Goal: Communication & Community: Answer question/provide support

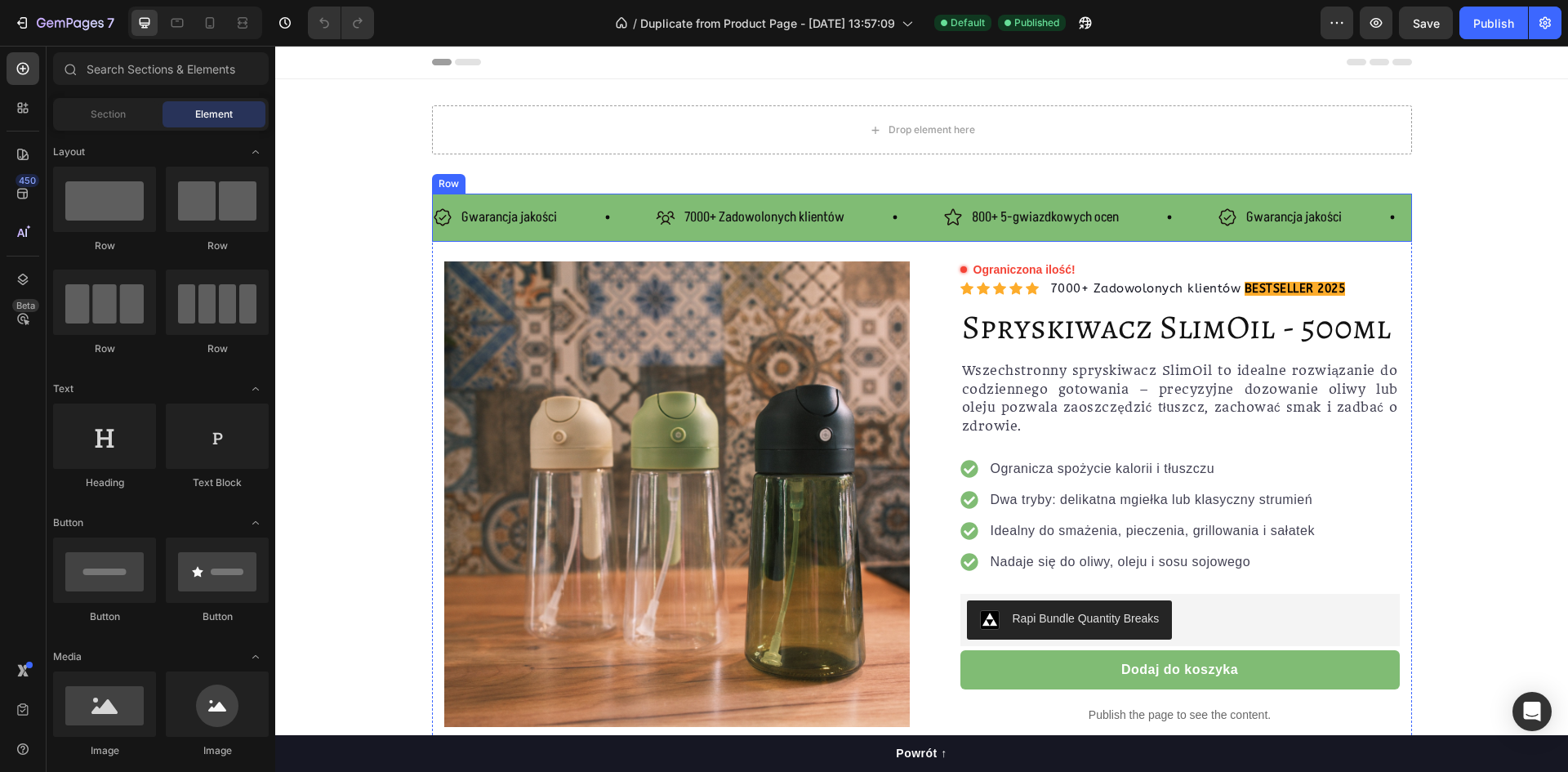
click at [893, 232] on div "Gwarancja jakości Item List 7000+ Zadowolonych klientów Item List 800+ 5-gwiazd…" at bounding box center [922, 218] width 980 height 48
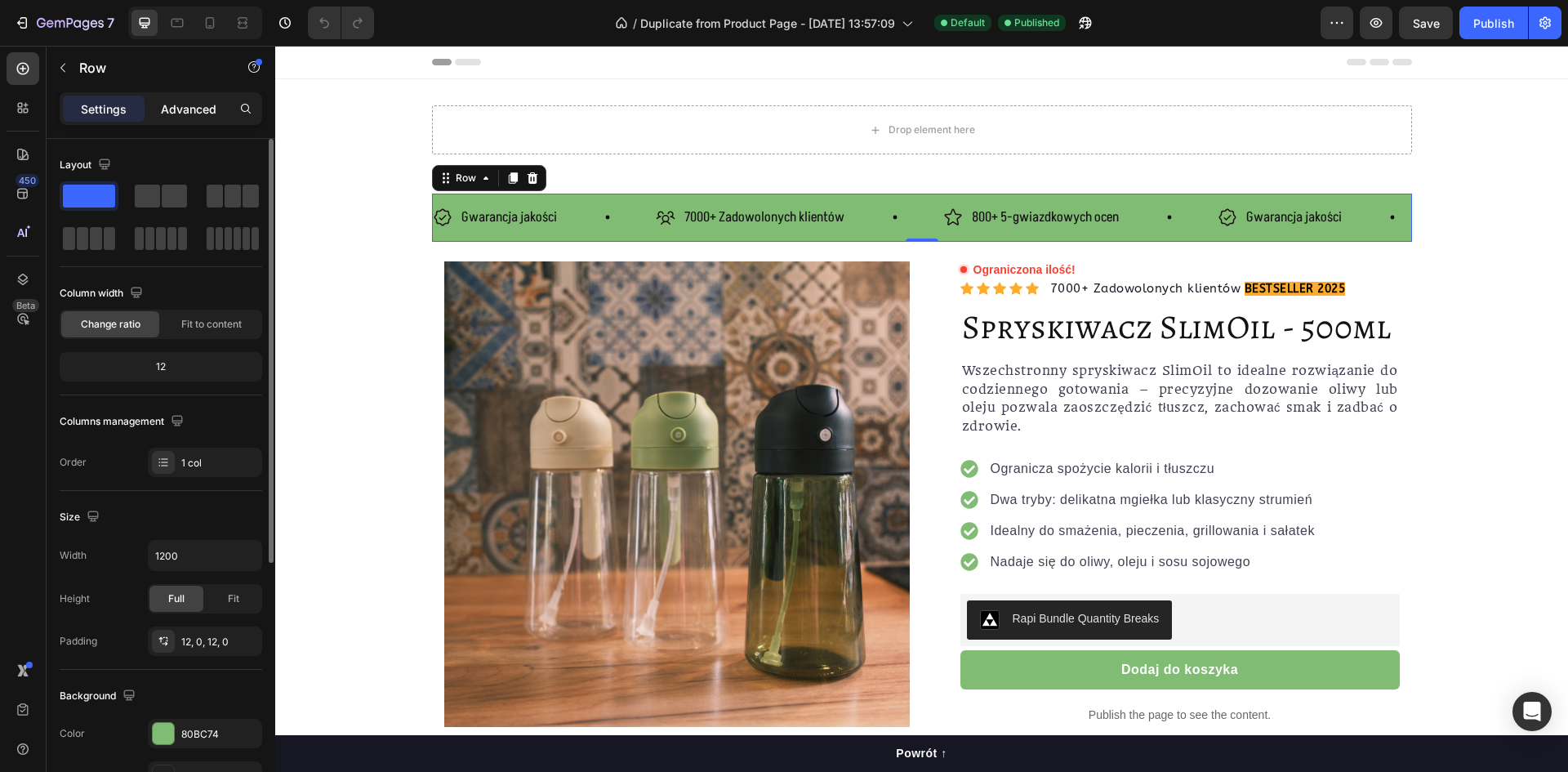
click at [184, 105] on p "Advanced" at bounding box center [189, 108] width 55 height 17
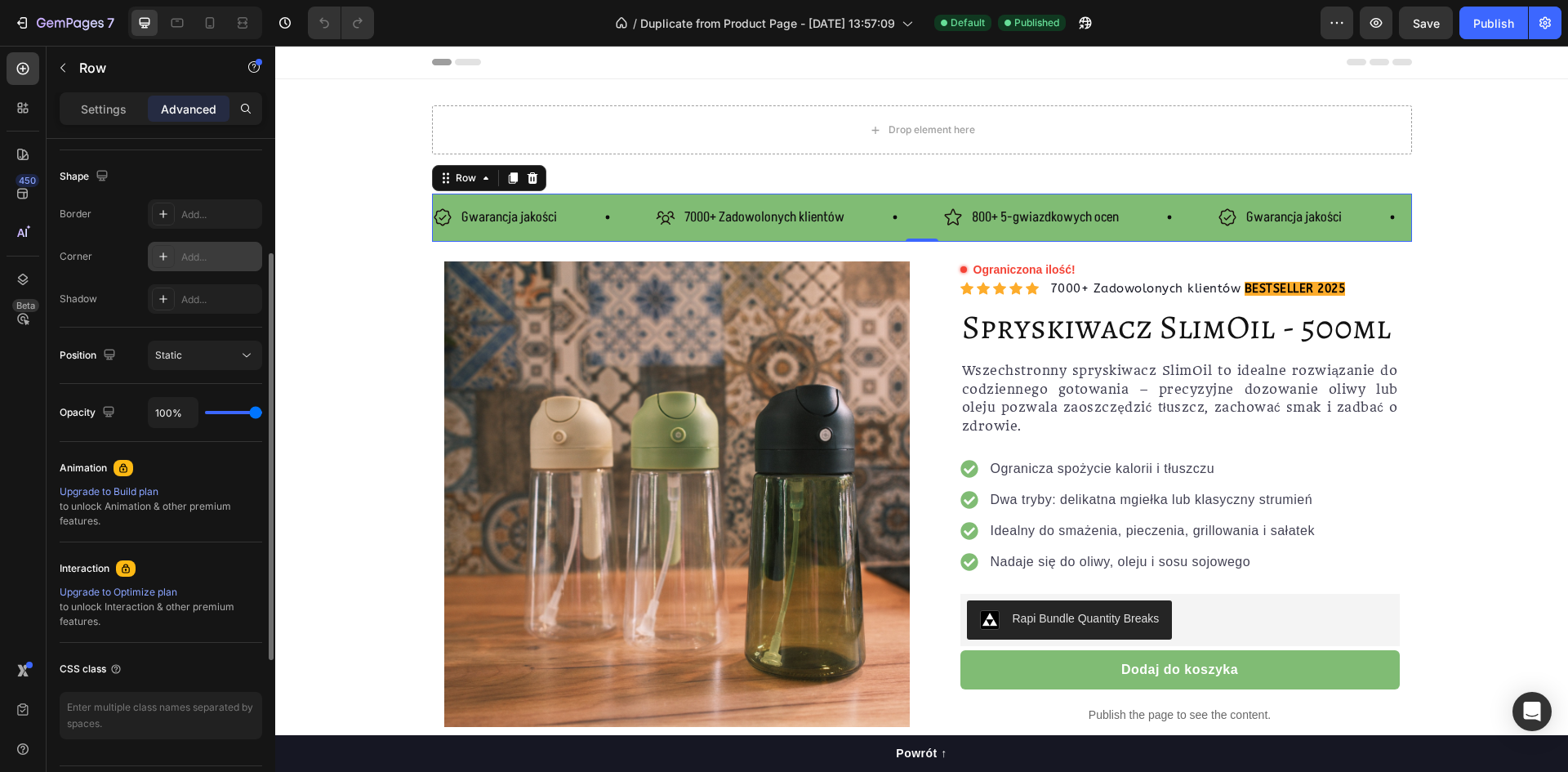
scroll to position [327, 0]
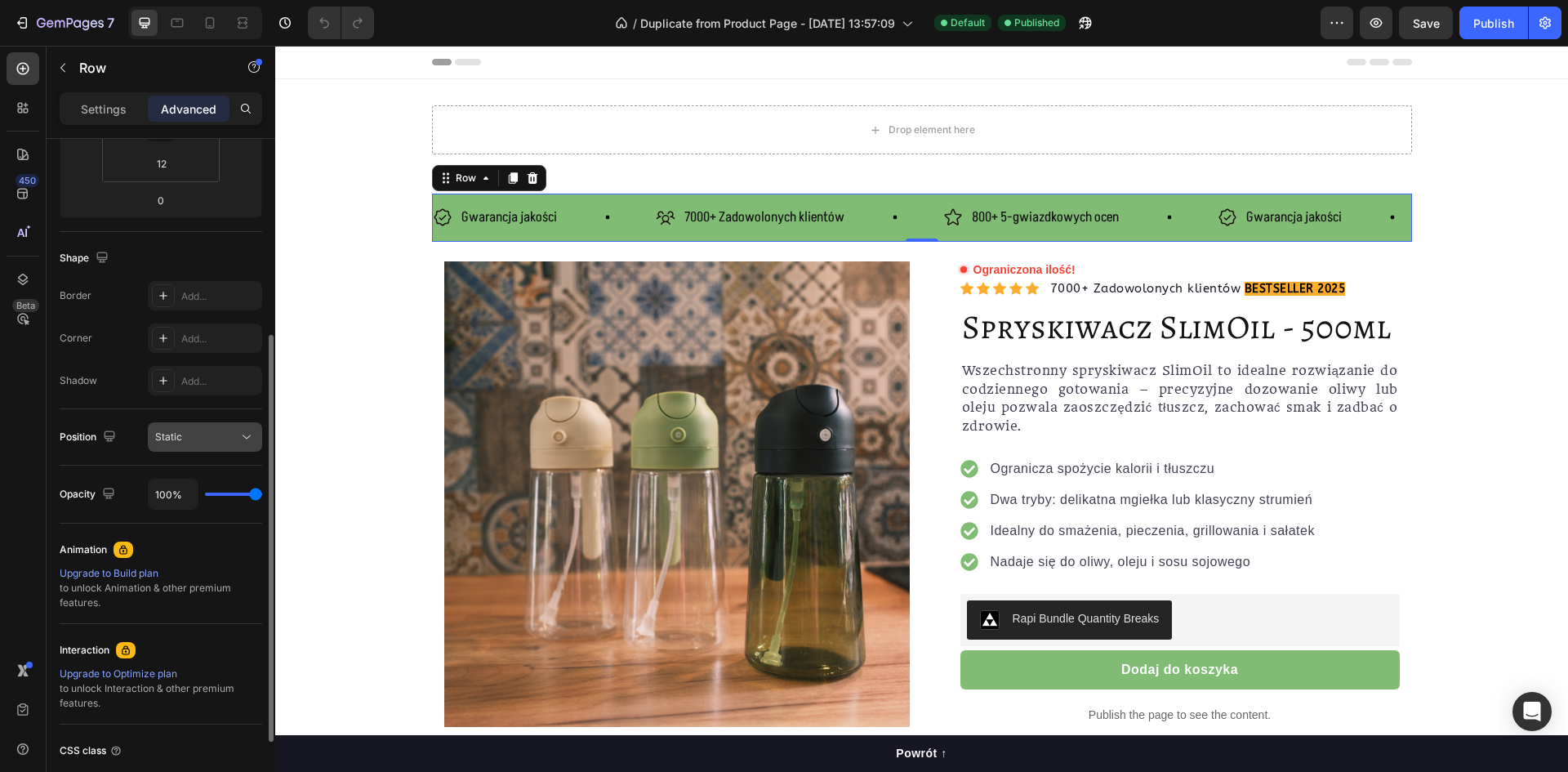
click at [238, 434] on div "Static" at bounding box center [197, 437] width 83 height 14
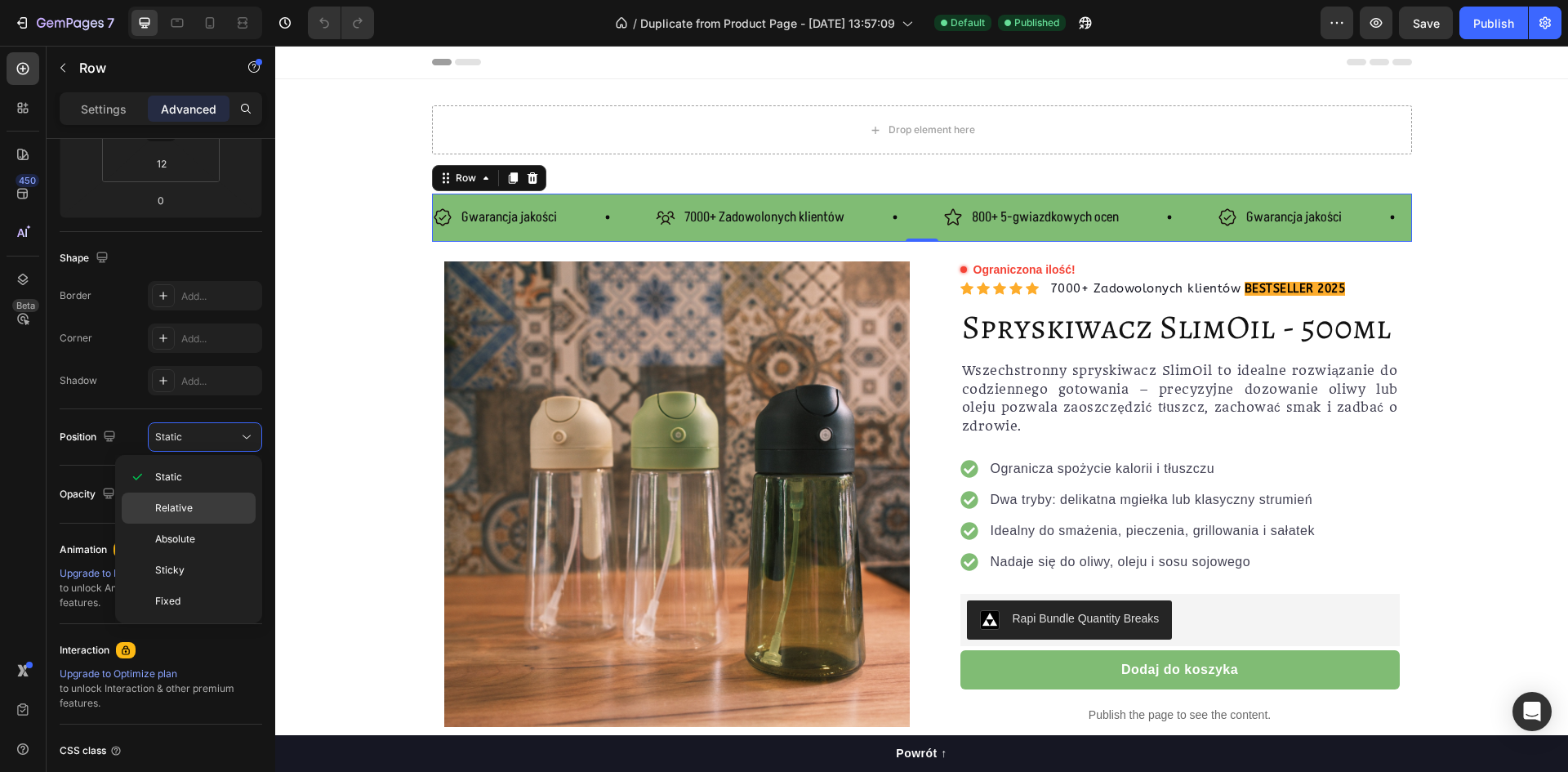
click at [209, 515] on p "Relative" at bounding box center [202, 508] width 93 height 14
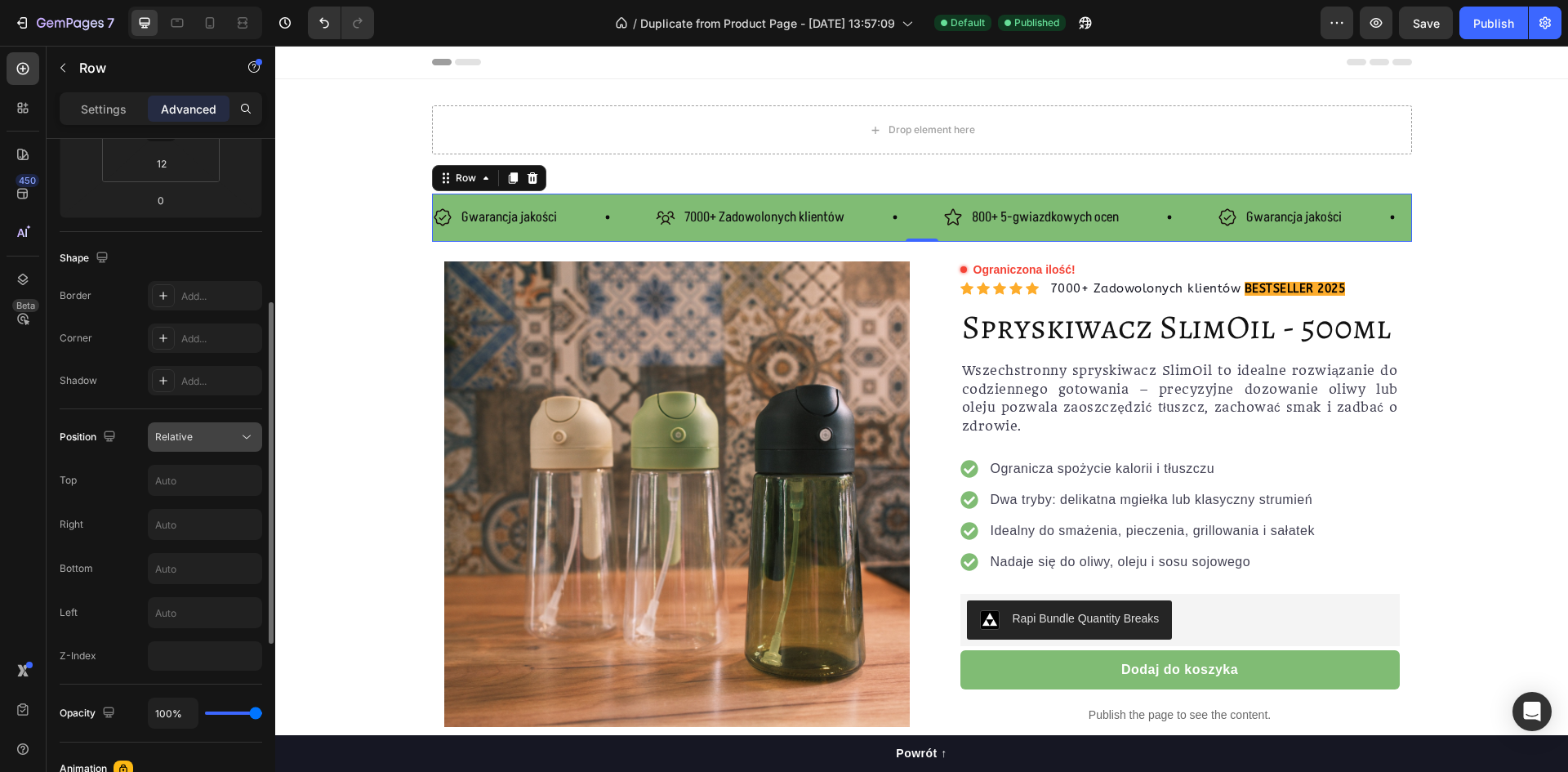
click at [196, 446] on button "Relative" at bounding box center [205, 437] width 114 height 29
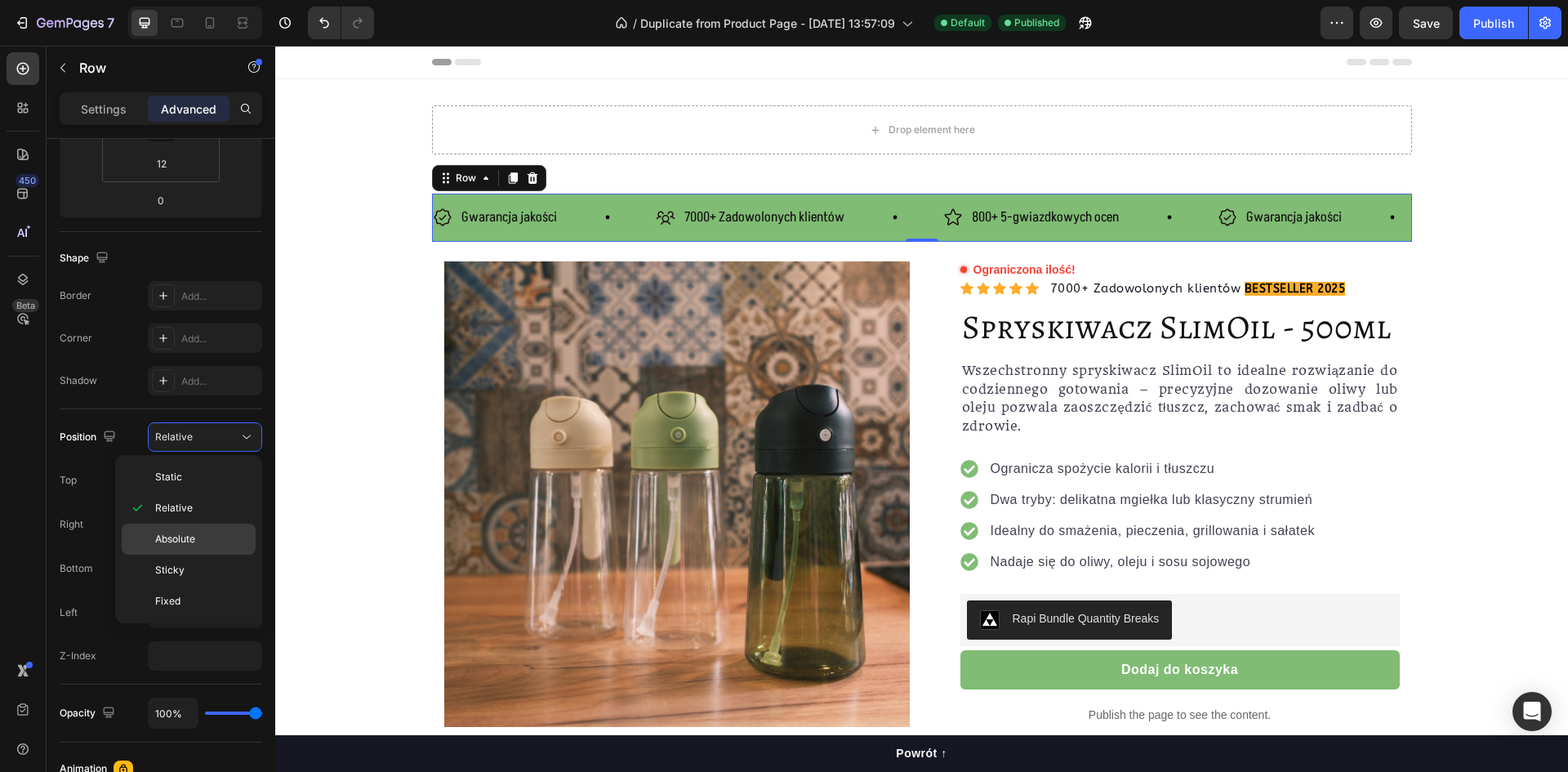
click at [197, 532] on p "Absolute" at bounding box center [202, 539] width 93 height 14
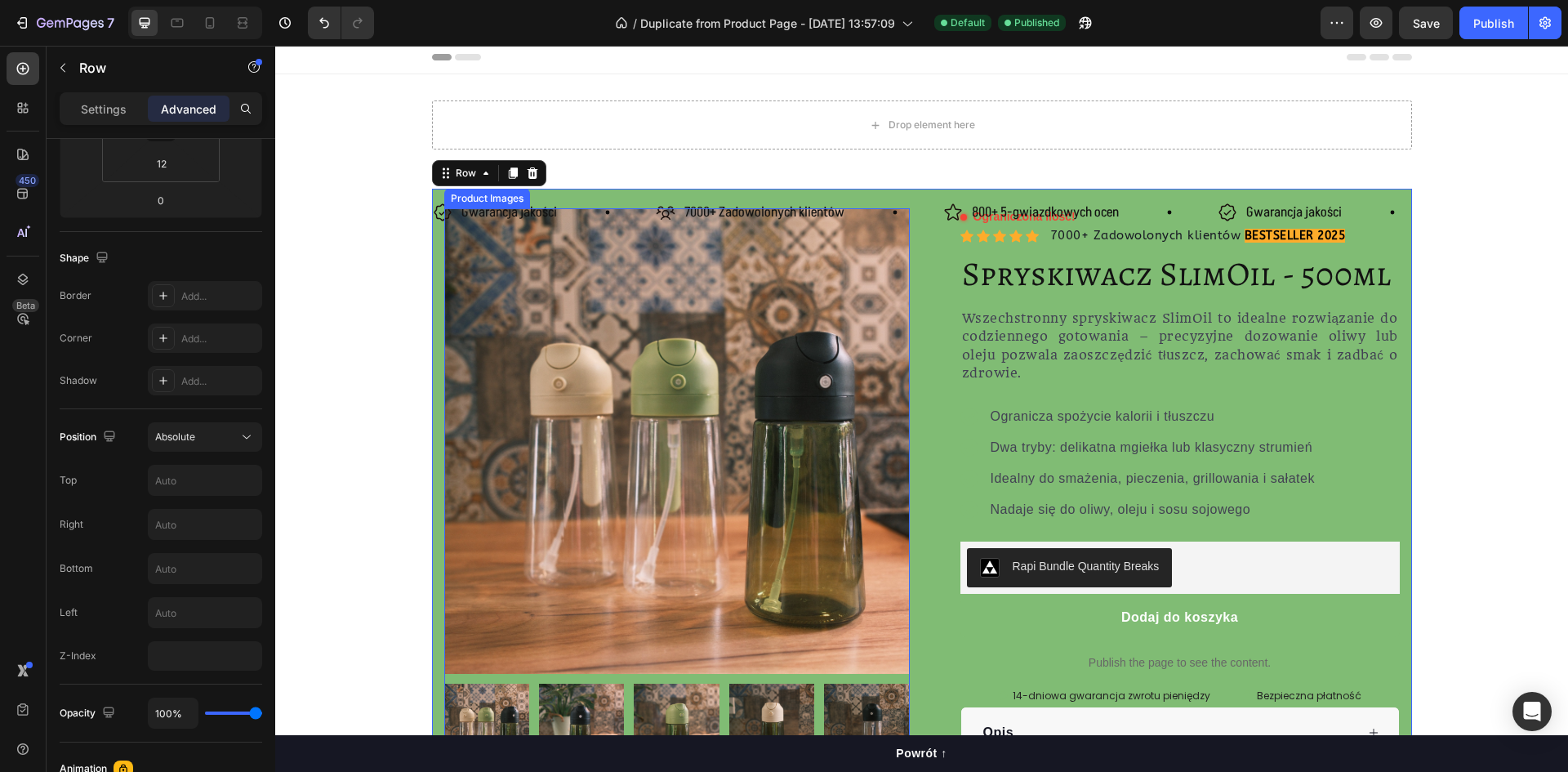
scroll to position [0, 0]
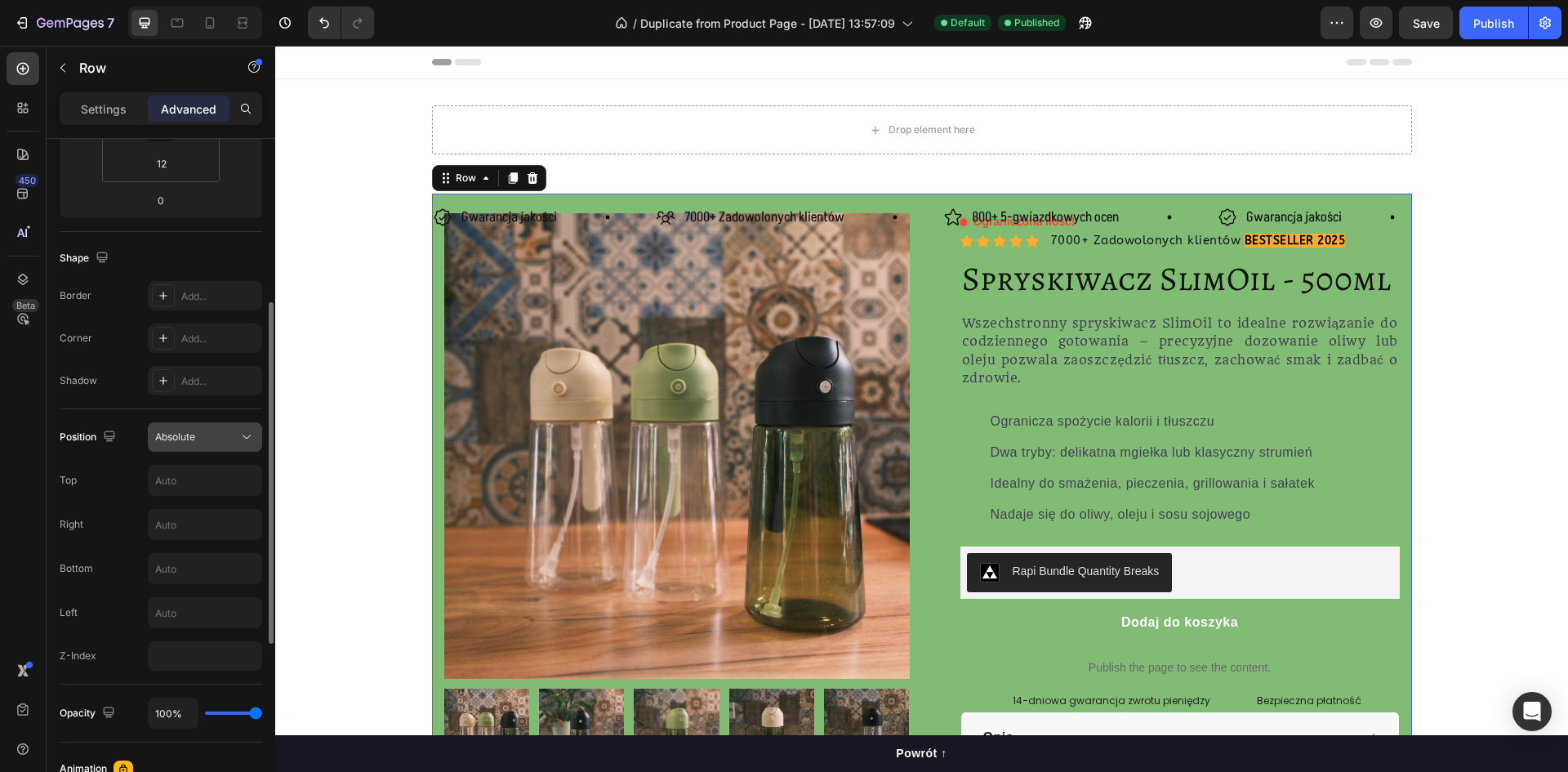
click at [246, 430] on icon at bounding box center [247, 437] width 16 height 16
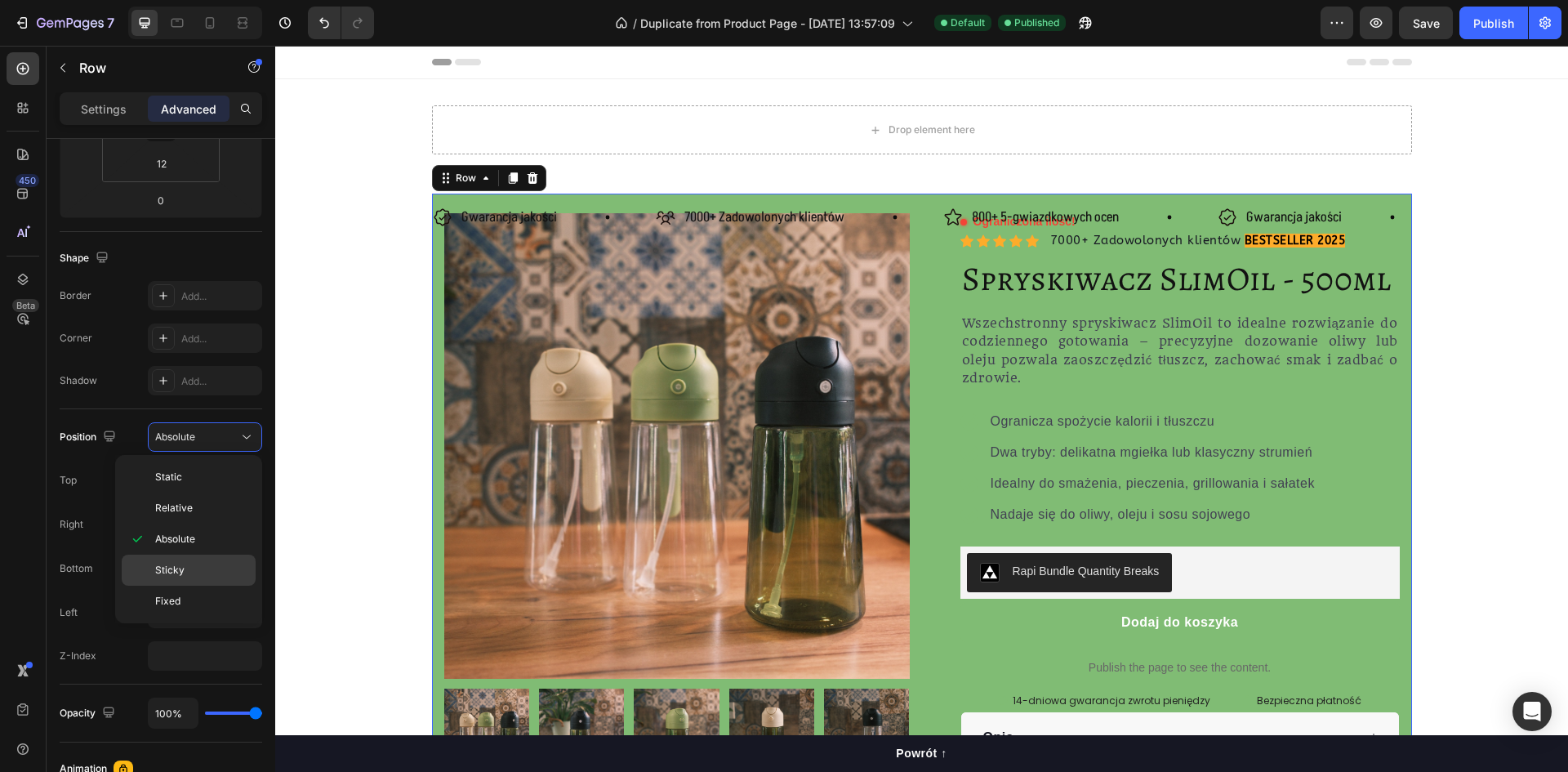
click at [202, 585] on div "Sticky" at bounding box center [189, 600] width 134 height 31
type input "0"
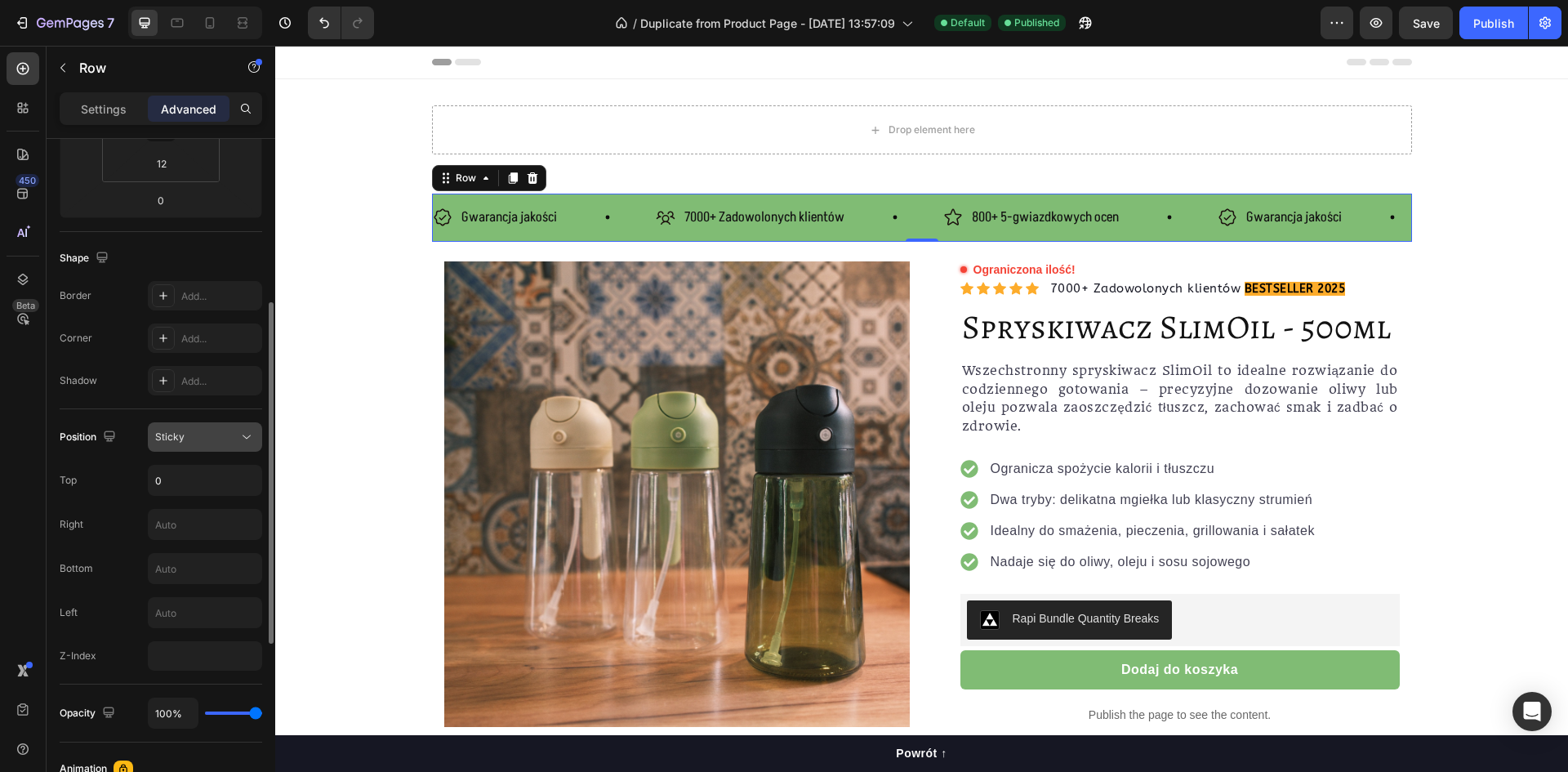
click at [219, 449] on button "Sticky" at bounding box center [205, 437] width 114 height 29
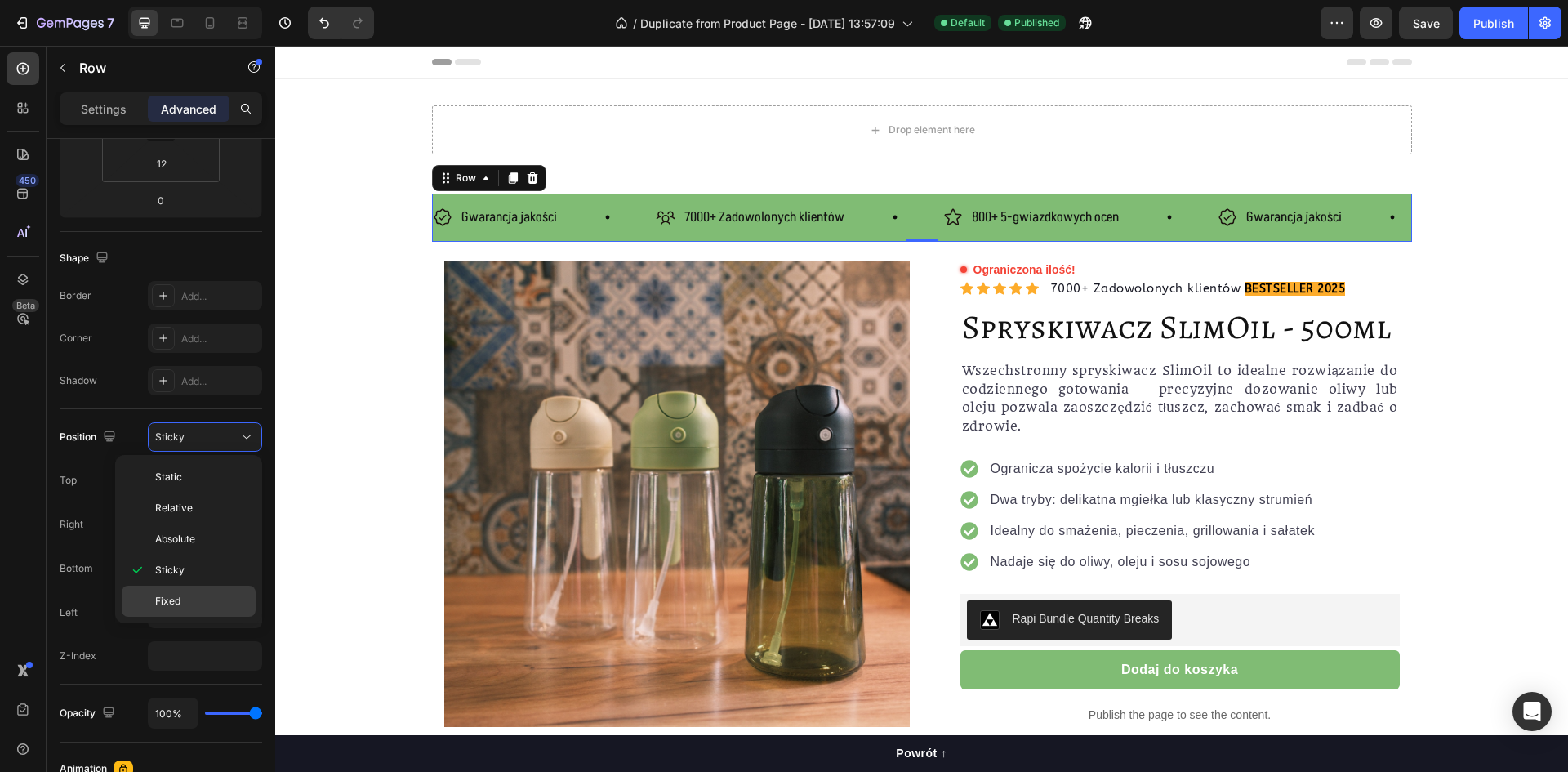
click at [202, 592] on div "Fixed" at bounding box center [189, 600] width 134 height 31
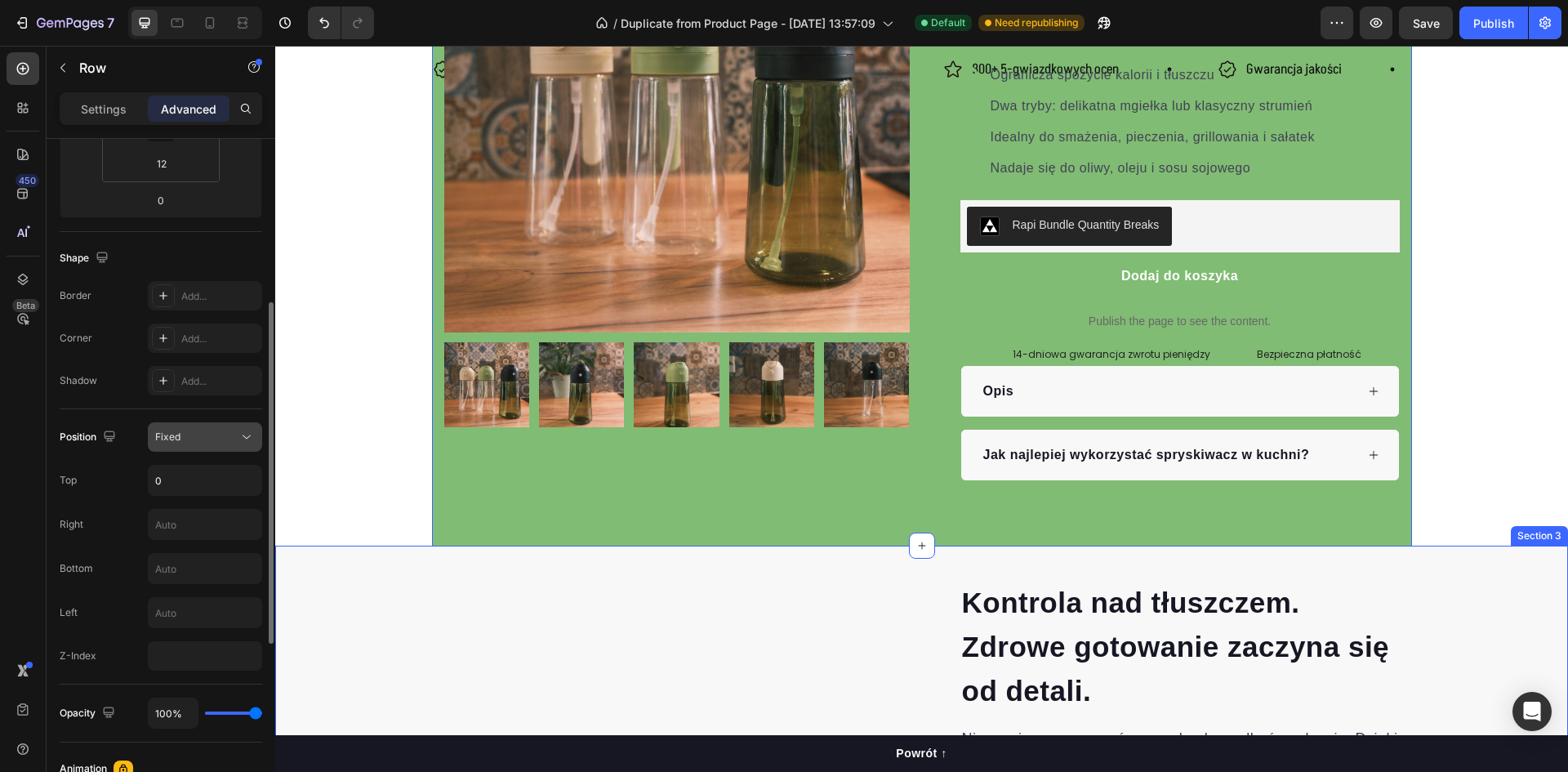
scroll to position [327, 0]
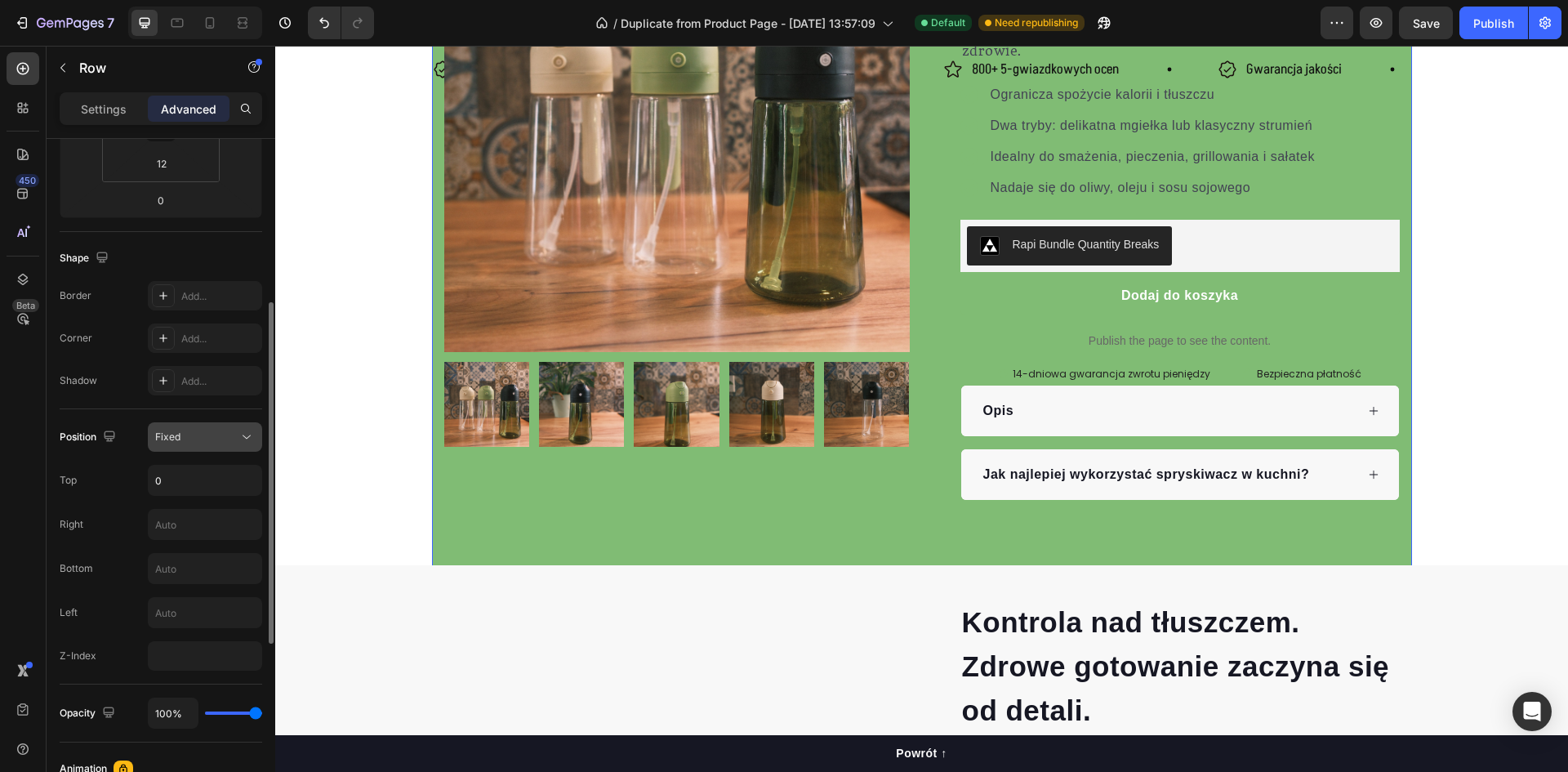
click at [214, 435] on div "Fixed" at bounding box center [197, 437] width 83 height 14
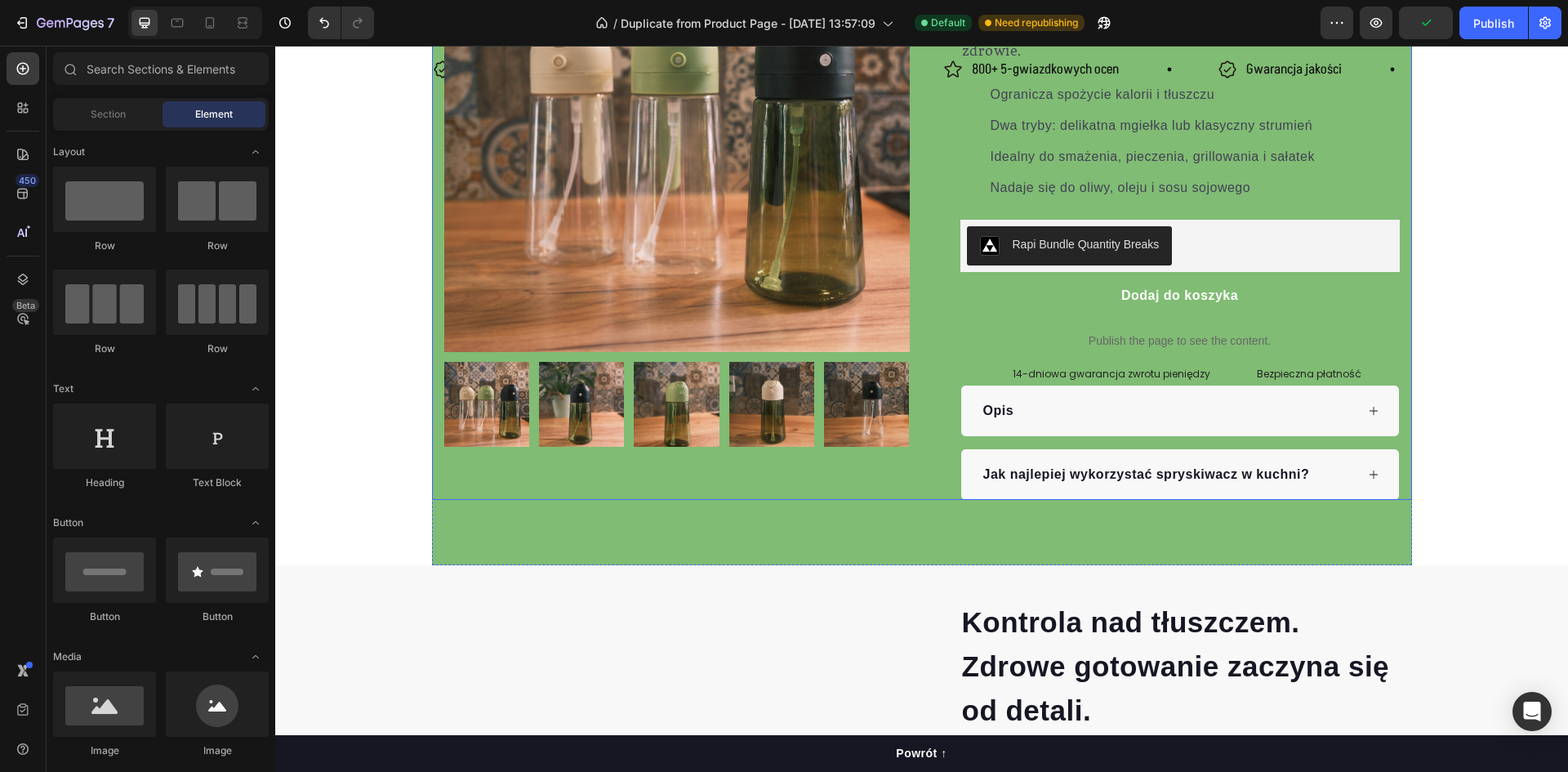
click at [432, 287] on div "Product Images Row Ograniczona ilość! Custom Code Icon Icon Icon Icon Icon Icon…" at bounding box center [922, 193] width 980 height 614
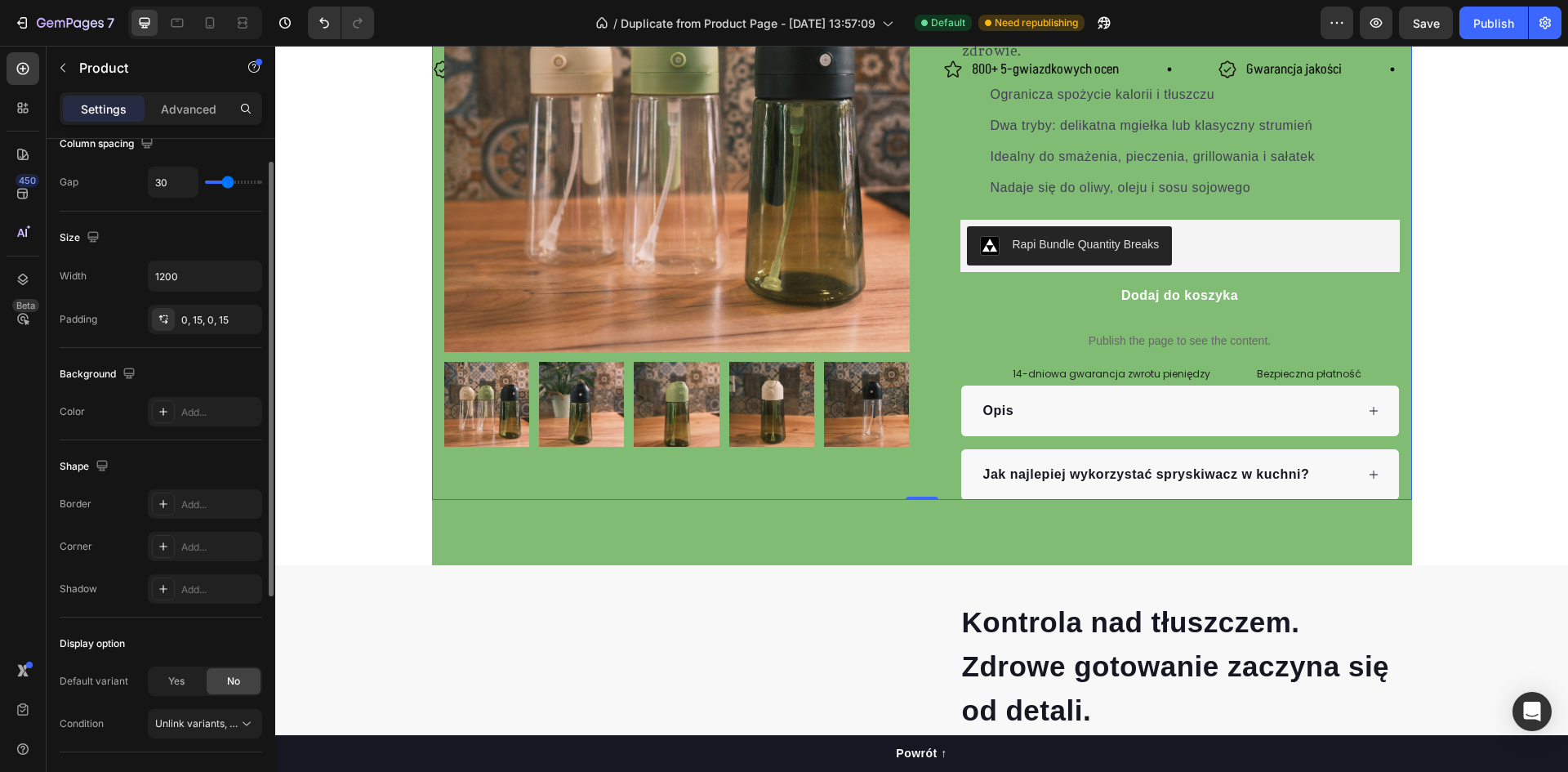
scroll to position [0, 0]
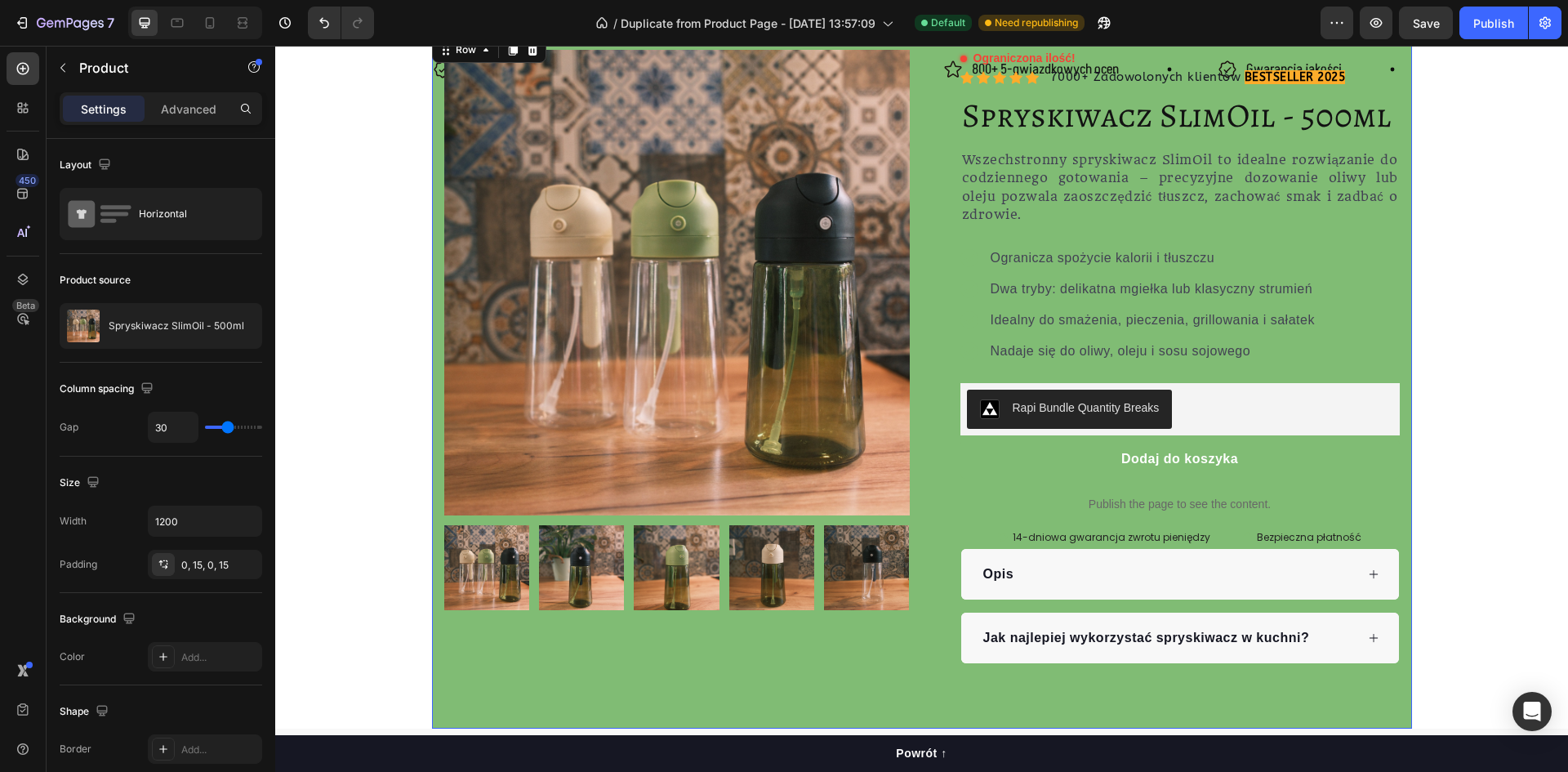
click at [456, 692] on div "Product Images Row Ograniczona ilość! Custom Code Icon Icon Icon Icon Icon Icon…" at bounding box center [922, 381] width 980 height 695
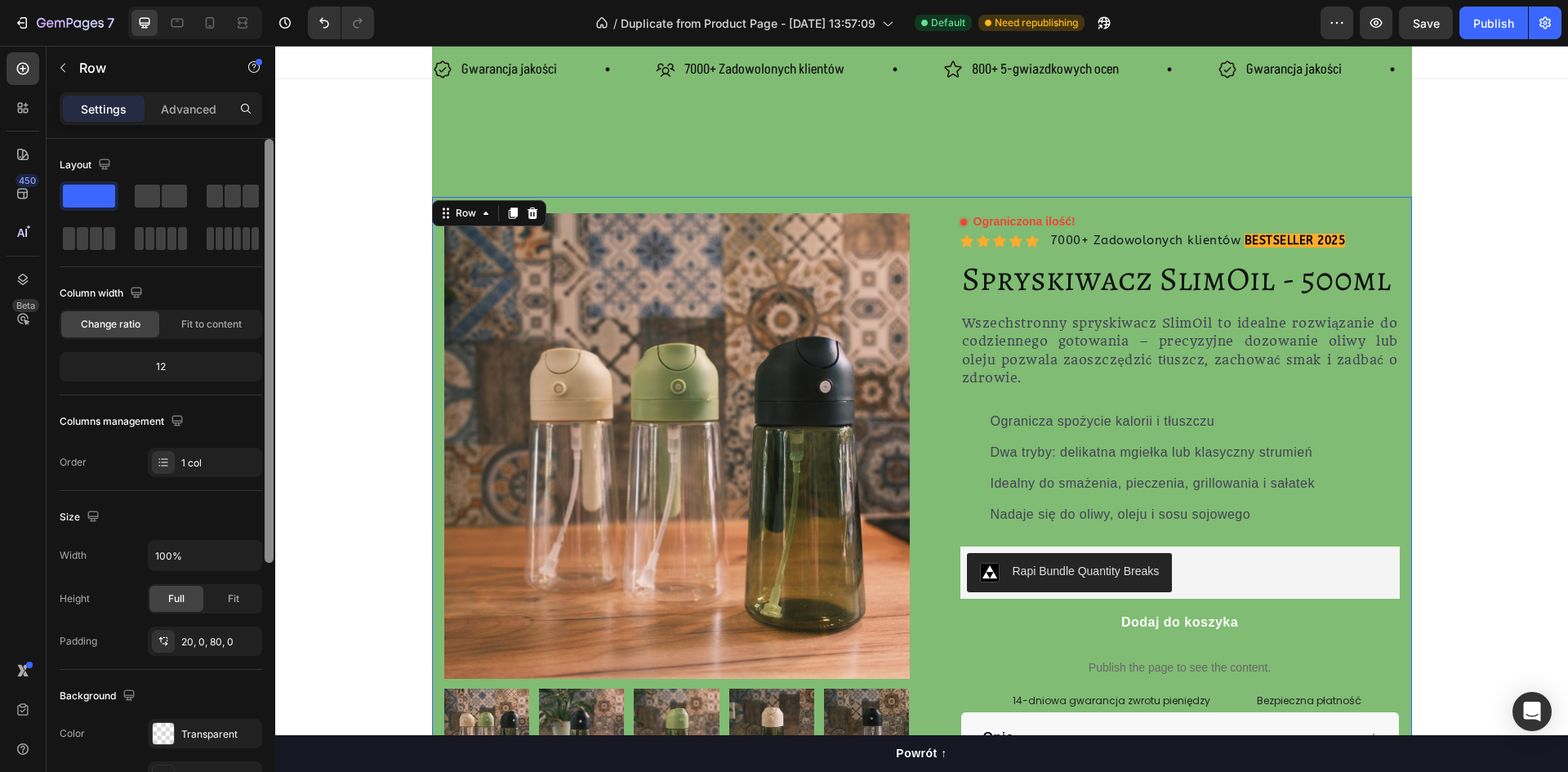
drag, startPoint x: 273, startPoint y: 333, endPoint x: 258, endPoint y: 290, distance: 45.5
click at [258, 290] on div "Layout Column width Change ratio Fit to content 12 Columns management Order 1 c…" at bounding box center [161, 478] width 229 height 680
click at [483, 152] on div "Gwarancja jakości Item List 7000+ Zadowolonych klientów Item List 800+ 5-gwiazd…" at bounding box center [922, 408] width 980 height 707
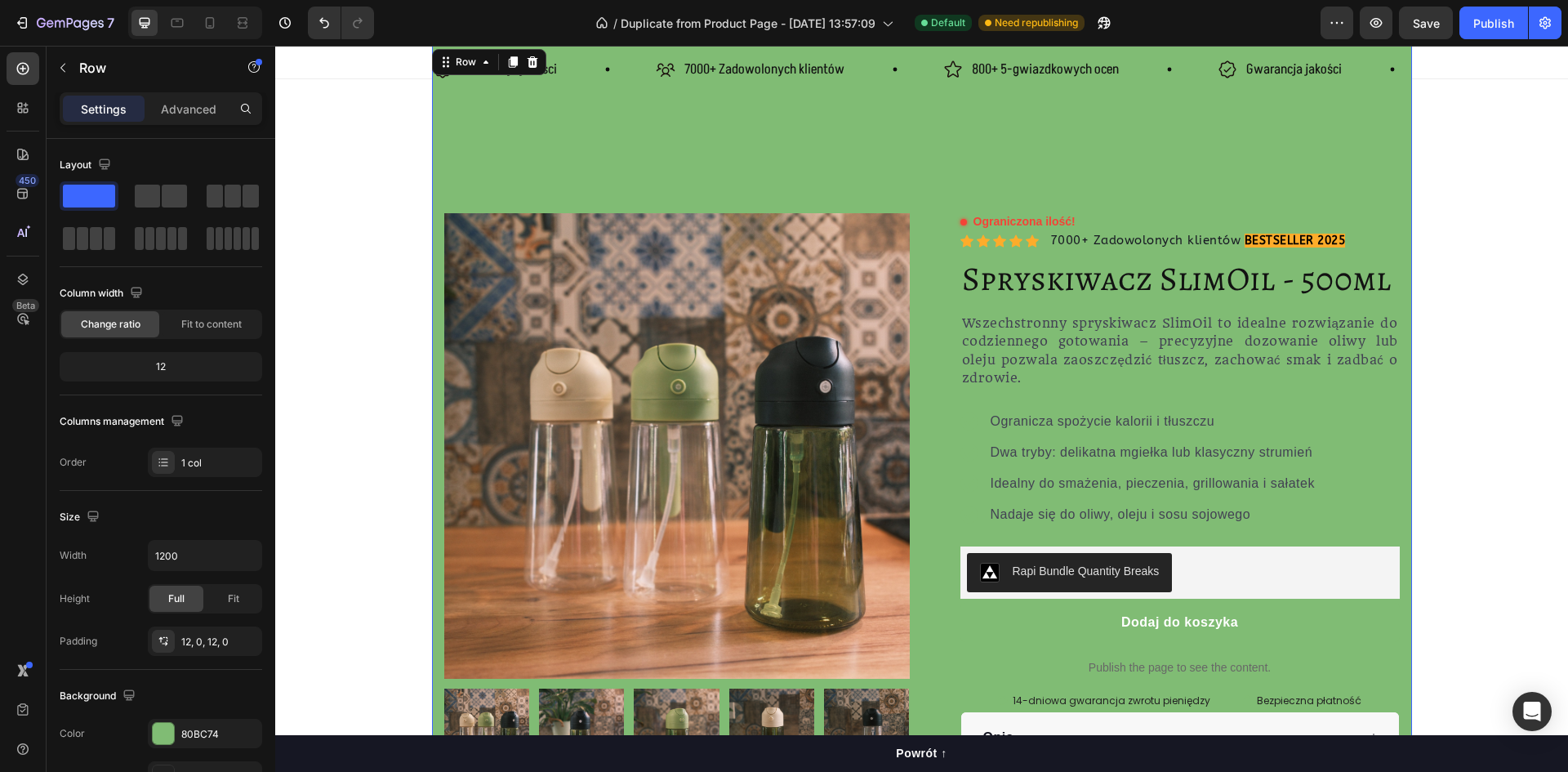
click at [484, 92] on div "Gwarancja jakości Item List 7000+ Zadowolonych klientów Item List 800+ 5-gwiazd…" at bounding box center [922, 408] width 980 height 707
click at [190, 105] on p "Advanced" at bounding box center [189, 108] width 55 height 17
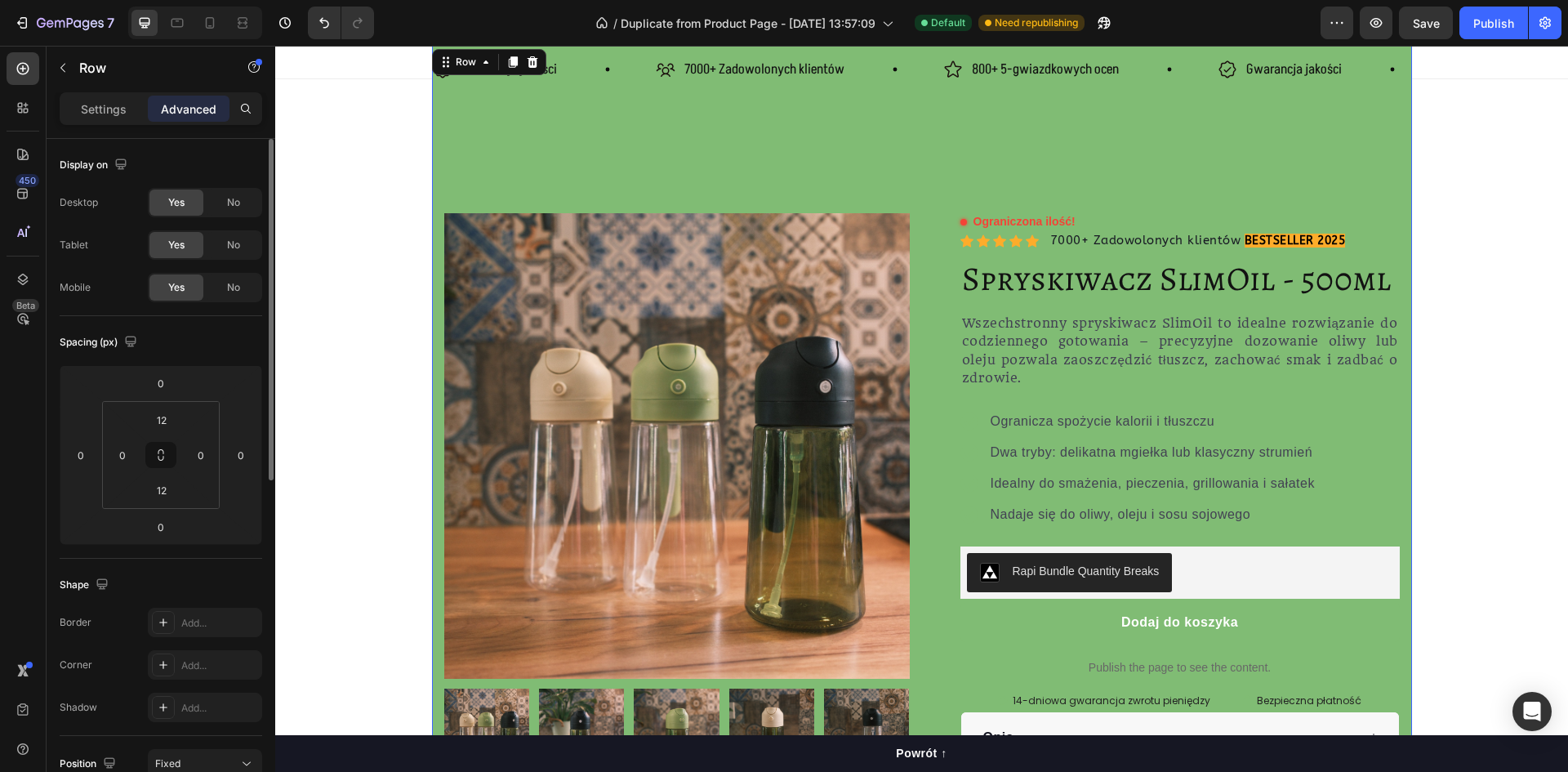
click at [537, 109] on div "Gwarancja jakości Item List 7000+ Zadowolonych klientów Item List 800+ 5-gwiazd…" at bounding box center [922, 408] width 980 height 707
click at [568, 53] on div "Gwarancja jakości Item List 7000+ Zadowolonych klientów Item List 800+ 5-gwiazd…" at bounding box center [922, 408] width 980 height 726
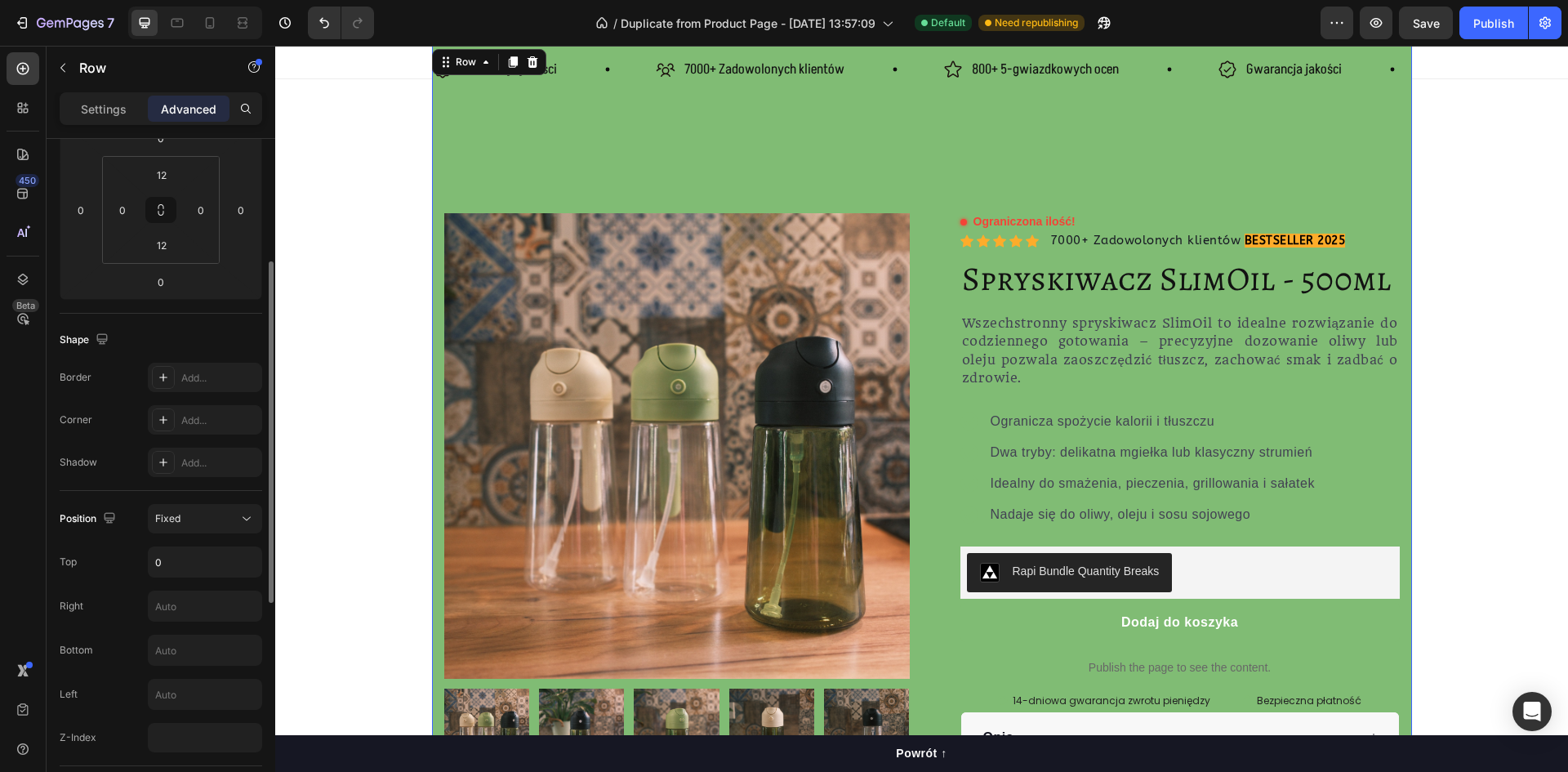
scroll to position [491, 0]
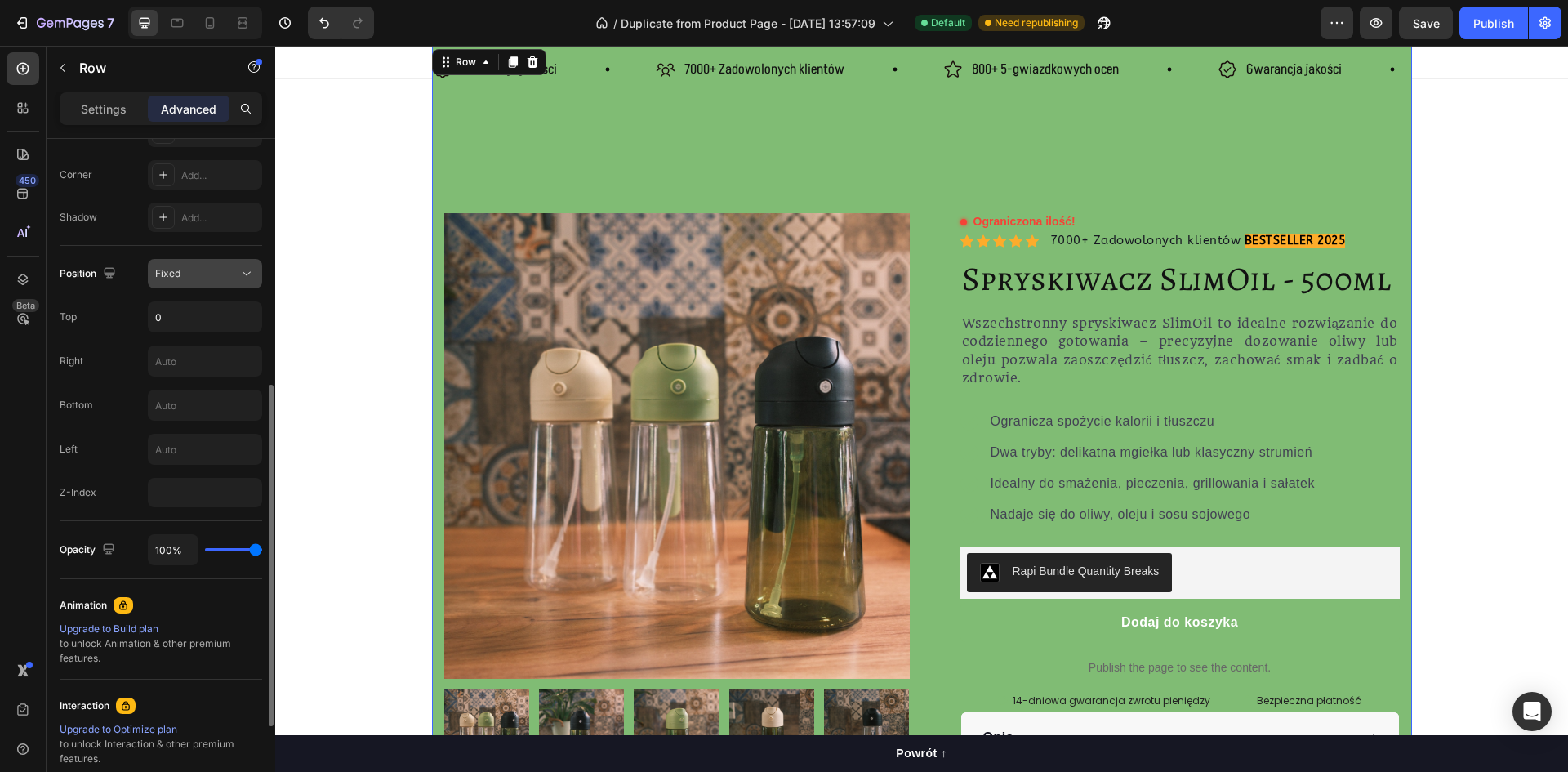
click at [216, 273] on div "Fixed" at bounding box center [197, 273] width 83 height 14
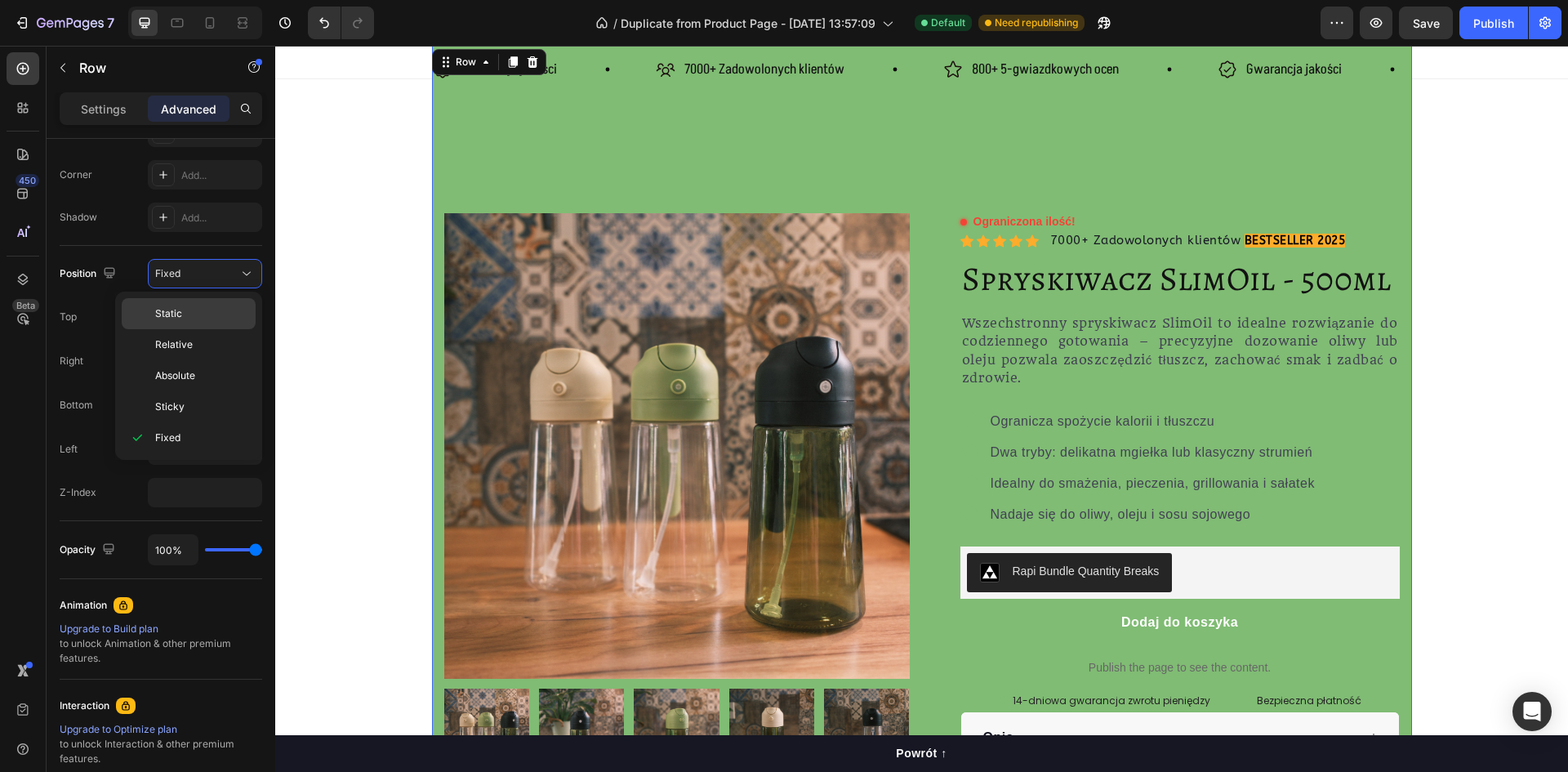
click at [199, 315] on p "Static" at bounding box center [202, 314] width 93 height 14
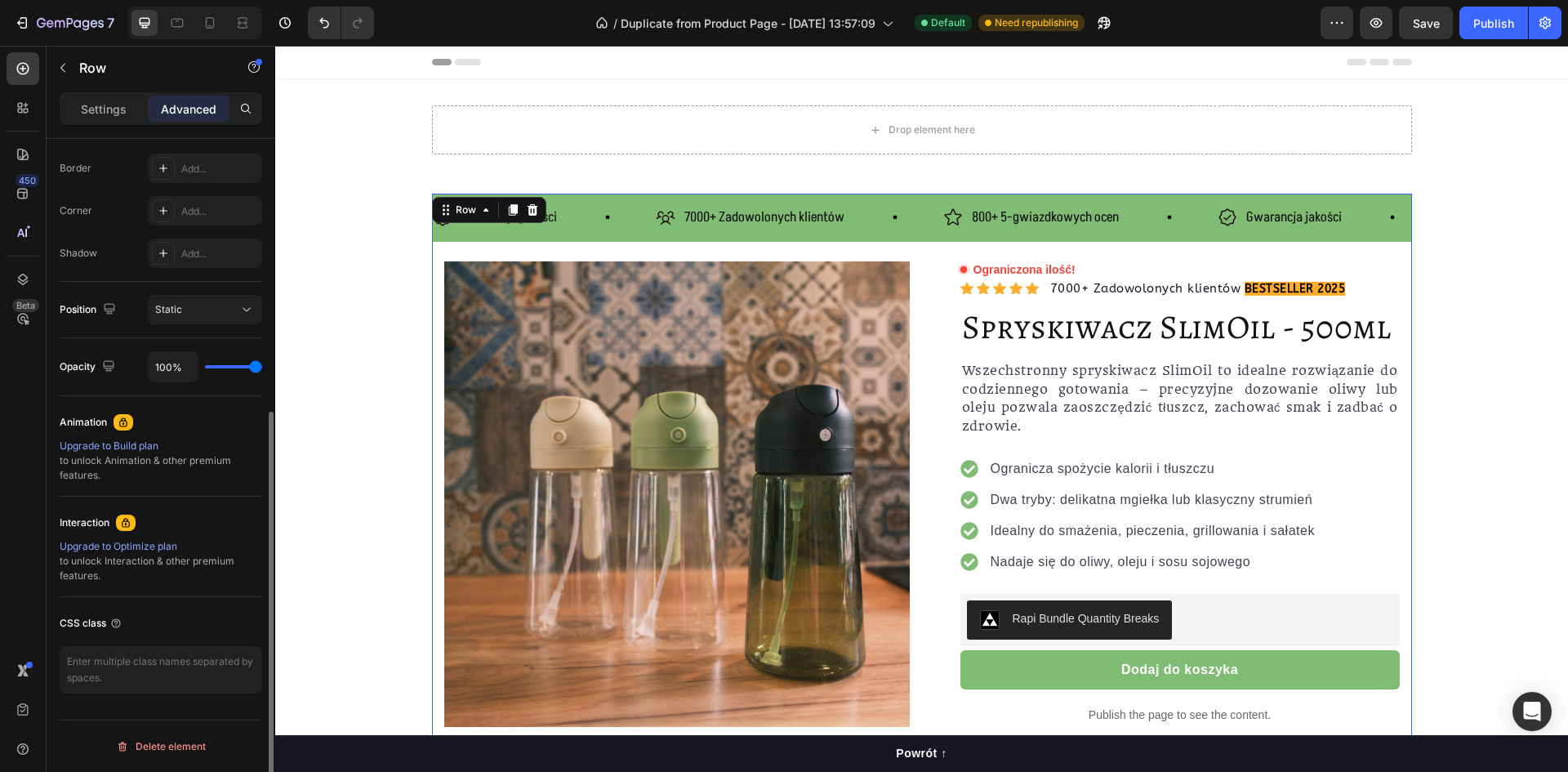
scroll to position [454, 0]
click at [211, 319] on button "Static" at bounding box center [205, 309] width 114 height 29
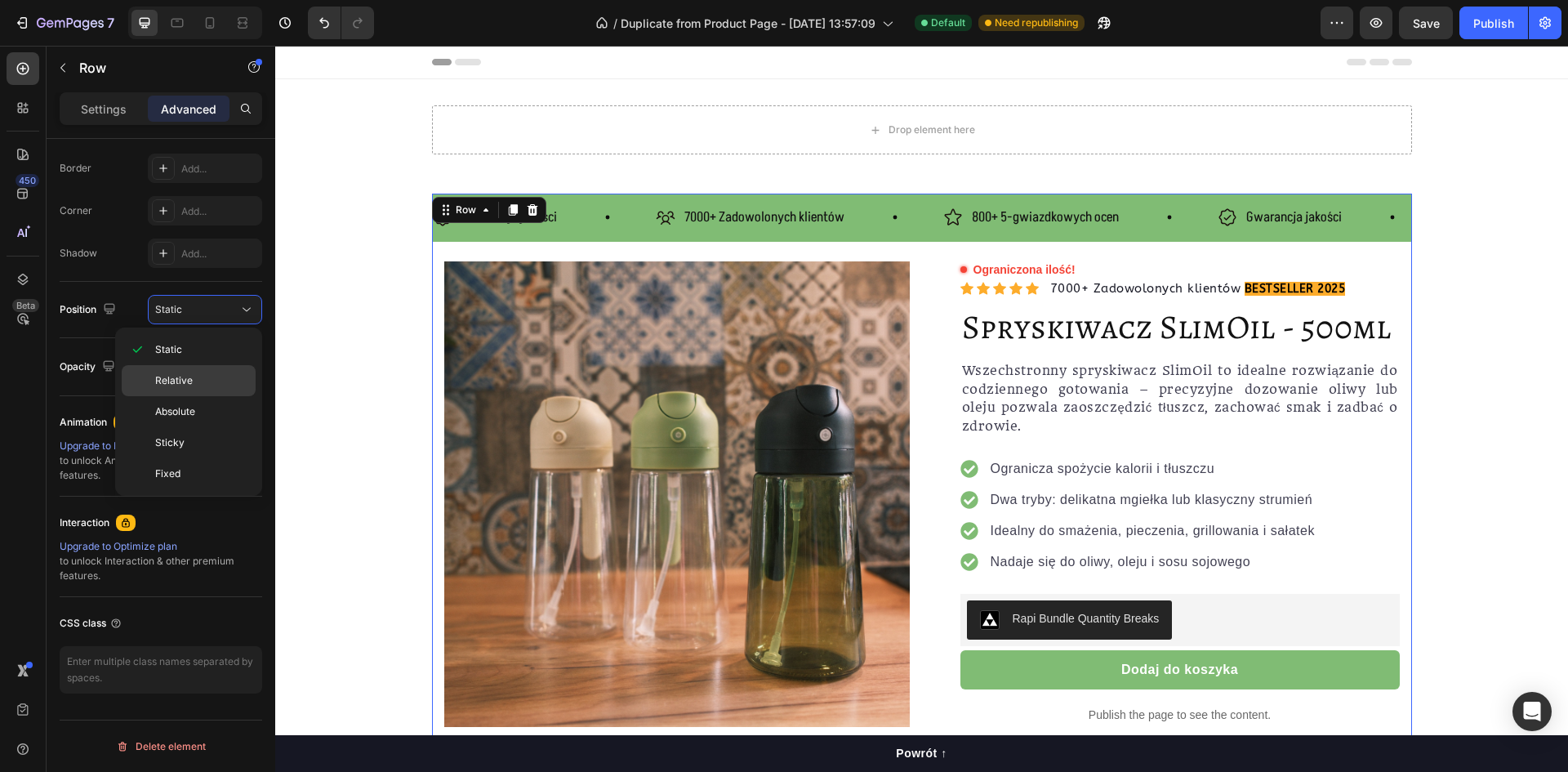
click at [198, 374] on p "Relative" at bounding box center [202, 381] width 93 height 14
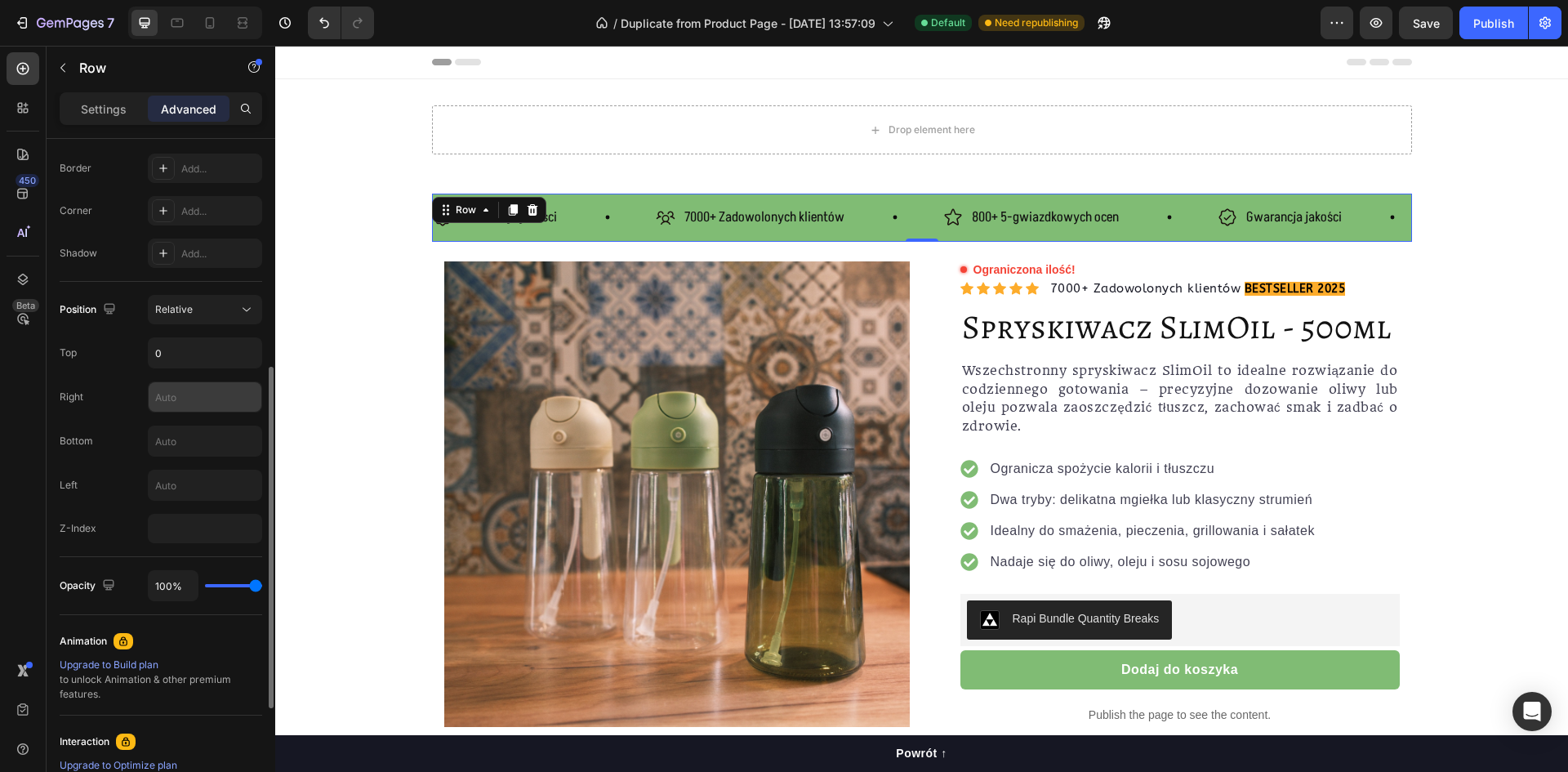
click at [197, 391] on input "text" at bounding box center [205, 397] width 113 height 29
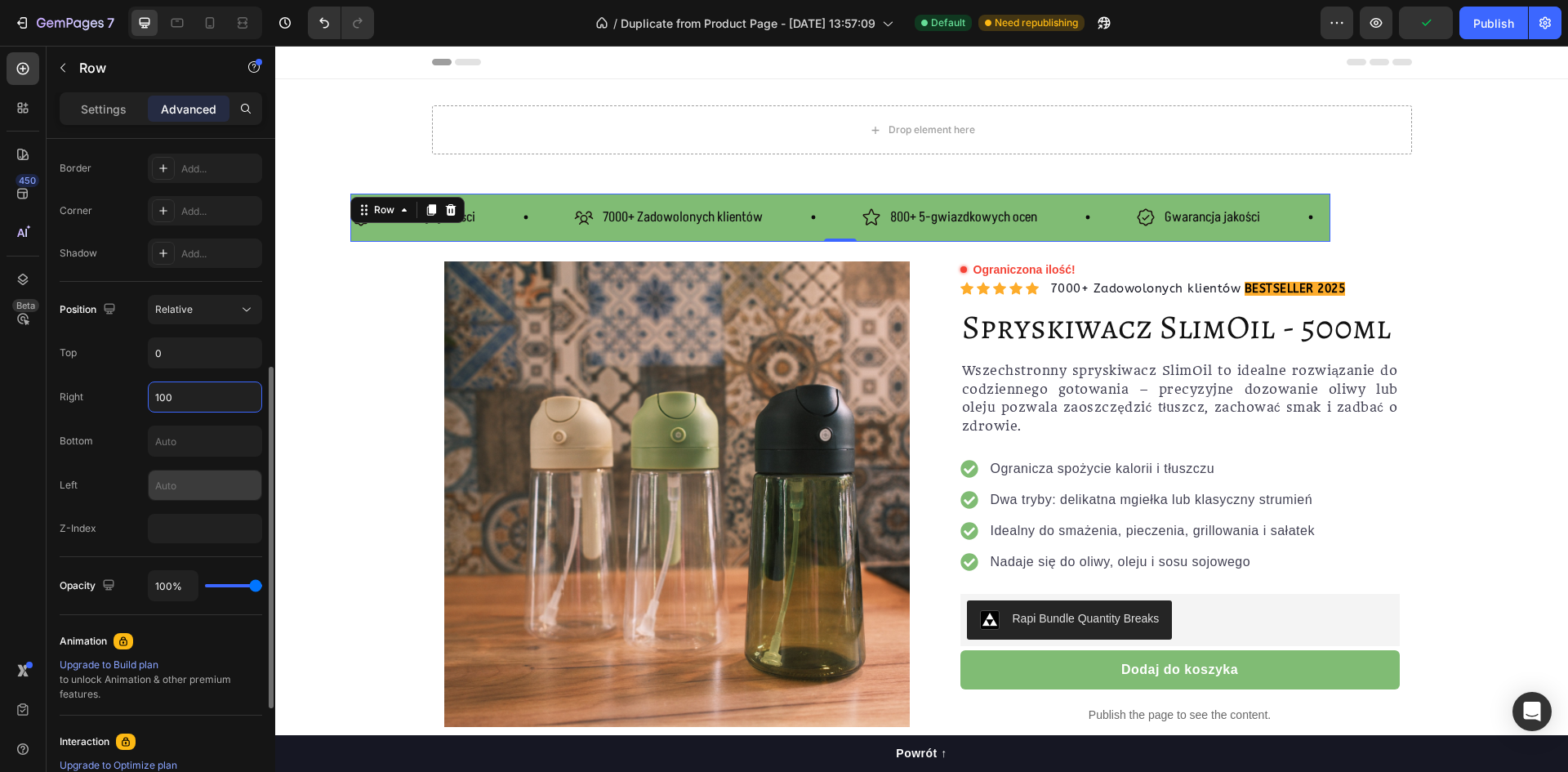
type input "100"
click at [195, 476] on input "text" at bounding box center [205, 485] width 113 height 29
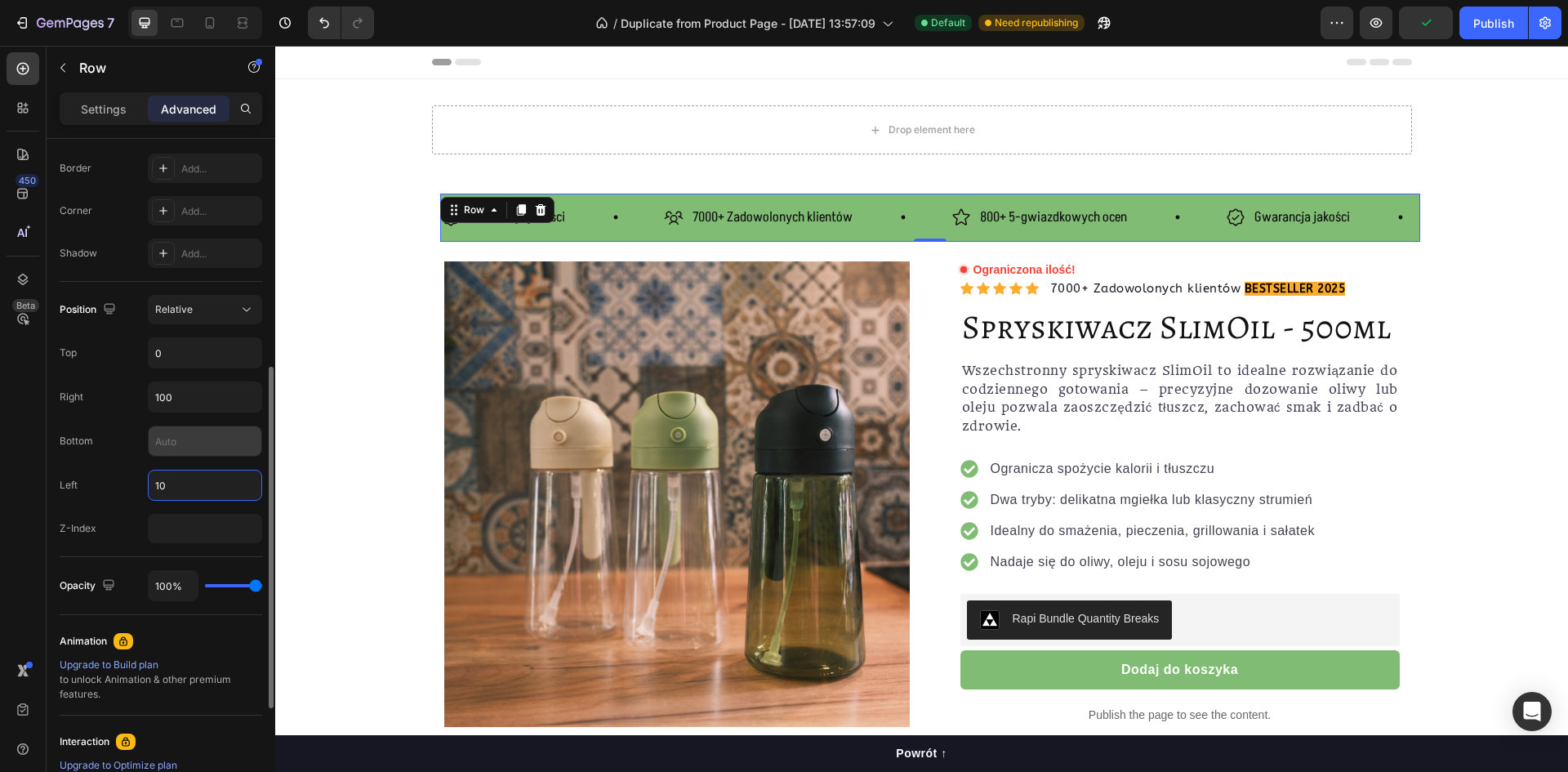
type input "100"
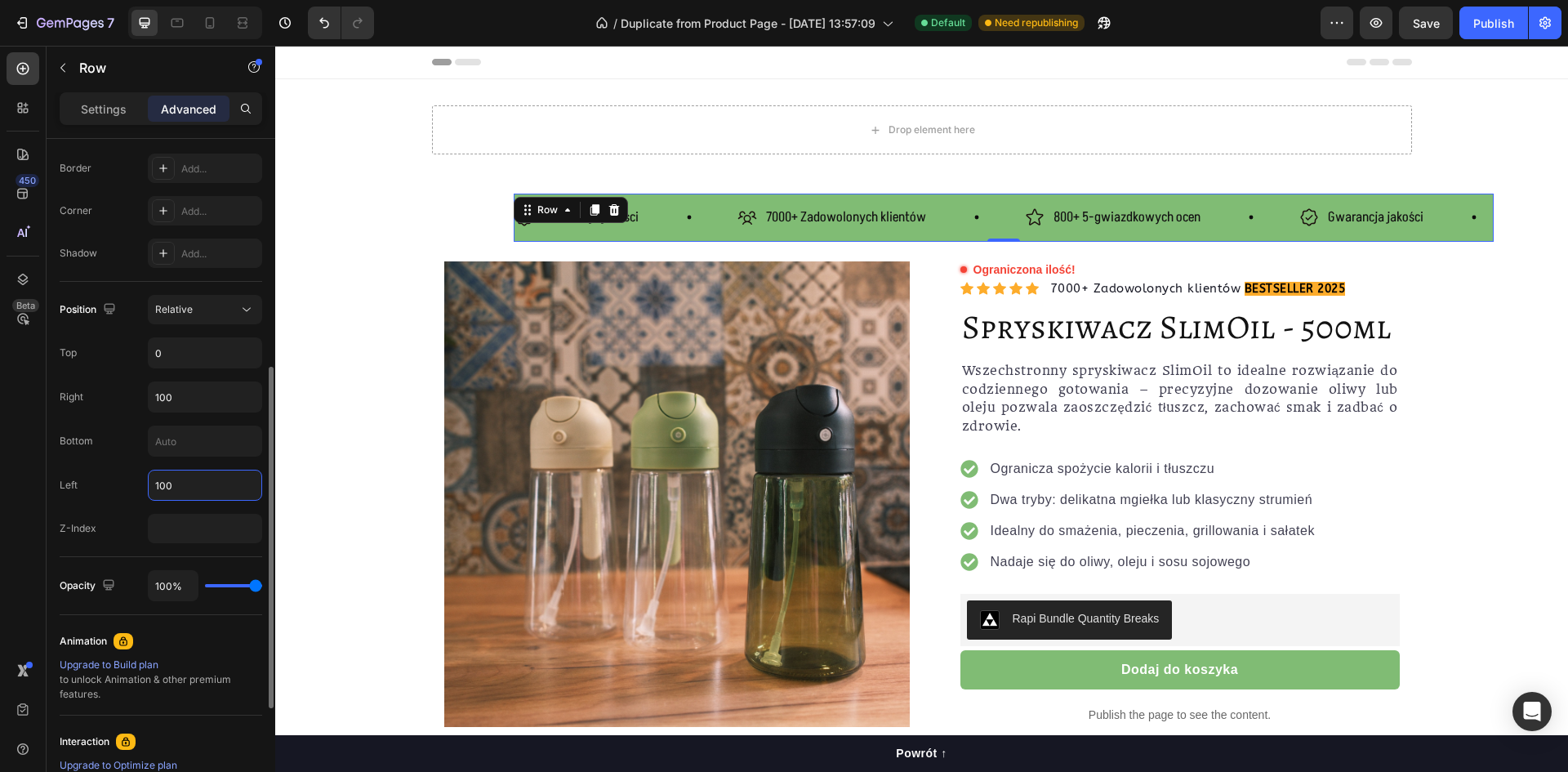
drag, startPoint x: 195, startPoint y: 482, endPoint x: 124, endPoint y: 469, distance: 72.2
click at [124, 469] on div "Position Relative Top 0 Right 100 Bottom Left 100 Z-Index" at bounding box center [161, 419] width 203 height 248
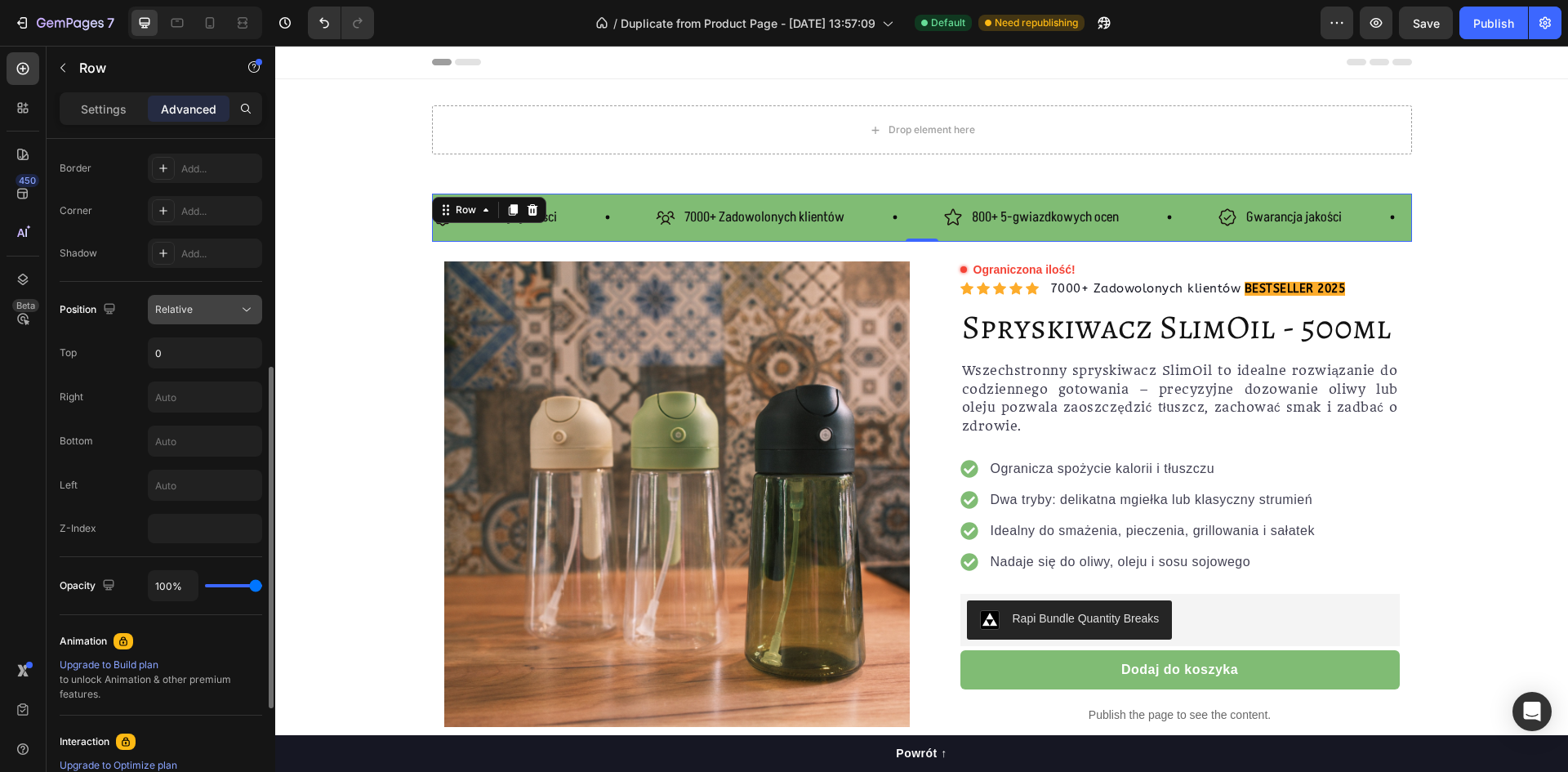
click at [183, 312] on span "Relative" at bounding box center [174, 309] width 38 height 13
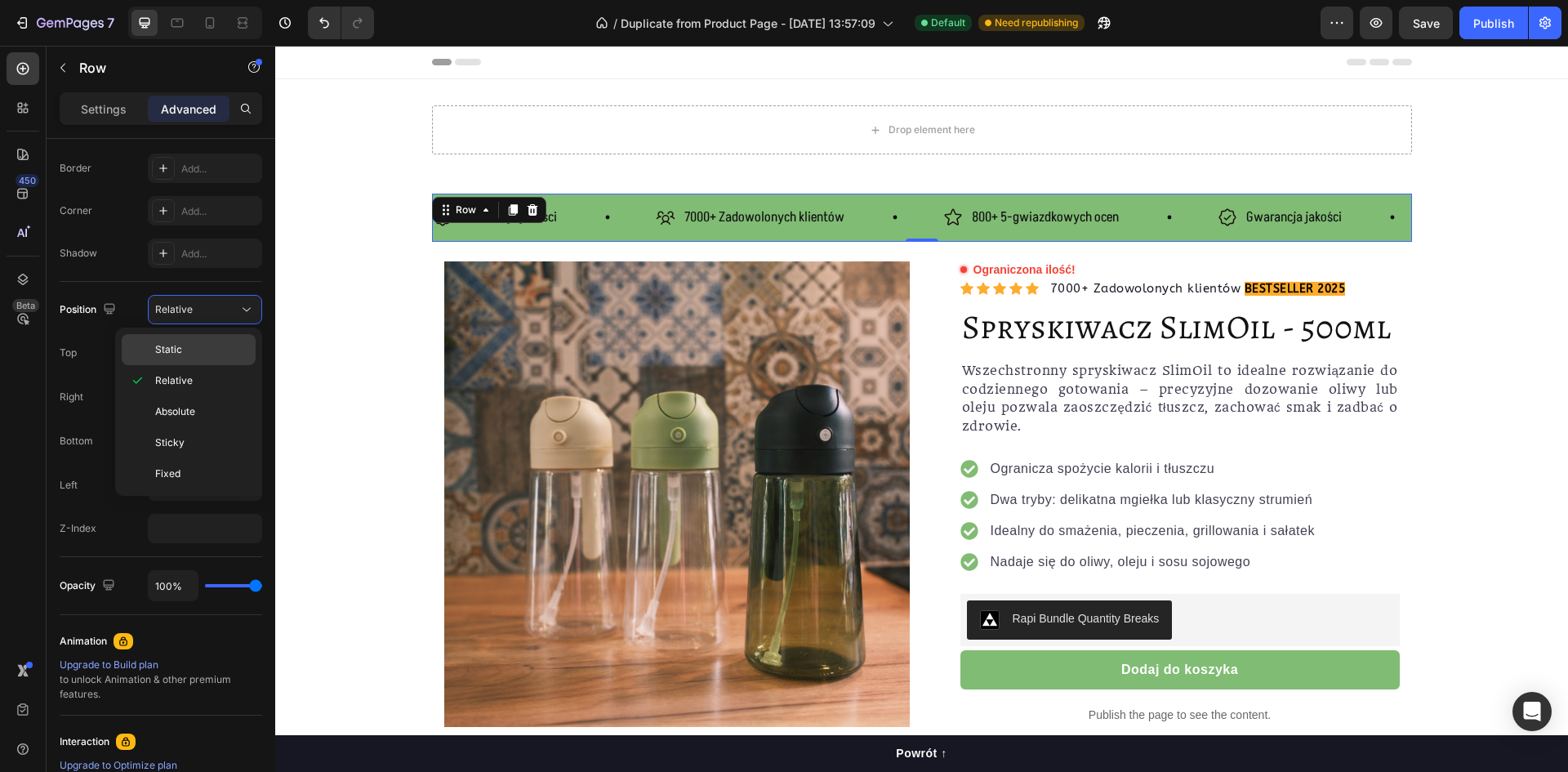
click at [189, 339] on div "Static" at bounding box center [189, 349] width 134 height 31
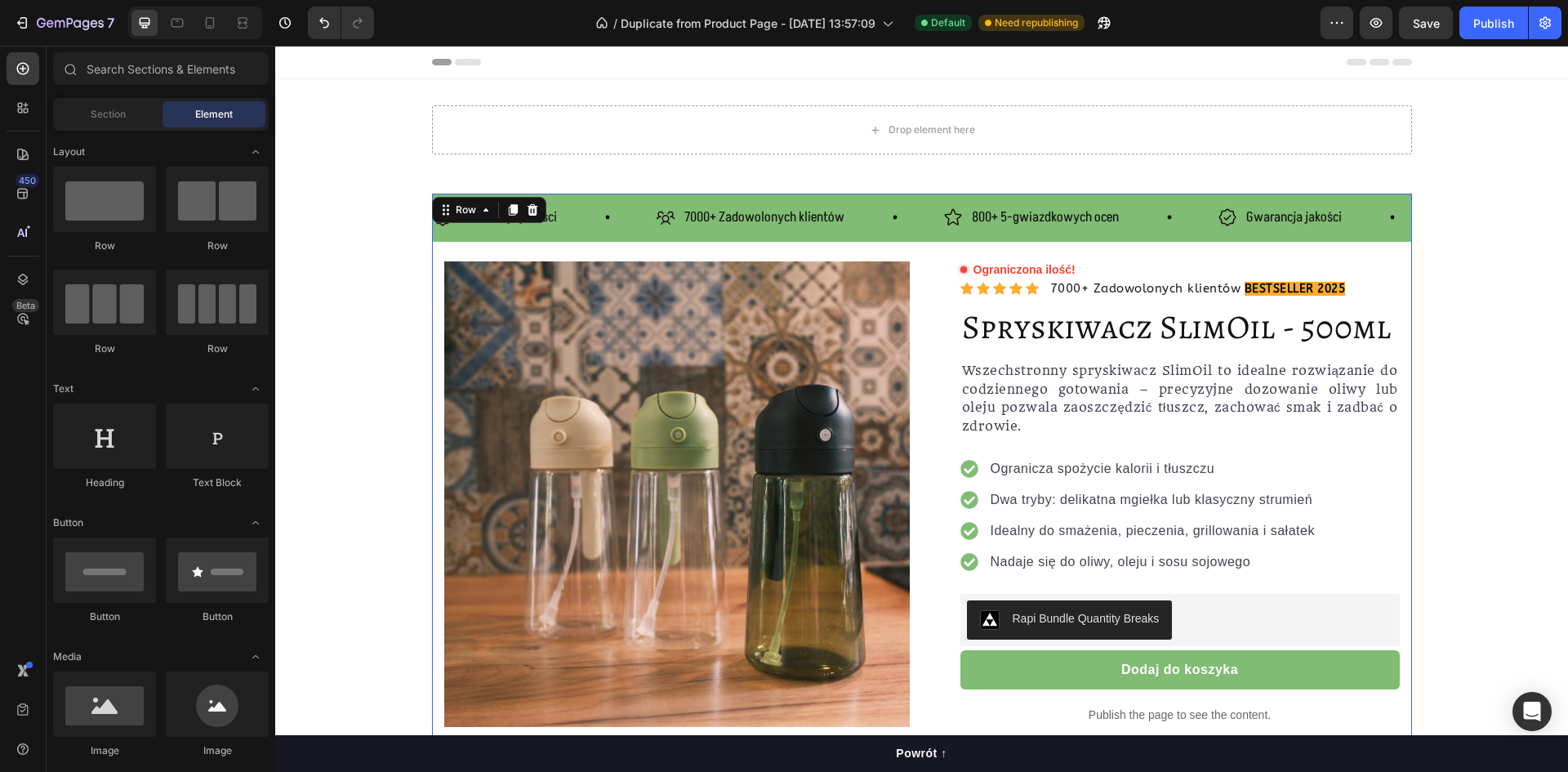
drag, startPoint x: 407, startPoint y: 157, endPoint x: 423, endPoint y: 151, distance: 17.1
click at [407, 156] on div "Drop element here Row" at bounding box center [921, 136] width 1293 height 62
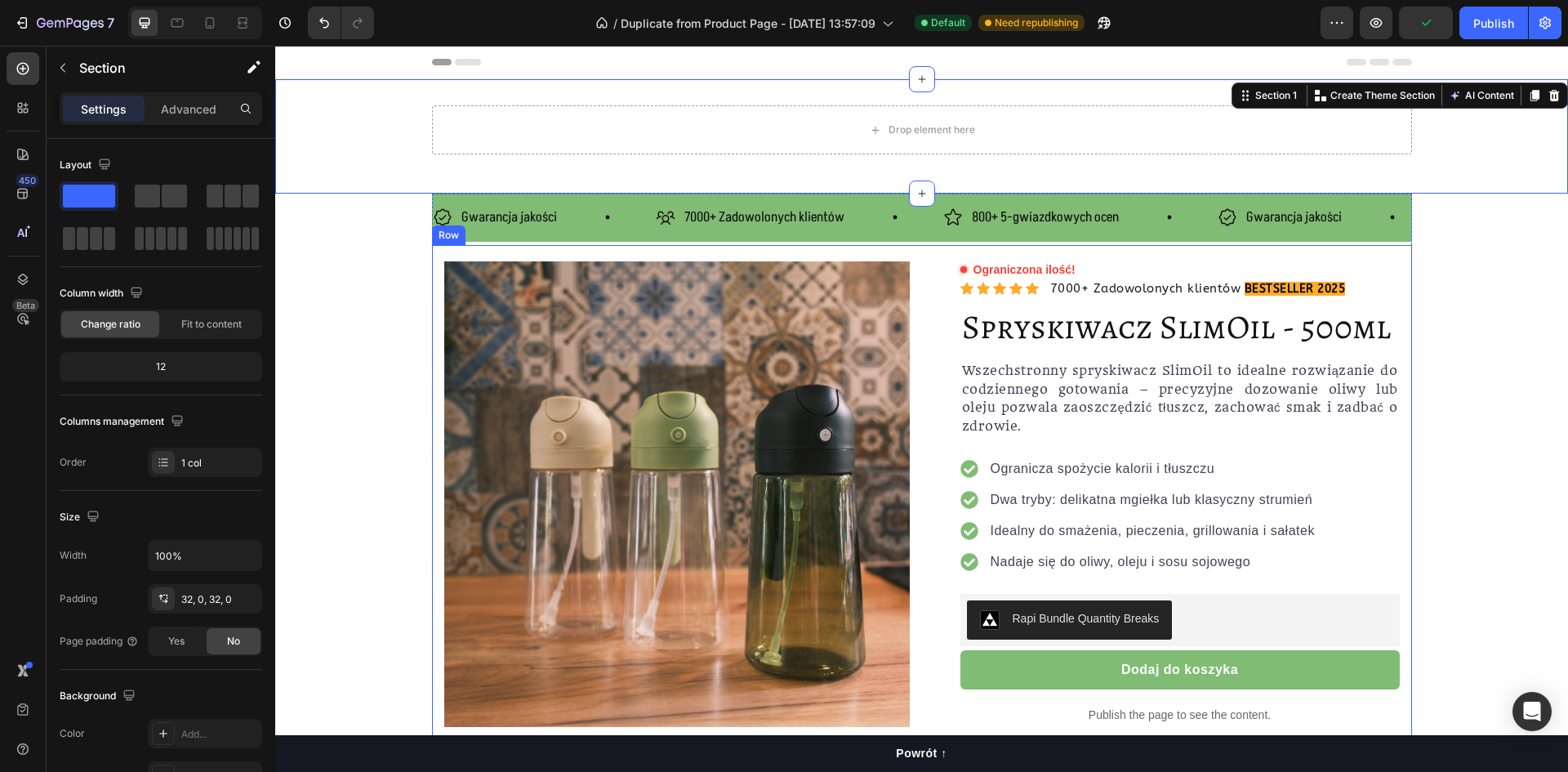
click at [558, 228] on div "Gwarancja jakości Item List" at bounding box center [545, 218] width 223 height 29
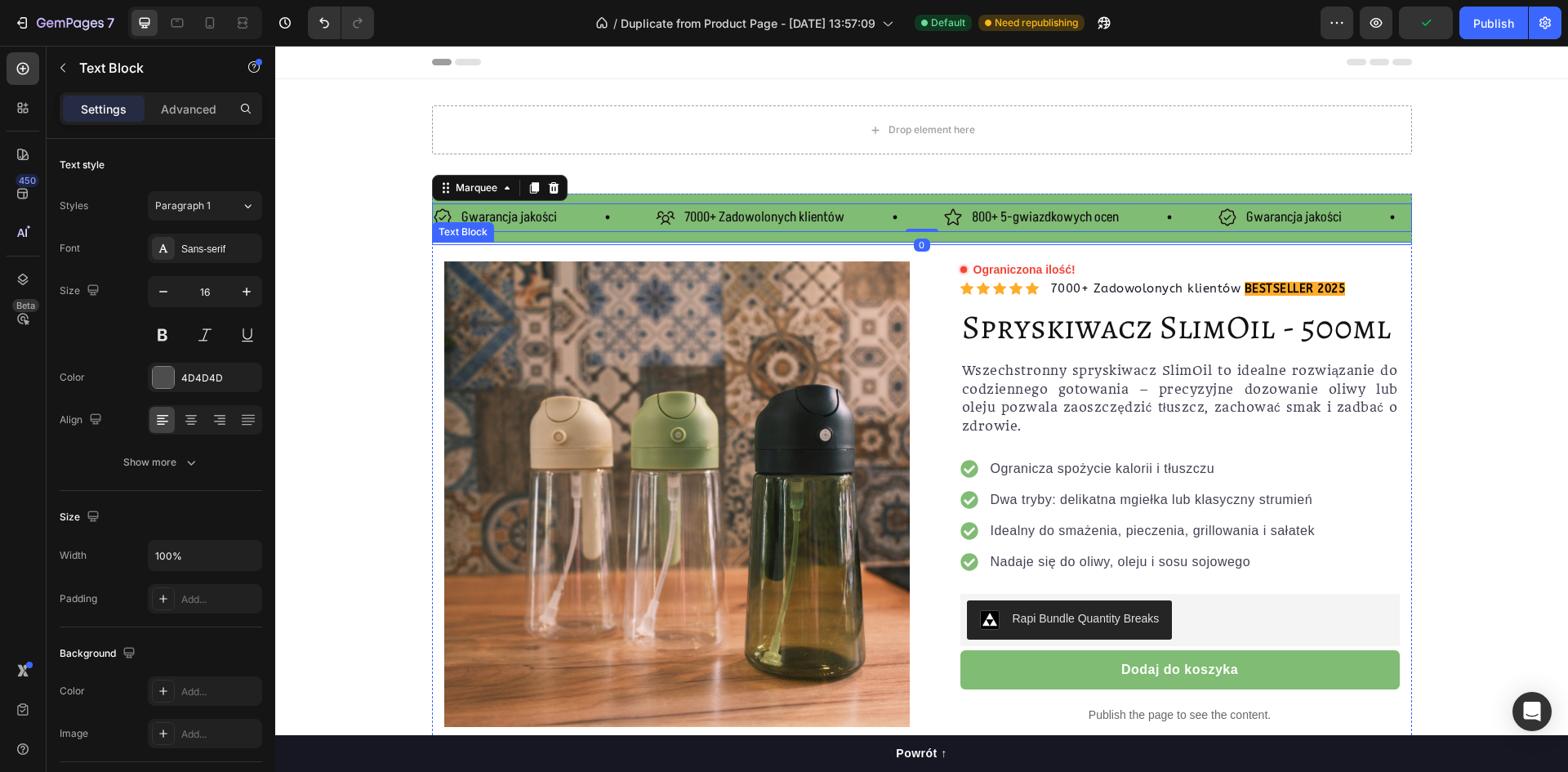
click at [561, 242] on div at bounding box center [922, 244] width 980 height 4
click at [535, 230] on icon at bounding box center [541, 226] width 13 height 13
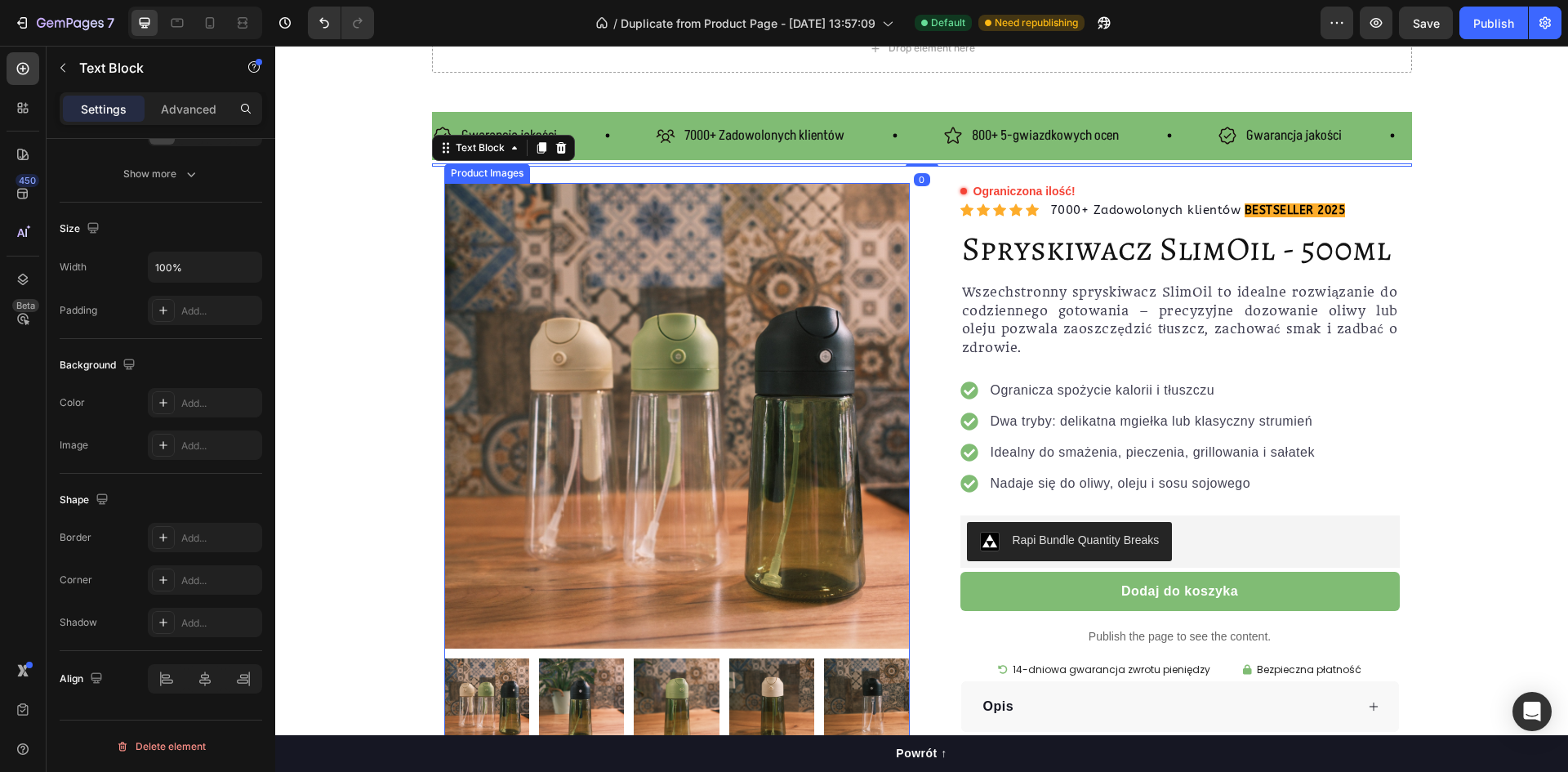
scroll to position [0, 0]
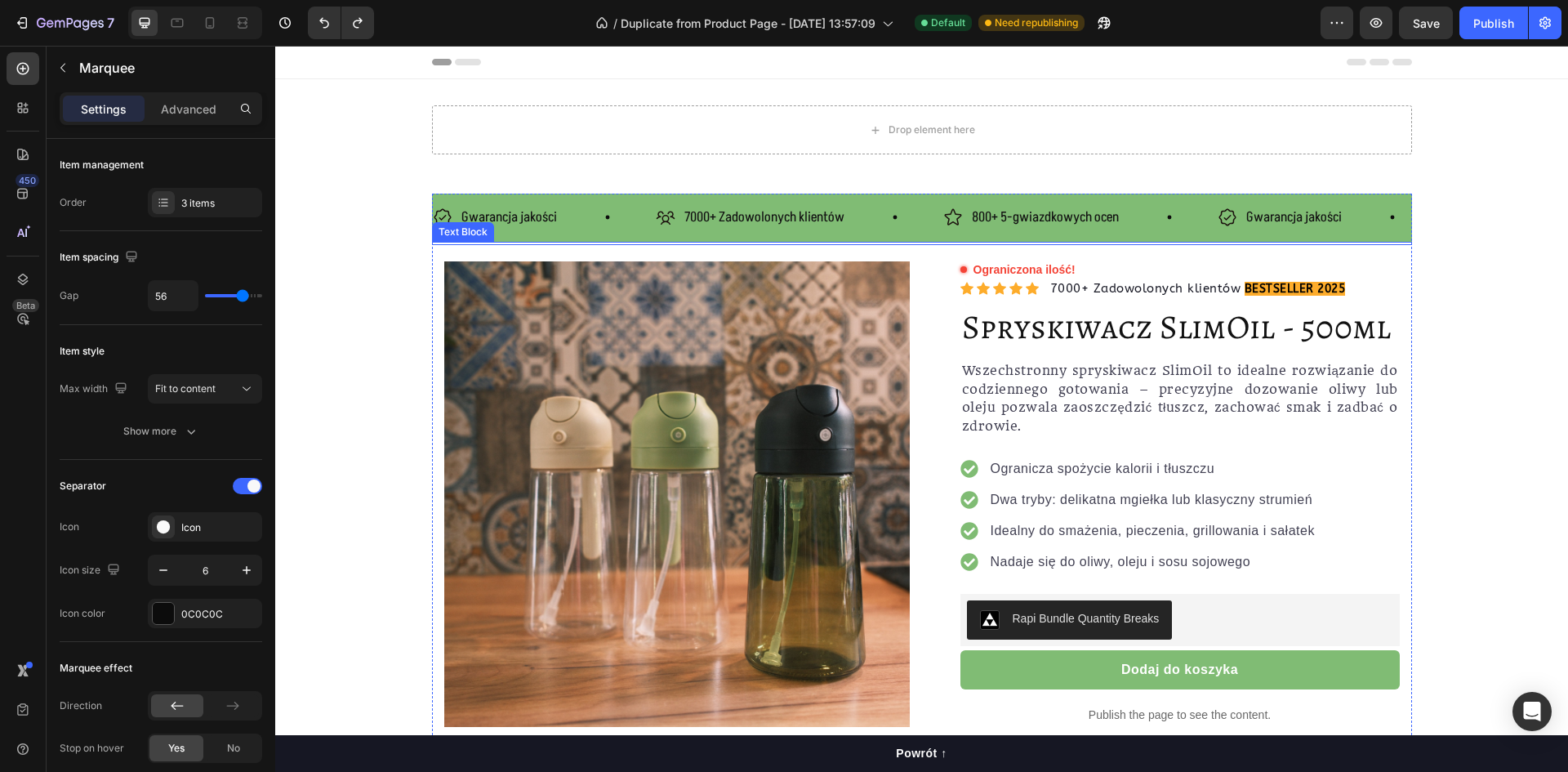
click at [597, 230] on div "Gwarancja jakości Item List" at bounding box center [545, 218] width 223 height 29
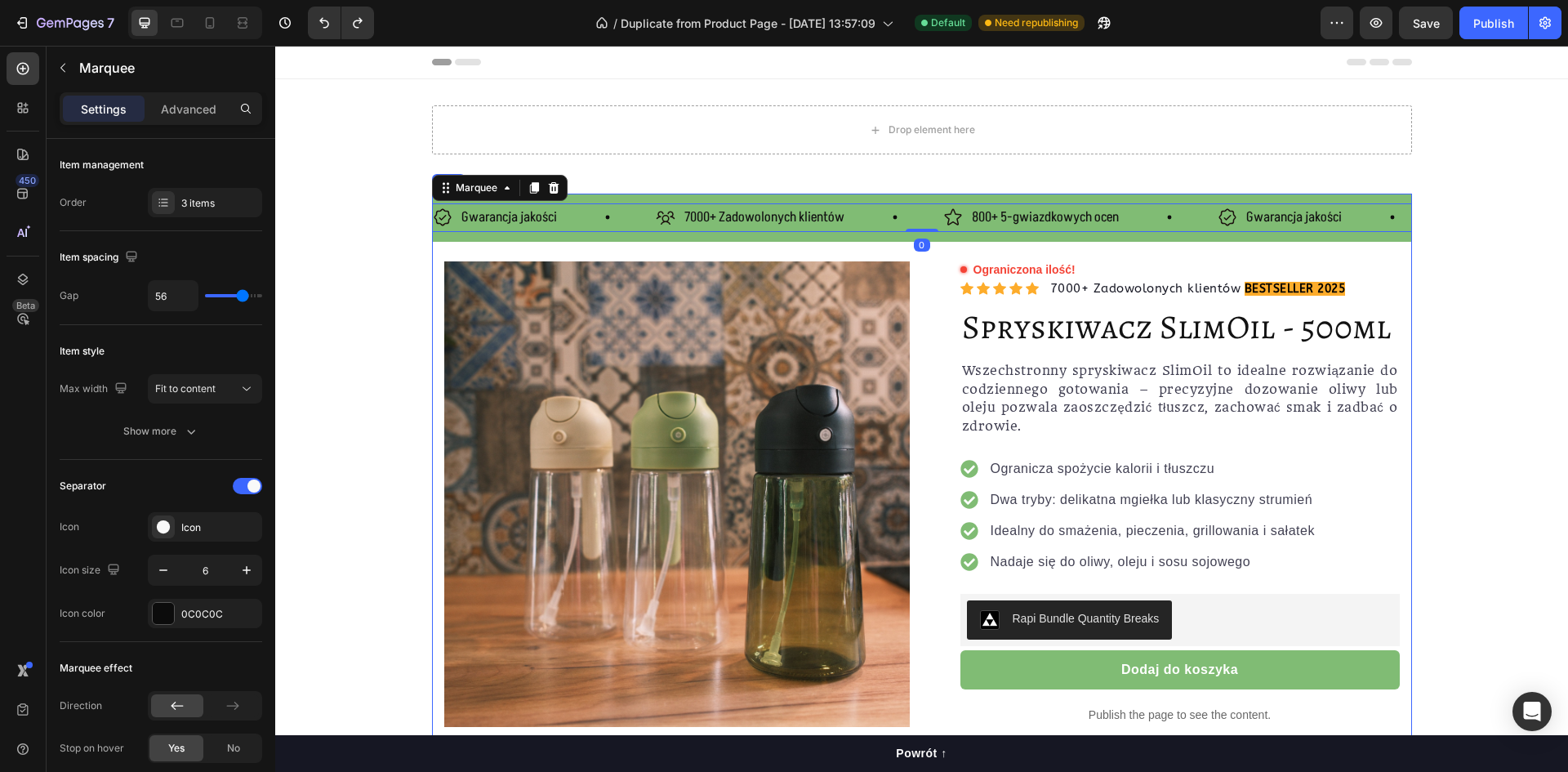
click at [616, 235] on div "Gwarancja jakości Item List 7000+ Zadowolonych klientów Item List 800+ 5-gwiazd…" at bounding box center [922, 218] width 980 height 48
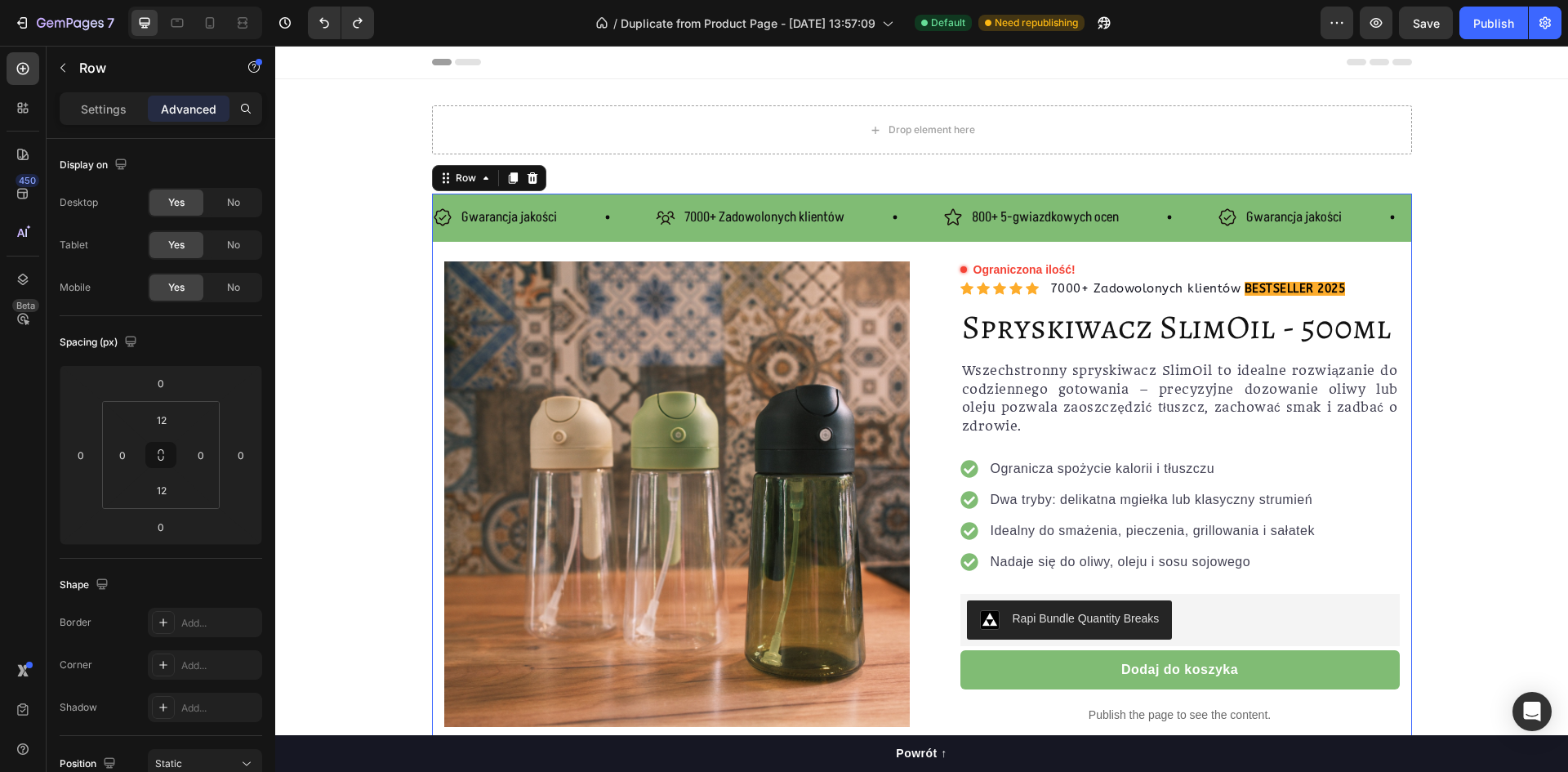
click at [444, 231] on div "Gwarancja jakości Item List" at bounding box center [497, 218] width 127 height 29
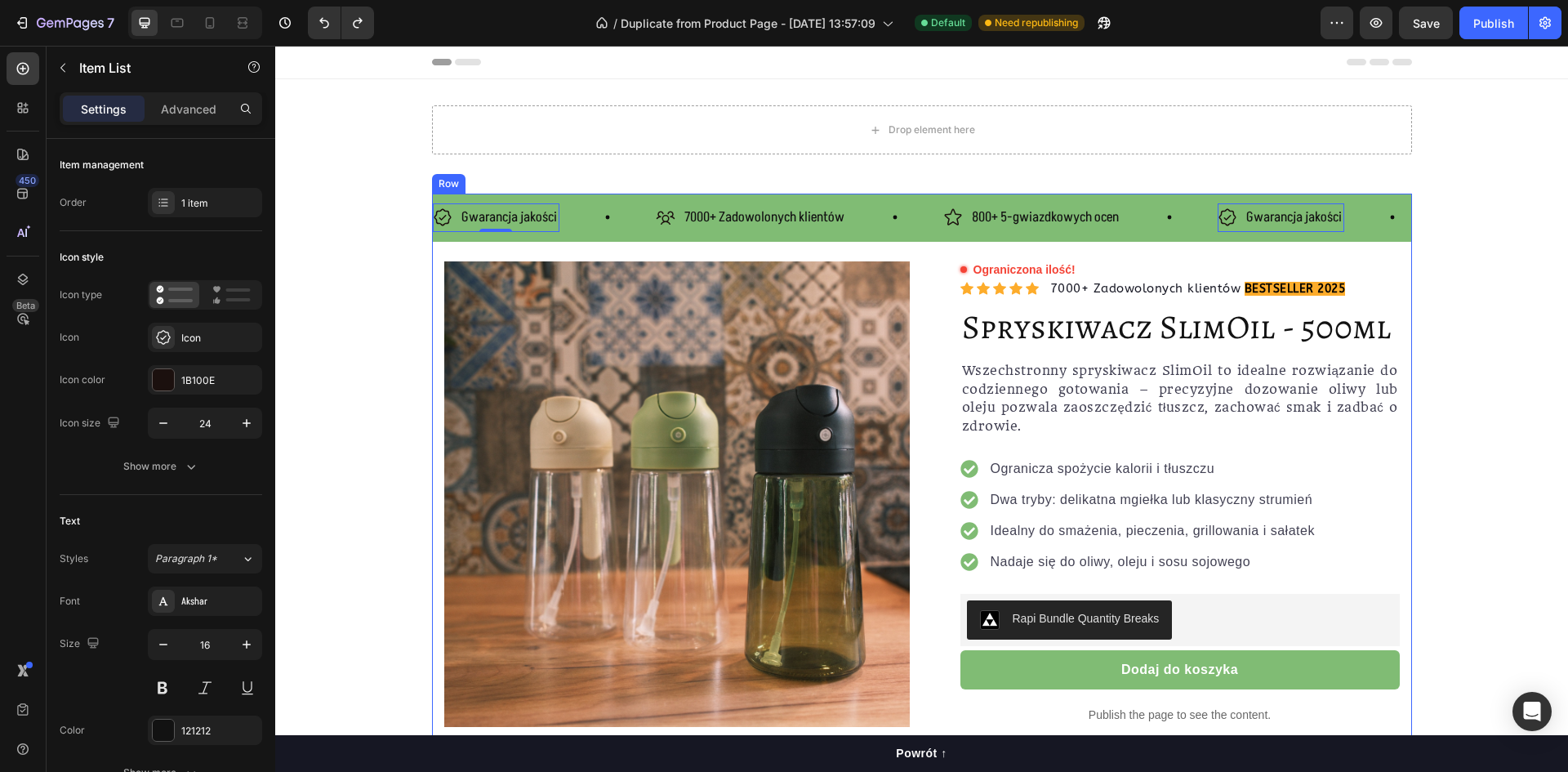
click at [442, 233] on div "Gwarancja jakości Item List 0 7000+ Zadowolonych klientów Item List 800+ 5-gwia…" at bounding box center [922, 218] width 980 height 48
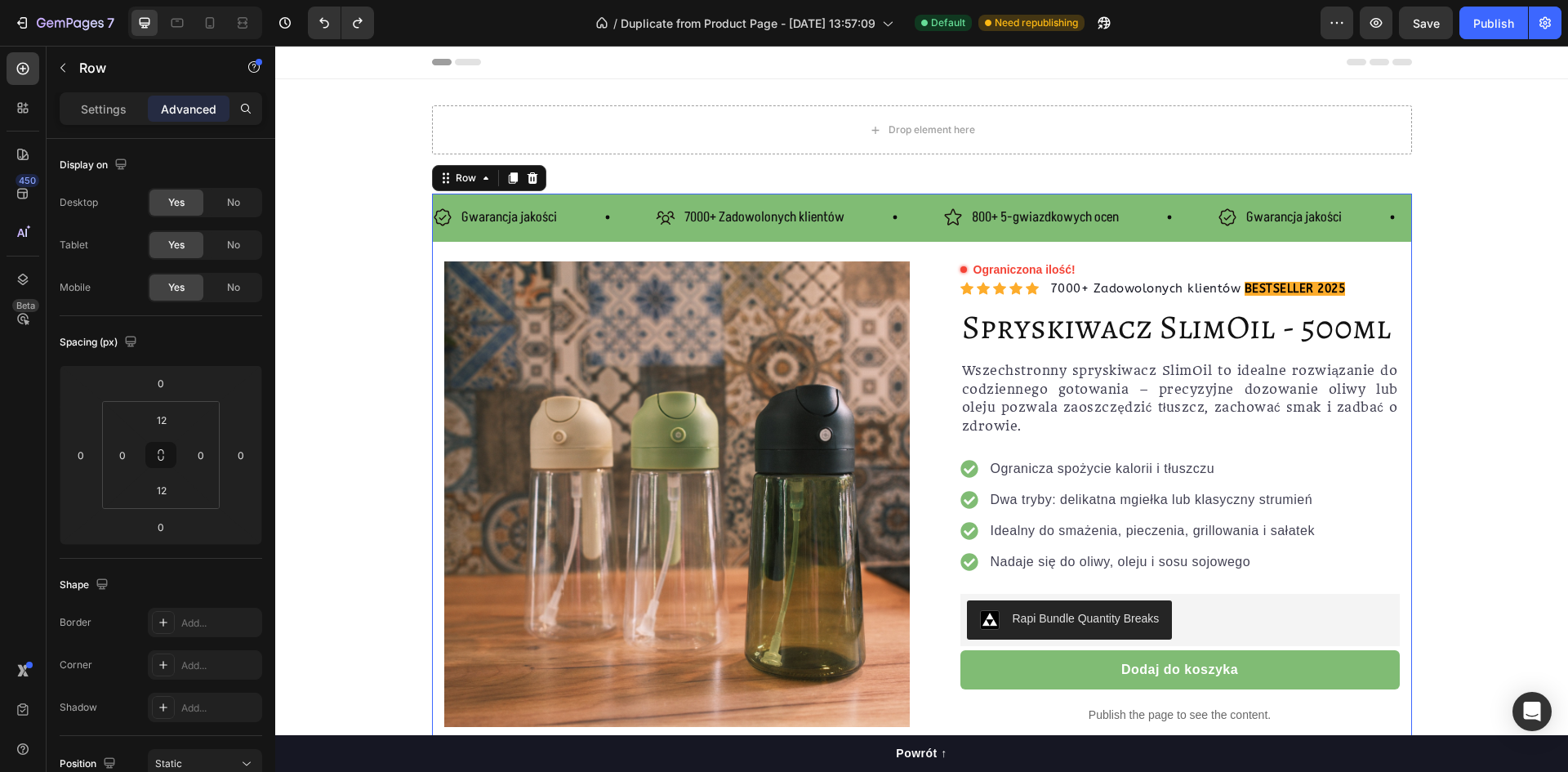
click at [443, 238] on div "Gwarancja jakości Item List 7000+ Zadowolonych klientów Item List 800+ 5-gwiazd…" at bounding box center [922, 218] width 980 height 48
click at [618, 232] on div "Gwarancja jakości Item List 7000+ Zadowolonych klientów Item List 800+ 5-gwiazd…" at bounding box center [922, 218] width 980 height 48
click at [627, 237] on div "Gwarancja jakości Item List 7000+ Zadowolonych klientów Item List 800+ 5-gwiazd…" at bounding box center [922, 218] width 980 height 48
click at [624, 247] on div "Product Images Row Ograniczona ilość! Custom Code Icon Icon Icon Icon Icon Icon…" at bounding box center [922, 592] width 980 height 695
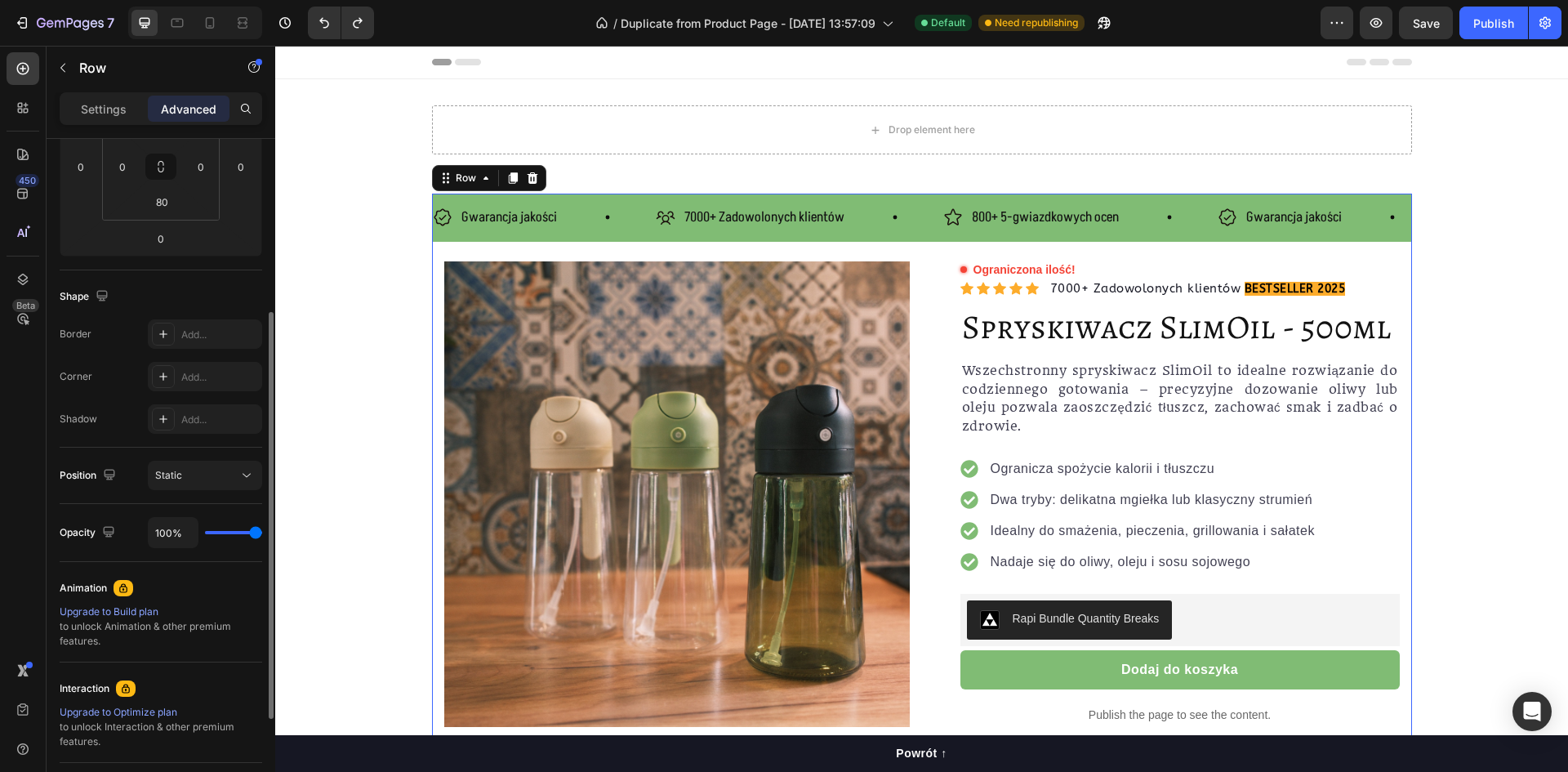
click at [597, 238] on div "Gwarancja jakości Item List 7000+ Zadowolonych klientów Item List 800+ 5-gwiazd…" at bounding box center [922, 218] width 980 height 48
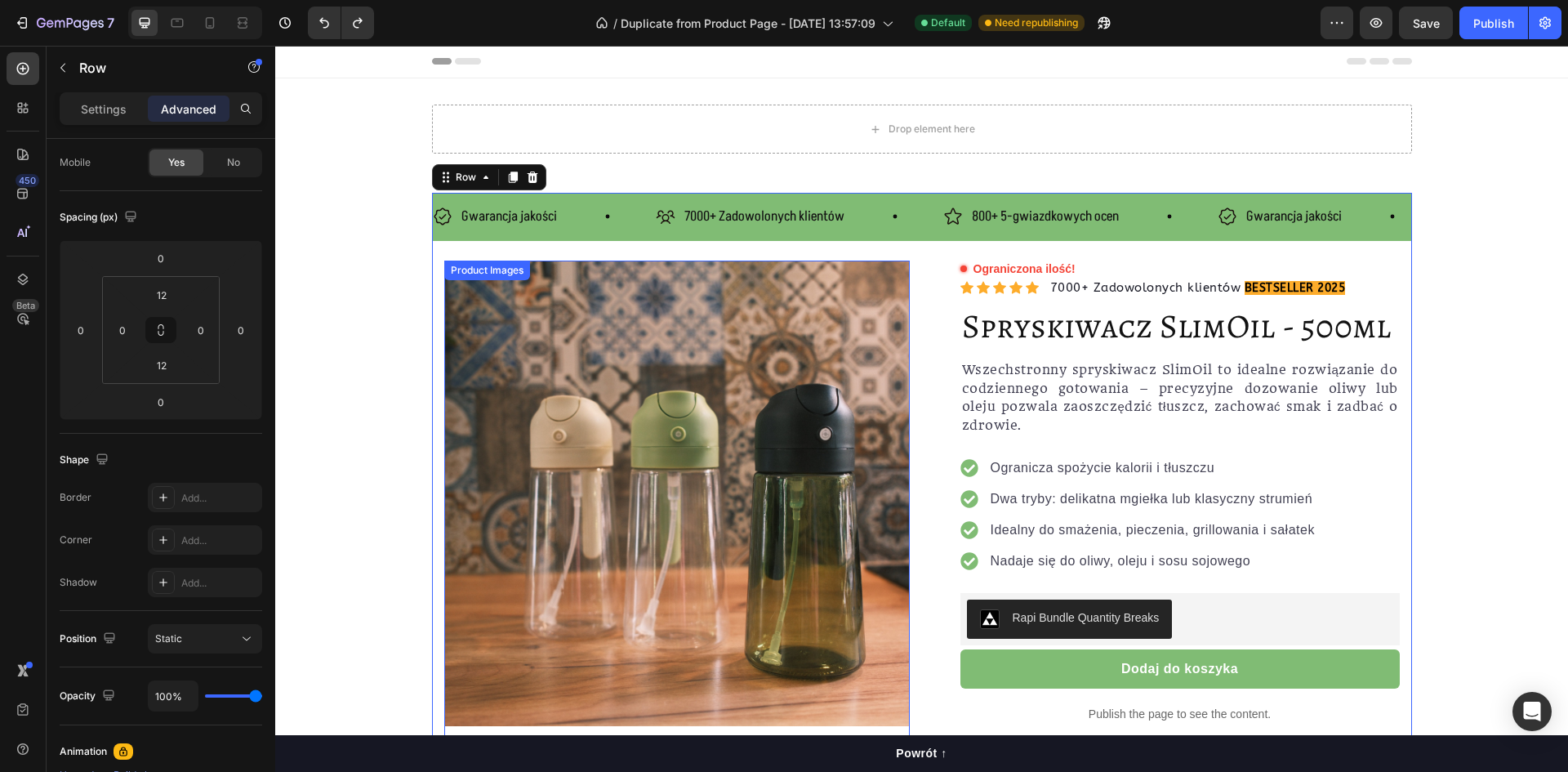
scroll to position [0, 0]
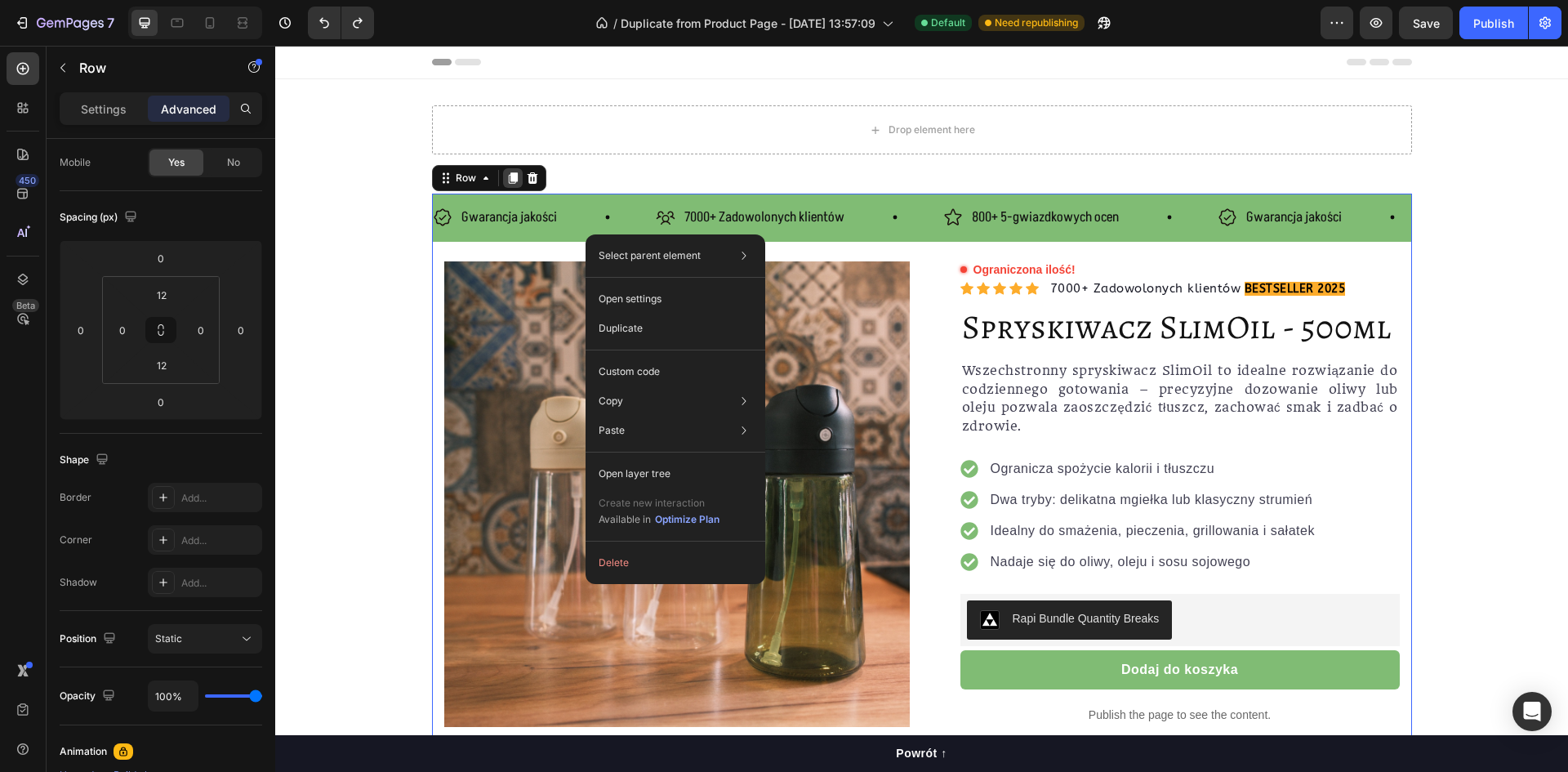
click at [509, 177] on icon at bounding box center [513, 178] width 9 height 12
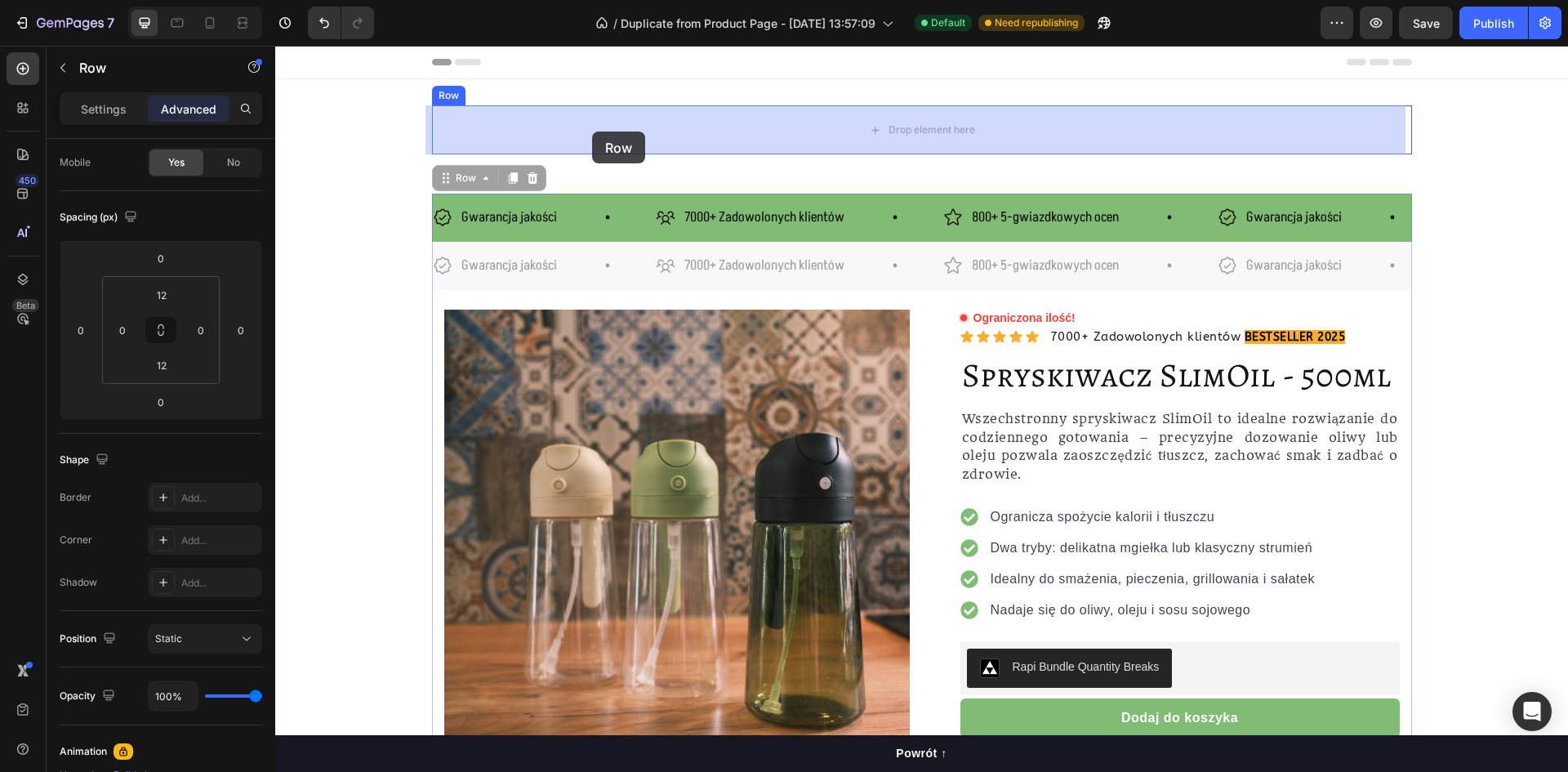
drag, startPoint x: 567, startPoint y: 242, endPoint x: 592, endPoint y: 131, distance: 113.8
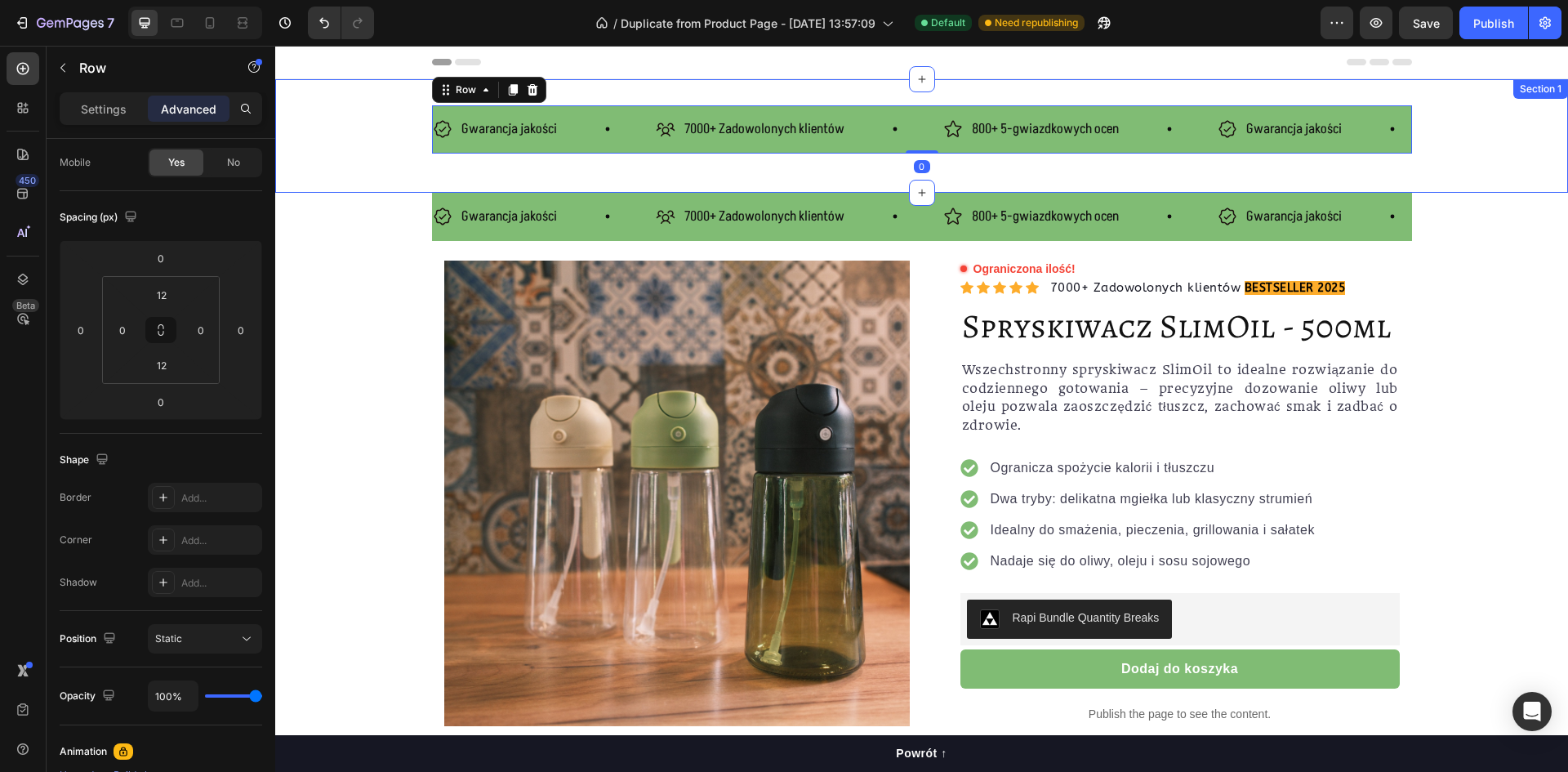
click at [440, 172] on div "Gwarancja jakości Item List 7000+ Zadowolonych klientów Item List 800+ 5-gwiazd…" at bounding box center [921, 136] width 1293 height 113
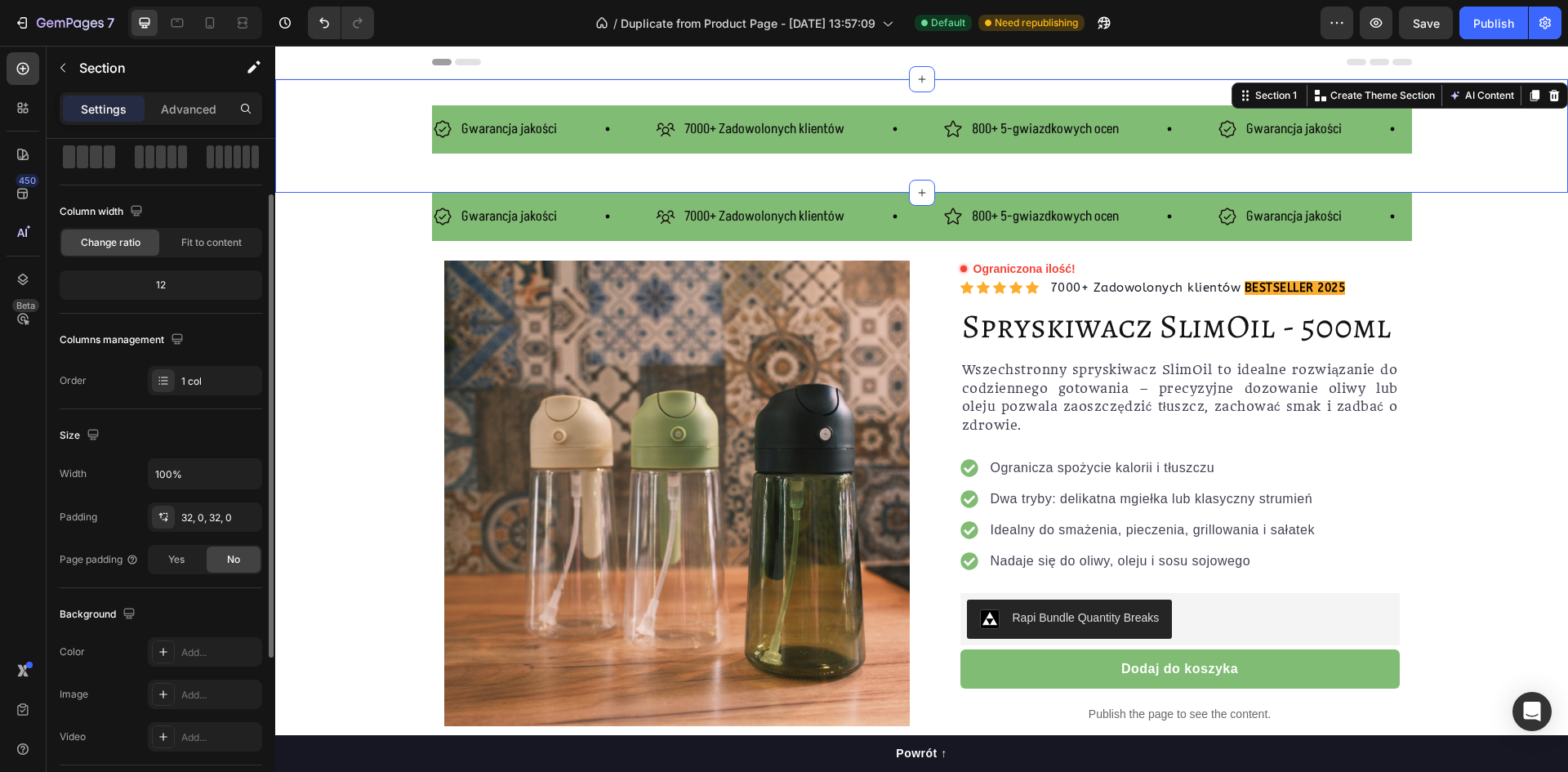
scroll to position [164, 0]
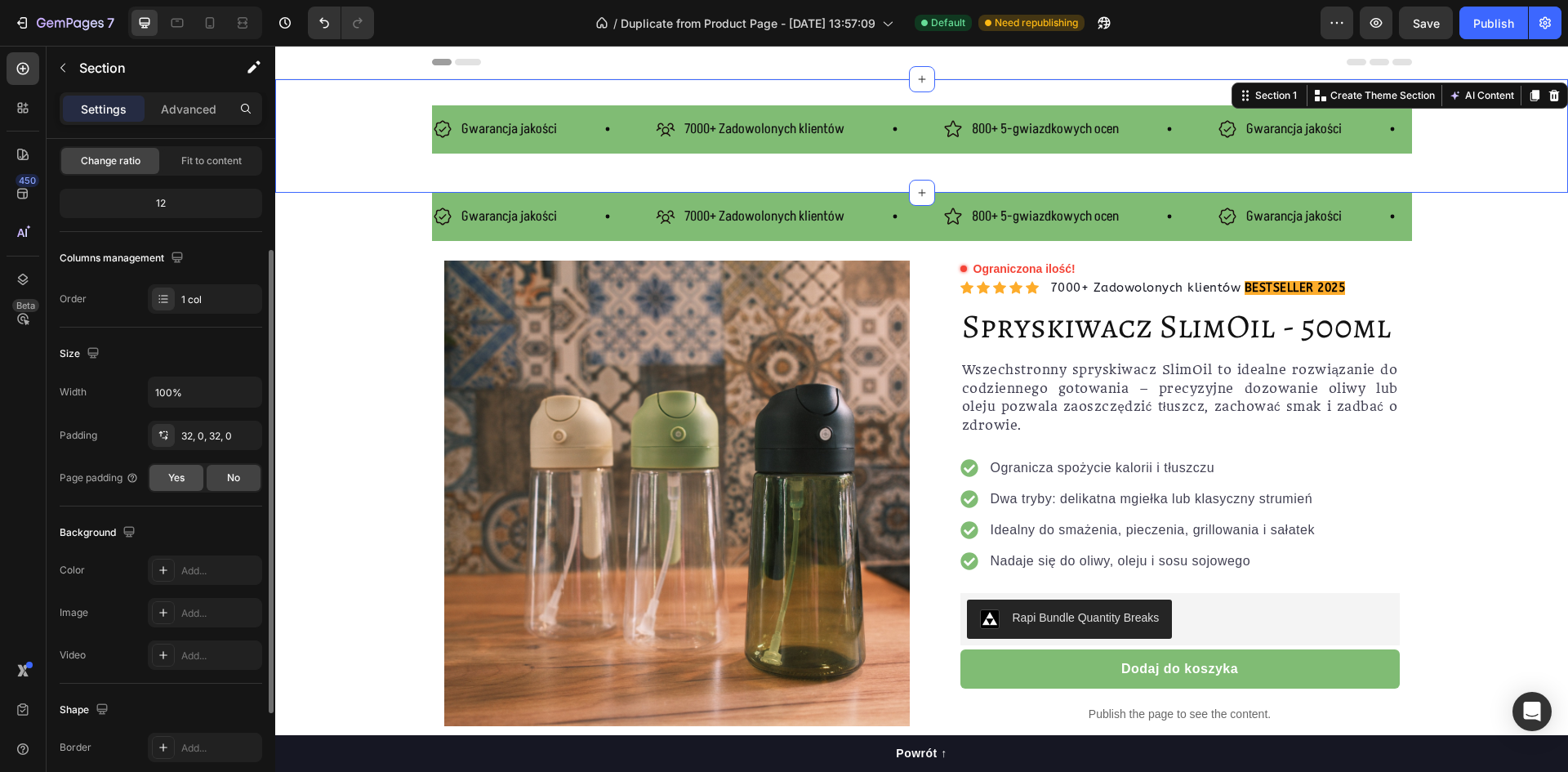
click at [201, 470] on div "Yes" at bounding box center [176, 477] width 54 height 26
click at [231, 474] on span "No" at bounding box center [233, 478] width 13 height 14
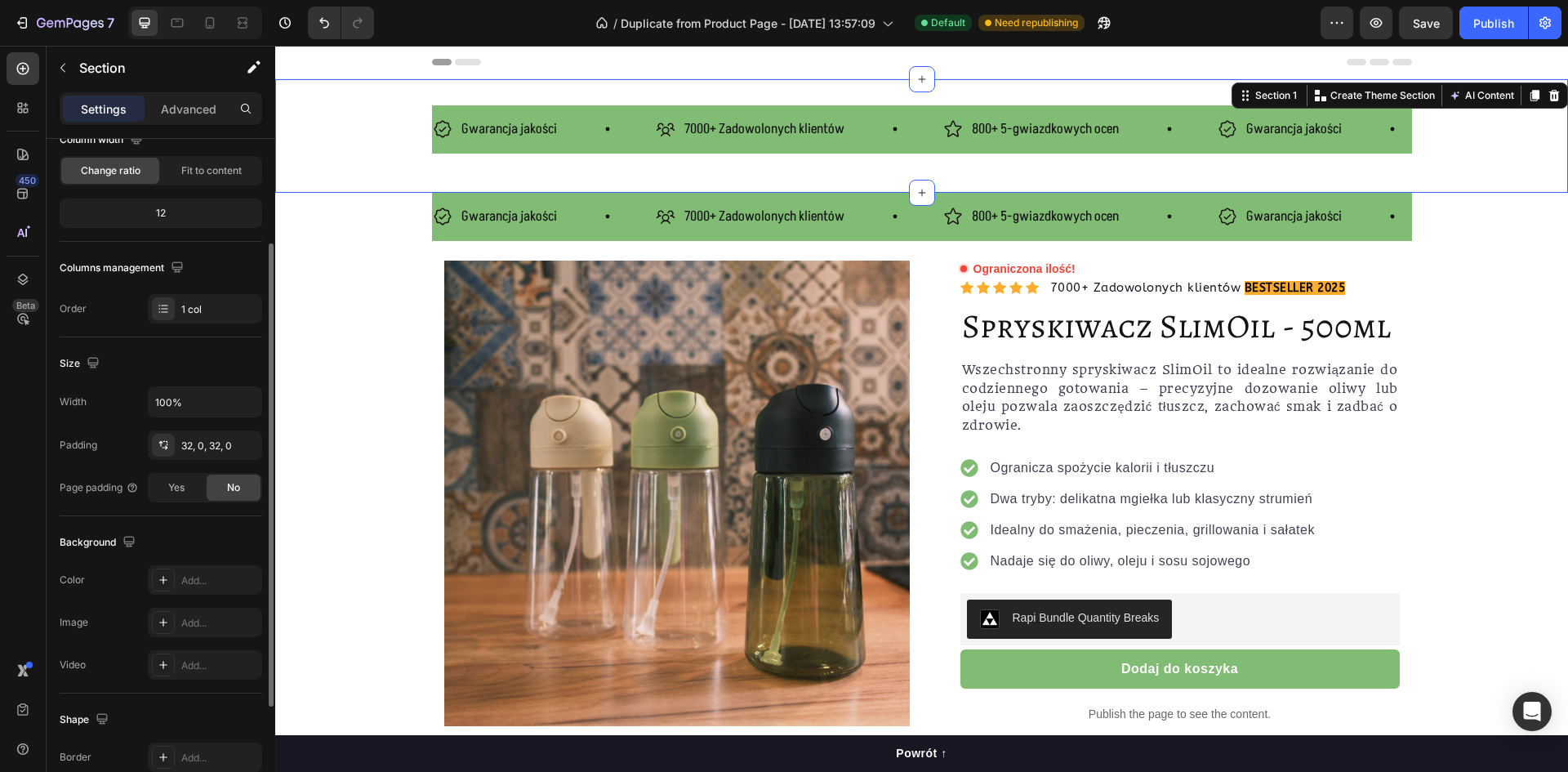
scroll to position [0, 0]
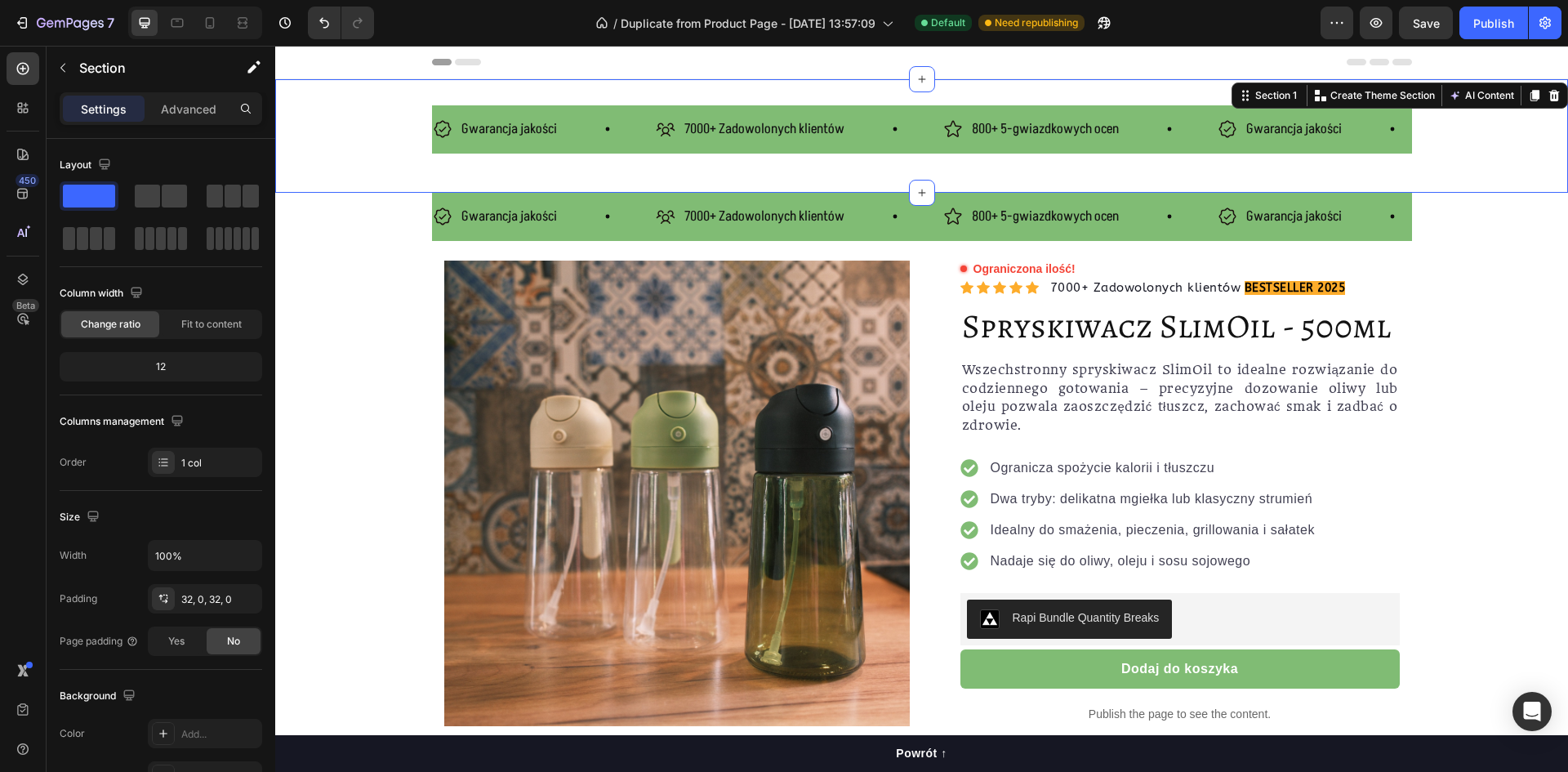
click at [183, 124] on div "Settings Advanced" at bounding box center [161, 108] width 203 height 33
click at [186, 118] on div "Advanced" at bounding box center [188, 108] width 81 height 26
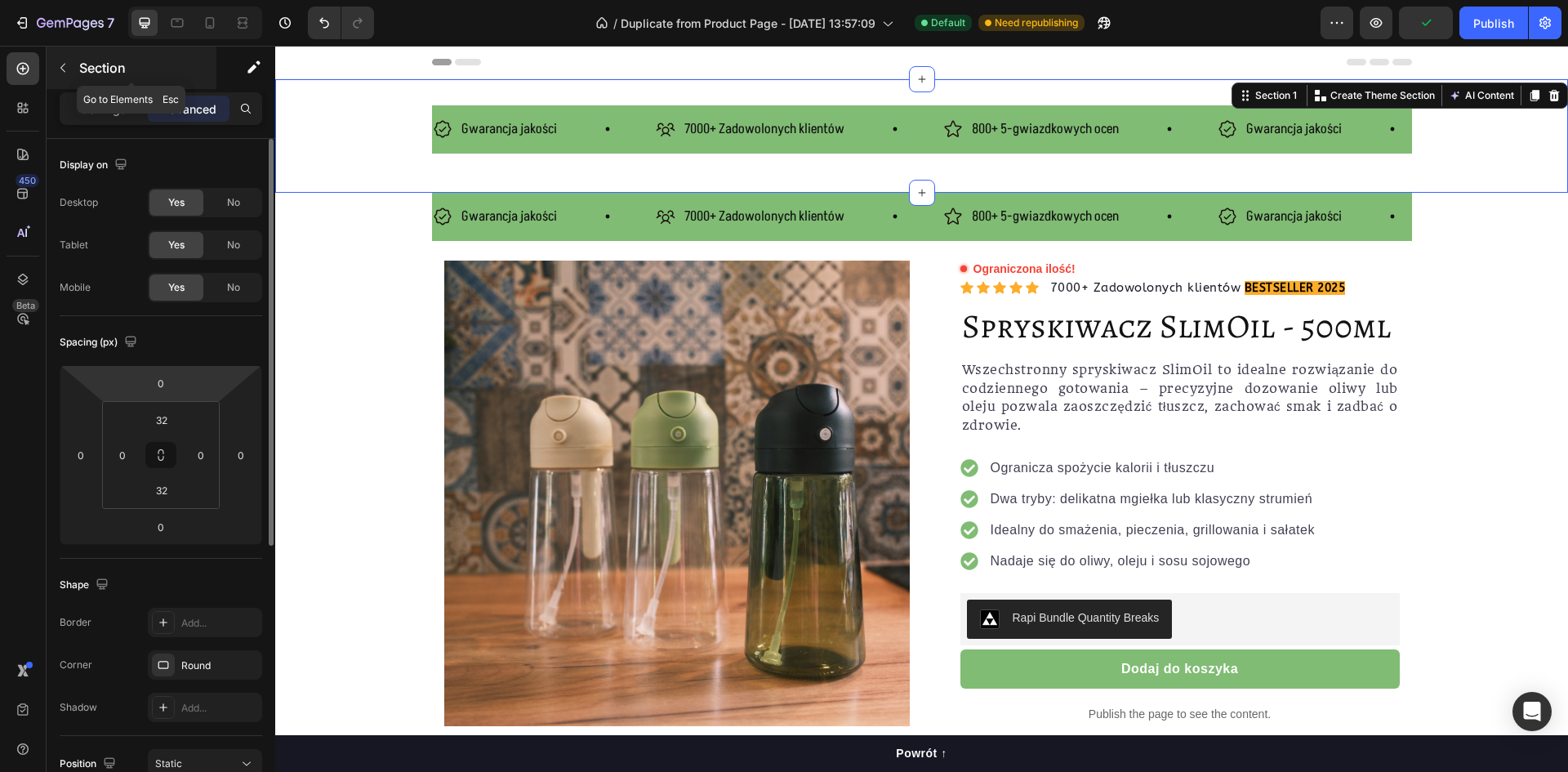
click at [76, 65] on div "Section" at bounding box center [131, 68] width 170 height 43
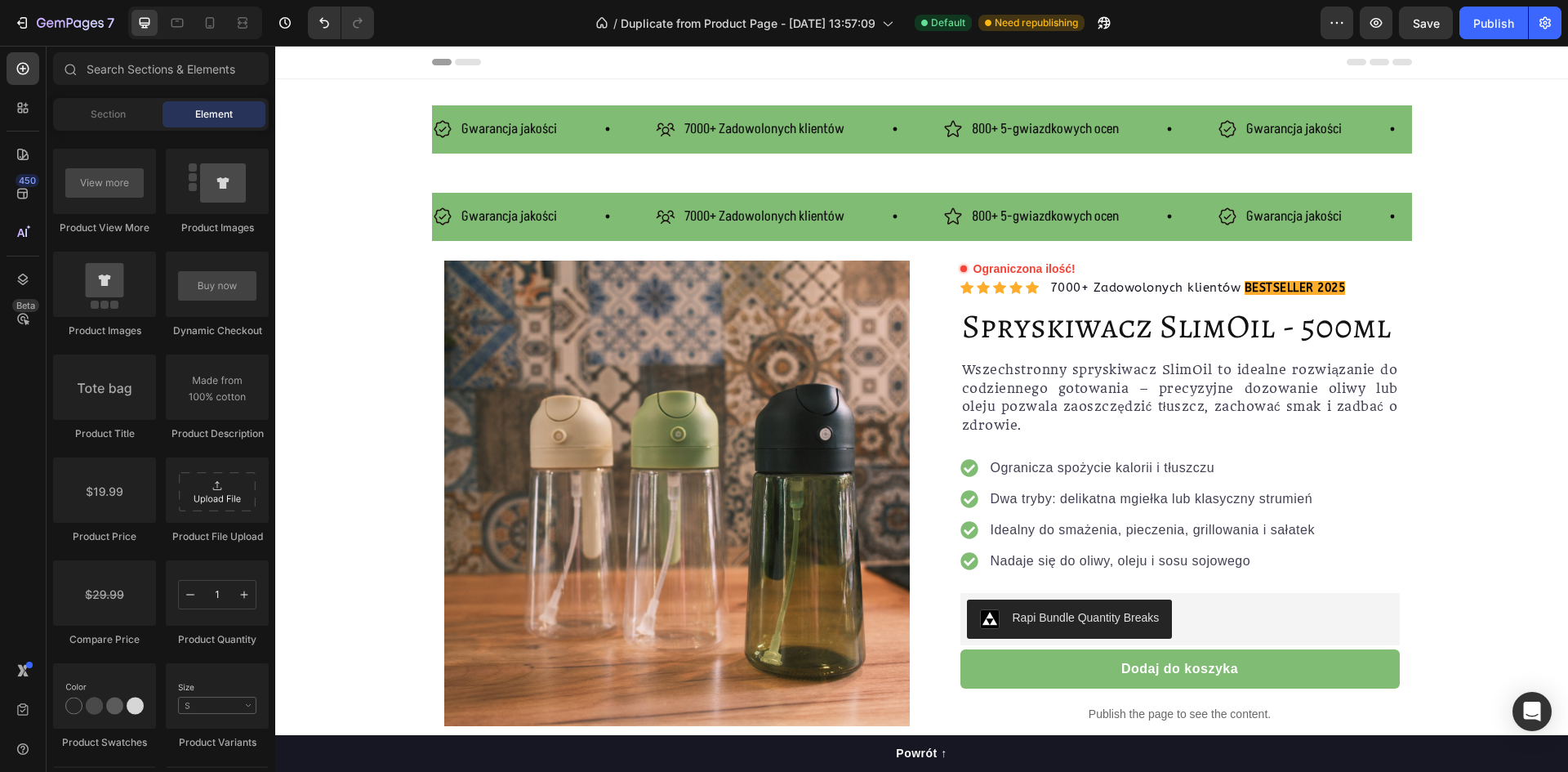
scroll to position [1998, 0]
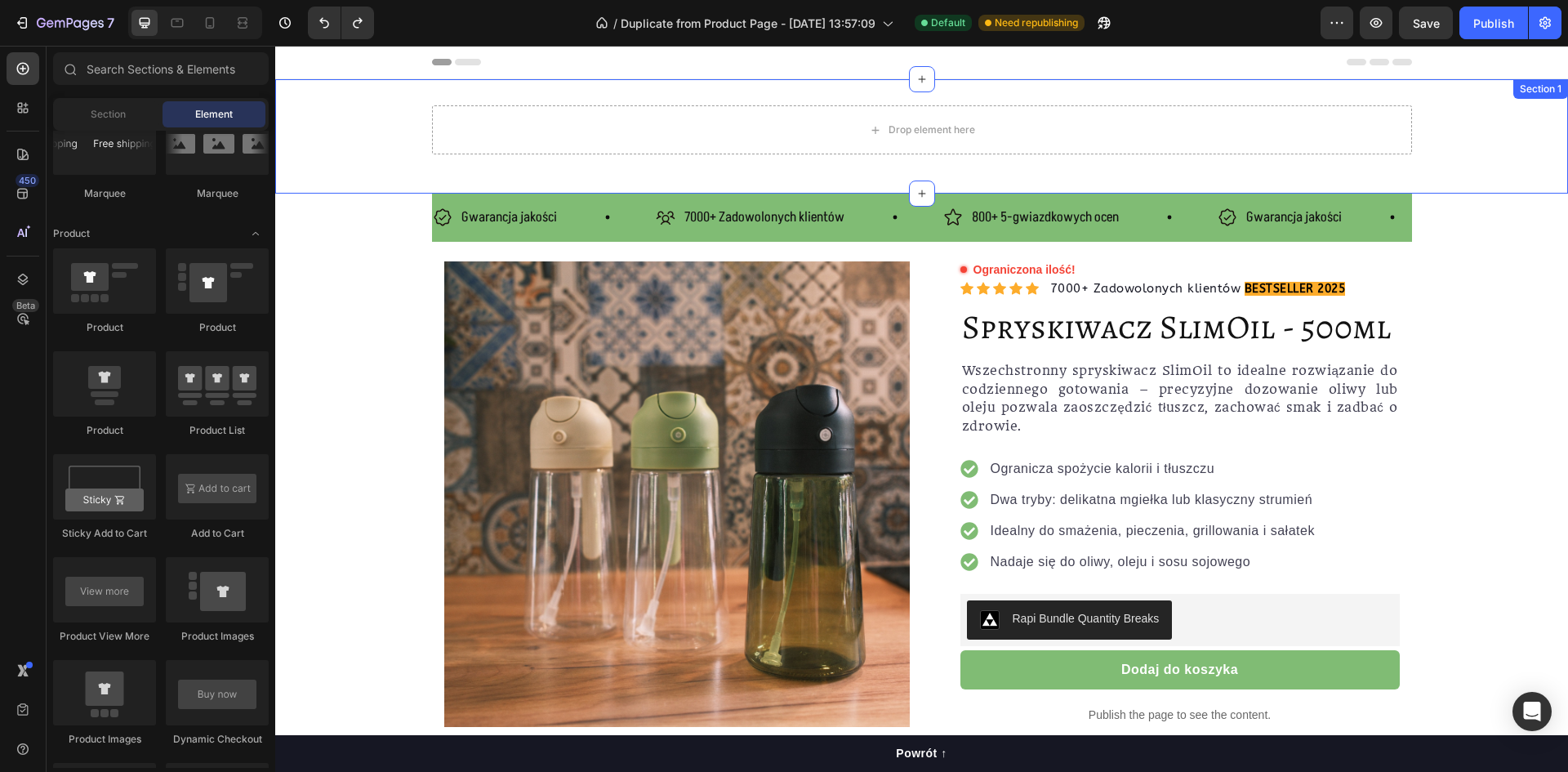
click at [829, 169] on div "Drop element here Row Section 1" at bounding box center [921, 137] width 1293 height 114
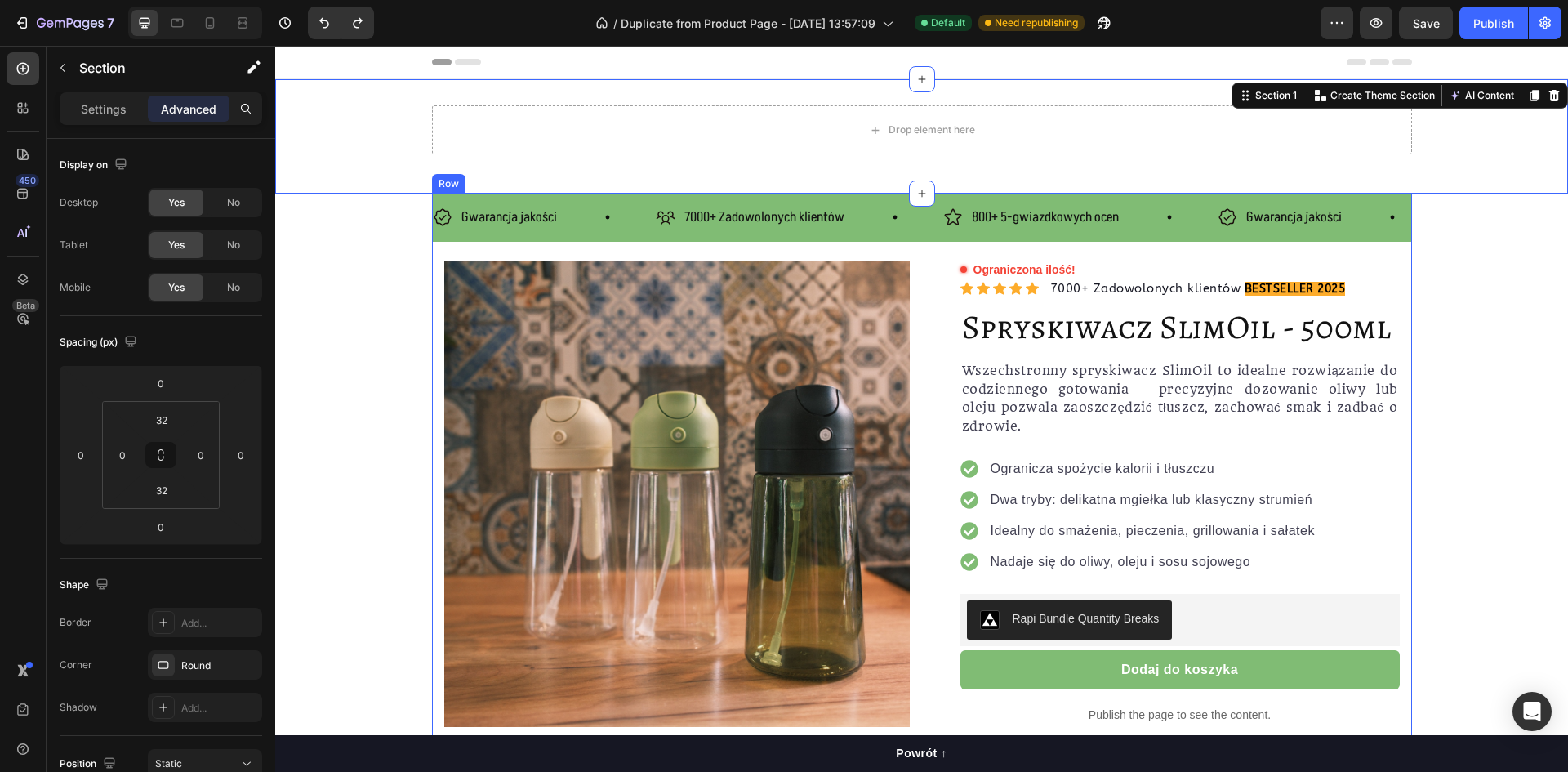
click at [498, 234] on div "Gwarancja jakości Item List 7000+ Zadowolonych klientów Item List 800+ 5-gwiazd…" at bounding box center [922, 218] width 980 height 48
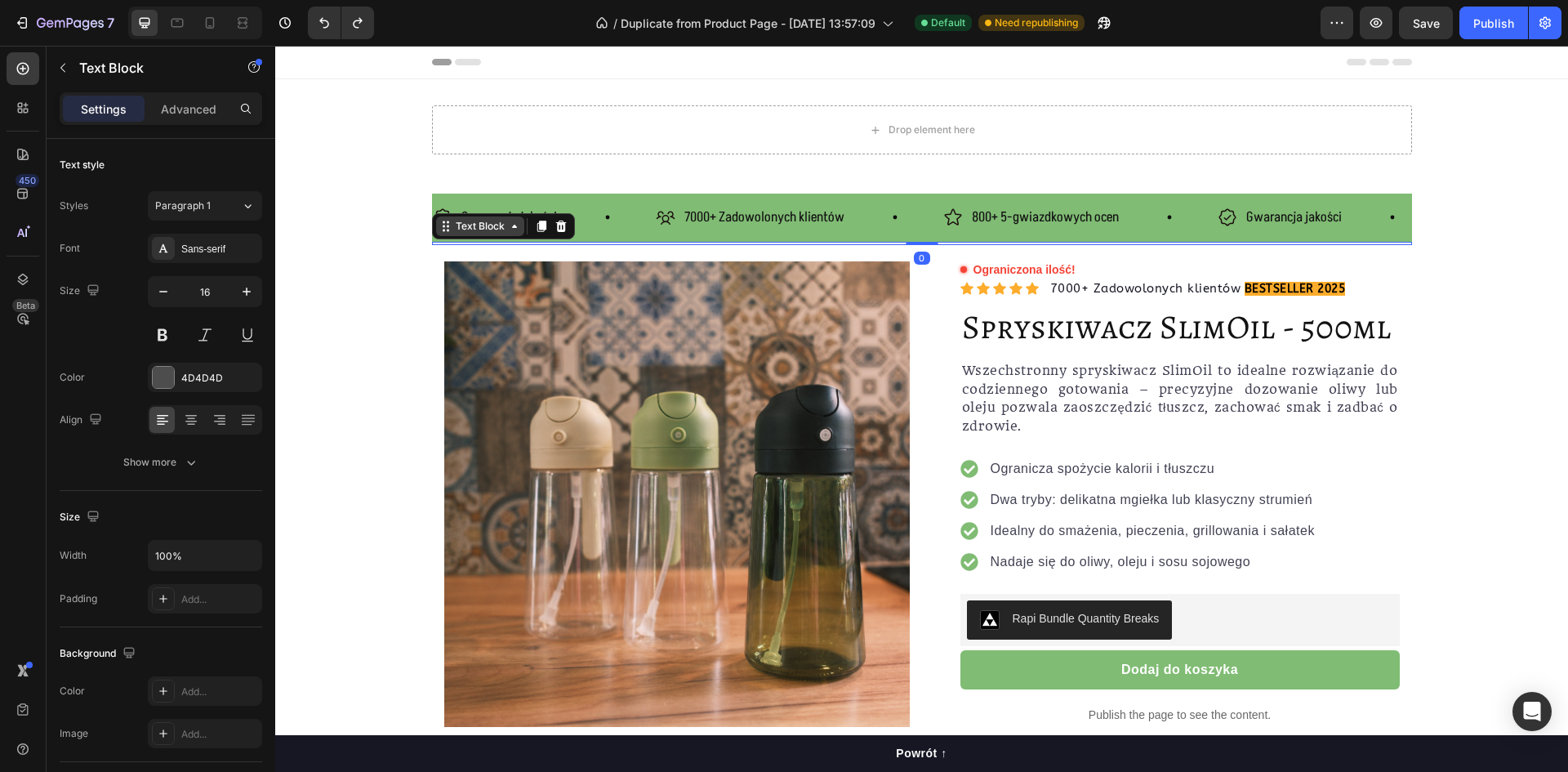
click at [436, 233] on div "Text Block" at bounding box center [480, 226] width 88 height 20
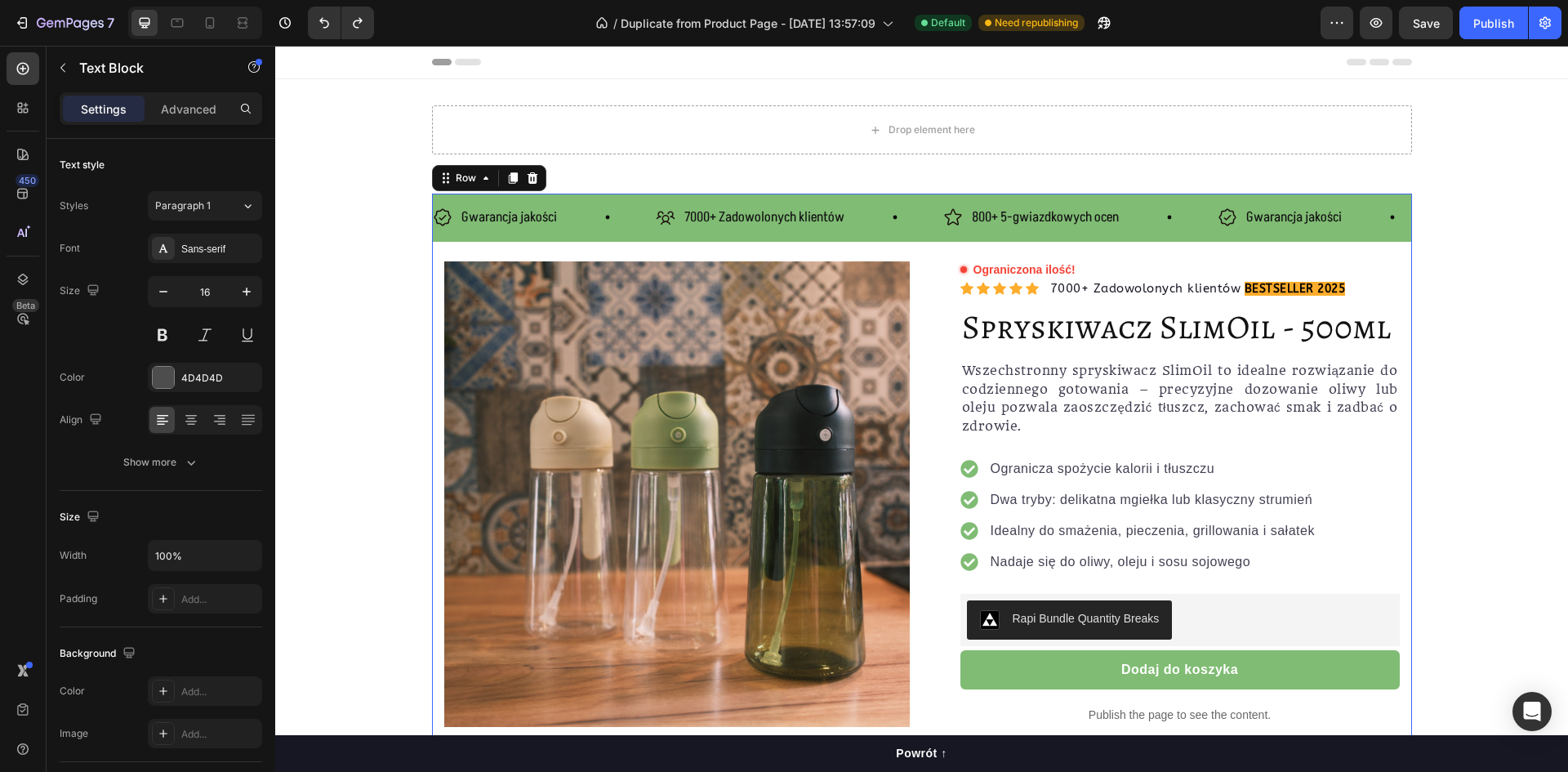
click at [612, 195] on div "Gwarancja jakości Item List 7000+ Zadowolonych klientów Item List 800+ 5-gwiazd…" at bounding box center [922, 218] width 980 height 48
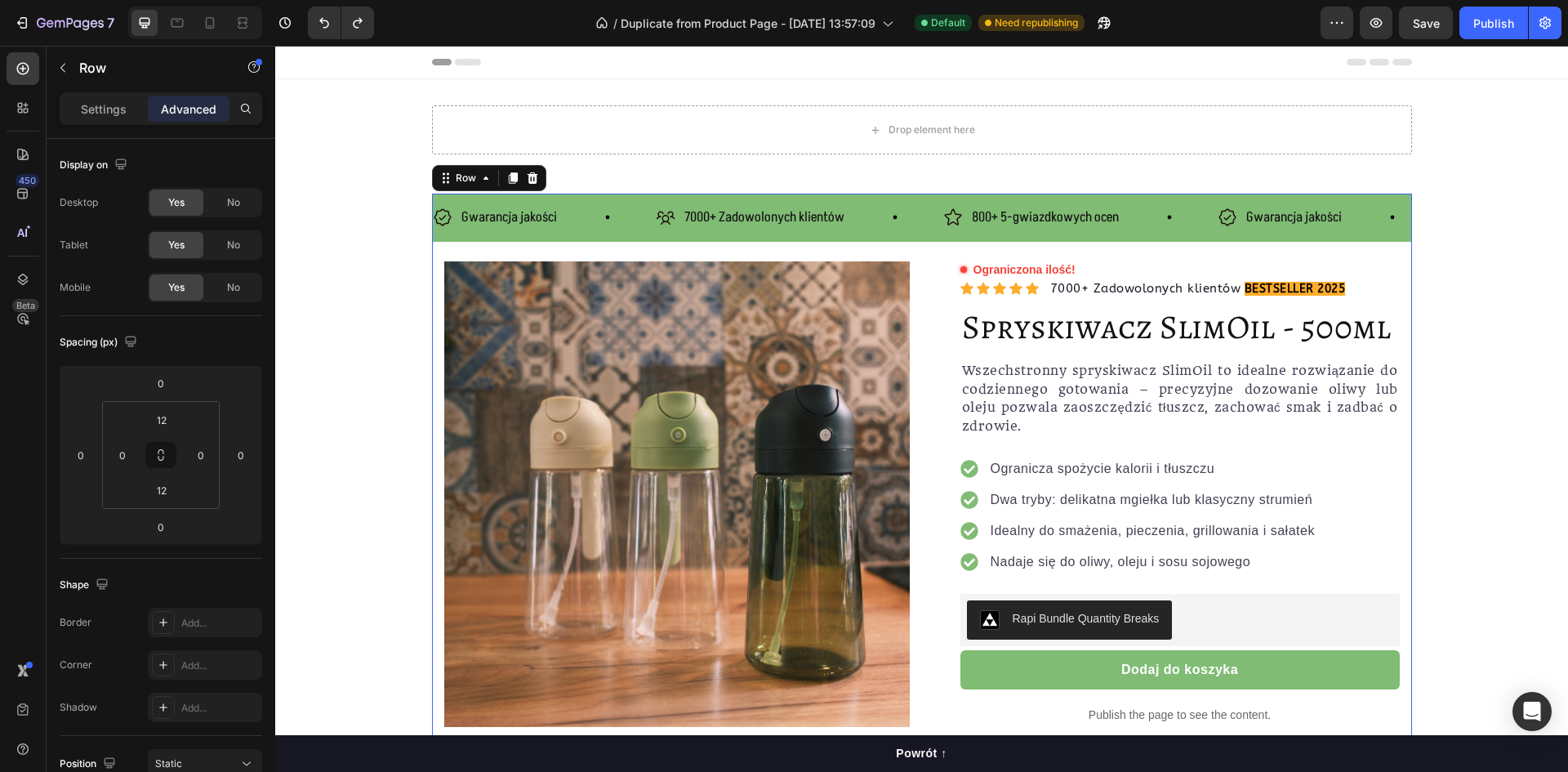
click at [604, 202] on div "Gwarancja jakości Item List 7000+ Zadowolonych klientów Item List 800+ 5-gwiazd…" at bounding box center [922, 218] width 980 height 48
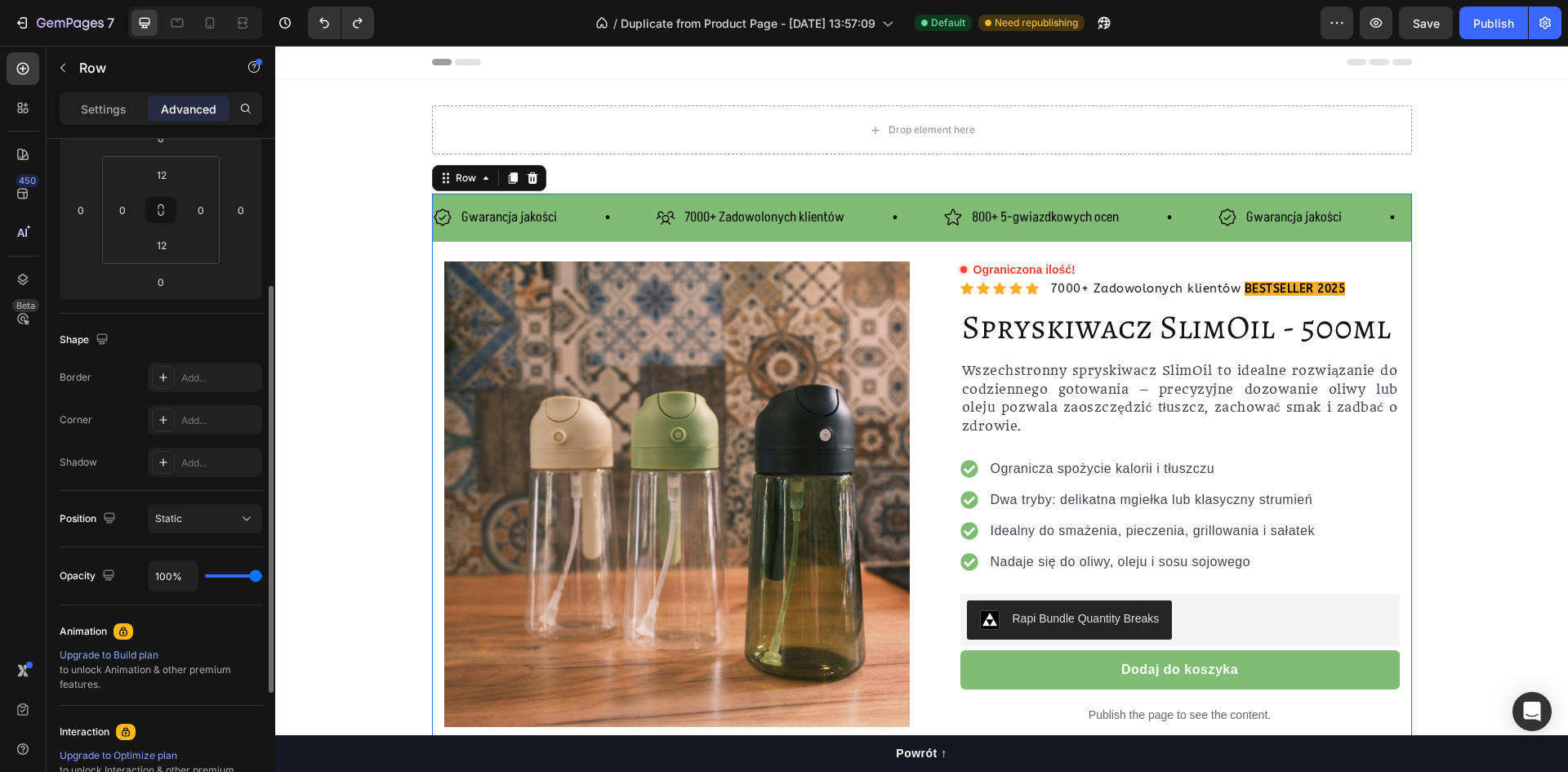
scroll to position [327, 0]
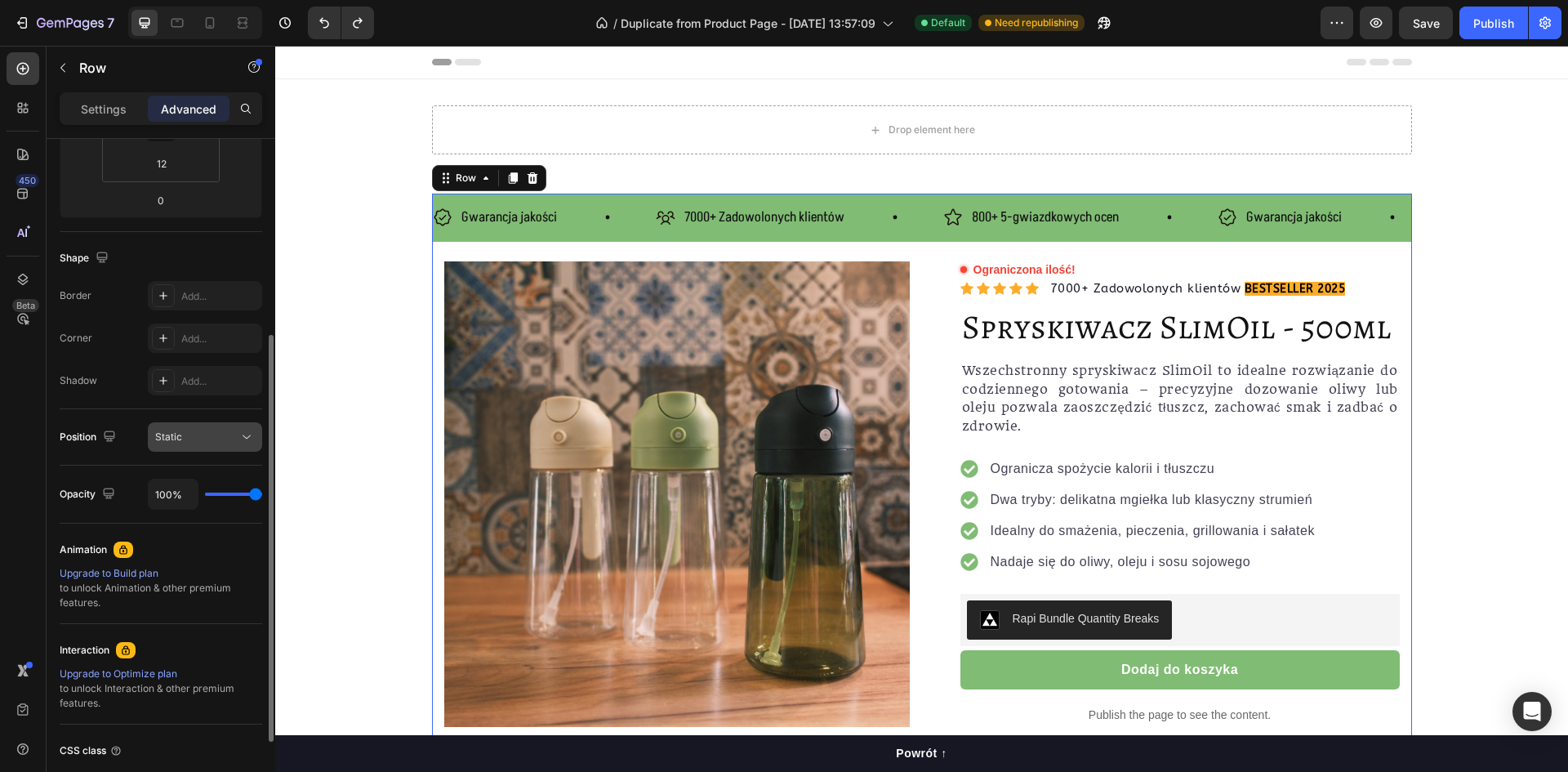
click at [202, 438] on div "Static" at bounding box center [197, 437] width 83 height 14
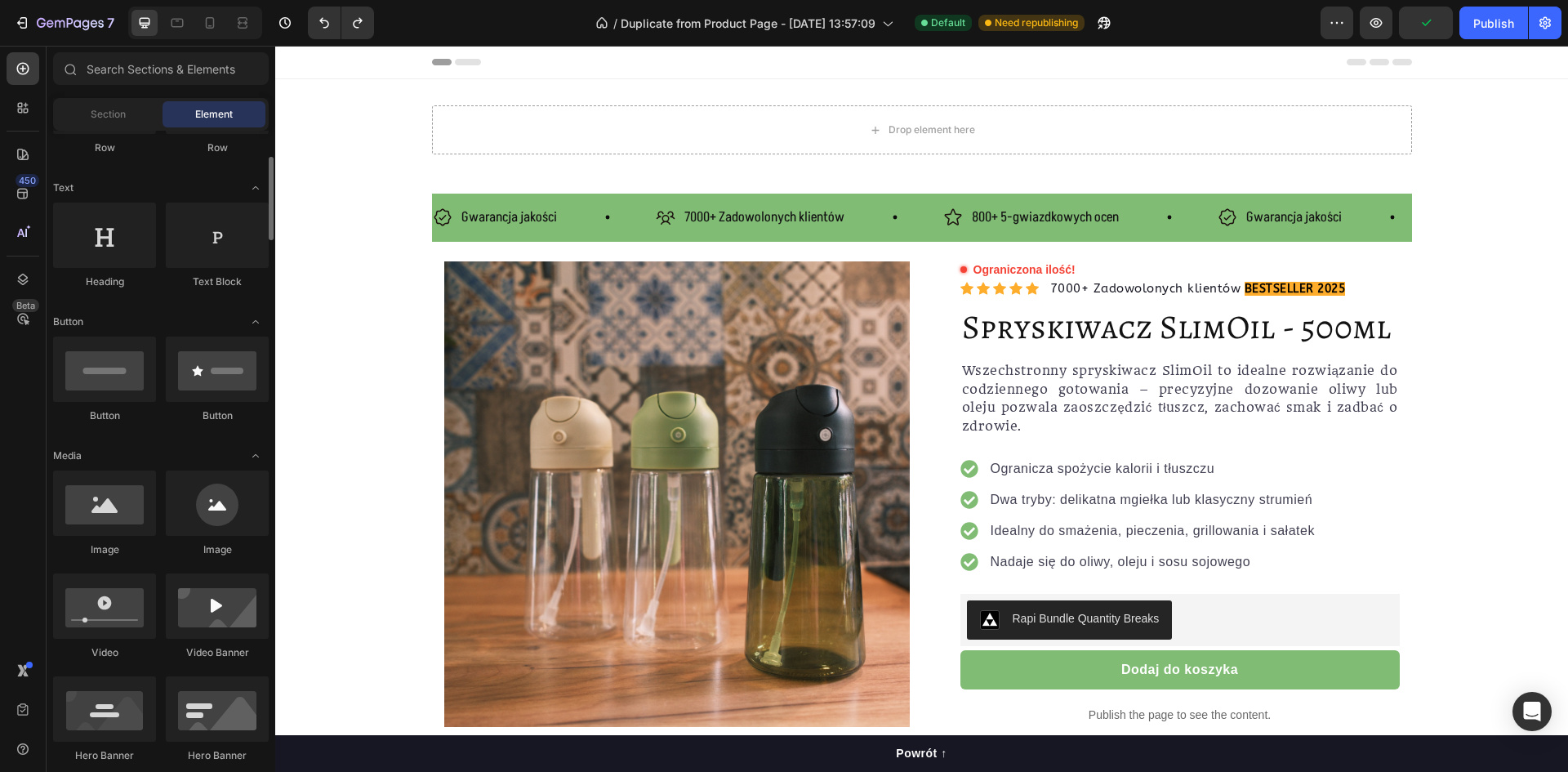
scroll to position [0, 0]
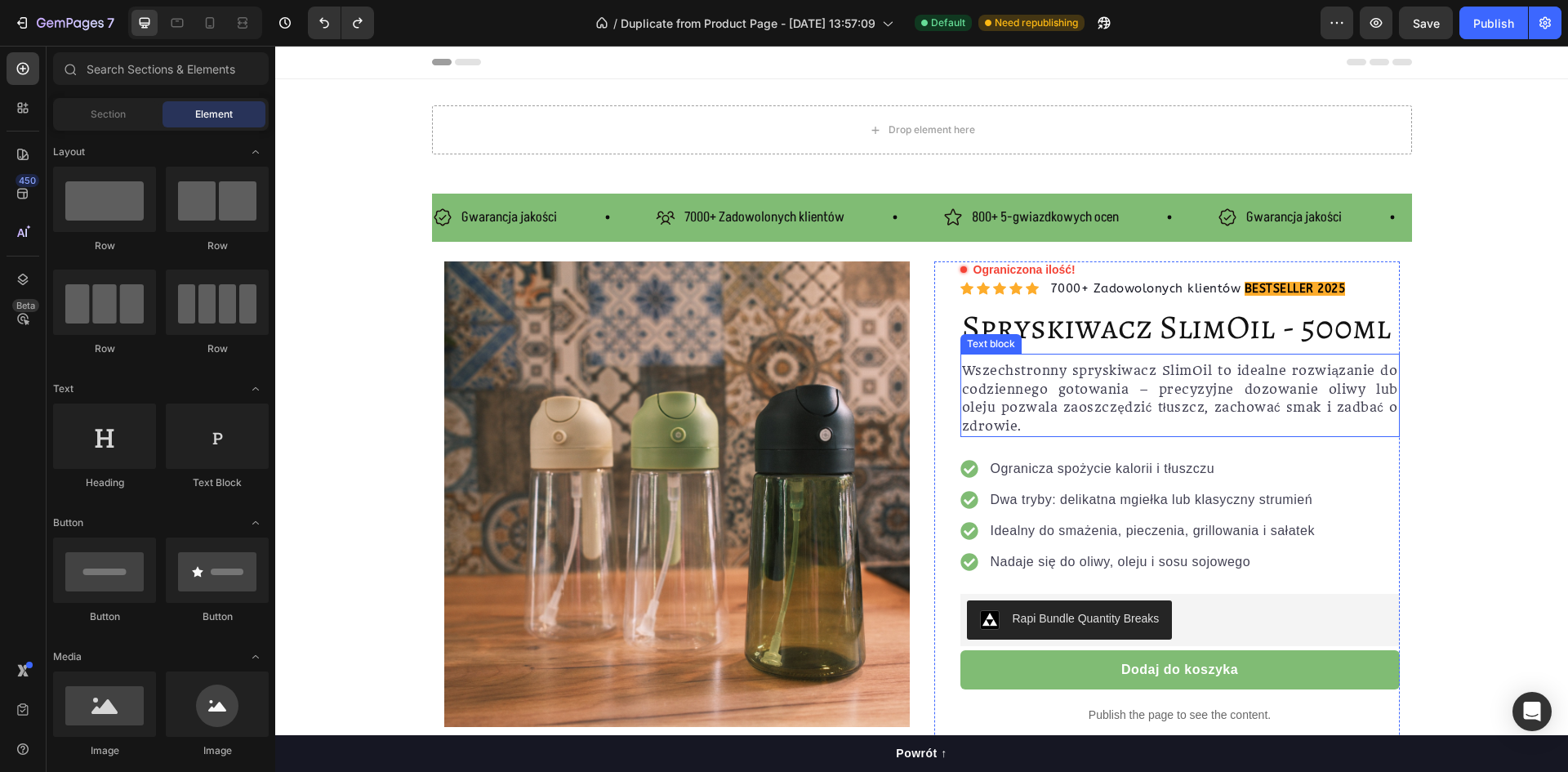
click at [1020, 381] on p "Wszechstronny spryskiwacz SlimOil to idealne rozwiązanie do codziennego gotowan…" at bounding box center [1180, 399] width 436 height 73
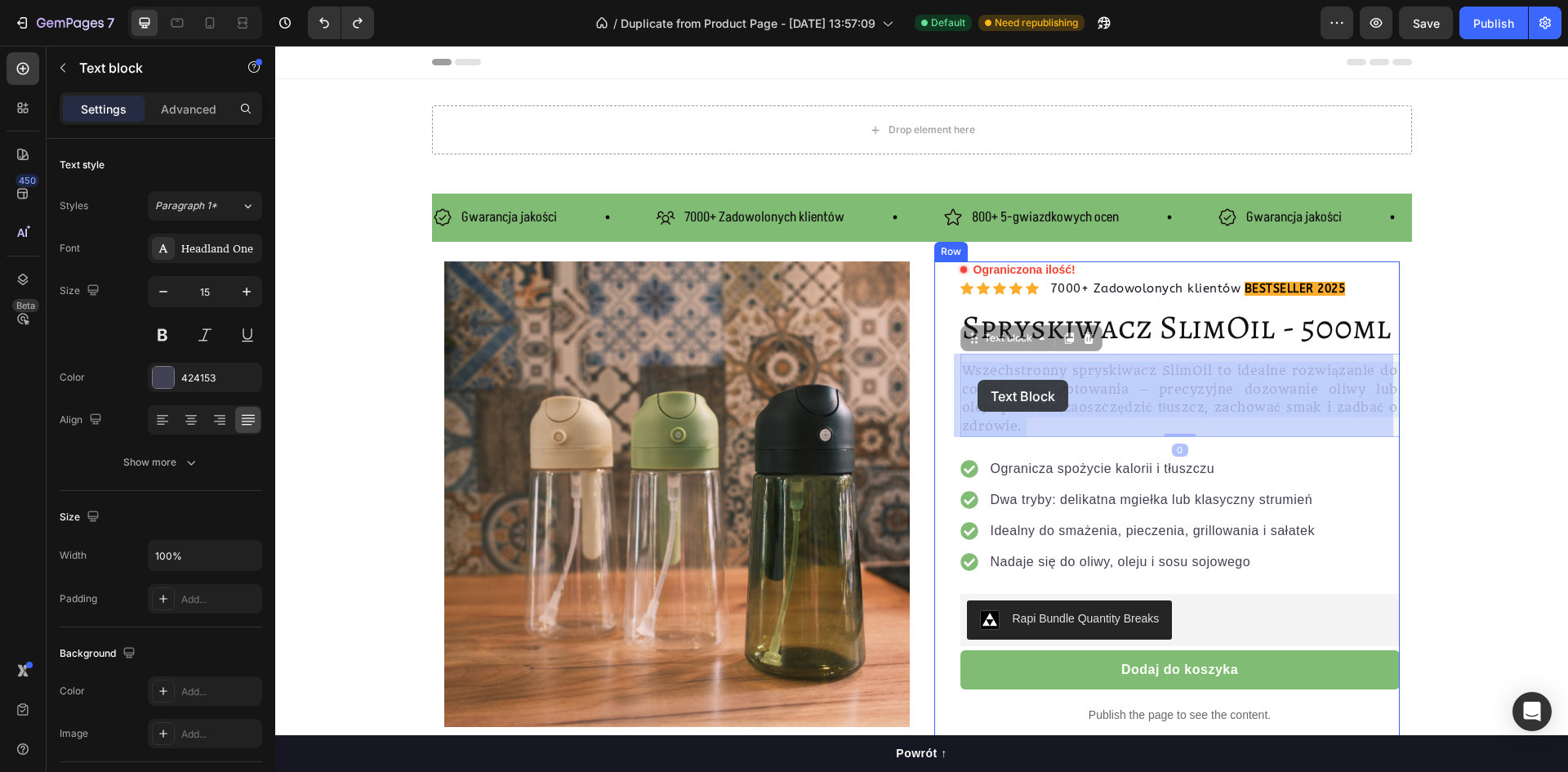
drag, startPoint x: 956, startPoint y: 368, endPoint x: 976, endPoint y: 379, distance: 22.8
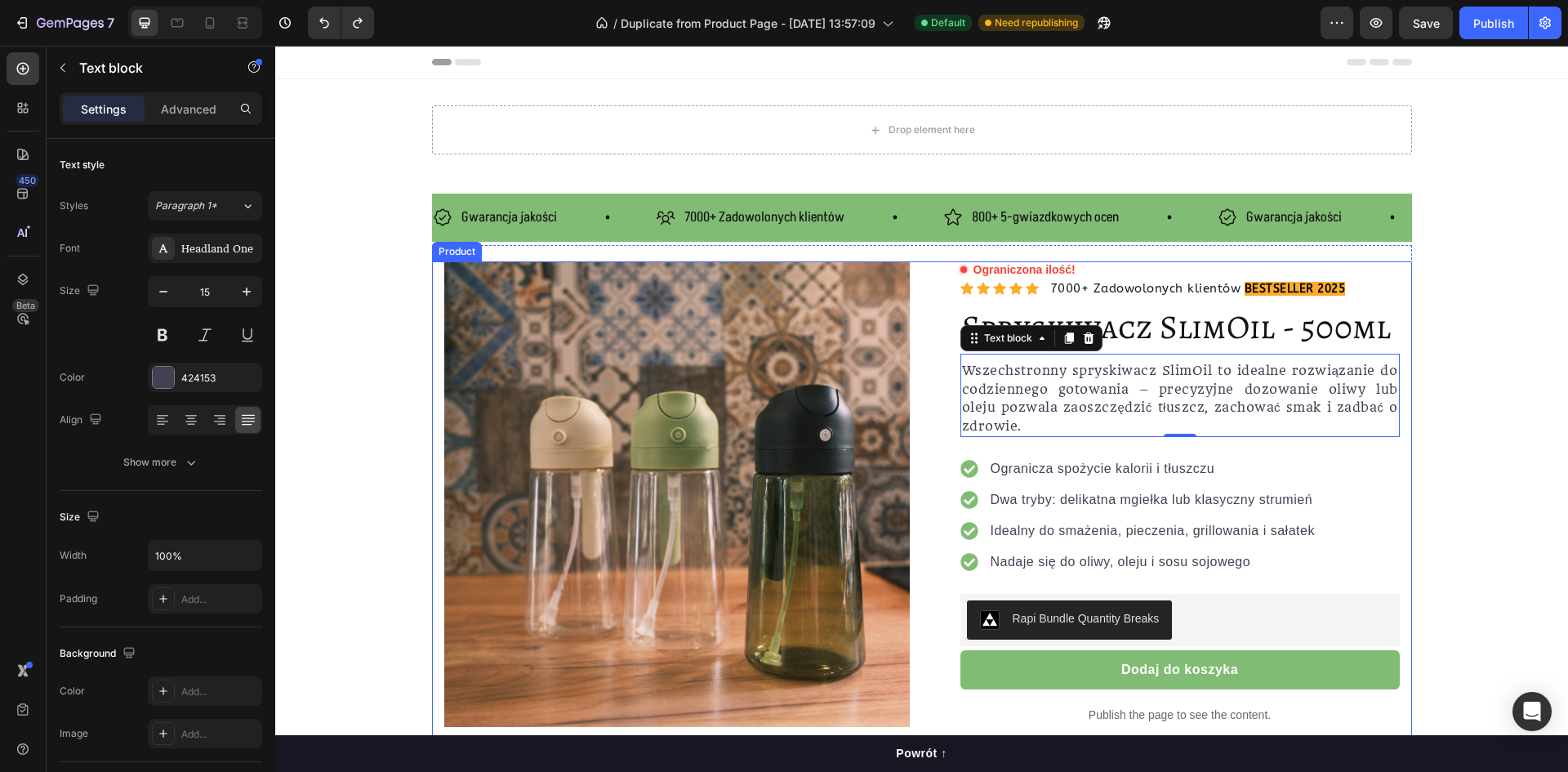
click at [909, 262] on div "Product Images Row Ograniczona ilość! Custom Code Icon Icon Icon Icon Icon Icon…" at bounding box center [922, 568] width 980 height 614
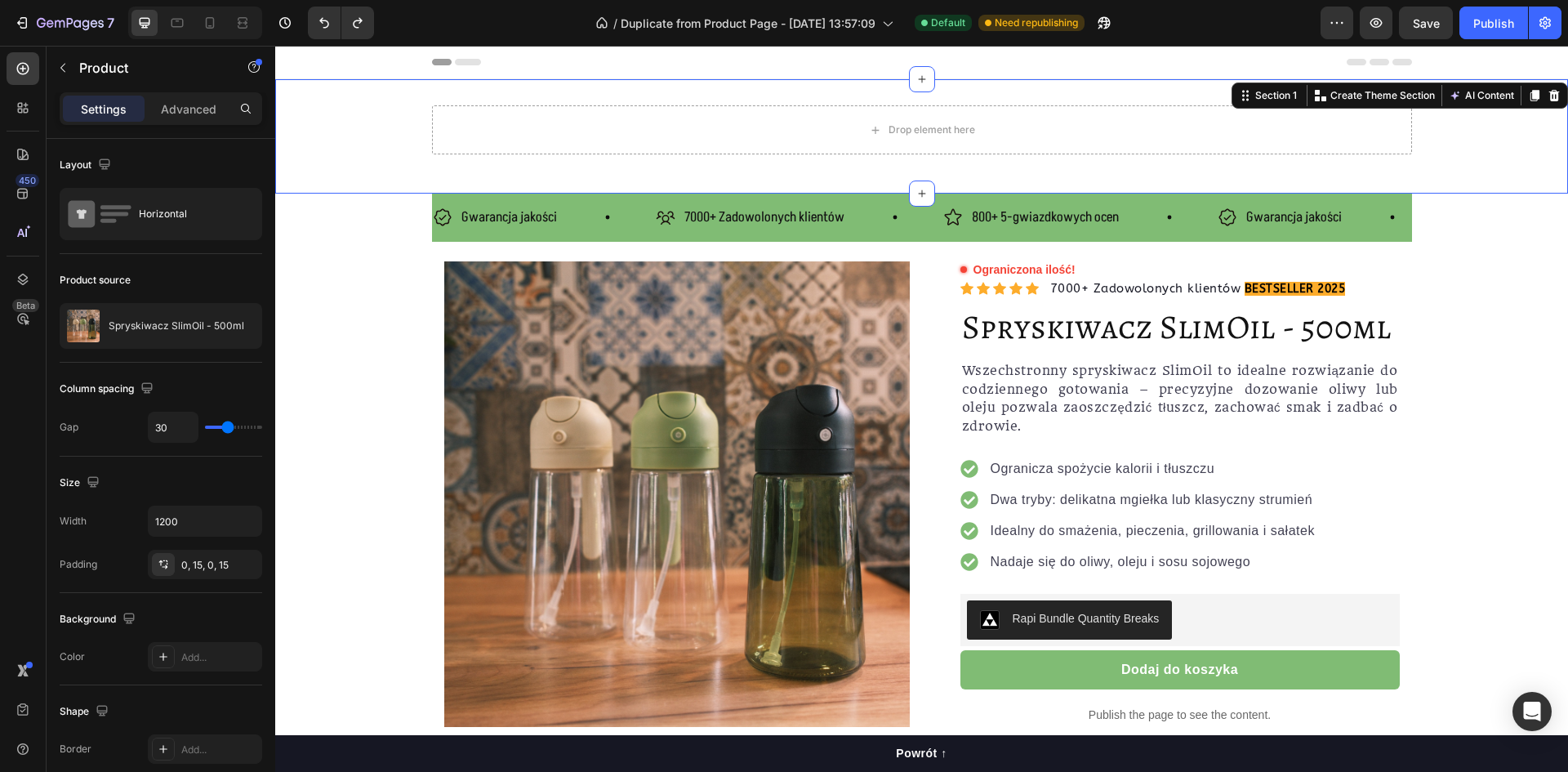
click at [898, 172] on div "Drop element here Row Section 1 You can create reusable sections Create Theme S…" at bounding box center [921, 137] width 1293 height 114
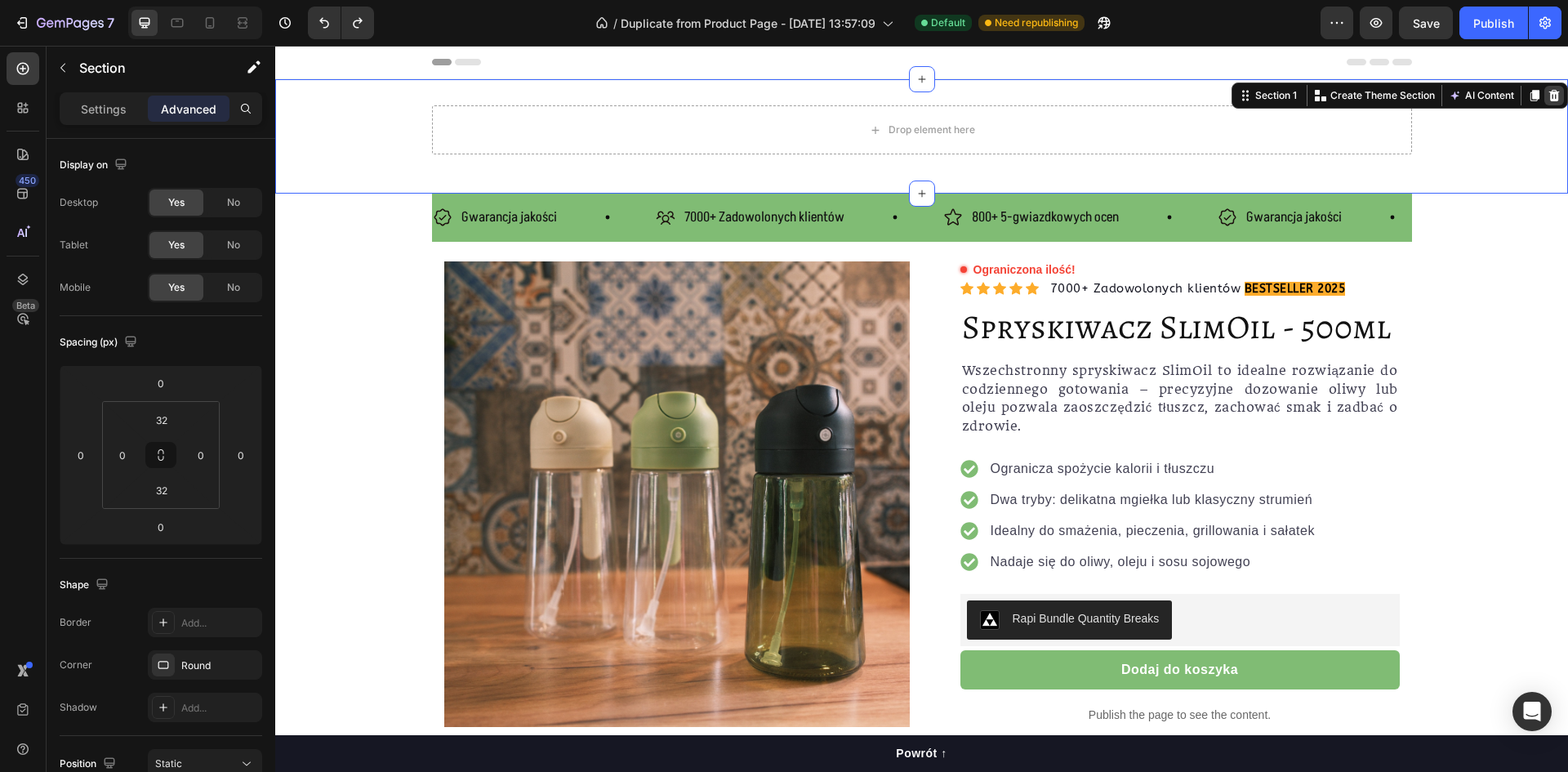
click at [1549, 99] on icon at bounding box center [1555, 96] width 11 height 12
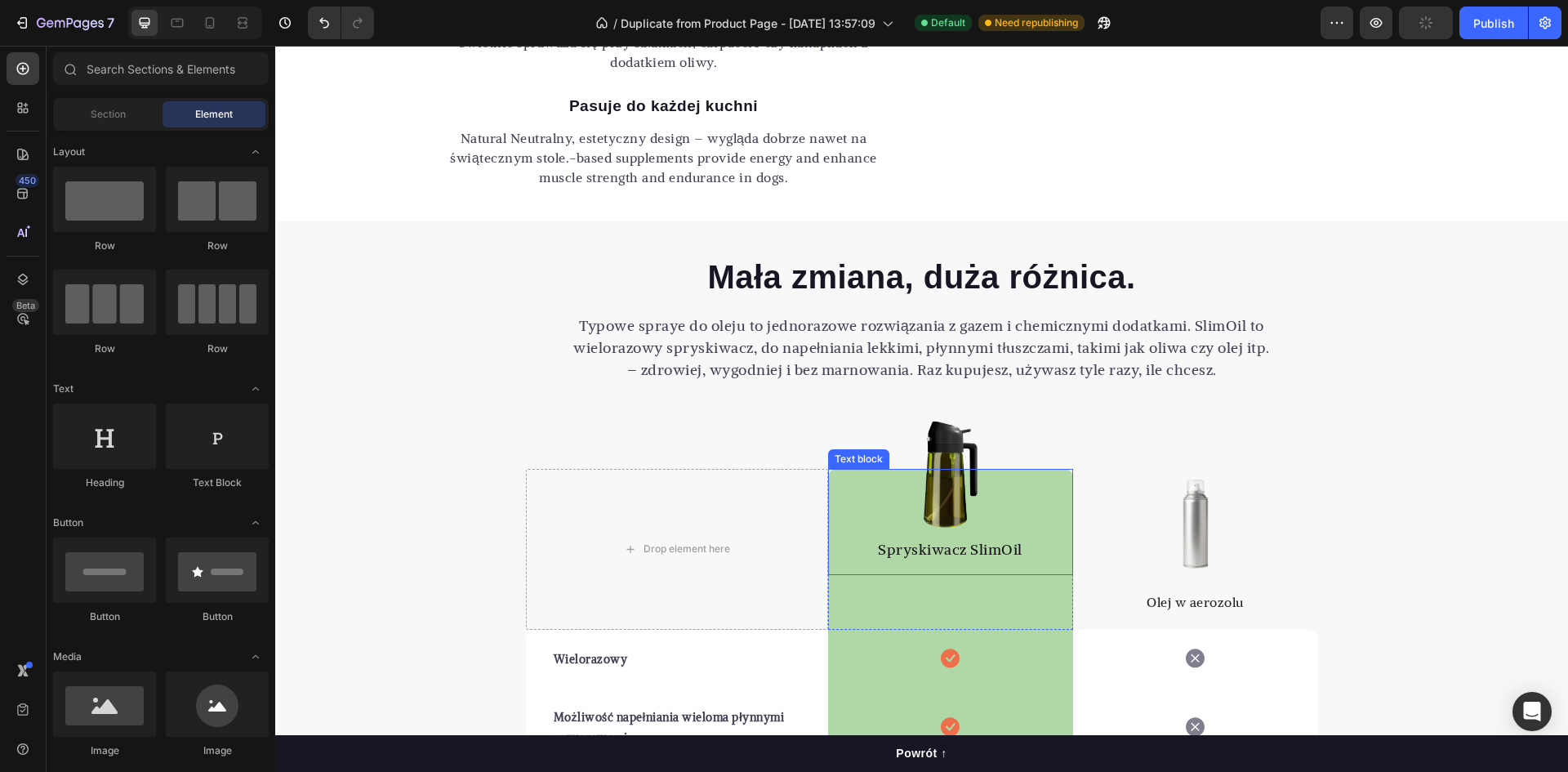
scroll to position [1960, 0]
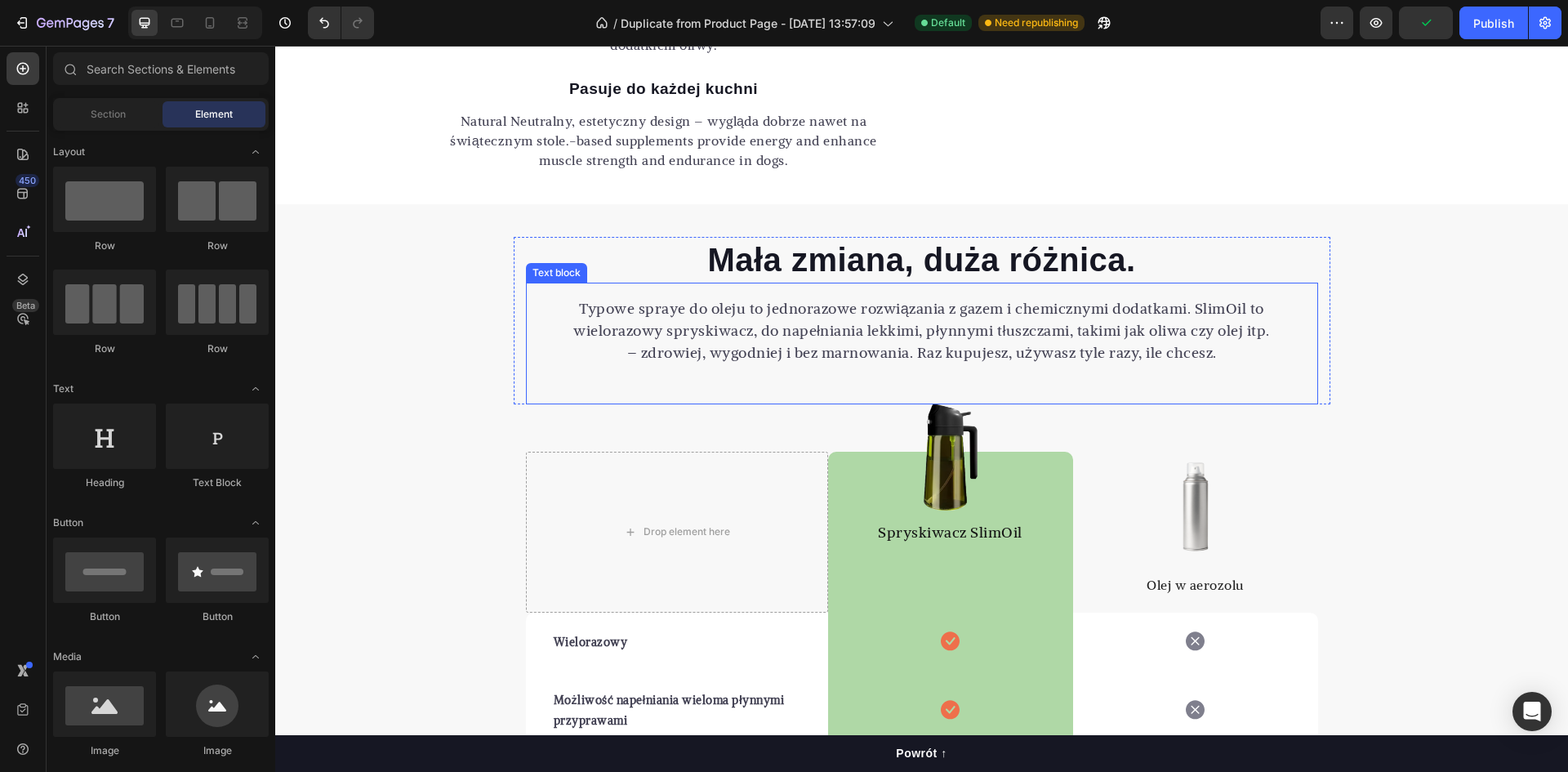
click at [798, 319] on p "Typowe spraye do oleju to jednorazowe rozwiązania z gazem i chemicznymi dodatka…" at bounding box center [922, 319] width 713 height 44
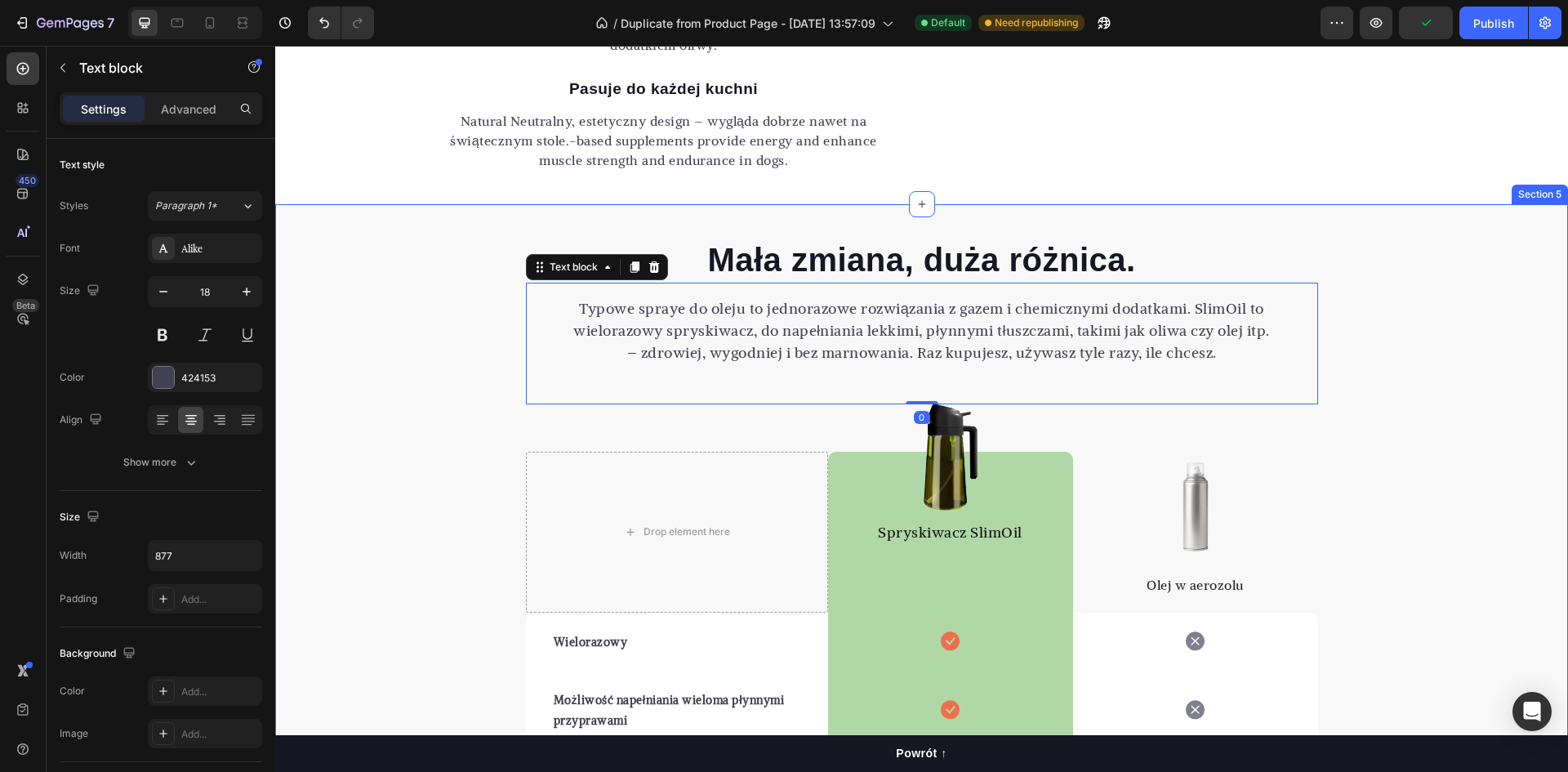
click at [457, 335] on div "Mała zmiana, duża różnica. Heading Typowe spraye do oleju to jednorazowe rozwią…" at bounding box center [921, 656] width 1293 height 839
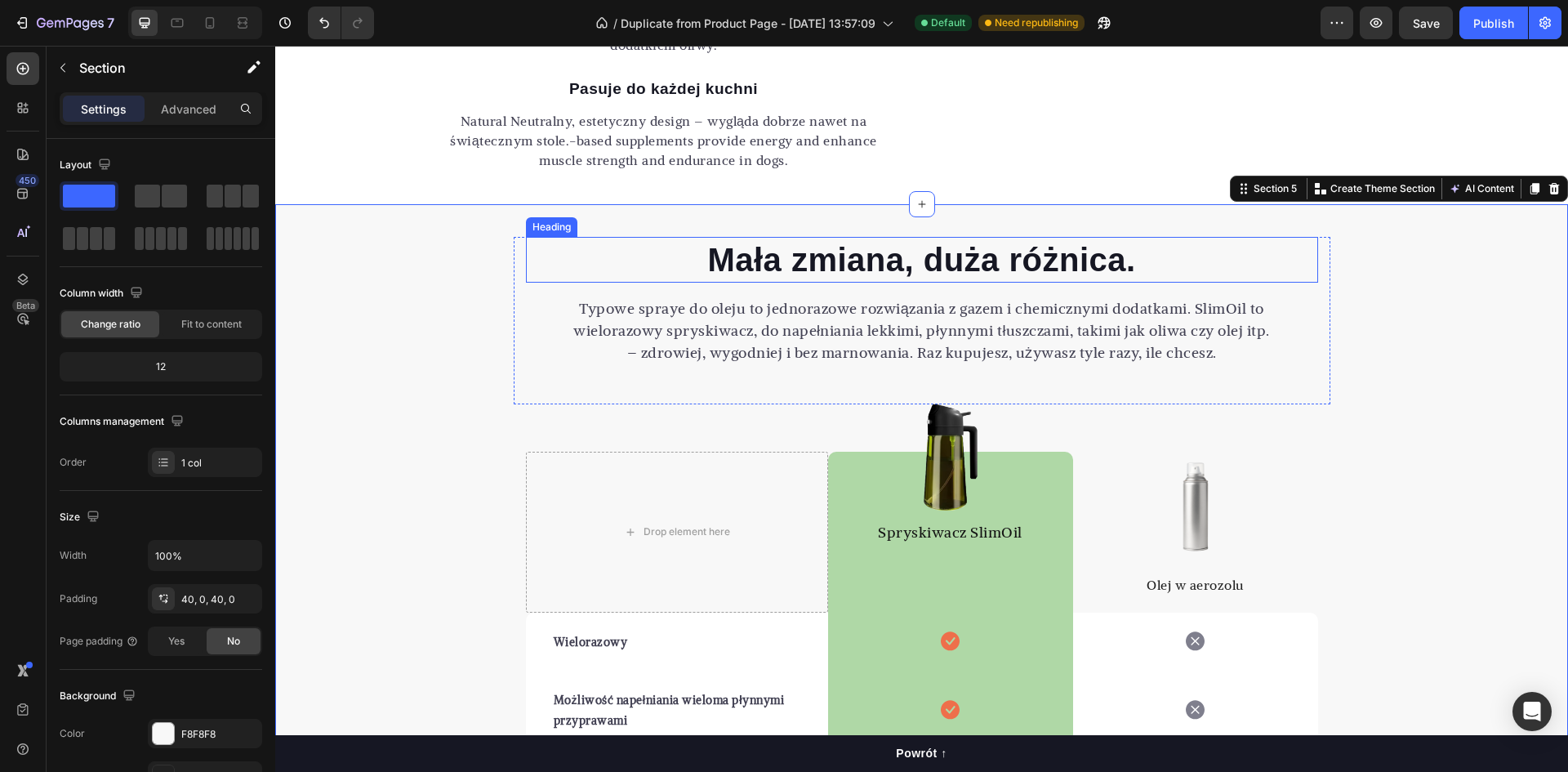
click at [681, 253] on h2 "Mała zmiana, duża różnica." at bounding box center [922, 259] width 792 height 46
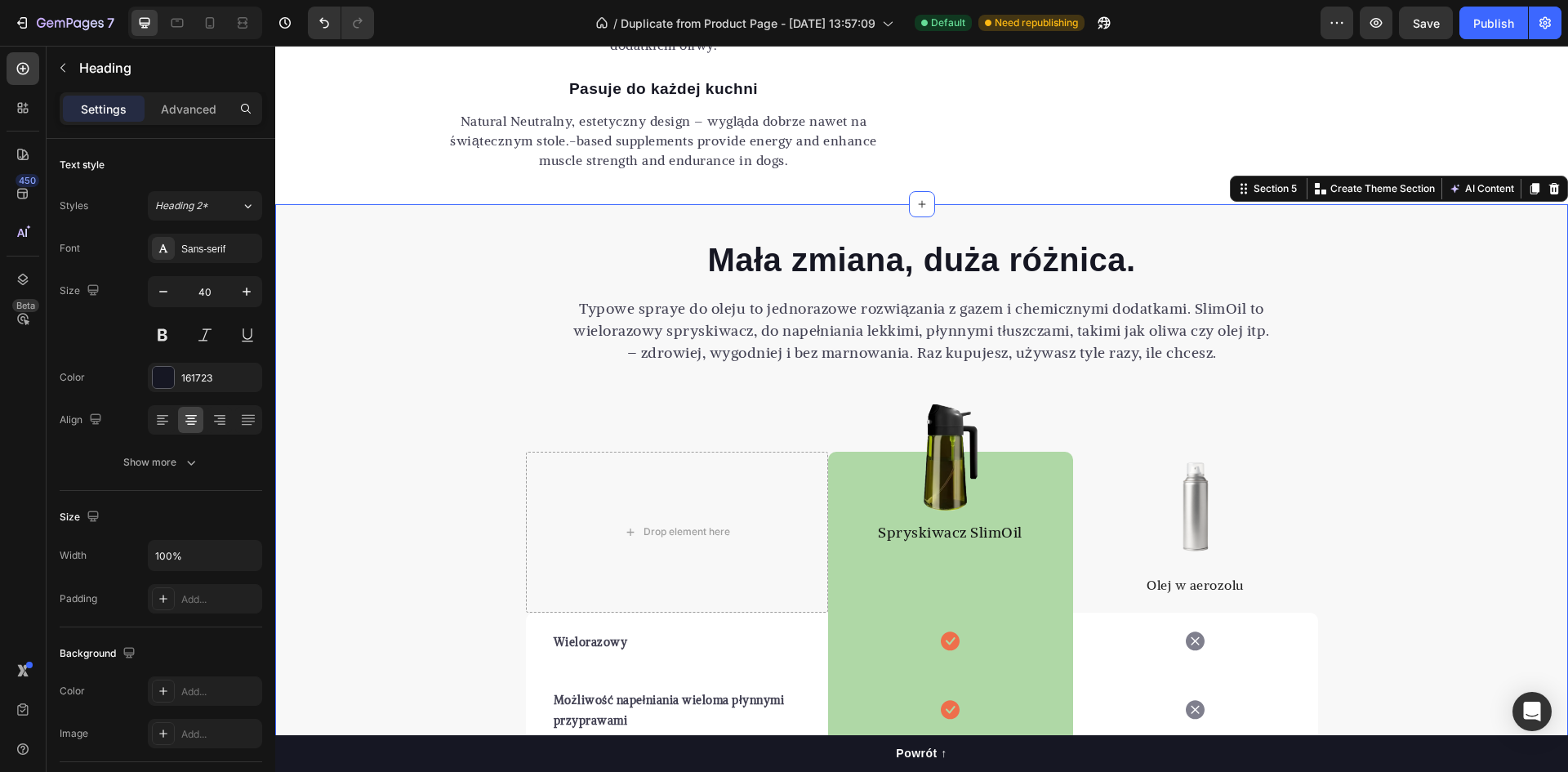
click at [439, 255] on div "Mała zmiana, duża różnica. Heading Typowe spraye do oleju to jednorazowe rozwią…" at bounding box center [921, 656] width 1293 height 839
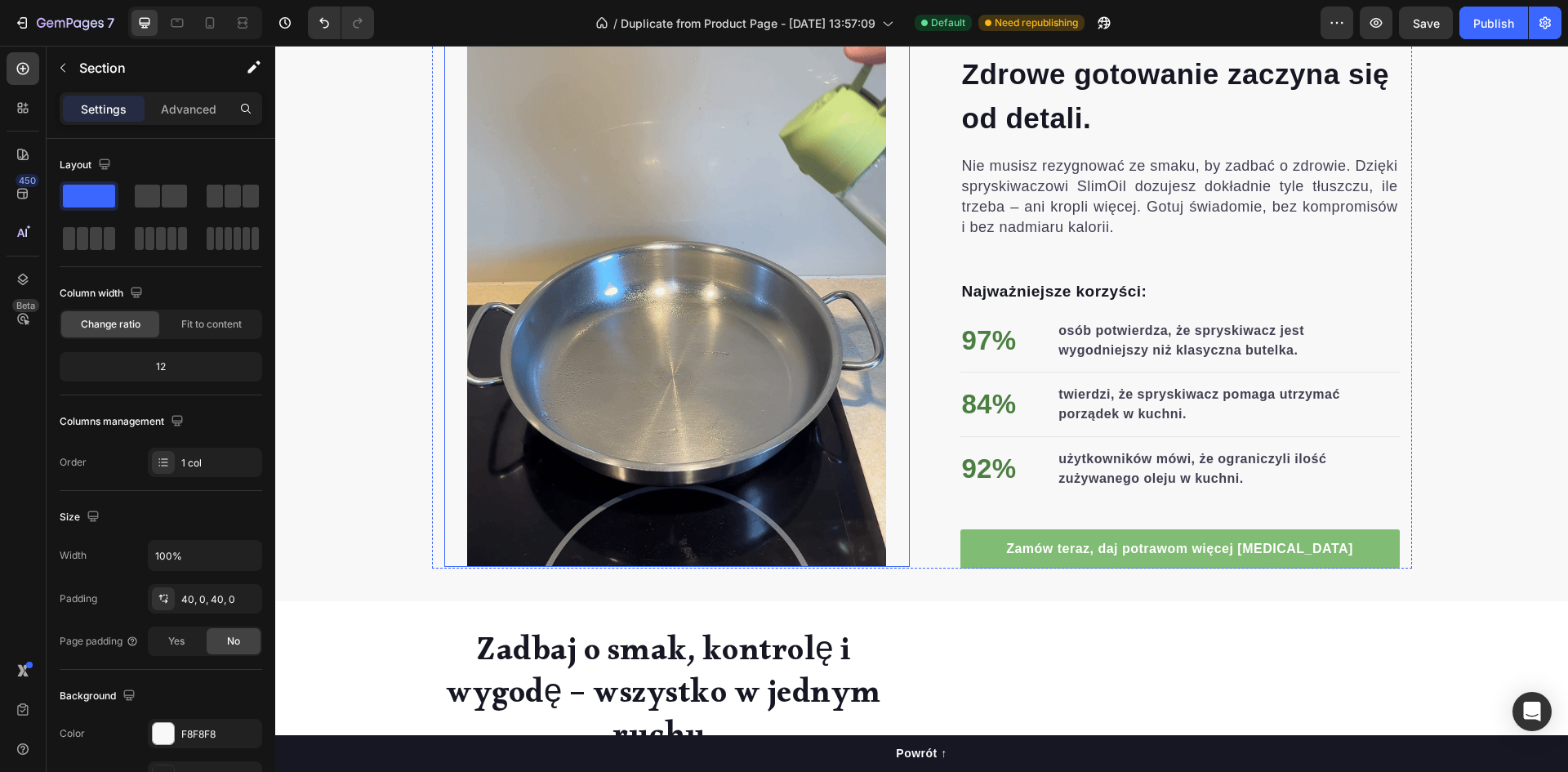
scroll to position [653, 0]
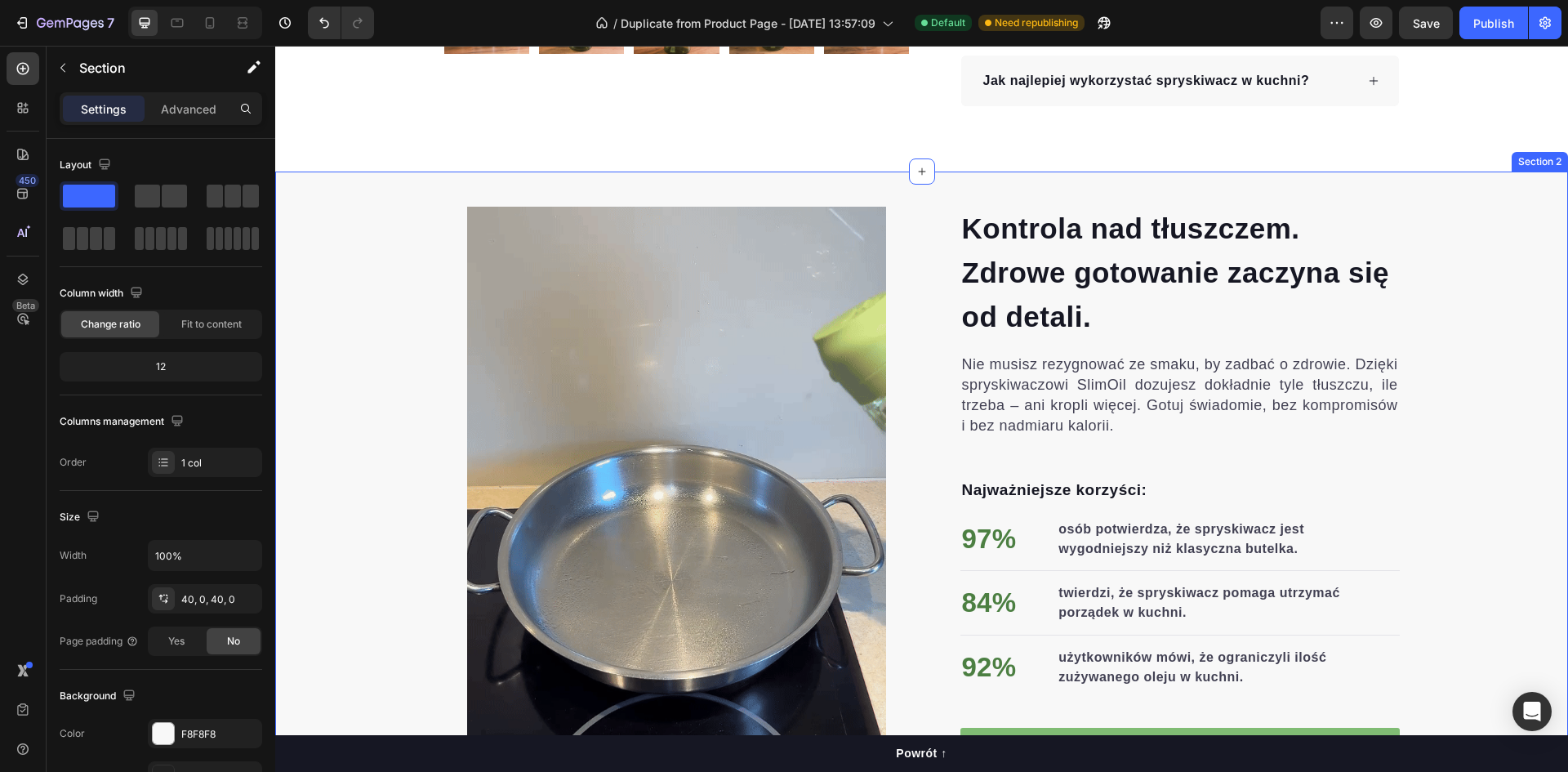
click at [381, 406] on div "Kontrola nad tłuszczem. Zdrowe gotowanie zaczyna się od detali. Heading Nie mus…" at bounding box center [921, 486] width 1293 height 563
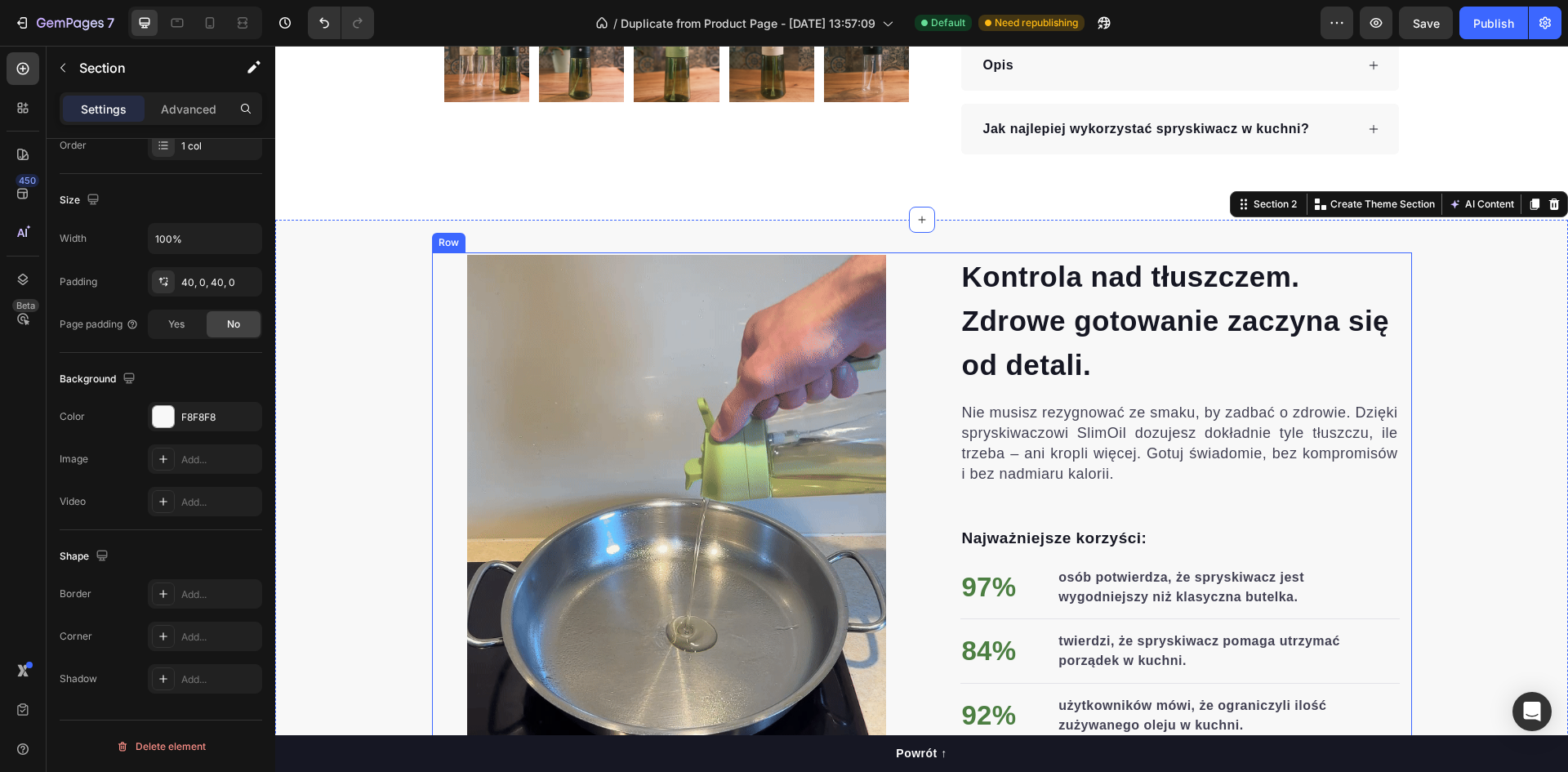
scroll to position [572, 0]
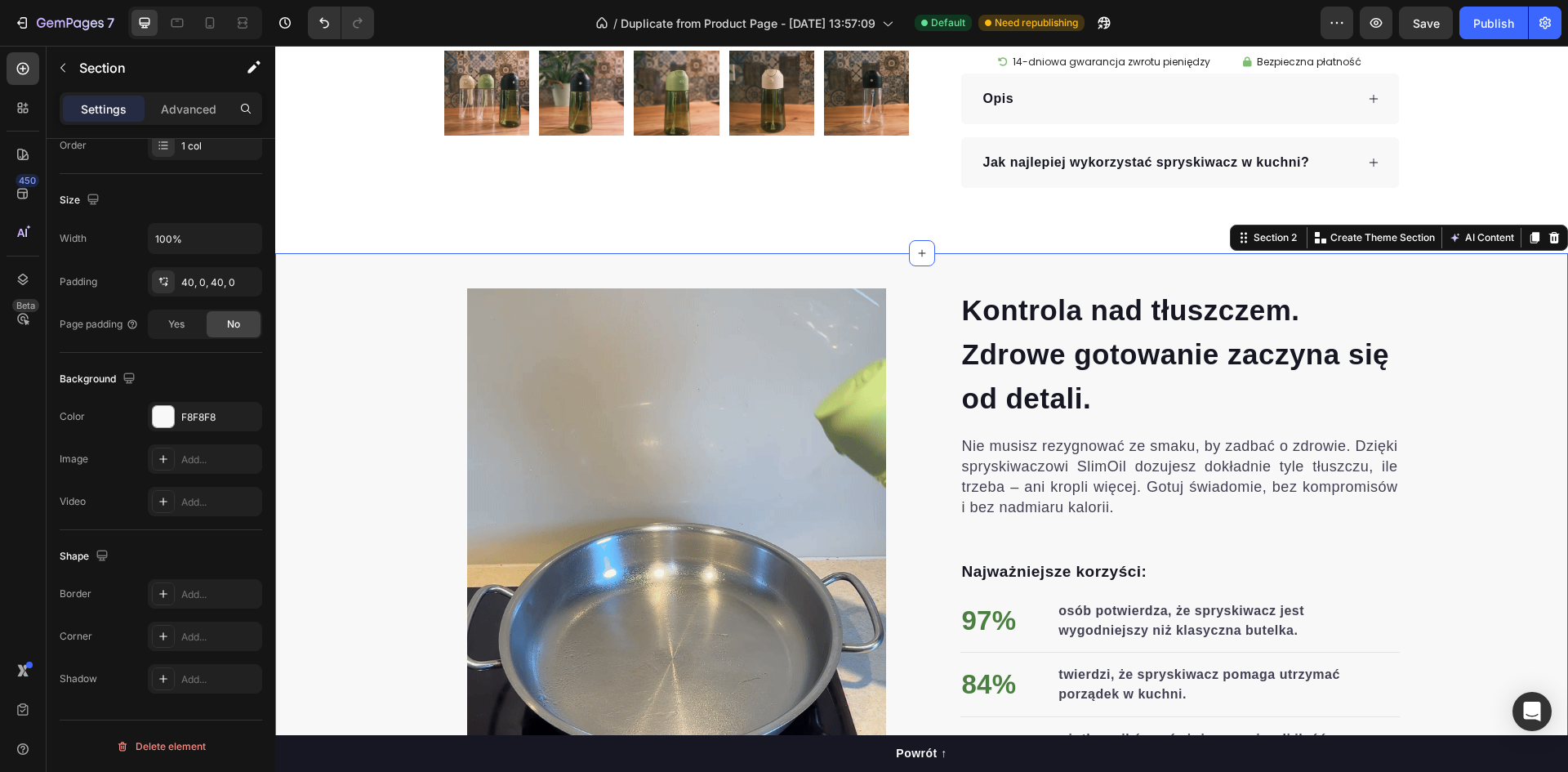
click at [393, 364] on div "Kontrola nad tłuszczem. Zdrowe gotowanie zaczyna się od detali. Heading Nie mus…" at bounding box center [921, 567] width 1293 height 563
click at [423, 348] on div "Kontrola nad tłuszczem. Zdrowe gotowanie zaczyna się od detali. Heading Nie mus…" at bounding box center [921, 567] width 1293 height 563
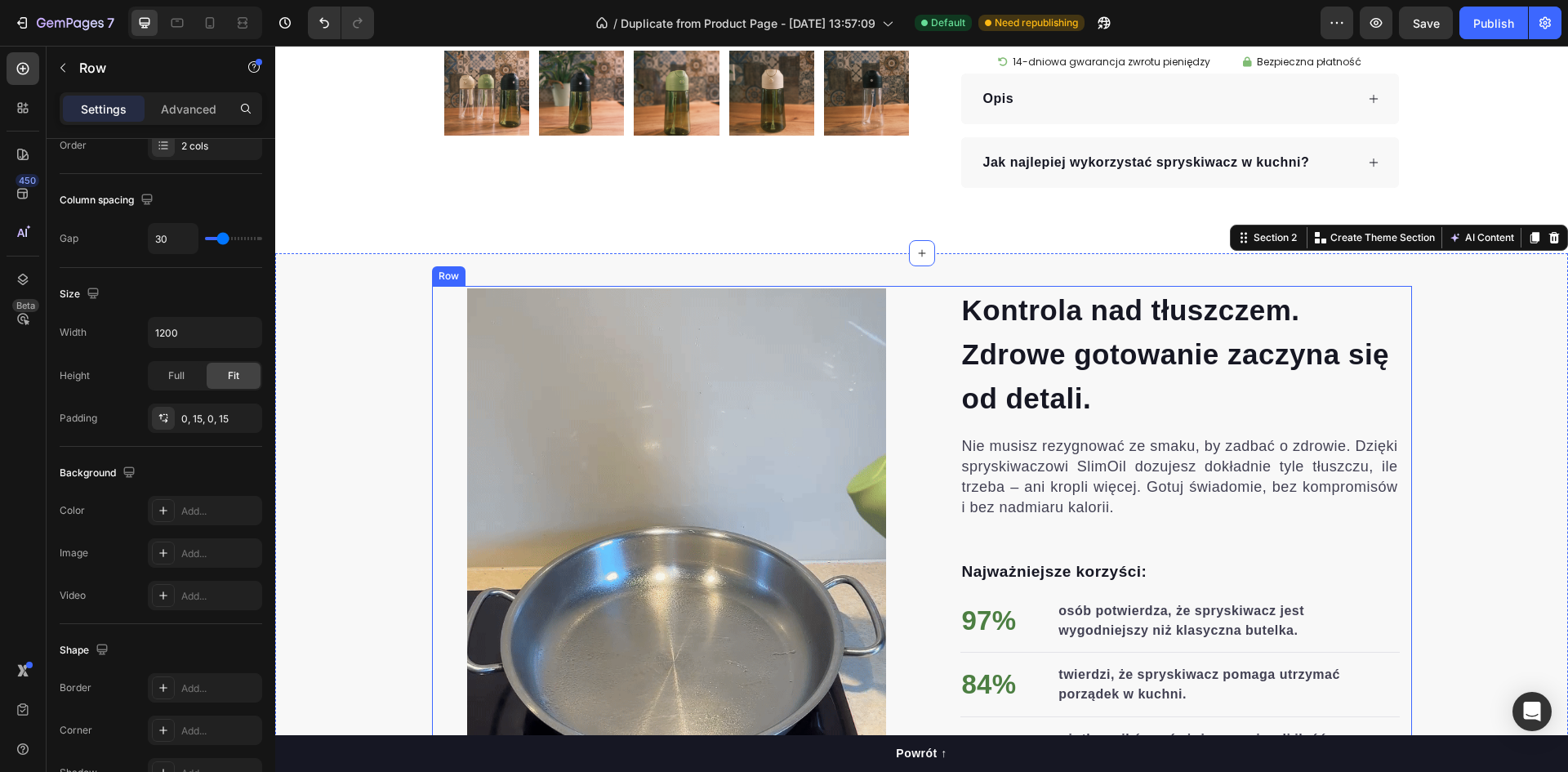
click at [432, 350] on div "Kontrola nad tłuszczem. Zdrowe gotowanie zaczyna się od detali. Heading Nie mus…" at bounding box center [922, 567] width 980 height 563
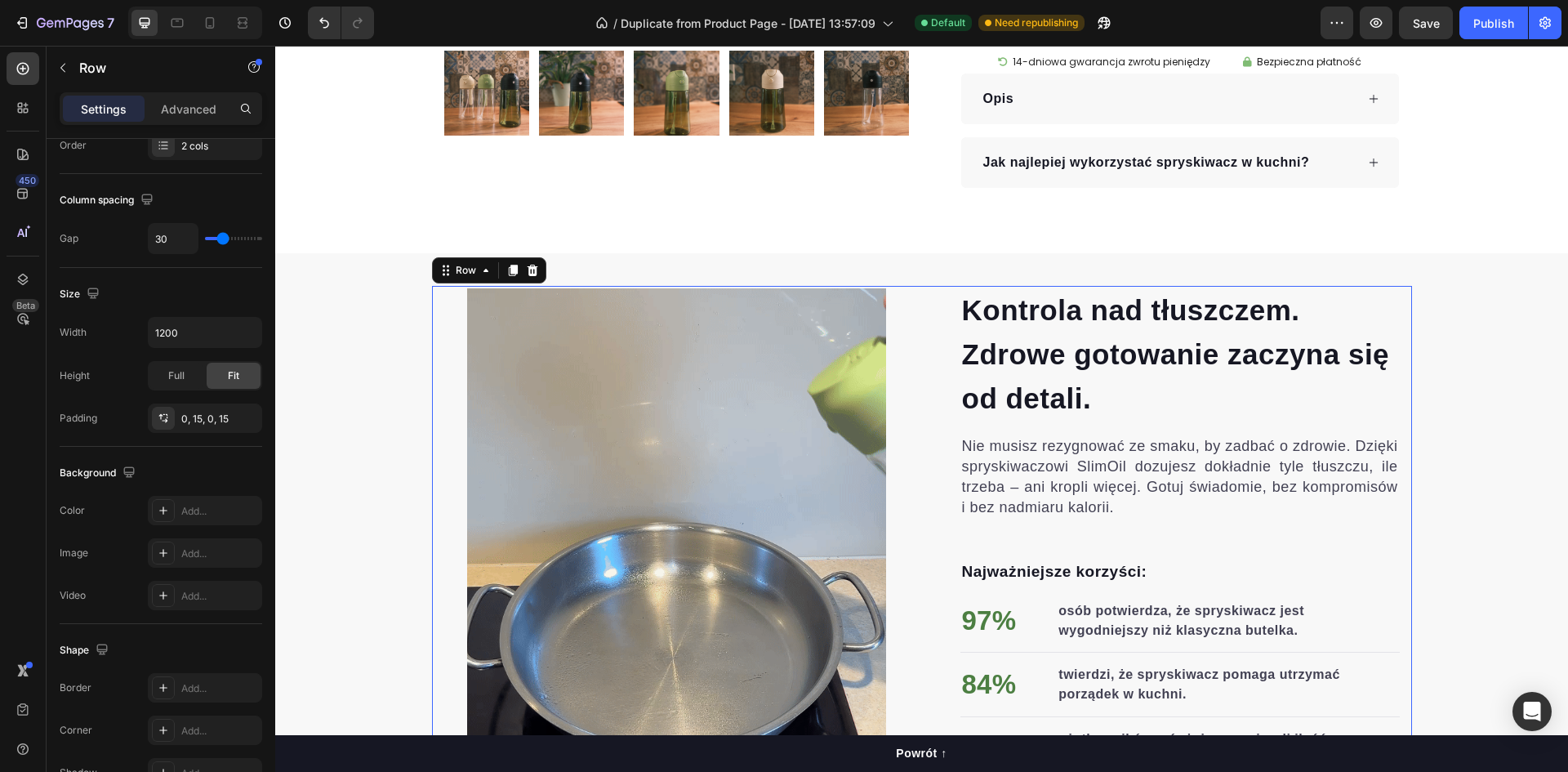
scroll to position [0, 0]
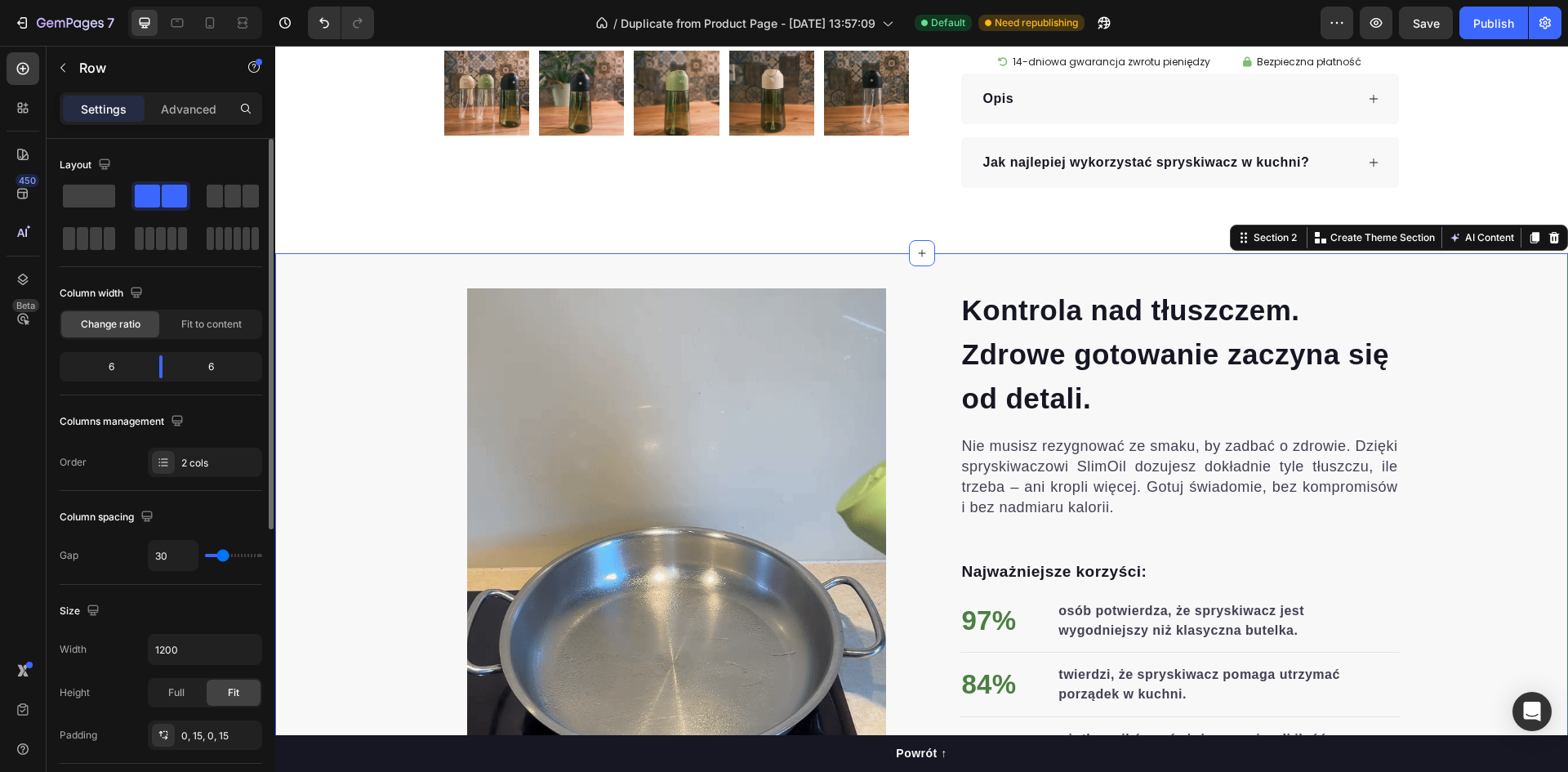
click at [418, 350] on div "Kontrola nad tłuszczem. Zdrowe gotowanie zaczyna się od detali. Heading Nie mus…" at bounding box center [921, 567] width 1293 height 563
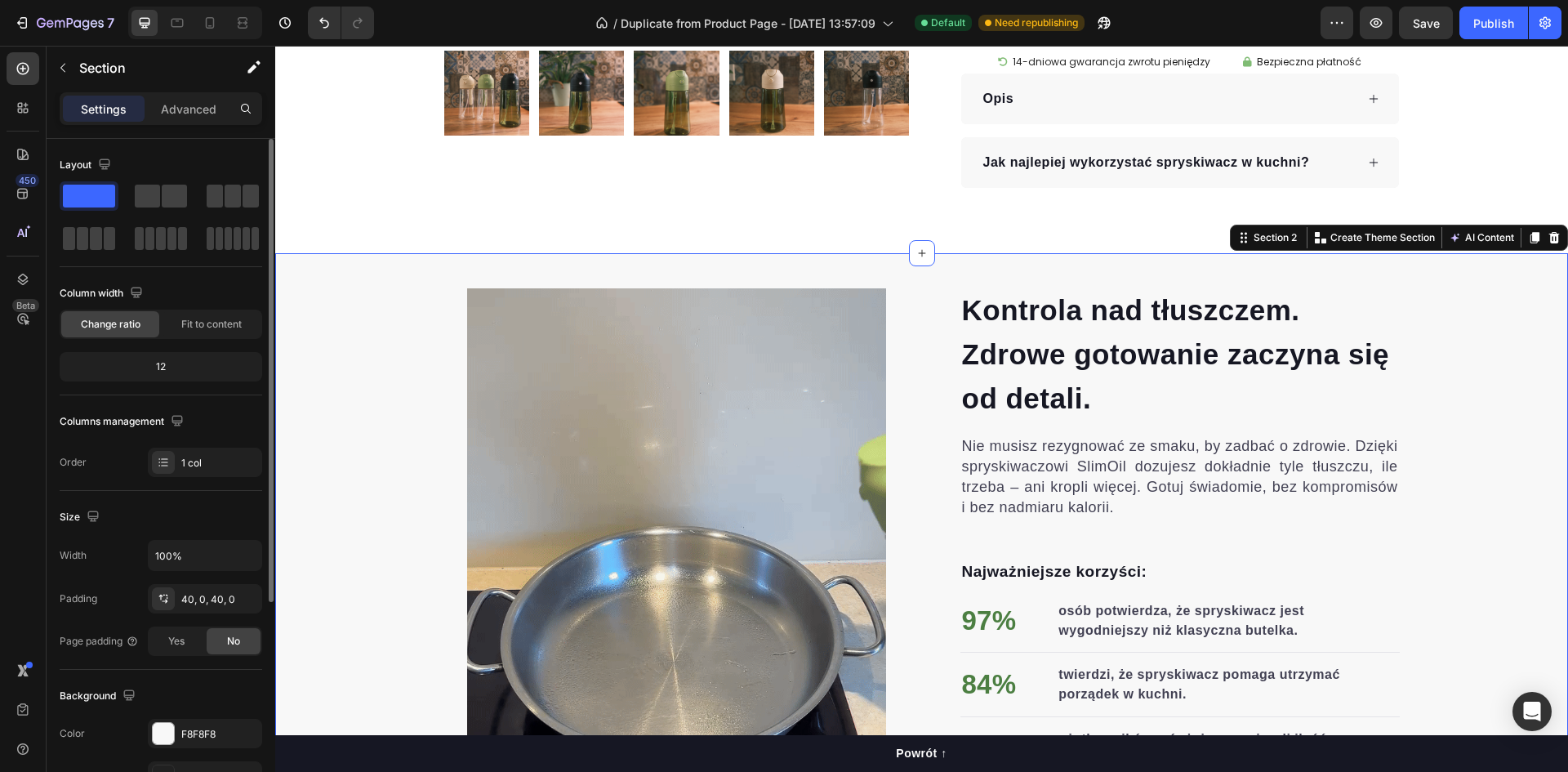
click at [421, 350] on div "Kontrola nad tłuszczem. Zdrowe gotowanie zaczyna się od detali. Heading Nie mus…" at bounding box center [921, 567] width 1293 height 563
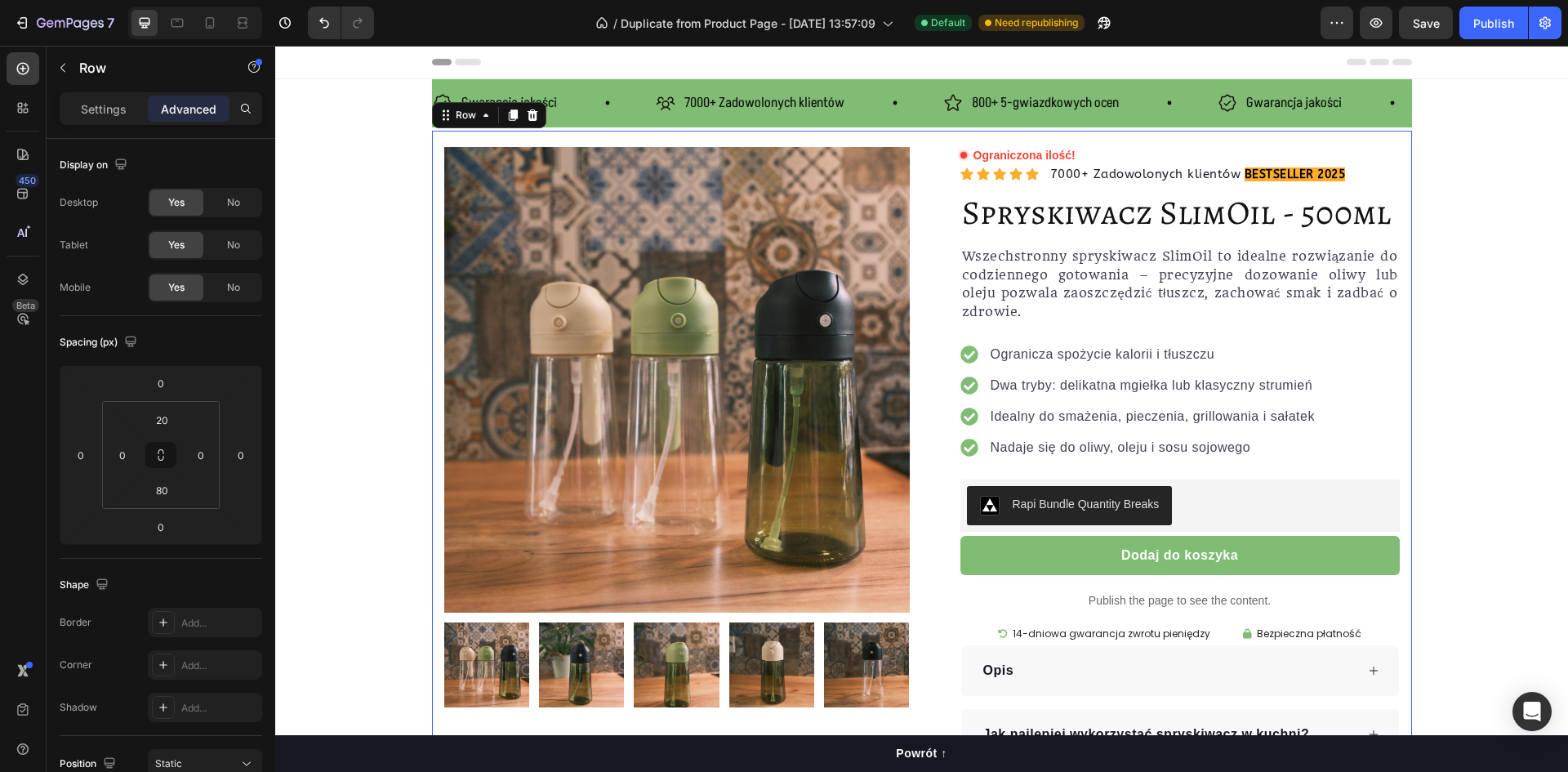
click at [434, 133] on div "Product Images Row Ograniczona ilość! Custom Code Icon Icon Icon Icon Icon Icon…" at bounding box center [922, 478] width 980 height 695
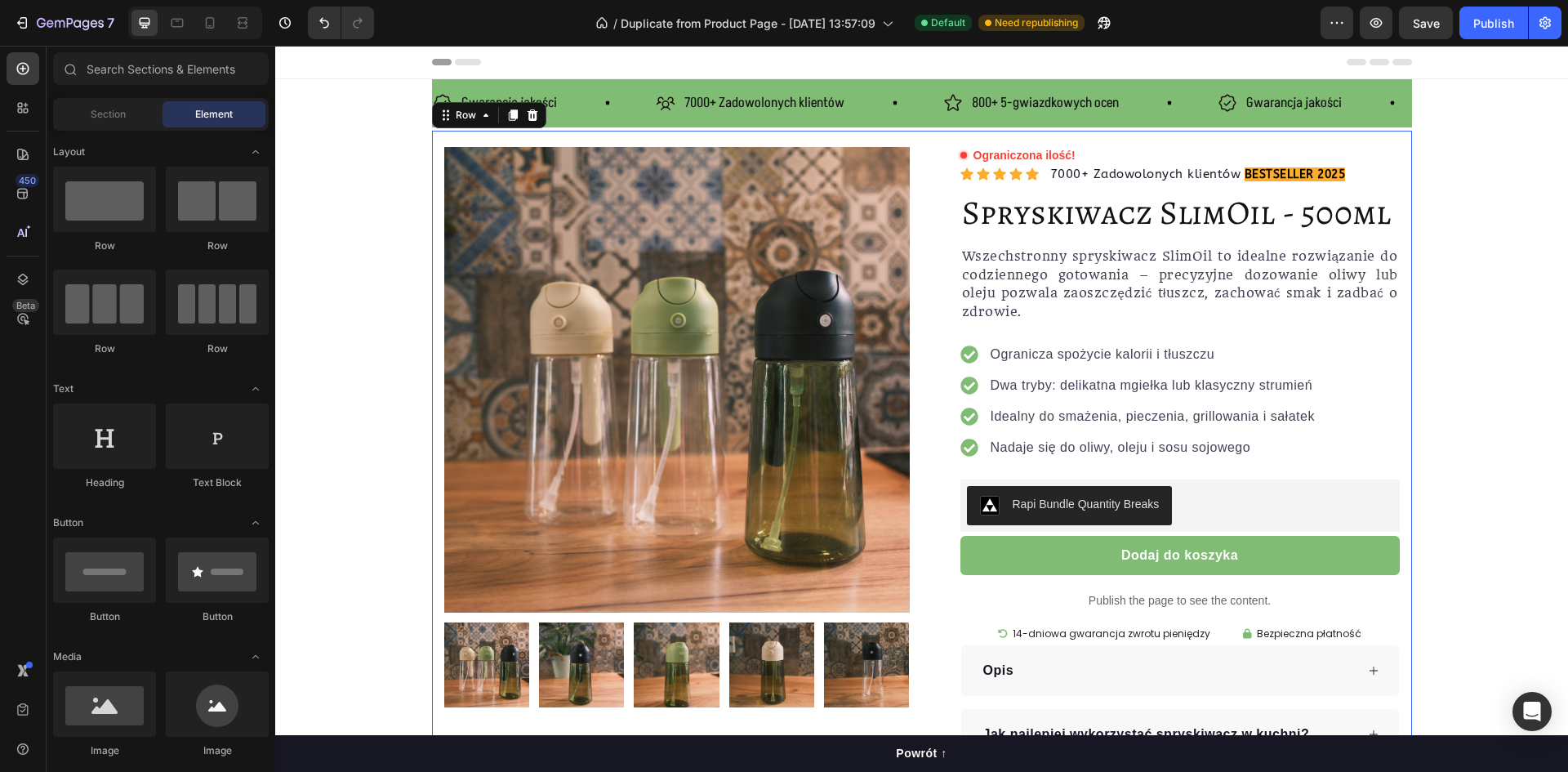
click at [419, 129] on section "Gwarancja jakości Item List 7000+ Zadowolonych klientów Item List 800+ 5-gwiazd…" at bounding box center [922, 452] width 1006 height 746
click at [419, 101] on section "Gwarancja jakości Item List 7000+ Zadowolonych klientów Item List 800+ 5-gwiazd…" at bounding box center [922, 452] width 1006 height 746
click at [1107, 123] on div "Gwarancja jakości Item List 7000+ Zadowolonych klientów Item List 800+ 5-gwiazd…" at bounding box center [922, 104] width 980 height 48
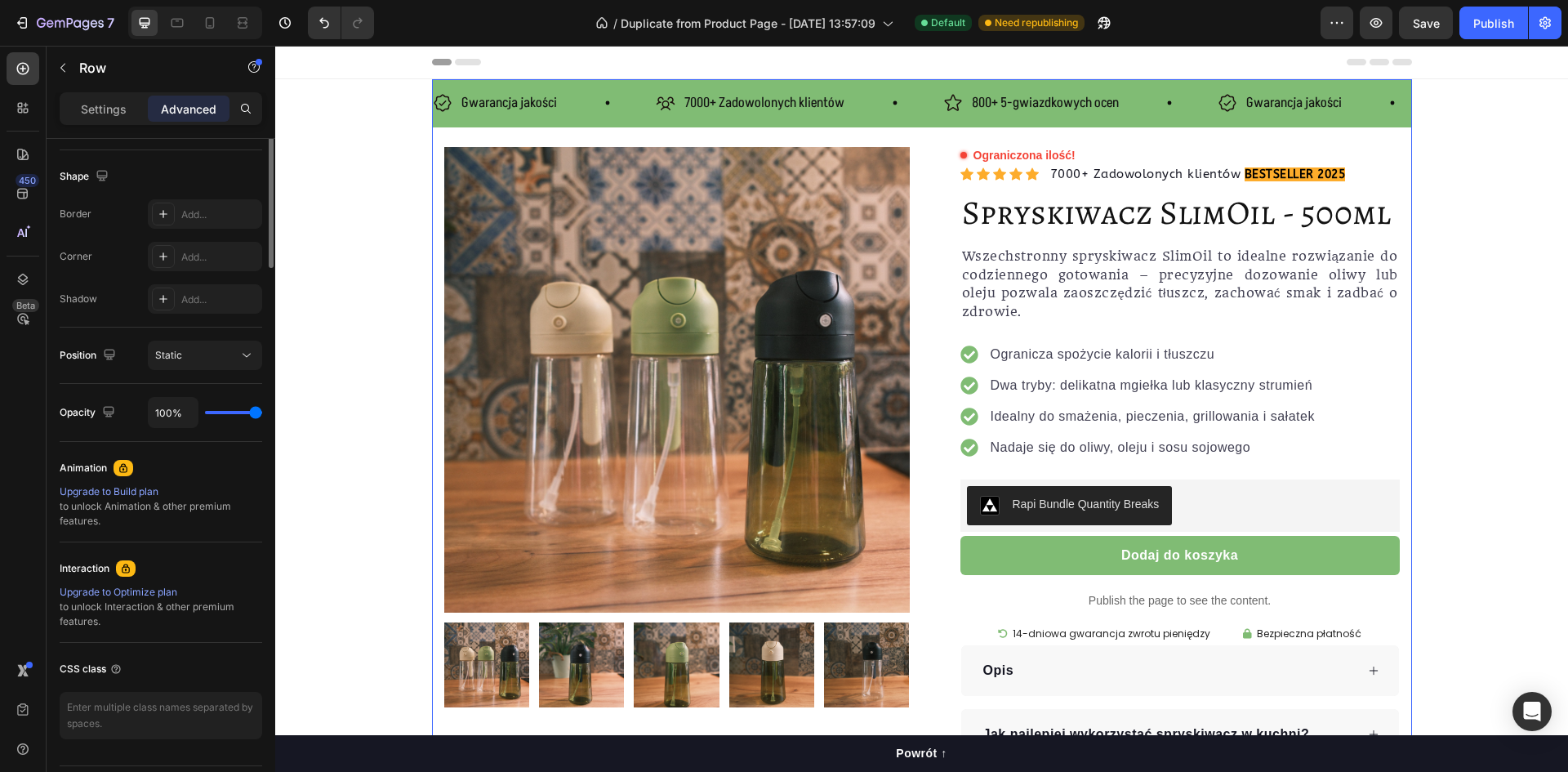
scroll to position [81, 0]
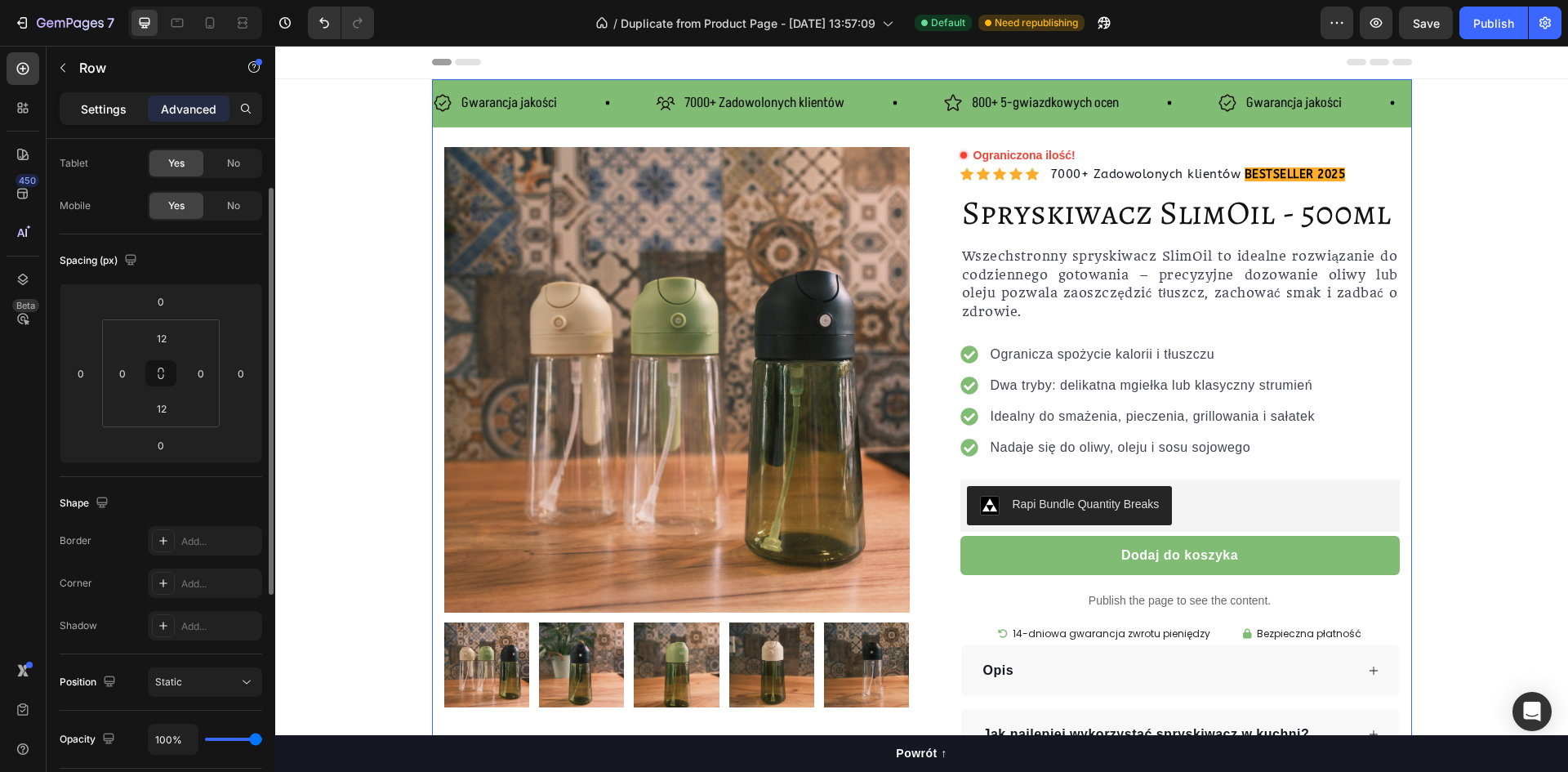
click at [102, 109] on p "Settings" at bounding box center [104, 108] width 46 height 17
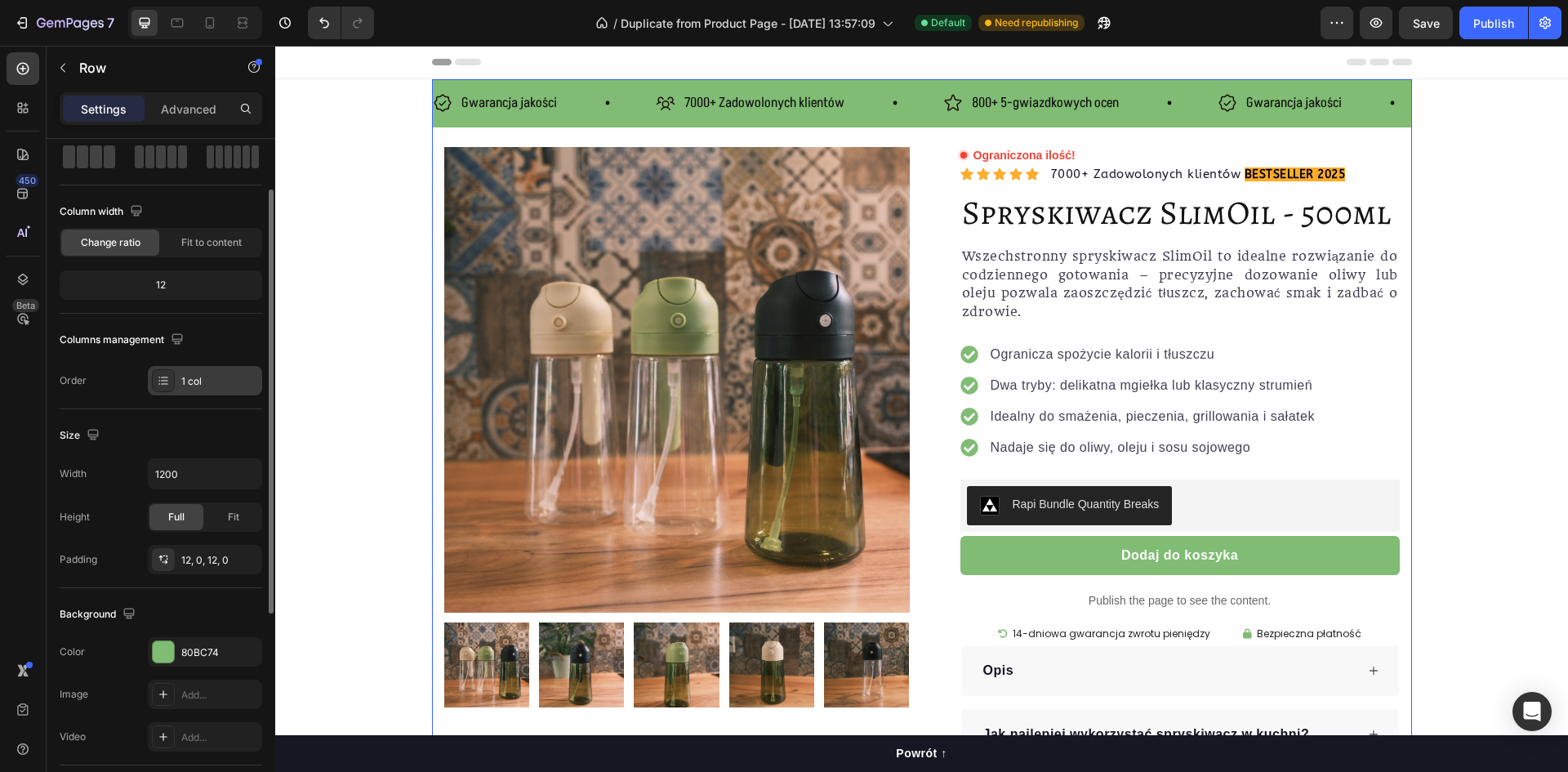
click at [186, 382] on div "1 col" at bounding box center [220, 382] width 77 height 14
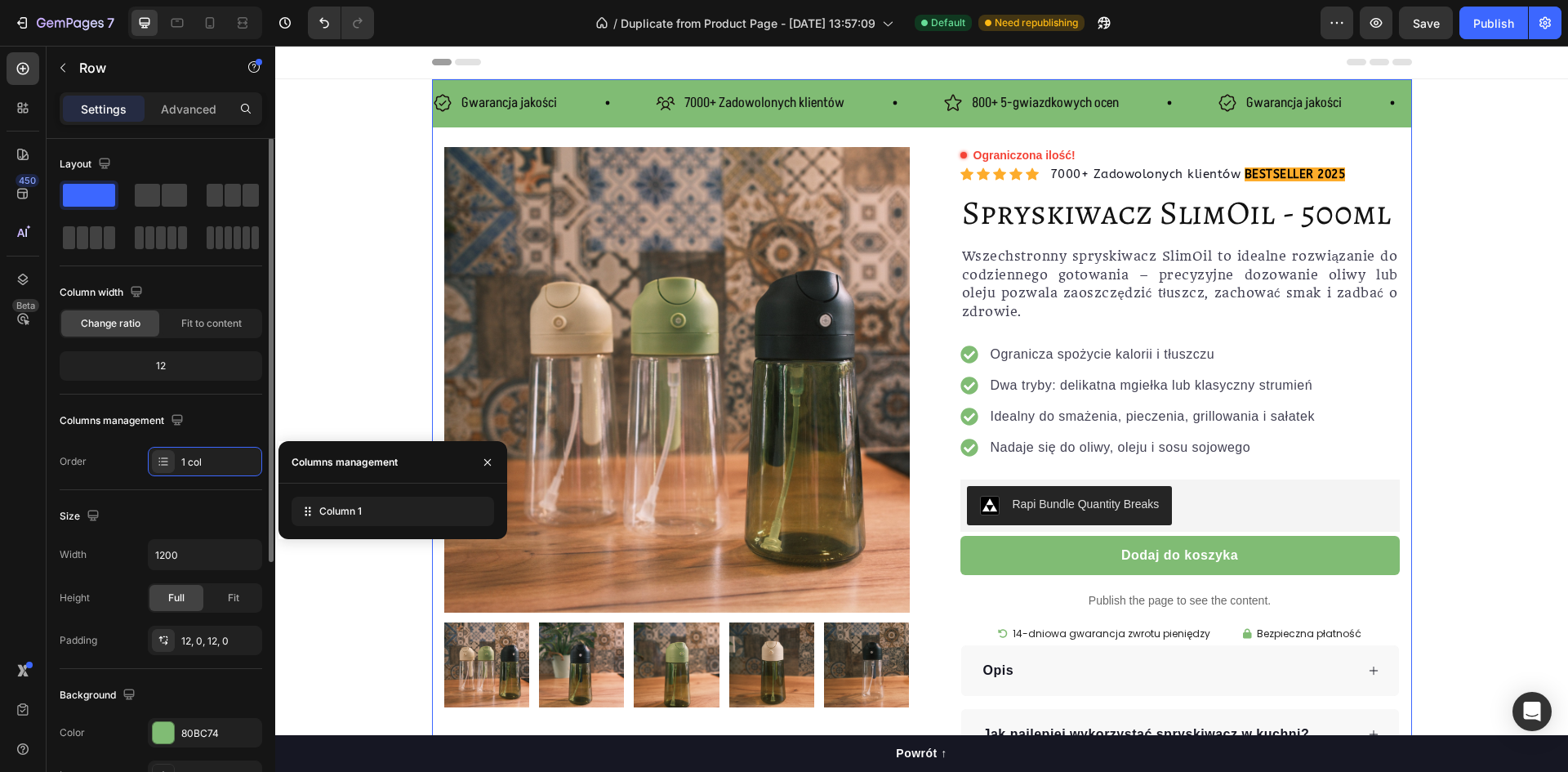
scroll to position [0, 0]
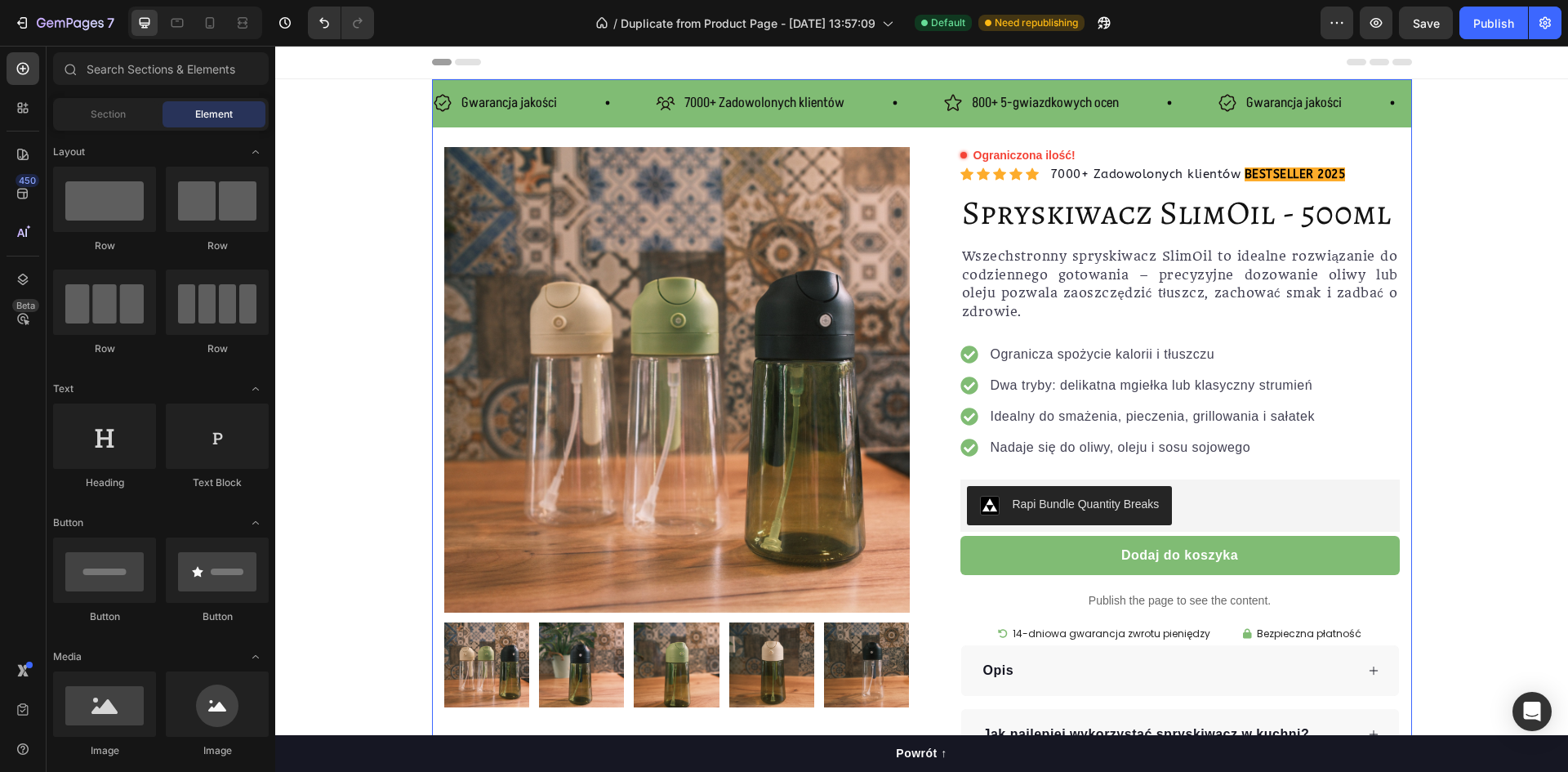
drag, startPoint x: 378, startPoint y: 180, endPoint x: 716, endPoint y: 78, distance: 353.1
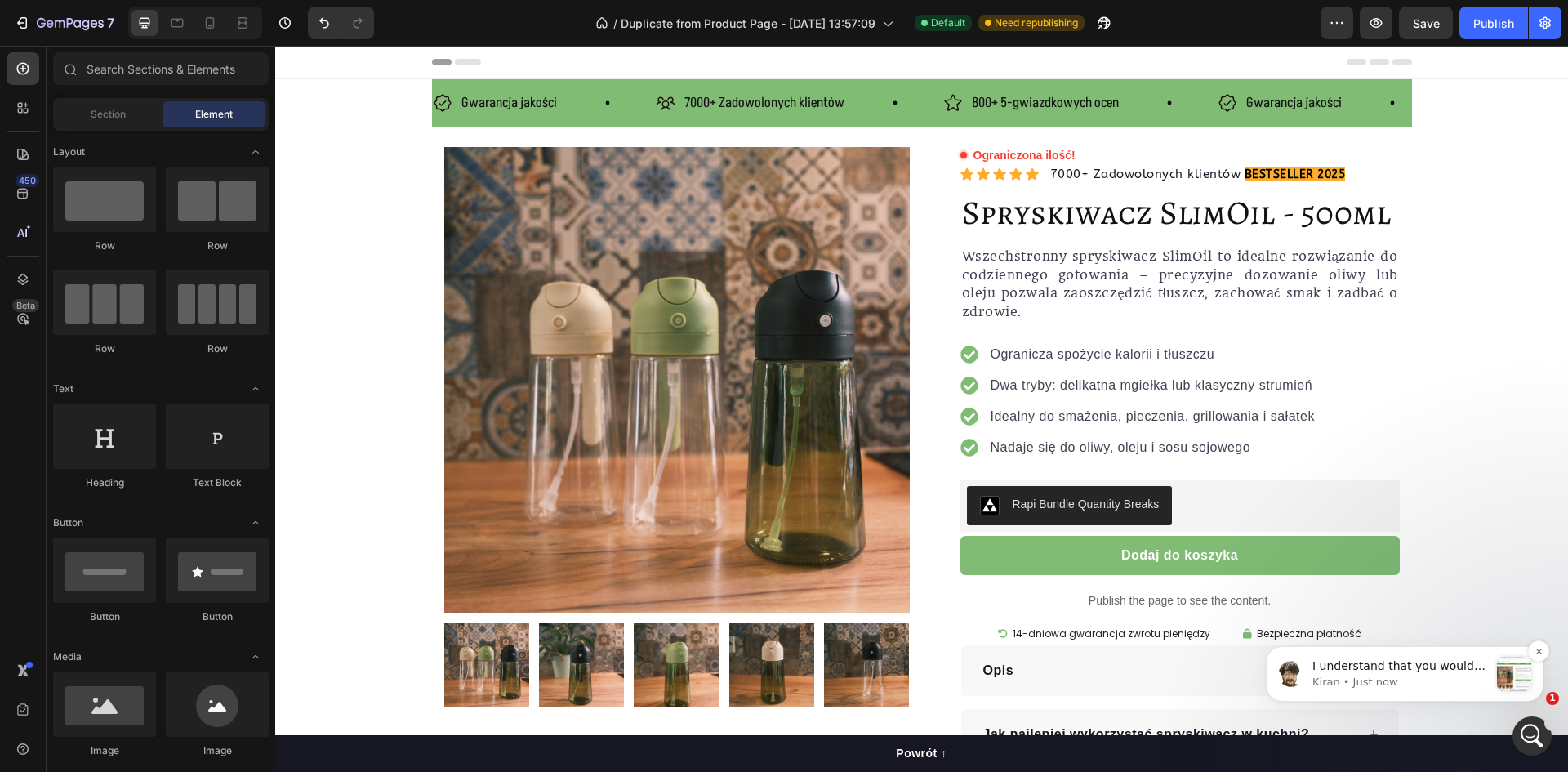
click at [1445, 680] on p "Kiran • Just now" at bounding box center [1400, 682] width 176 height 14
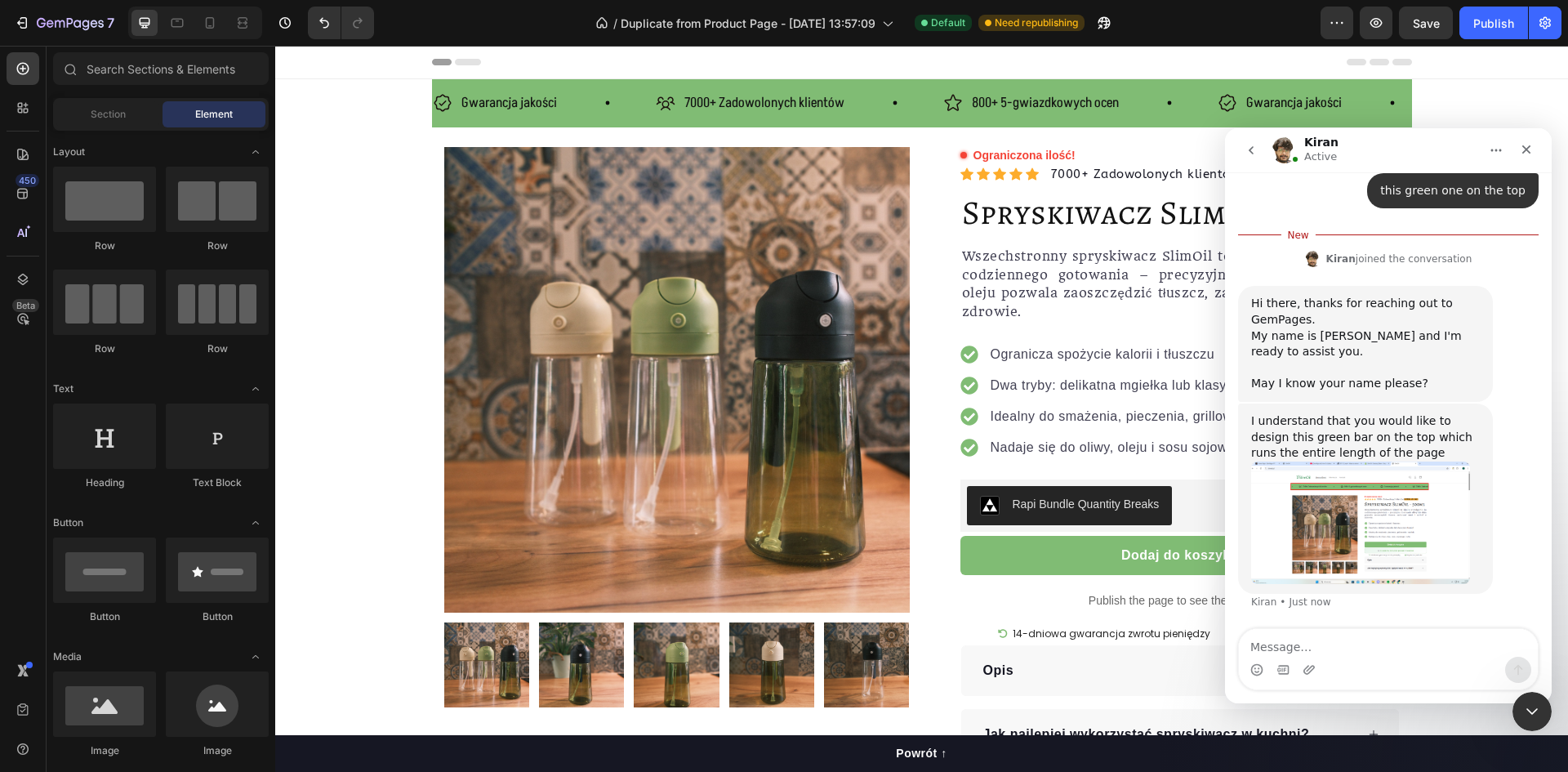
scroll to position [590, 0]
drag, startPoint x: 1262, startPoint y: 245, endPoint x: 1302, endPoint y: 256, distance: 41.5
click at [1302, 284] on div "Hi there, thanks for reaching out to GemPages. My name is Kiran and I'm ready t…" at bounding box center [1365, 342] width 255 height 116
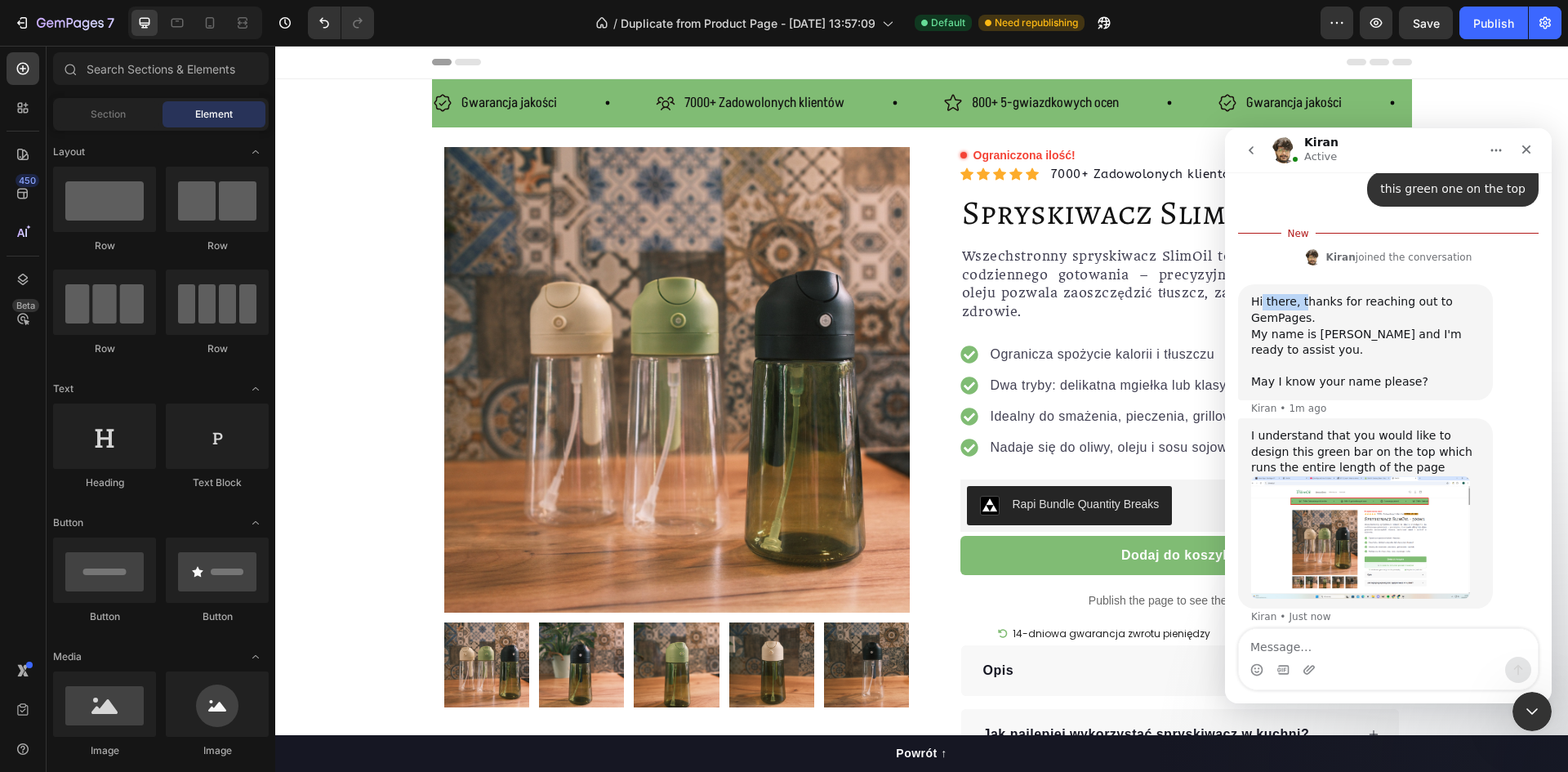
click at [1302, 294] on div "Hi there, thanks for reaching out to GemPages. My name is Kiran and I'm ready t…" at bounding box center [1366, 342] width 229 height 96
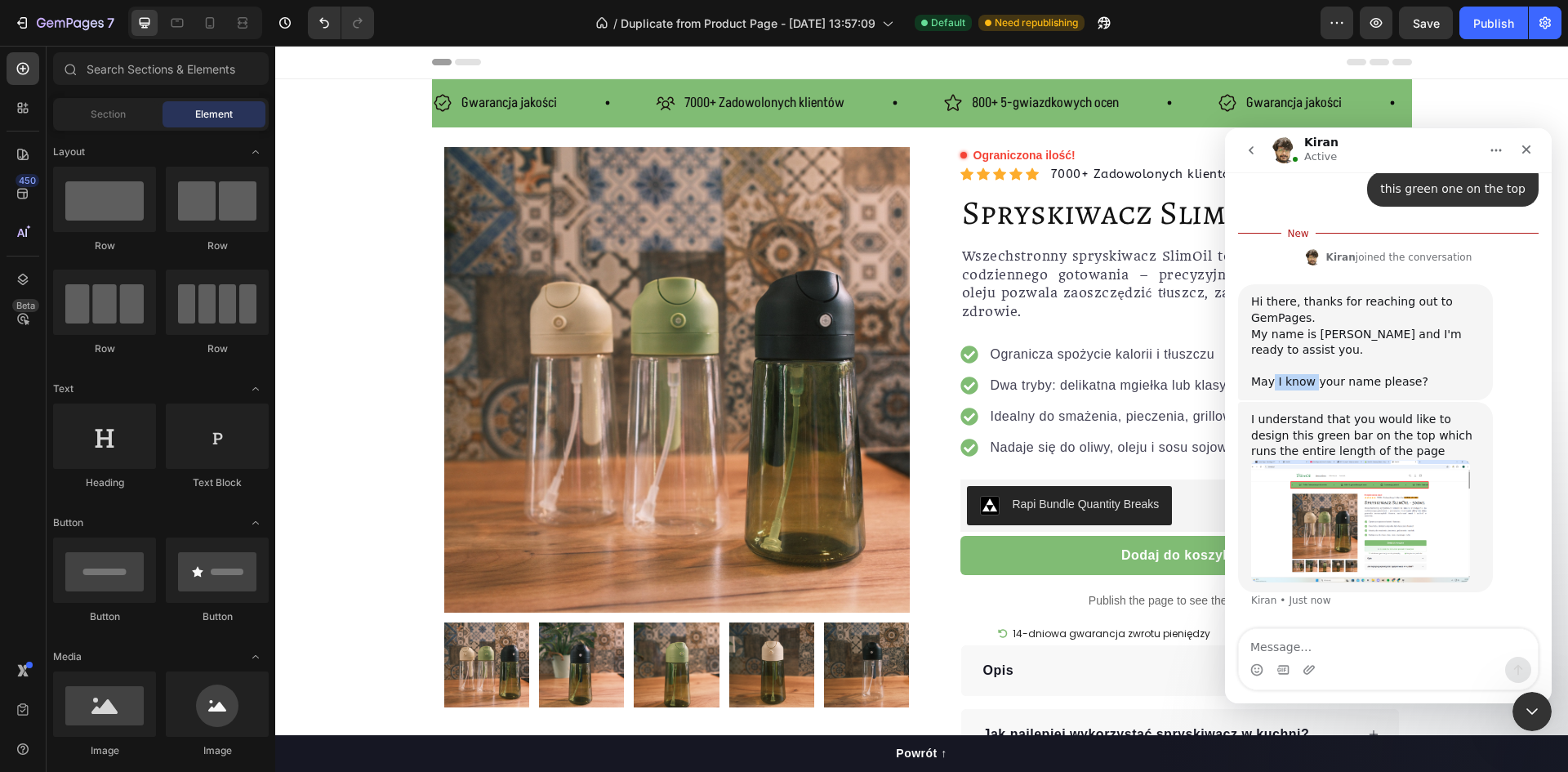
drag, startPoint x: 1272, startPoint y: 323, endPoint x: 1312, endPoint y: 330, distance: 40.6
click at [1312, 330] on div "Hi there, thanks for reaching out to GemPages. My name is Kiran and I'm ready t…" at bounding box center [1365, 342] width 255 height 116
click at [1365, 657] on div "Intercom messenger" at bounding box center [1388, 669] width 299 height 26
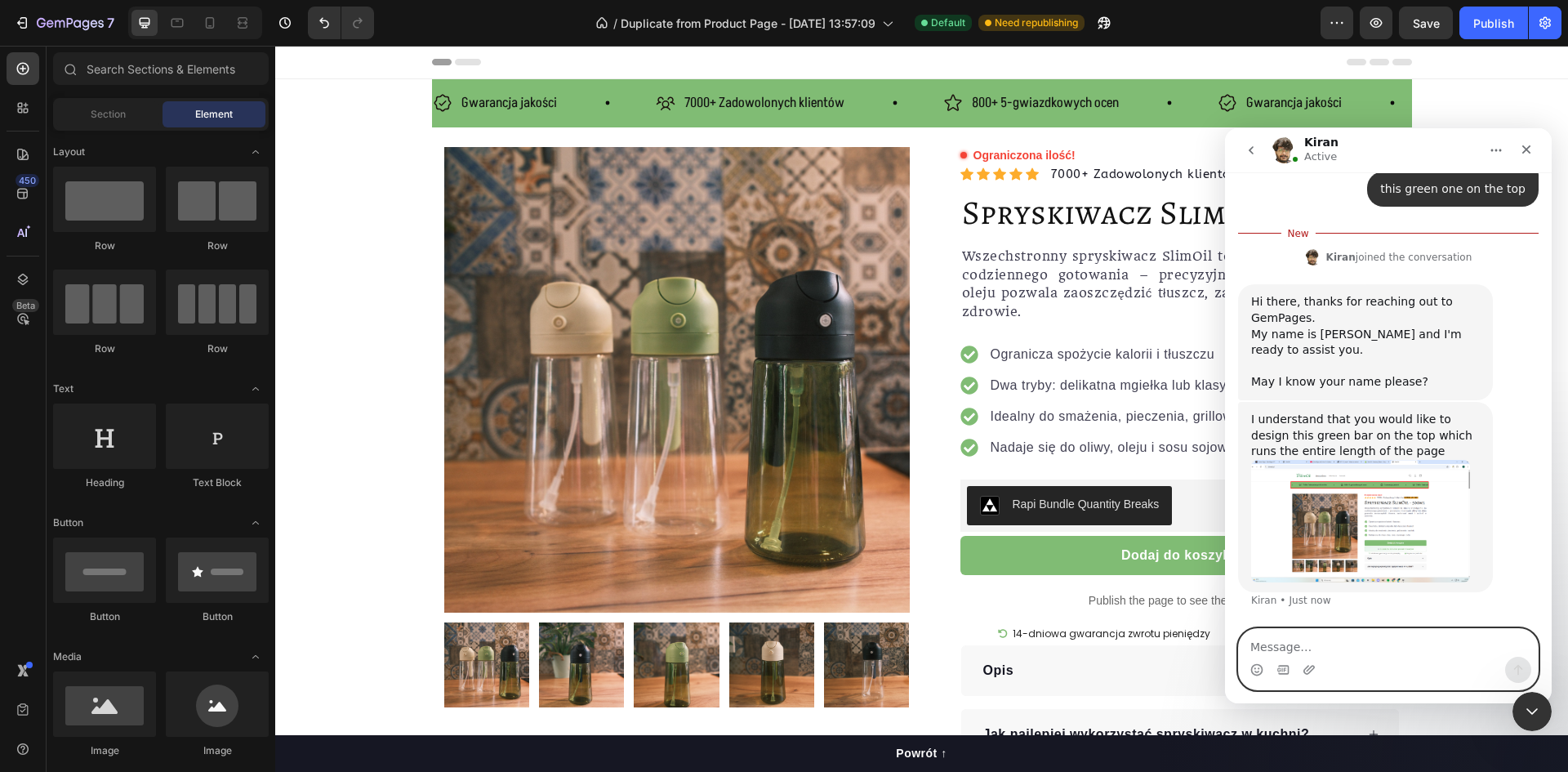
click at [1363, 642] on textarea "Message…" at bounding box center [1388, 642] width 299 height 28
click at [1362, 642] on textarea "Message…" at bounding box center [1388, 642] width 299 height 28
type textarea "my name is [PERSON_NAME]"
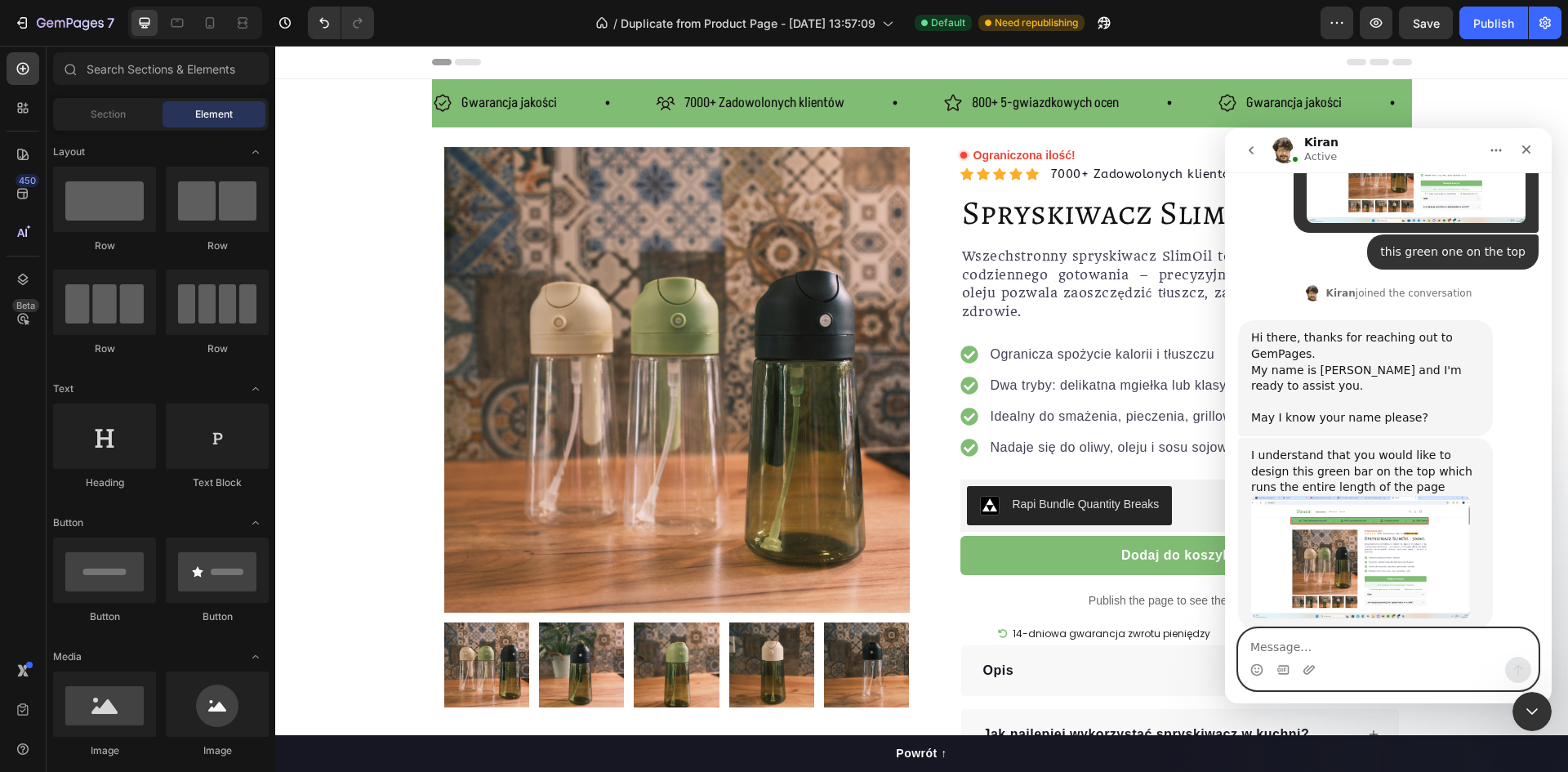
scroll to position [548, 0]
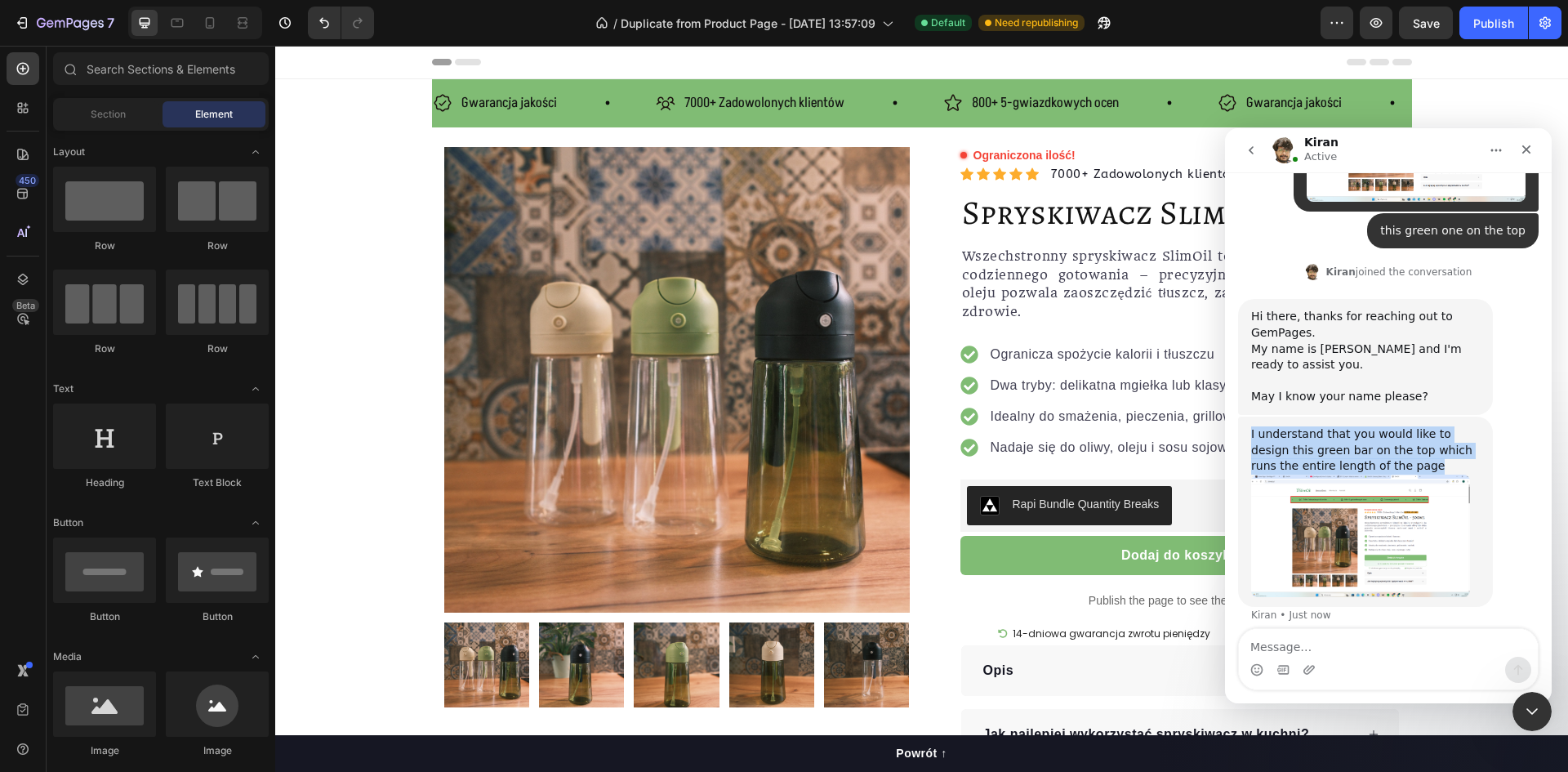
drag, startPoint x: 1383, startPoint y: 399, endPoint x: 1253, endPoint y: 378, distance: 131.7
click at [1243, 416] on div "I understand that you would like to design this green bar on the top which runs…" at bounding box center [1365, 511] width 255 height 190
copy div "I understand that you would like to design this green bar on the top which runs…"
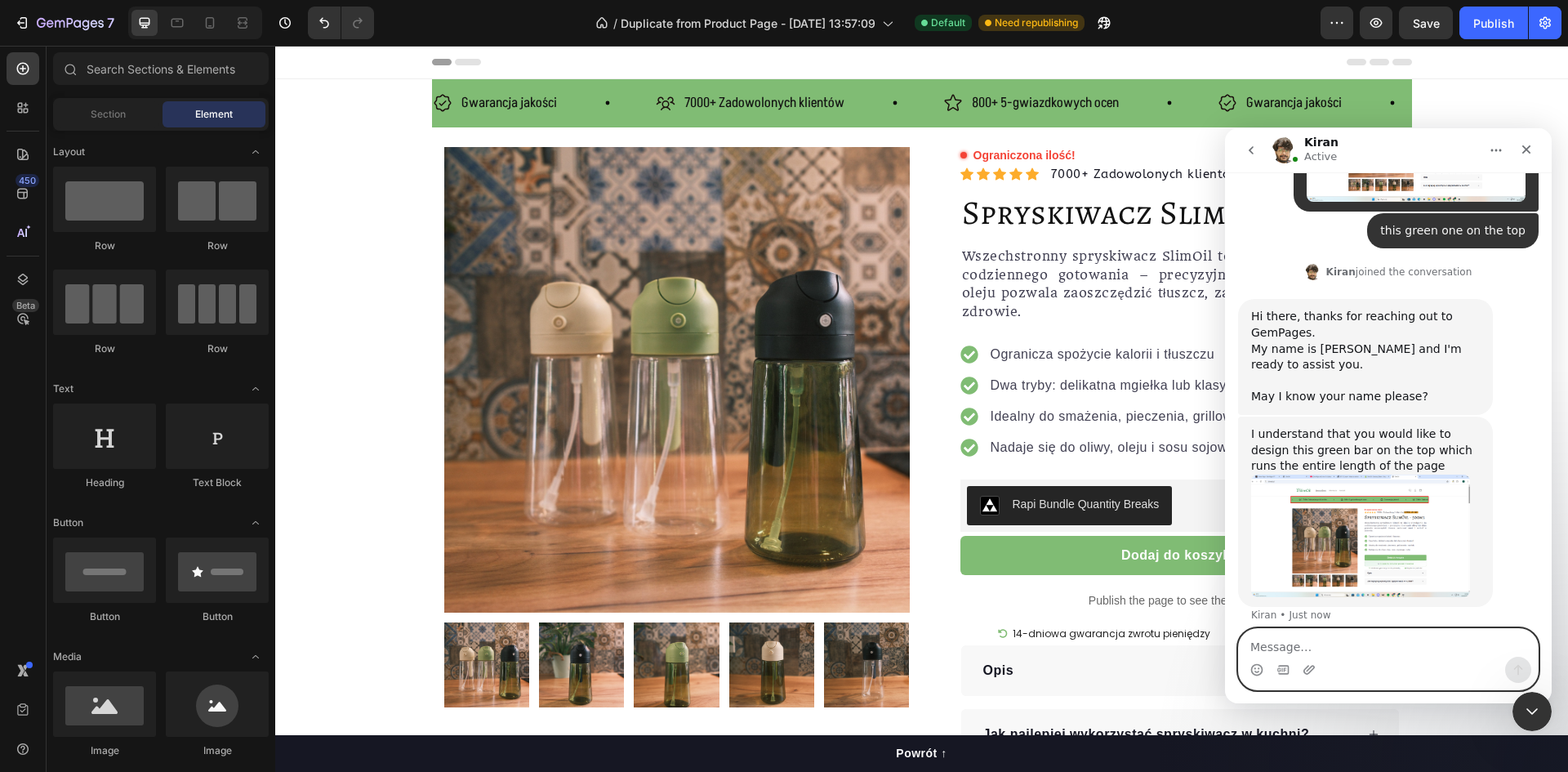
click at [1303, 643] on textarea "Message…" at bounding box center [1388, 642] width 299 height 28
type textarea "yes that is what i want"
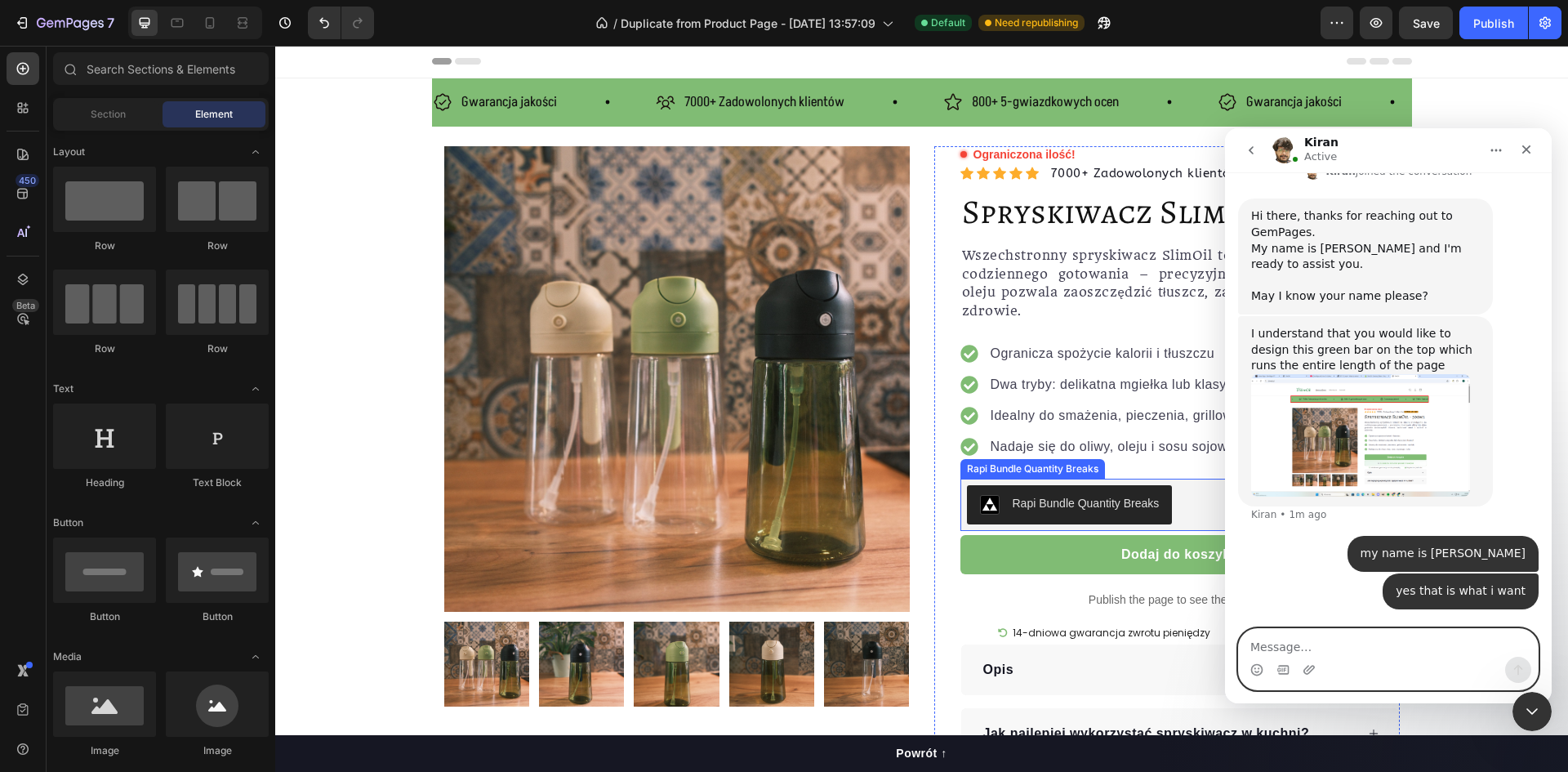
scroll to position [0, 0]
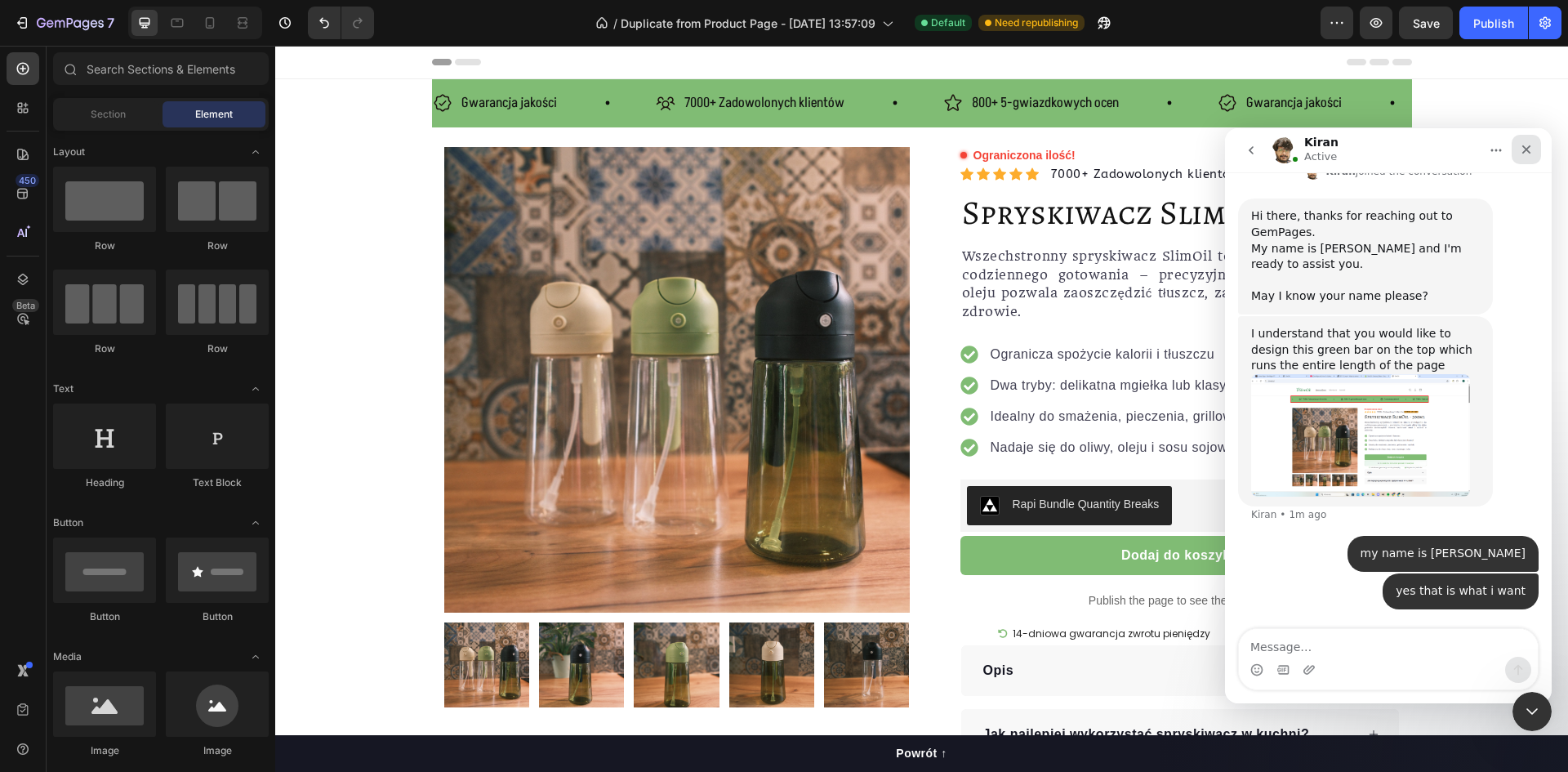
click at [1527, 147] on icon "Close" at bounding box center [1526, 149] width 13 height 13
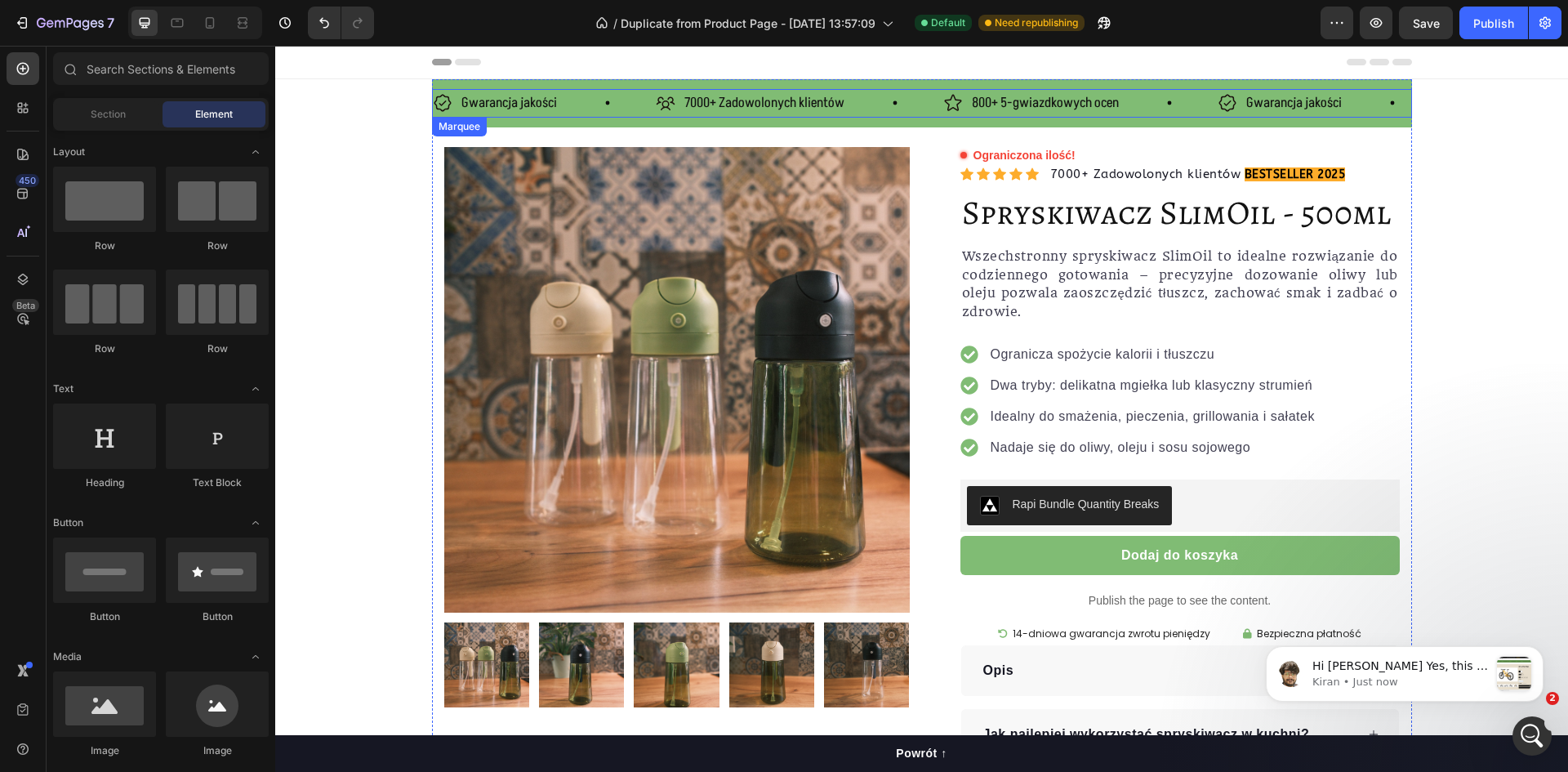
scroll to position [1066, 0]
click at [633, 118] on div "Gwarancja jakości Item List 7000+ Zadowolonych klientów Item List 800+ 5-gwiazd…" at bounding box center [922, 104] width 980 height 48
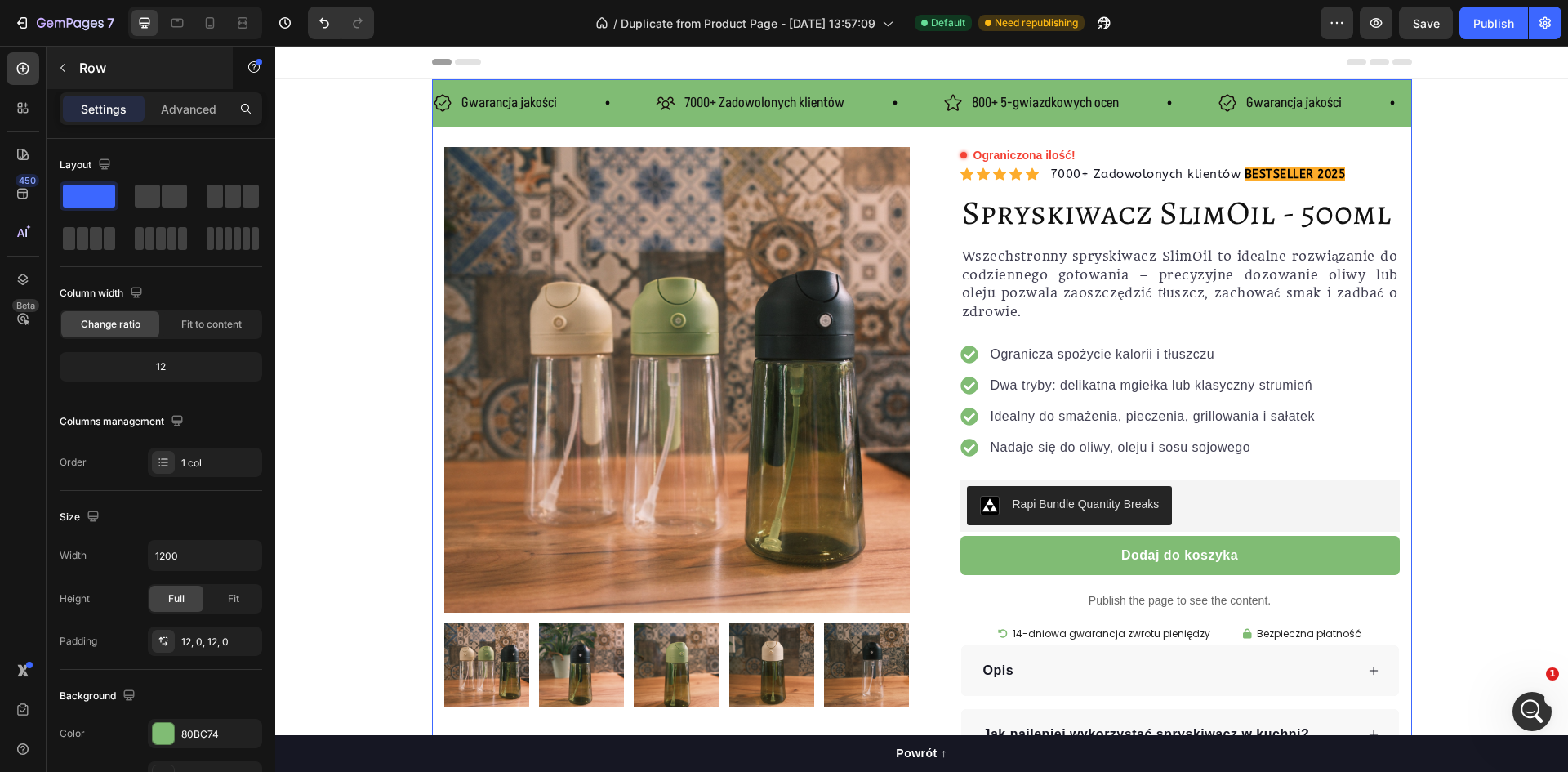
click at [82, 55] on div "Row" at bounding box center [139, 68] width 186 height 43
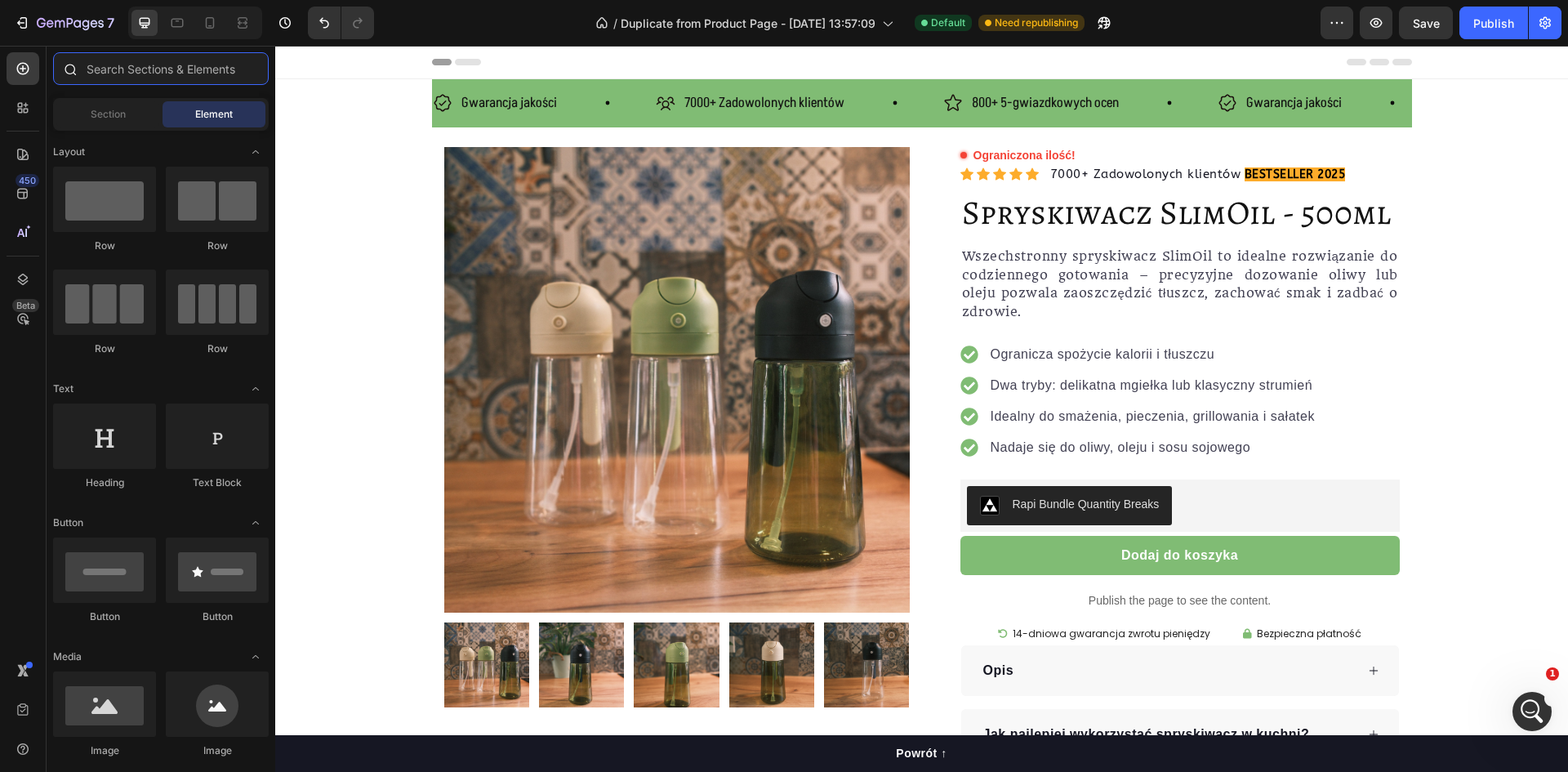
click at [115, 70] on input "text" at bounding box center [160, 69] width 215 height 33
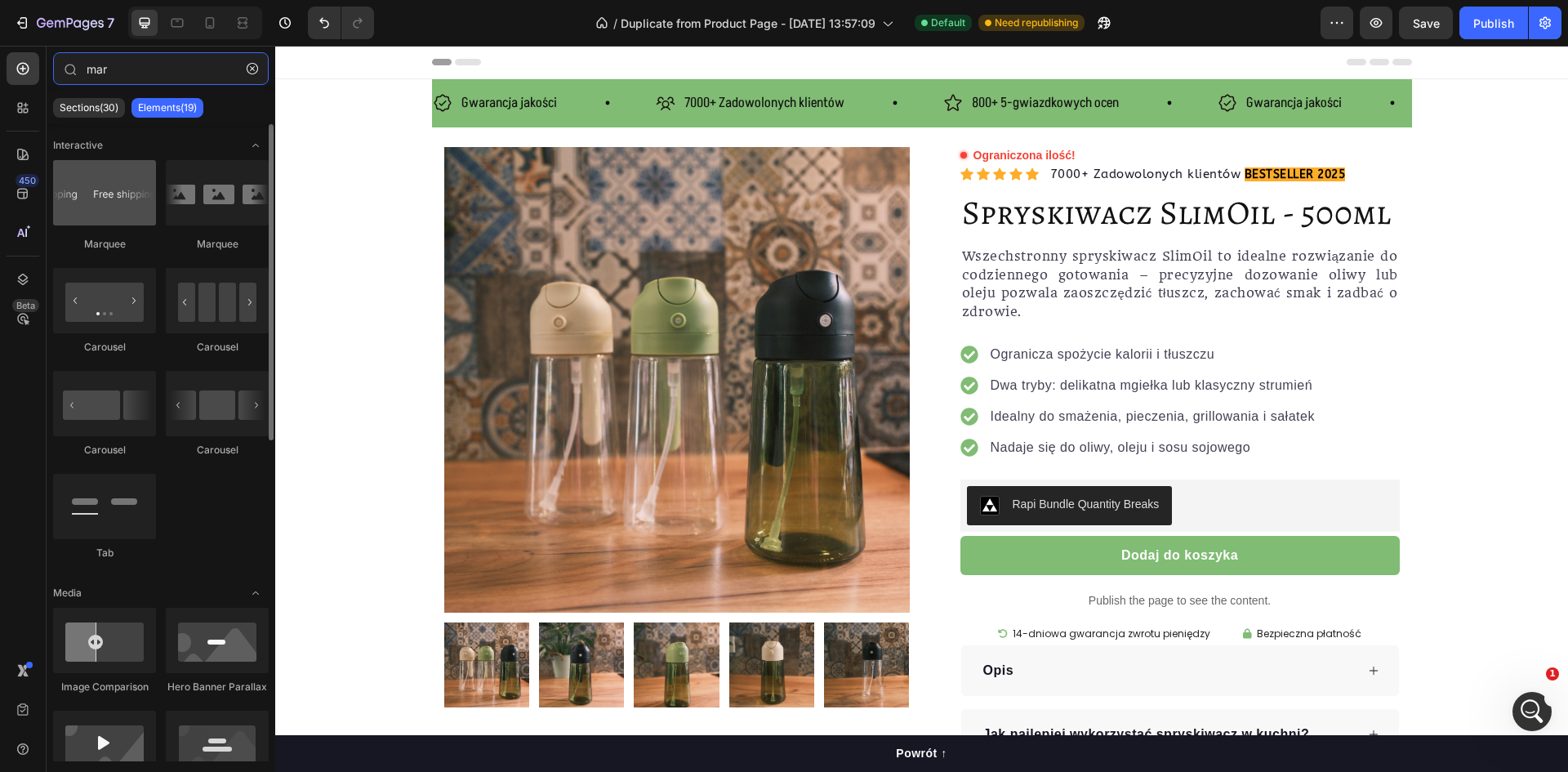
type input "mar"
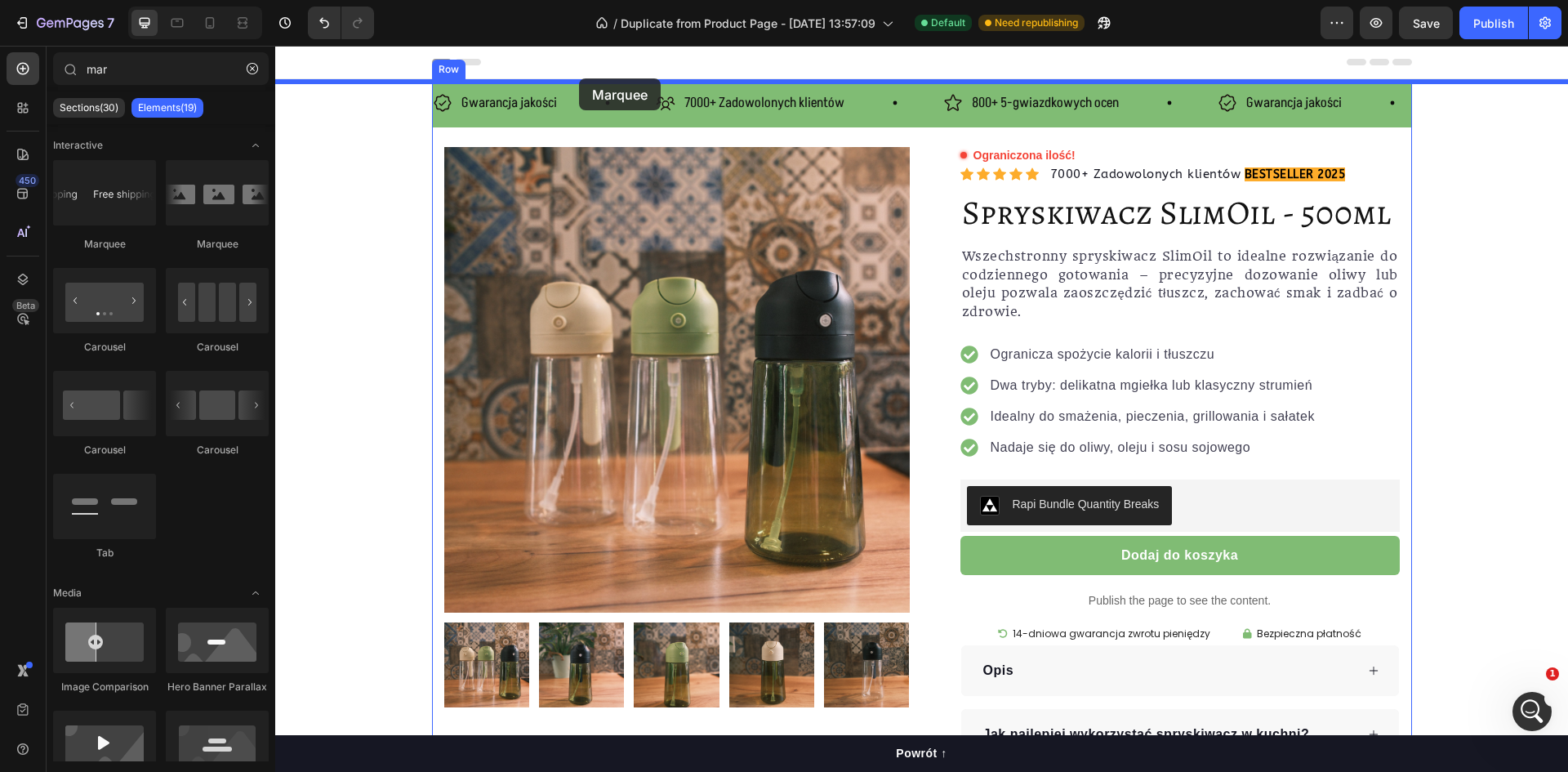
drag, startPoint x: 390, startPoint y: 235, endPoint x: 579, endPoint y: 79, distance: 245.1
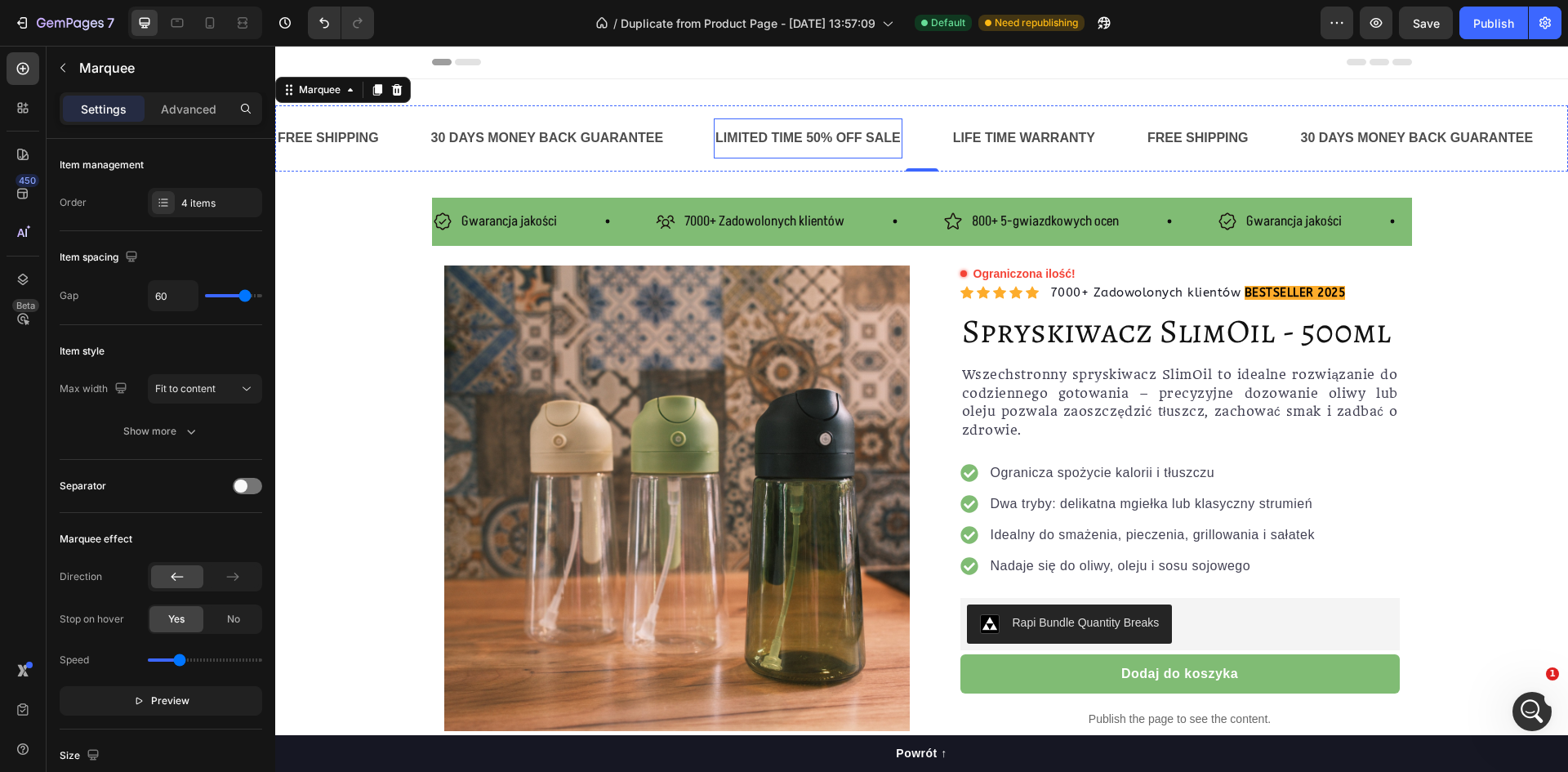
click at [804, 140] on div "LIMITED TIME 50% OFF SALE" at bounding box center [808, 138] width 189 height 27
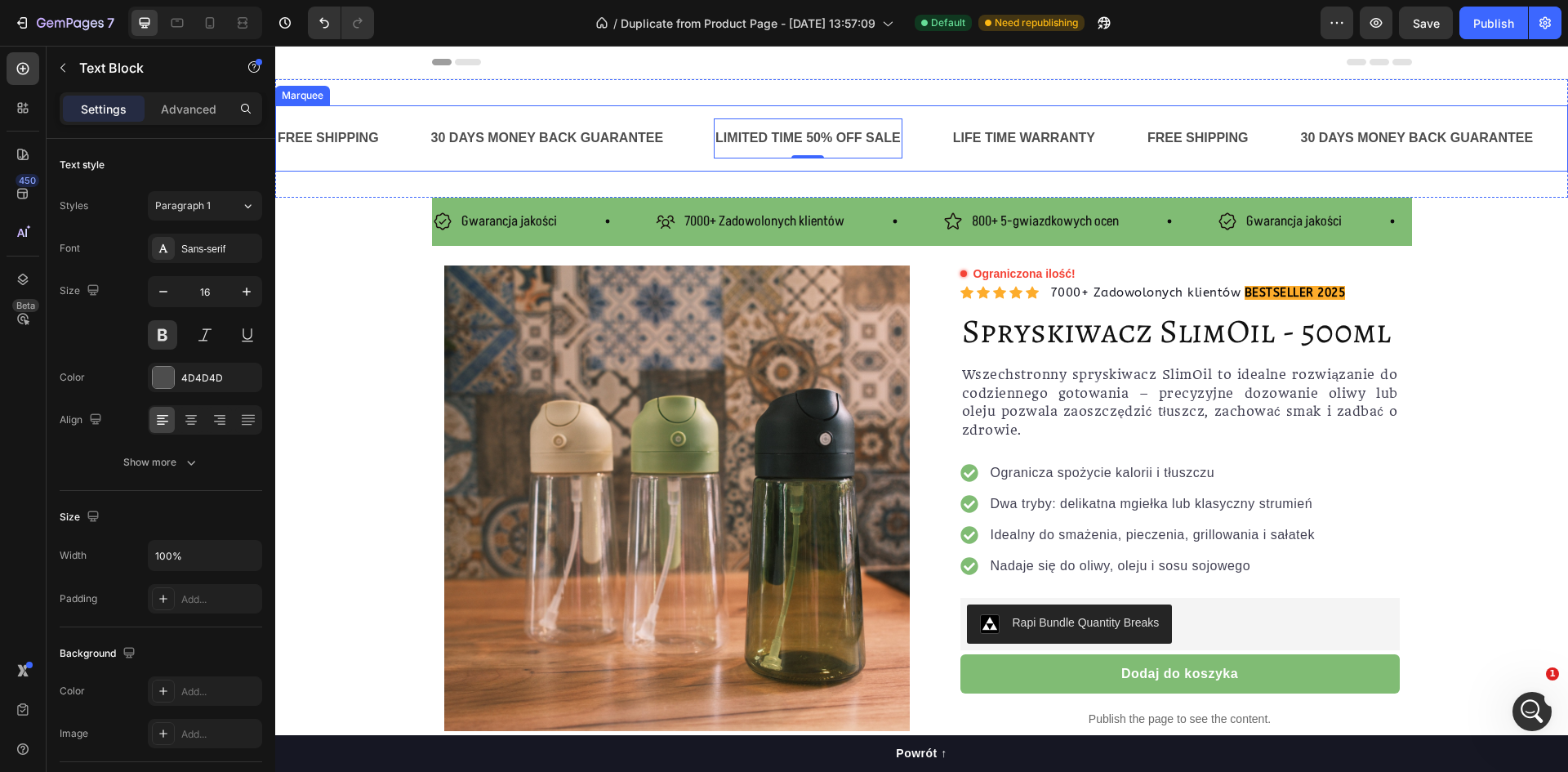
click at [932, 157] on div "LIMITED TIME 50% OFF SALE Text Block 0" at bounding box center [833, 138] width 238 height 40
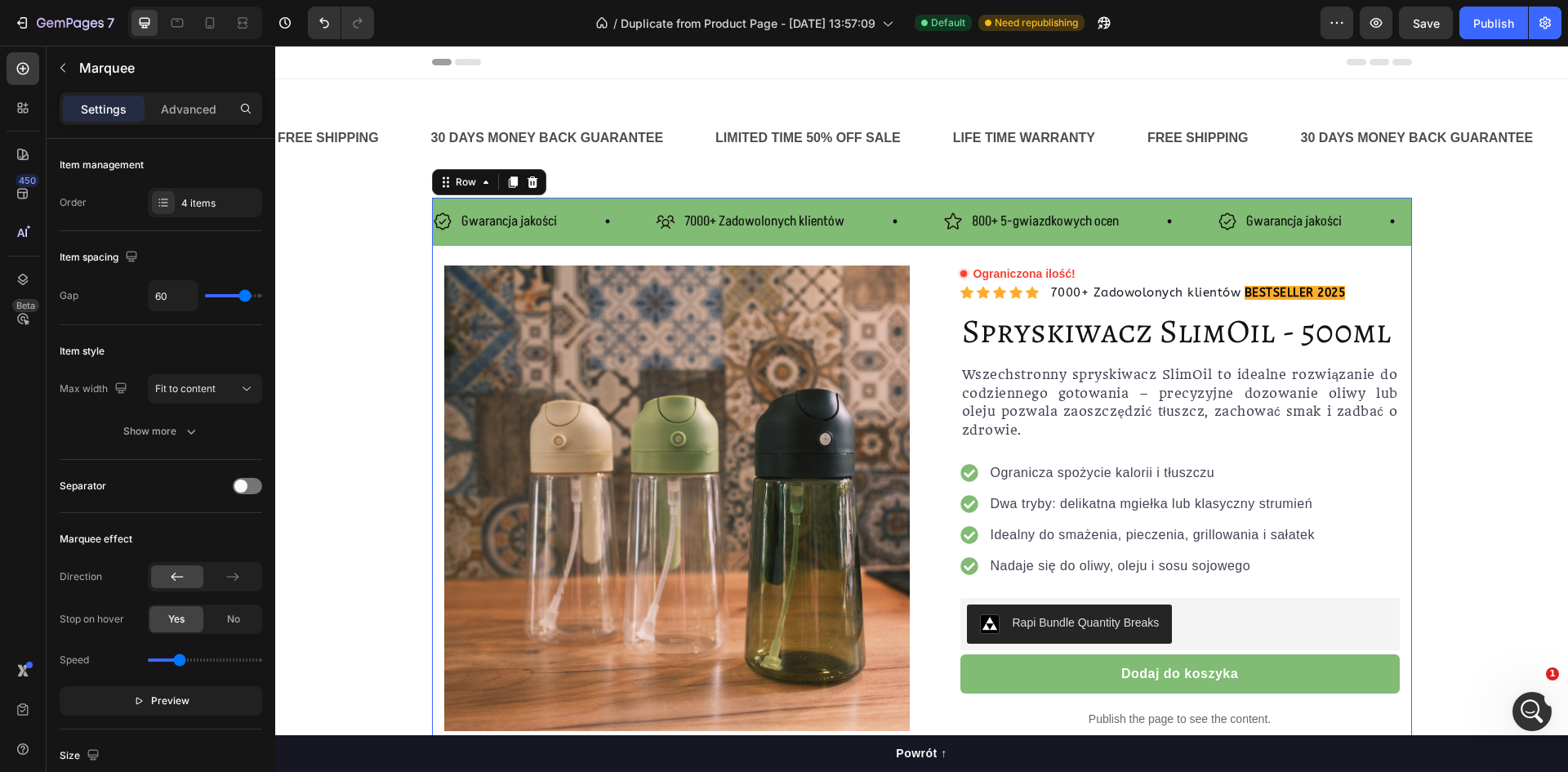
click at [939, 205] on div "Gwarancja jakości Item List 7000+ Zadowolonych klientów Item List 800+ 5-gwiazd…" at bounding box center [922, 222] width 980 height 48
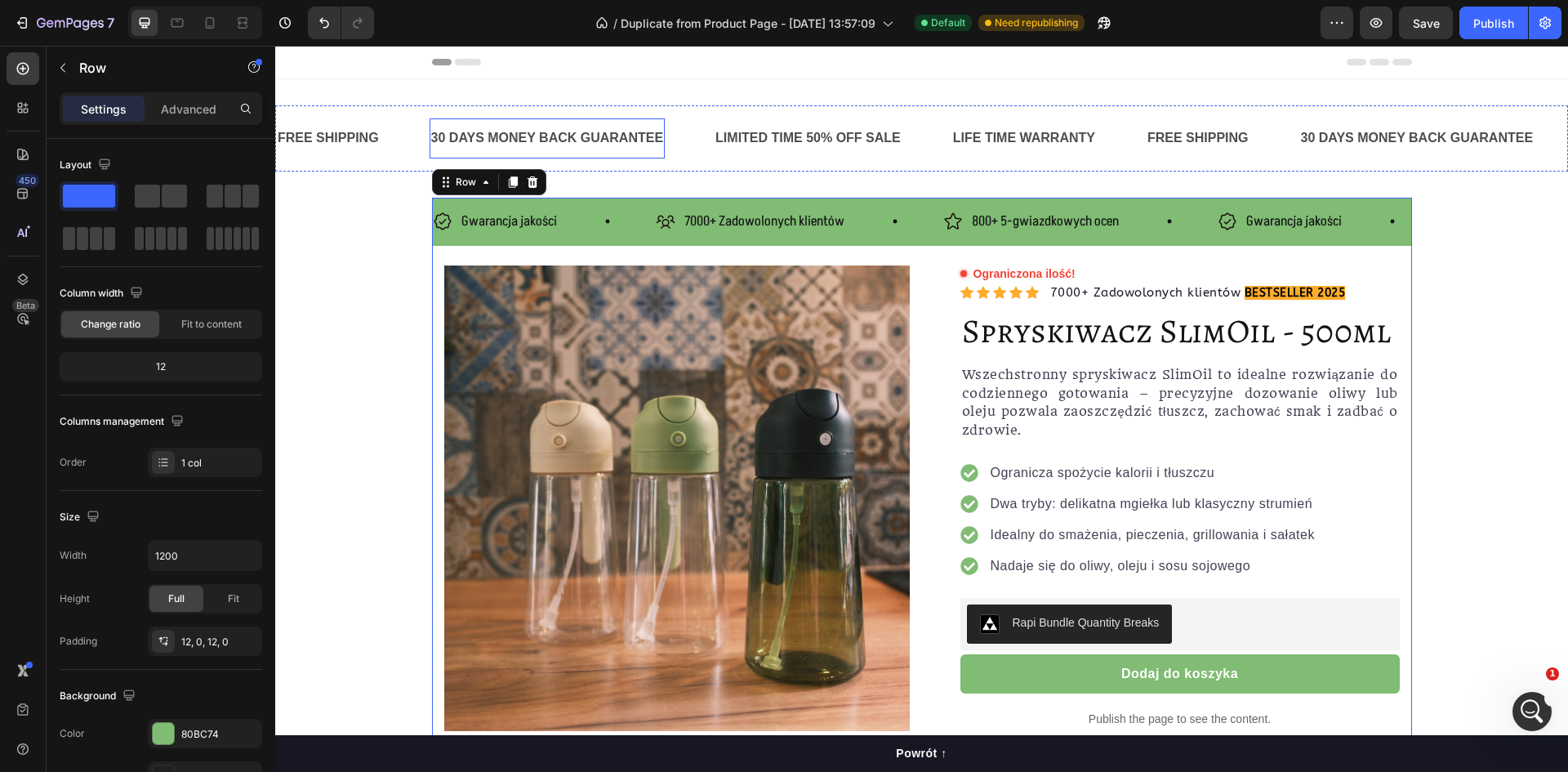
click at [448, 141] on div "30 DAYS MONEY BACK GUARANTEE" at bounding box center [548, 138] width 236 height 27
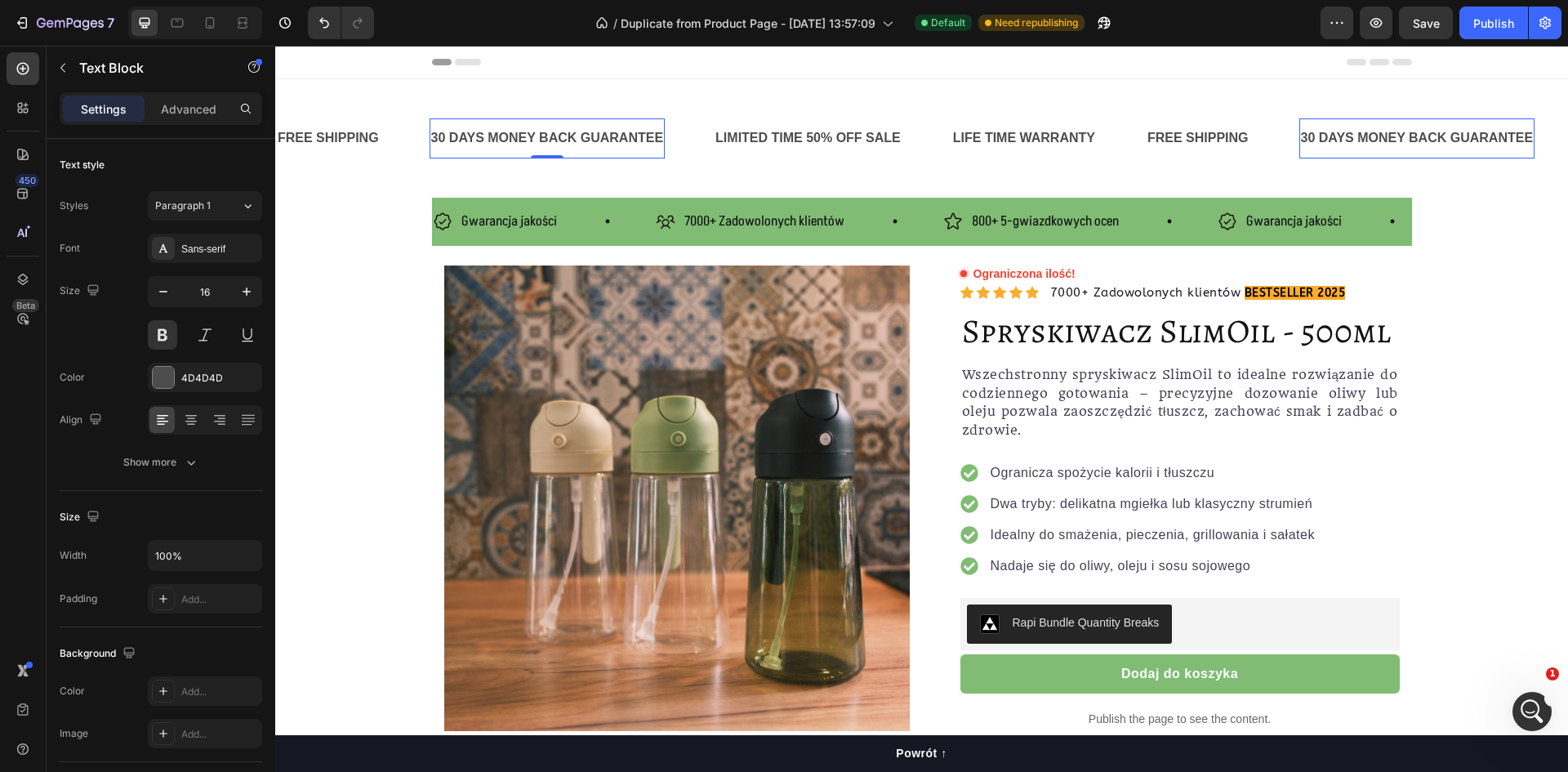
click at [434, 138] on div "30 DAYS MONEY BACK GUARANTEE" at bounding box center [548, 138] width 236 height 27
click at [433, 220] on icon at bounding box center [443, 222] width 20 height 20
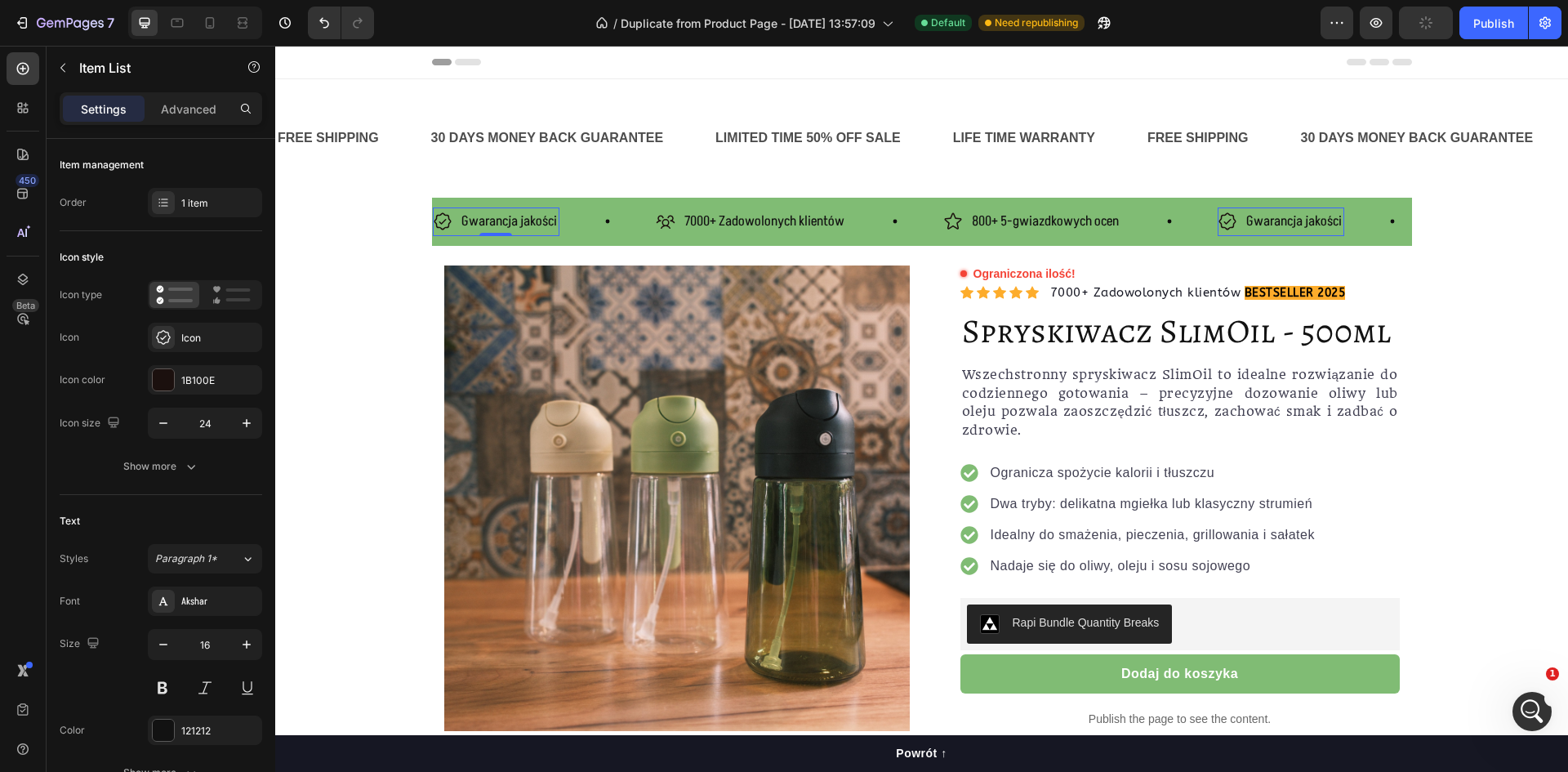
click at [435, 217] on icon at bounding box center [443, 222] width 20 height 20
click at [440, 220] on icon at bounding box center [443, 222] width 20 height 20
click at [466, 219] on span "Gwarancja jakości" at bounding box center [509, 222] width 96 height 20
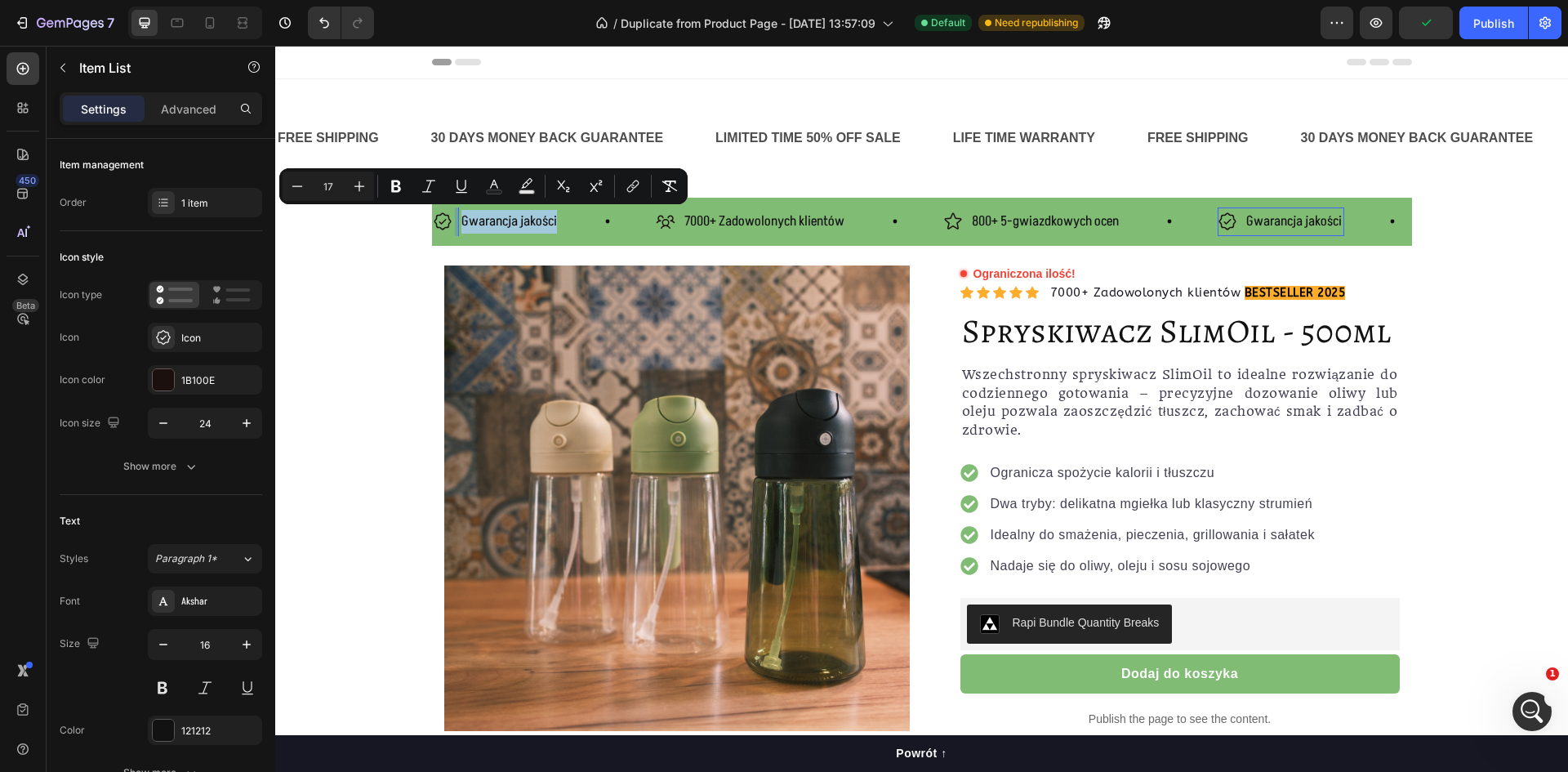
click at [467, 219] on span "Gwarancja jakości" at bounding box center [509, 222] width 96 height 20
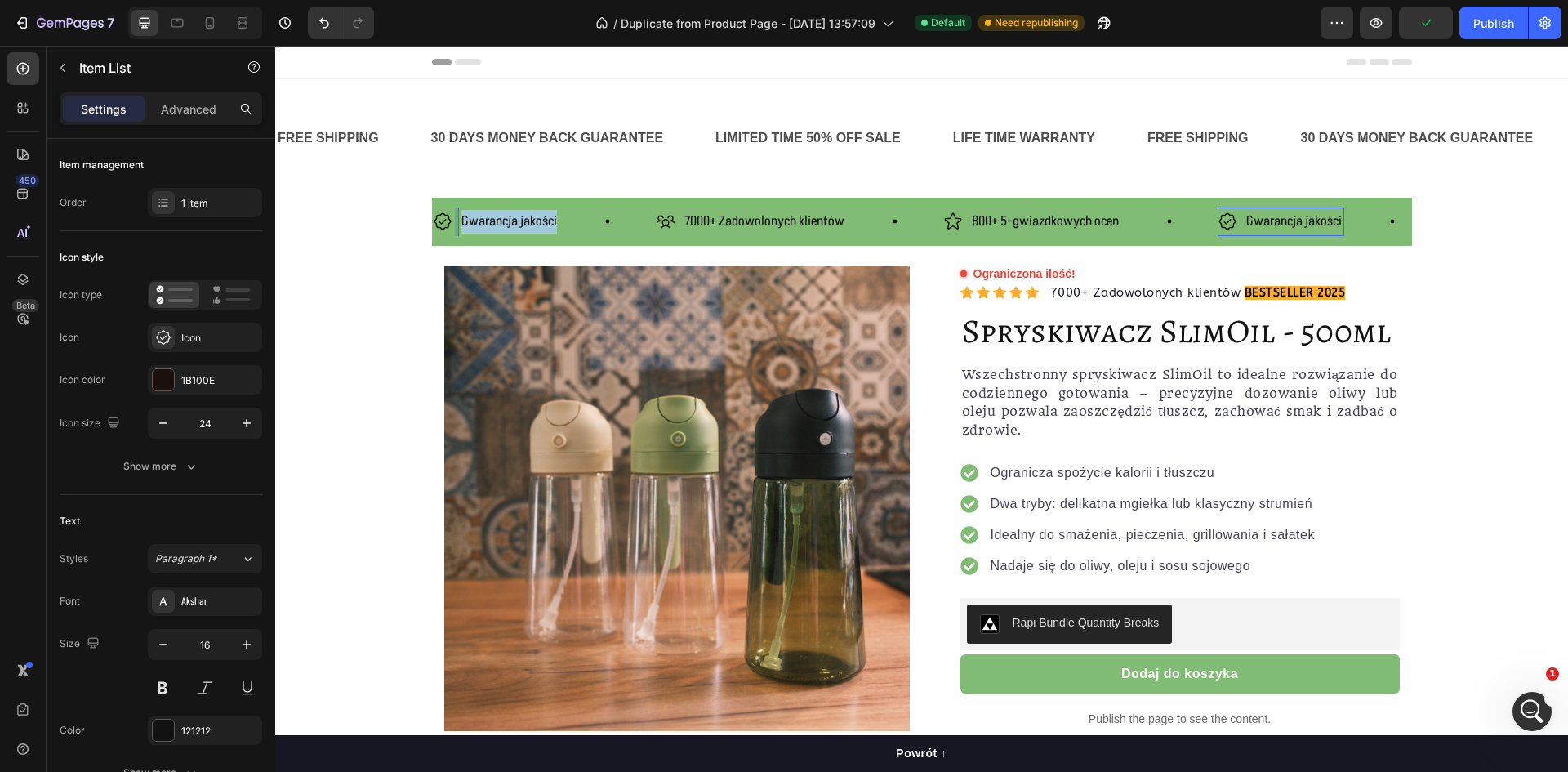
click at [467, 219] on span "Gwarancja jakości" at bounding box center [509, 222] width 96 height 20
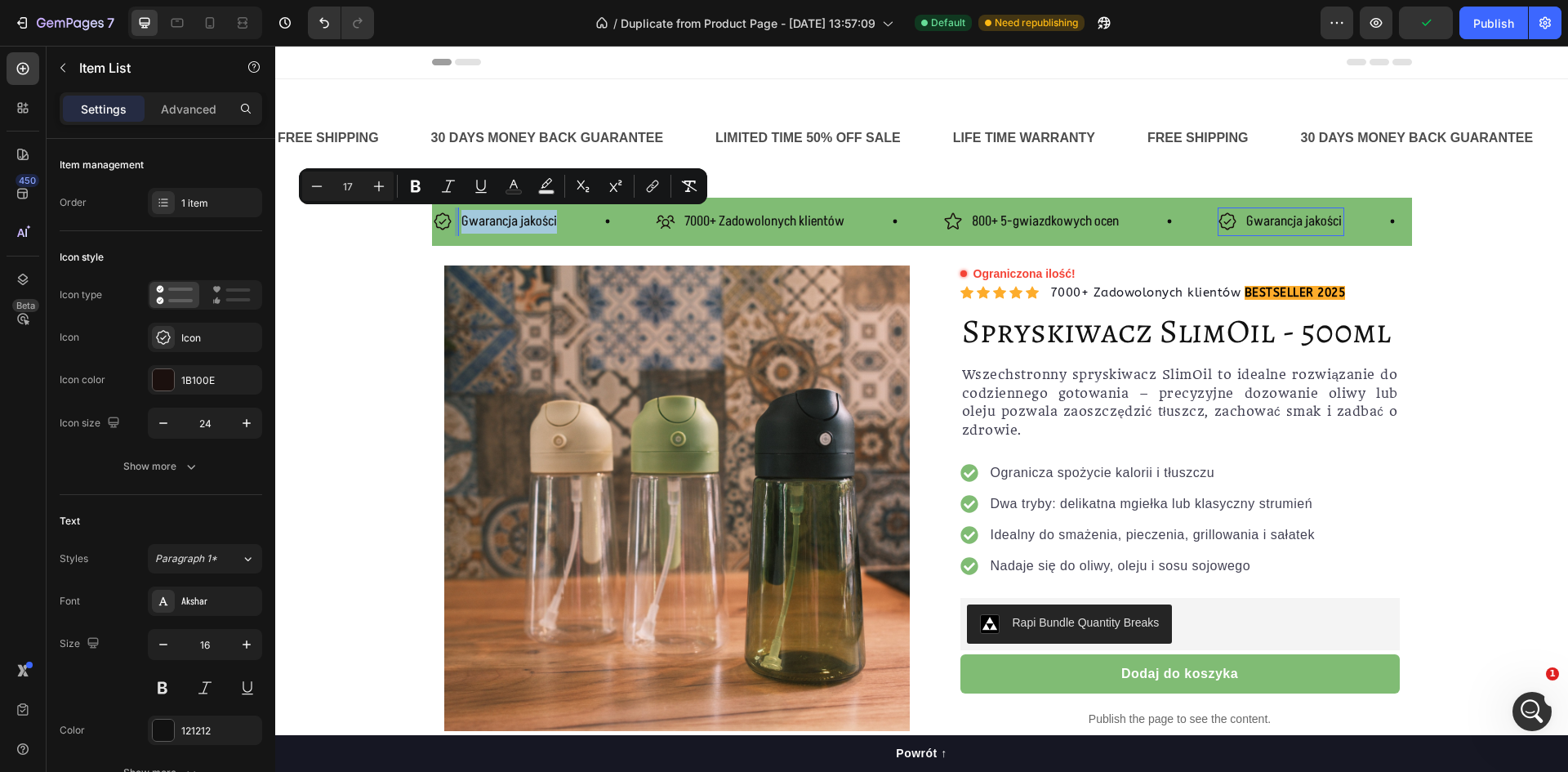
click at [521, 225] on span "Gwarancja jakości" at bounding box center [509, 222] width 96 height 20
drag, startPoint x: 549, startPoint y: 220, endPoint x: 414, endPoint y: 222, distance: 135.0
click at [419, 222] on section "Gwarancja jakości Item List 0 7000+ Zadowolonych klientów Item List 800+ 5-gwia…" at bounding box center [922, 570] width 1006 height 746
click at [434, 222] on icon at bounding box center [443, 222] width 20 height 20
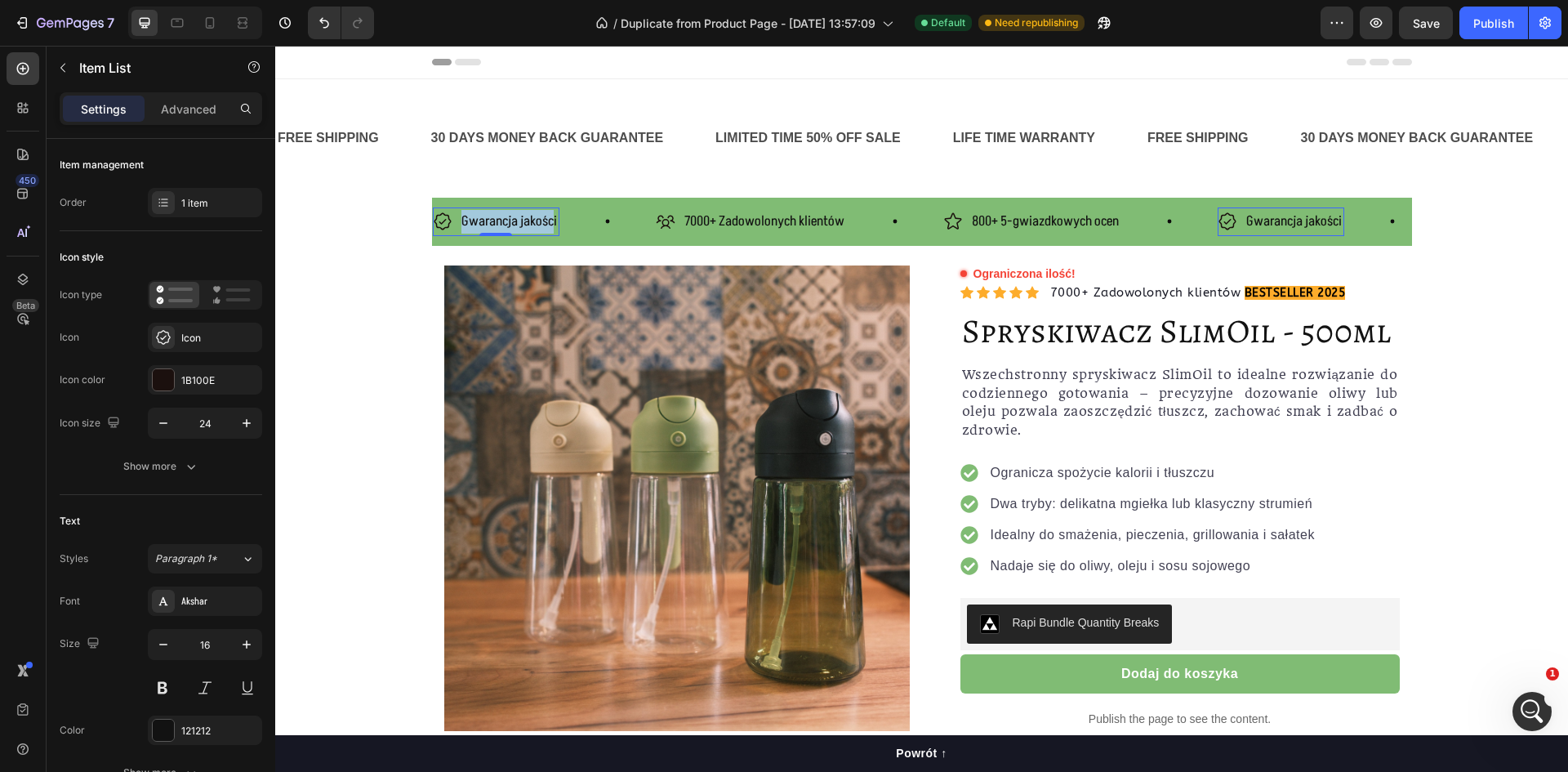
click at [440, 220] on icon at bounding box center [443, 222] width 20 height 20
click at [474, 226] on span "Gwarancja jakości" at bounding box center [509, 222] width 96 height 20
click at [440, 222] on icon at bounding box center [443, 222] width 20 height 20
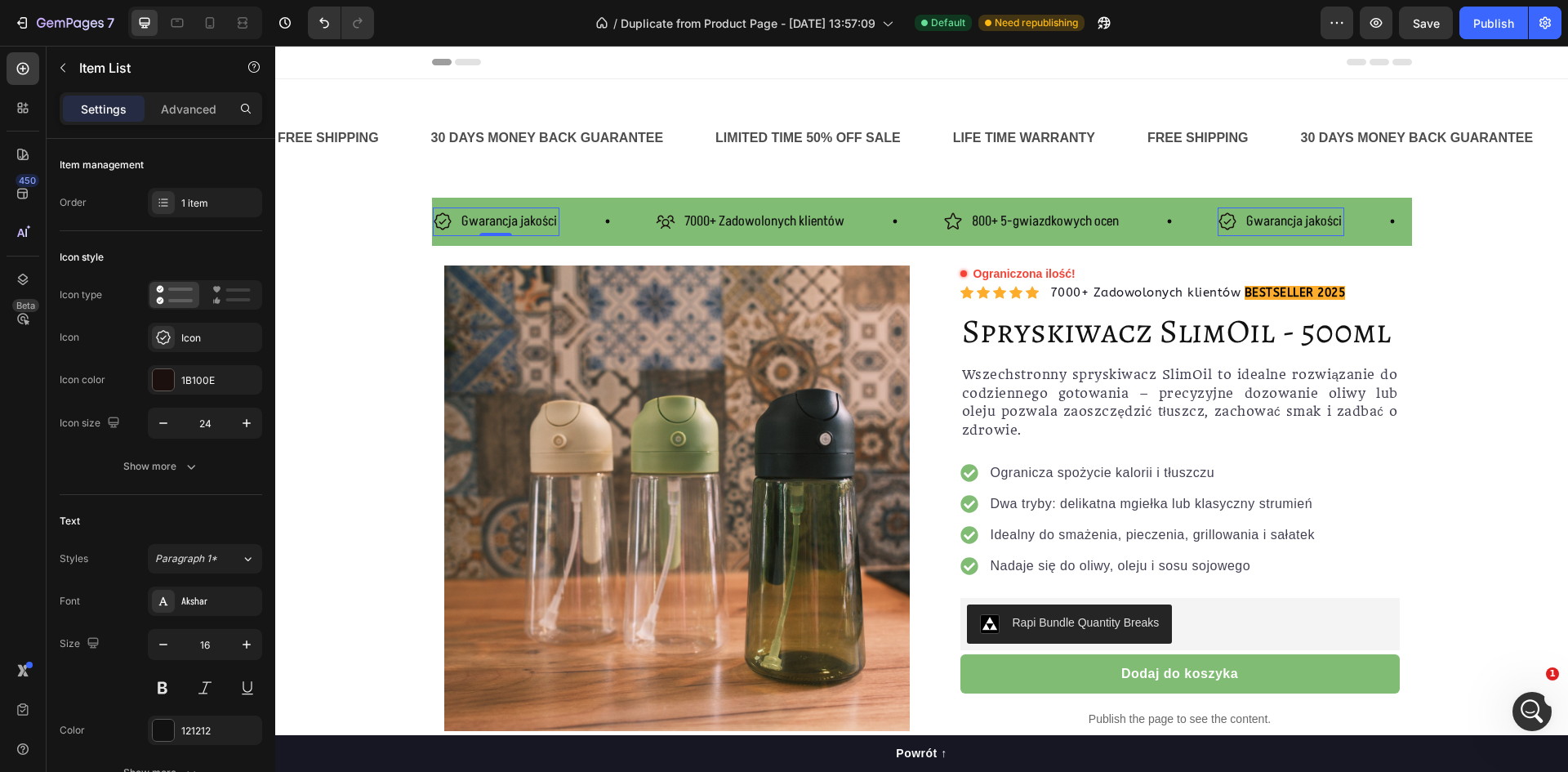
click at [440, 222] on icon at bounding box center [443, 222] width 20 height 20
click at [454, 142] on p "30 DAYS MONEY BACK GUARANTEE" at bounding box center [548, 138] width 233 height 24
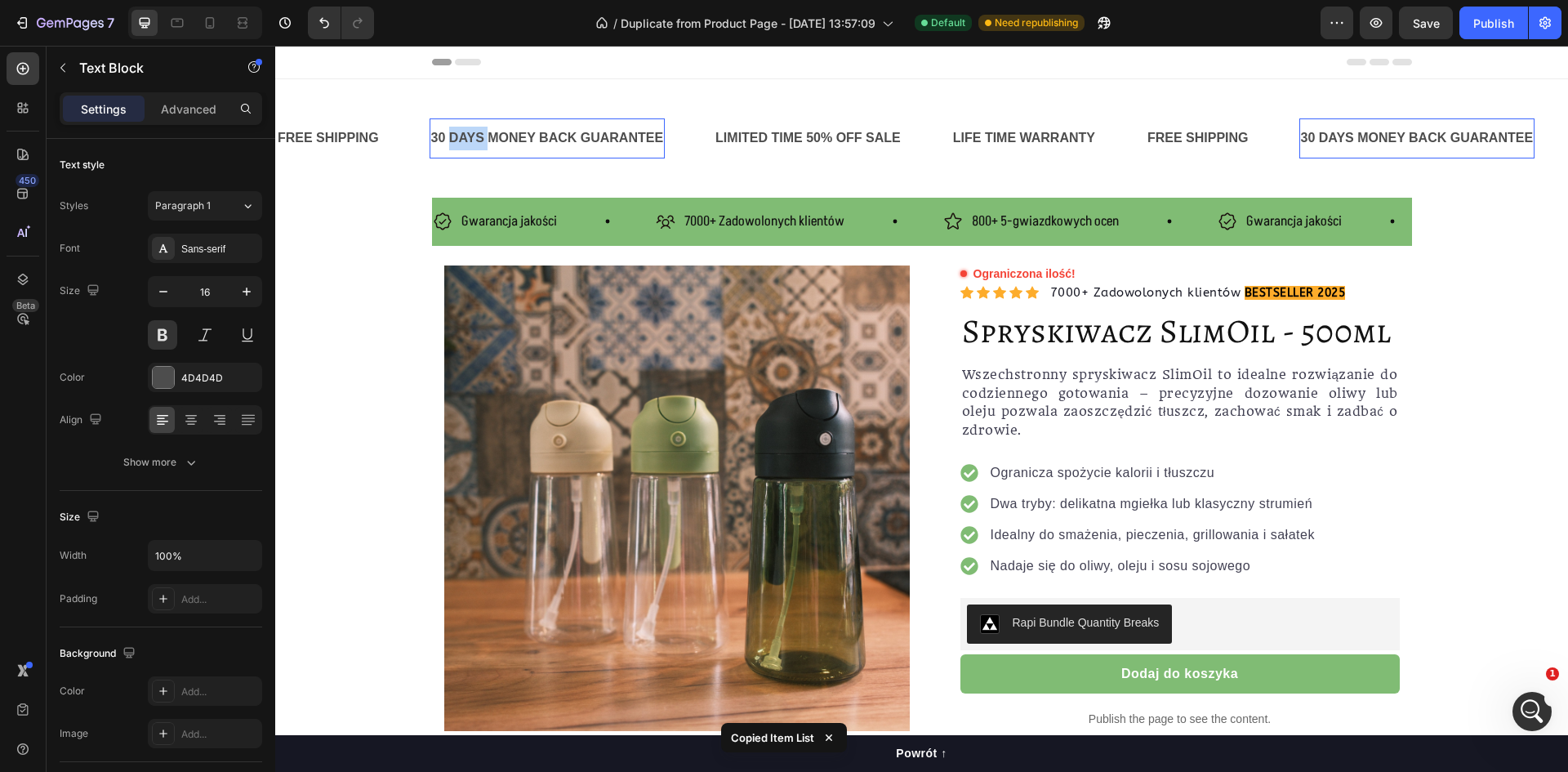
click at [454, 141] on p "30 DAYS MONEY BACK GUARANTEE" at bounding box center [548, 138] width 233 height 24
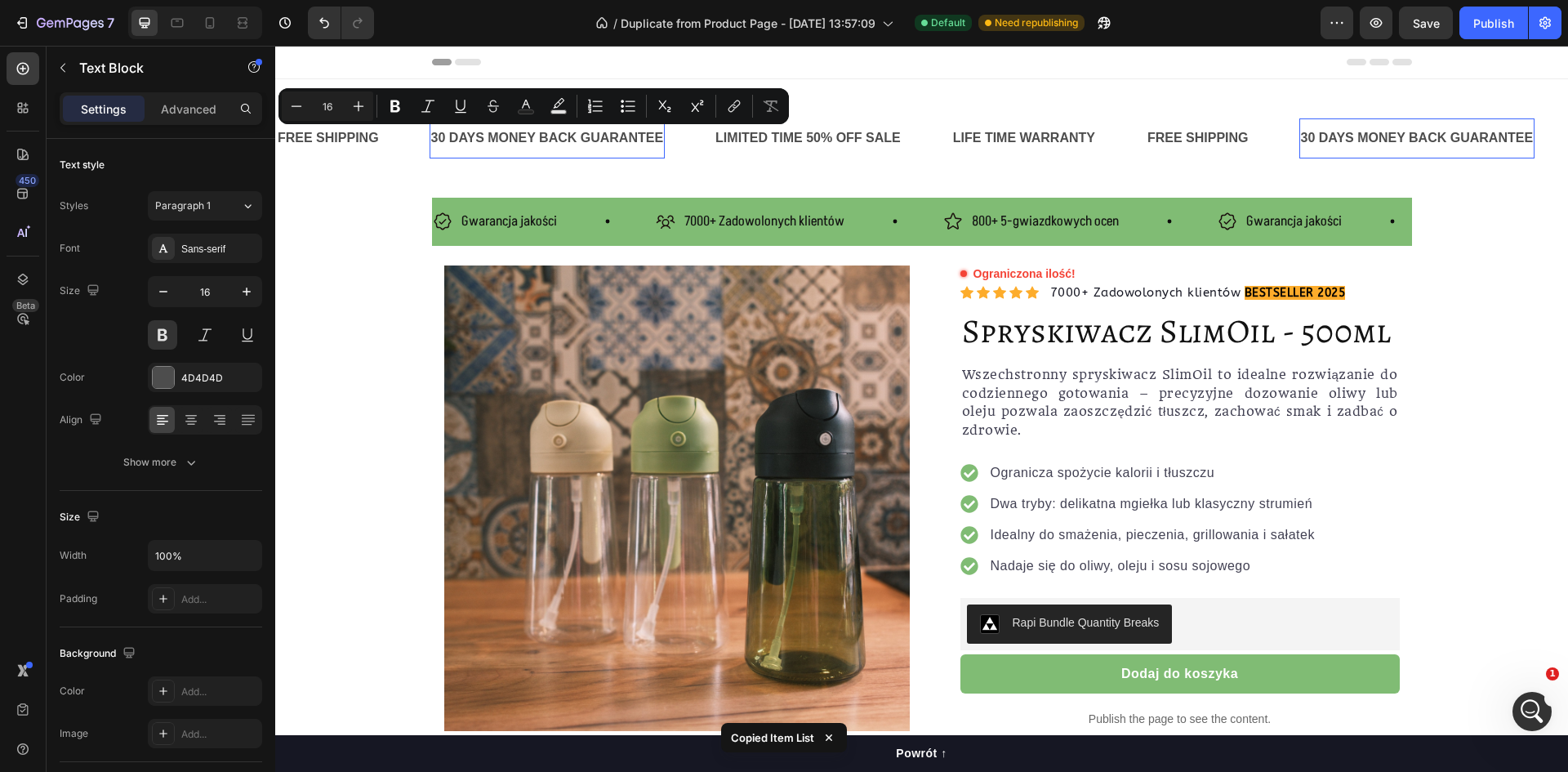
click at [442, 138] on p "30 DAYS MONEY BACK GUARANTEE" at bounding box center [548, 138] width 233 height 24
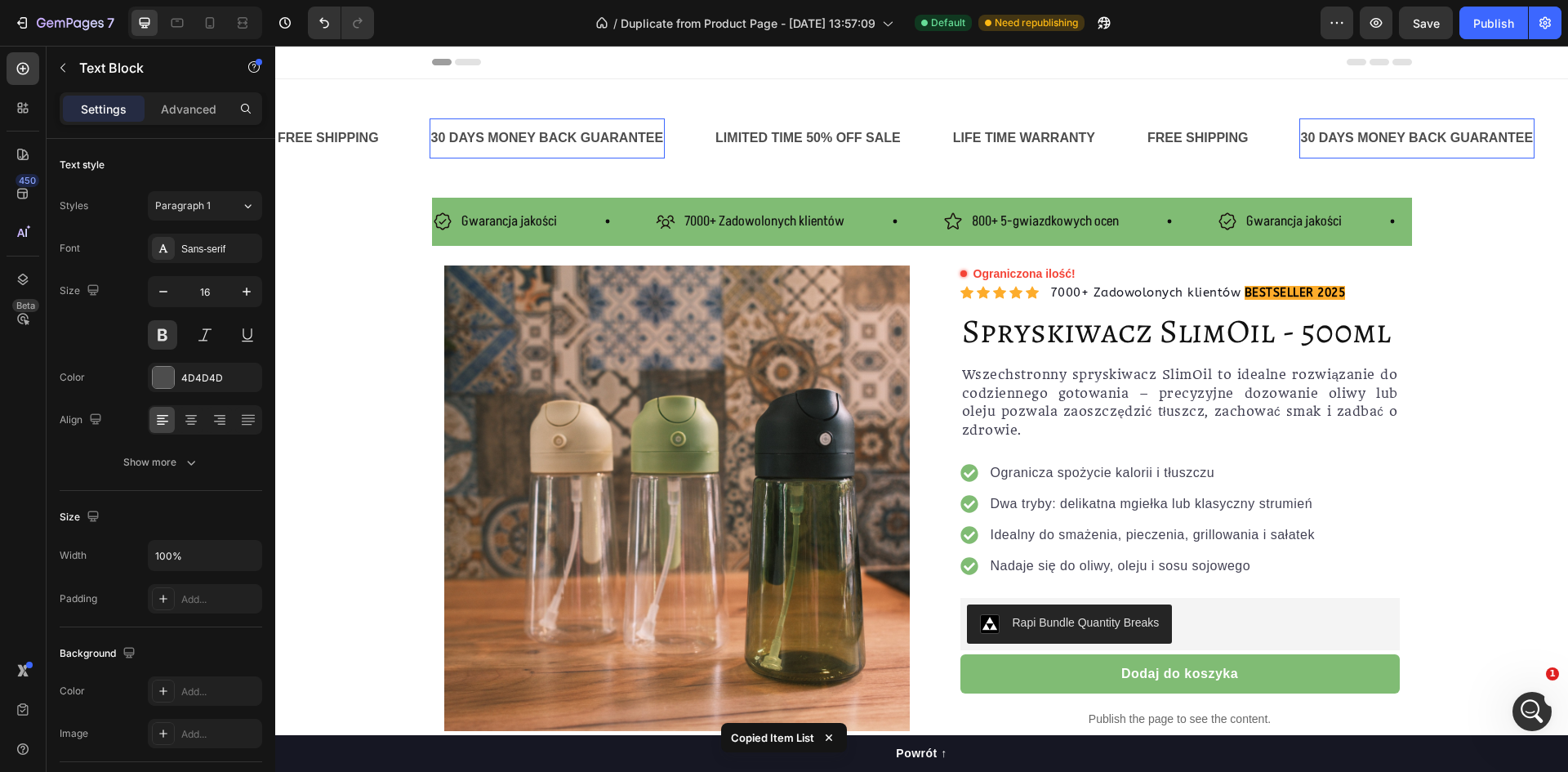
click at [433, 135] on p "30 DAYS MONEY BACK GUARANTEE" at bounding box center [548, 138] width 233 height 24
click at [667, 135] on div "30 DAYS MONEY BACK GUARANTEE Text Block 0" at bounding box center [572, 138] width 285 height 40
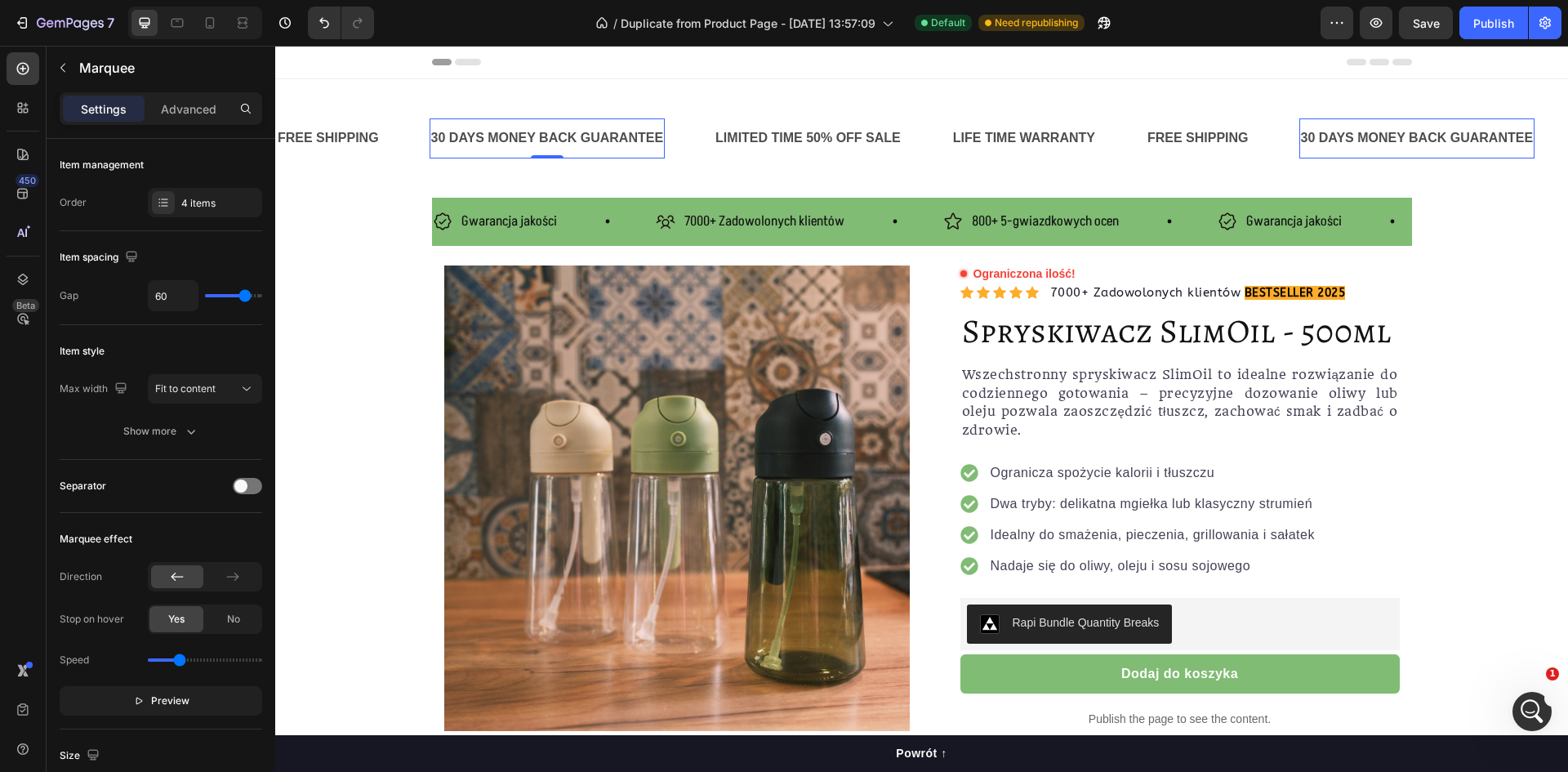
click at [653, 138] on p "30 DAYS MONEY BACK GUARANTEE" at bounding box center [548, 138] width 233 height 24
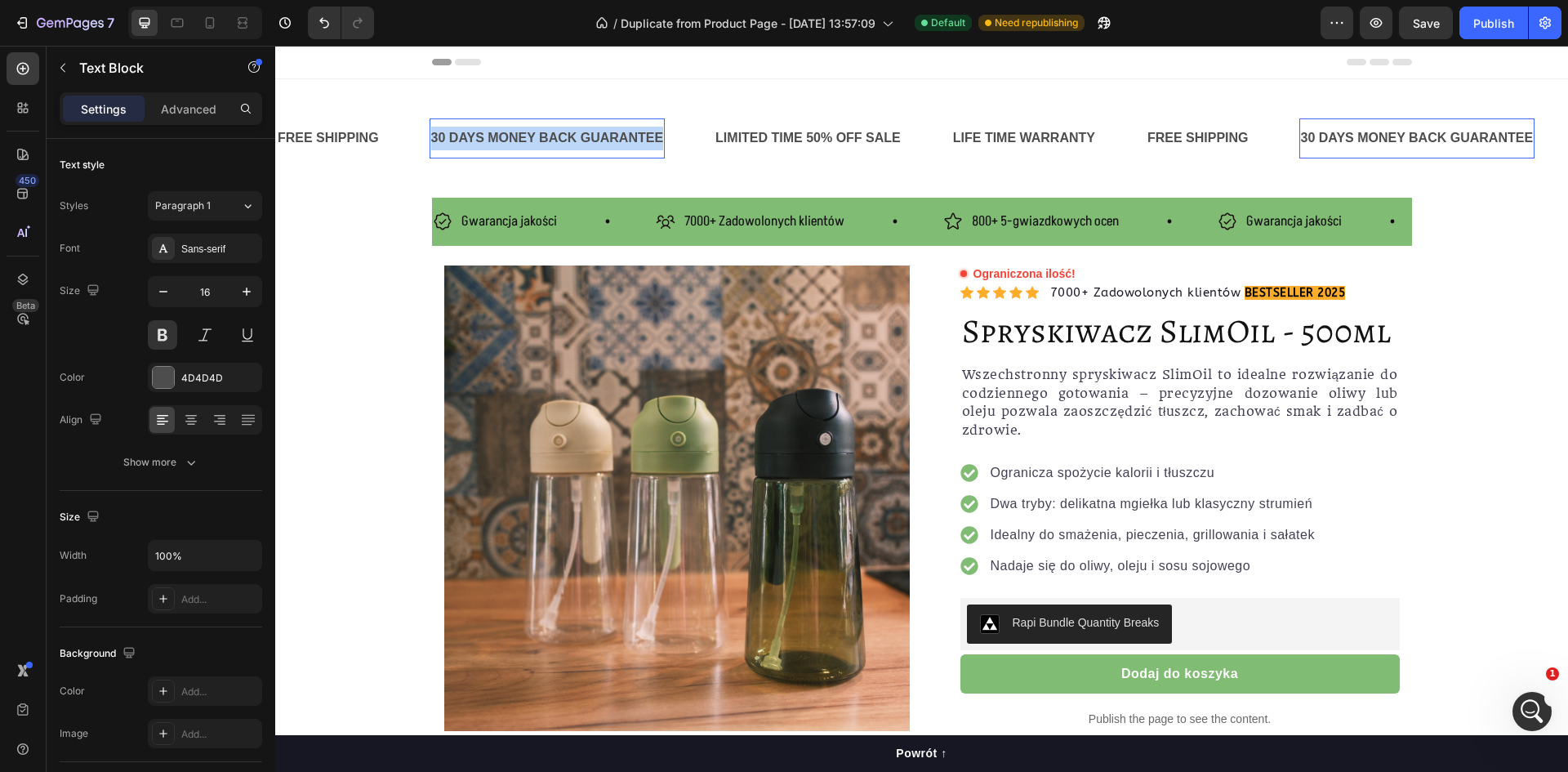
click at [653, 138] on p "30 DAYS MONEY BACK GUARANTEE" at bounding box center [548, 138] width 233 height 24
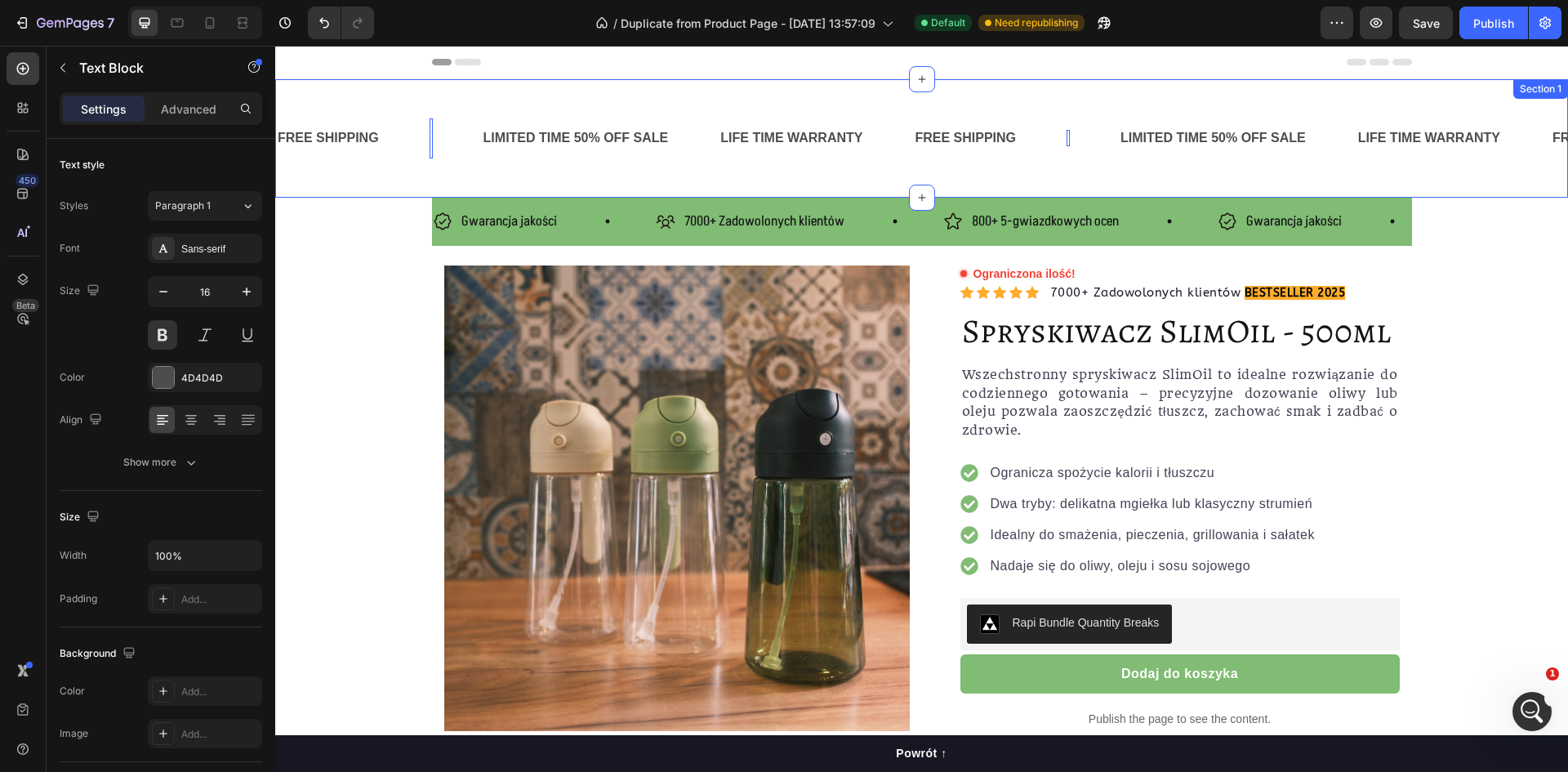
click at [525, 214] on span "Gwarancja jakości" at bounding box center [509, 222] width 96 height 20
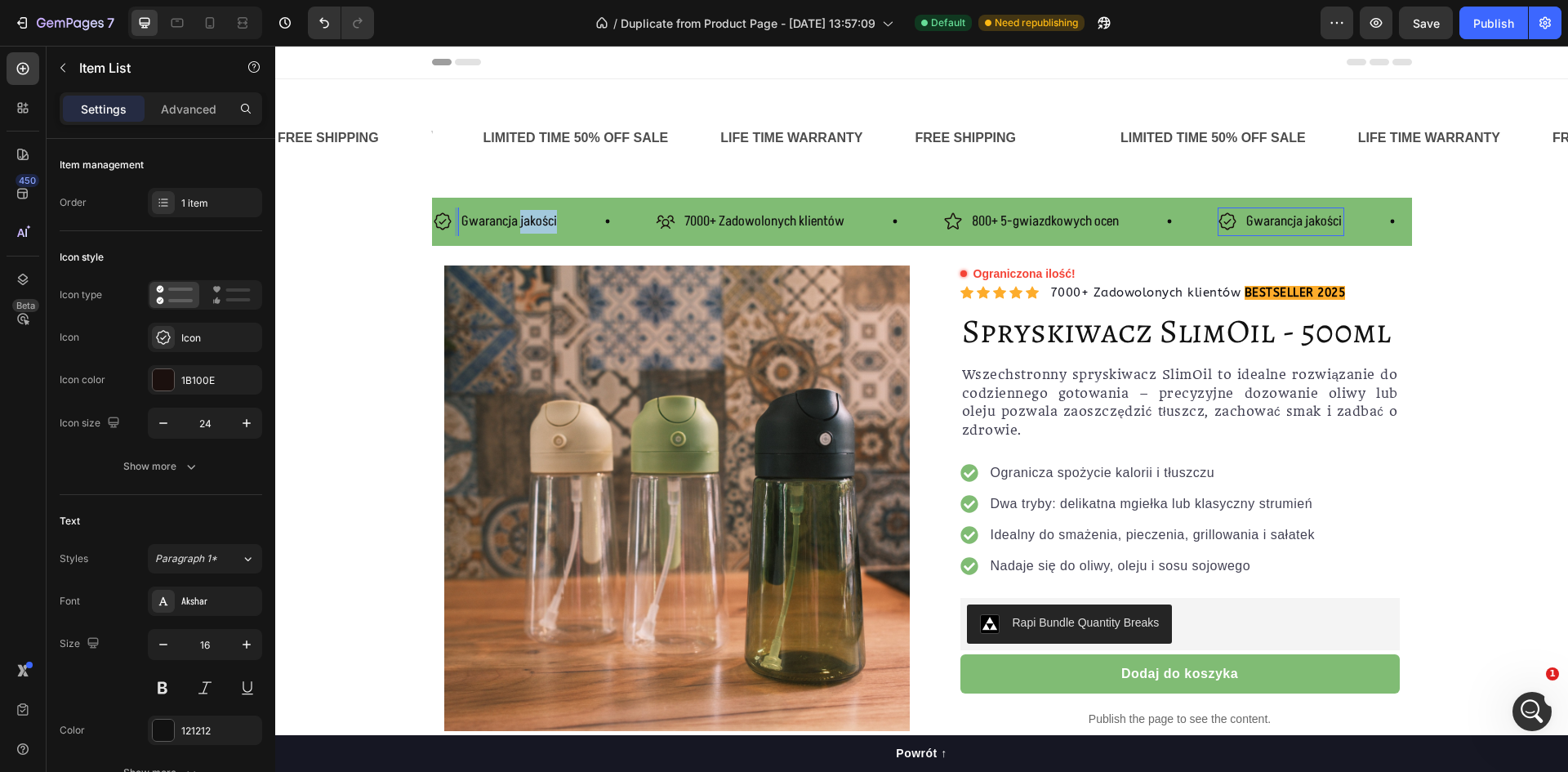
click at [523, 217] on span "Gwarancja jakości" at bounding box center [509, 222] width 96 height 20
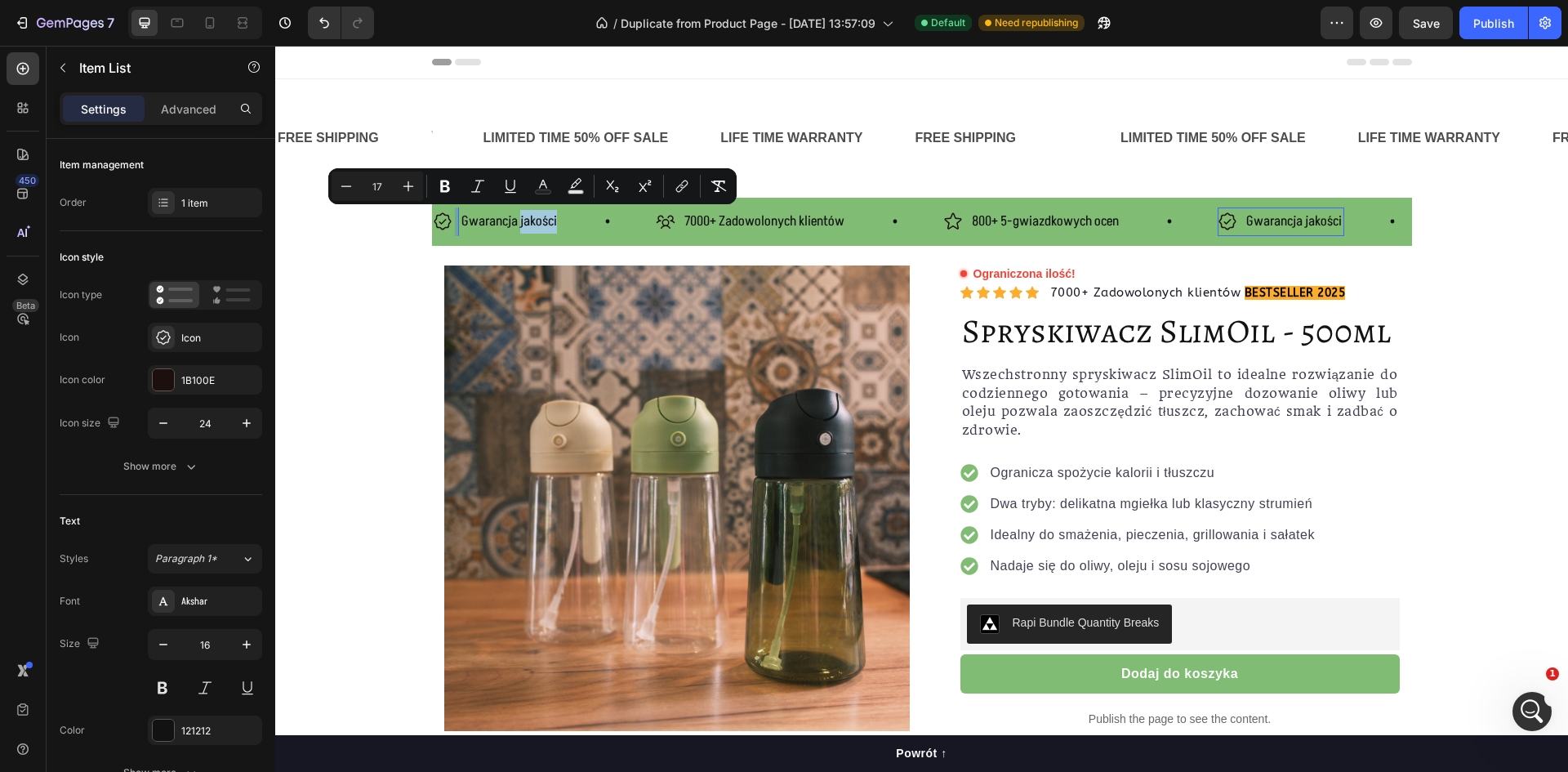
click at [531, 215] on span "Gwarancja jakości" at bounding box center [509, 222] width 96 height 20
click at [561, 222] on div "Gwarancja jakości Item List 0" at bounding box center [545, 222] width 223 height 29
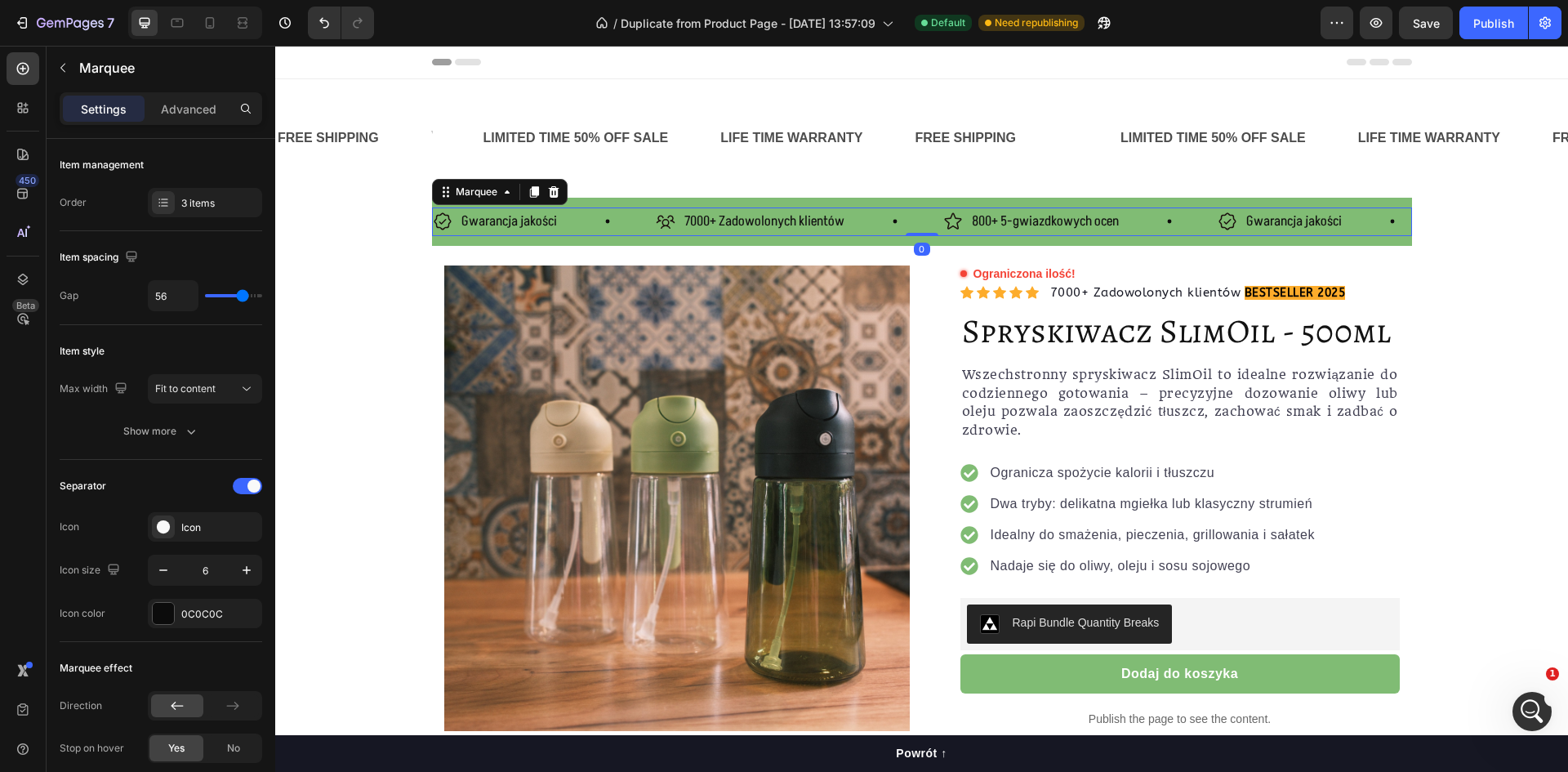
drag, startPoint x: 398, startPoint y: 214, endPoint x: 409, endPoint y: 214, distance: 11.0
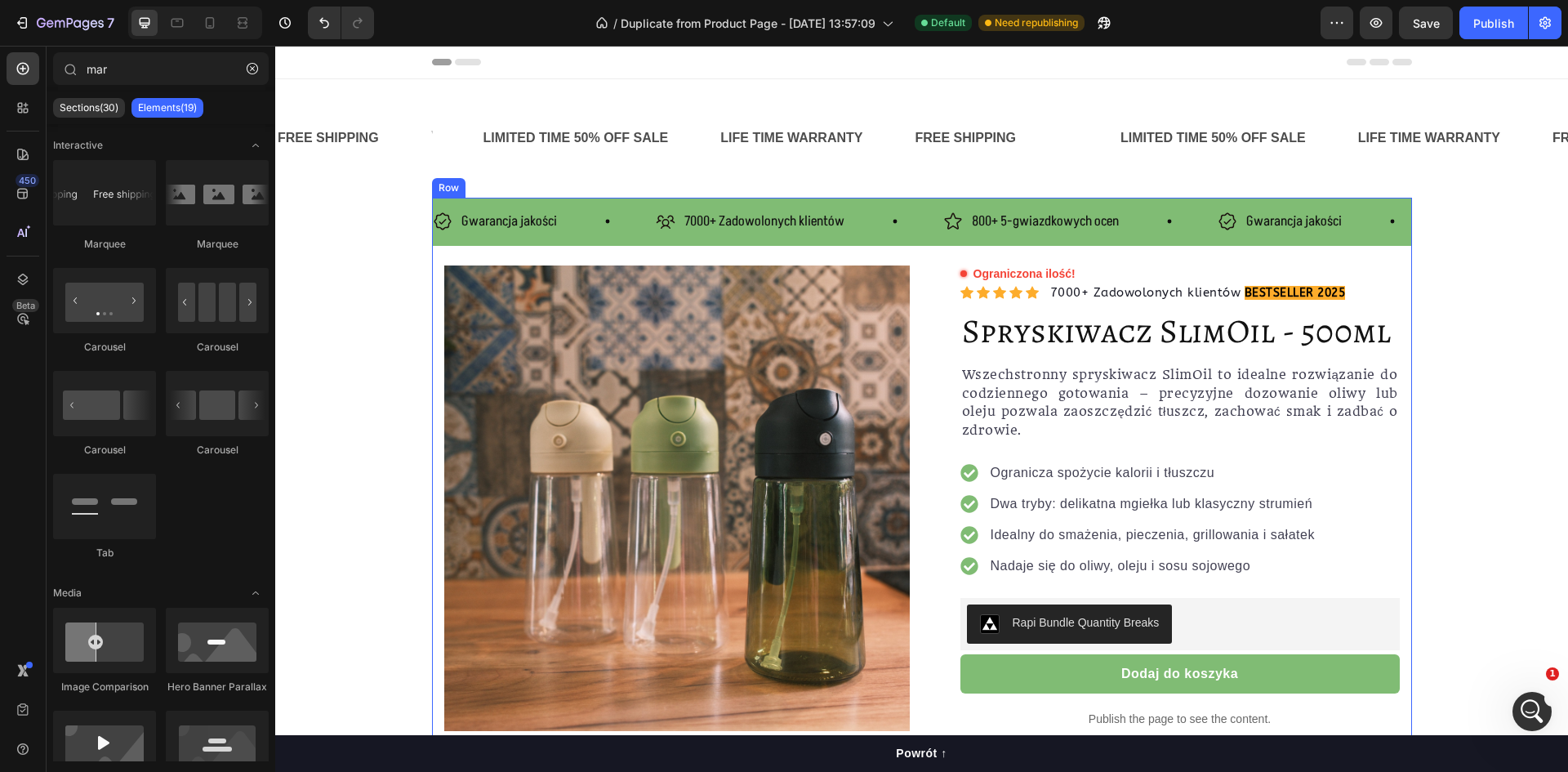
click at [442, 205] on div "Gwarancja jakości Item List 7000+ Zadowolonych klientów Item List 800+ 5-gwiazd…" at bounding box center [922, 222] width 980 height 48
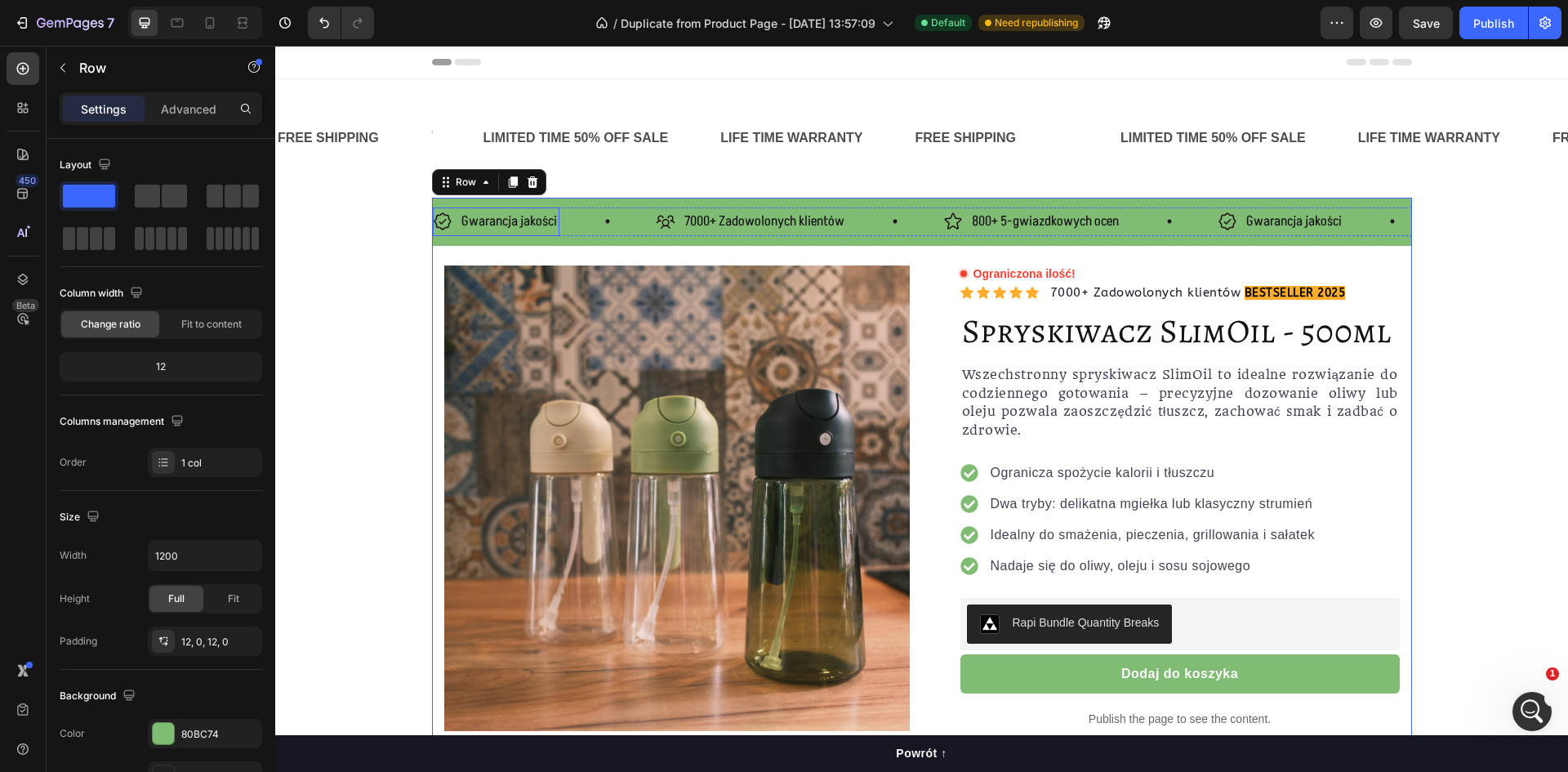
click at [446, 221] on div "Gwarancja jakości" at bounding box center [497, 222] width 127 height 29
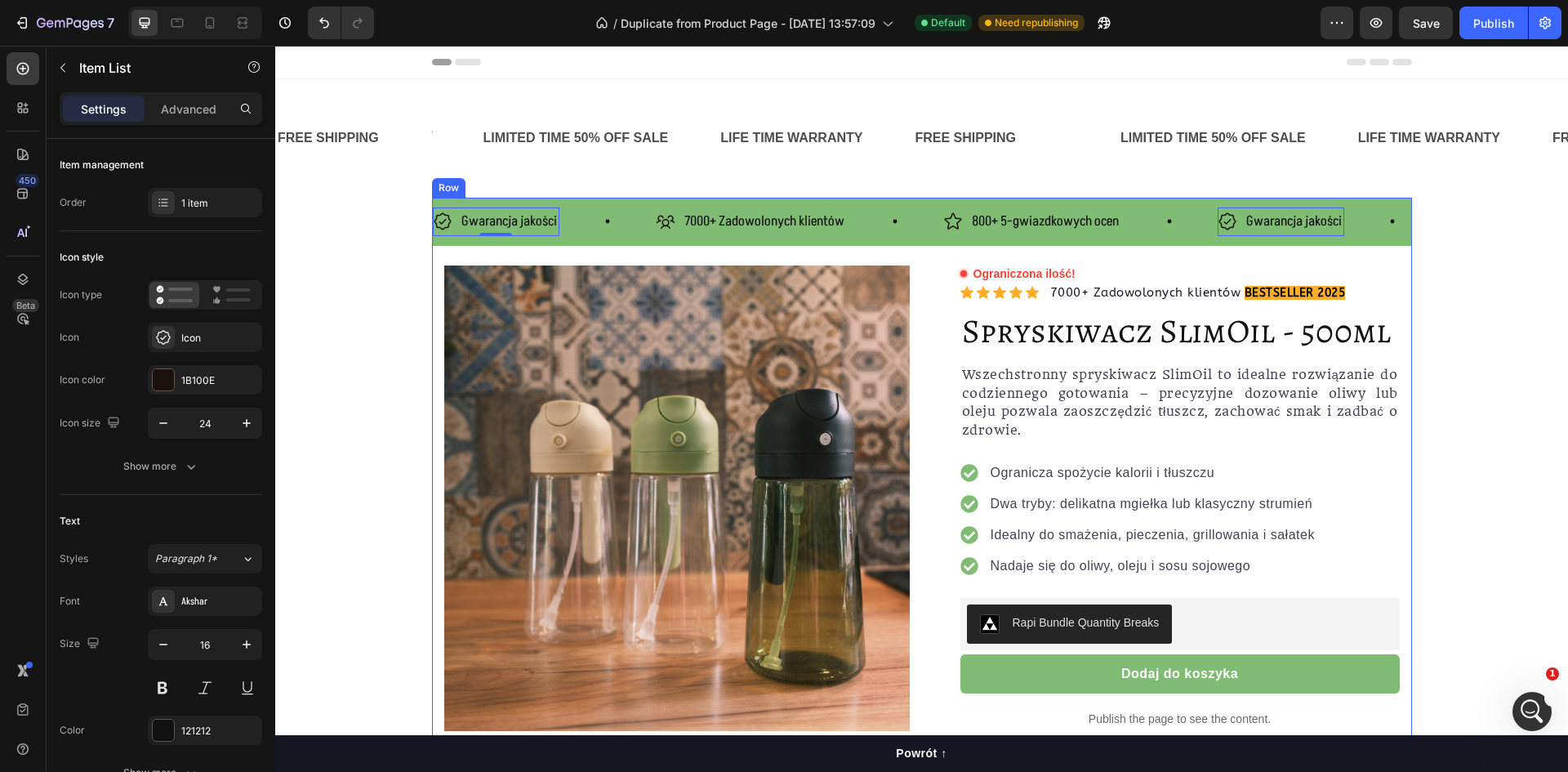
copy span "jakości"
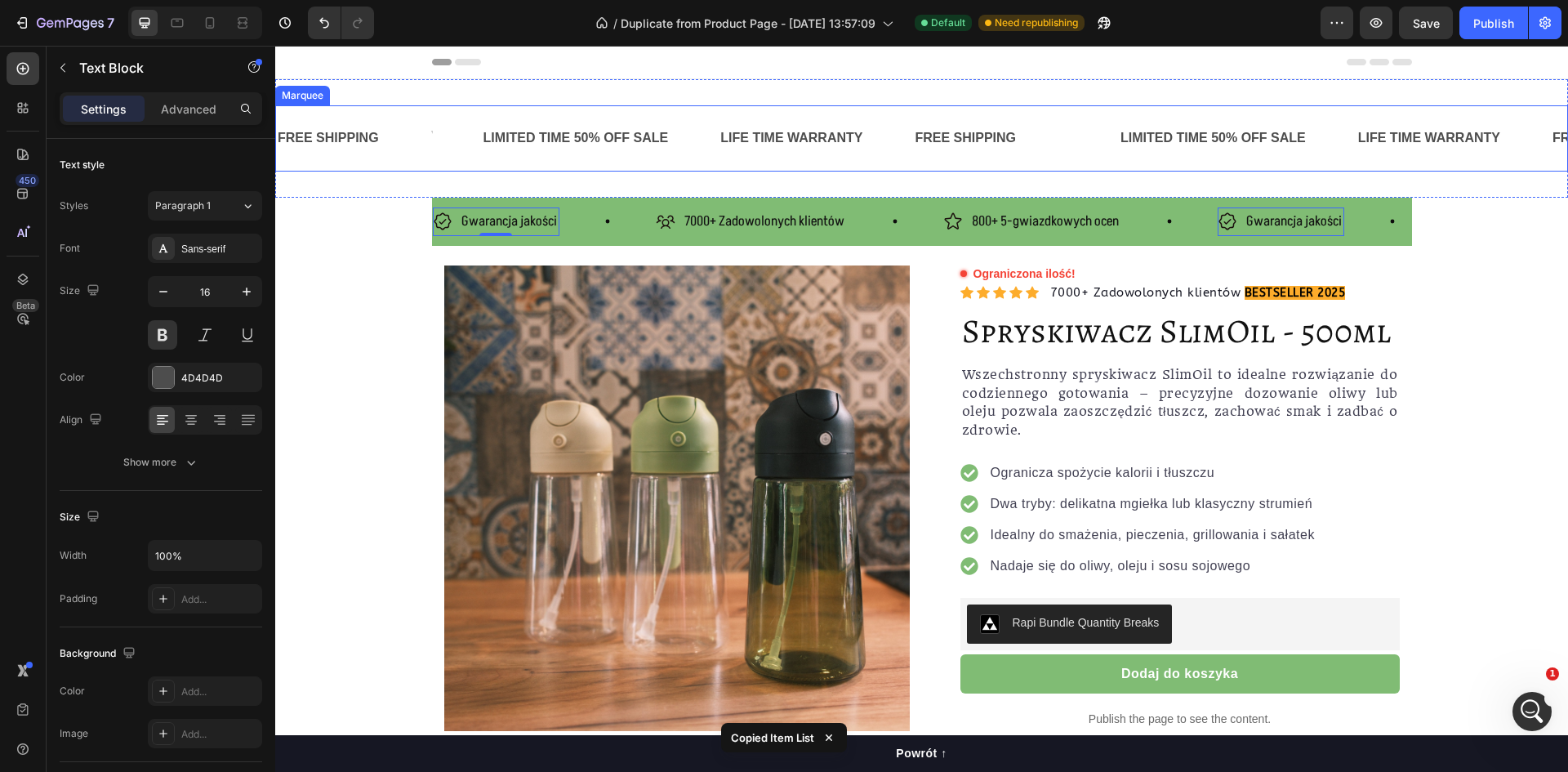
click at [432, 137] on div "Rich Text Editor. Editing area: main" at bounding box center [432, 138] width 4 height 27
click at [431, 138] on div "Rich Text Editor. Editing area: main" at bounding box center [432, 138] width 4 height 27
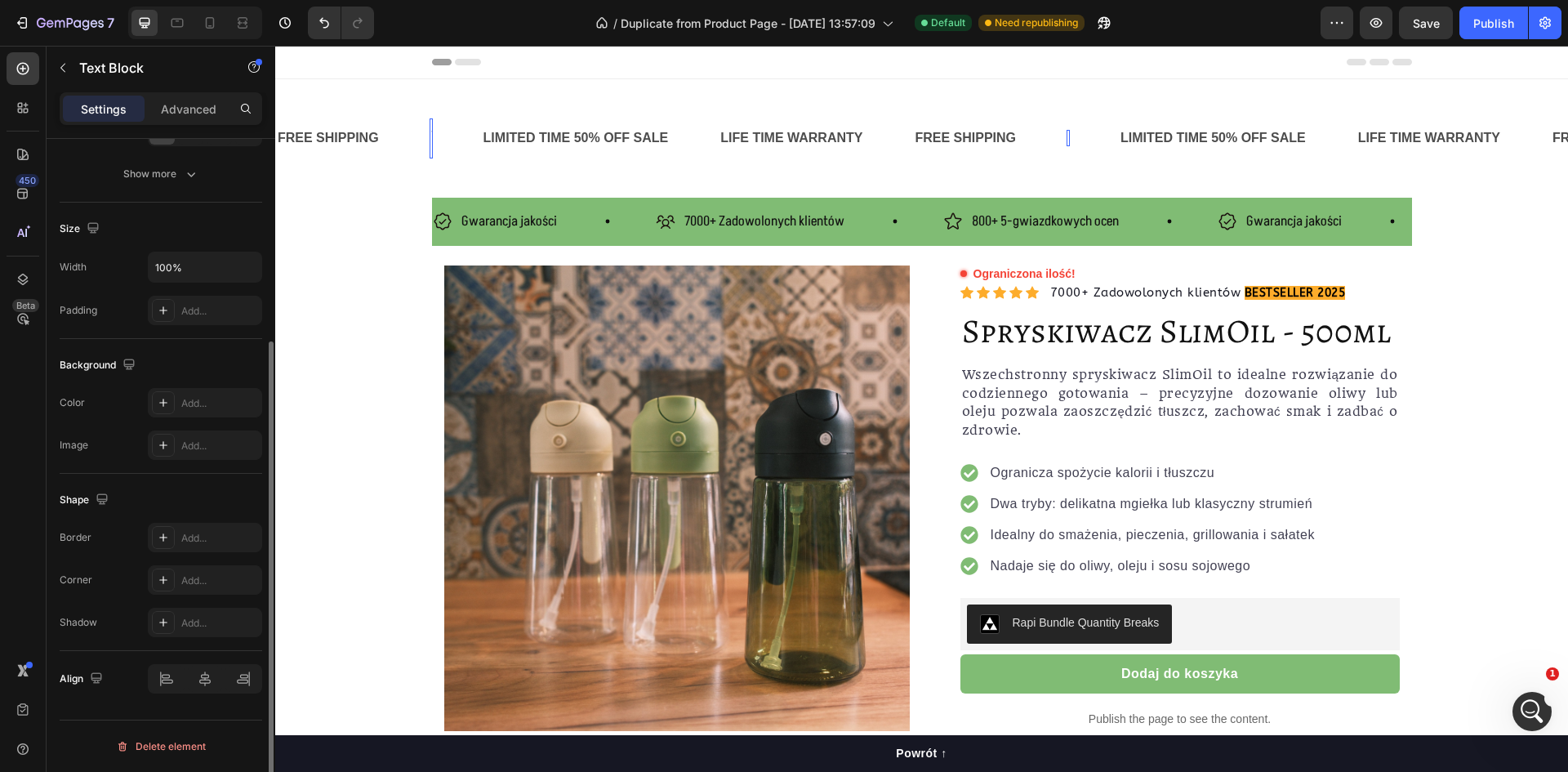
scroll to position [0, 0]
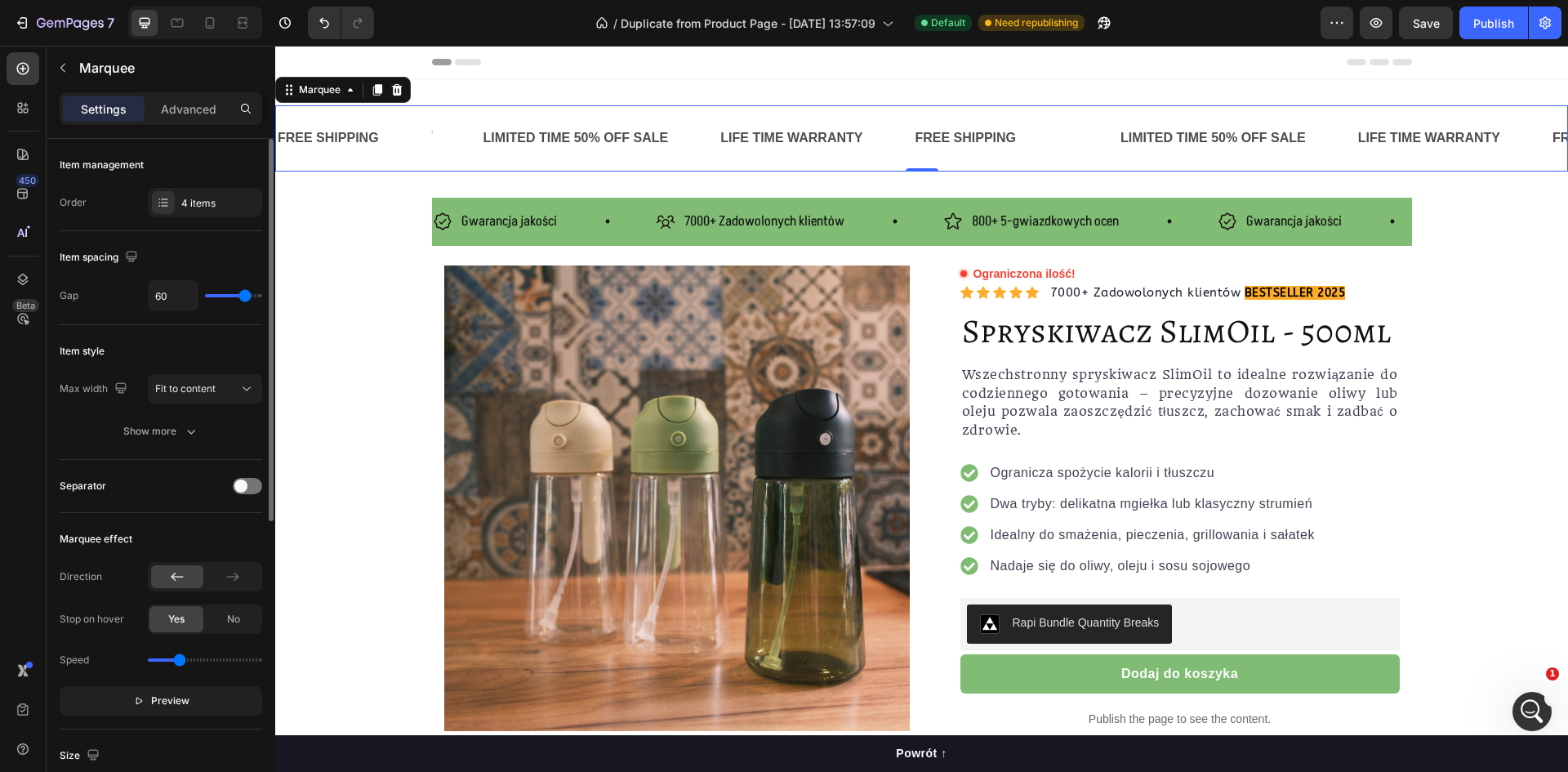
click at [403, 113] on div "FREE SHIPPING Text Block Text Block LIMITED TIME 50% OFF SALE Text Block LIFE T…" at bounding box center [921, 138] width 1293 height 66
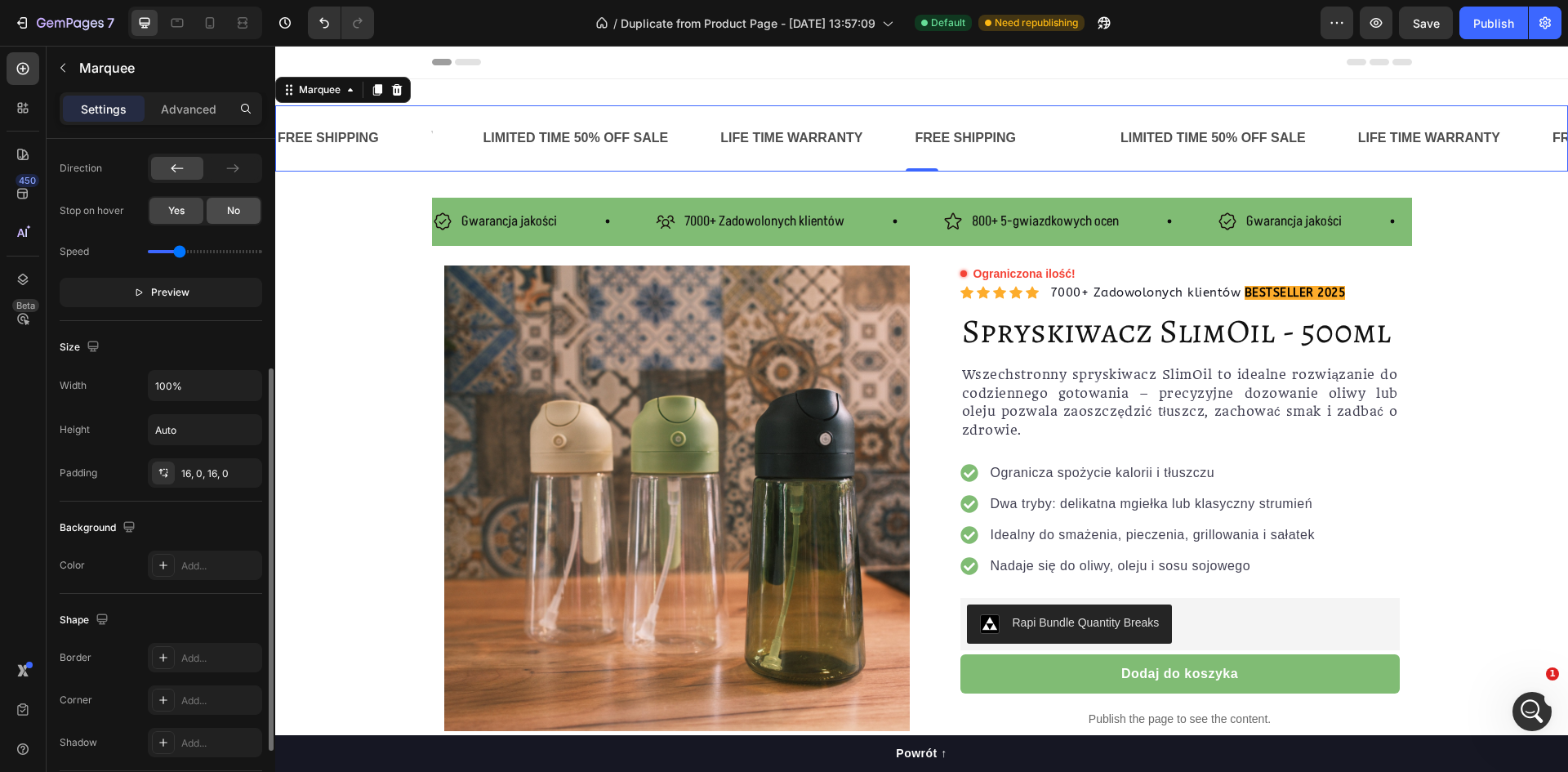
scroll to position [528, 0]
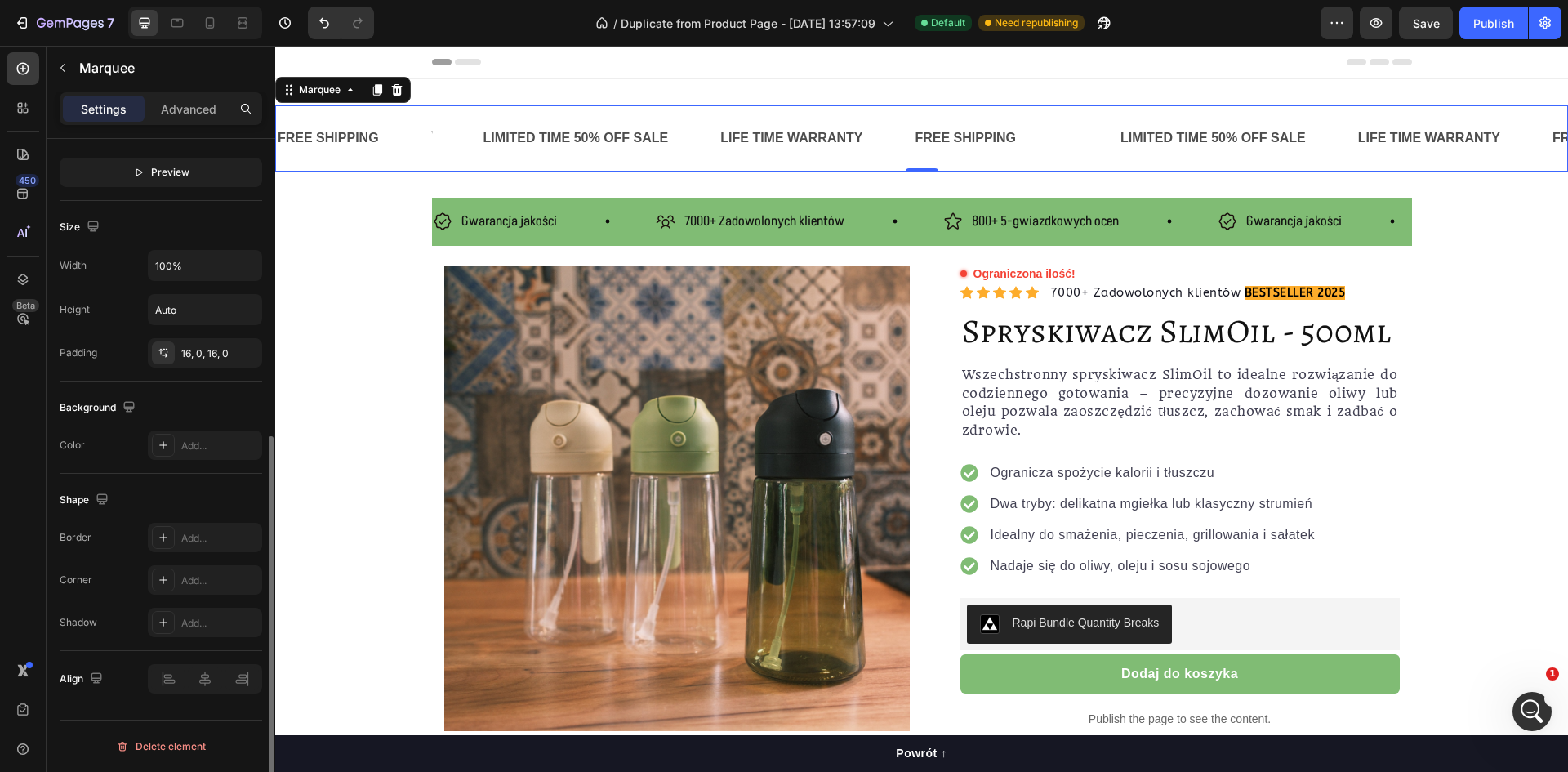
click at [426, 138] on div "FREE SHIPPING Text Block" at bounding box center [353, 138] width 154 height 40
click at [417, 138] on div "FREE SHIPPING Text Block" at bounding box center [353, 138] width 154 height 40
click at [410, 135] on div "FREE SHIPPING Text Block" at bounding box center [353, 138] width 154 height 40
click at [436, 135] on div "Text Block" at bounding box center [456, 138] width 53 height 40
click at [416, 131] on div "FREE SHIPPING Text Block" at bounding box center [353, 138] width 154 height 40
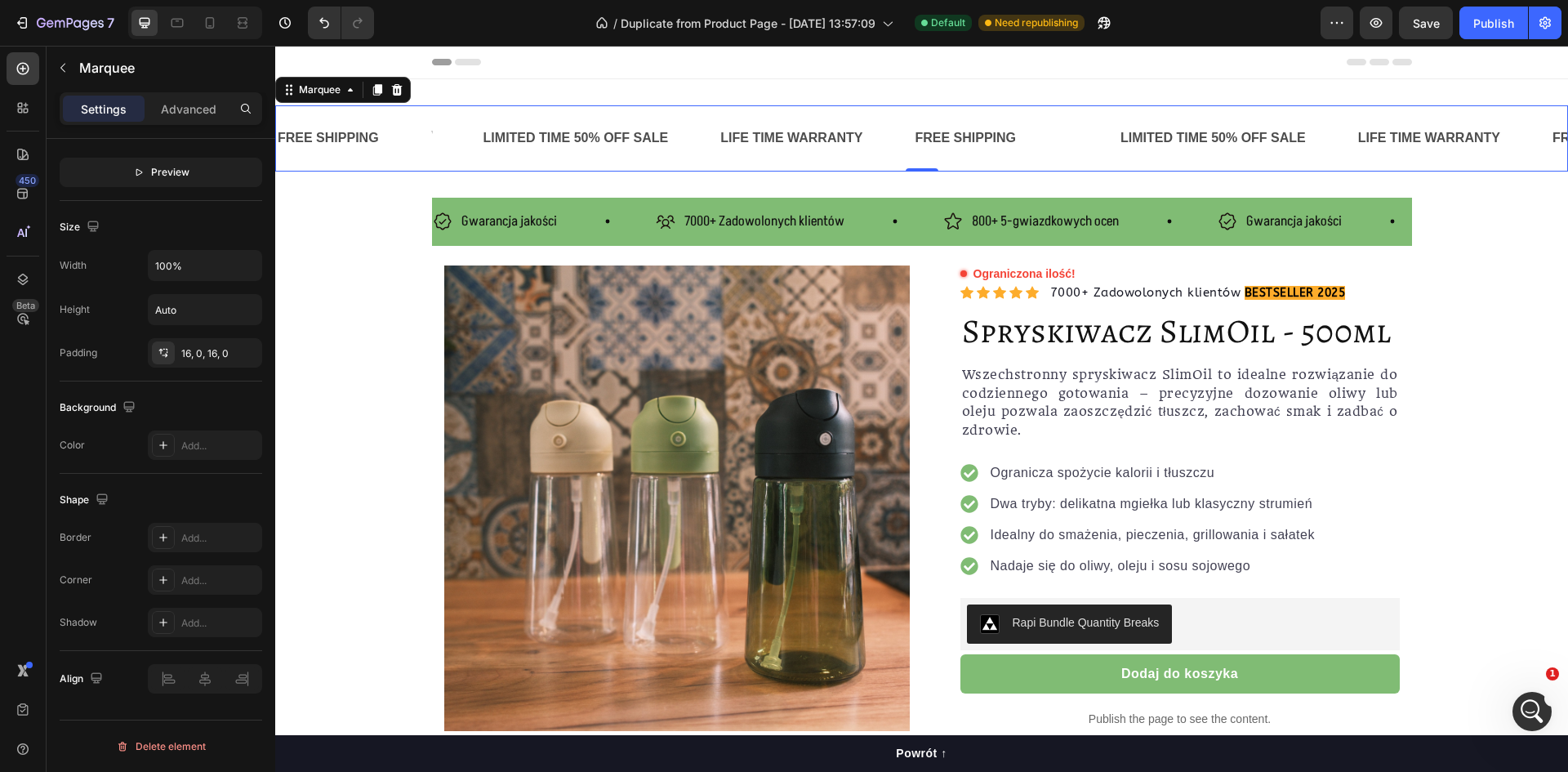
click at [440, 133] on div "Text Block" at bounding box center [456, 138] width 53 height 40
click at [431, 133] on div "Rich Text Editor. Editing area: main" at bounding box center [432, 138] width 4 height 27
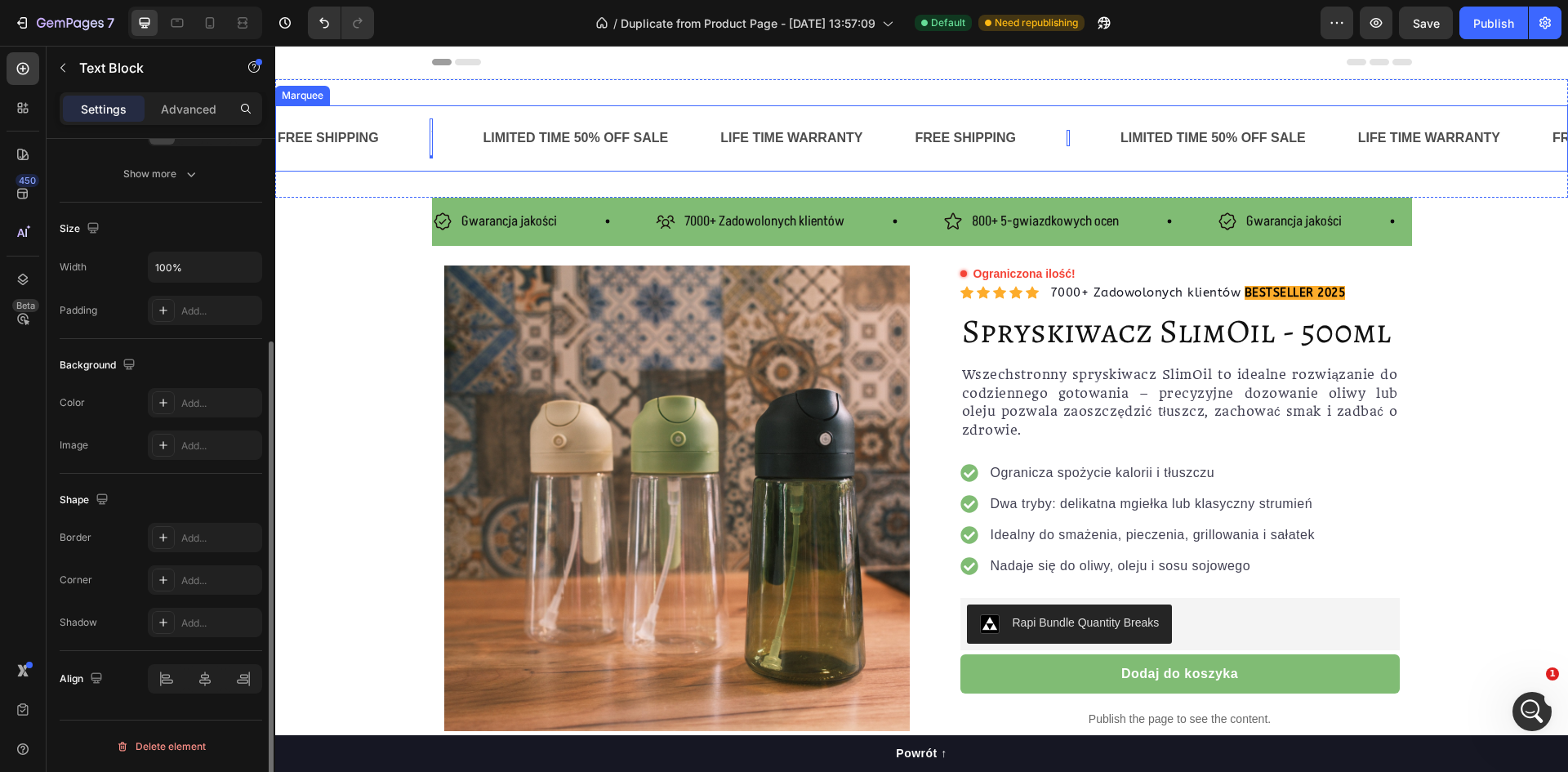
scroll to position [0, 0]
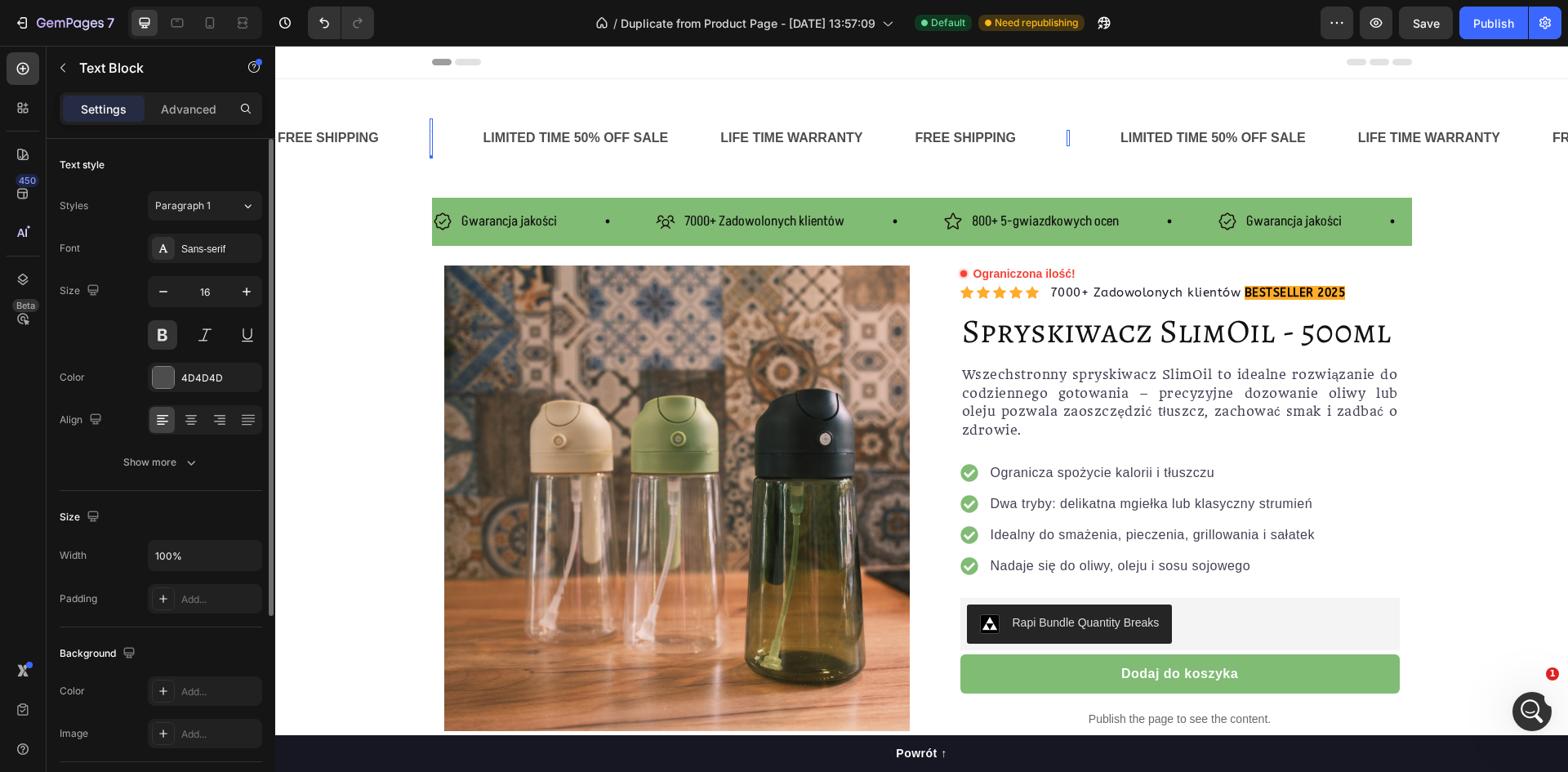
click at [431, 133] on div "Rich Text Editor. Editing area: main" at bounding box center [432, 138] width 4 height 27
click at [196, 102] on p "Advanced" at bounding box center [189, 108] width 55 height 17
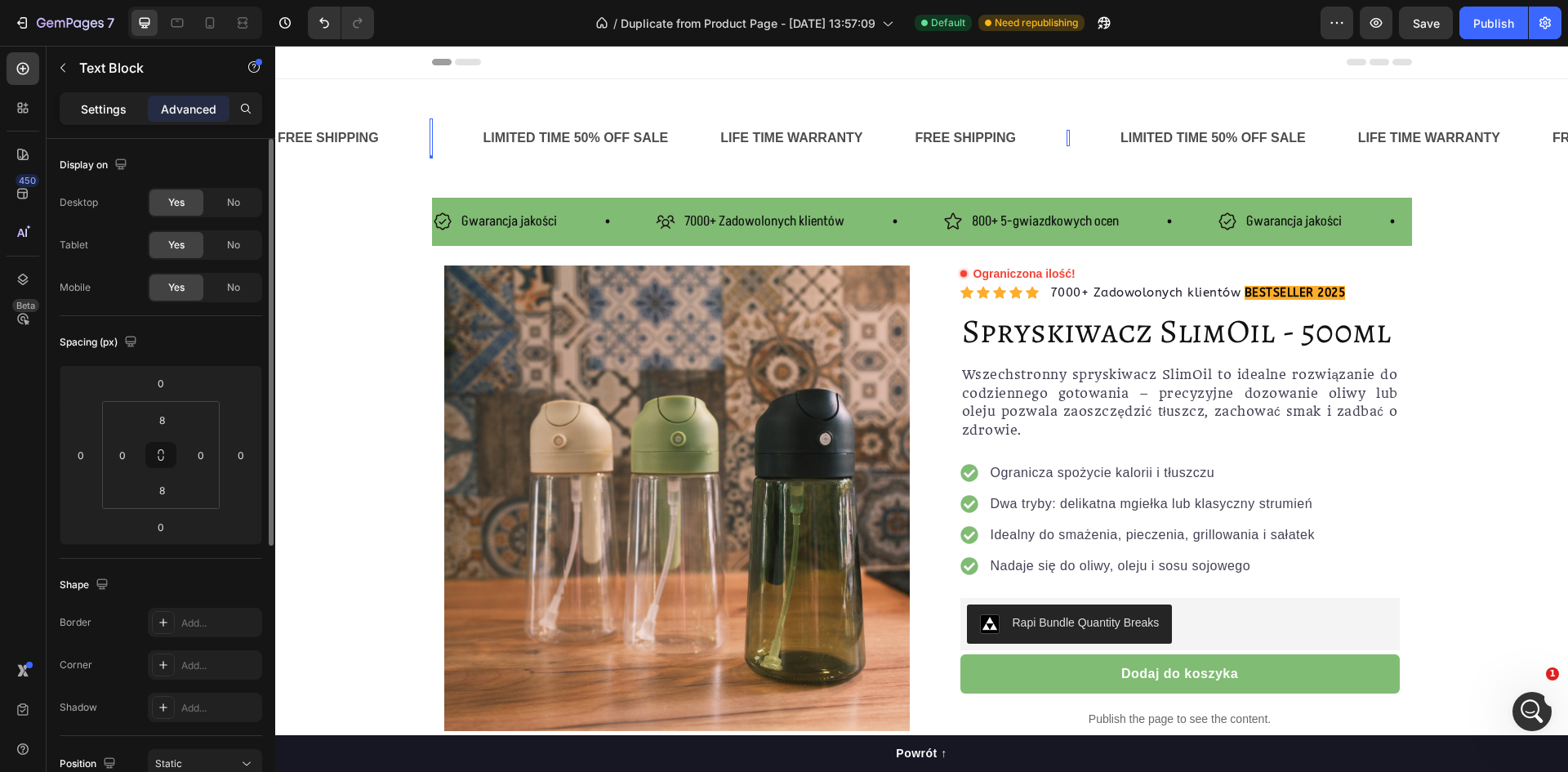
click at [132, 100] on div "Settings" at bounding box center [103, 108] width 81 height 26
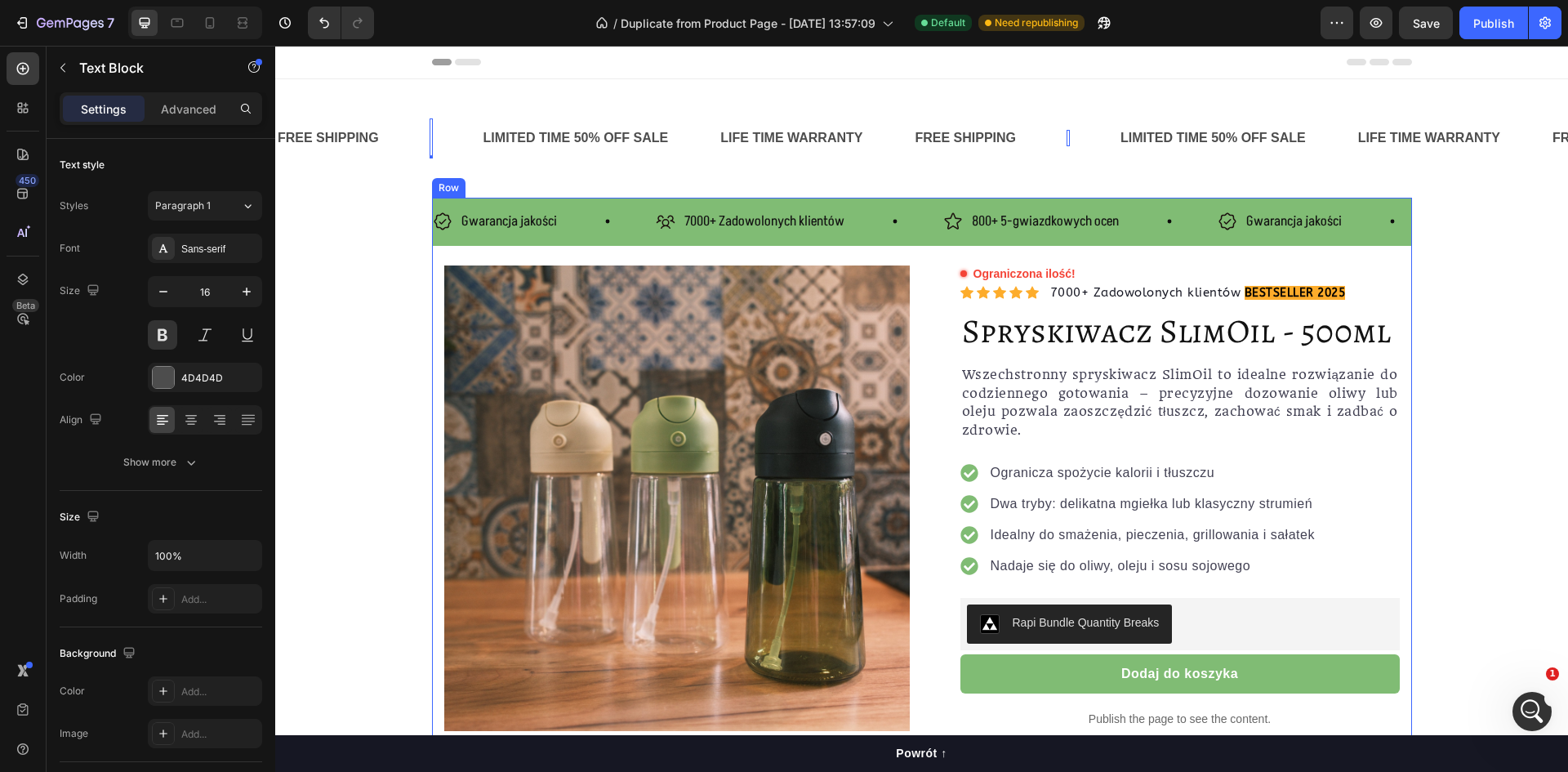
click at [1202, 238] on div "Gwarancja jakości Item List 7000+ Zadowolonych klientów Item List 800+ 5-gwiazd…" at bounding box center [922, 222] width 980 height 48
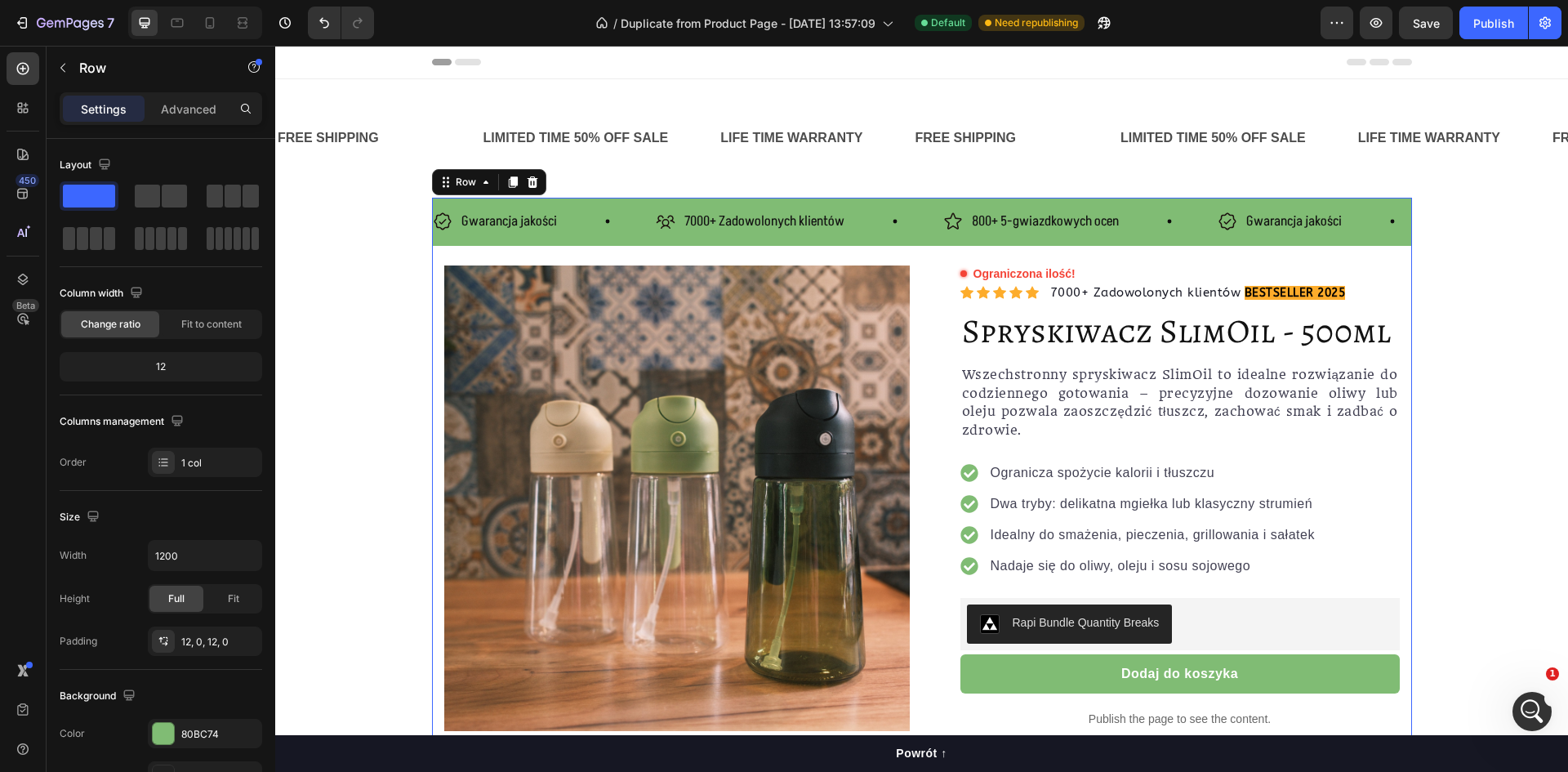
scroll to position [1163, 0]
click at [808, 149] on div "LIFE TIME WARRANTY" at bounding box center [791, 138] width 146 height 27
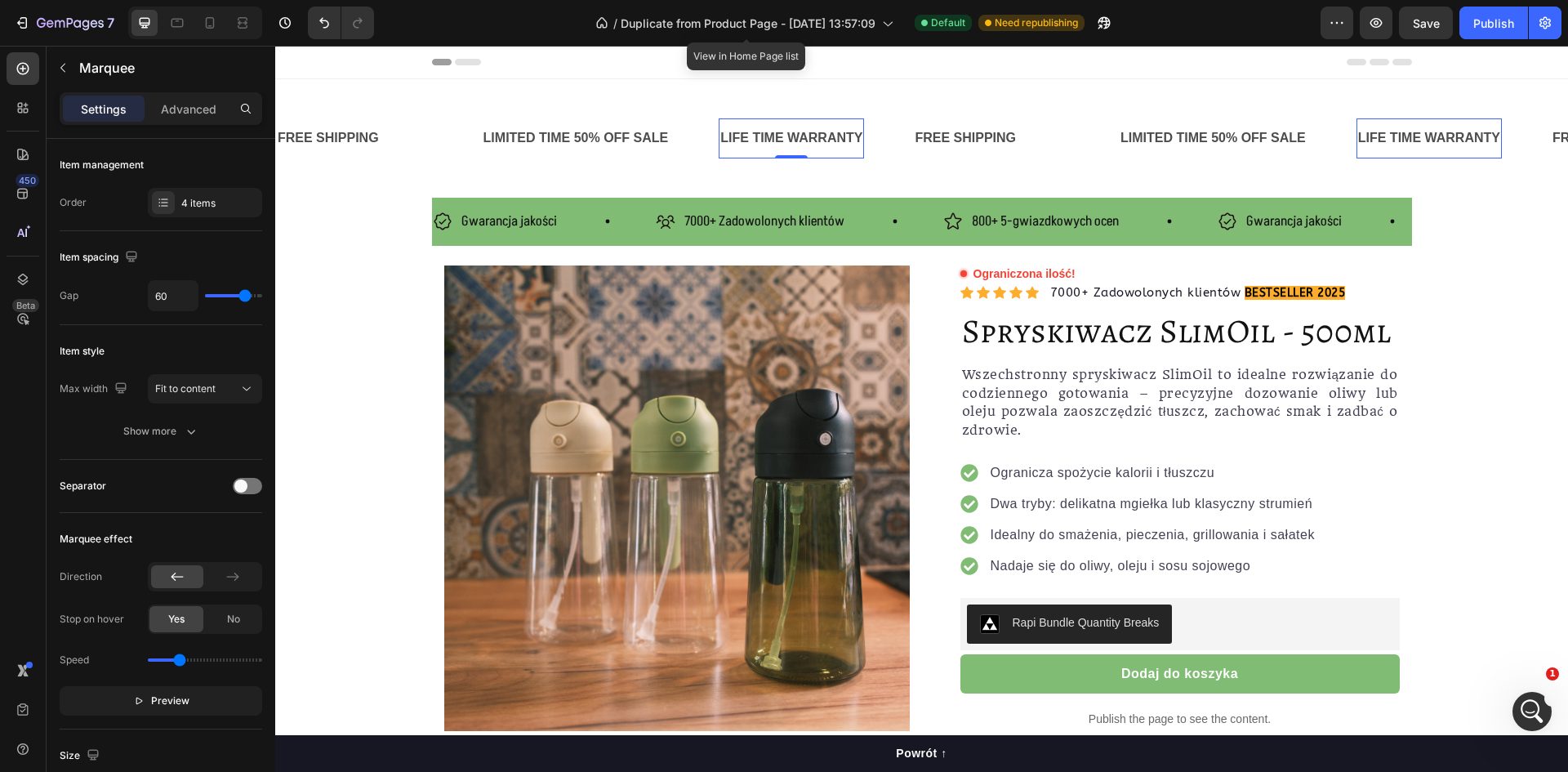
click at [709, 159] on div "FREE SHIPPING Text Block Text Block LIMITED TIME 50% OFF SALE Text Block LIFE T…" at bounding box center [921, 138] width 1293 height 66
click at [564, 148] on div "LIMITED TIME 50% OFF SALE" at bounding box center [575, 138] width 189 height 27
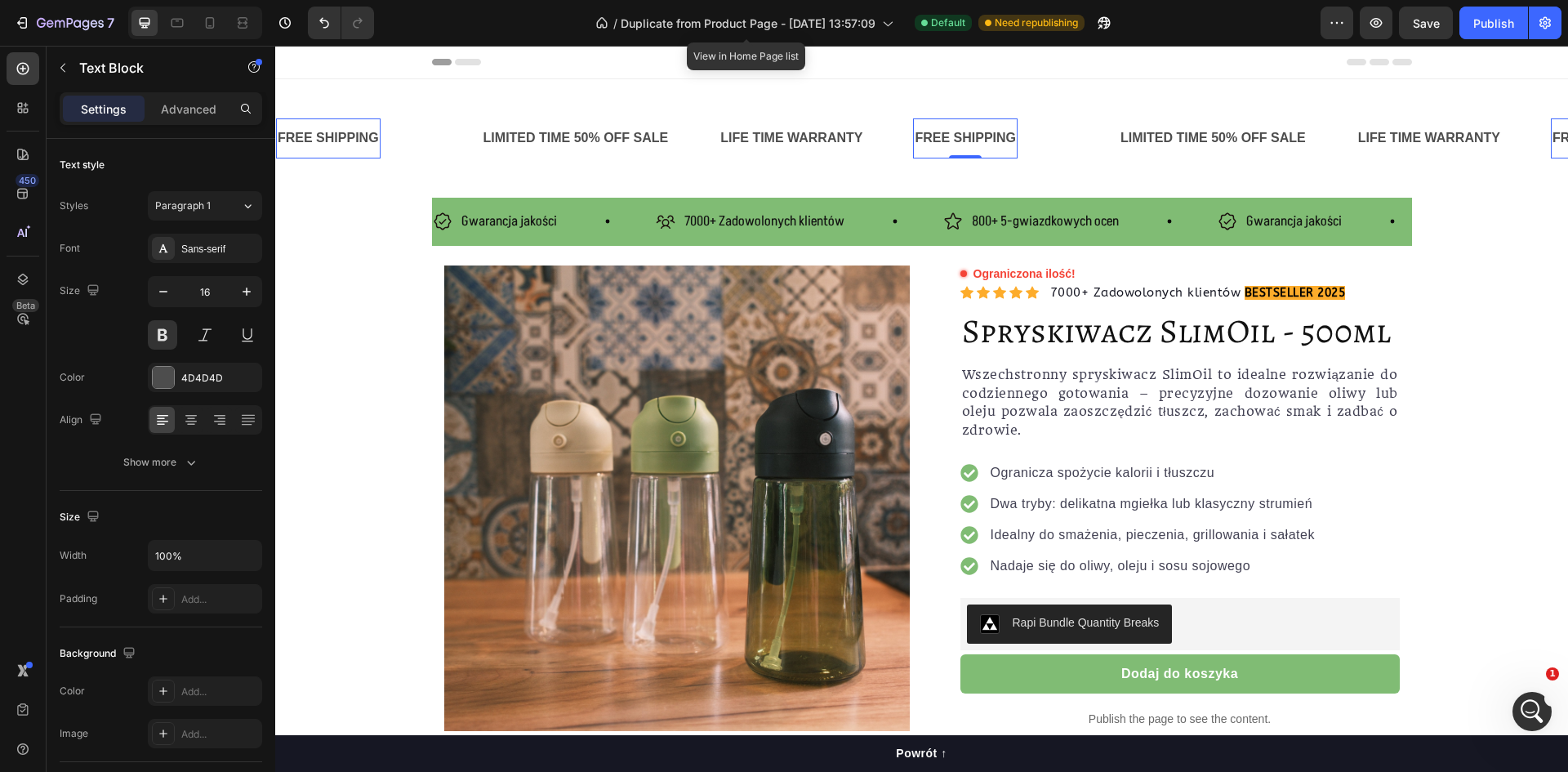
click at [966, 141] on div "FREE SHIPPING" at bounding box center [965, 138] width 105 height 27
click at [784, 129] on div "LIFE TIME WARRANTY" at bounding box center [791, 138] width 146 height 27
click at [640, 147] on div "LIMITED TIME 50% OFF SALE" at bounding box center [575, 138] width 189 height 27
click at [544, 140] on div "LIMITED TIME 50% OFF SALE" at bounding box center [575, 138] width 189 height 27
click at [552, 134] on p "LIMITED TIME 50% OFF SALE" at bounding box center [576, 138] width 186 height 24
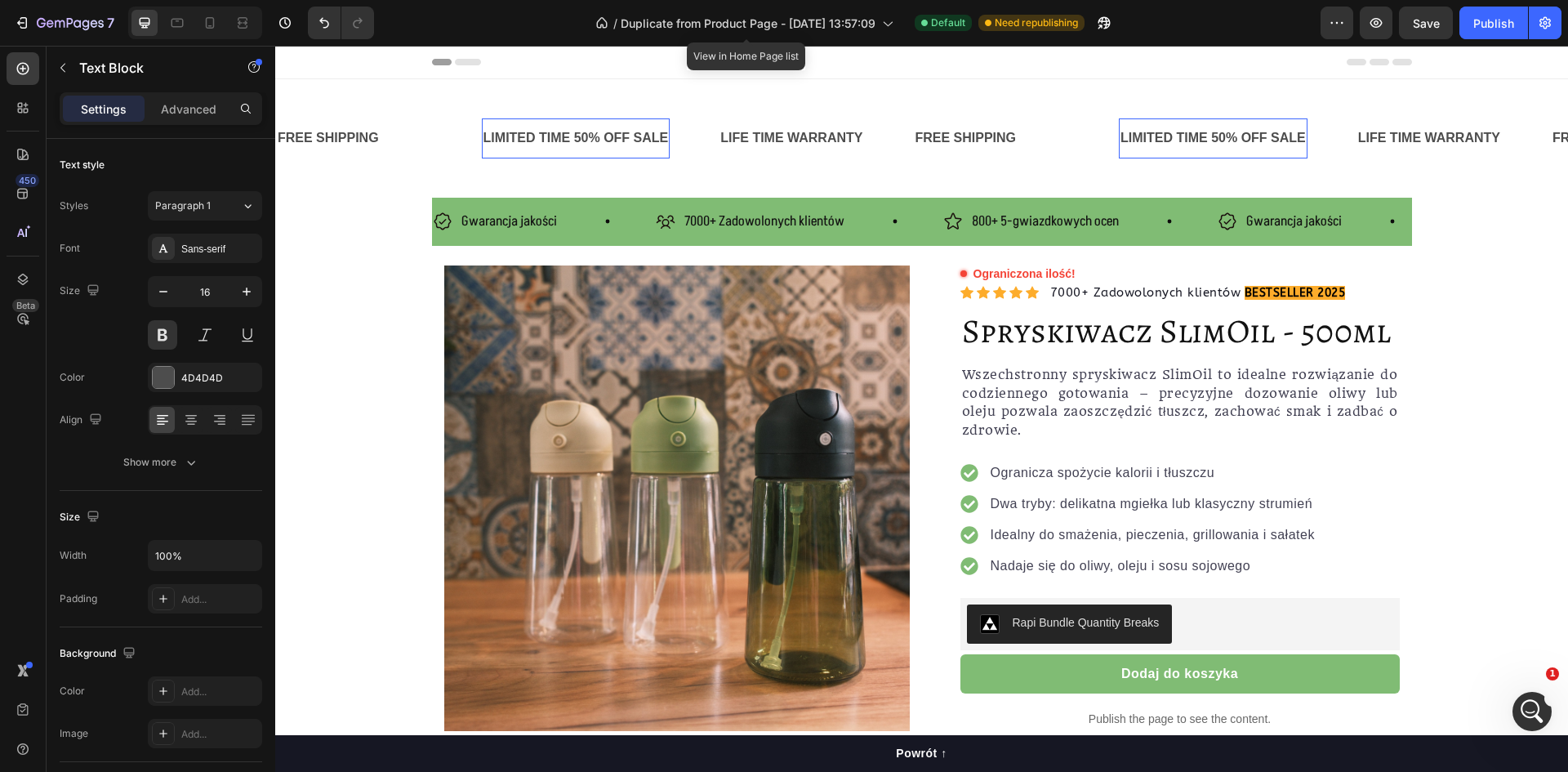
click at [566, 134] on p "LIMITED TIME 50% OFF SALE" at bounding box center [576, 138] width 186 height 24
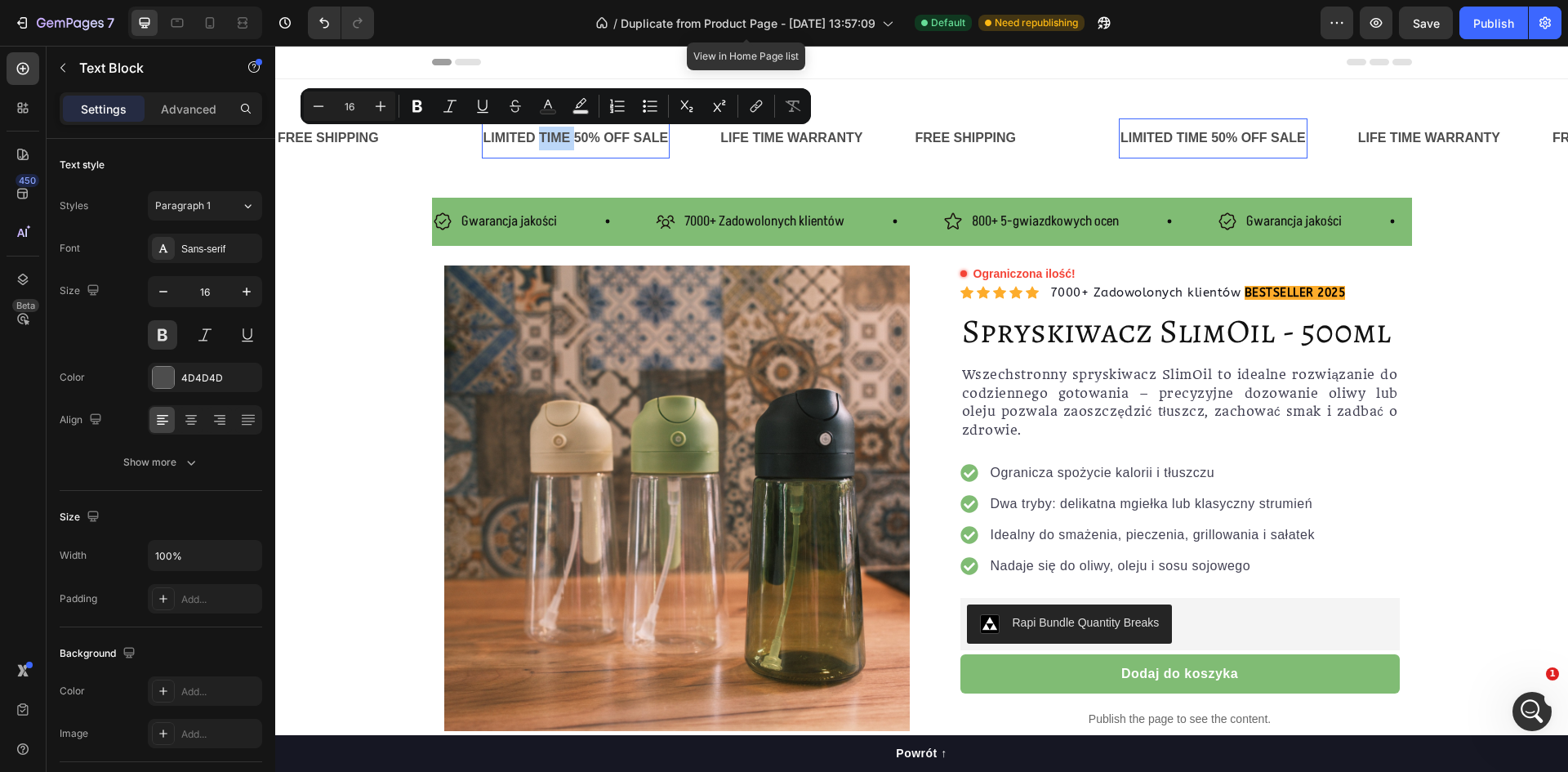
click at [550, 133] on p "LIMITED TIME 50% OFF SALE" at bounding box center [576, 138] width 186 height 24
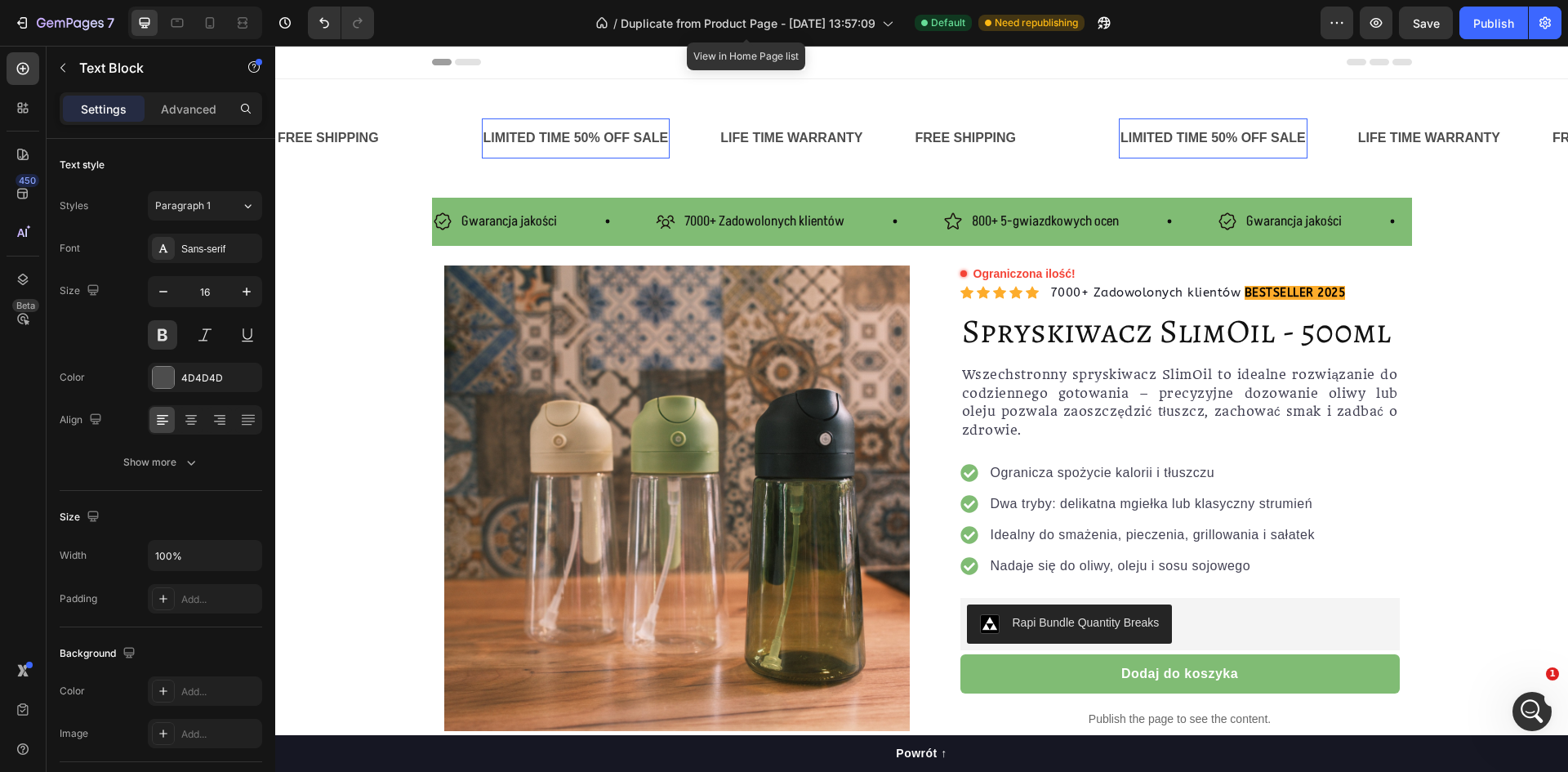
click at [485, 137] on p "LIMITED TIME 50% OFF SALE" at bounding box center [576, 138] width 186 height 24
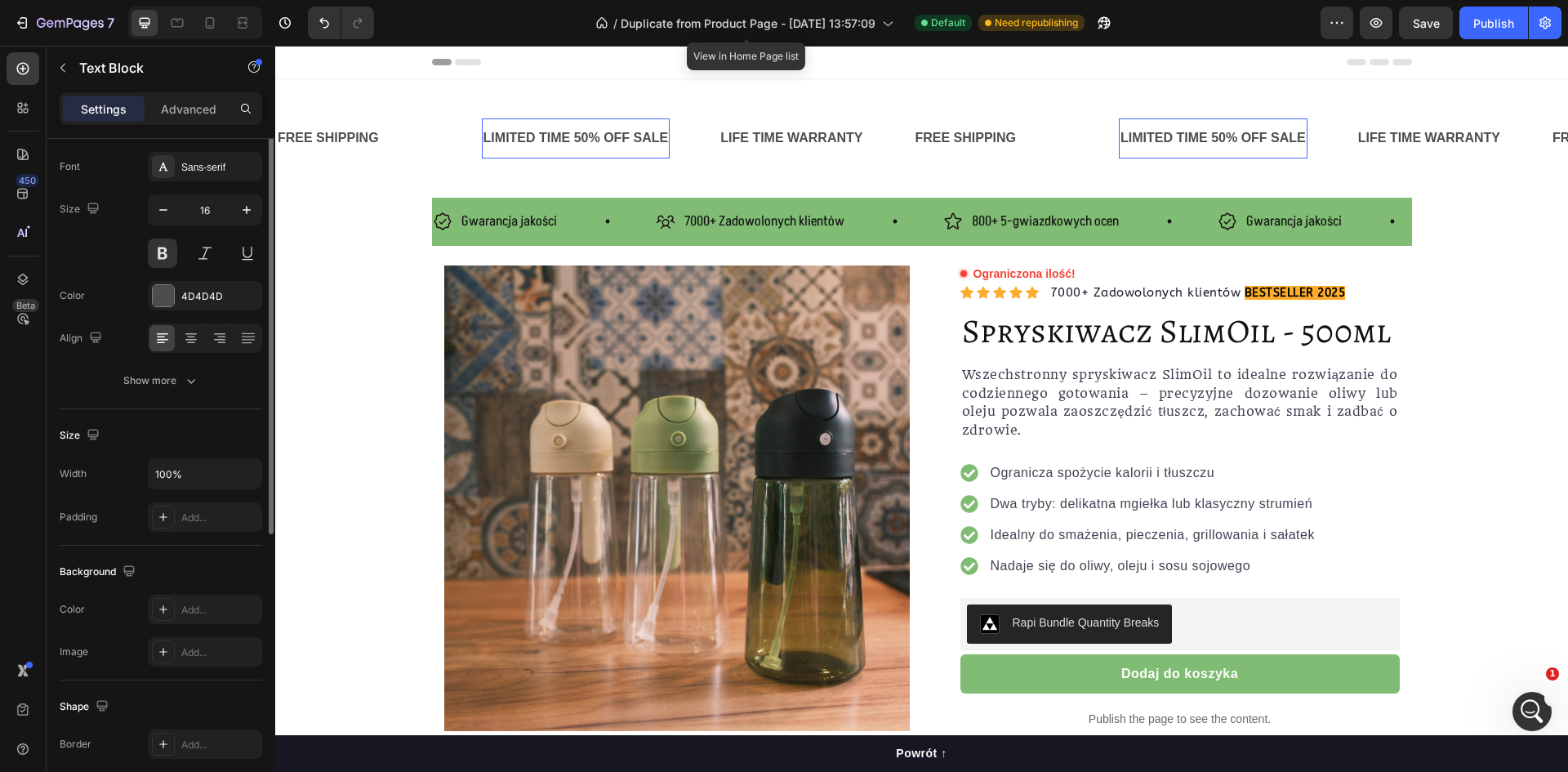
scroll to position [0, 0]
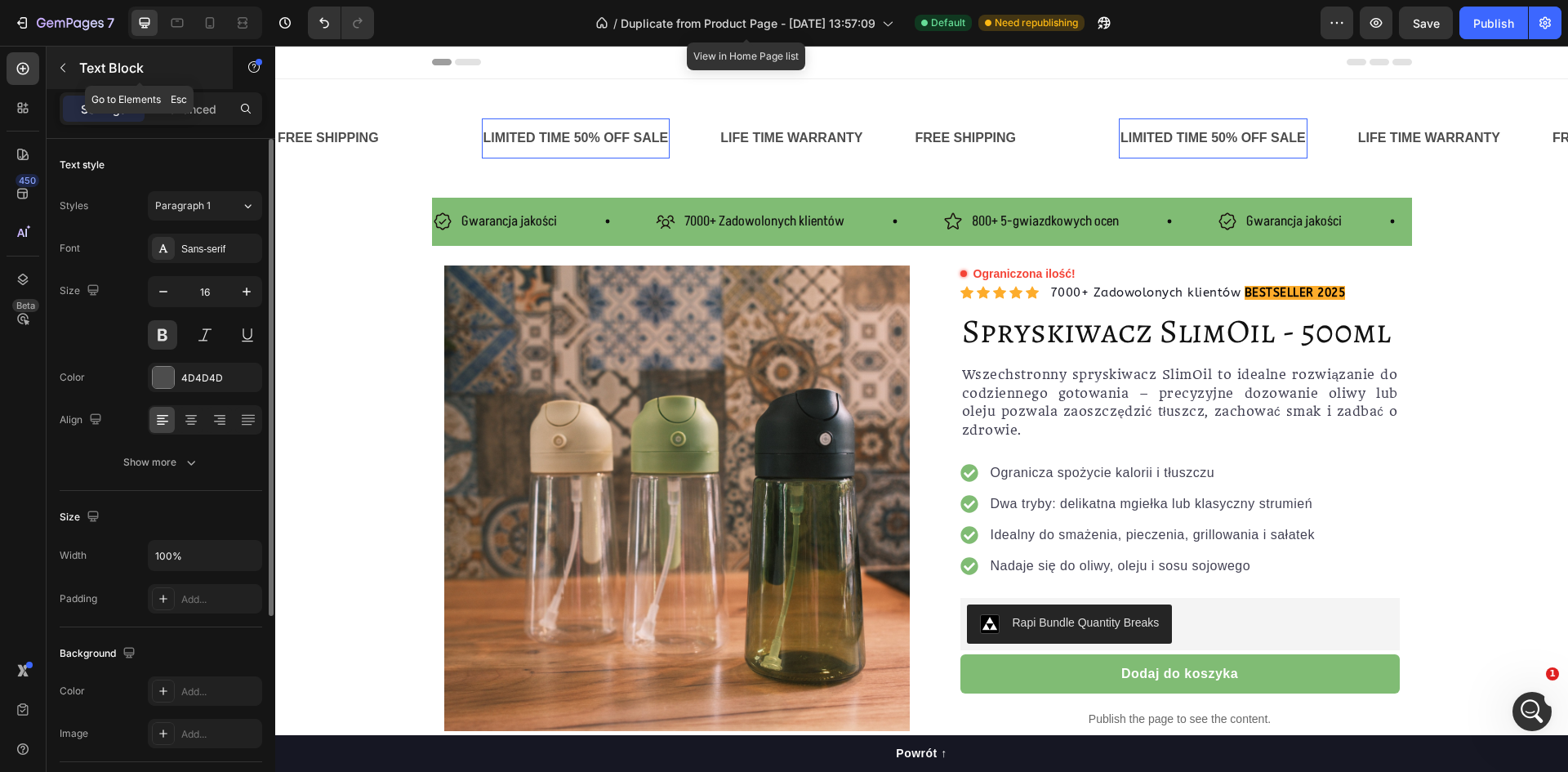
click at [73, 56] on button "button" at bounding box center [63, 67] width 26 height 26
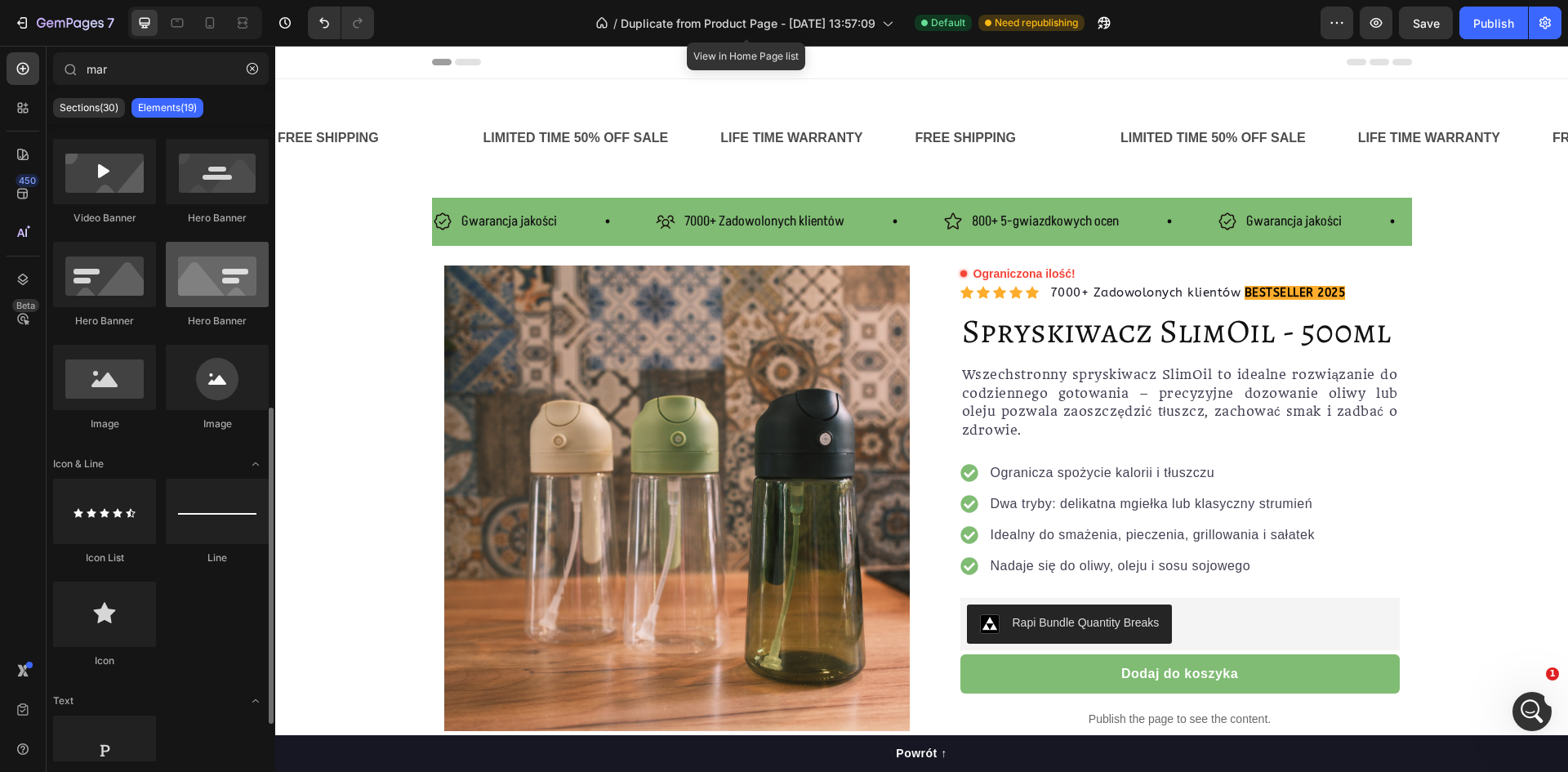
scroll to position [647, 0]
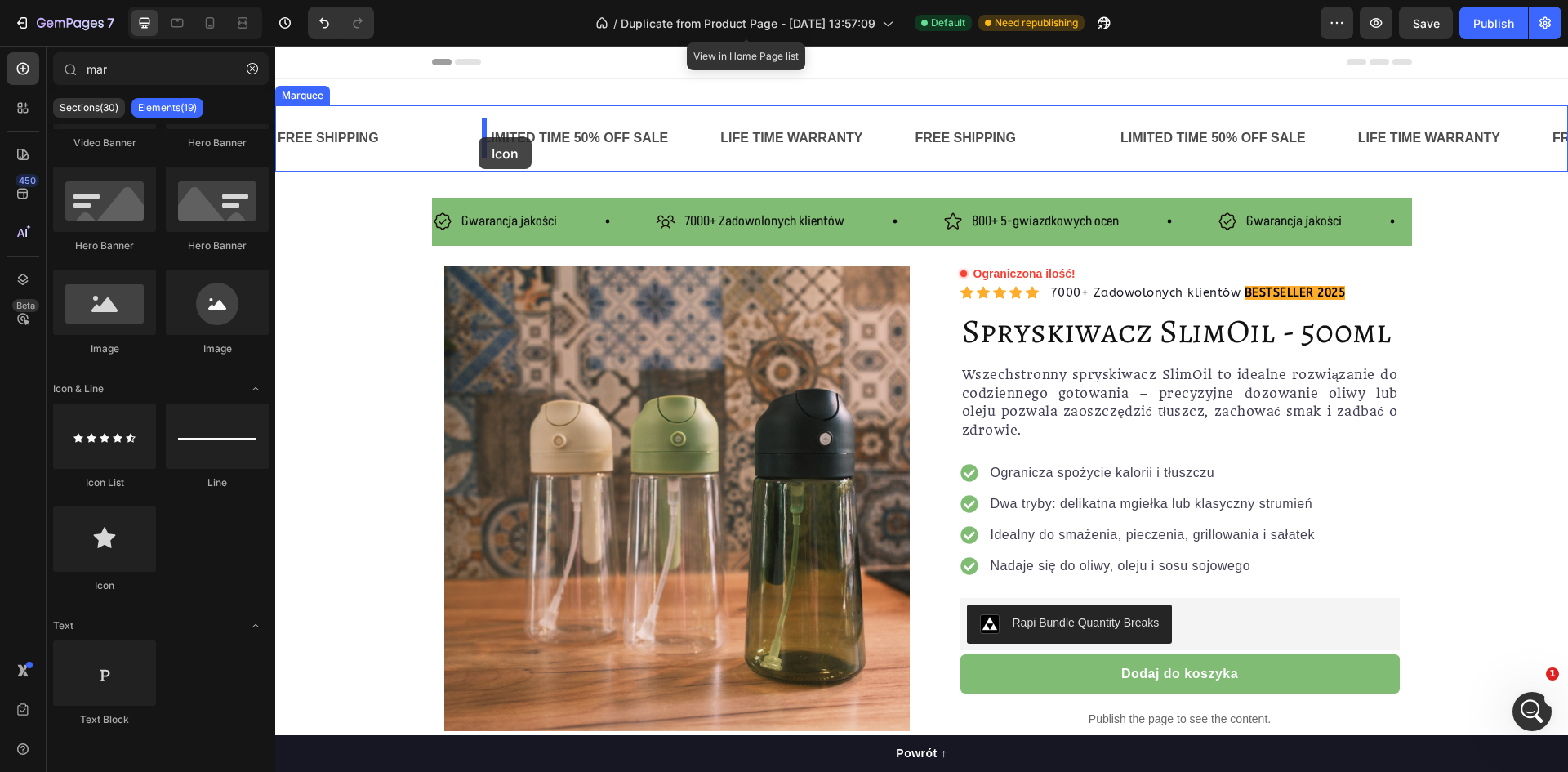
drag, startPoint x: 401, startPoint y: 582, endPoint x: 479, endPoint y: 138, distance: 450.8
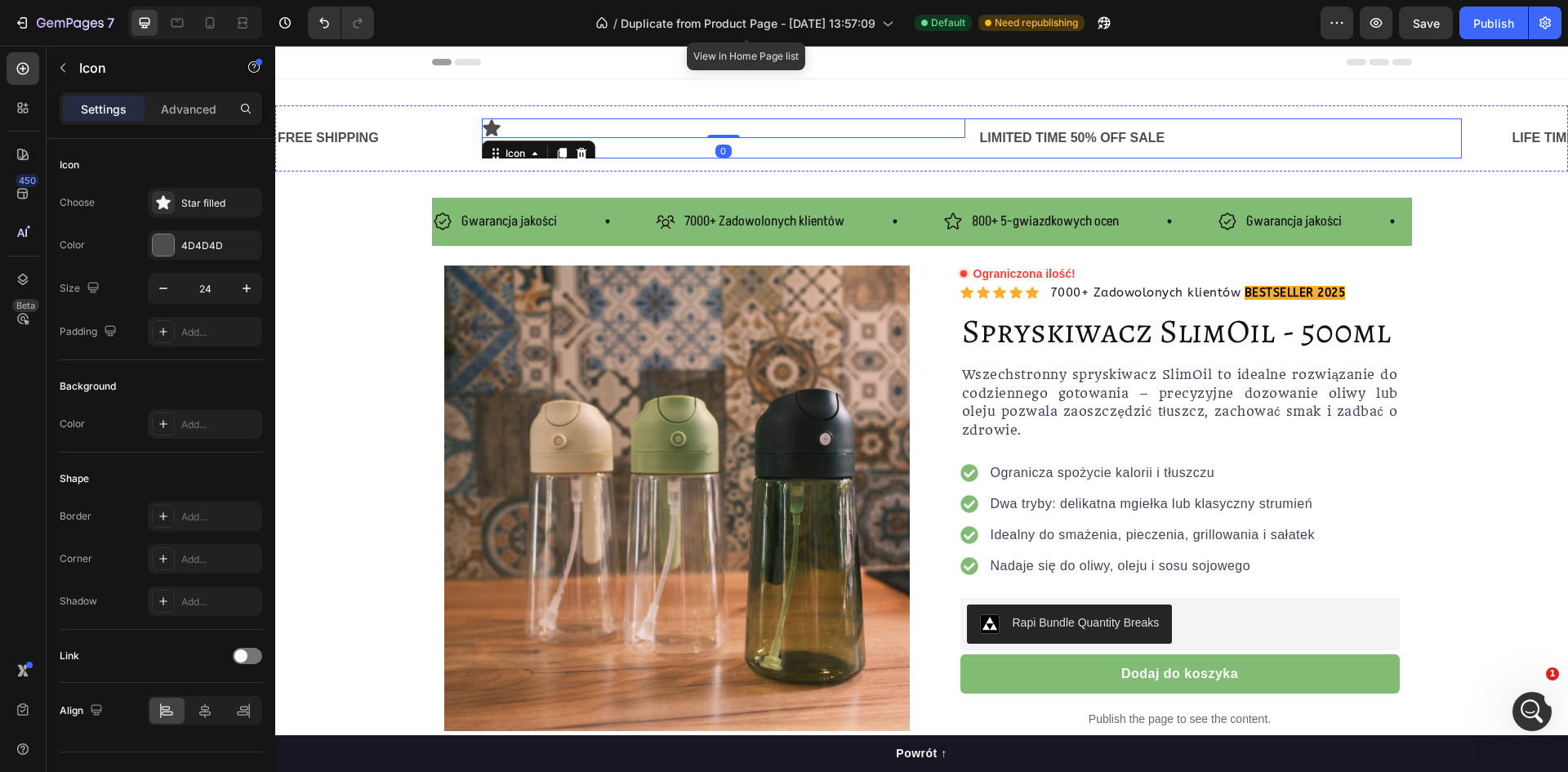
click at [608, 136] on div "Icon 0" at bounding box center [723, 129] width 483 height 20
click at [561, 162] on div "FREE SHIPPING Text Block Text Block Icon 0 LIMITED TIME 50% OFF SALE Text Block…" at bounding box center [921, 138] width 1293 height 66
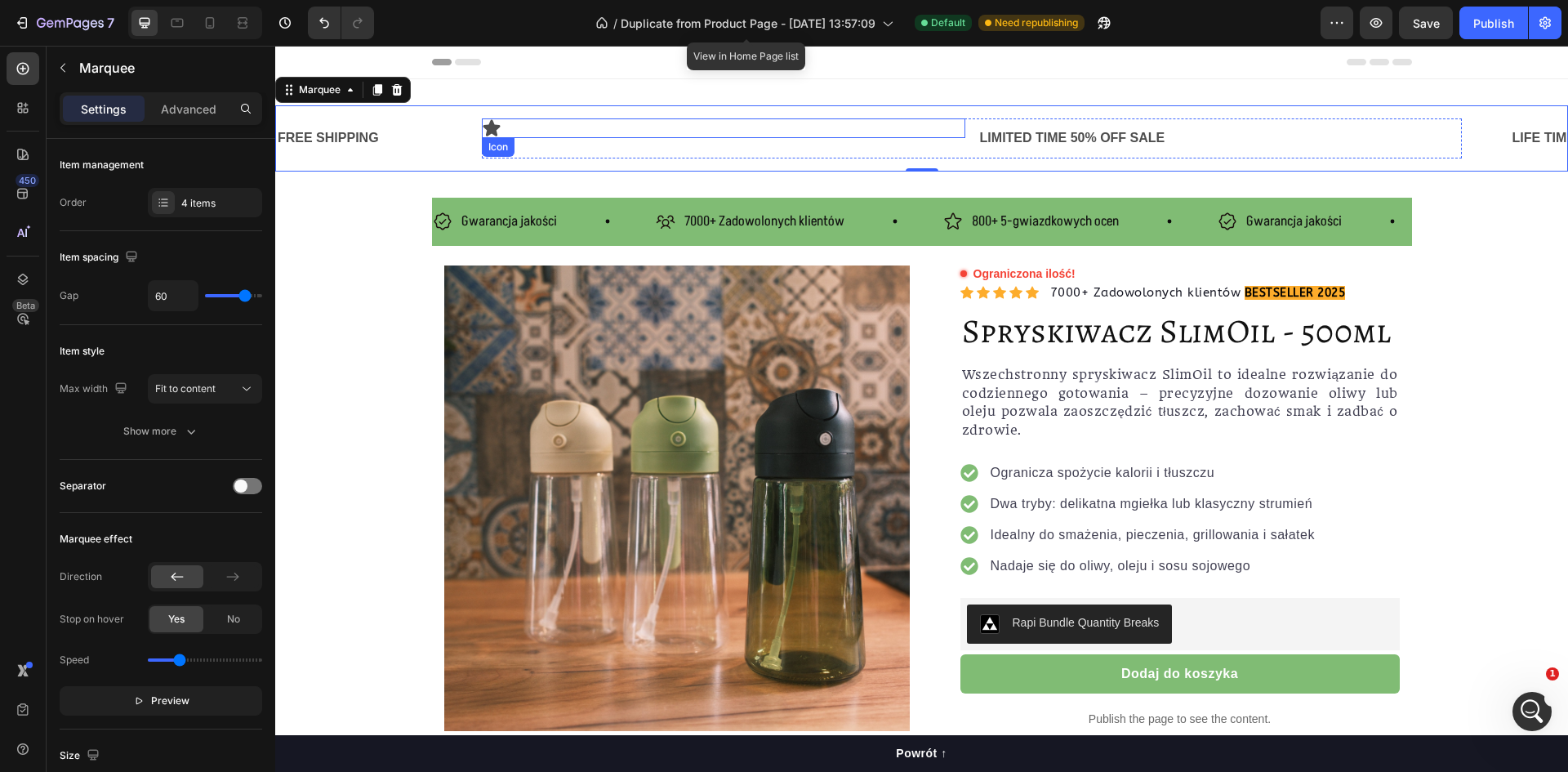
click at [532, 122] on div "Icon" at bounding box center [723, 129] width 483 height 20
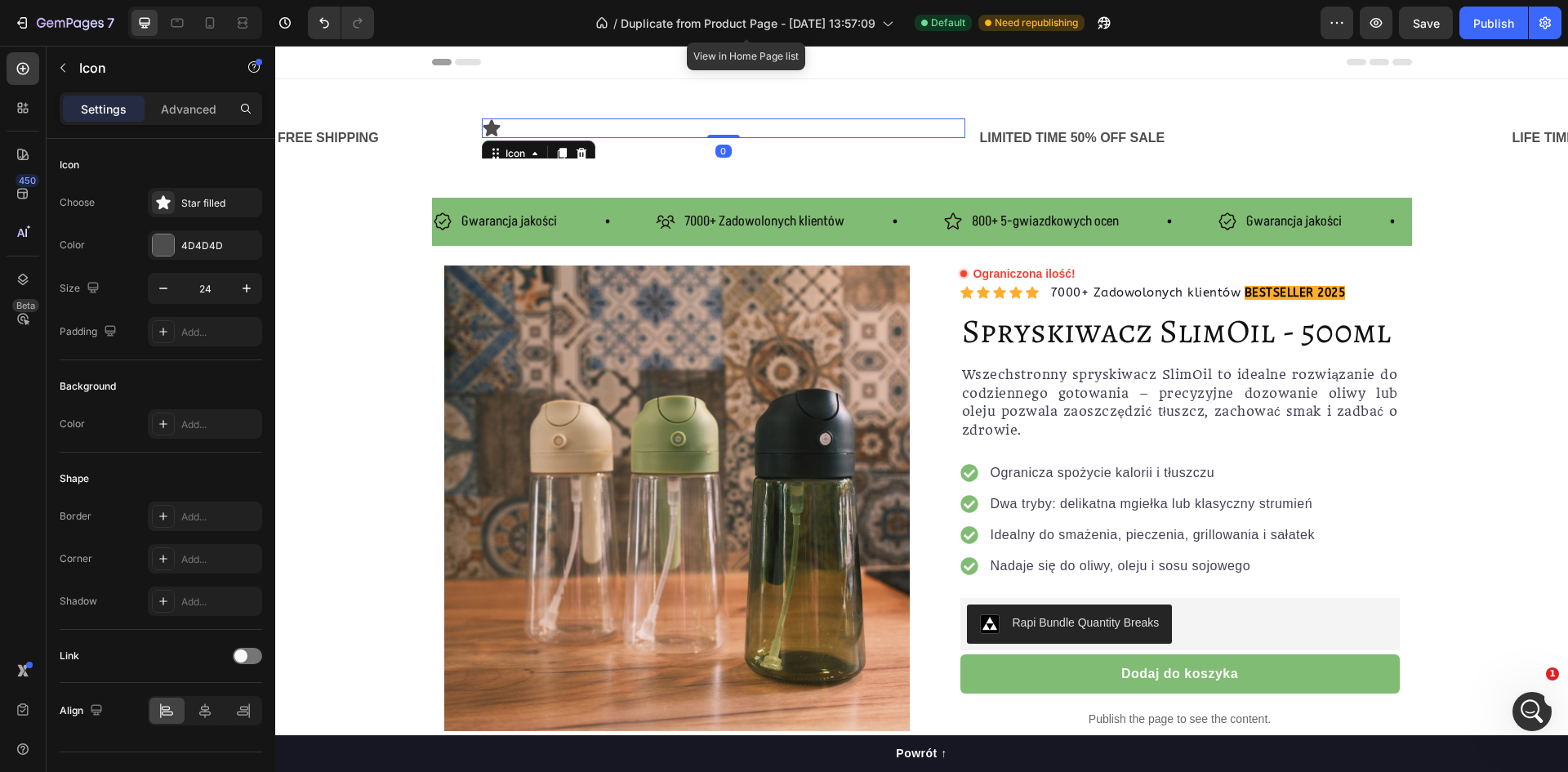
click at [518, 130] on div "Icon 0" at bounding box center [723, 129] width 483 height 20
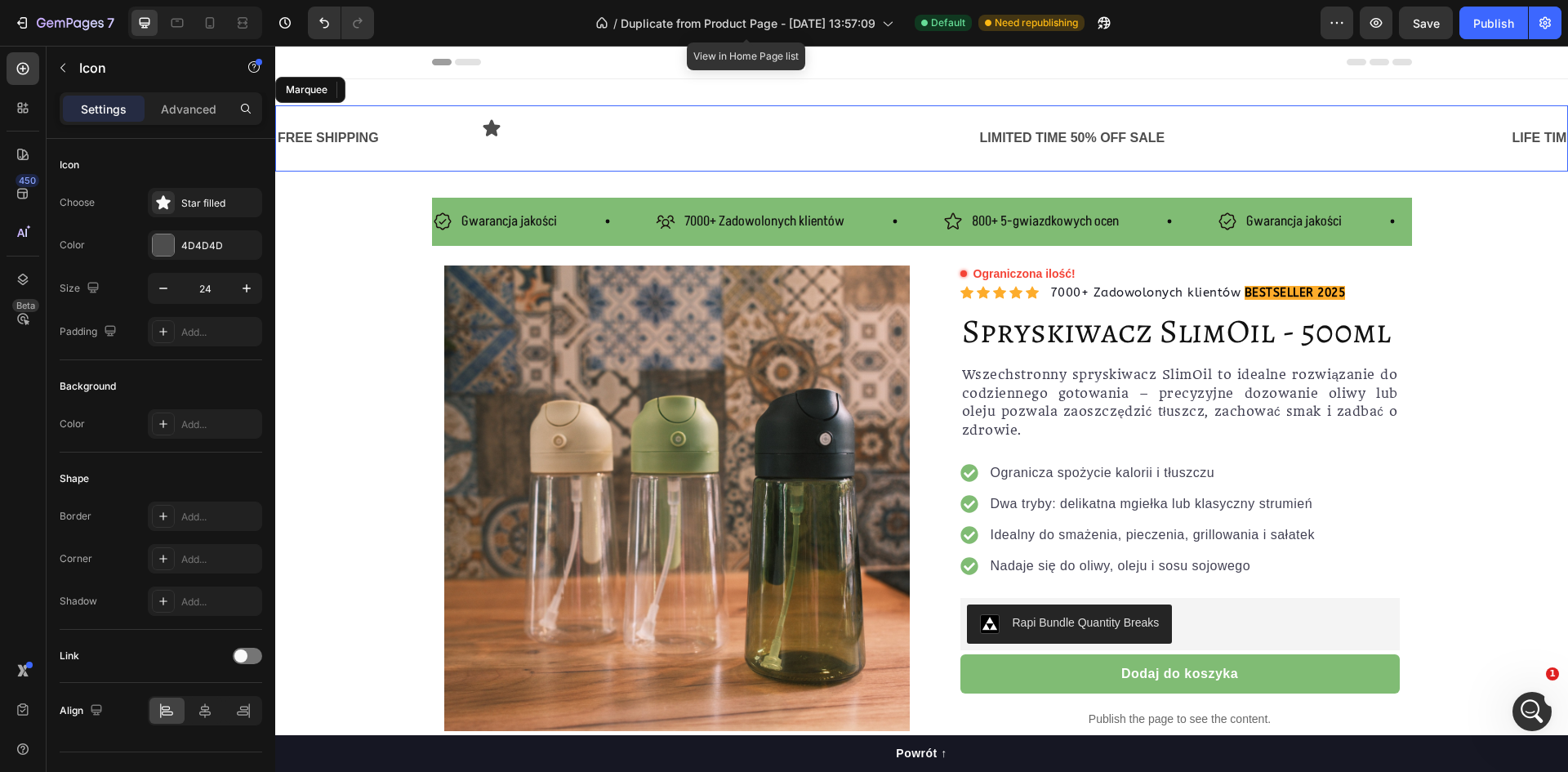
click at [593, 170] on div "FREE SHIPPING Text Block Text Block Icon 0 LIMITED TIME 50% OFF SALE Text Block…" at bounding box center [921, 138] width 1293 height 66
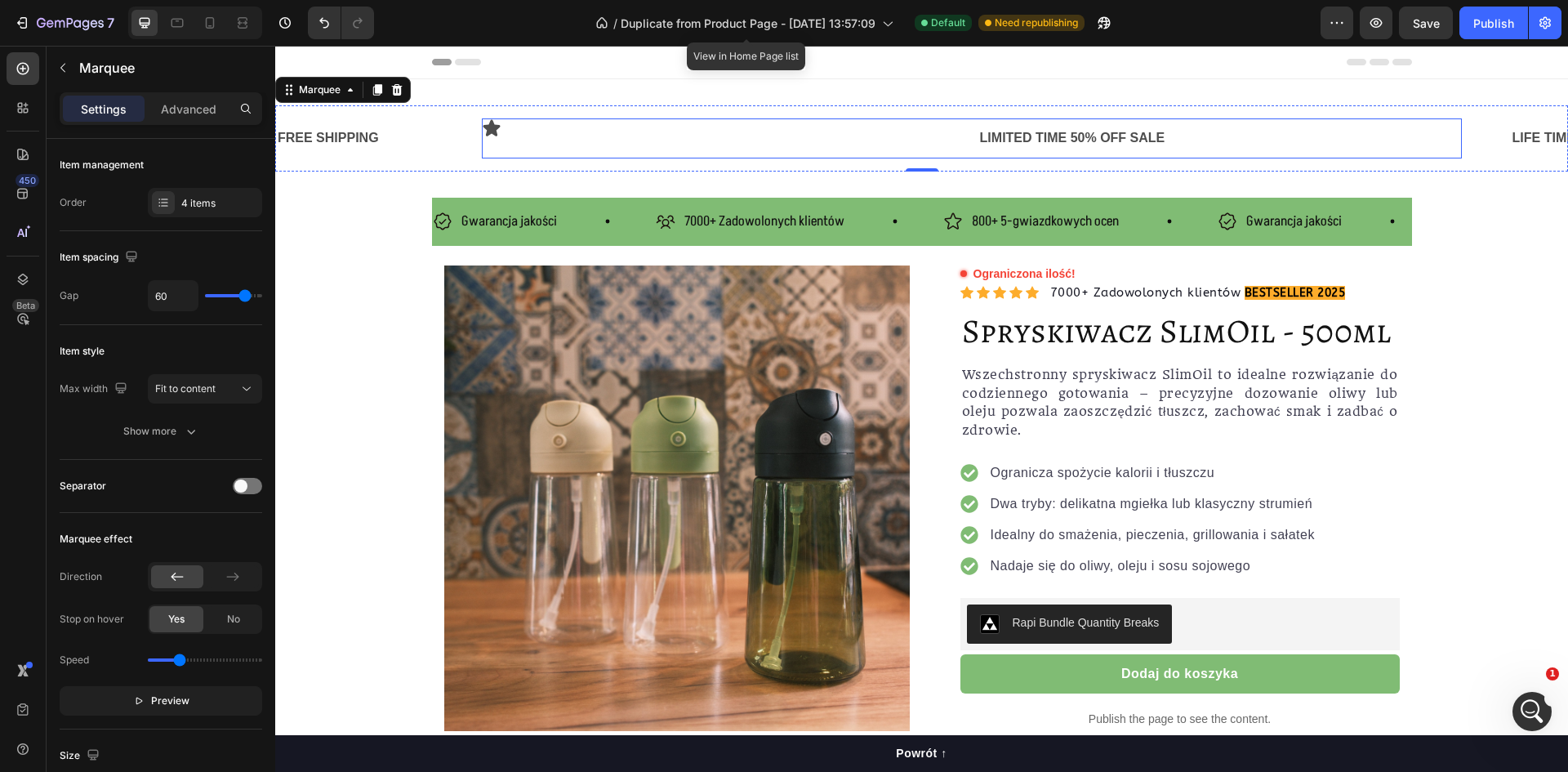
click at [602, 154] on div "Icon" at bounding box center [723, 138] width 483 height 40
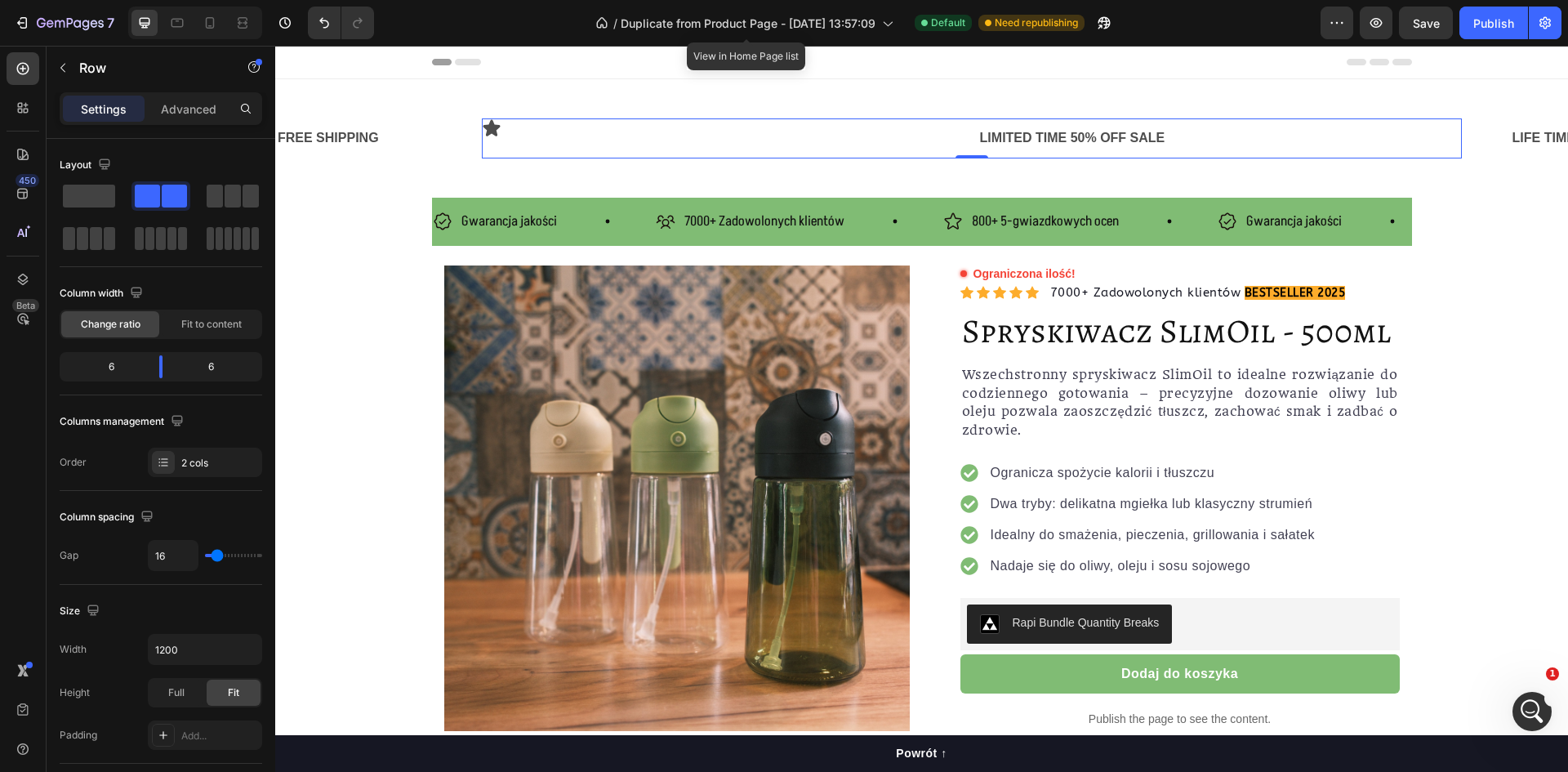
click at [603, 145] on div "Icon" at bounding box center [723, 138] width 483 height 40
click at [508, 116] on div "FREE SHIPPING Text Block Text Block Icon LIMITED TIME 50% OFF SALE Text Block R…" at bounding box center [921, 138] width 1293 height 66
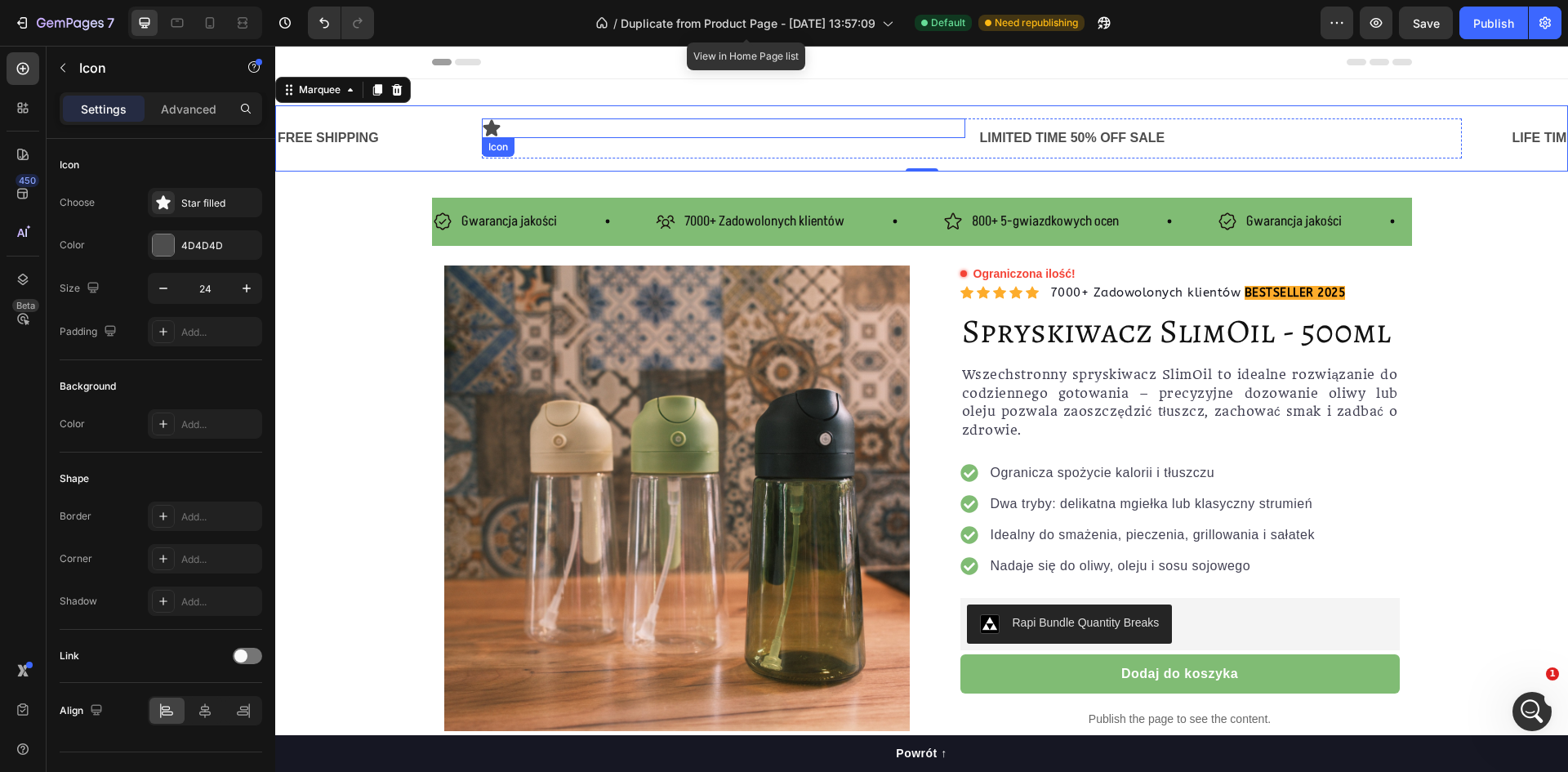
click at [503, 129] on div "Icon" at bounding box center [723, 129] width 483 height 20
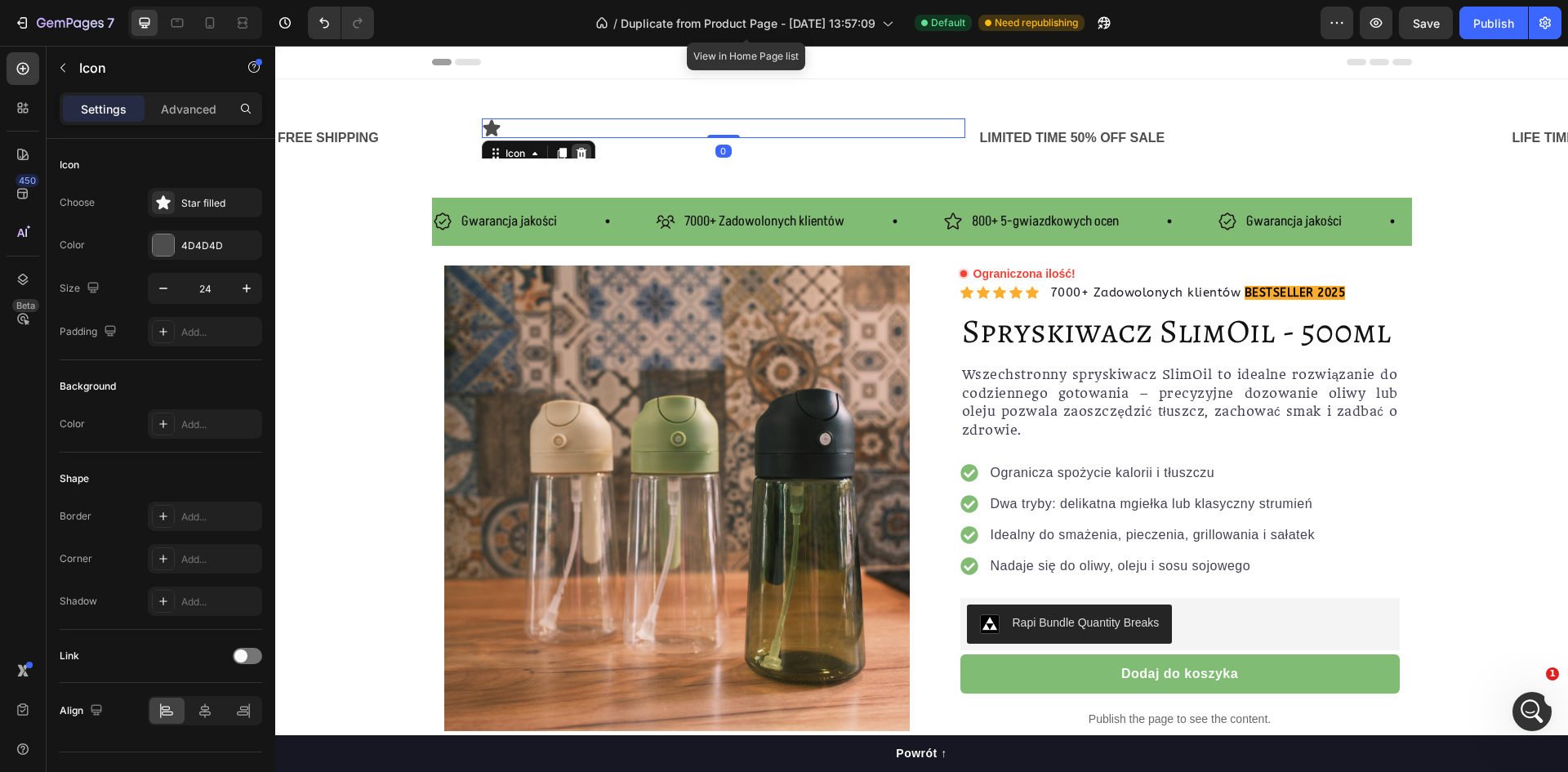
click at [585, 148] on icon at bounding box center [582, 154] width 13 height 13
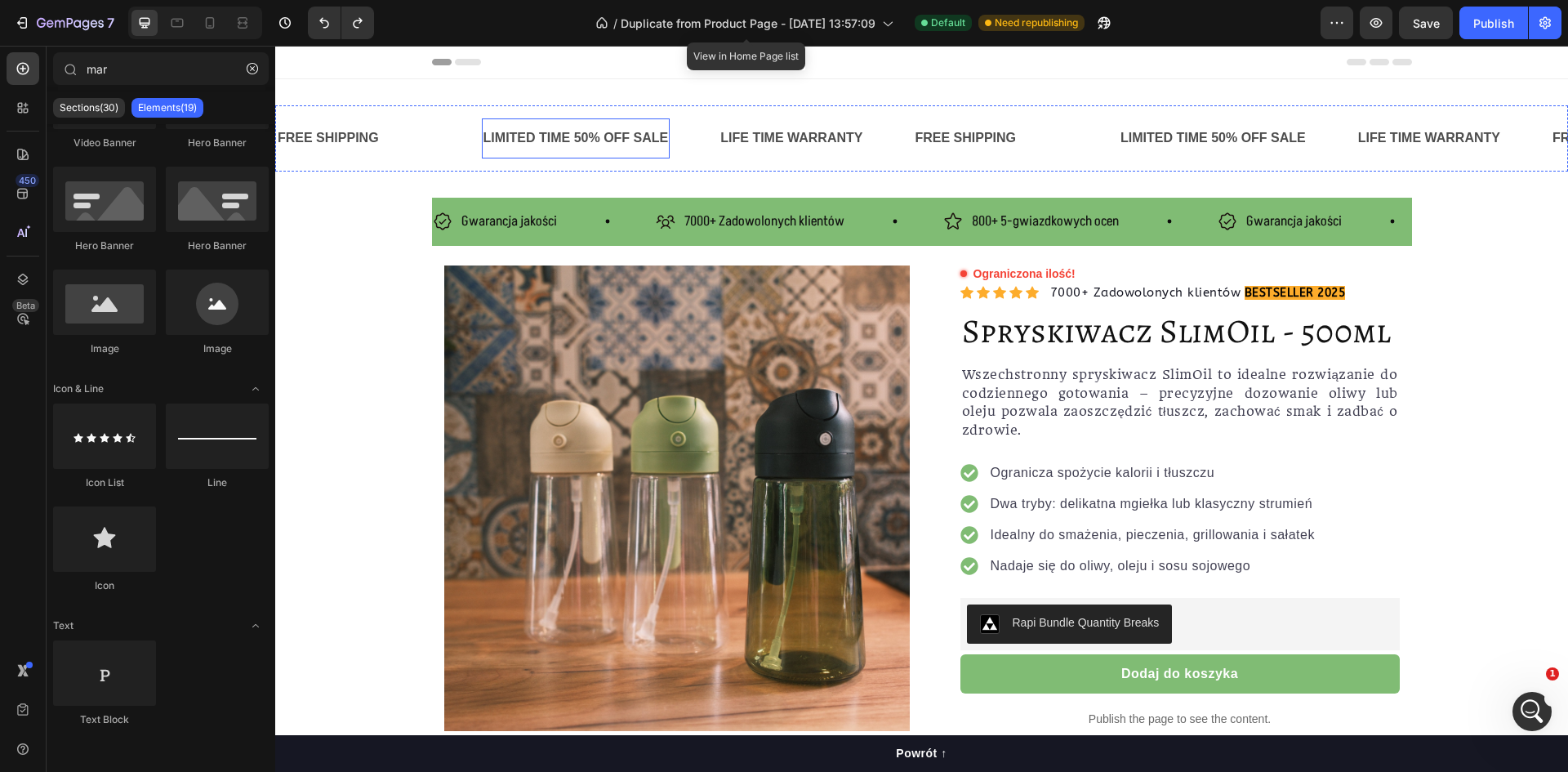
click at [554, 144] on div "LIMITED TIME 50% OFF SALE" at bounding box center [575, 138] width 189 height 27
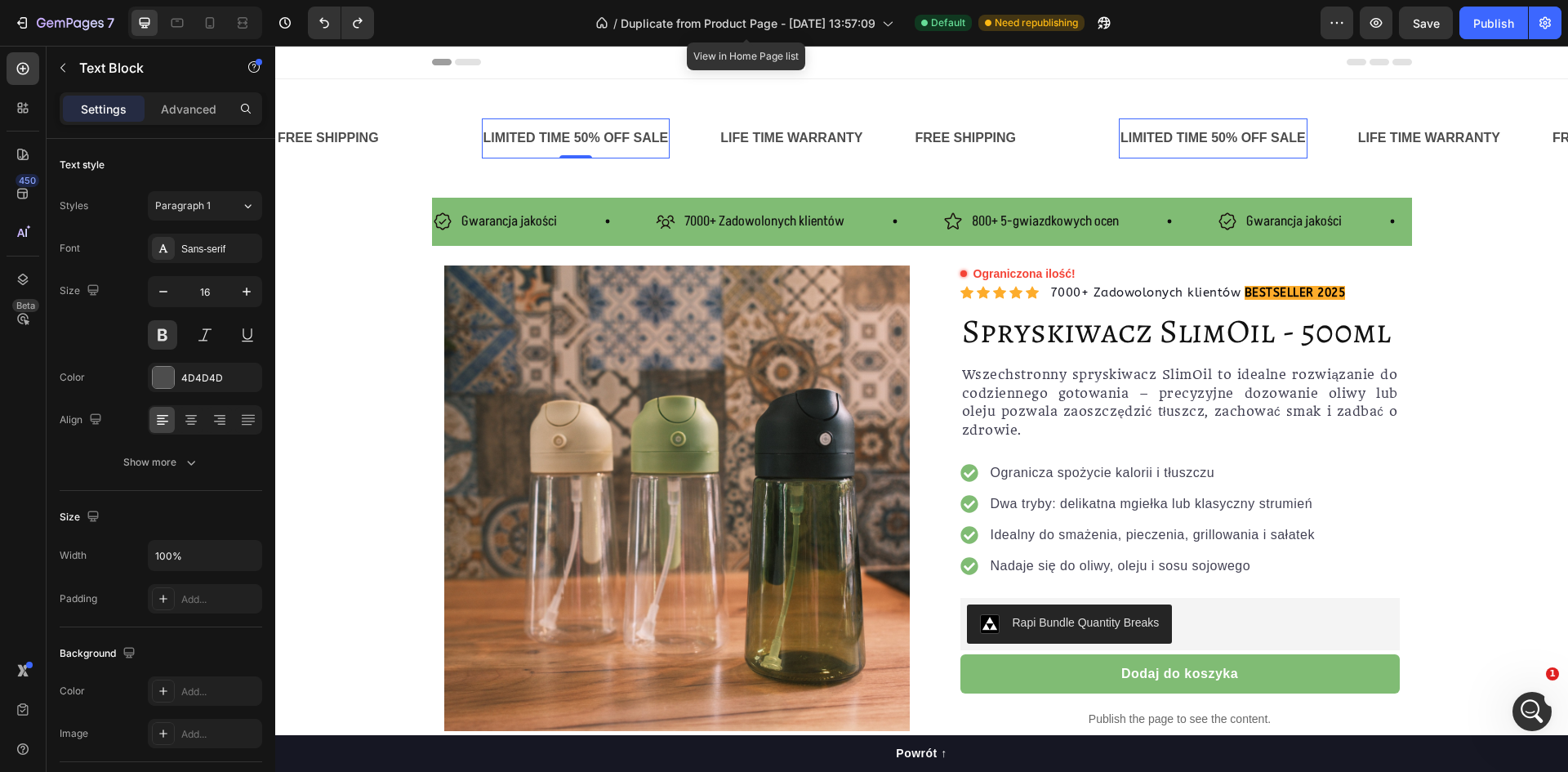
click at [586, 138] on div "LIMITED TIME 50% OFF SALE" at bounding box center [575, 138] width 189 height 27
click at [586, 138] on p "LIMITED TIME 50% OFF SALE" at bounding box center [576, 138] width 186 height 24
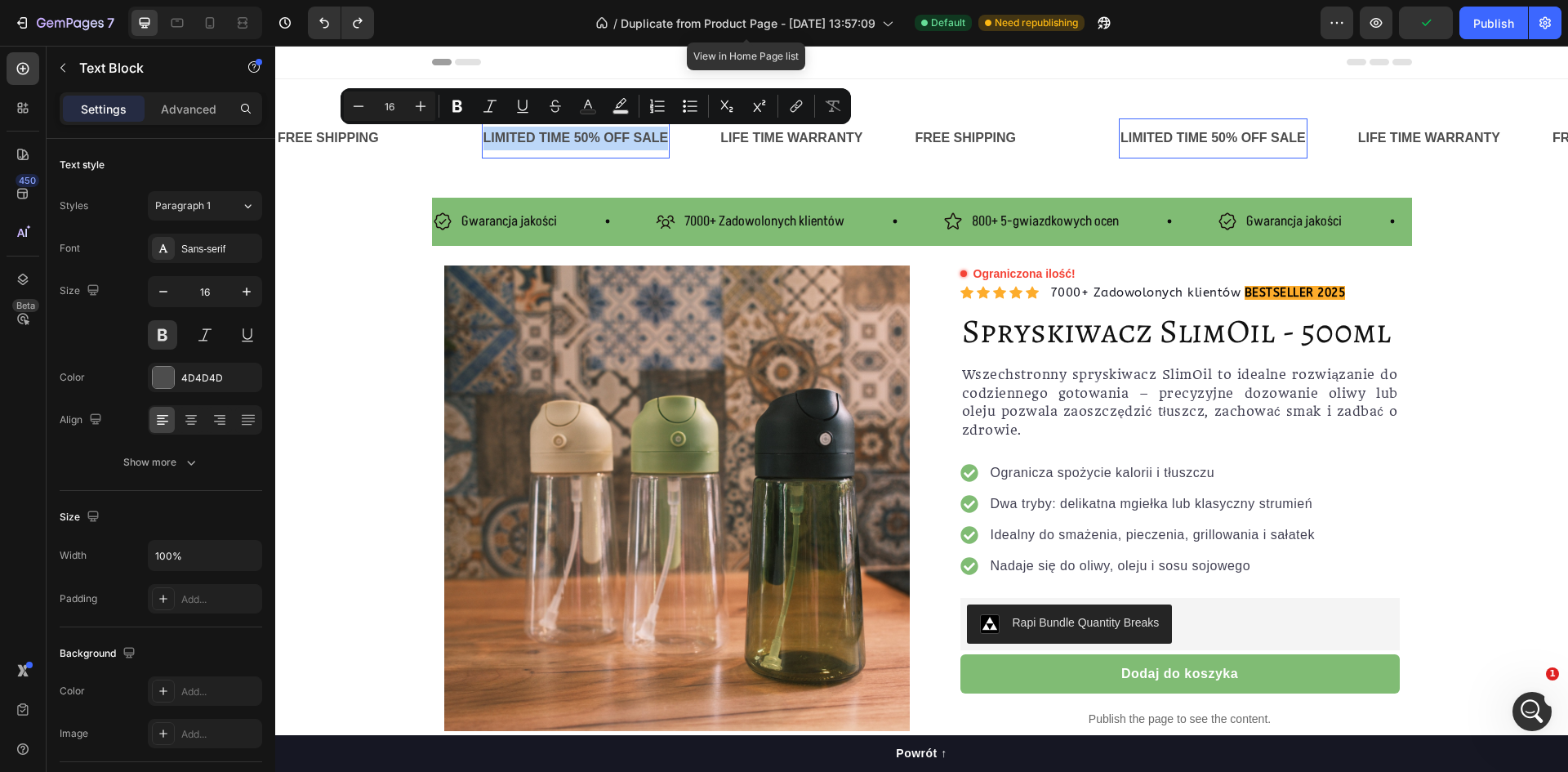
click at [586, 138] on p "LIMITED TIME 50% OFF SALE" at bounding box center [576, 138] width 186 height 24
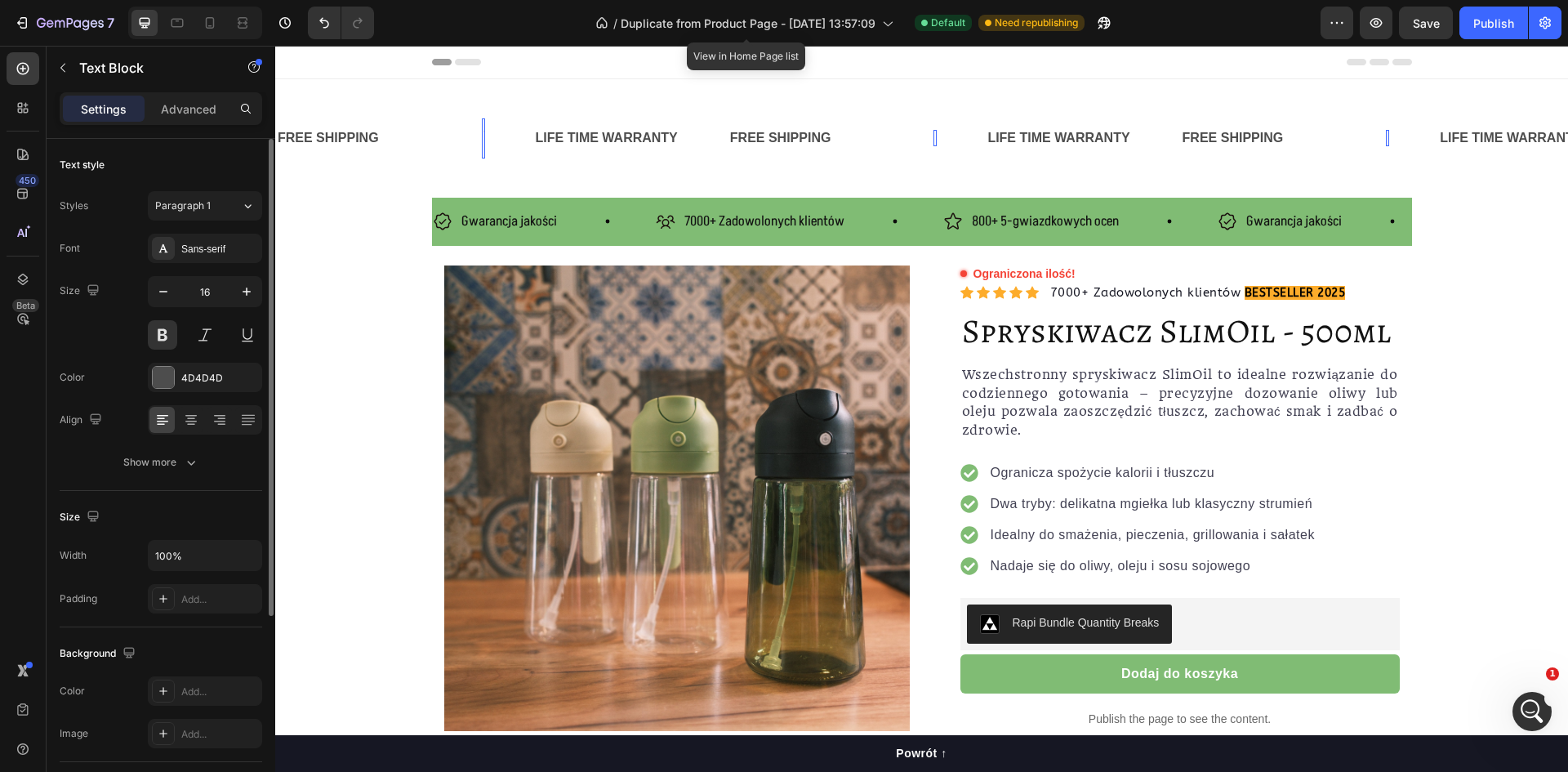
scroll to position [164, 0]
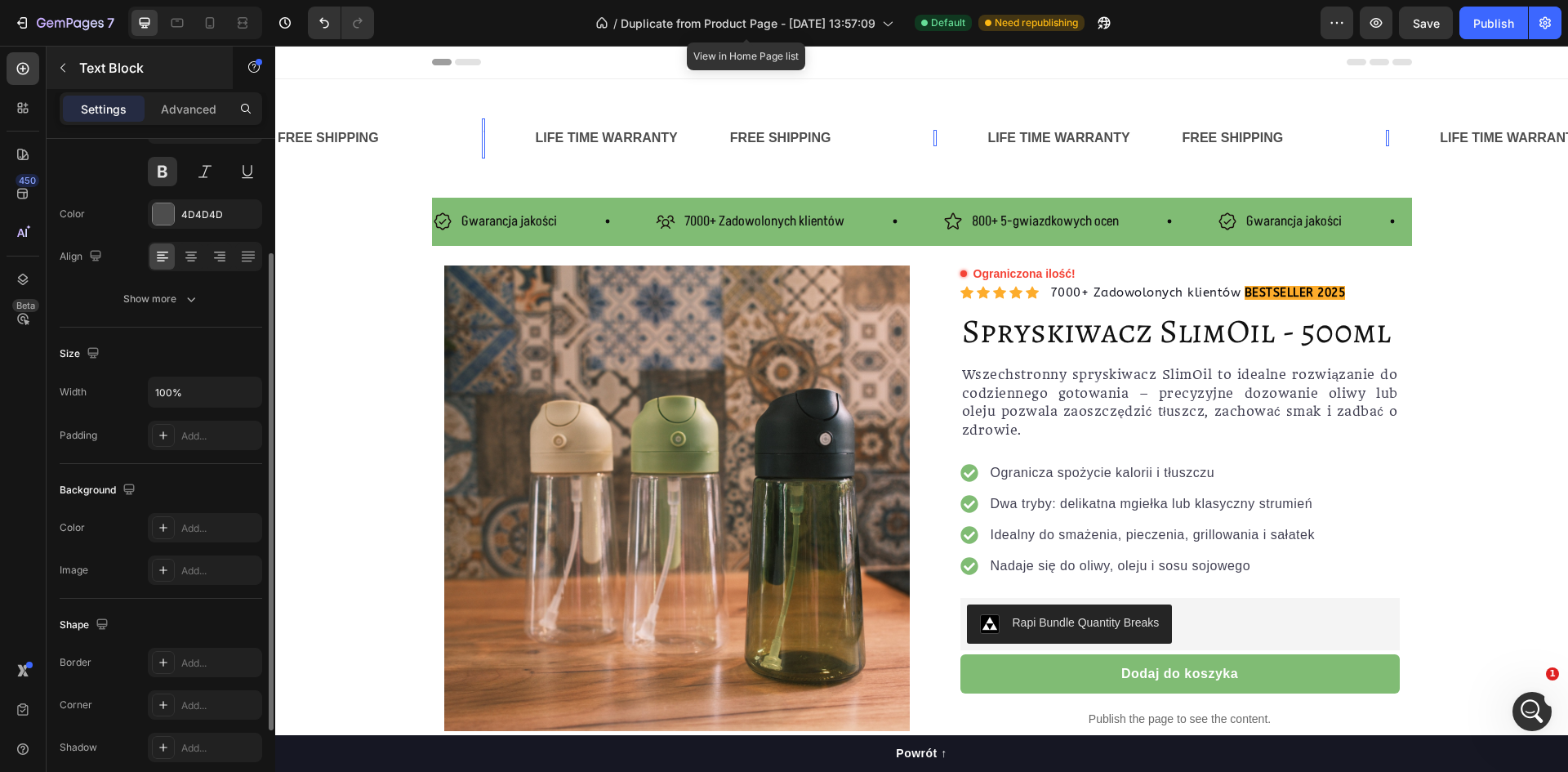
click at [87, 62] on p "Text Block" at bounding box center [148, 68] width 138 height 20
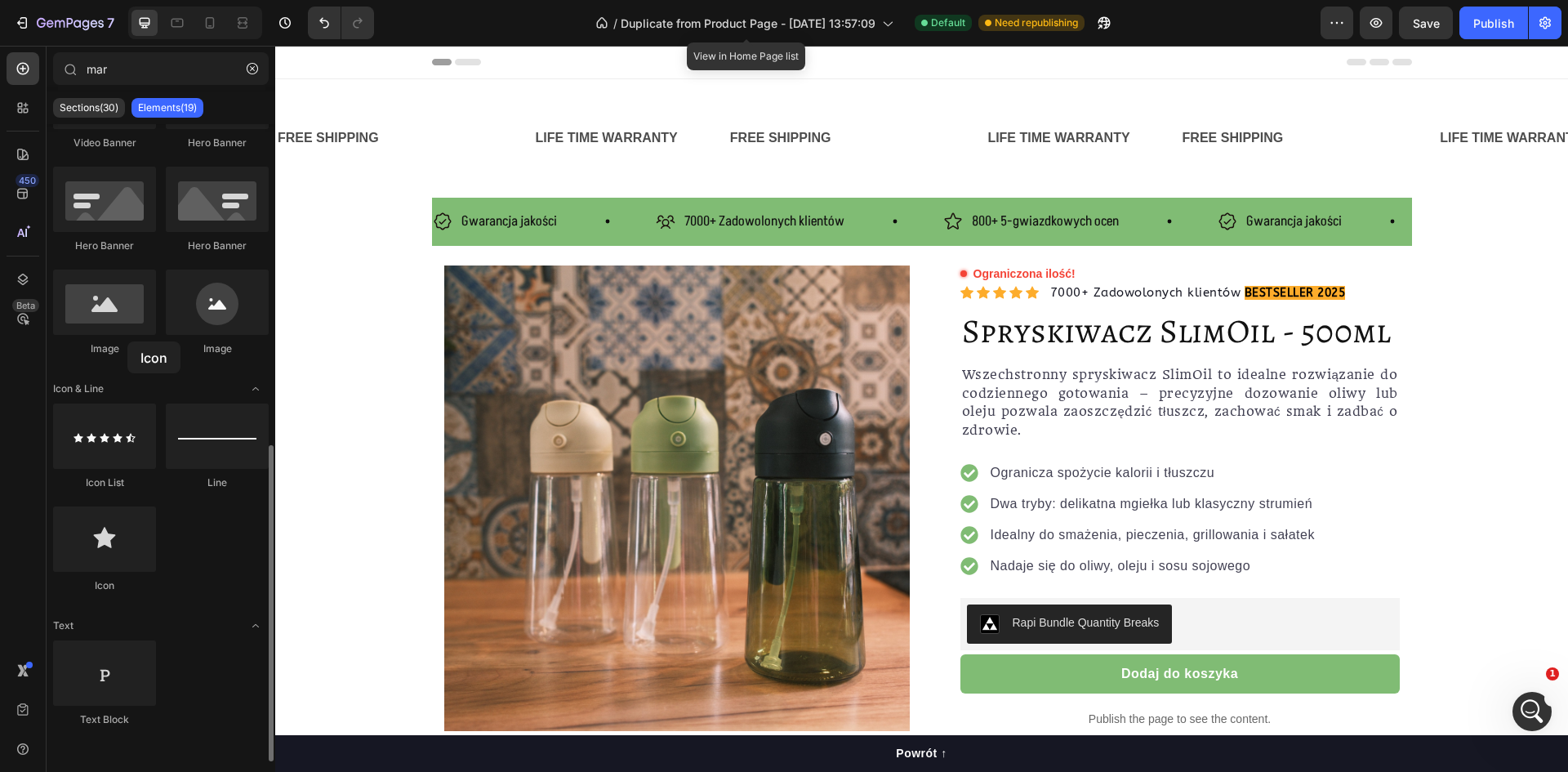
drag, startPoint x: 138, startPoint y: 529, endPoint x: 130, endPoint y: 354, distance: 175.2
click at [130, 354] on div "Interactive Marquee Marquee Carousel Carousel Carousel Carousel Tab" at bounding box center [161, 119] width 229 height 1284
click at [465, 134] on div "Text Block" at bounding box center [456, 138] width 53 height 40
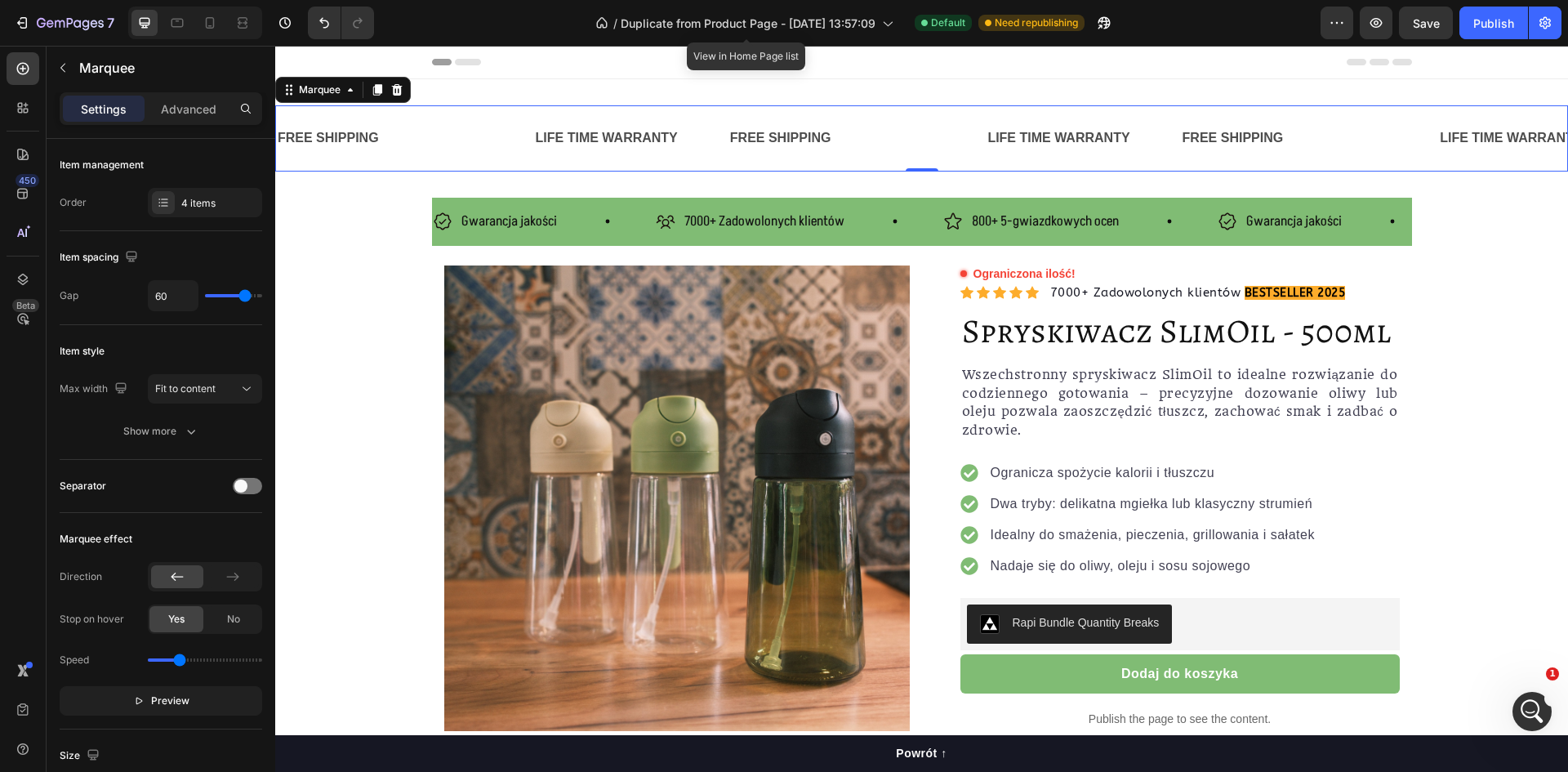
click at [445, 136] on div "Text Block" at bounding box center [456, 138] width 53 height 40
click at [477, 133] on div "Text Block" at bounding box center [456, 138] width 53 height 40
click at [512, 141] on div "LIMITED TIME 50% OFF SALE" at bounding box center [575, 138] width 189 height 27
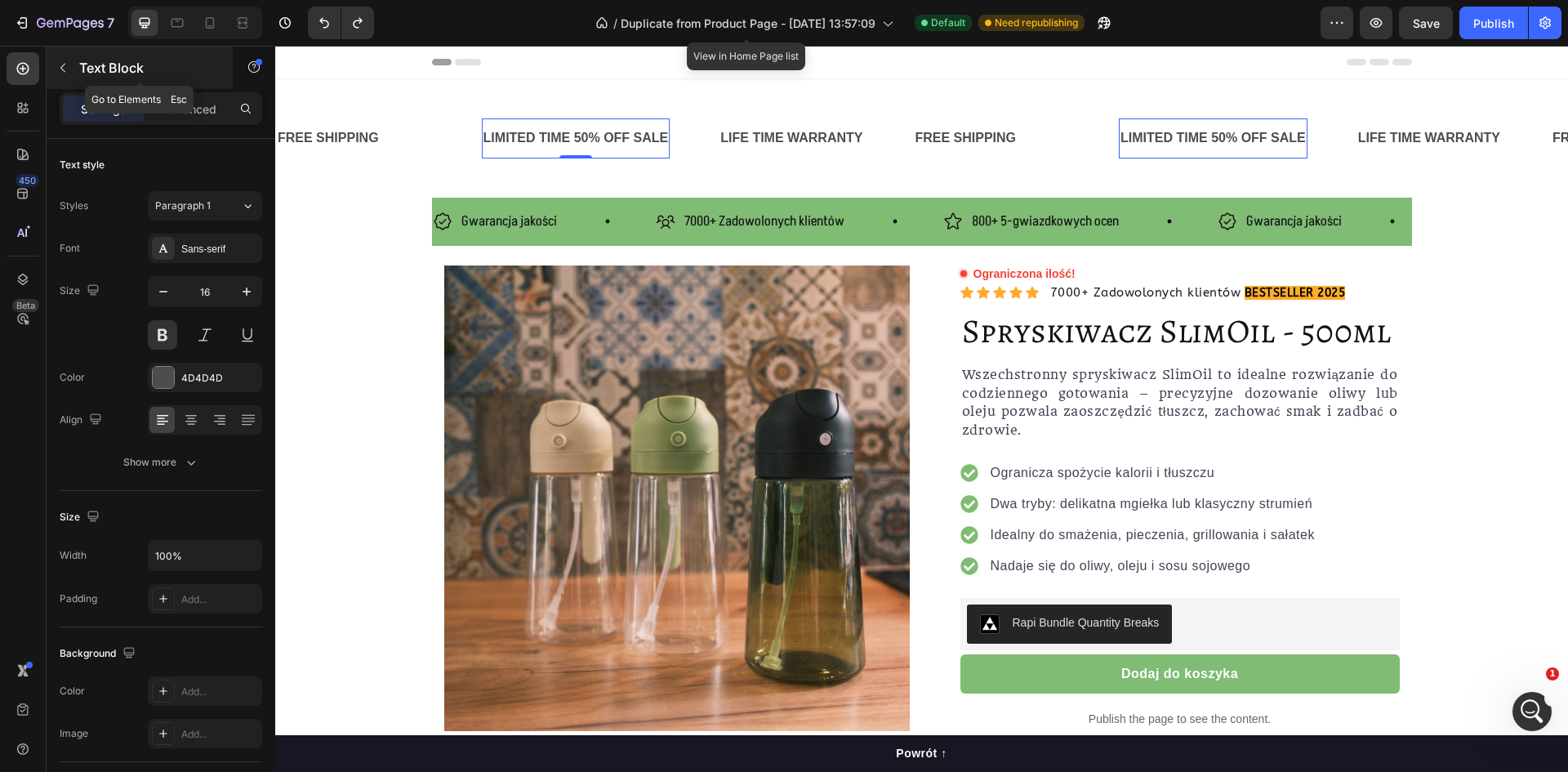
click at [90, 63] on p "Text Block" at bounding box center [148, 68] width 138 height 20
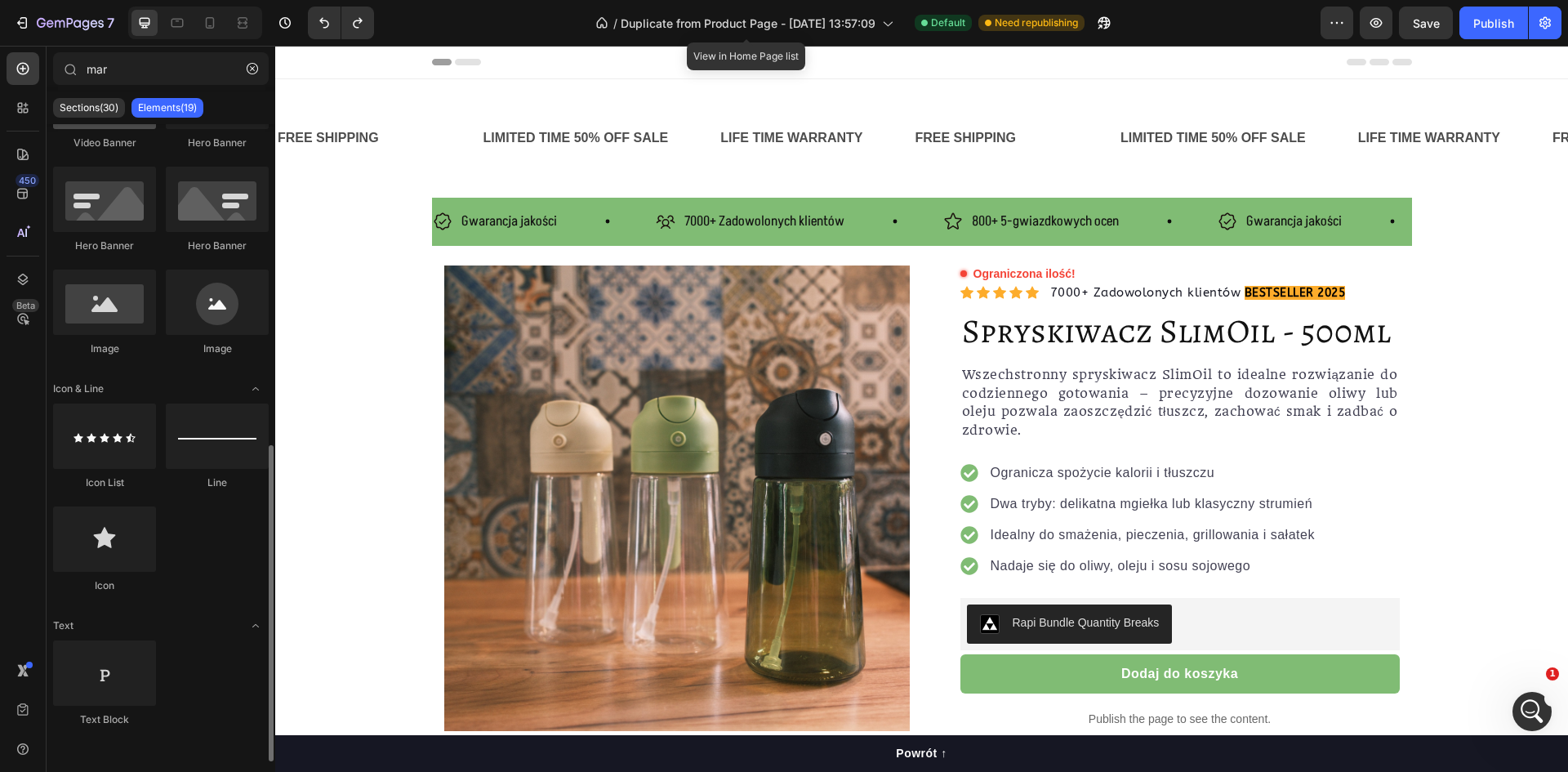
scroll to position [1226, 0]
click at [28, 66] on icon at bounding box center [23, 69] width 13 height 13
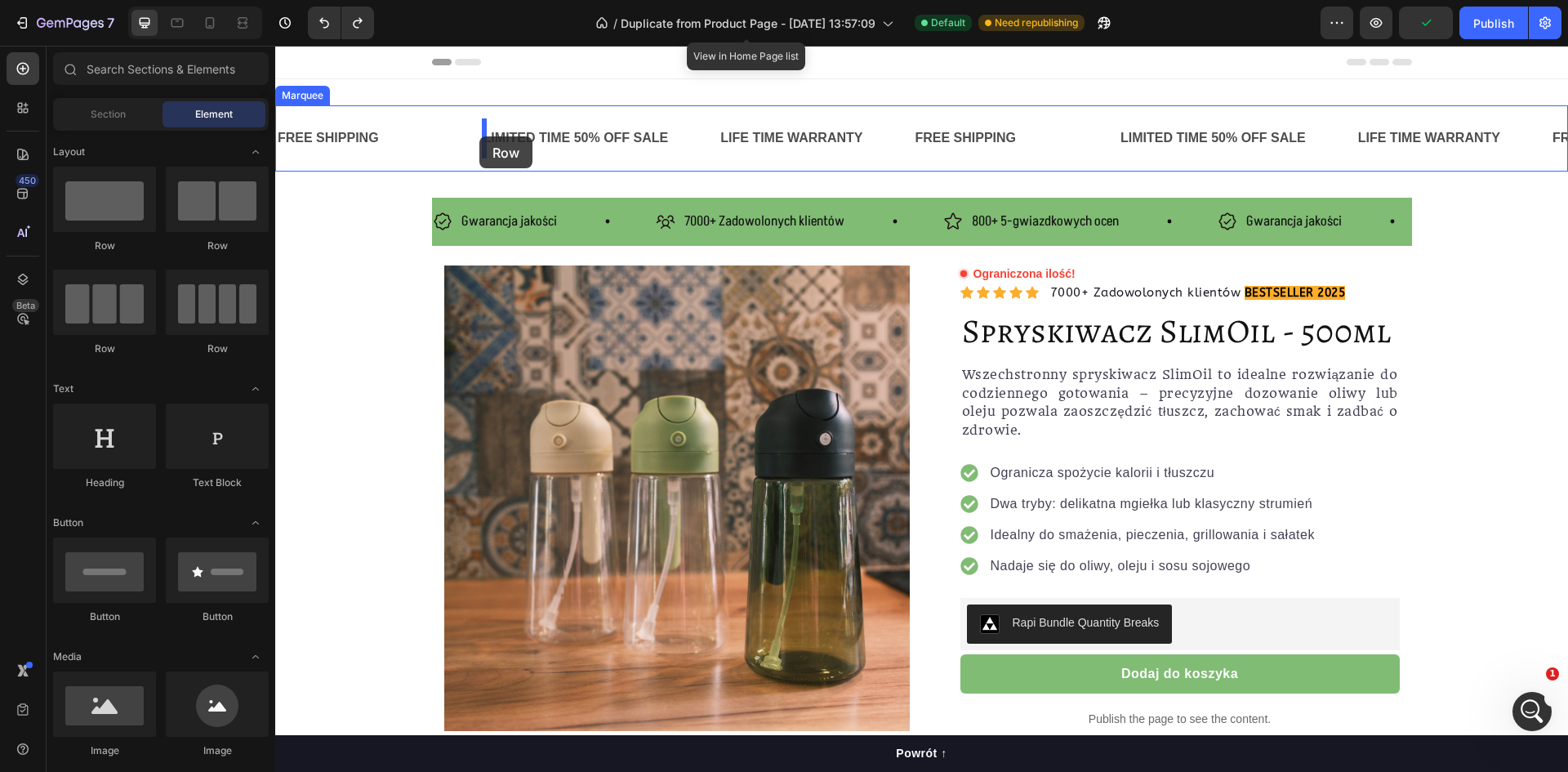
drag, startPoint x: 398, startPoint y: 248, endPoint x: 480, endPoint y: 137, distance: 138.0
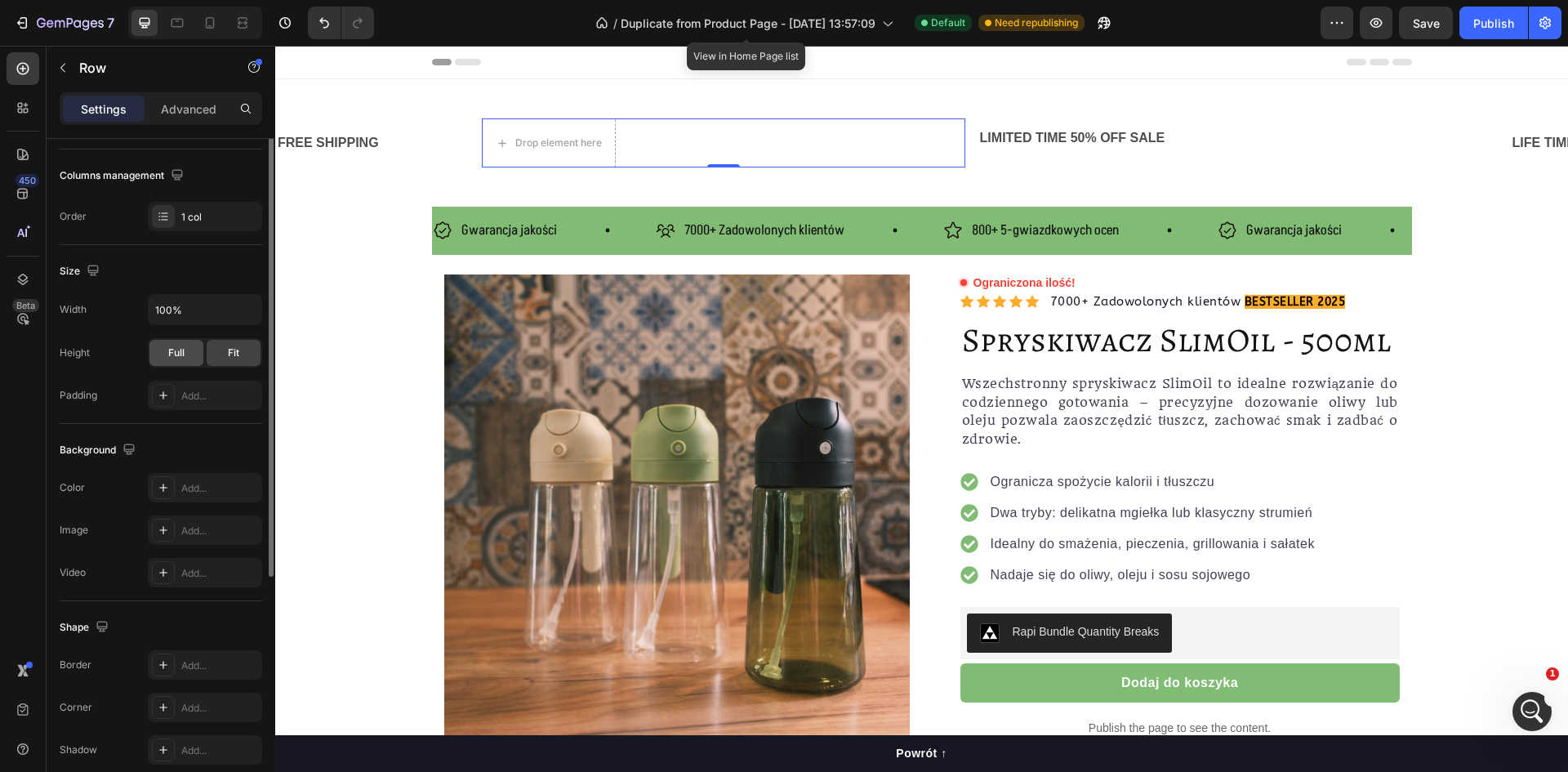
scroll to position [40, 0]
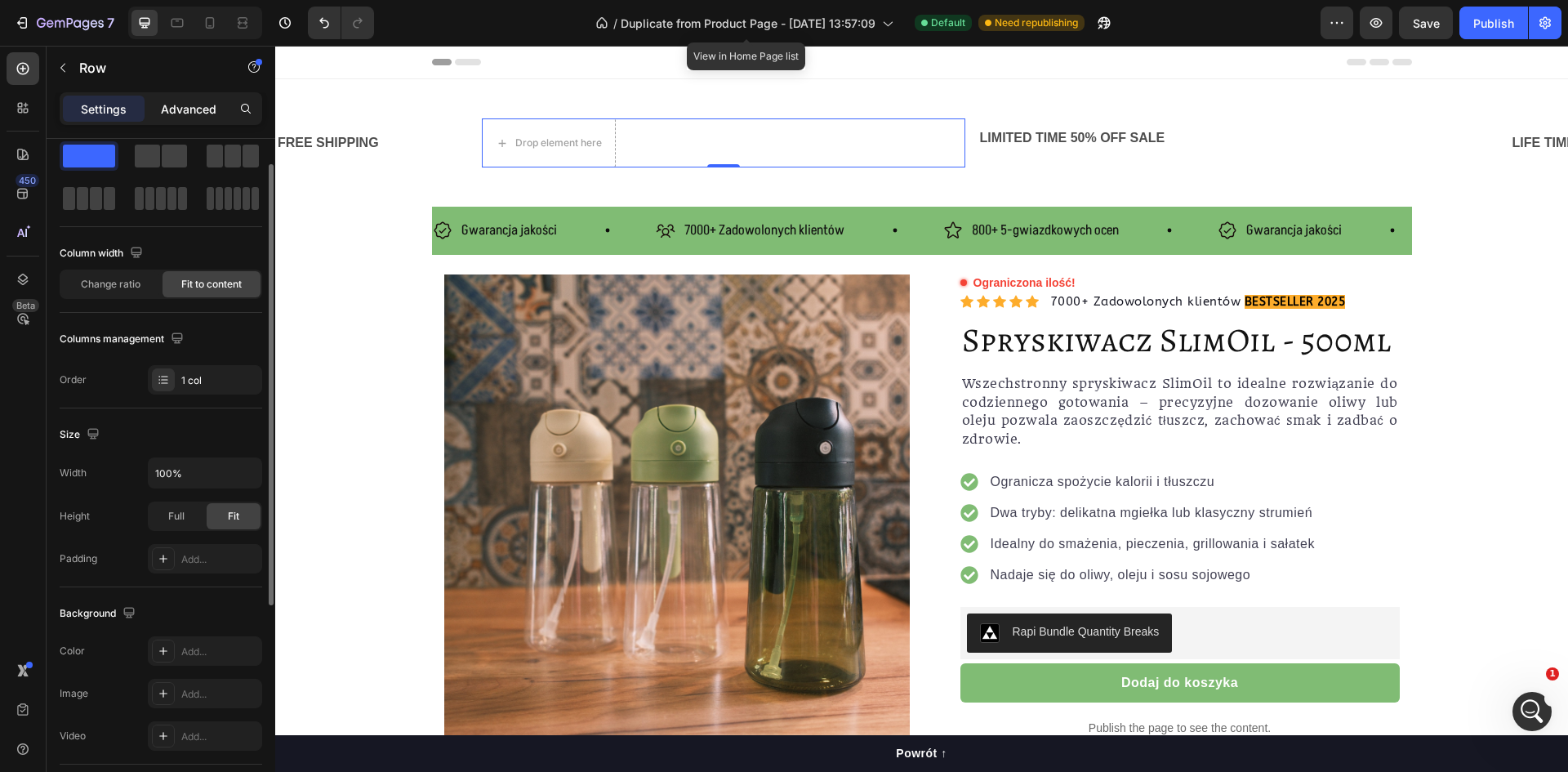
click at [166, 108] on p "Advanced" at bounding box center [189, 108] width 55 height 17
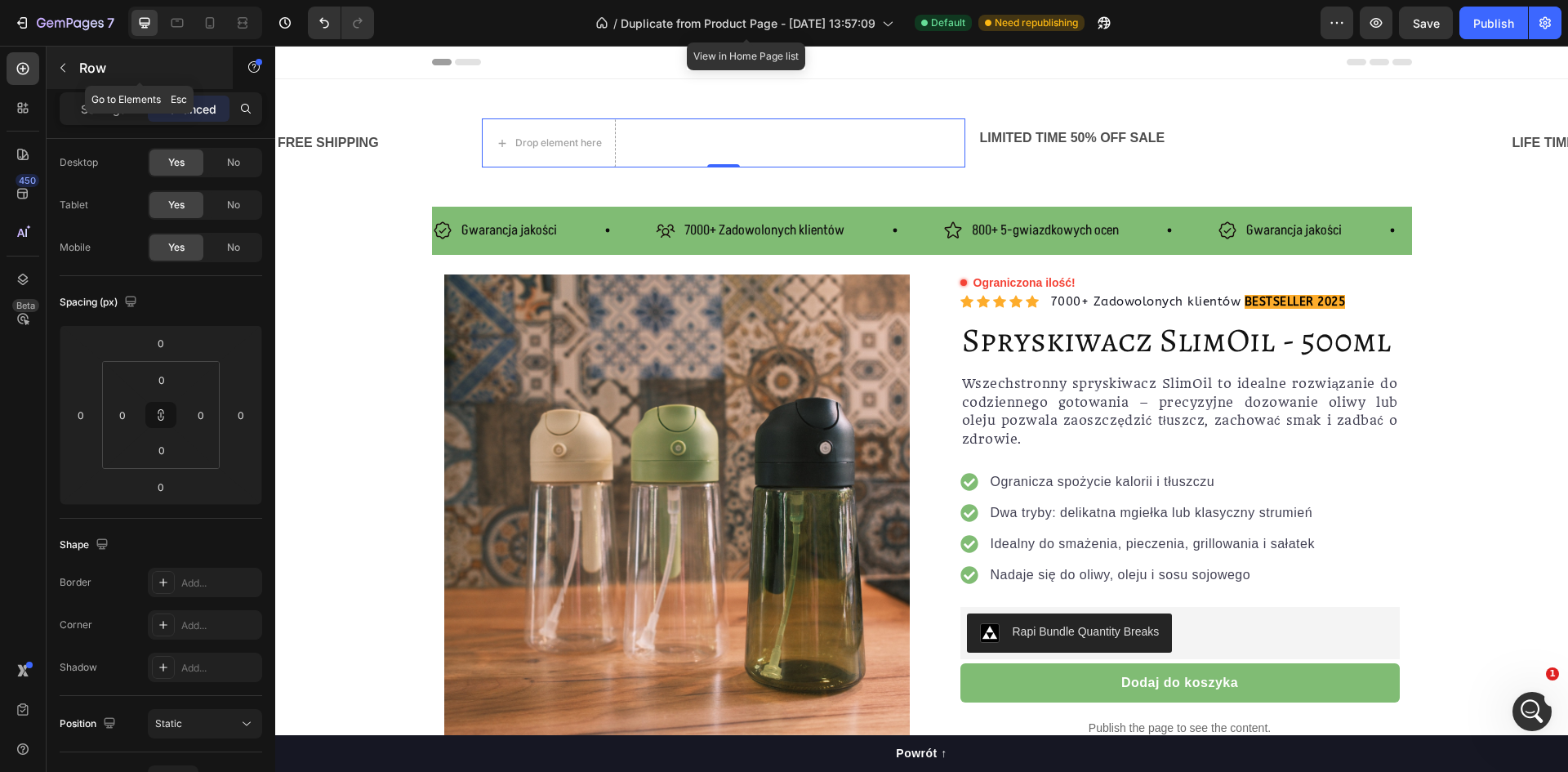
click at [88, 72] on p "Row" at bounding box center [148, 68] width 138 height 20
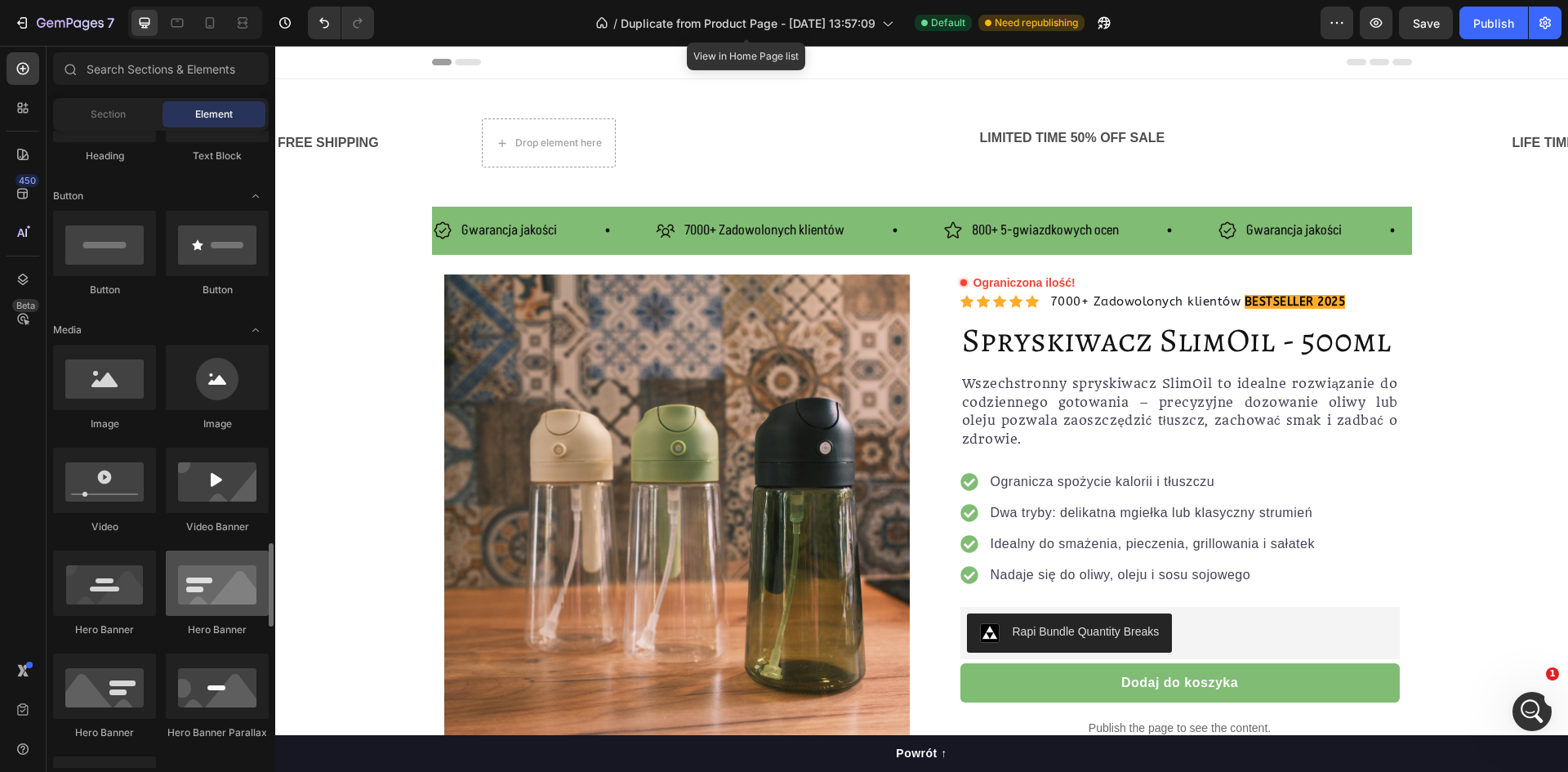
scroll to position [735, 0]
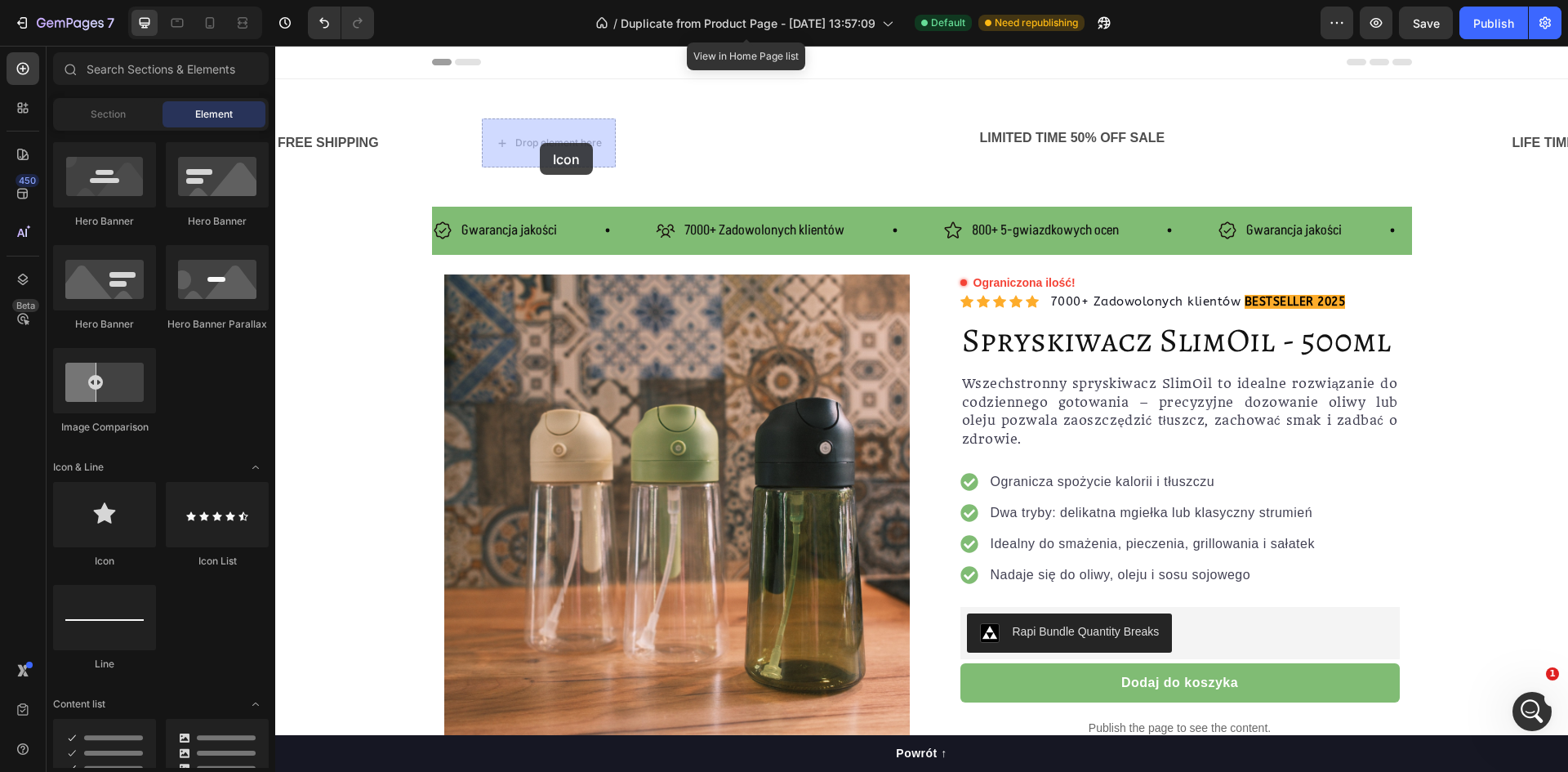
drag, startPoint x: 409, startPoint y: 549, endPoint x: 532, endPoint y: 133, distance: 433.8
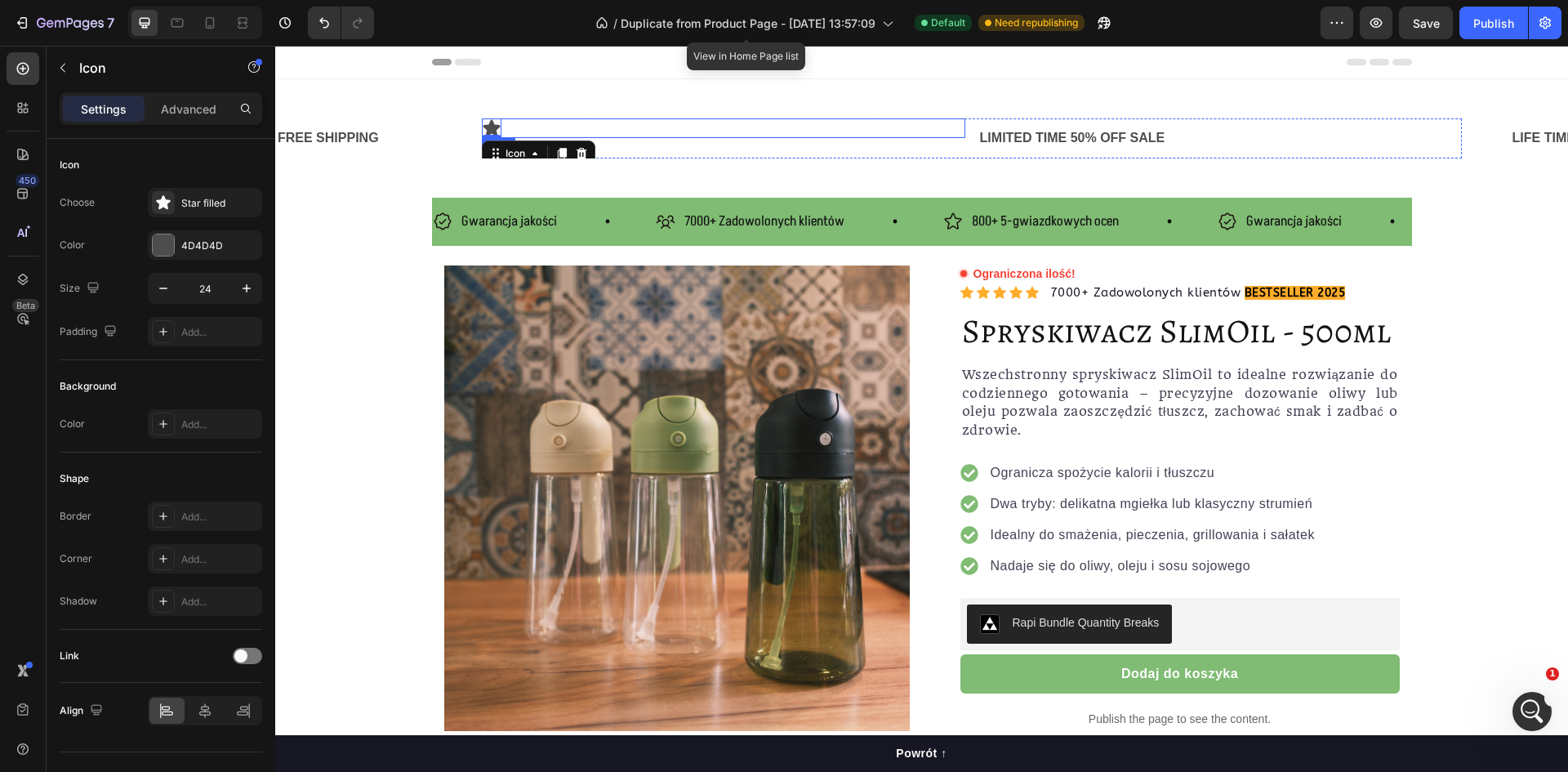
click at [520, 130] on div "Icon 0 Row" at bounding box center [723, 129] width 483 height 20
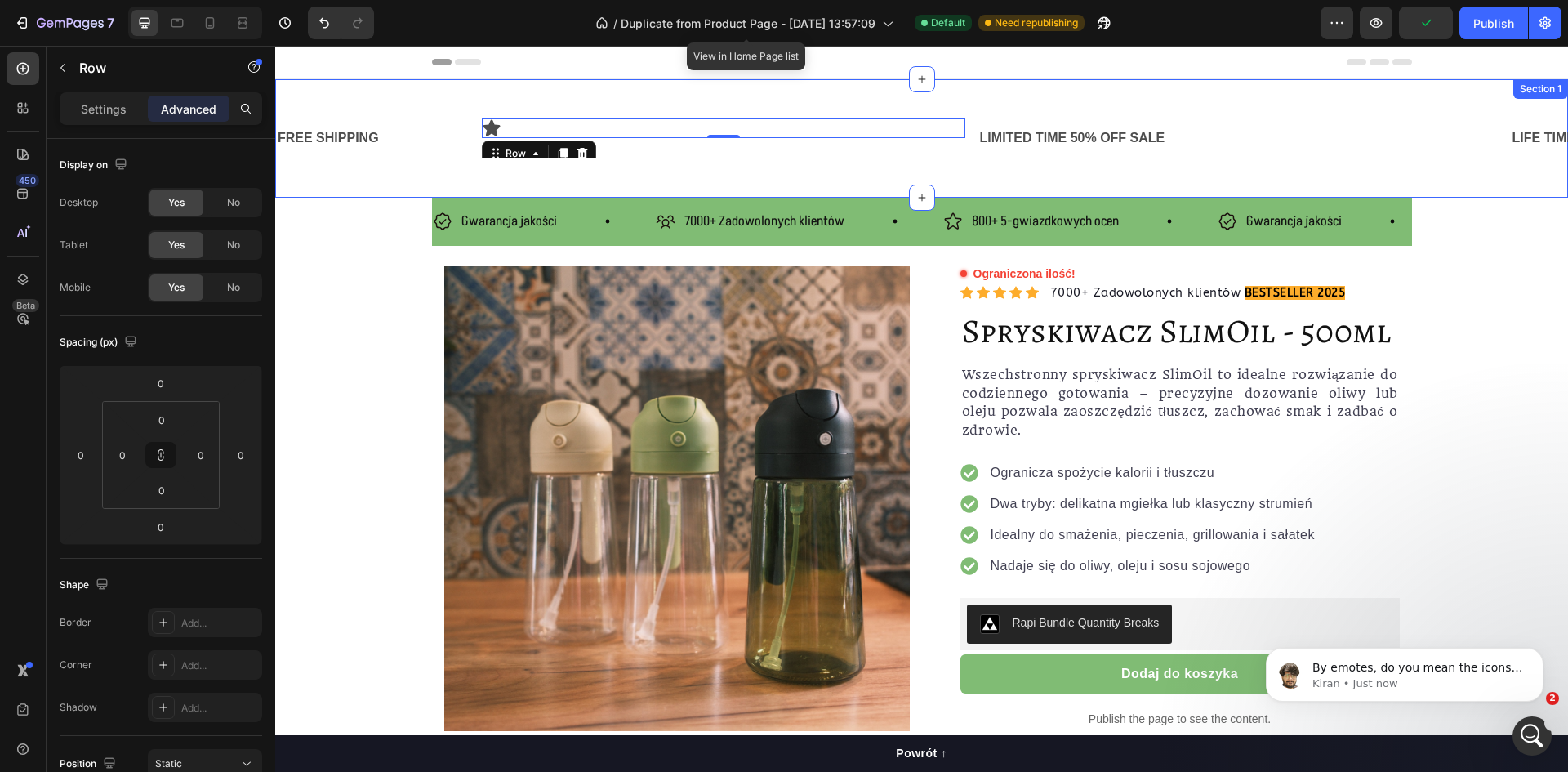
scroll to position [1228, 0]
click at [426, 174] on div "FREE SHIPPING Text Block Text Block Icon Row 0 LIMITED TIME 50% OFF SALE Text B…" at bounding box center [921, 138] width 1293 height 119
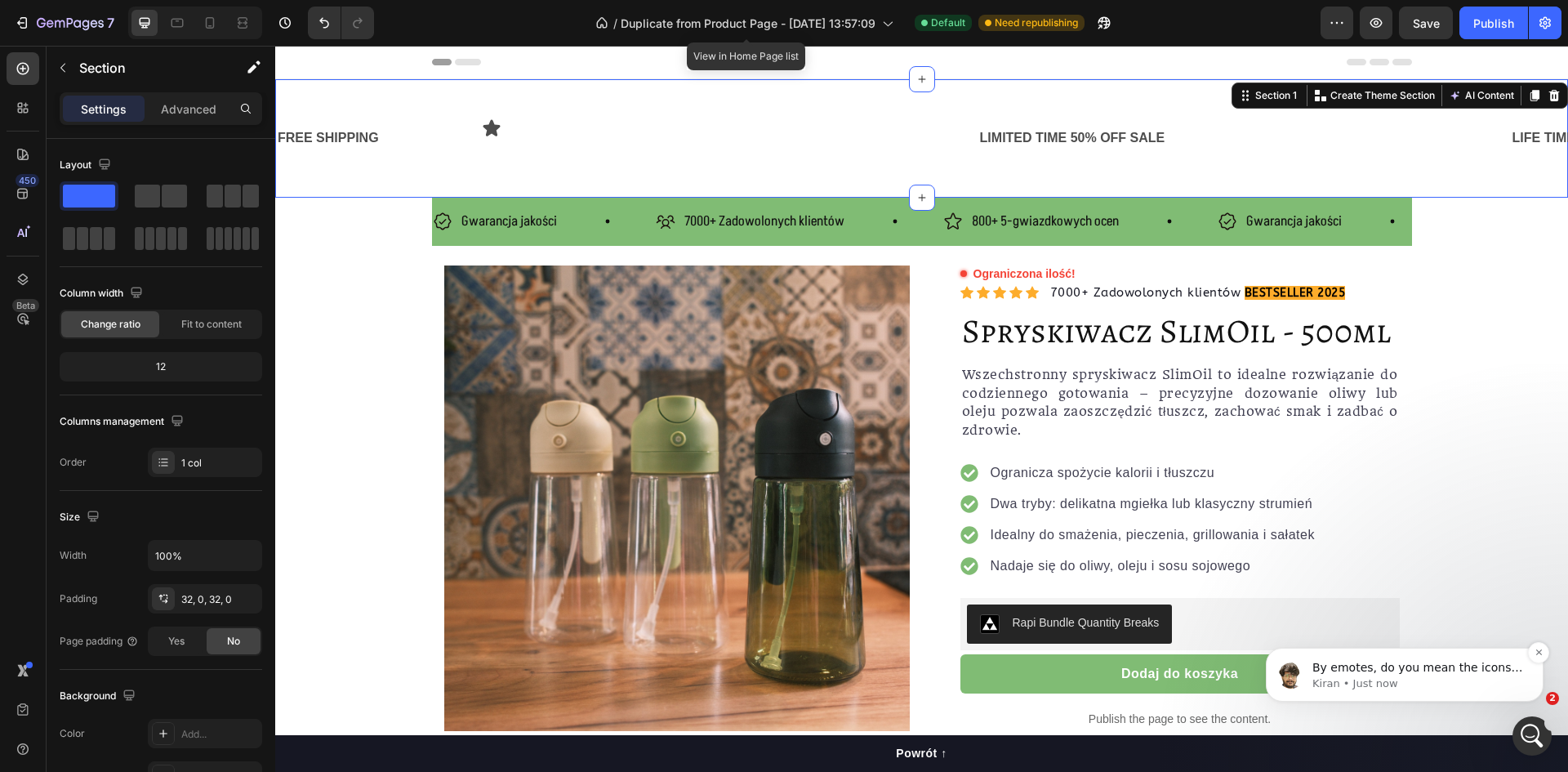
click at [1448, 675] on p "By emotes, do you mean the icons shown before the text?" at bounding box center [1418, 668] width 211 height 16
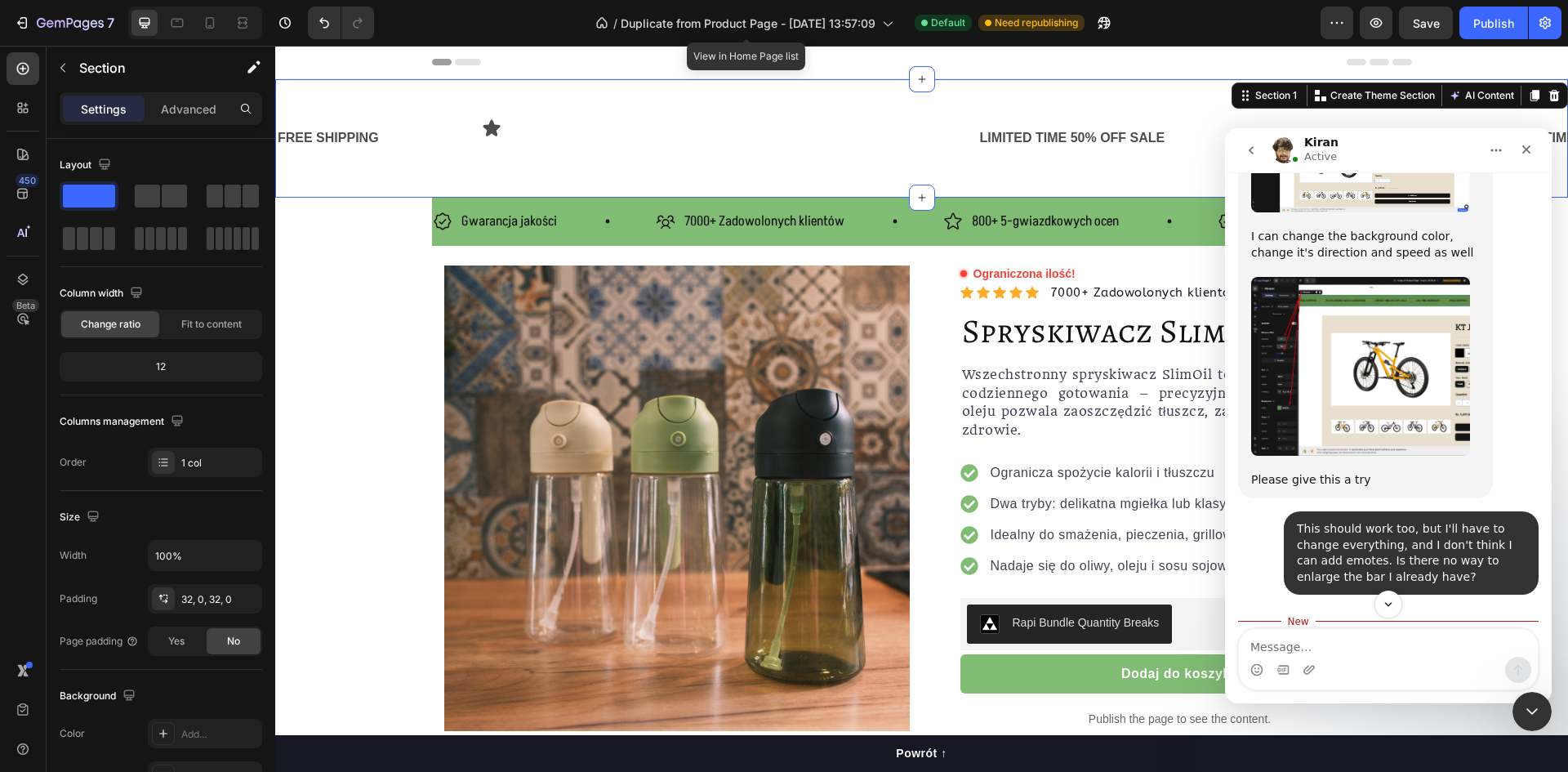
scroll to position [1254, 0]
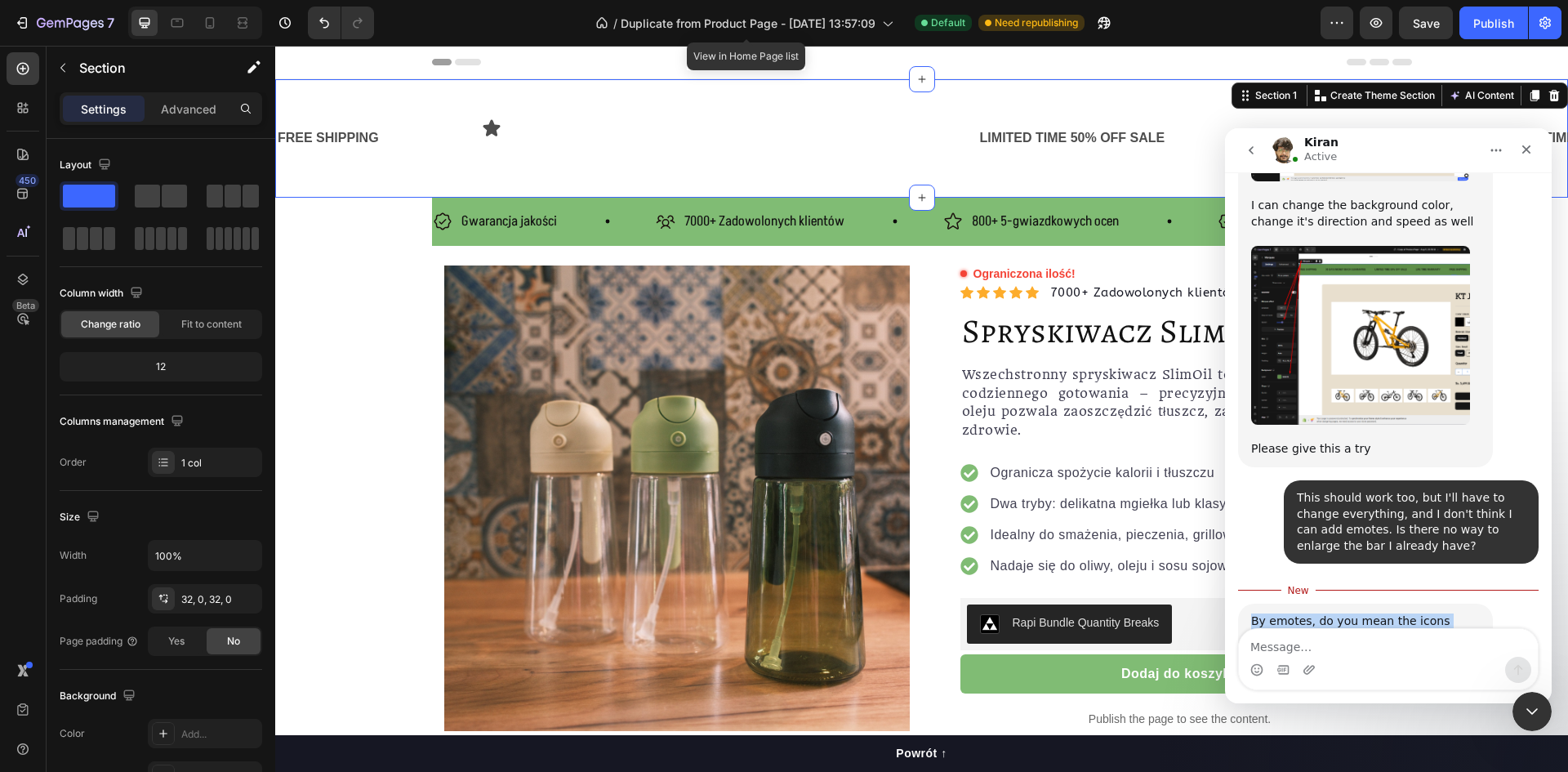
drag, startPoint x: 1337, startPoint y: 576, endPoint x: 1254, endPoint y: 558, distance: 84.9
click at [1254, 614] on div "By emotes, do you mean the icons shown before the text?" at bounding box center [1366, 630] width 229 height 32
drag, startPoint x: 1267, startPoint y: 561, endPoint x: 1345, endPoint y: 615, distance: 94.9
click at [1338, 604] on div "By emotes, do you mean the icons shown before the text? Kiran • Just now" at bounding box center [1388, 648] width 300 height 88
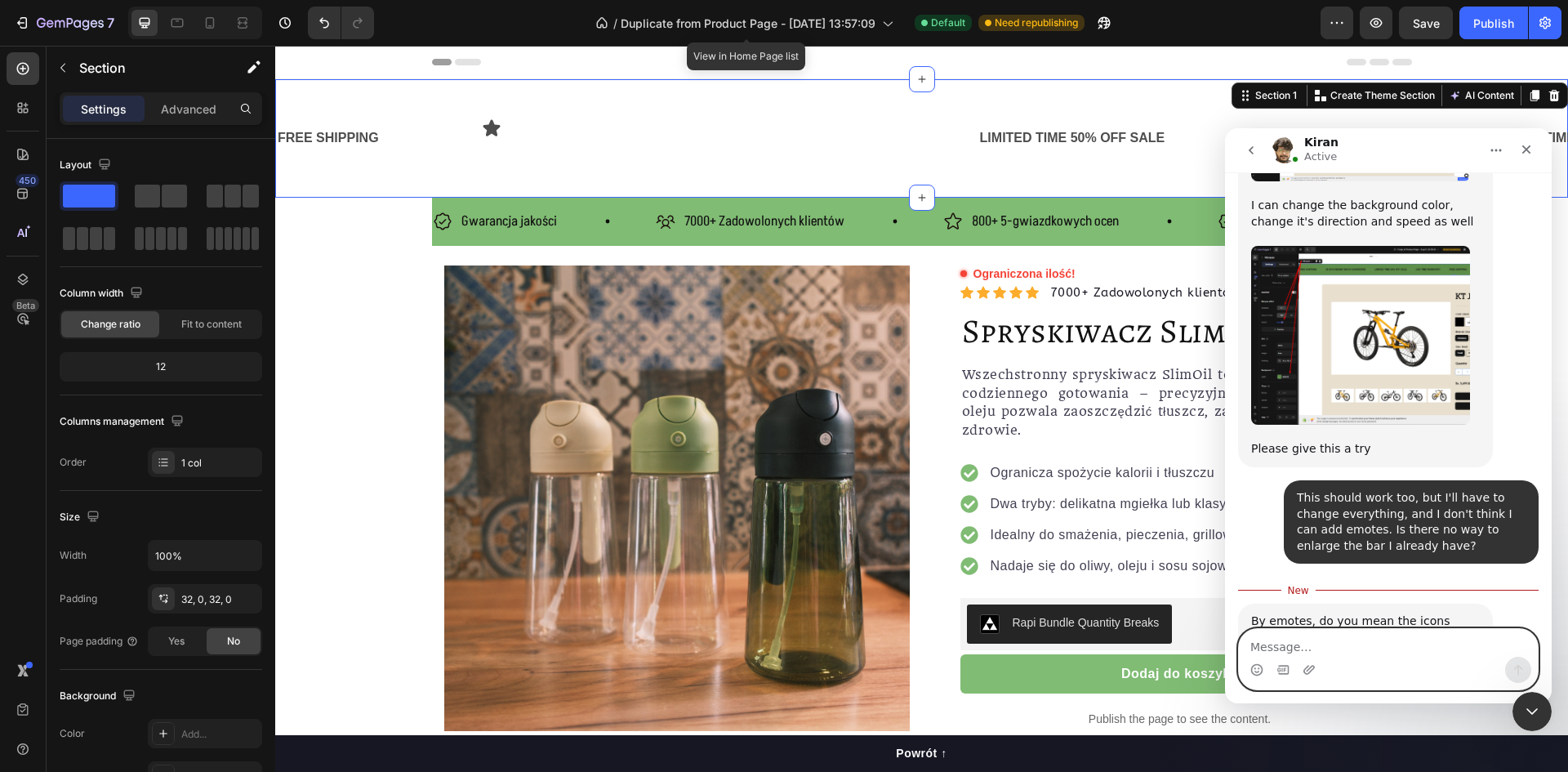
click at [1346, 643] on textarea "Message…" at bounding box center [1388, 642] width 299 height 28
type textarea "yes, sorry my english not very well"
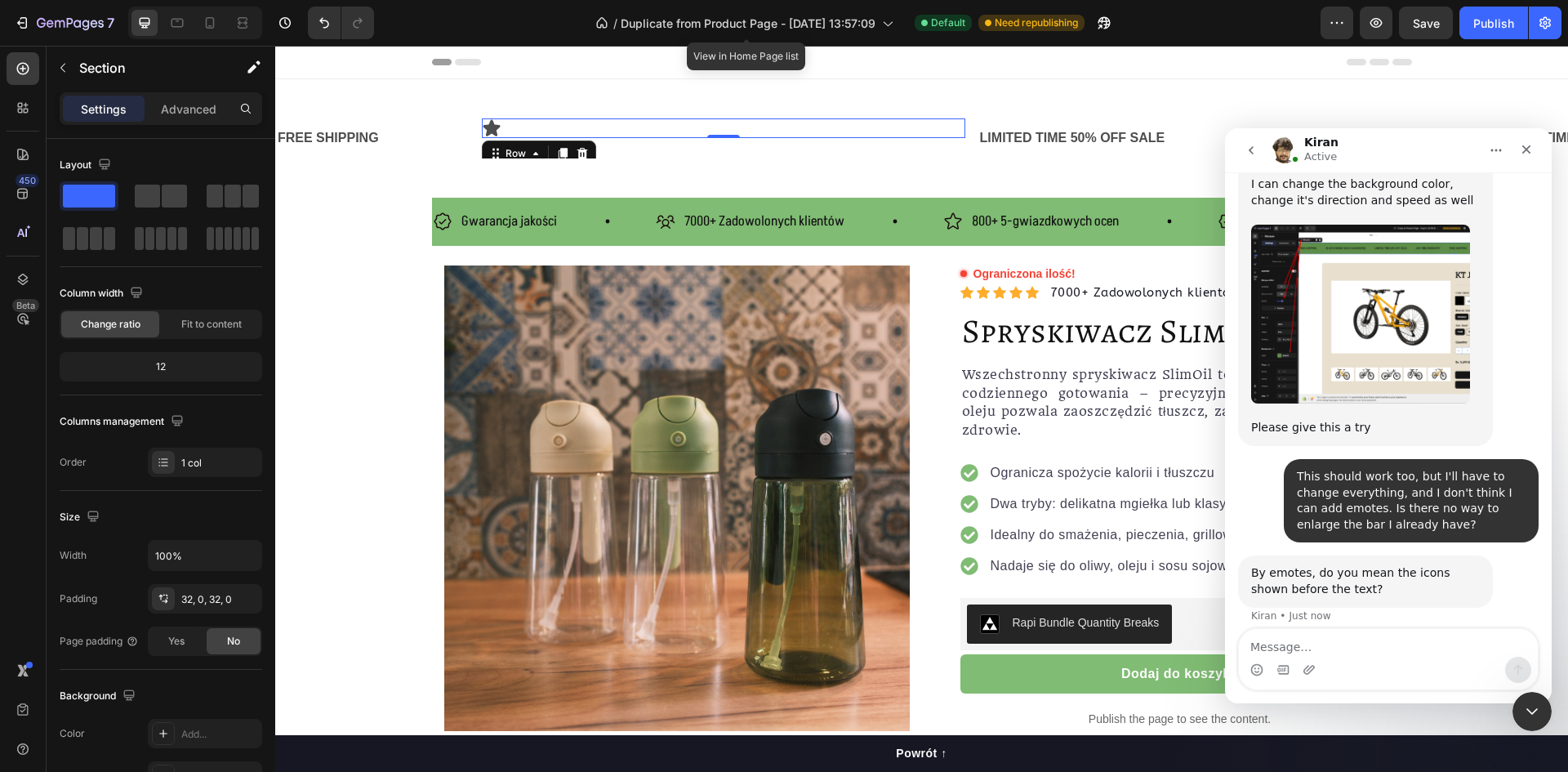
click at [511, 129] on div "Icon Row 0" at bounding box center [723, 129] width 483 height 20
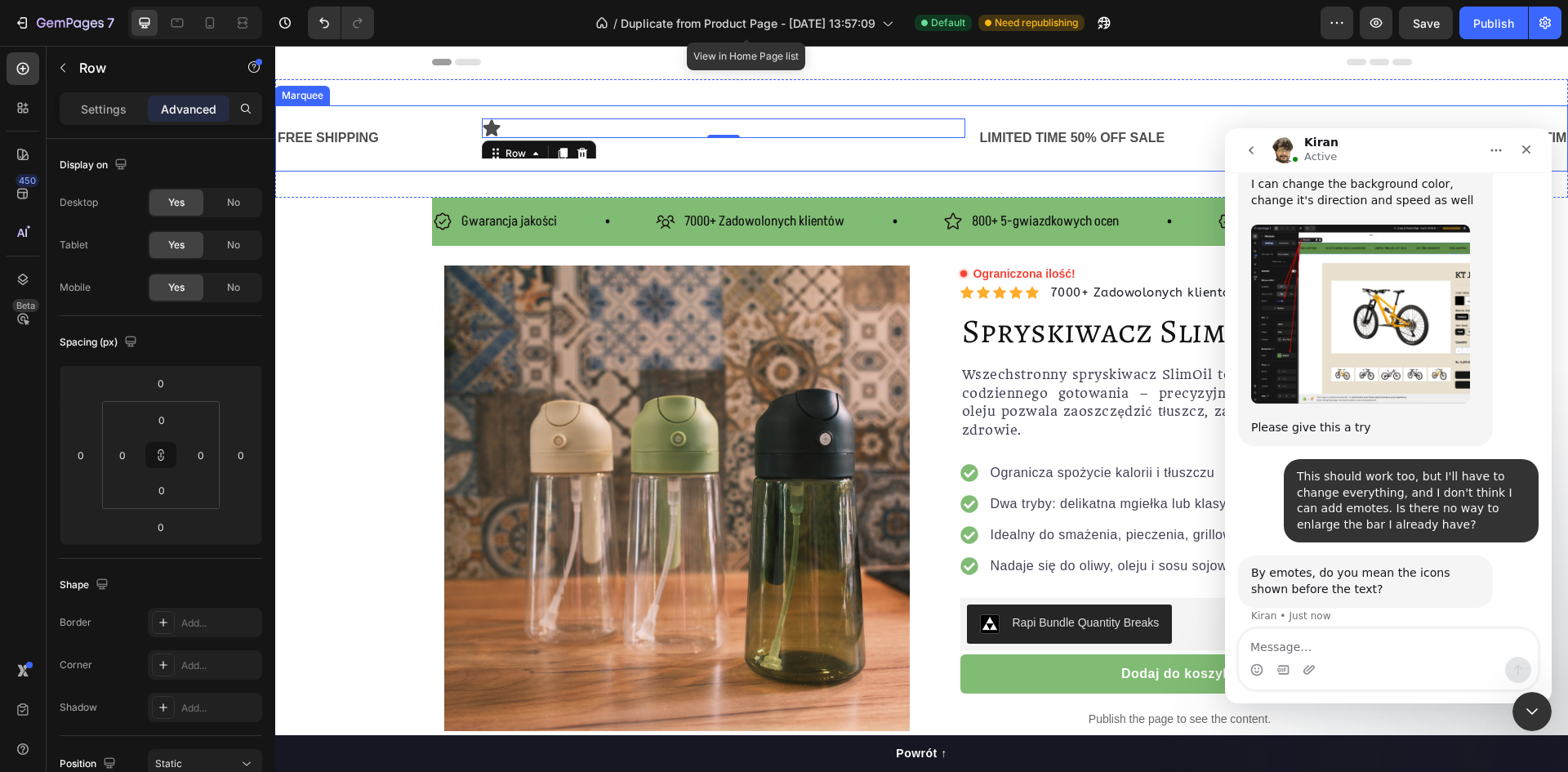
click at [469, 158] on div "FREE SHIPPING Text Block Text Block Icon Row 0 LIMITED TIME 50% OFF SALE Text B…" at bounding box center [921, 138] width 1293 height 66
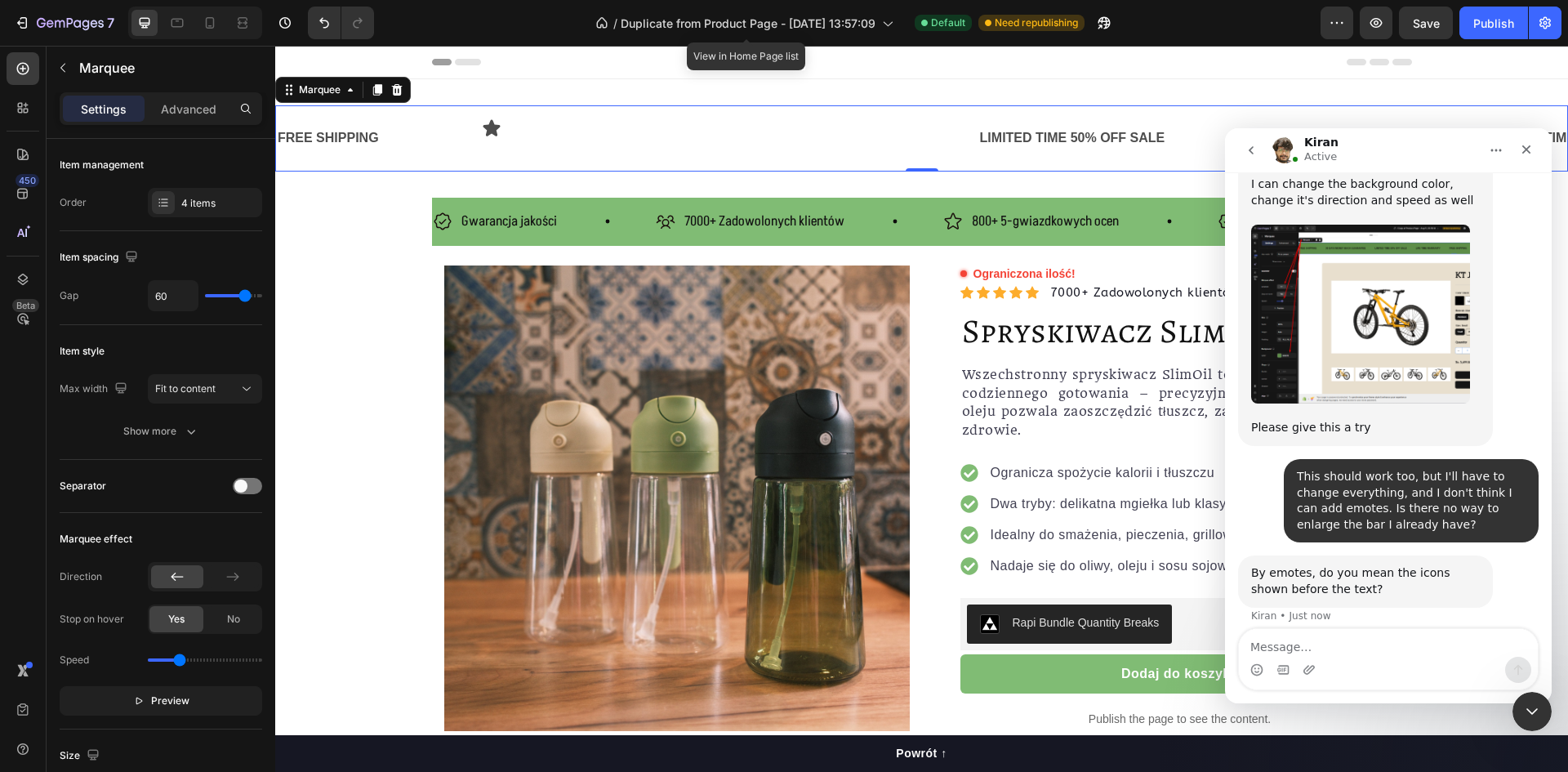
click at [491, 141] on div "Icon Row" at bounding box center [723, 138] width 483 height 40
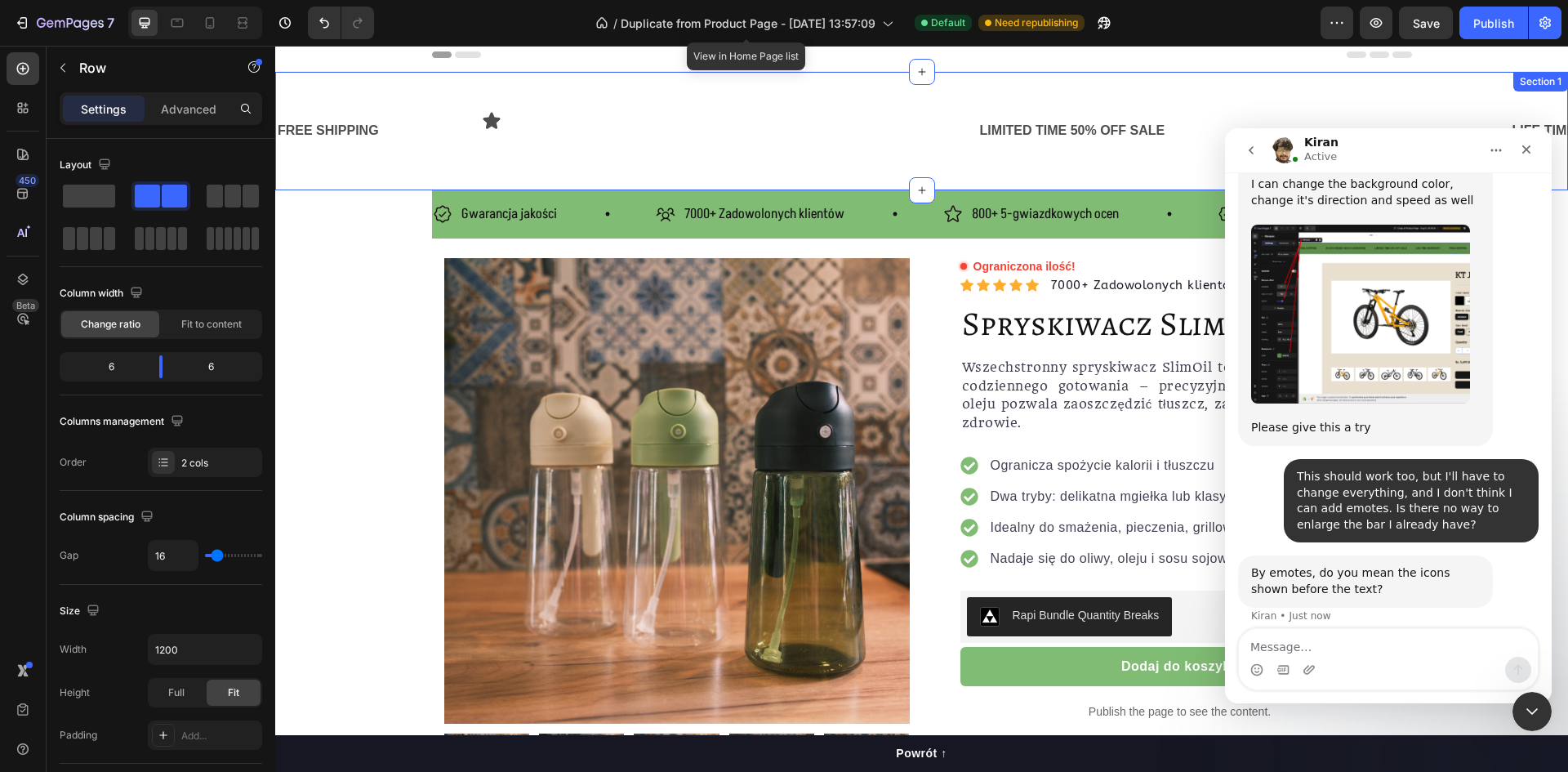
scroll to position [0, 0]
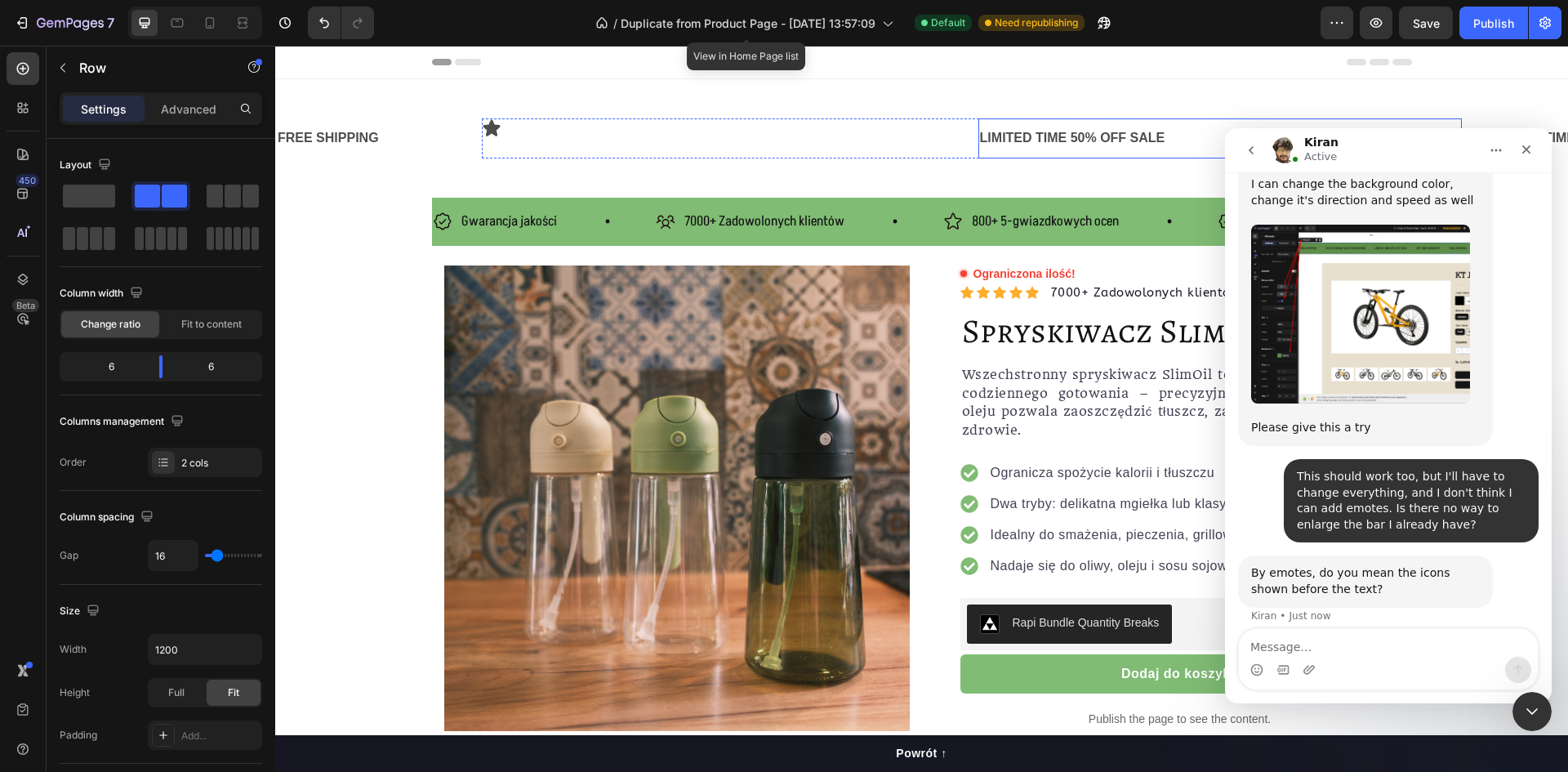
click at [976, 145] on div "Icon Row LIMITED TIME 50% OFF SALE Text Block Row" at bounding box center [971, 138] width 980 height 40
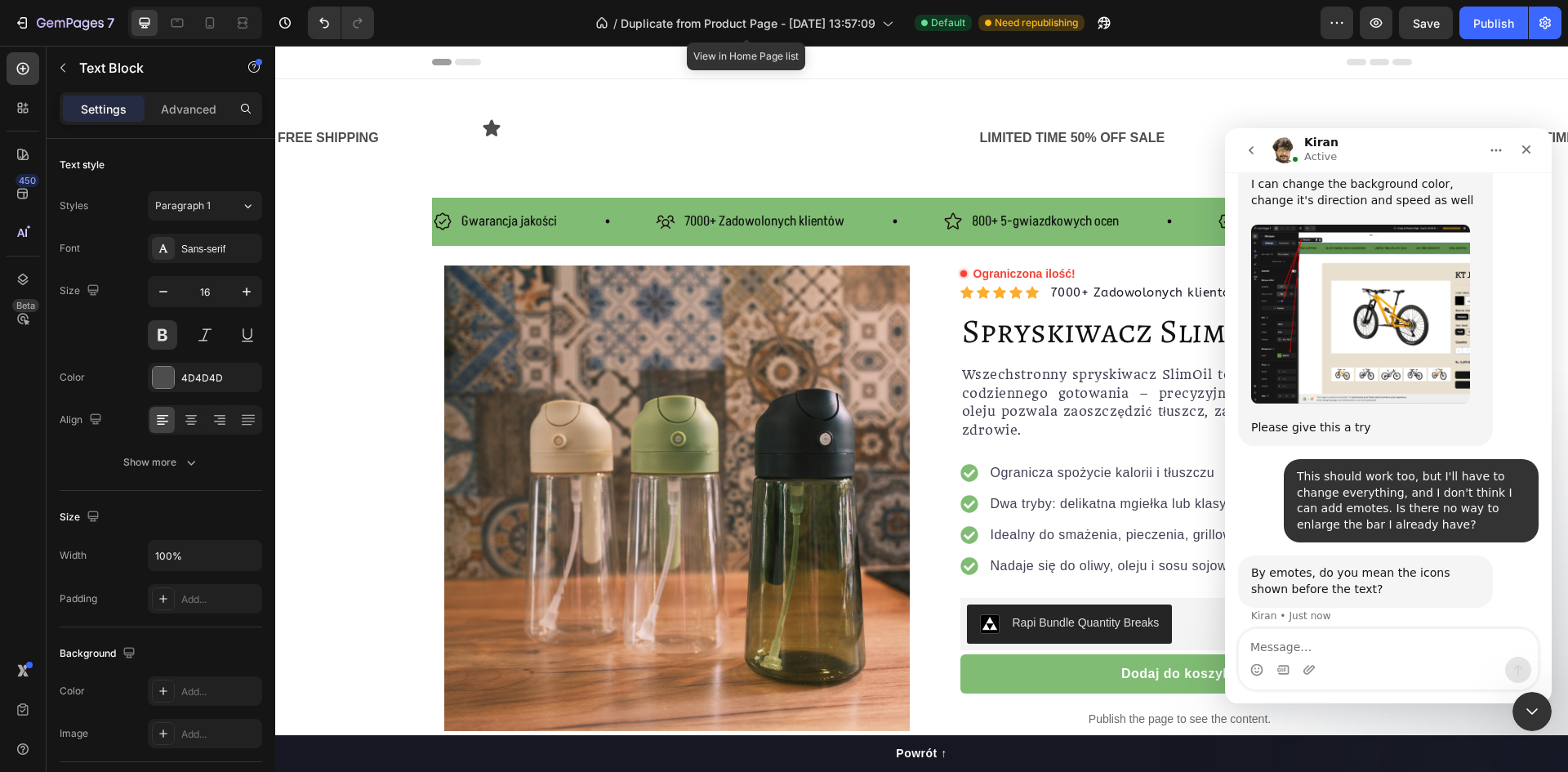
click at [985, 129] on div "LIMITED TIME 50% OFF SALE" at bounding box center [1220, 138] width 483 height 27
click at [970, 132] on div "Icon Row LIMITED TIME 50% OFF SALE Text Block Row 0" at bounding box center [971, 138] width 980 height 40
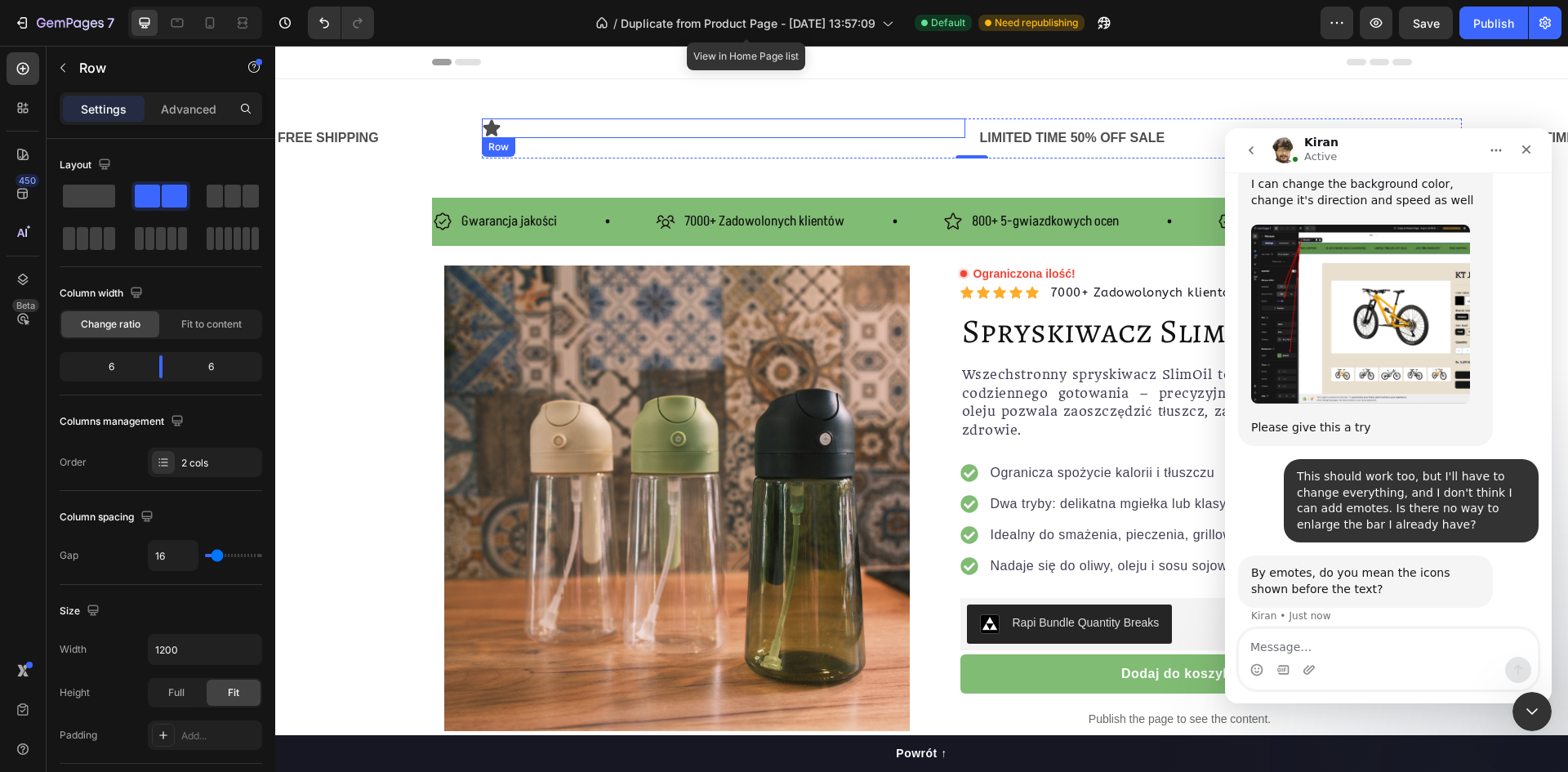
drag, startPoint x: 964, startPoint y: 133, endPoint x: 889, endPoint y: 138, distance: 75.2
click at [963, 133] on div "Icon Row" at bounding box center [723, 129] width 483 height 20
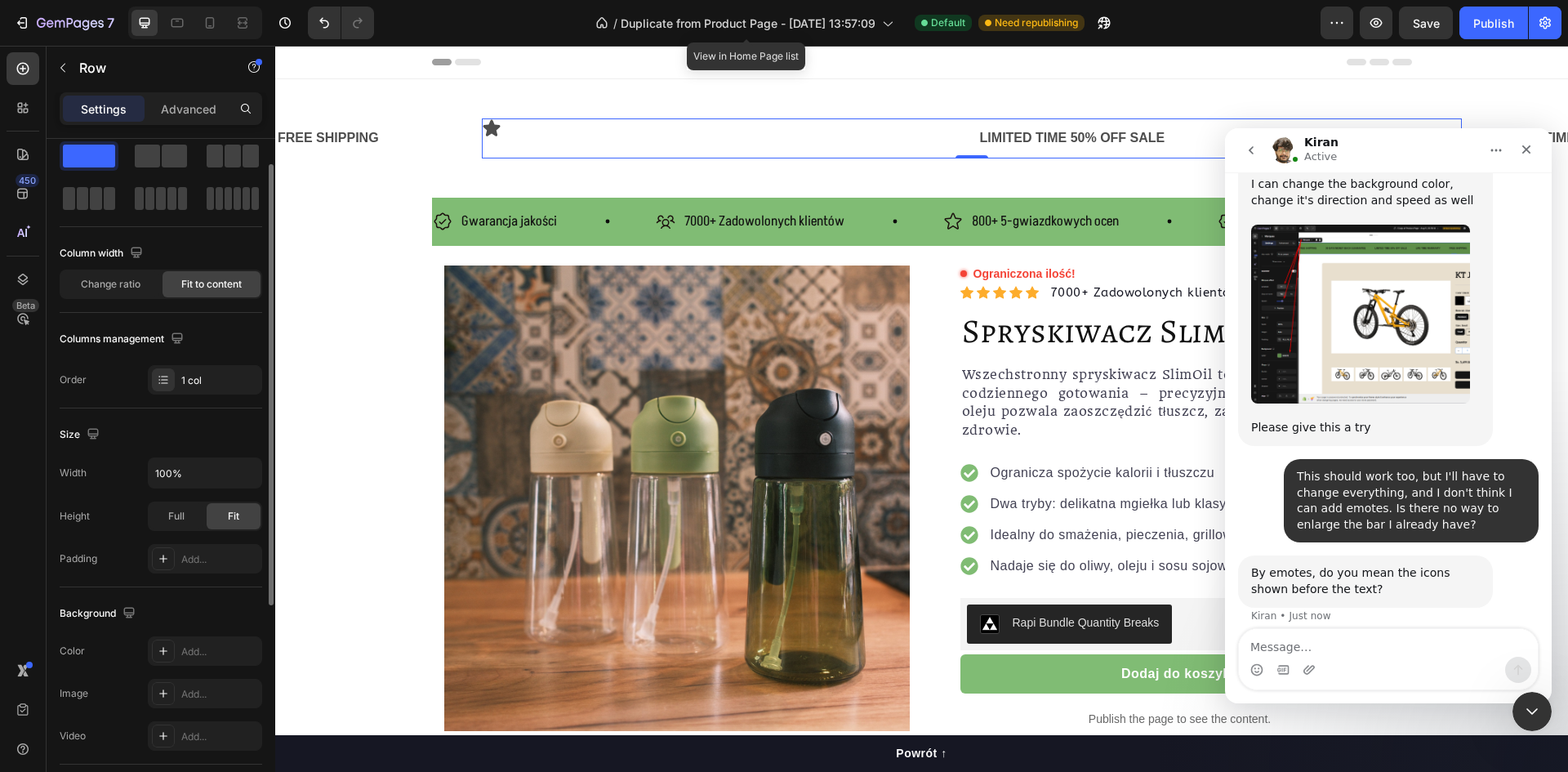
click at [889, 138] on div "Icon Row" at bounding box center [723, 138] width 483 height 40
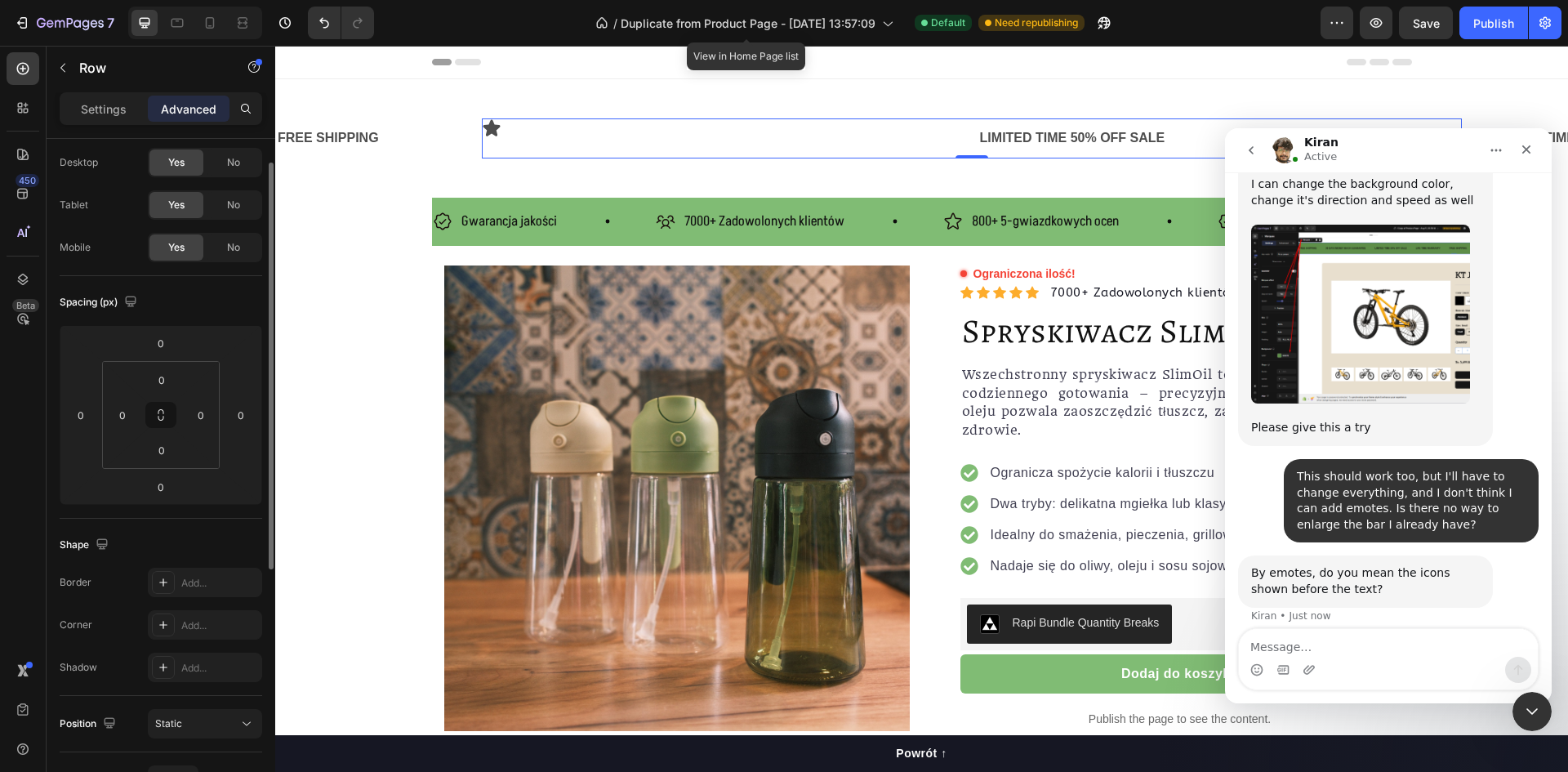
click at [888, 138] on div "Icon Row" at bounding box center [723, 138] width 483 height 40
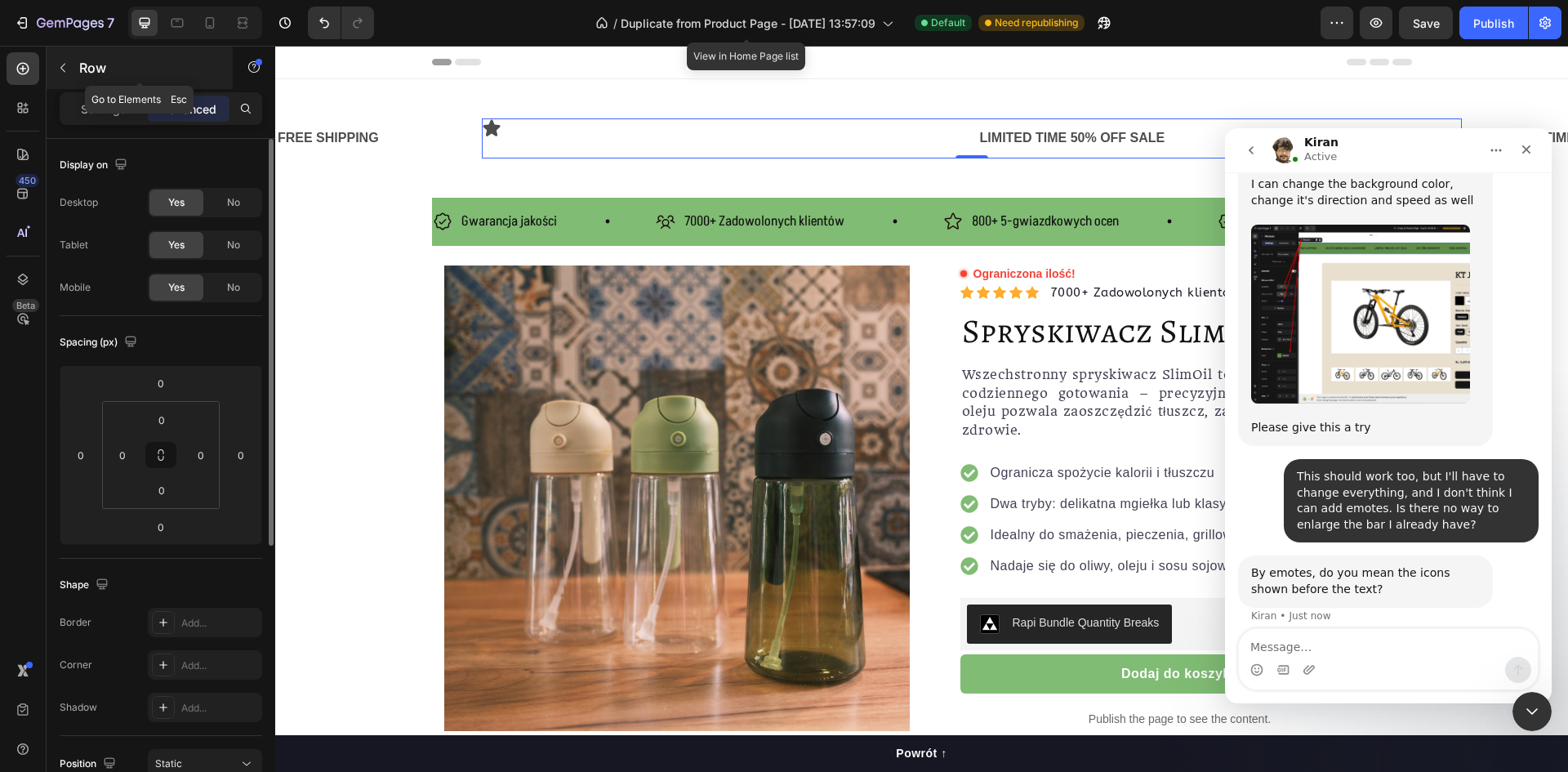
click at [71, 72] on button "button" at bounding box center [63, 67] width 26 height 26
click at [600, 147] on div "Icon Row" at bounding box center [723, 138] width 483 height 40
click at [111, 120] on div "Settings" at bounding box center [103, 108] width 81 height 26
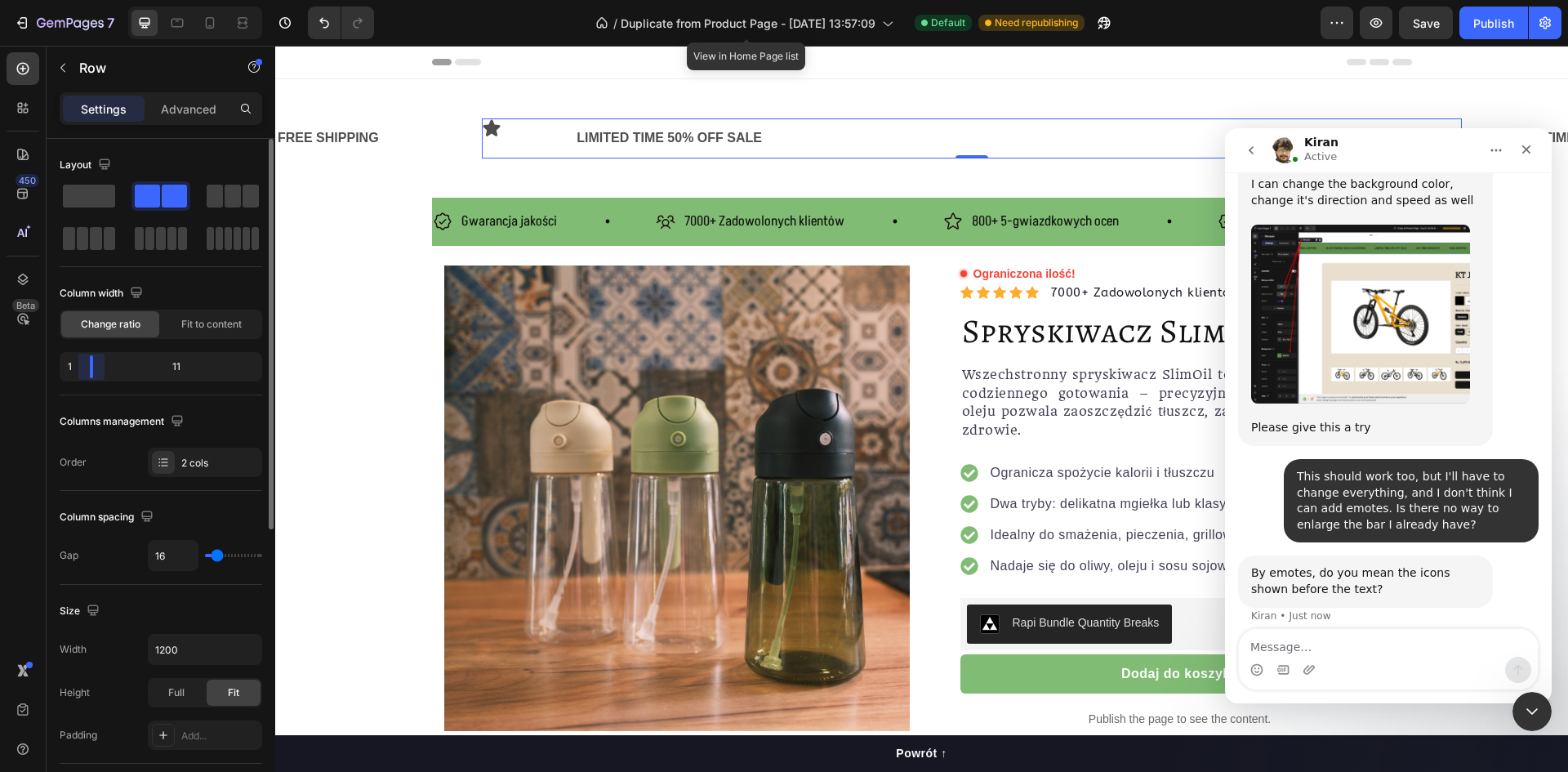
drag, startPoint x: 157, startPoint y: 373, endPoint x: 68, endPoint y: 374, distance: 89.0
click at [56, 0] on body "7 / Duplicate from Product Page - Jun 26, 13:57:09 View in Home Page list Defau…" at bounding box center [784, 0] width 1568 height 0
drag, startPoint x: 84, startPoint y: 369, endPoint x: 70, endPoint y: 371, distance: 14.1
click at [70, 0] on body "7 / Duplicate from Product Page - Jun 26, 13:57:09 View in Home Page list Defau…" at bounding box center [784, 0] width 1568 height 0
click at [536, 141] on div "Icon Row" at bounding box center [522, 138] width 81 height 40
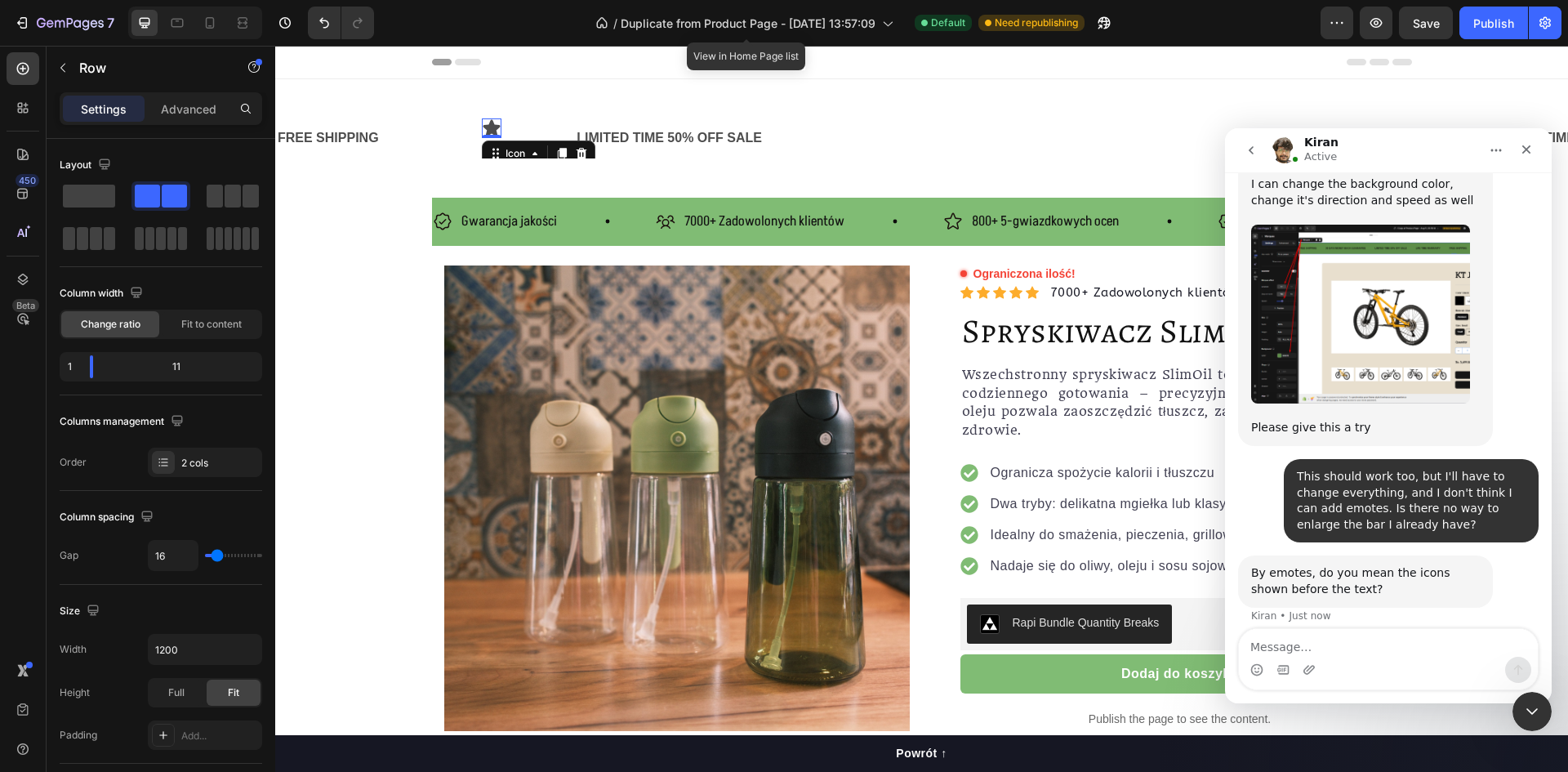
click at [495, 126] on icon at bounding box center [491, 128] width 17 height 16
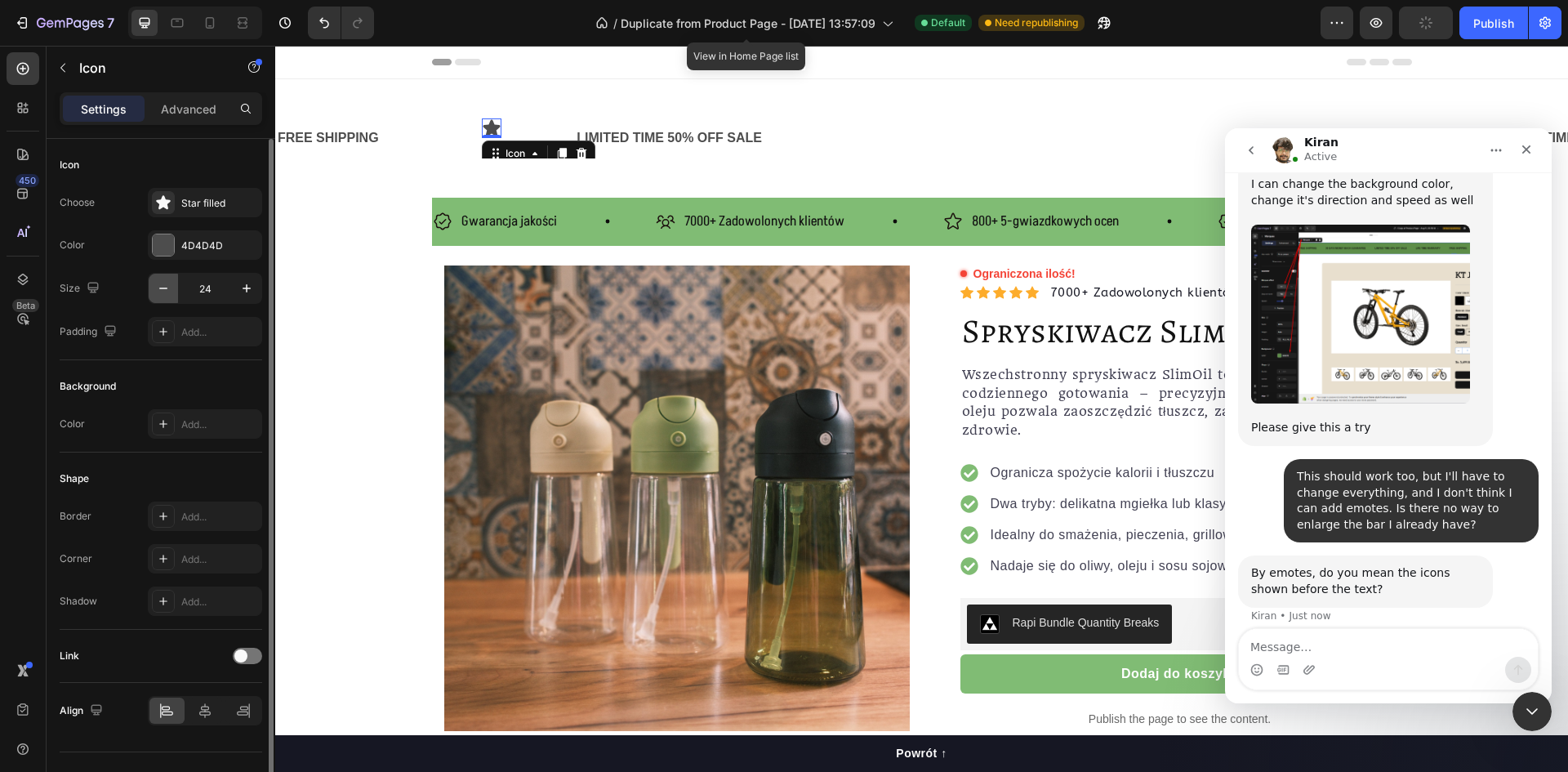
click at [168, 287] on icon "button" at bounding box center [164, 289] width 16 height 16
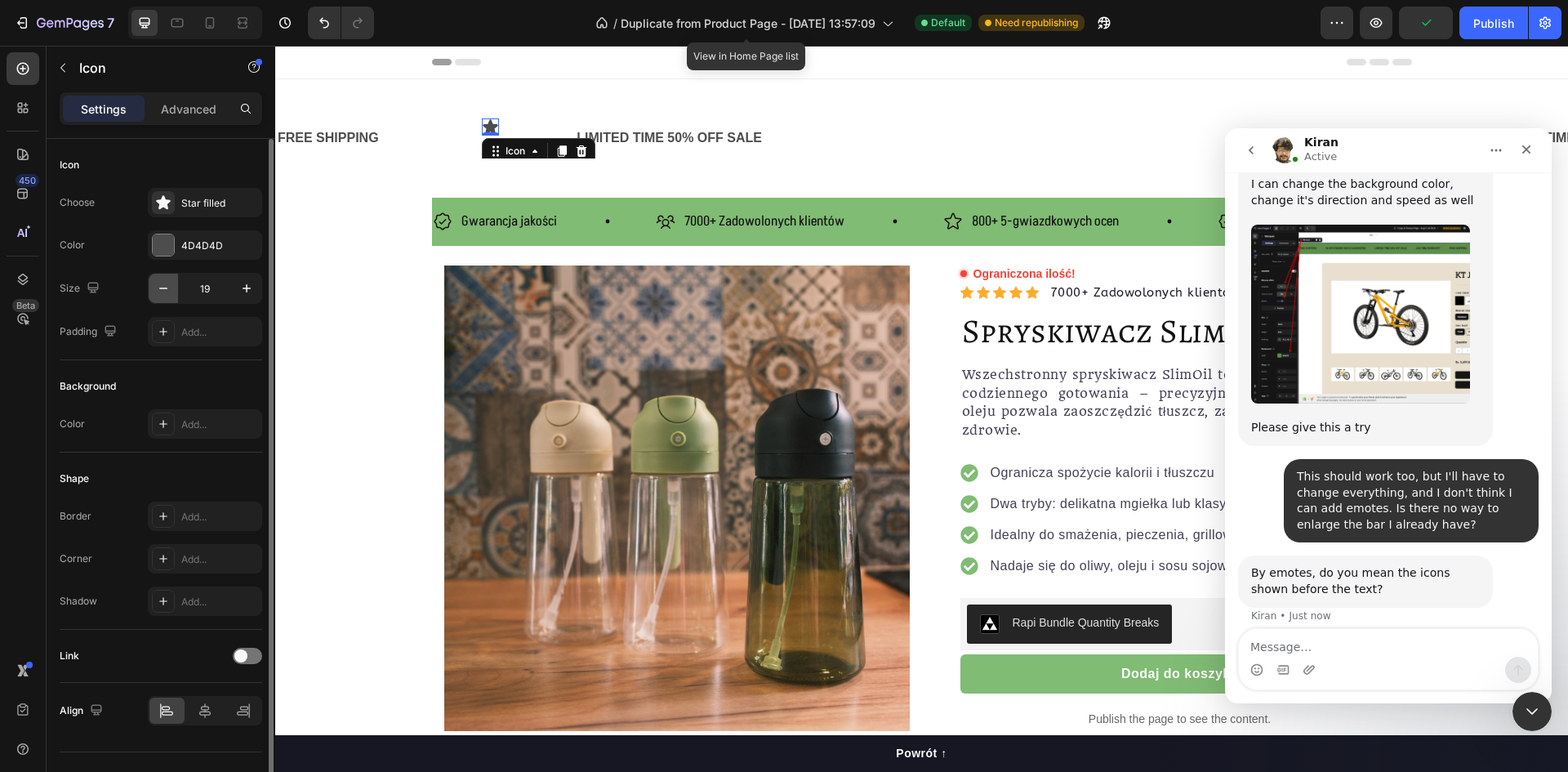
click at [168, 287] on icon "button" at bounding box center [164, 289] width 16 height 16
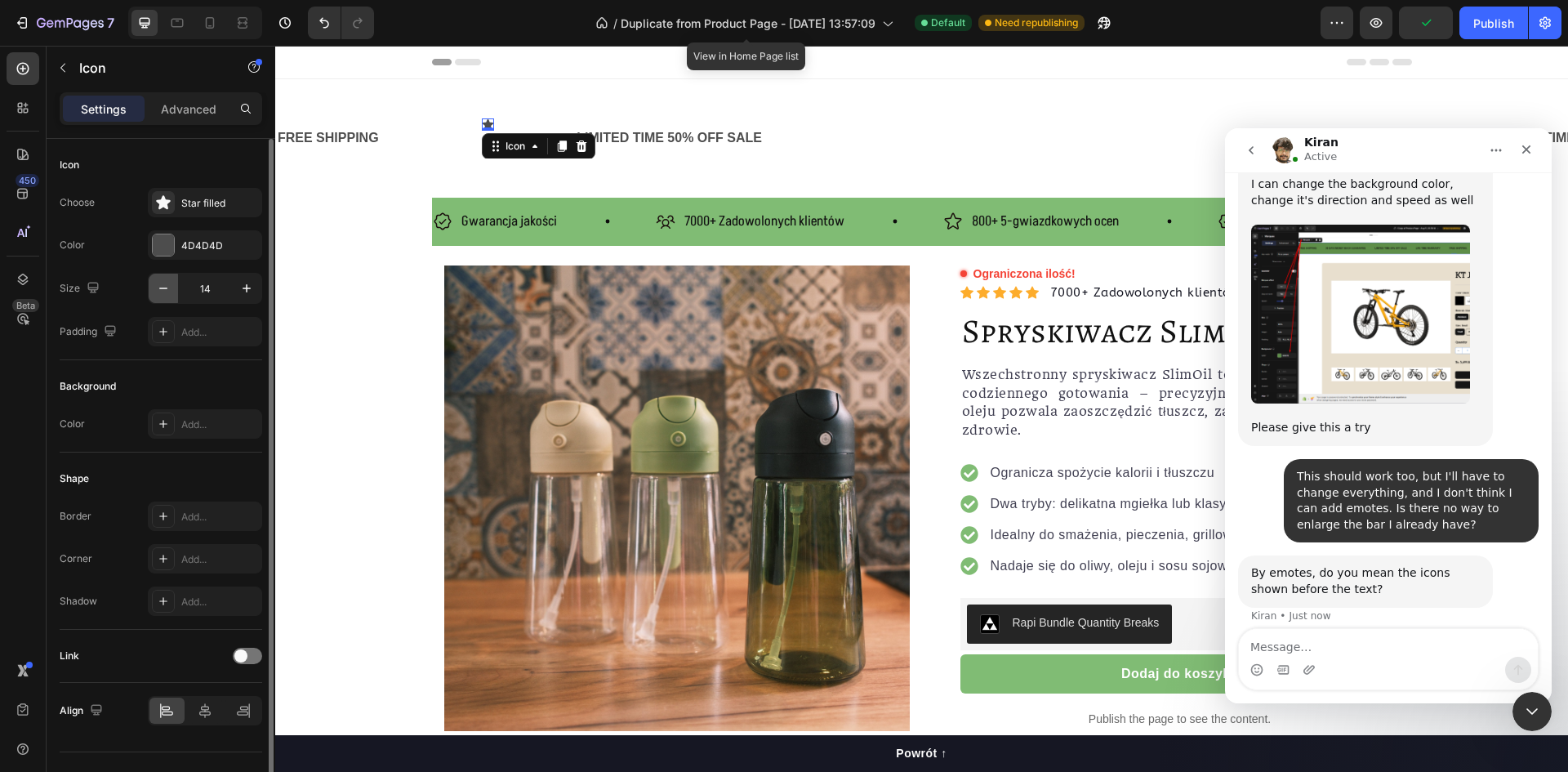
click at [168, 287] on icon "button" at bounding box center [164, 289] width 16 height 16
type input "12"
click at [195, 212] on div "Star filled" at bounding box center [205, 202] width 114 height 29
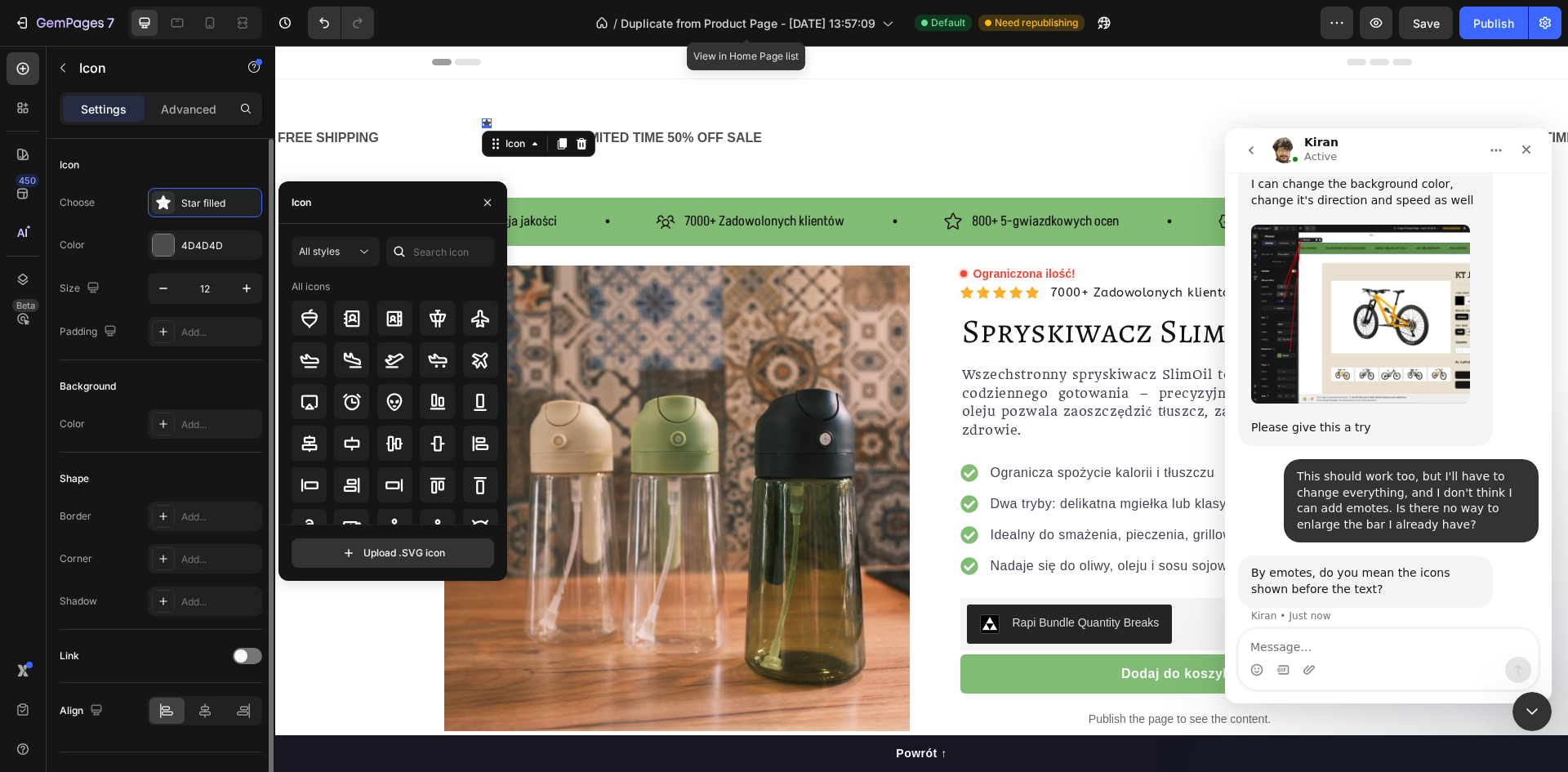
click at [166, 385] on div "Background" at bounding box center [161, 386] width 203 height 26
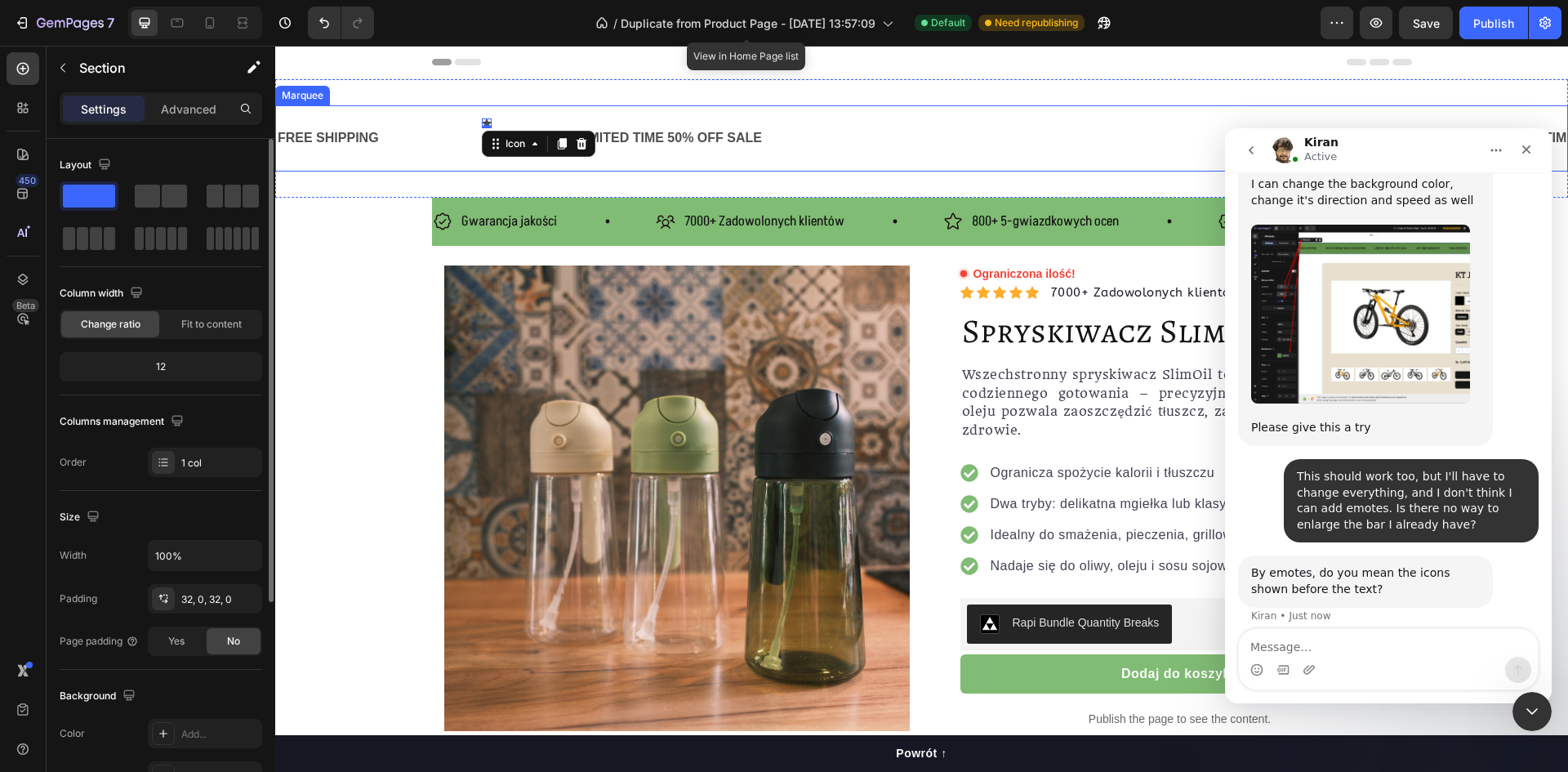
click at [465, 100] on div "FREE SHIPPING Text Block Text Block Icon 0 Row LIMITED TIME 50% OFF SALE Text B…" at bounding box center [921, 138] width 1293 height 119
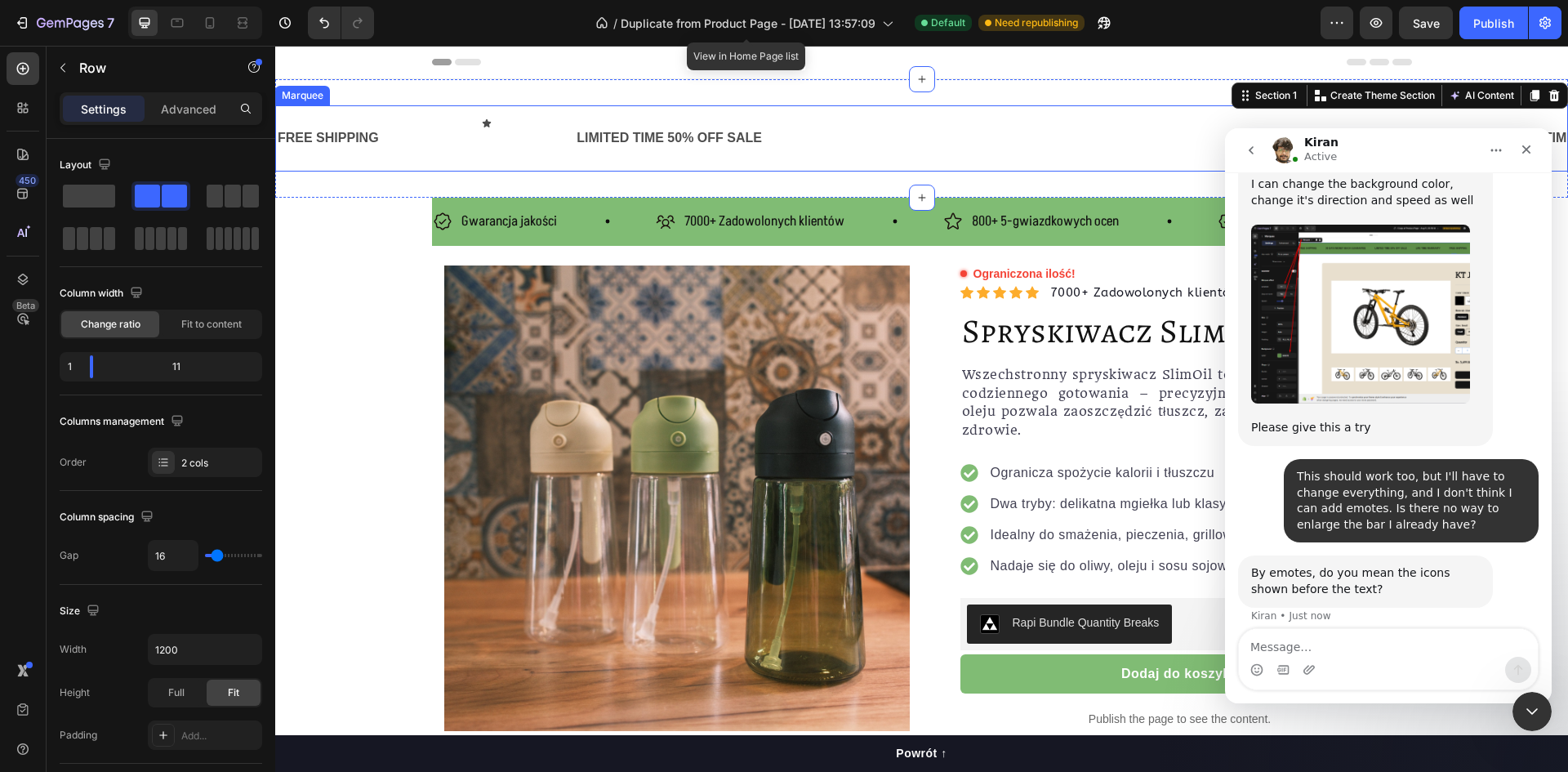
click at [491, 130] on div "Icon Row" at bounding box center [522, 138] width 81 height 40
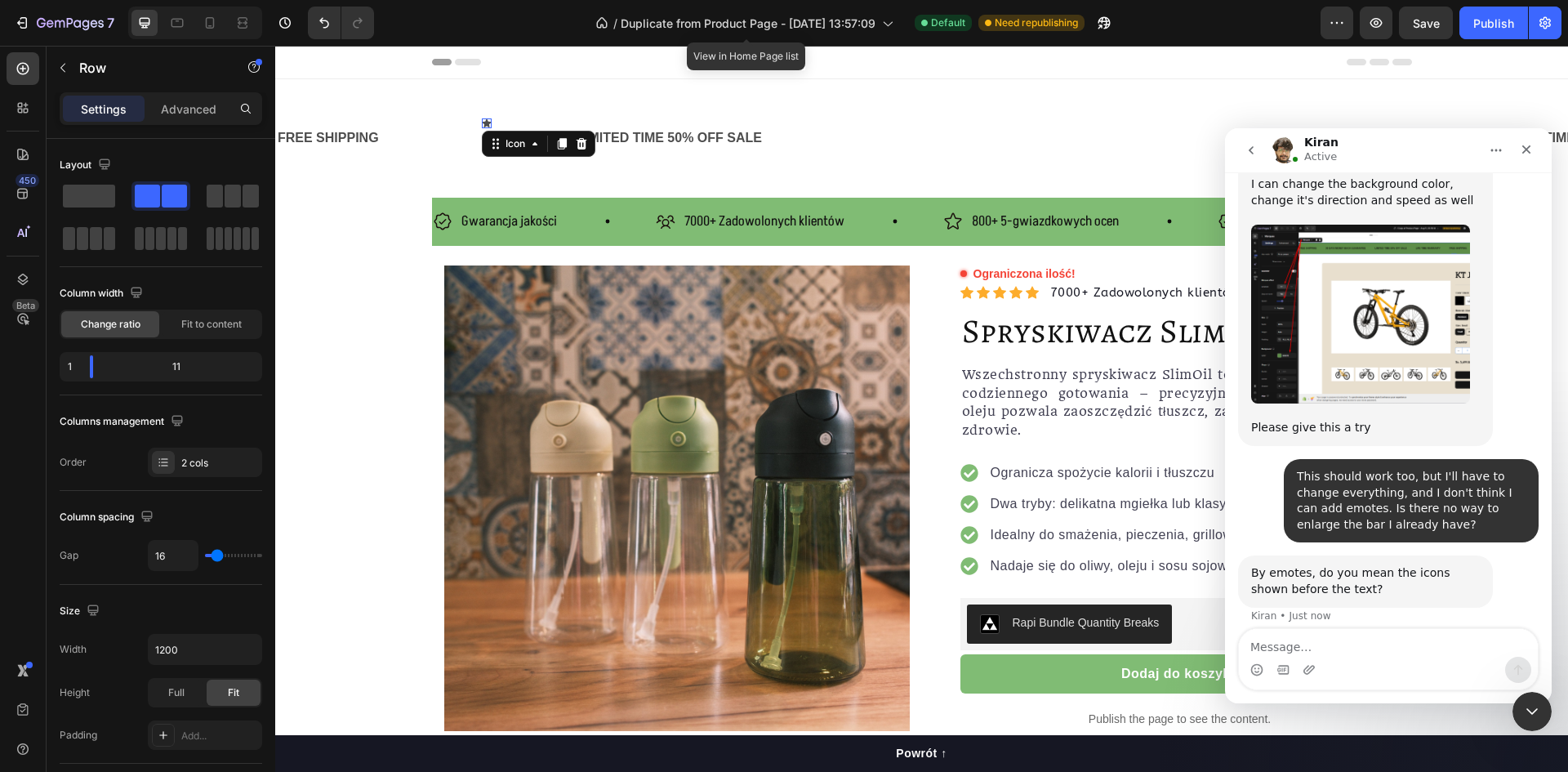
click at [491, 122] on icon at bounding box center [486, 123] width 10 height 10
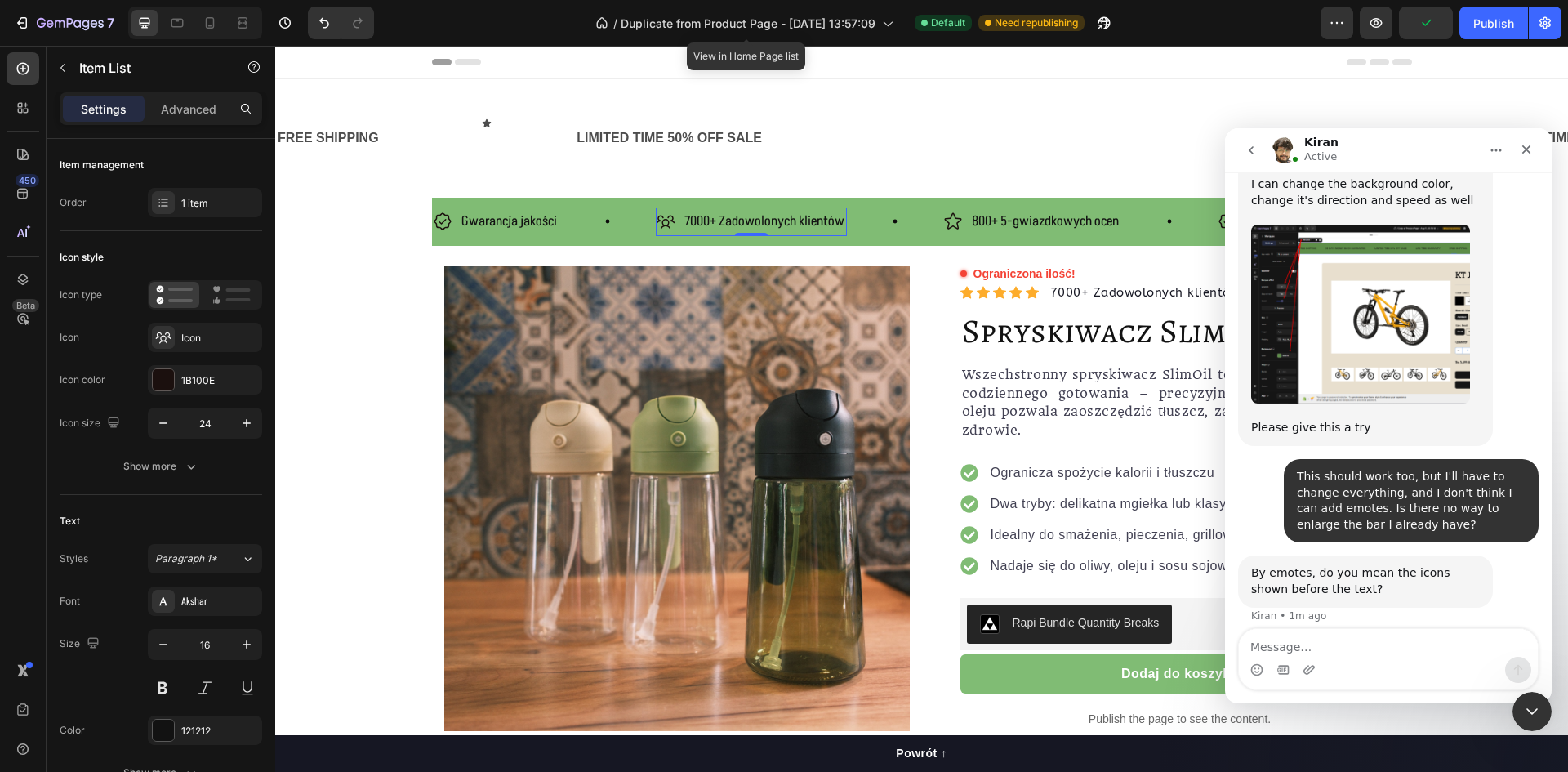
click at [725, 219] on span "7000+ Zadowolonych klientów" at bounding box center [764, 222] width 160 height 20
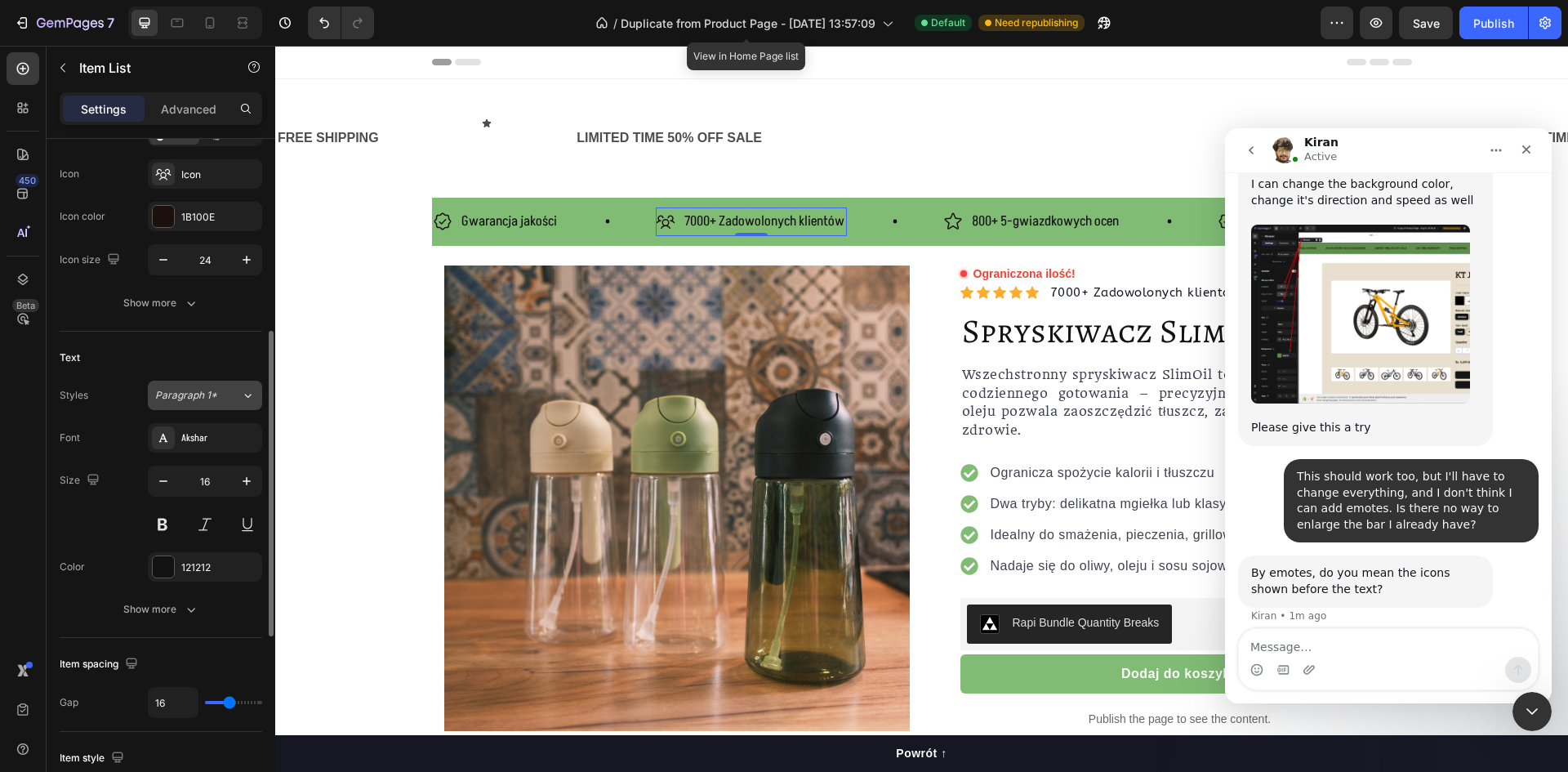
scroll to position [327, 0]
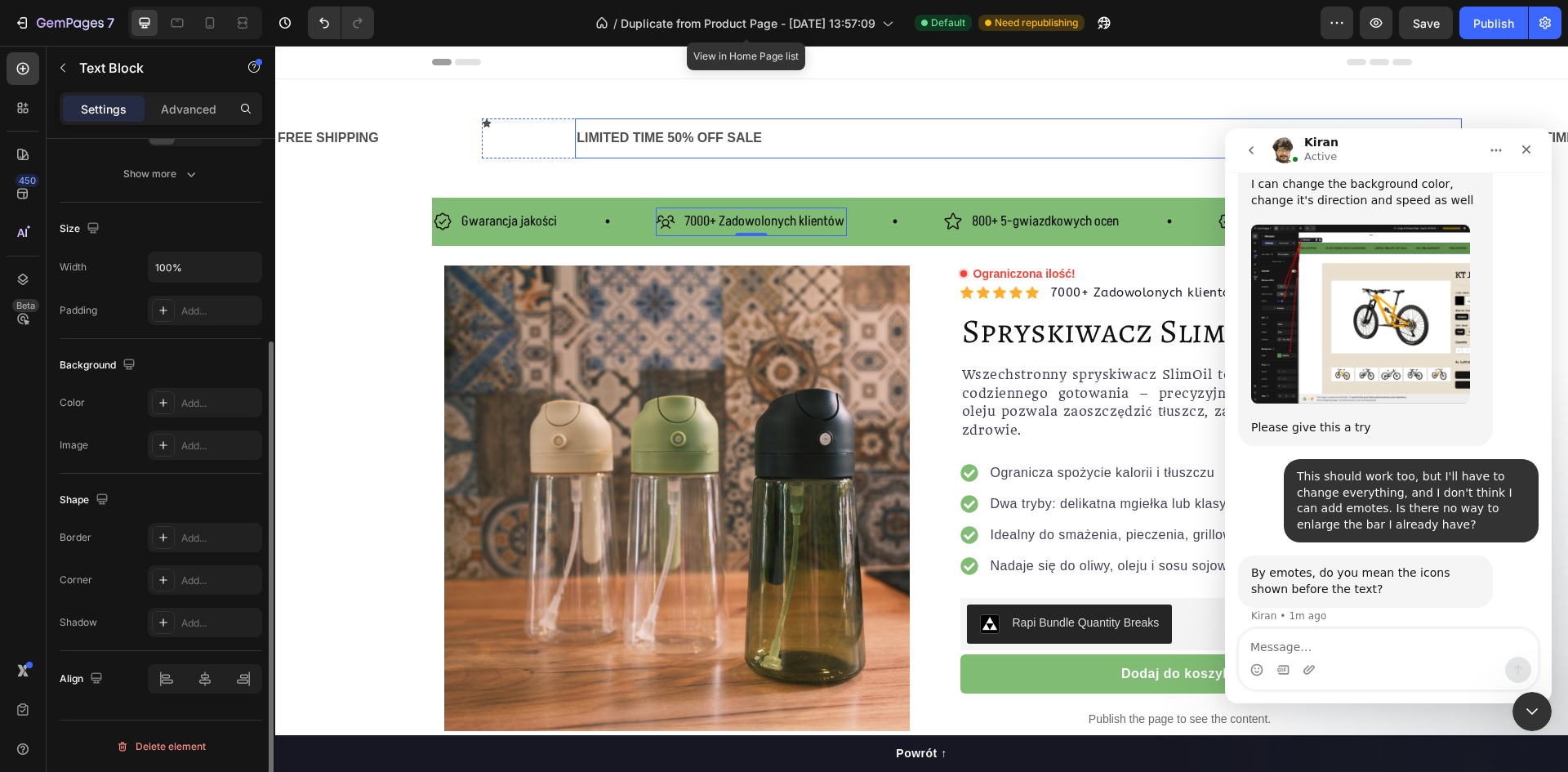
click at [633, 138] on div "LIMITED TIME 50% OFF SALE" at bounding box center [1019, 138] width 886 height 27
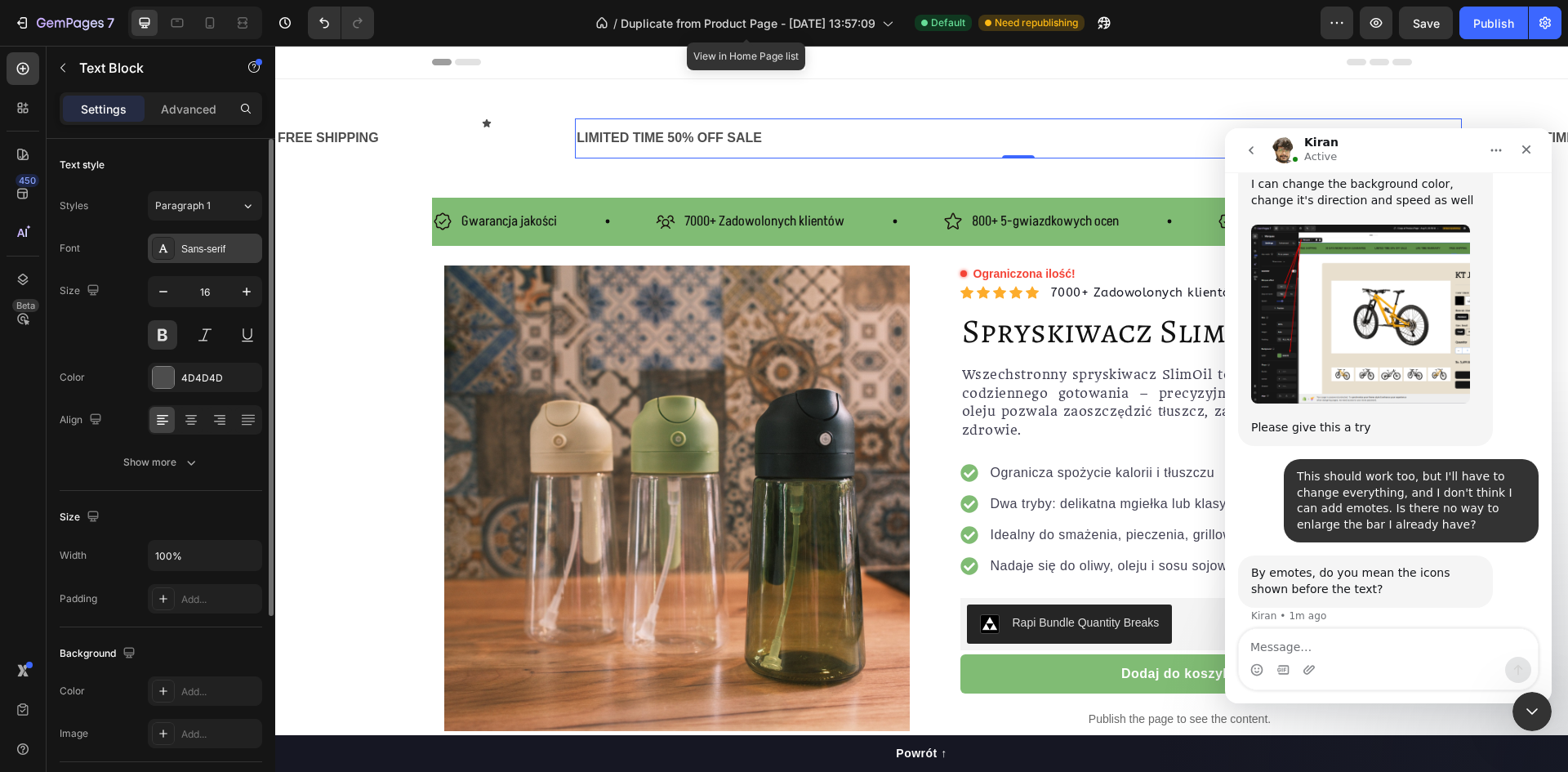
click at [208, 252] on div "Sans-serif" at bounding box center [220, 249] width 77 height 14
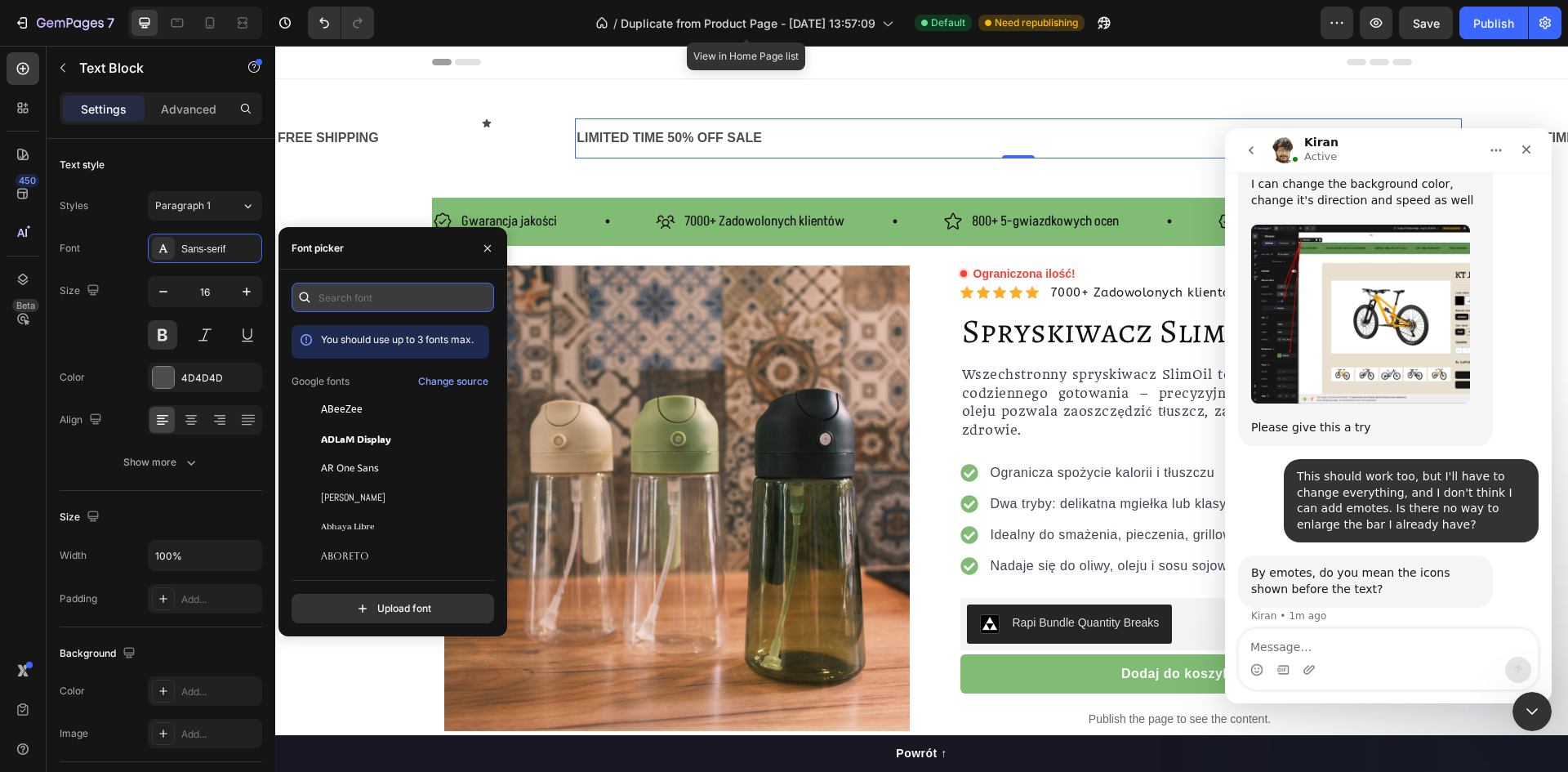
click at [363, 283] on input "text" at bounding box center [392, 297] width 203 height 29
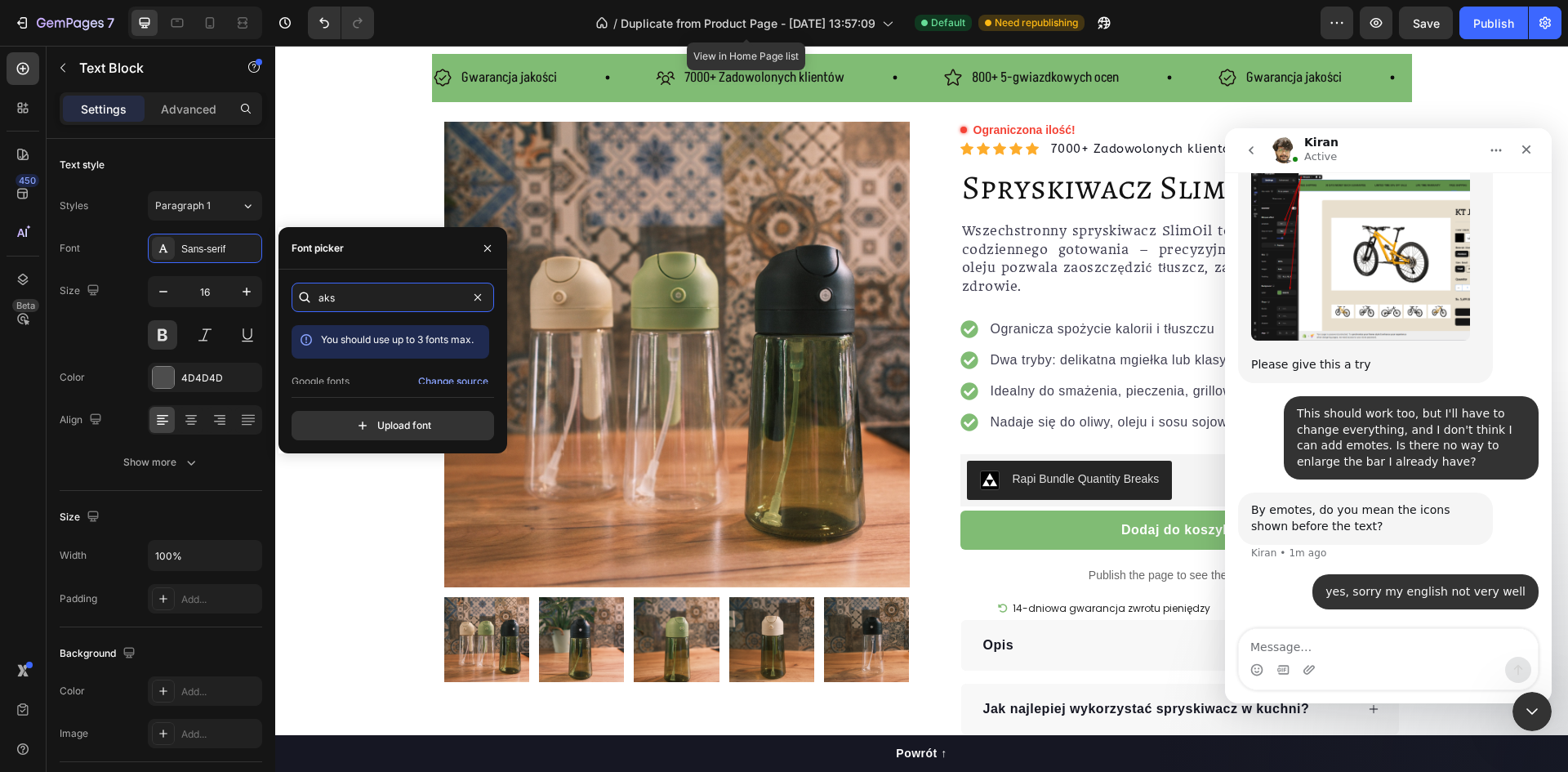
scroll to position [164, 0]
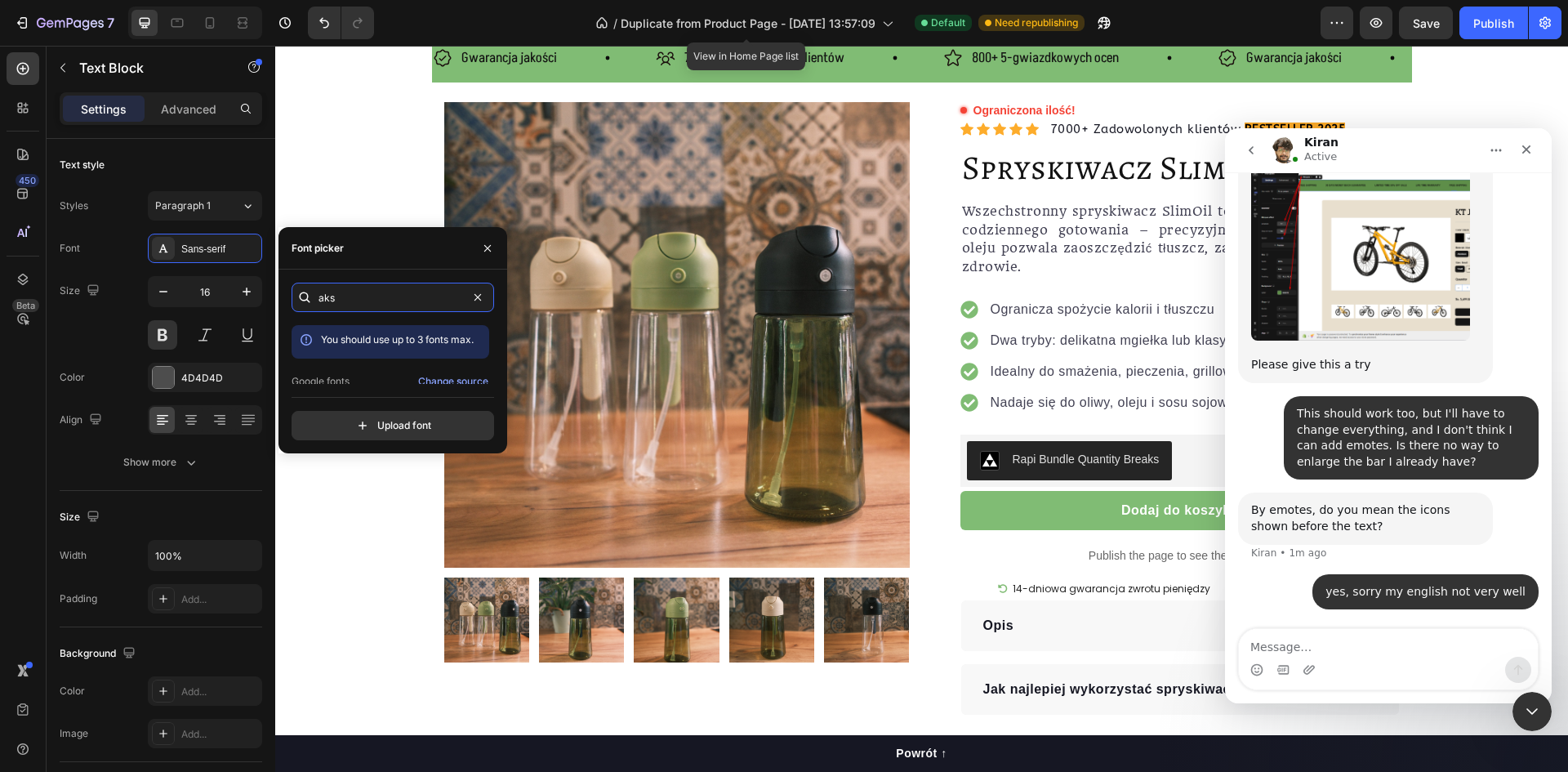
type input "ak"
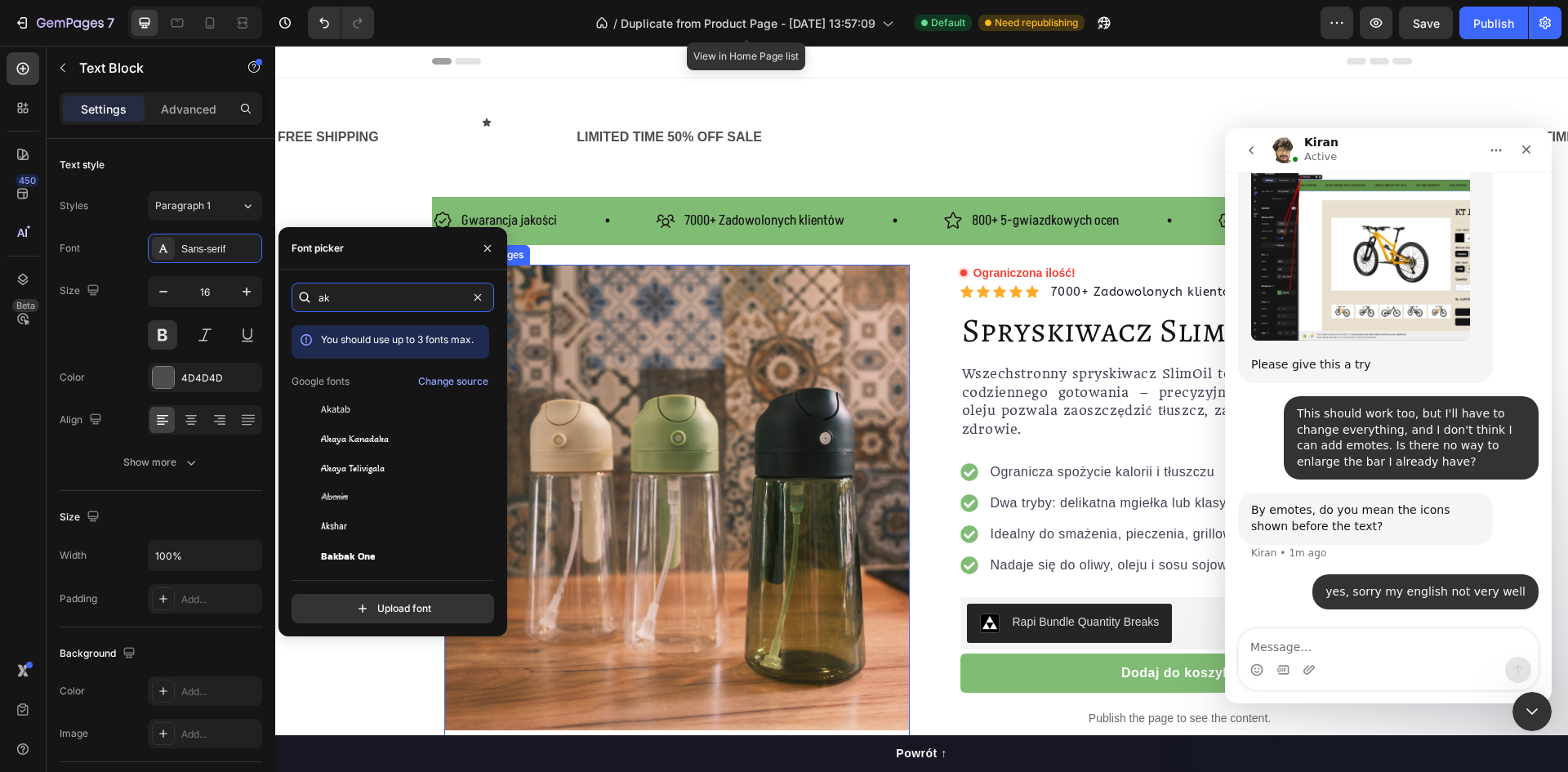
scroll to position [0, 0]
click at [742, 224] on span "7000+ Zadowolonych klientów" at bounding box center [764, 222] width 160 height 20
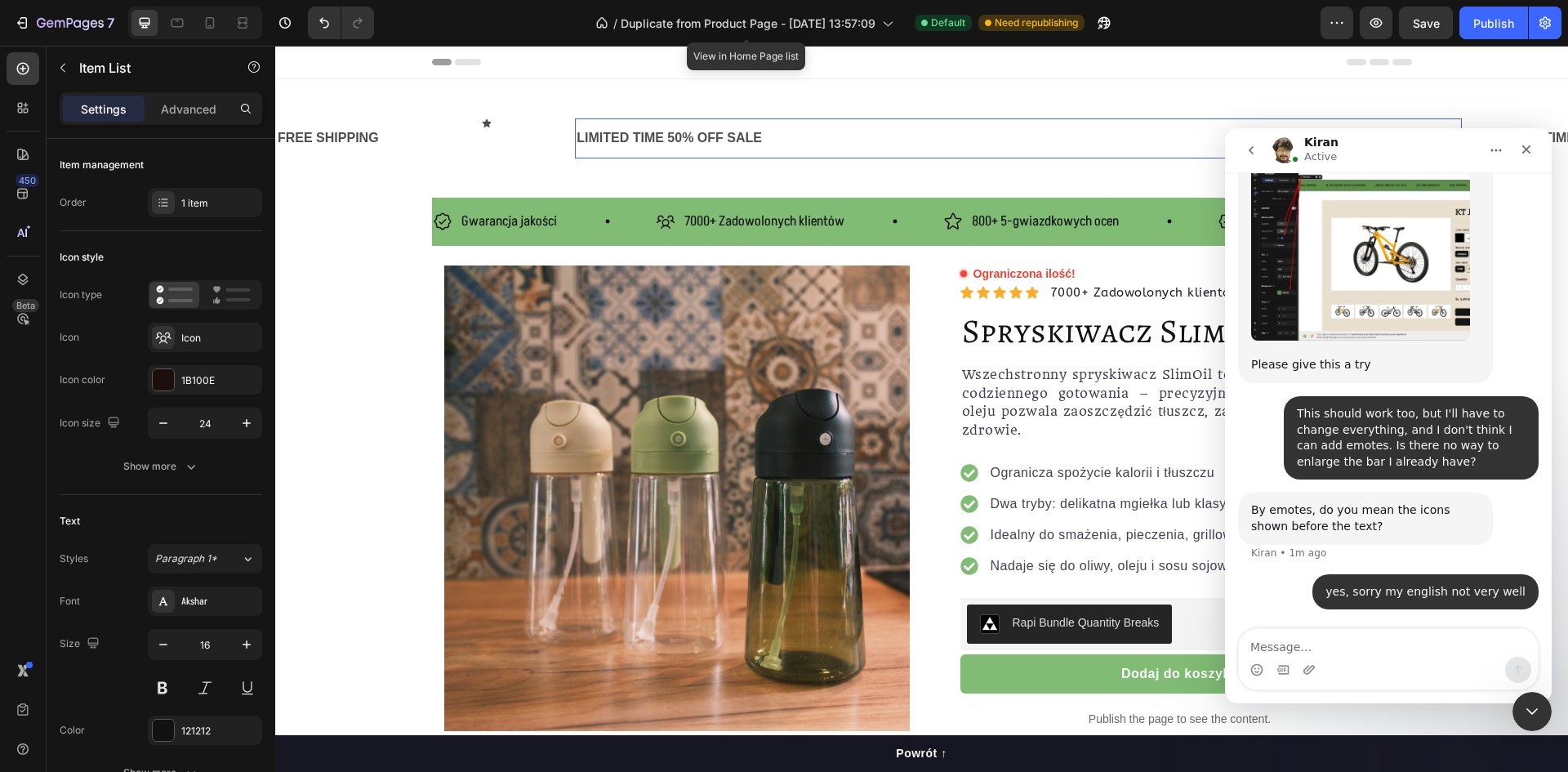
click at [652, 133] on div "LIMITED TIME 50% OFF SALE" at bounding box center [1019, 138] width 886 height 27
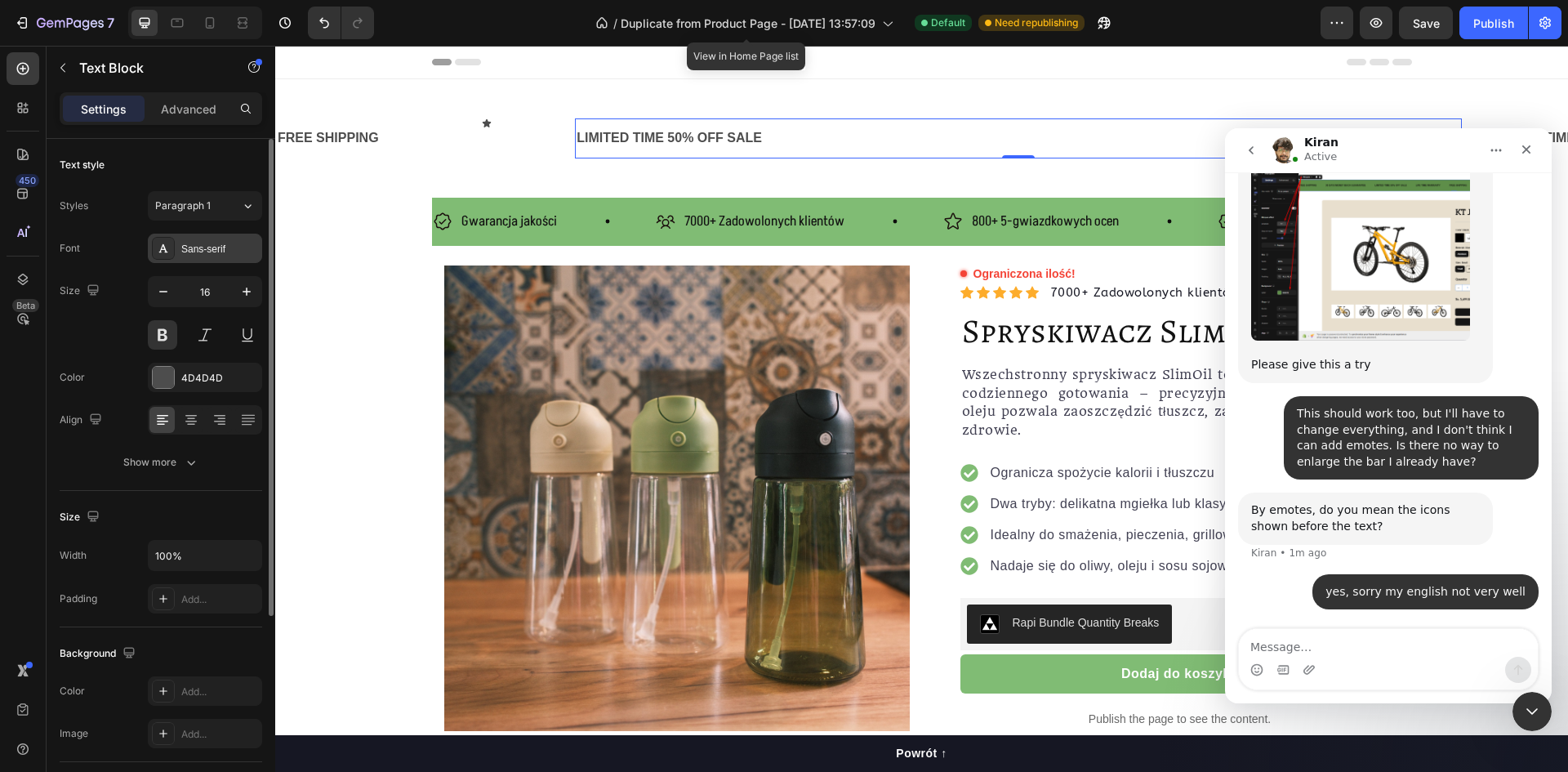
click at [209, 245] on div "Sans-serif" at bounding box center [220, 249] width 77 height 14
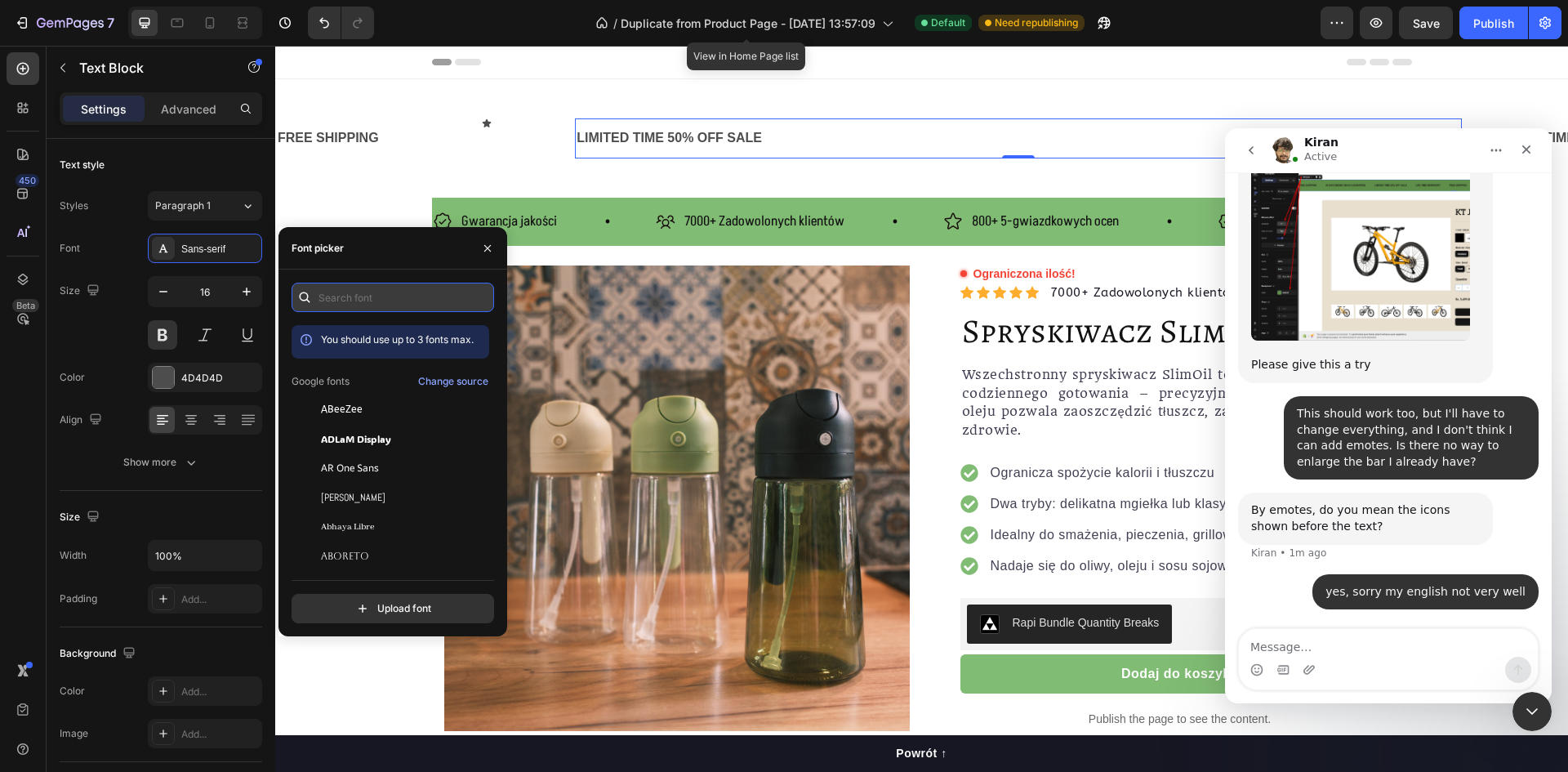
click at [349, 293] on input "text" at bounding box center [392, 297] width 203 height 29
type input "ak"
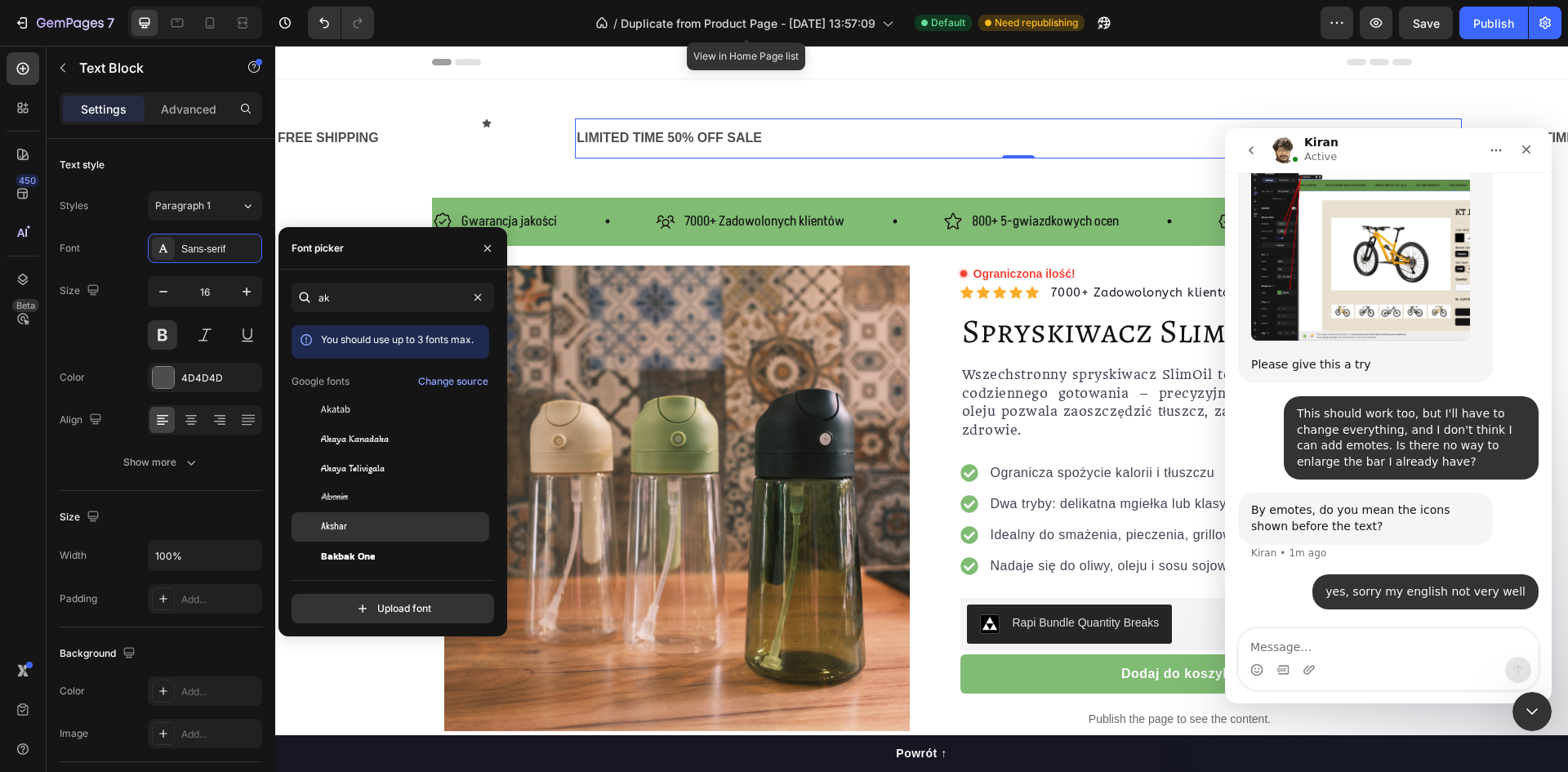
click at [379, 530] on div "Akshar" at bounding box center [403, 526] width 165 height 14
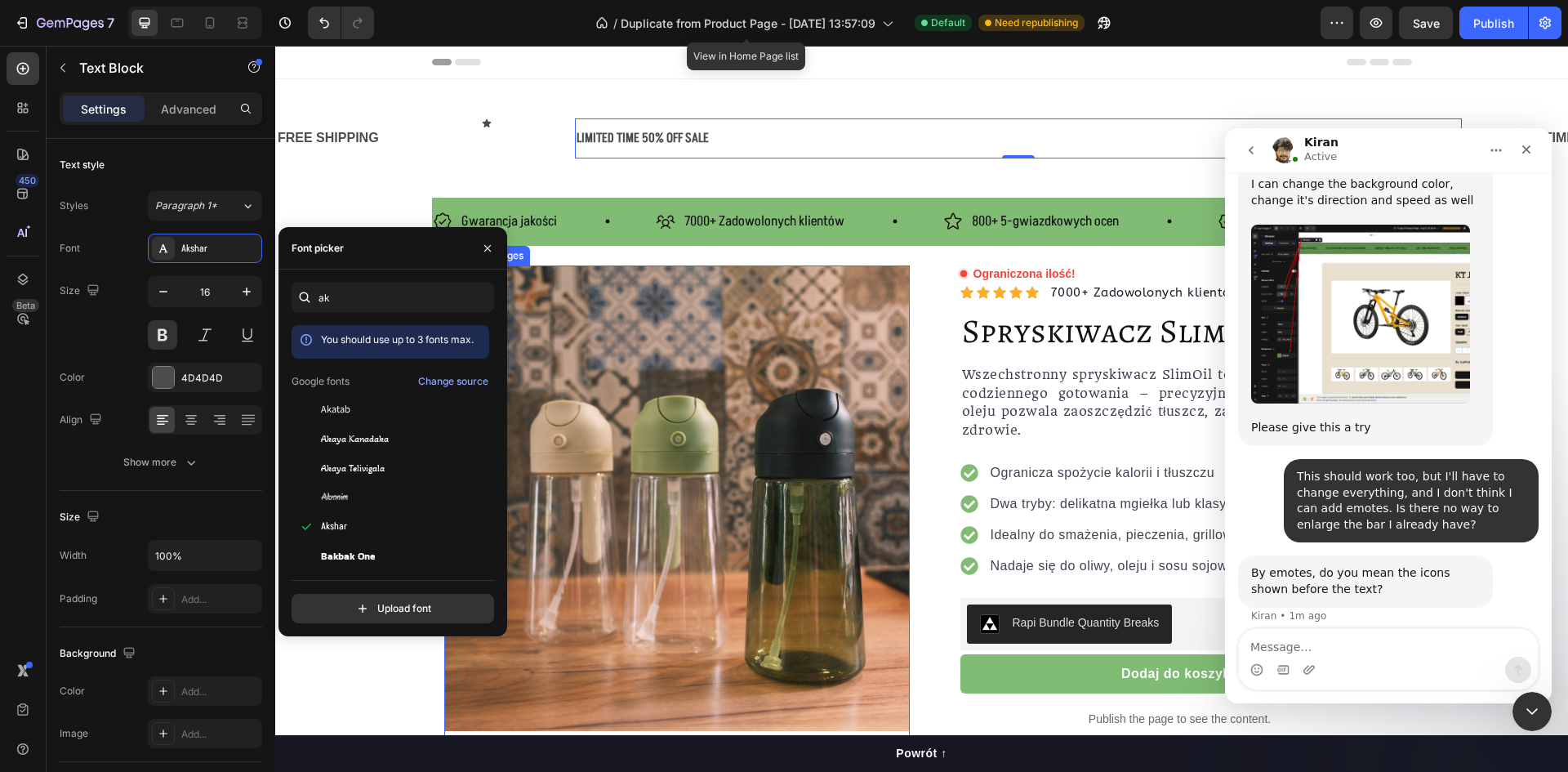
scroll to position [1338, 0]
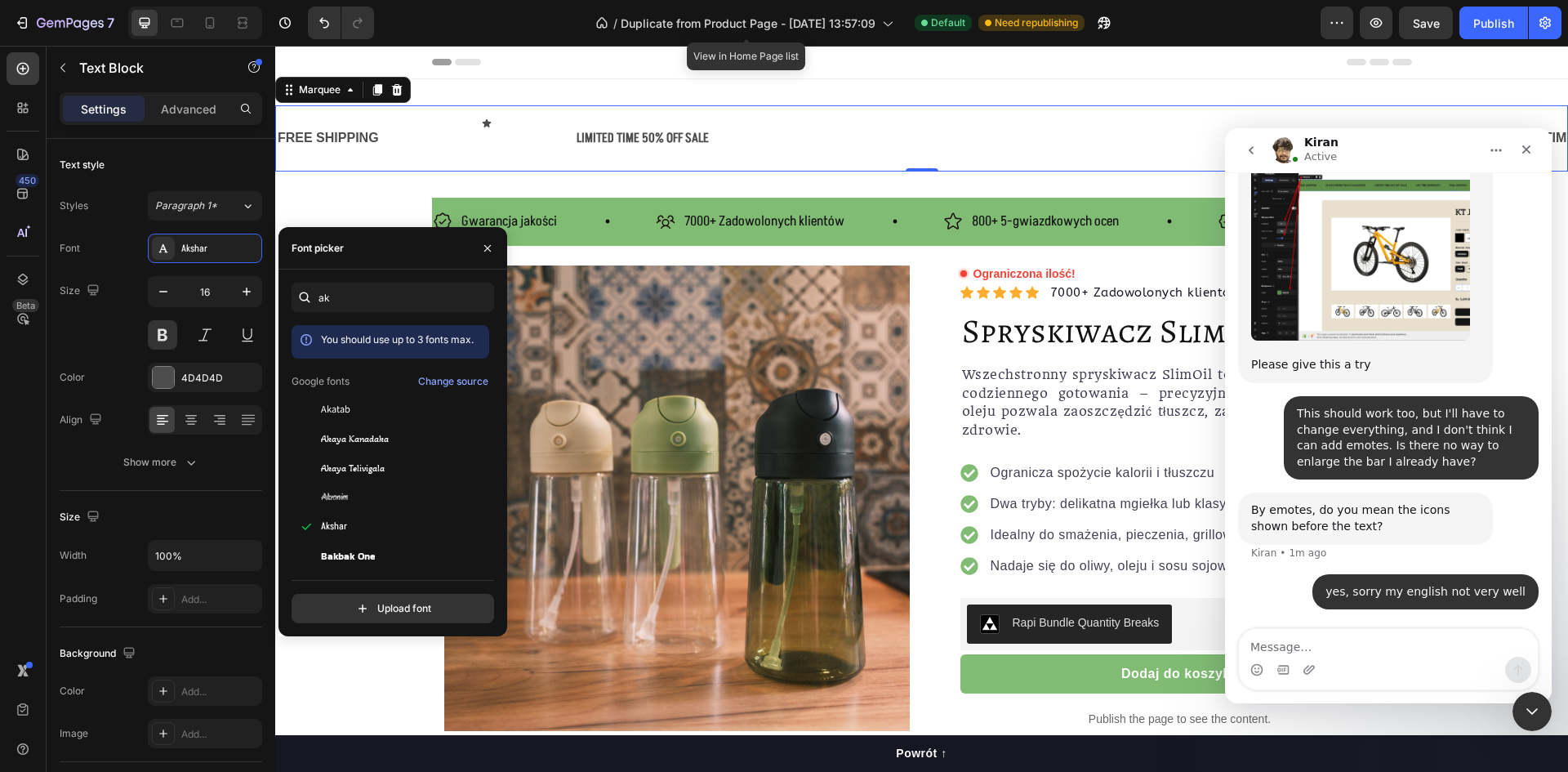
click at [583, 169] on div "FREE SHIPPING Text Block Text Block Icon Row LIMITED TIME 50% OFF SALE Text Blo…" at bounding box center [921, 138] width 1293 height 66
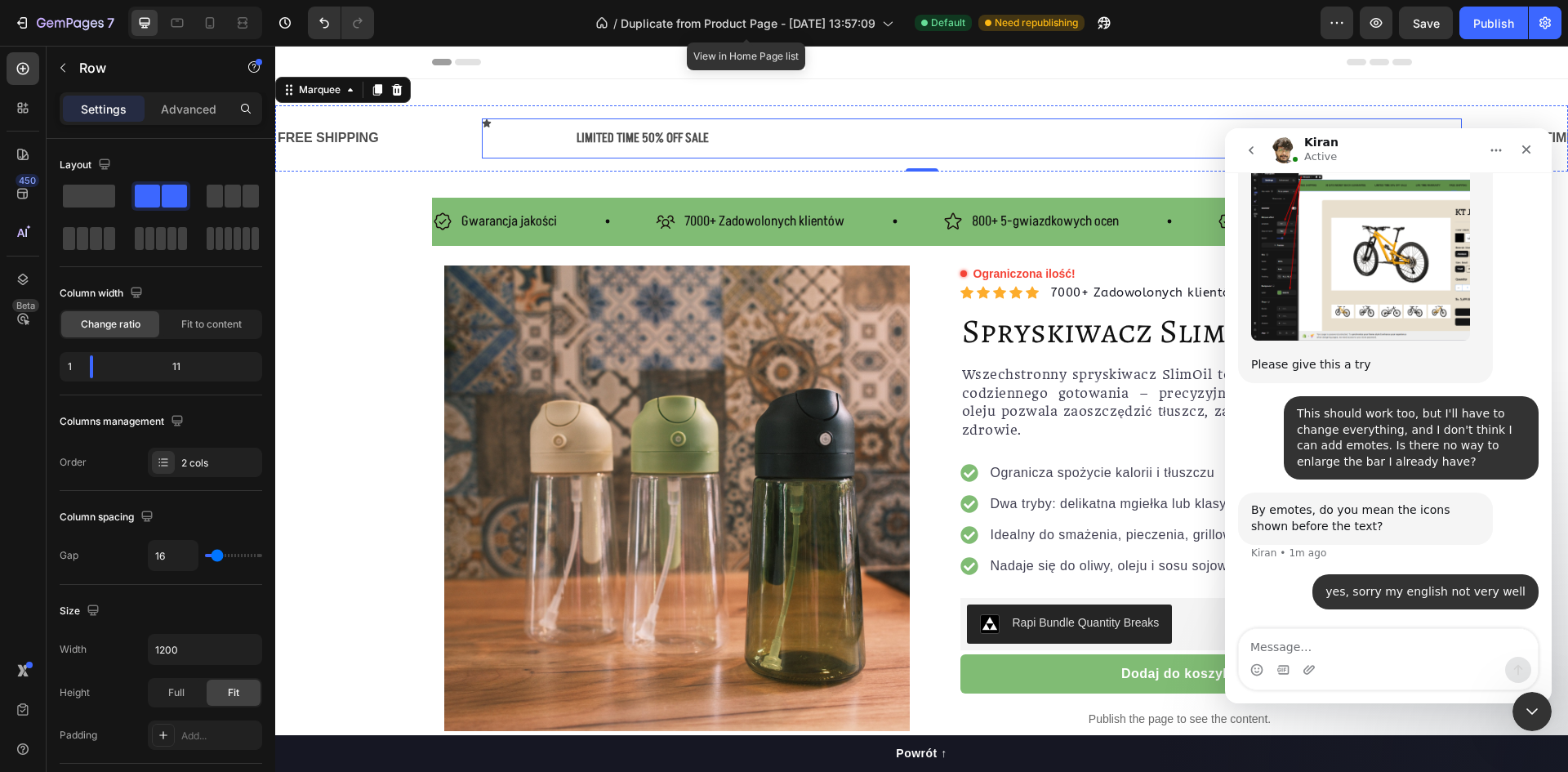
click at [569, 134] on div "Icon Row LIMITED TIME 50% OFF SALE Text Block Row" at bounding box center [971, 138] width 980 height 40
click at [585, 134] on div "LIMITED TIME 50% OFF SALE" at bounding box center [1019, 138] width 886 height 27
click at [568, 134] on div "Icon Row LIMITED TIME 50% OFF SALE Text Block 0 Row" at bounding box center [971, 138] width 980 height 40
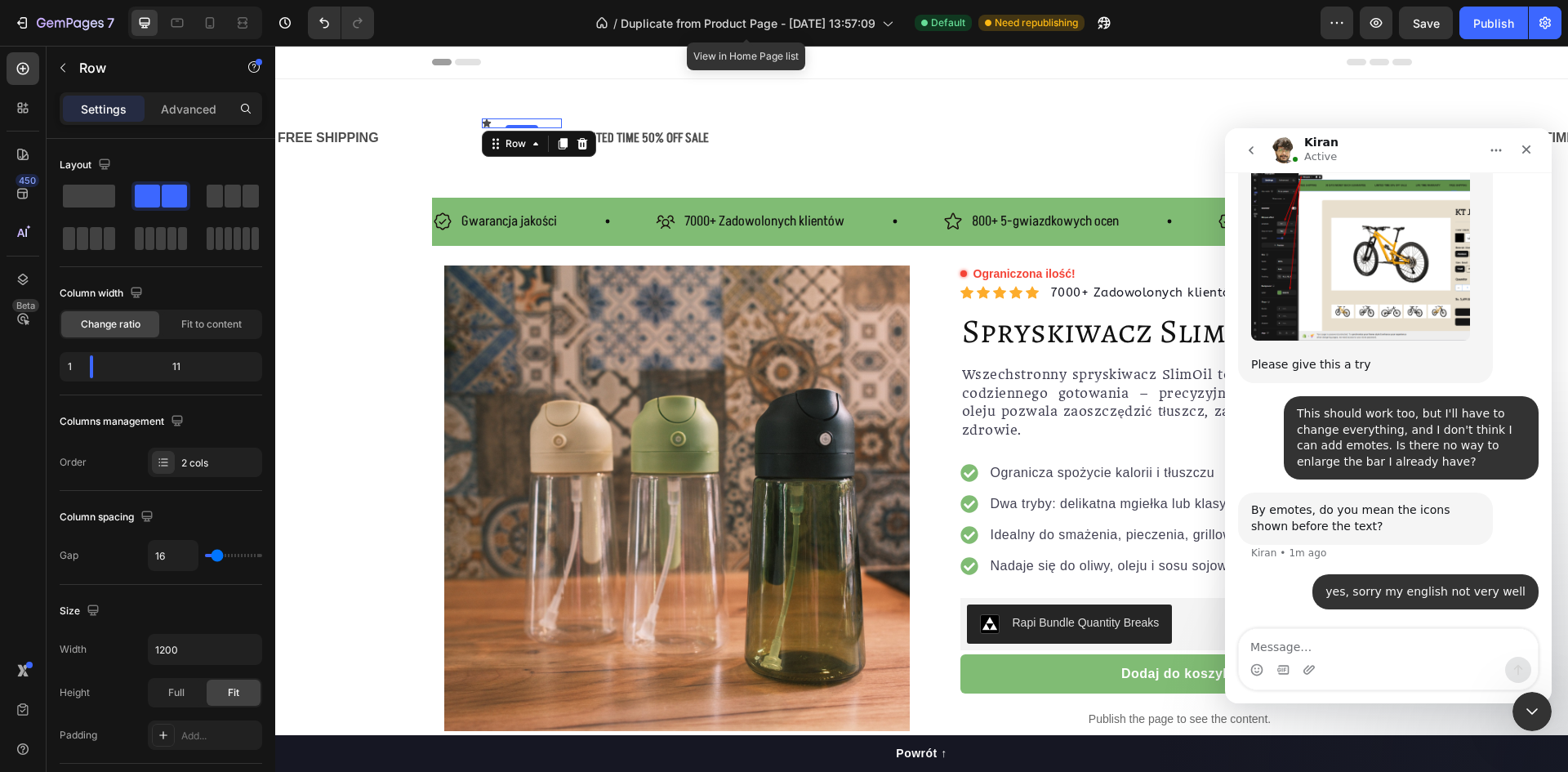
click at [493, 122] on div "Icon Row 0" at bounding box center [522, 123] width 81 height 10
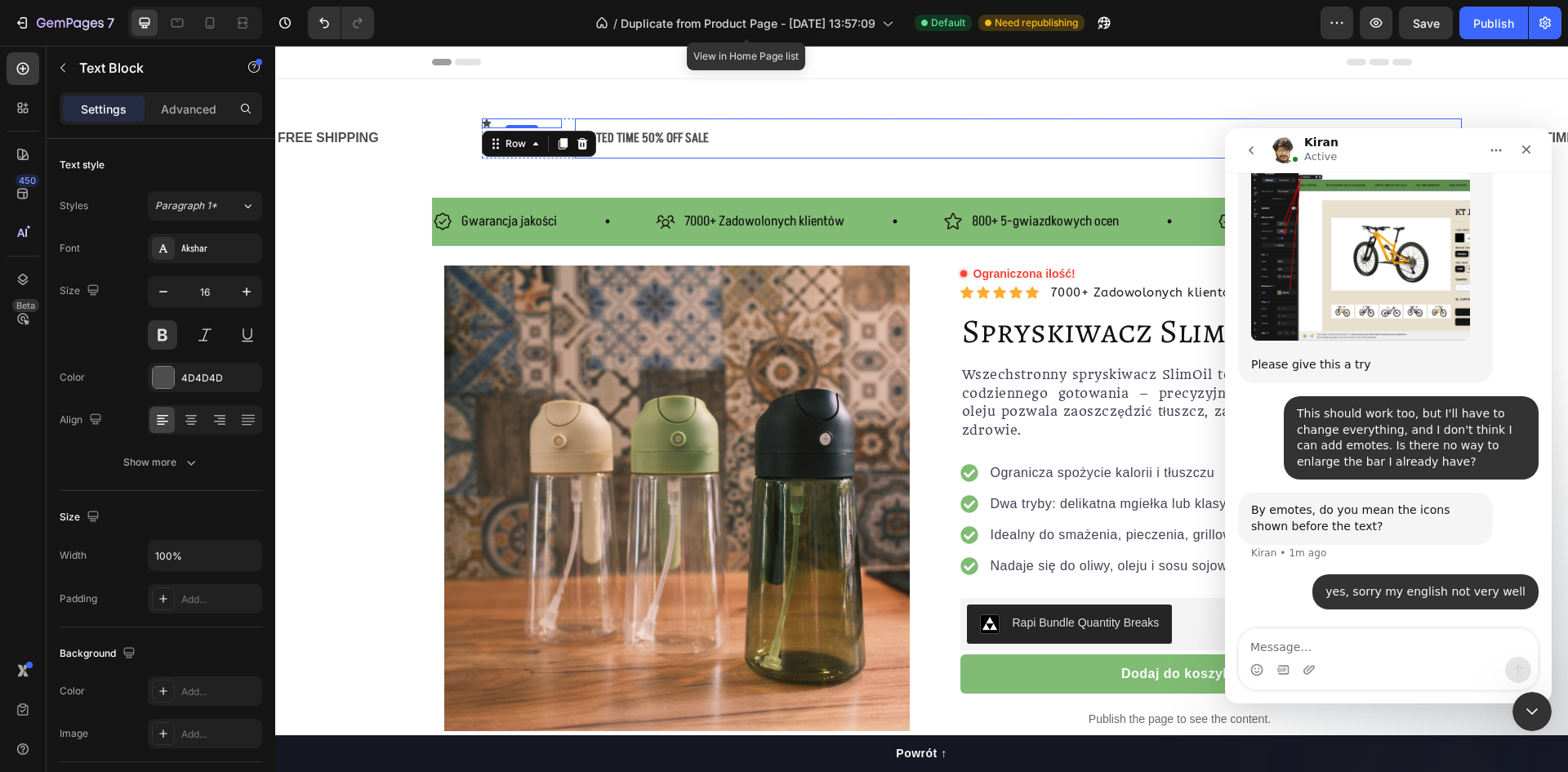
click at [645, 136] on div "LIMITED TIME 50% OFF SALE" at bounding box center [1019, 138] width 886 height 27
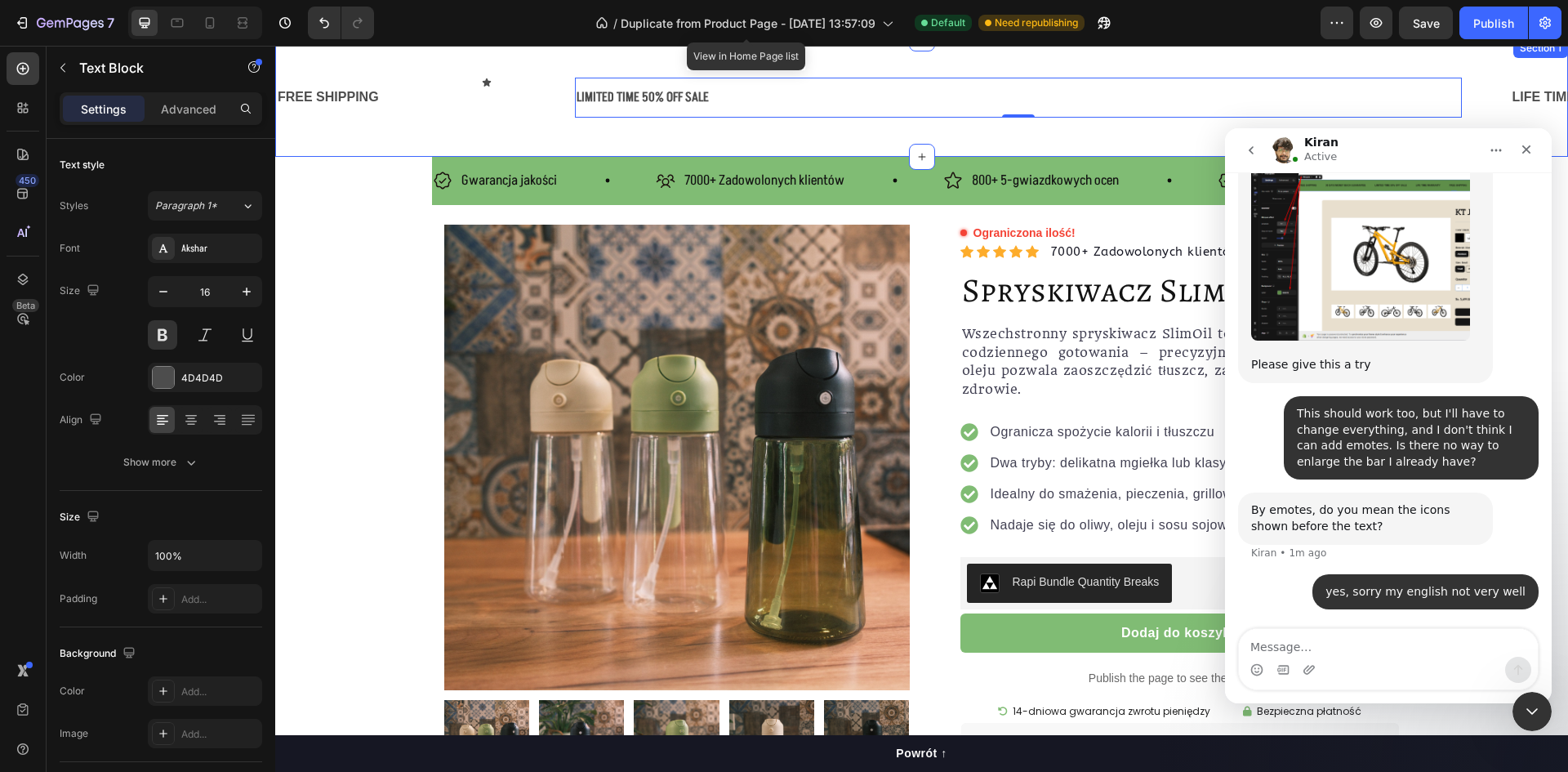
scroll to position [0, 0]
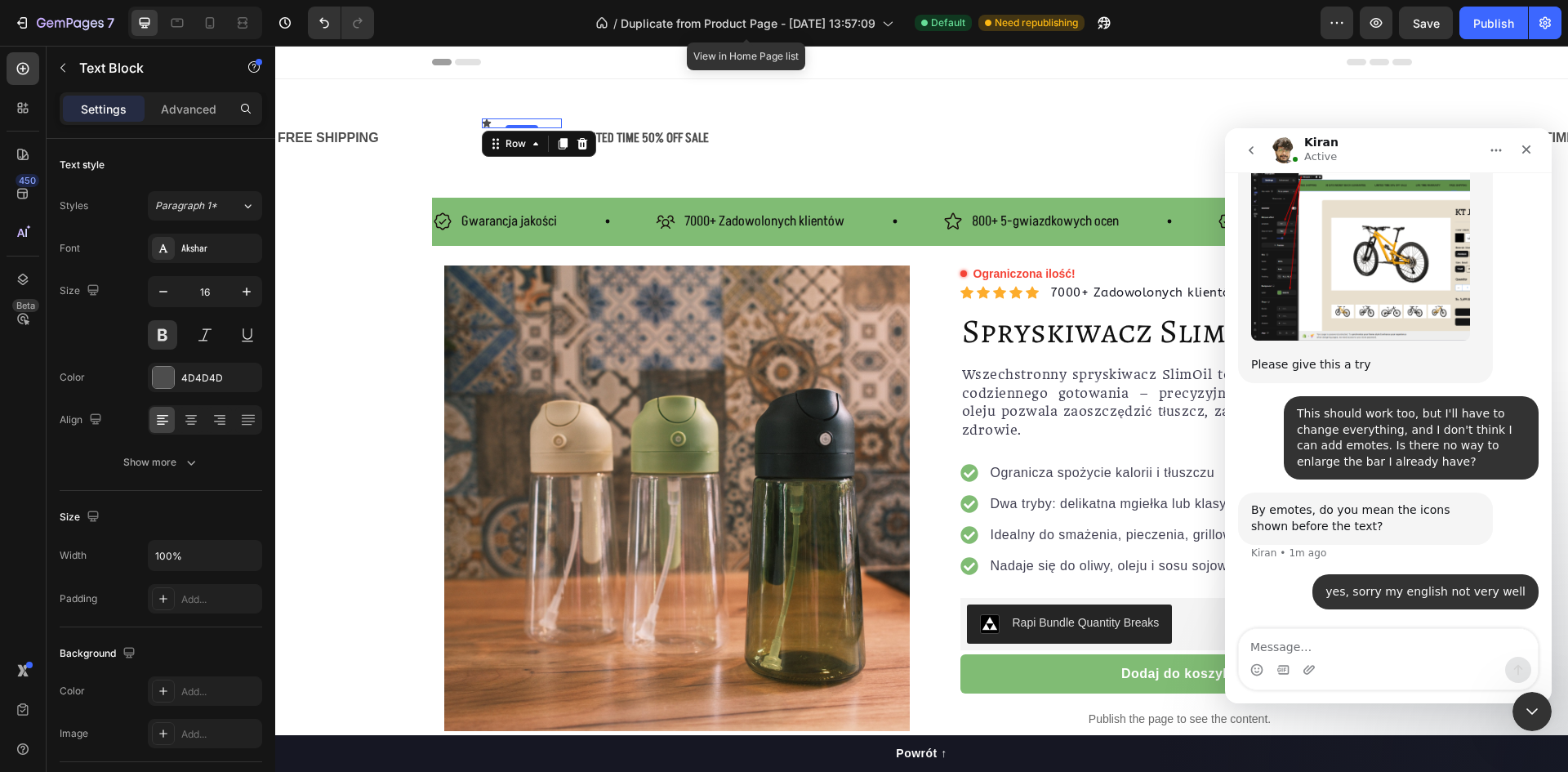
click at [541, 121] on div "Icon Row 0" at bounding box center [522, 123] width 81 height 10
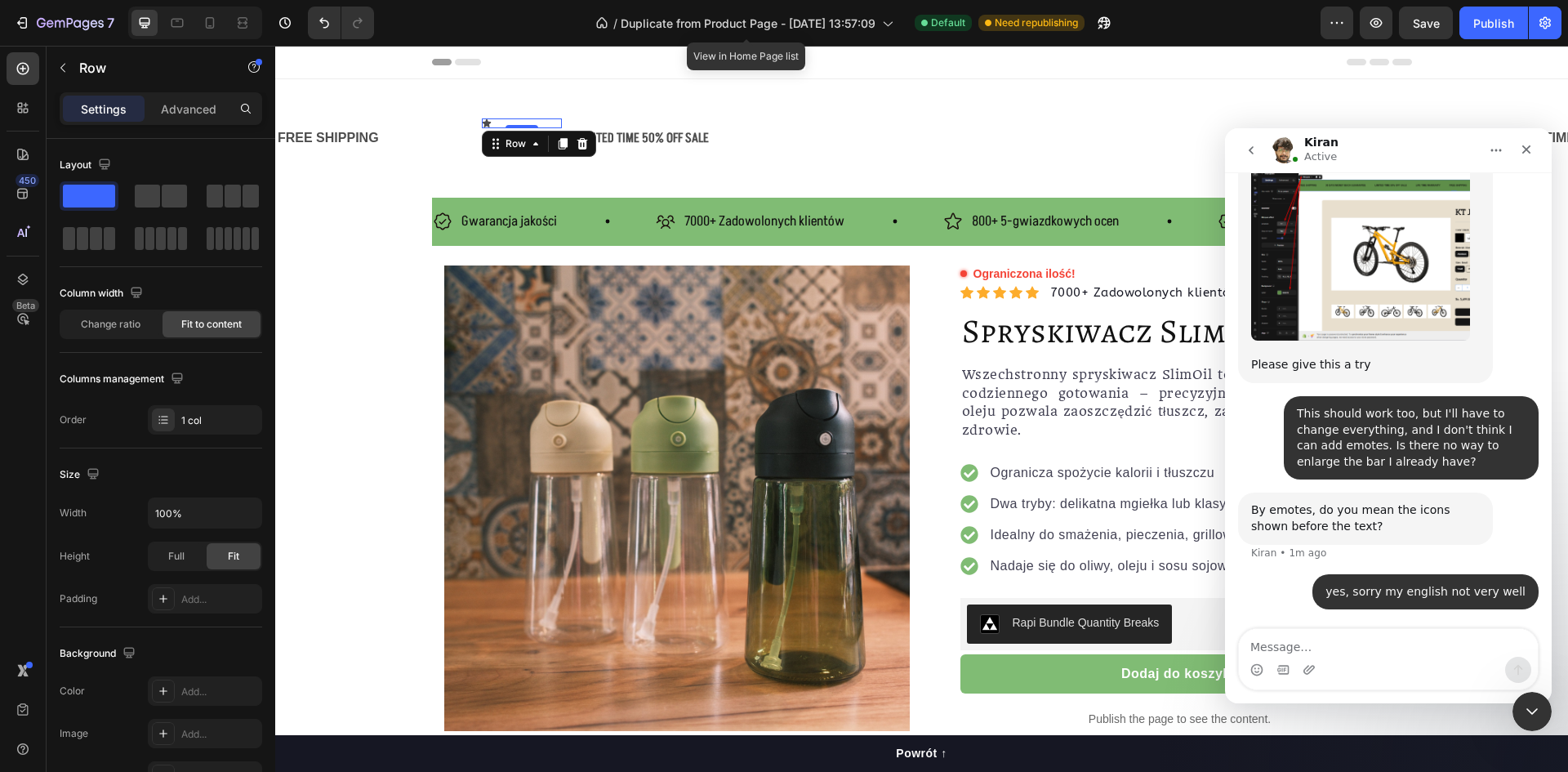
click at [600, 116] on div "FREE SHIPPING Text Block Text Block Icon Row 0 LIMITED TIME 50% OFF SALE Text B…" at bounding box center [921, 138] width 1293 height 66
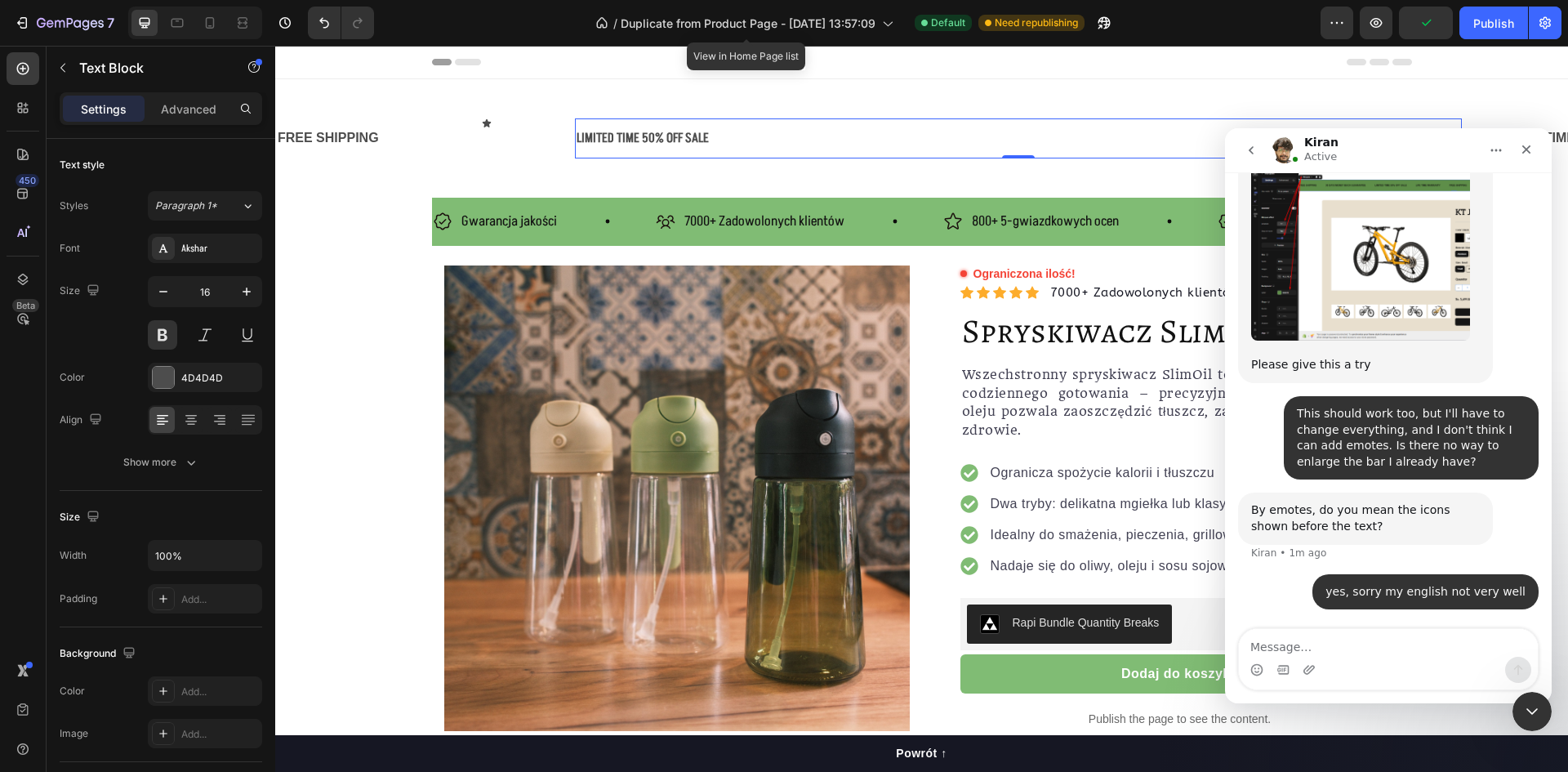
click at [656, 145] on div "LIMITED TIME 50% OFF SALE" at bounding box center [1019, 138] width 886 height 27
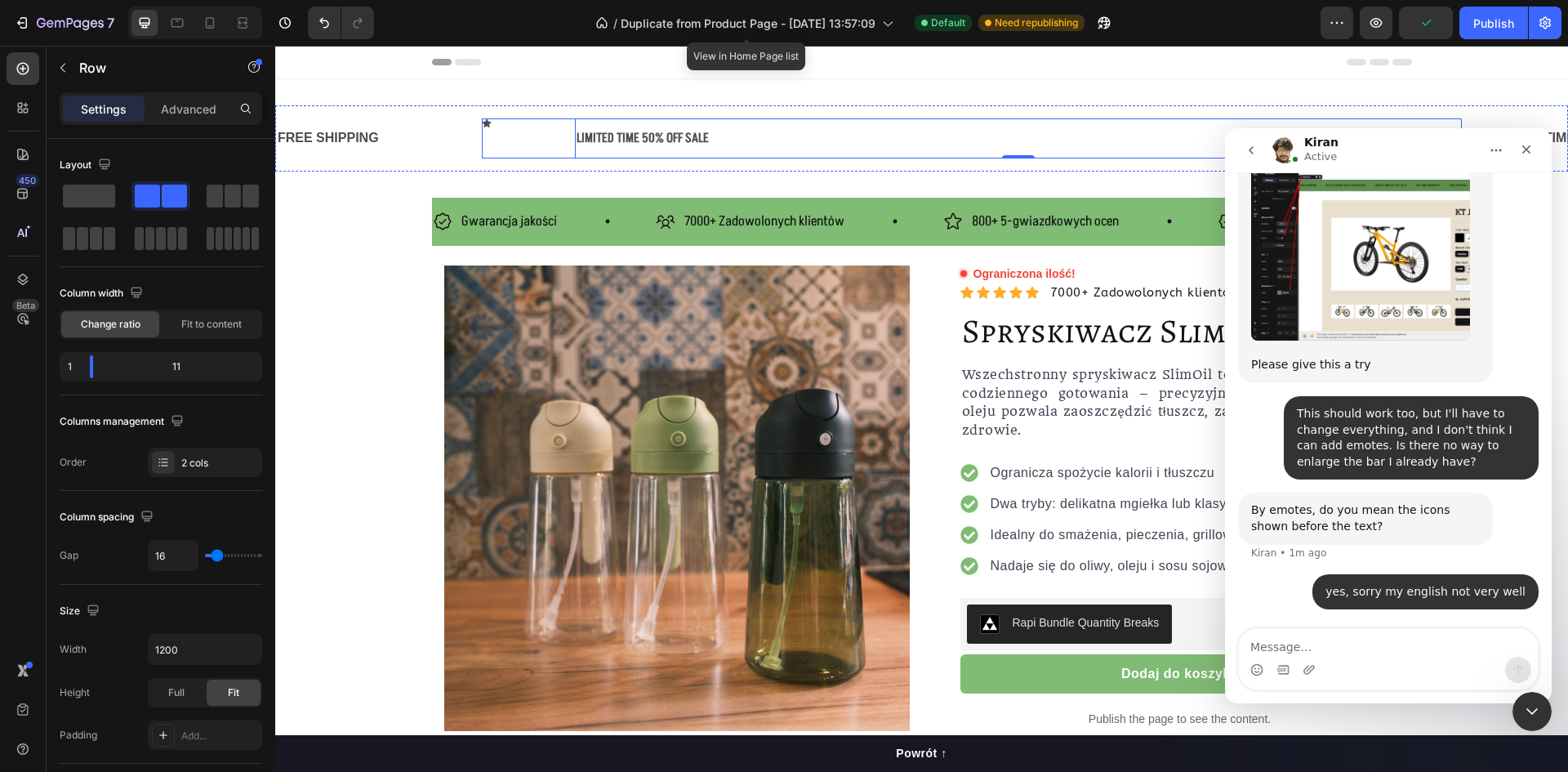
click at [572, 147] on div "Icon Row LIMITED TIME 50% OFF SALE Text Block 0 Row" at bounding box center [971, 138] width 980 height 40
click at [576, 147] on div "LIMITED TIME 50% OFF SALE" at bounding box center [1019, 138] width 886 height 27
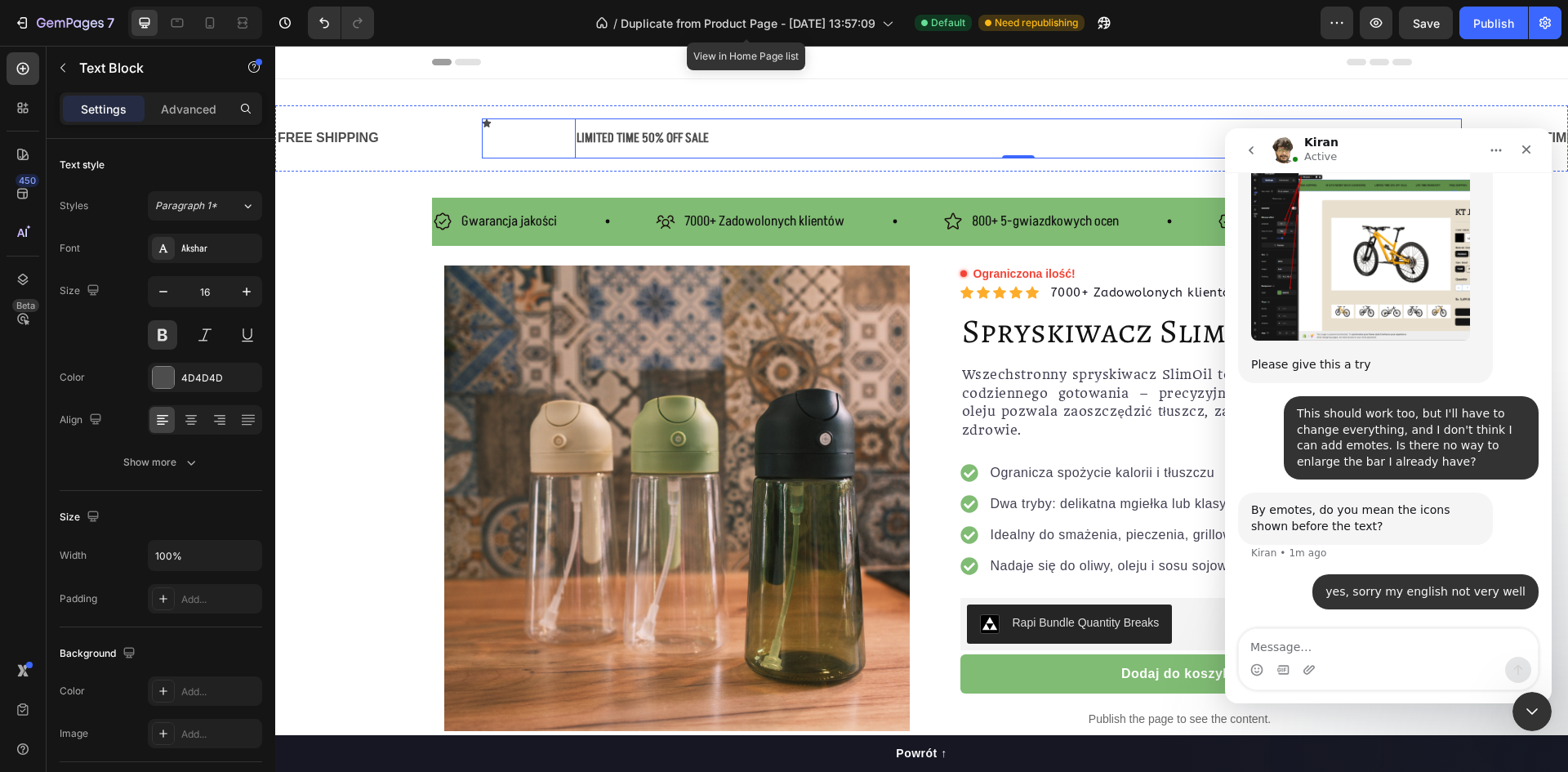
click at [573, 147] on div "Icon Row LIMITED TIME 50% OFF SALE Text Block 0 Row" at bounding box center [971, 138] width 980 height 40
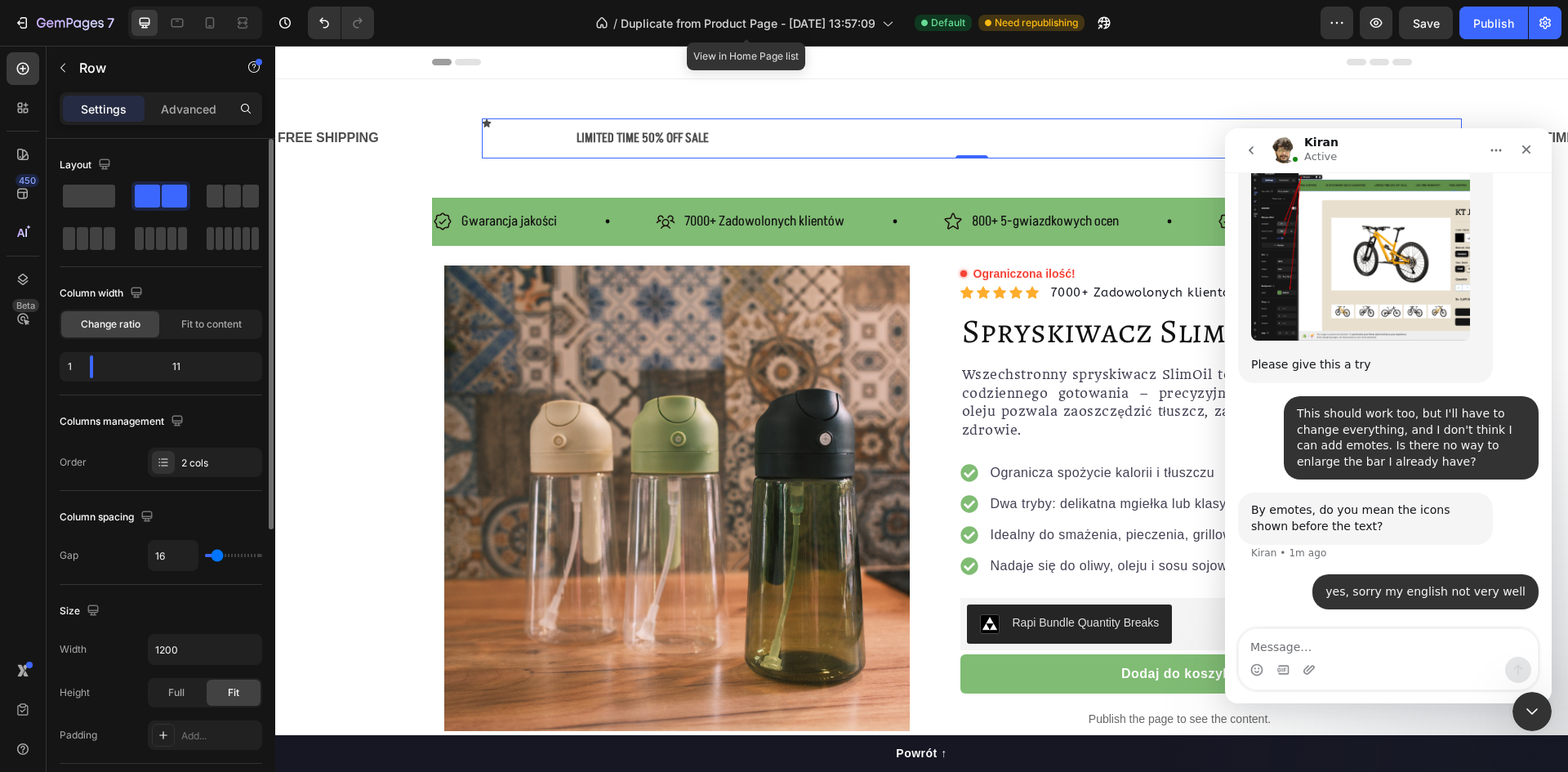
type input "20"
type input "18"
type input "16"
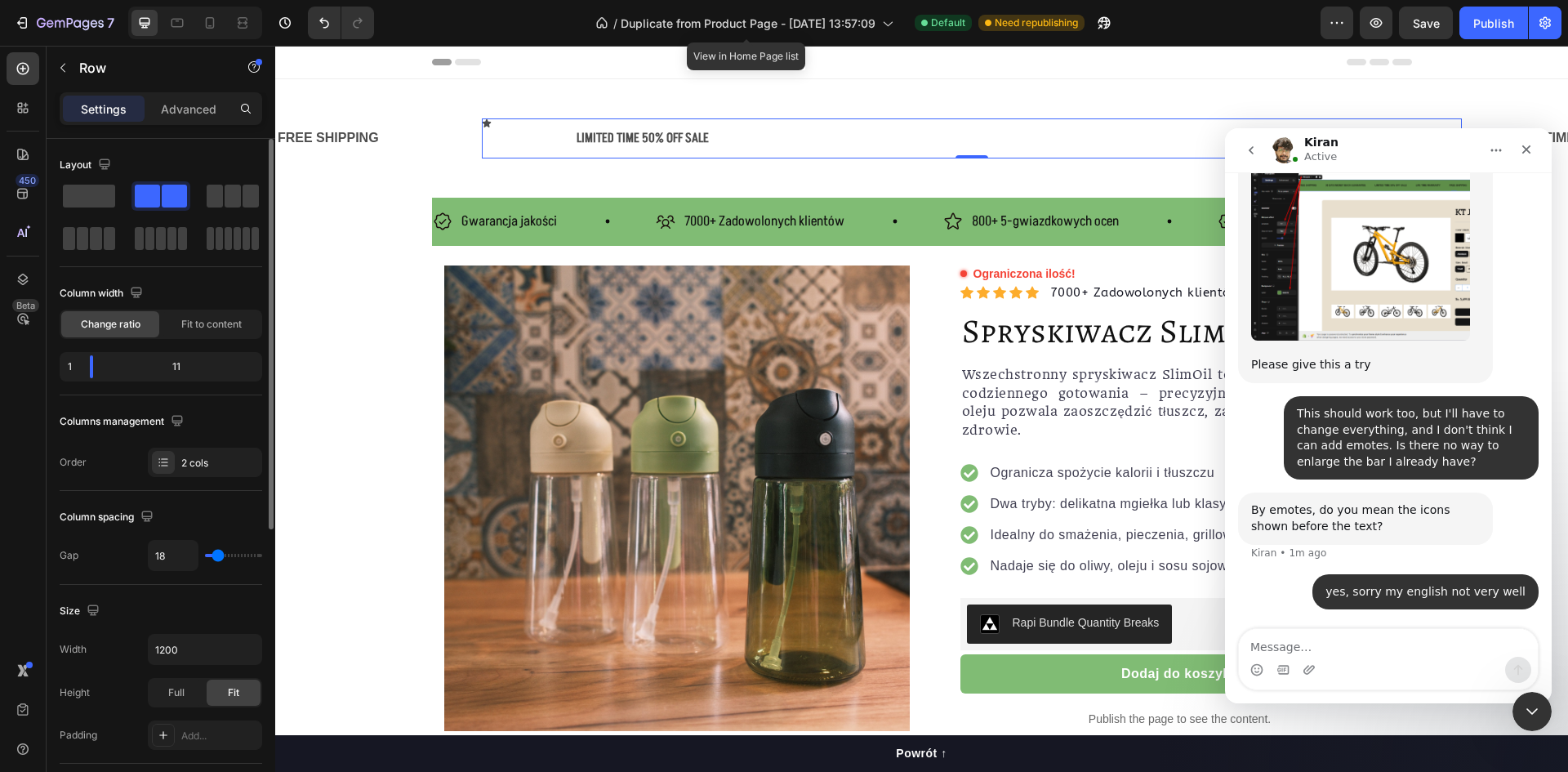
type input "16"
type input "13"
type input "11"
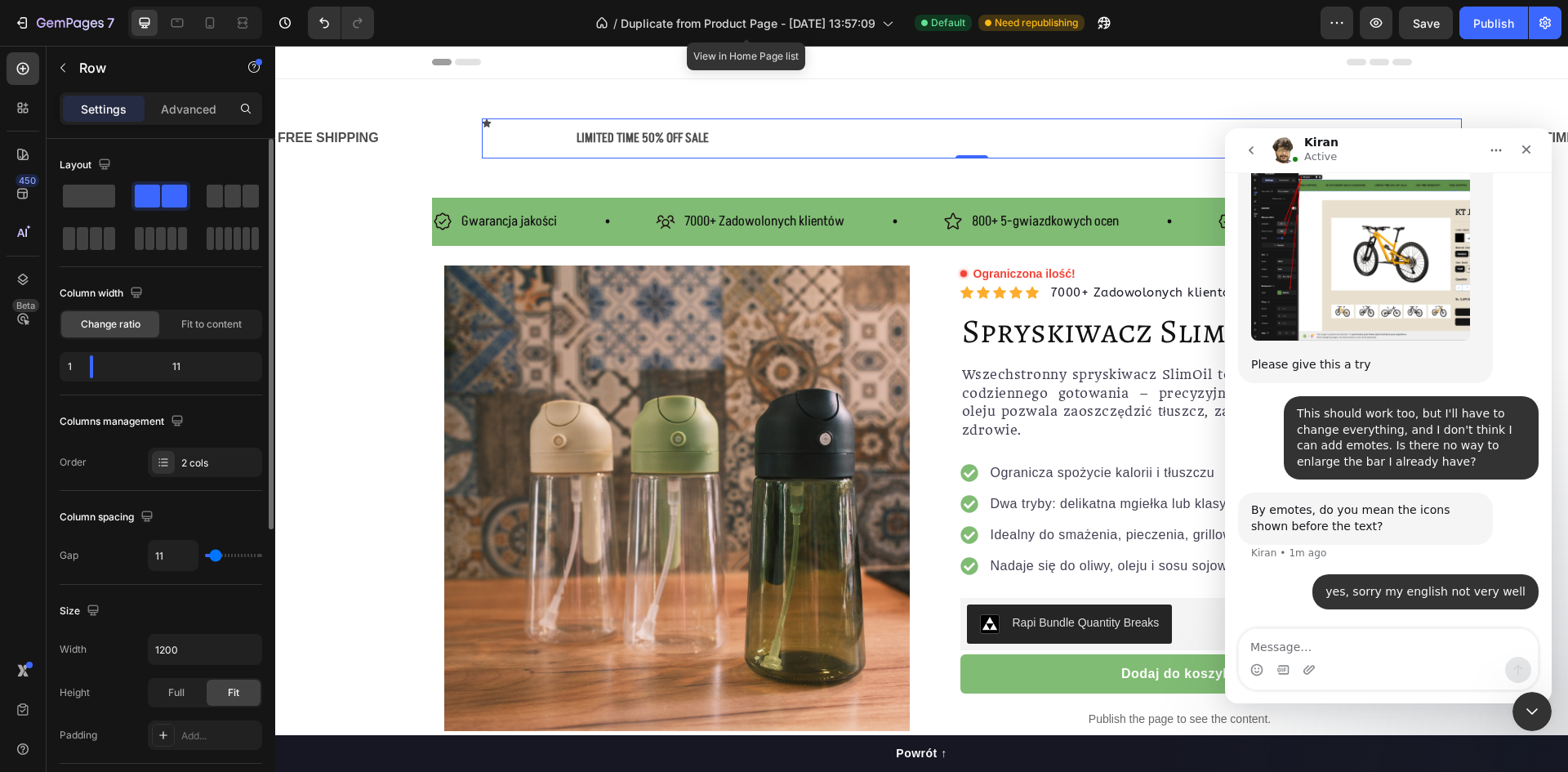
type input "9"
type input "7"
type input "4"
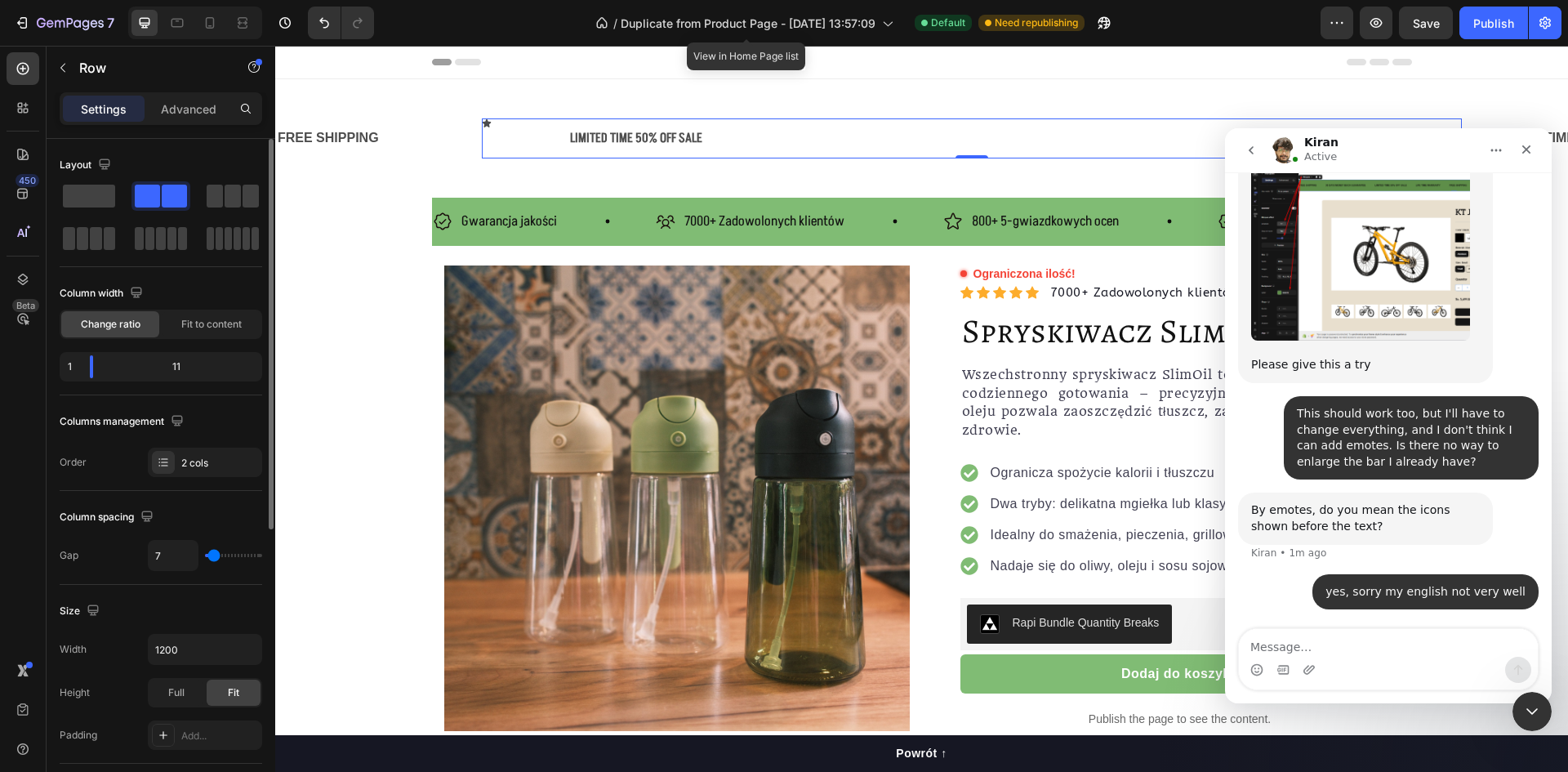
type input "4"
type input "2"
type input "0"
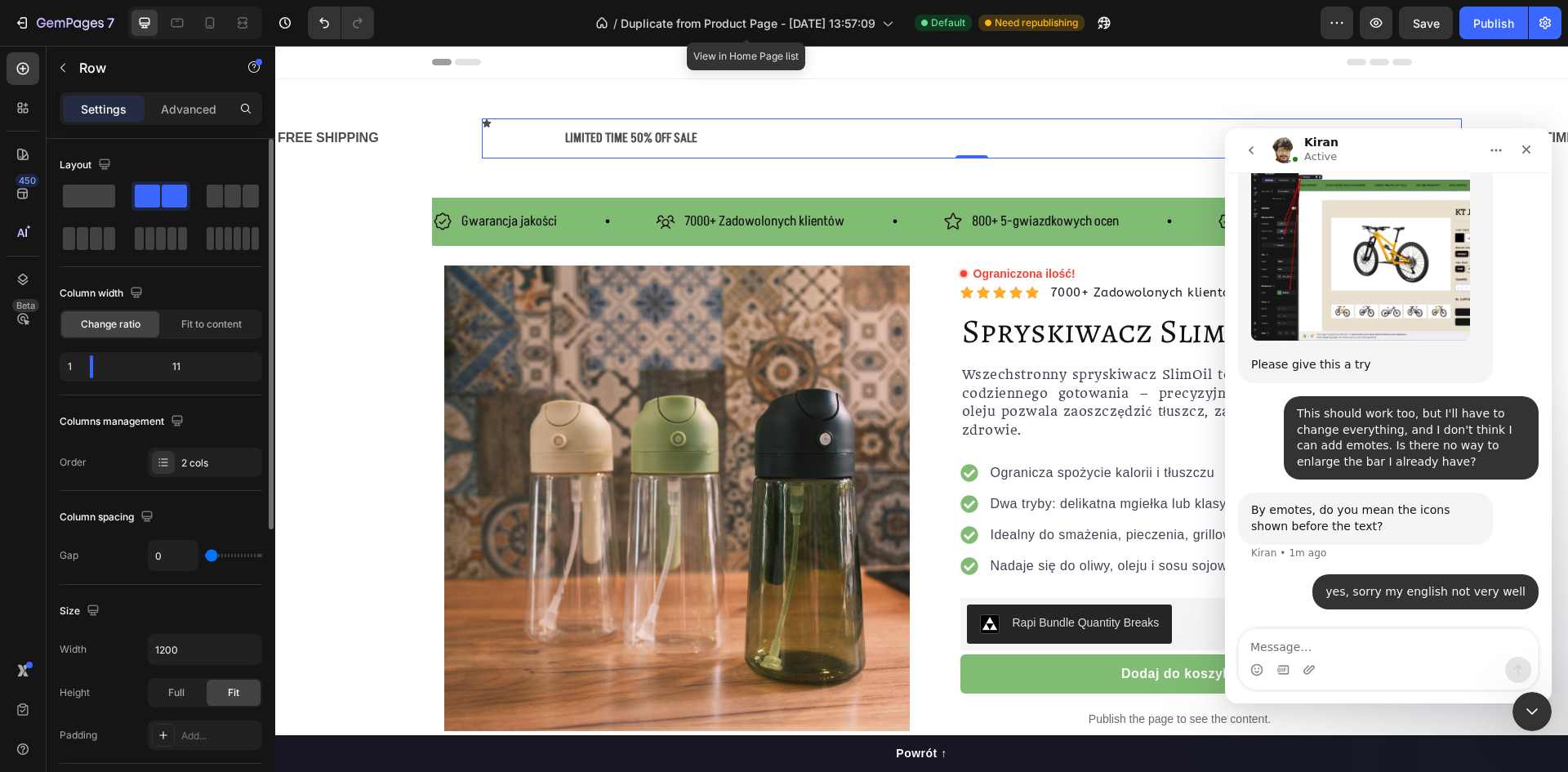
type input "2"
type input "4"
type input "7"
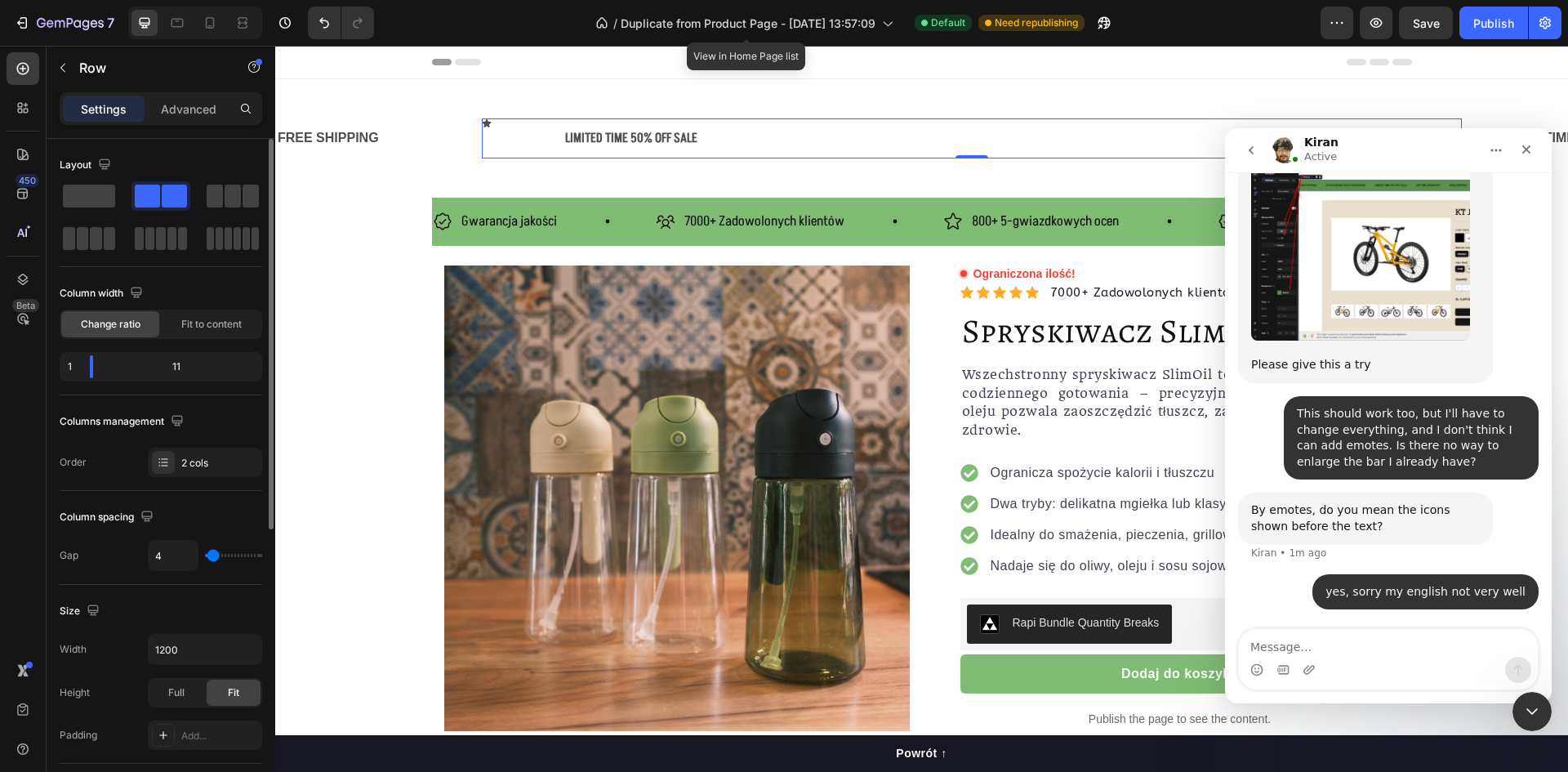
type input "7"
type input "9"
type input "11"
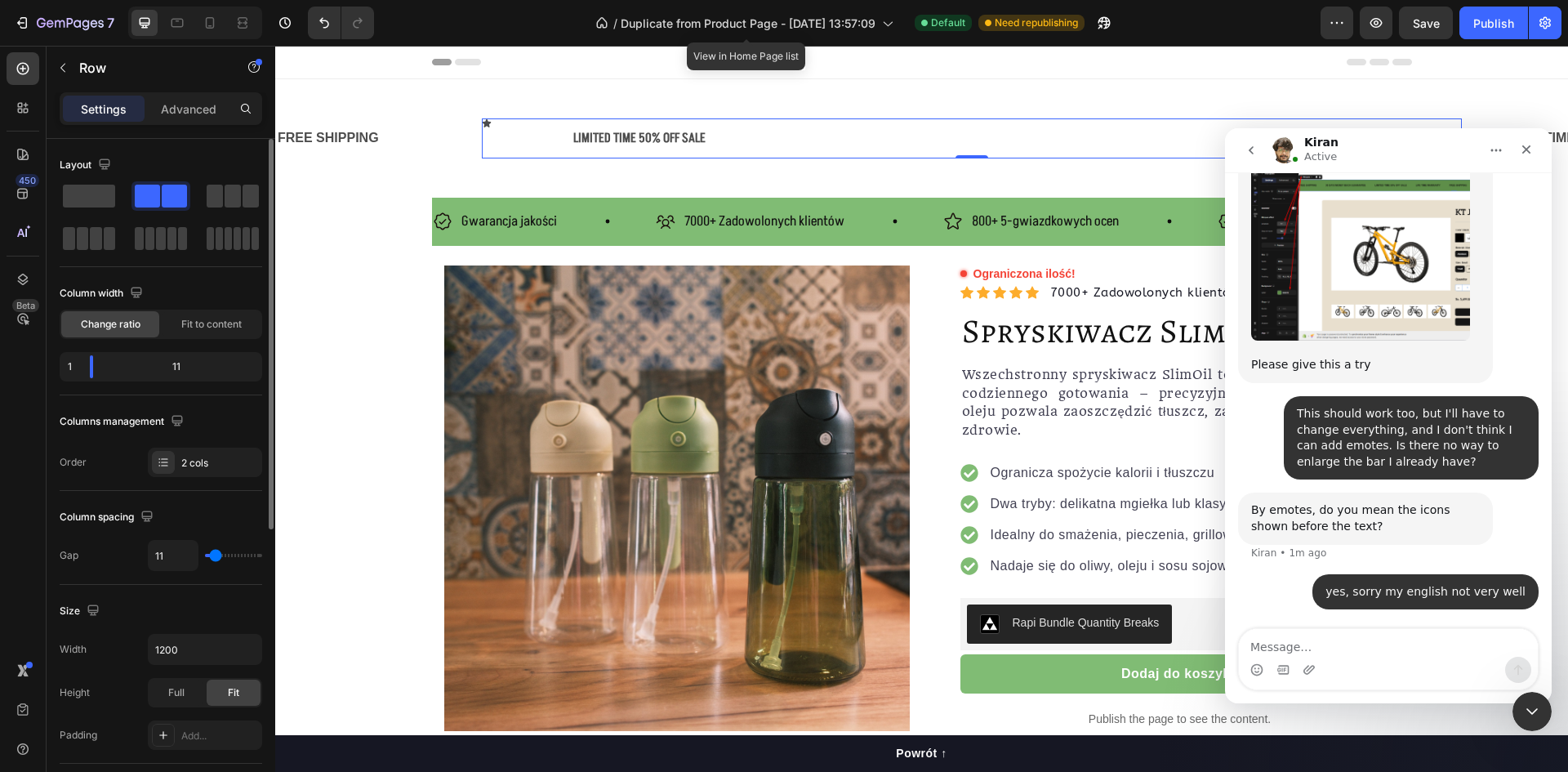
click at [215, 554] on input "range" at bounding box center [233, 556] width 57 height 4
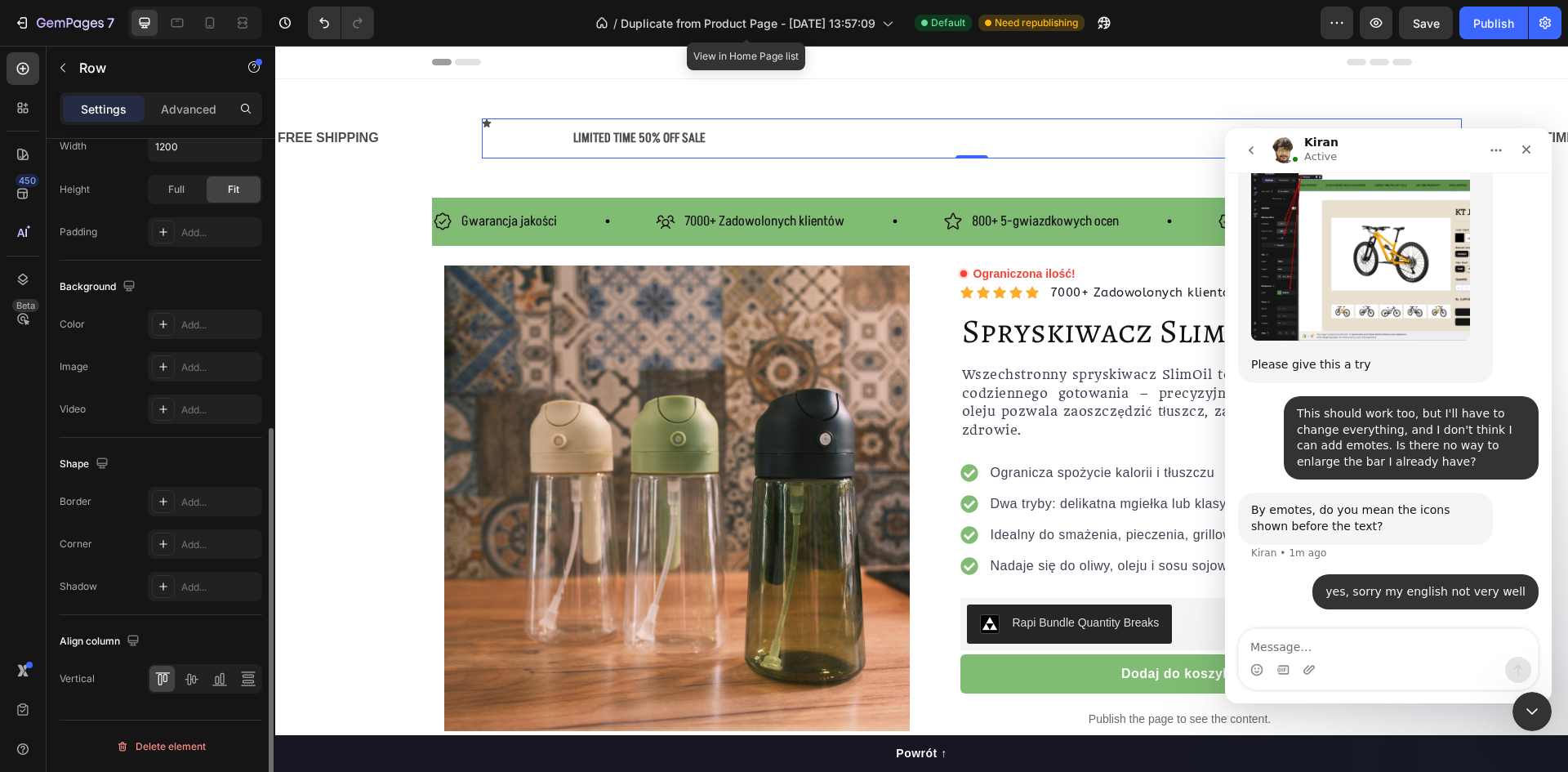
scroll to position [422, 0]
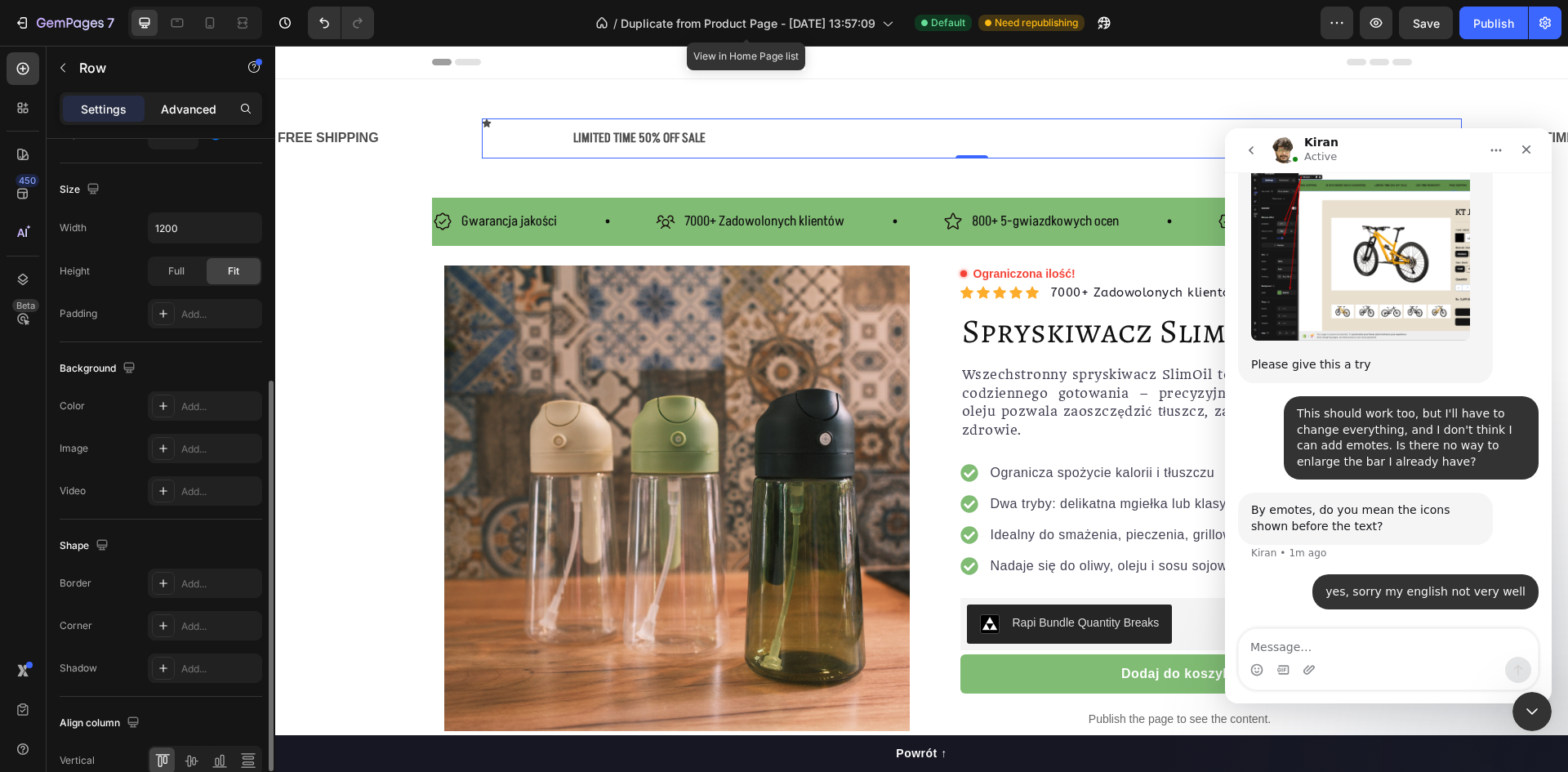
click at [199, 111] on p "Advanced" at bounding box center [189, 108] width 55 height 17
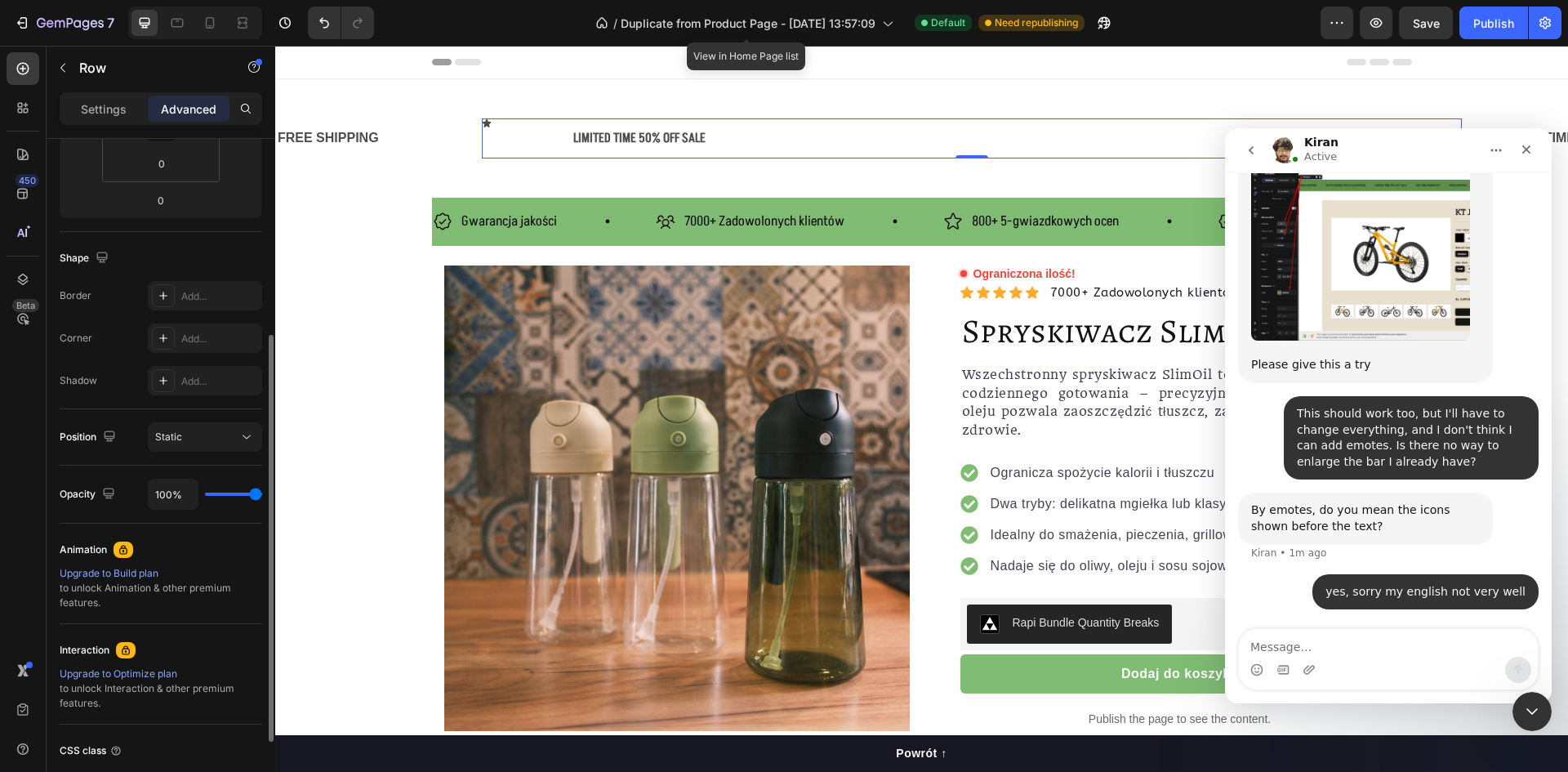
scroll to position [454, 0]
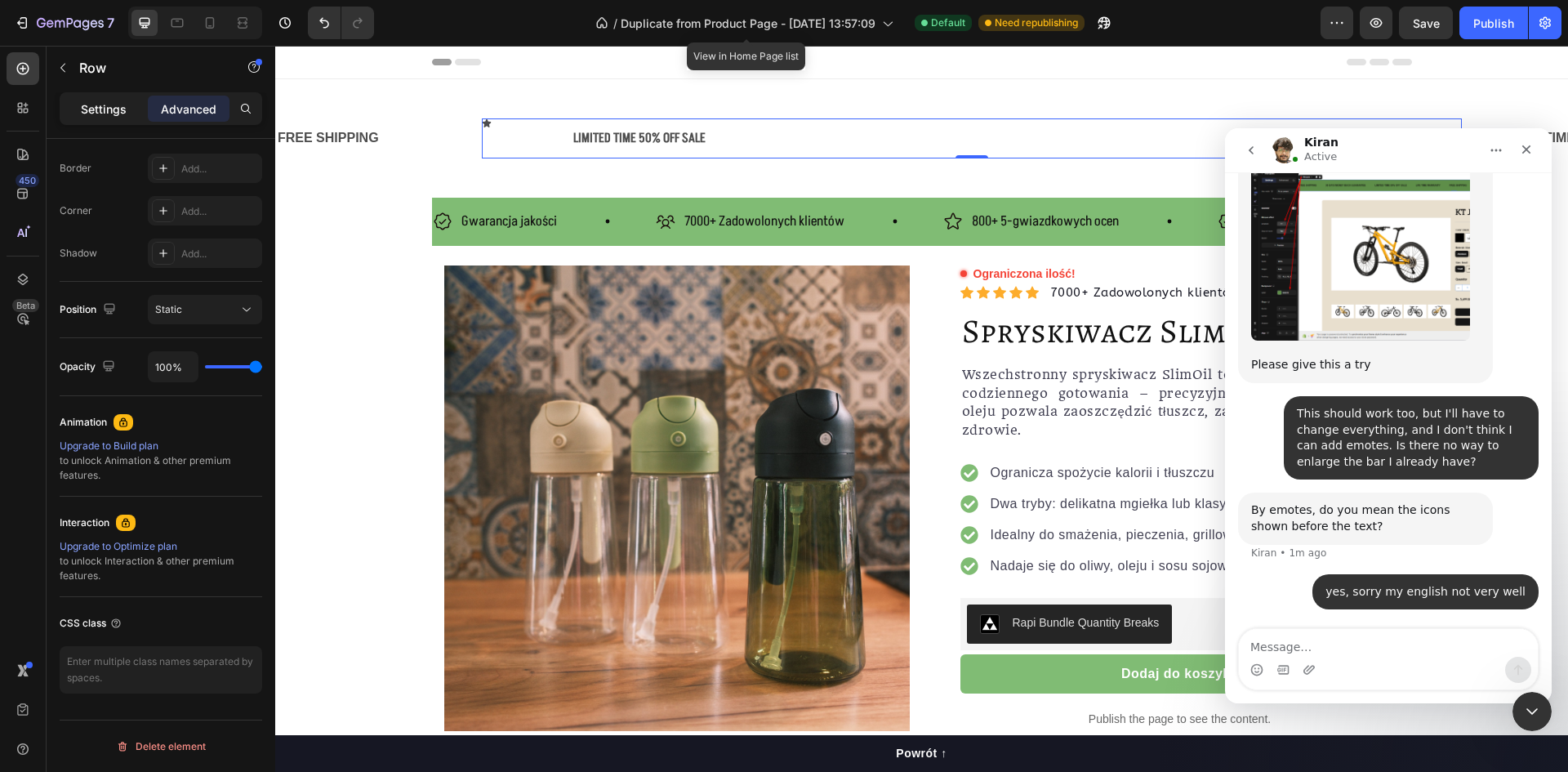
click at [117, 102] on p "Settings" at bounding box center [104, 108] width 46 height 17
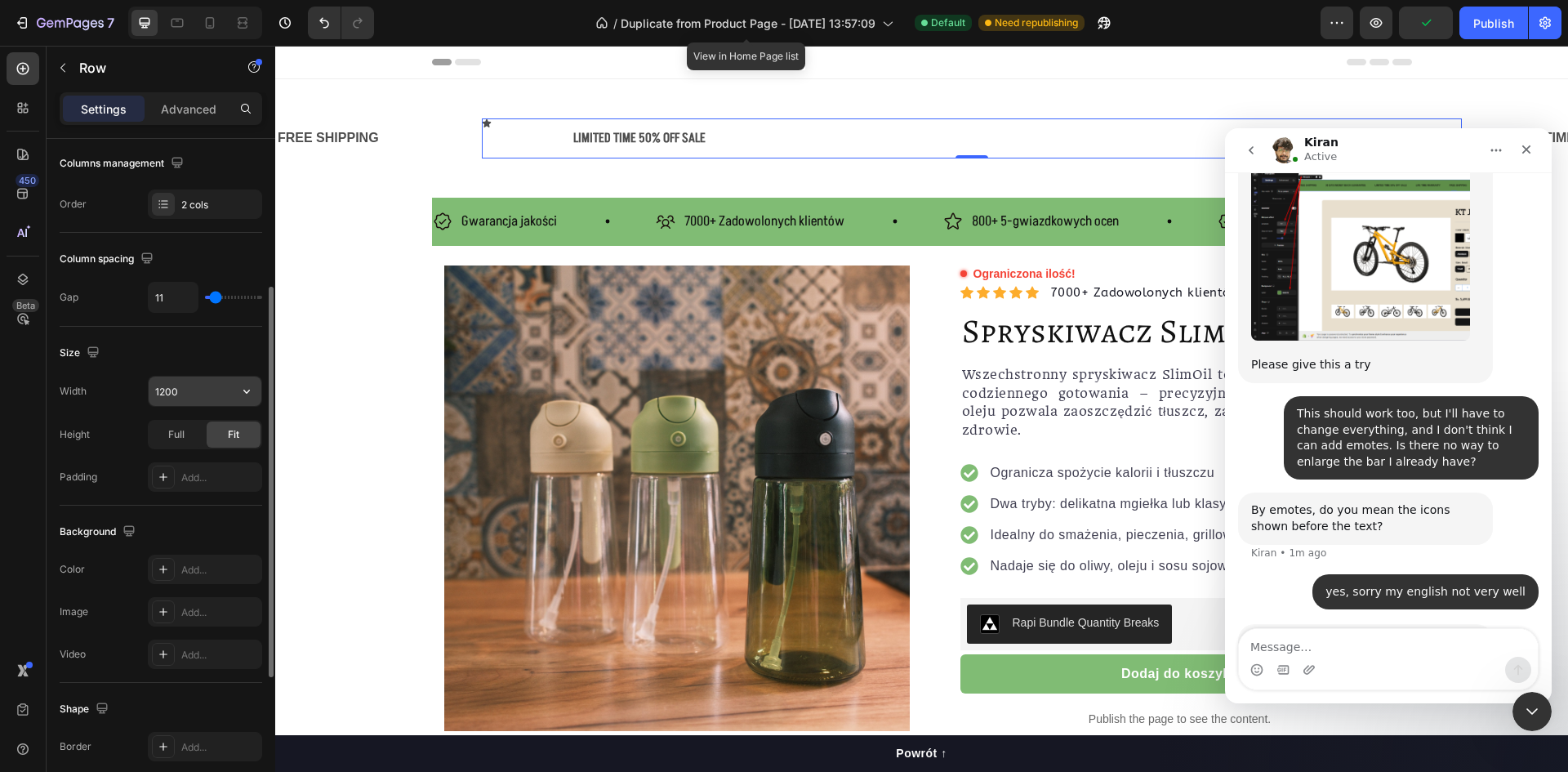
scroll to position [1397, 0]
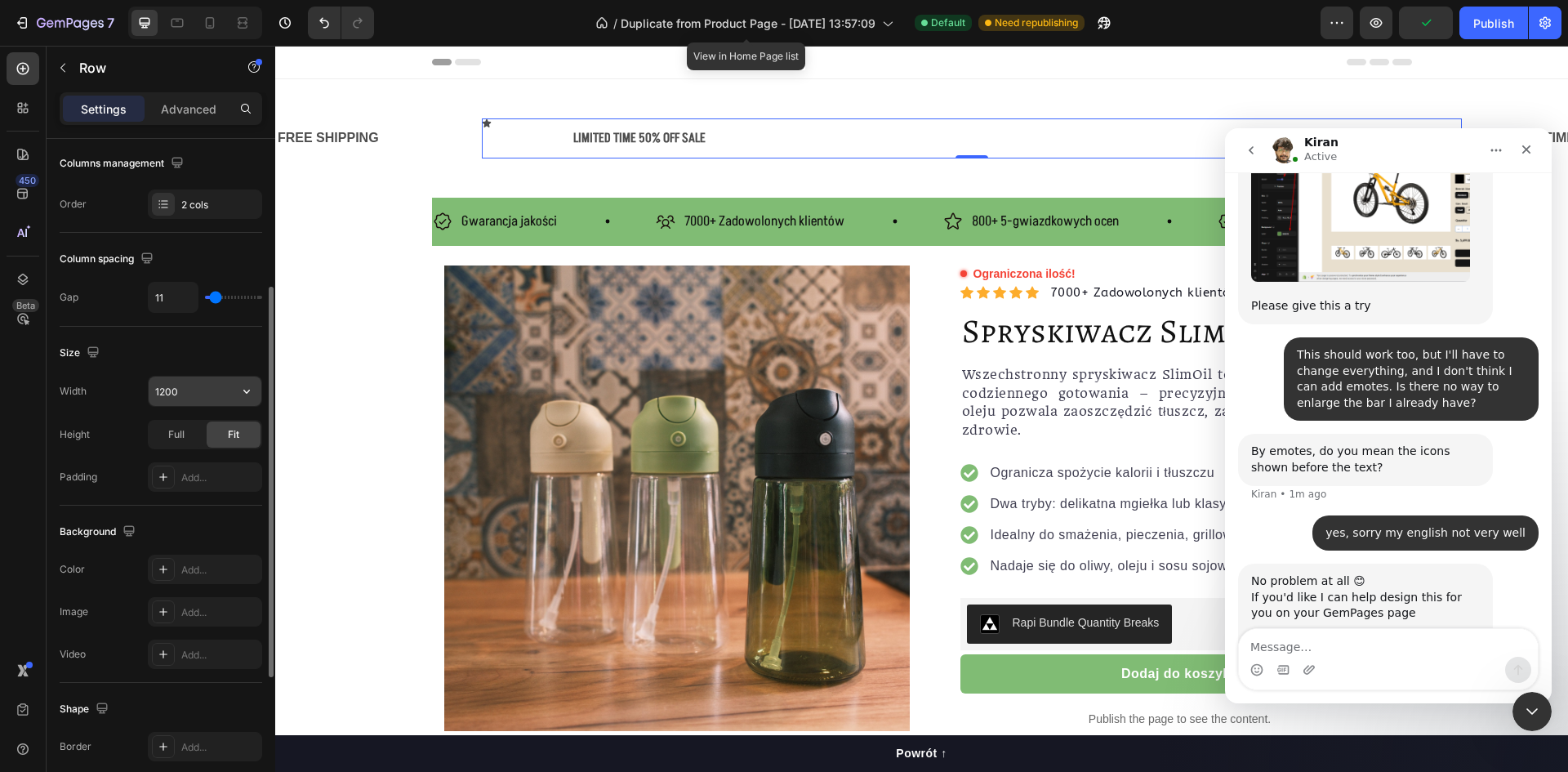
click at [195, 399] on input "1200" at bounding box center [205, 390] width 113 height 29
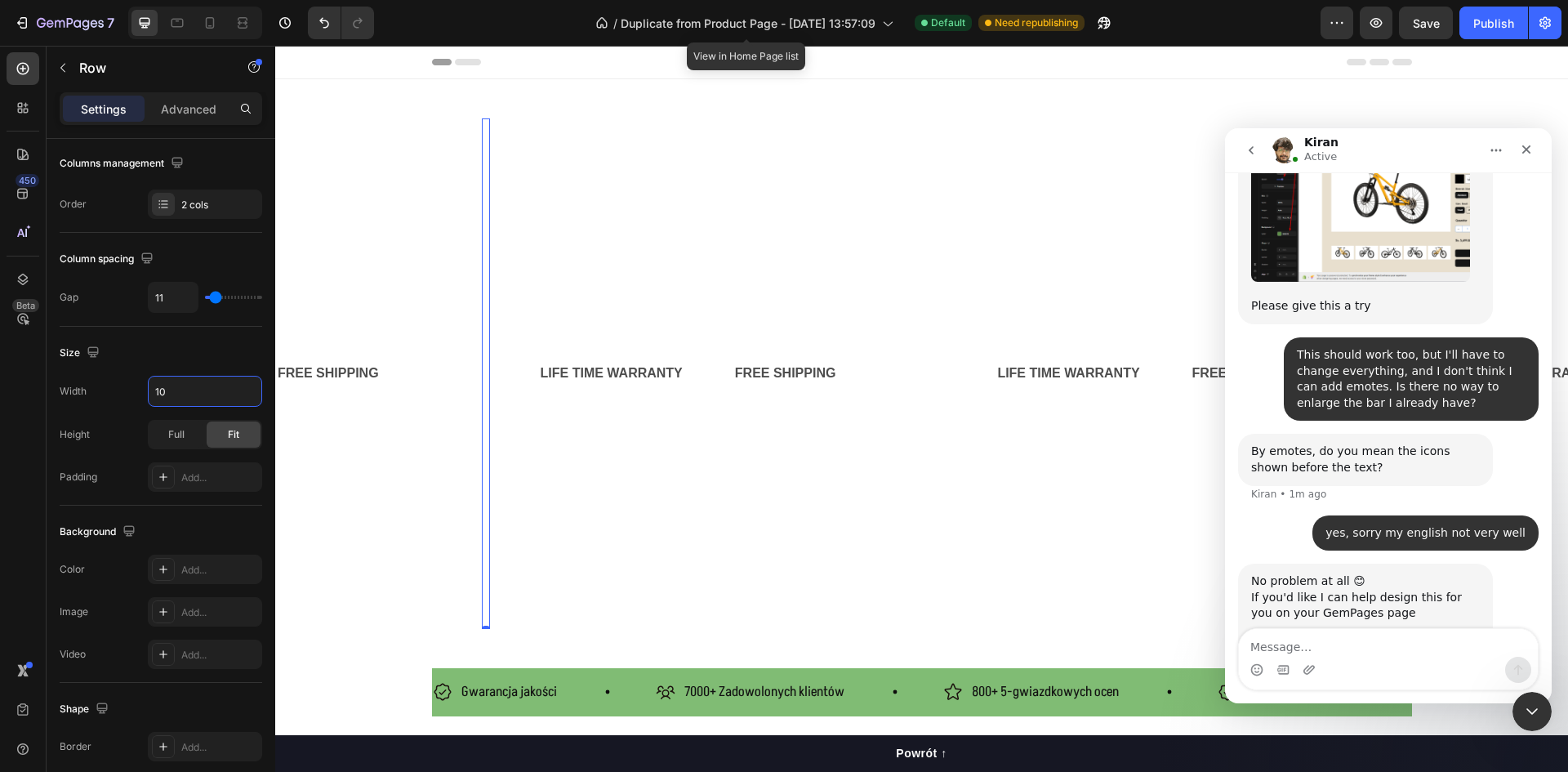
type input "1"
type input "200"
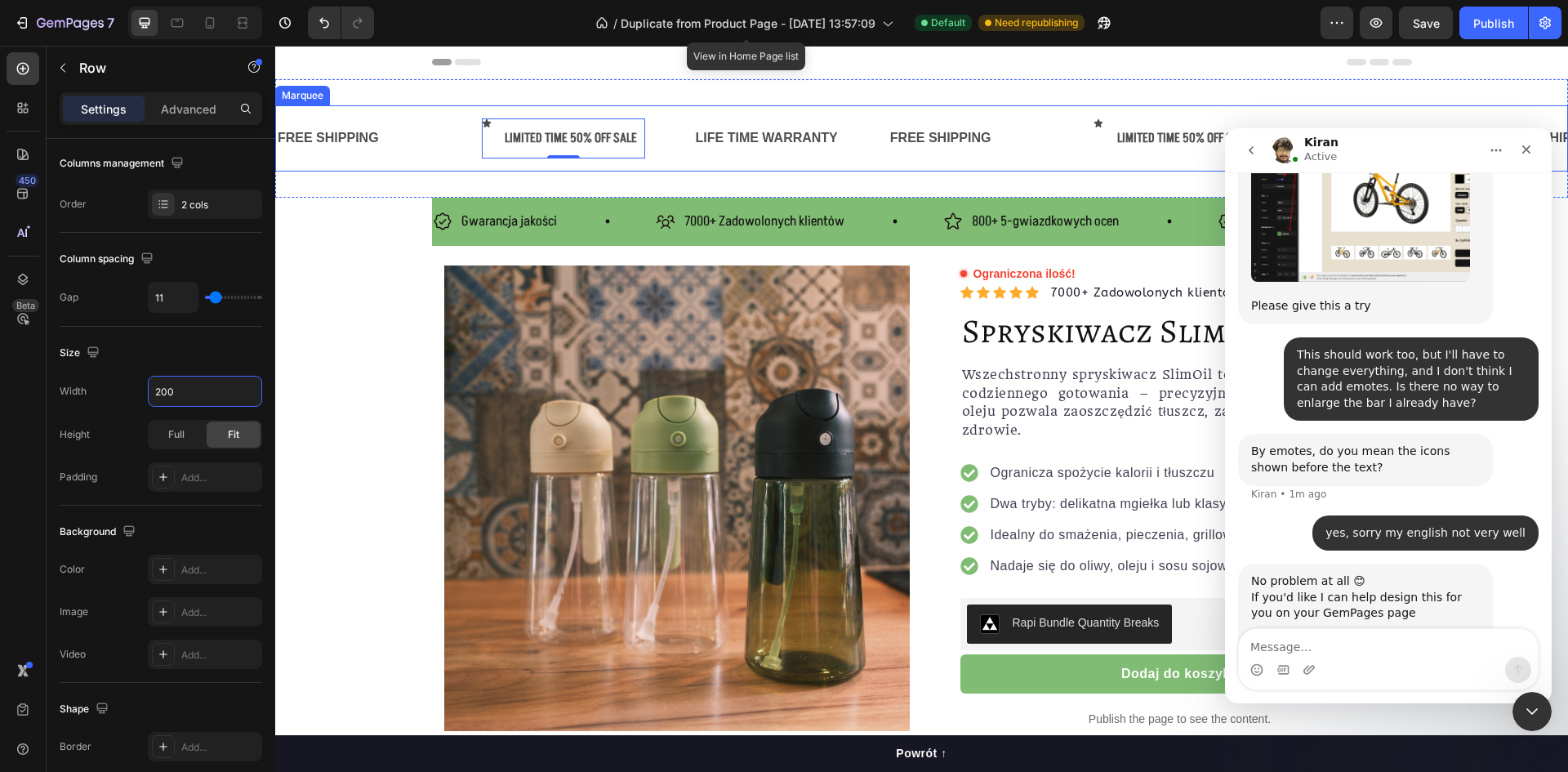
click at [1027, 124] on div "FREE SHIPPING Text Block" at bounding box center [966, 138] width 154 height 40
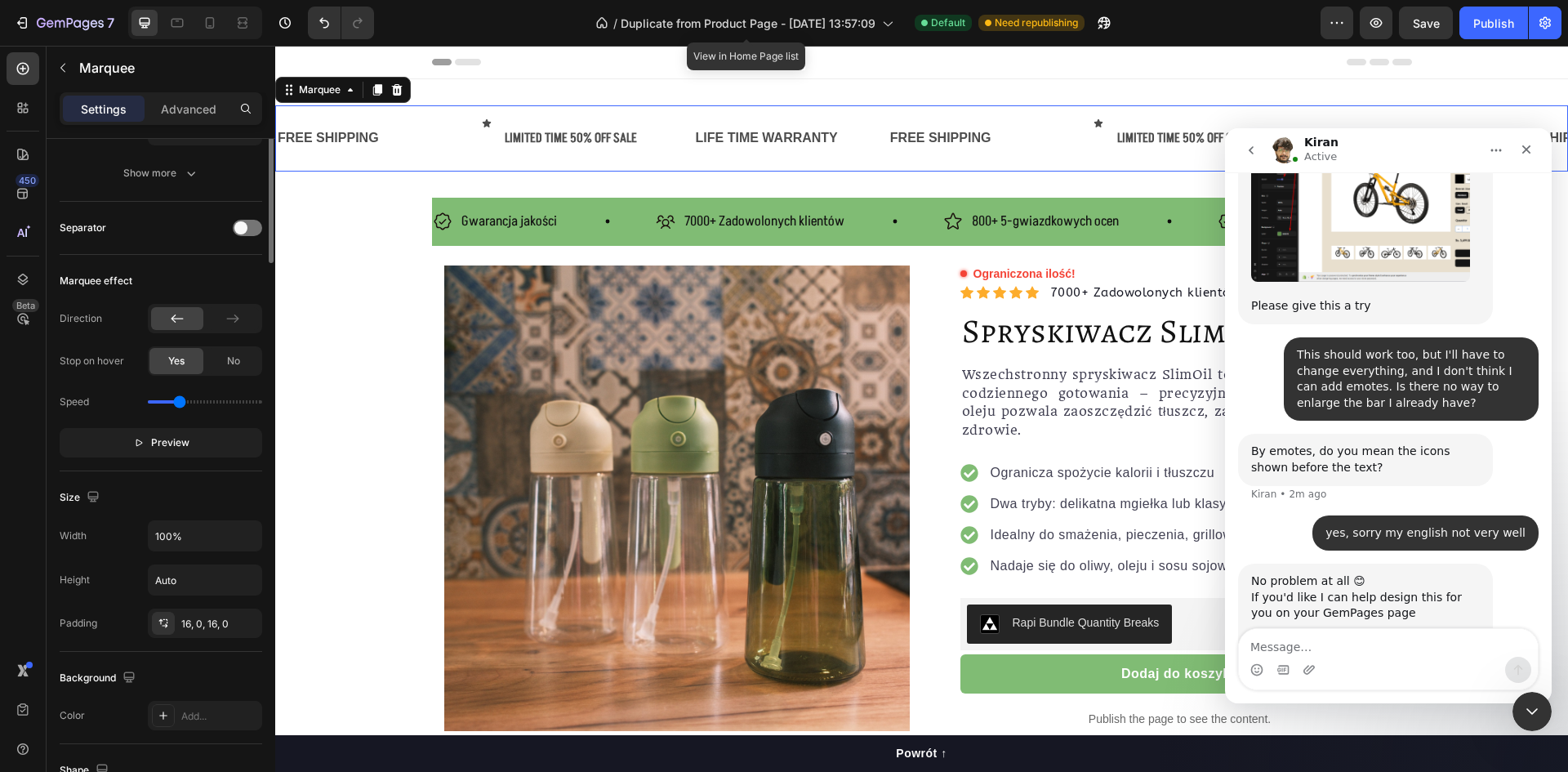
scroll to position [0, 0]
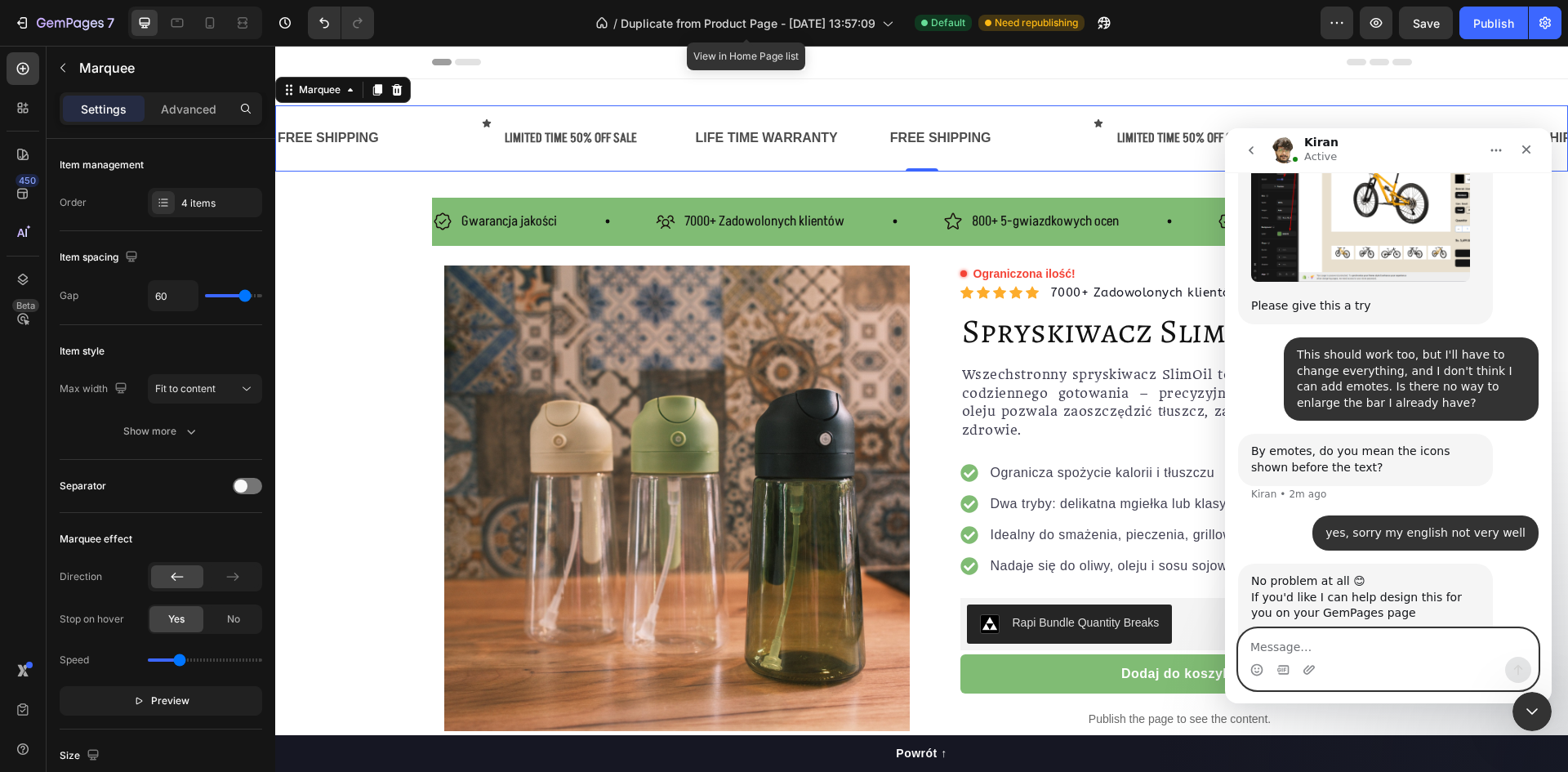
click at [1364, 635] on textarea "Message…" at bounding box center [1388, 642] width 299 height 28
type textarea "yes please :)"
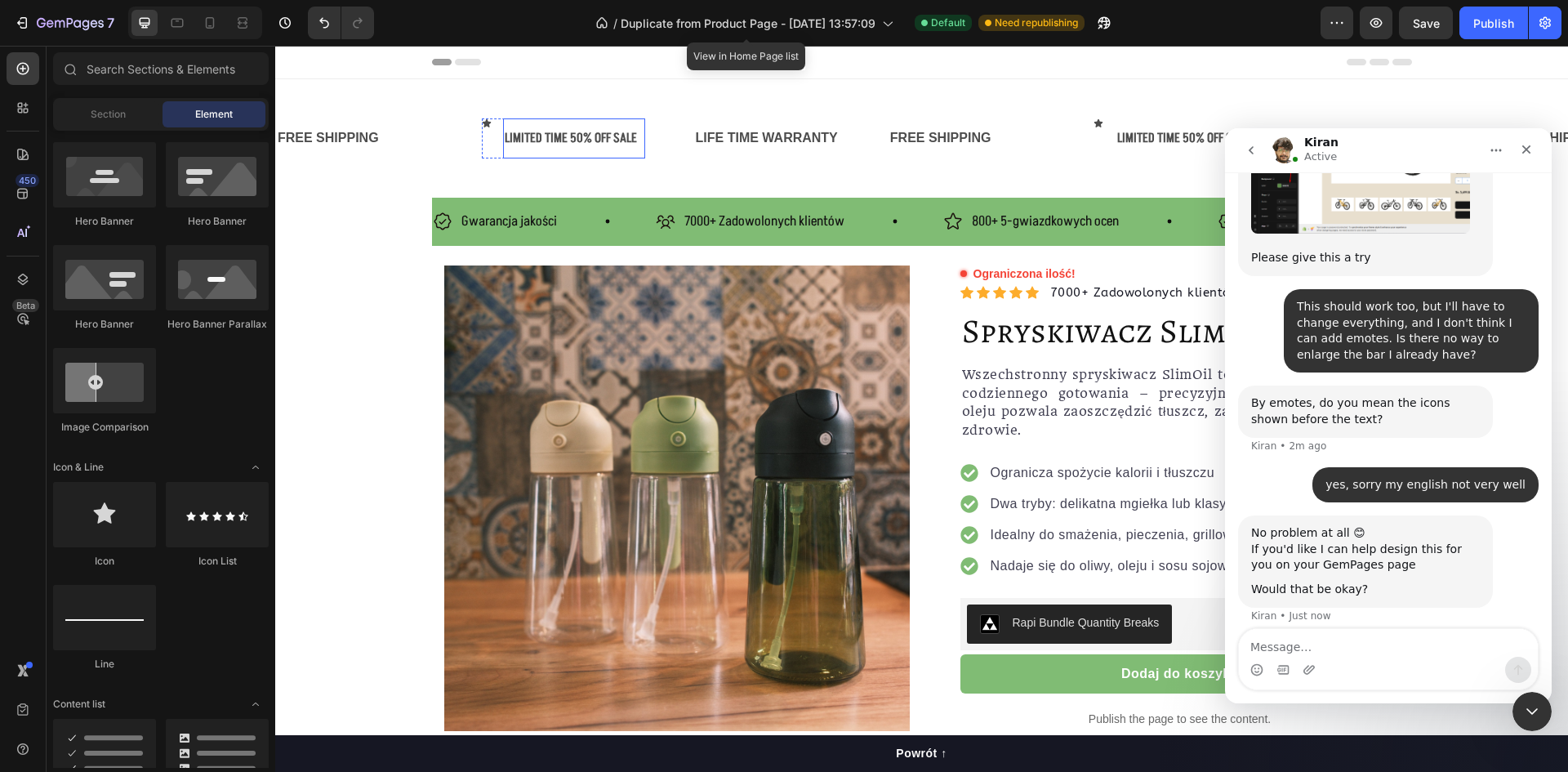
click at [562, 138] on div "LIMITED TIME 50% OFF SALE" at bounding box center [574, 138] width 141 height 27
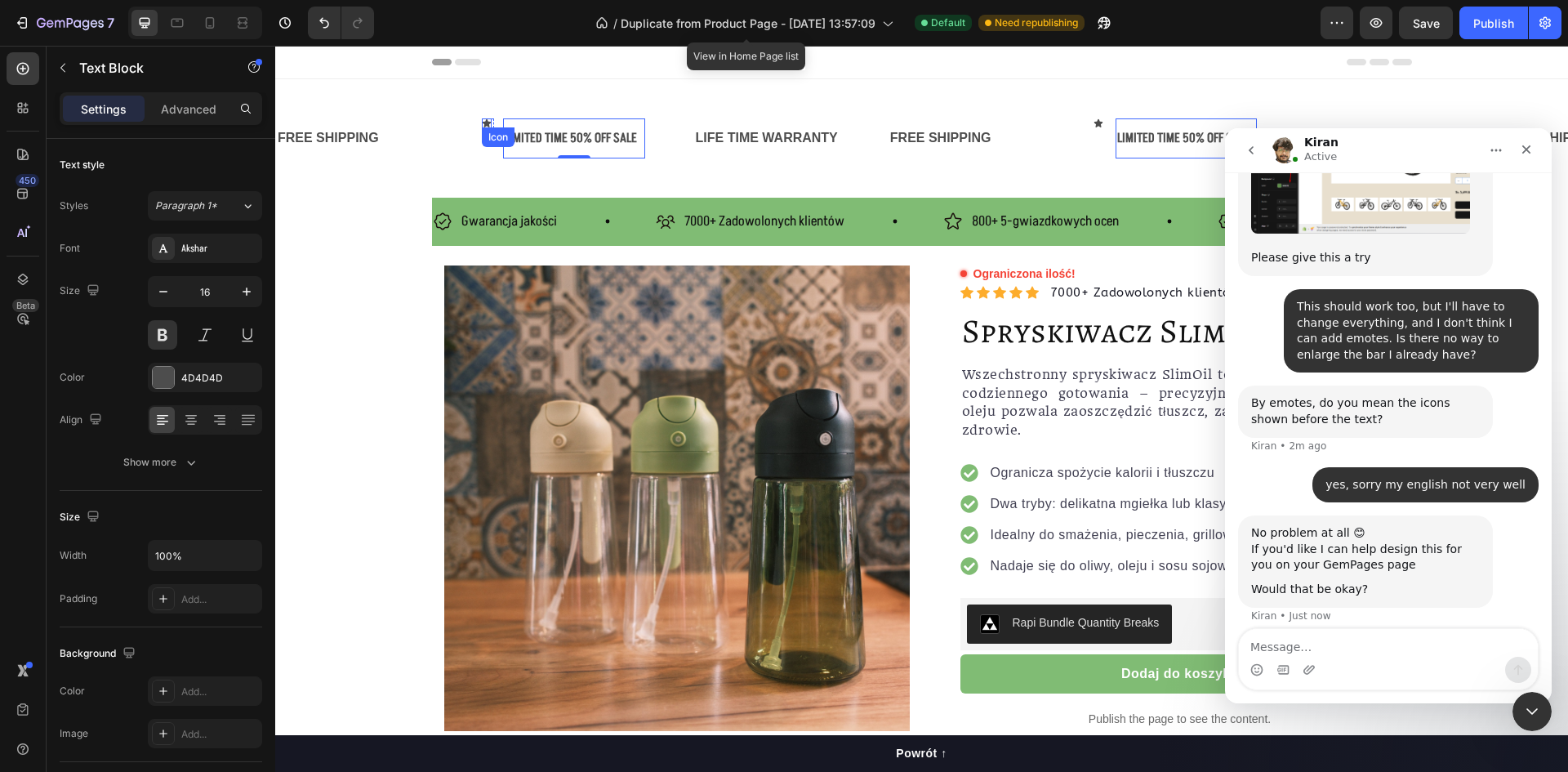
click at [486, 123] on icon at bounding box center [485, 122] width 8 height 8
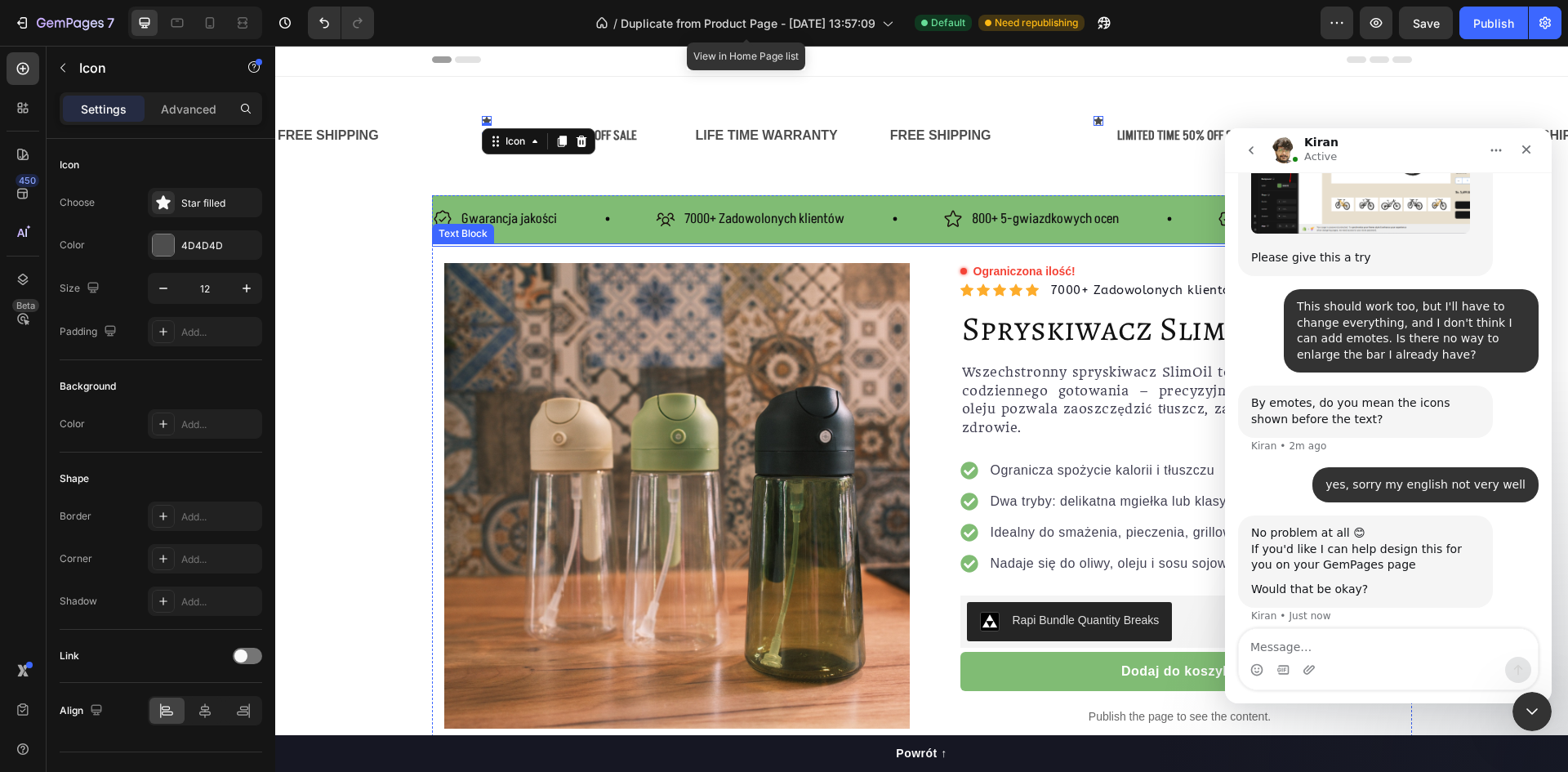
scroll to position [0, 0]
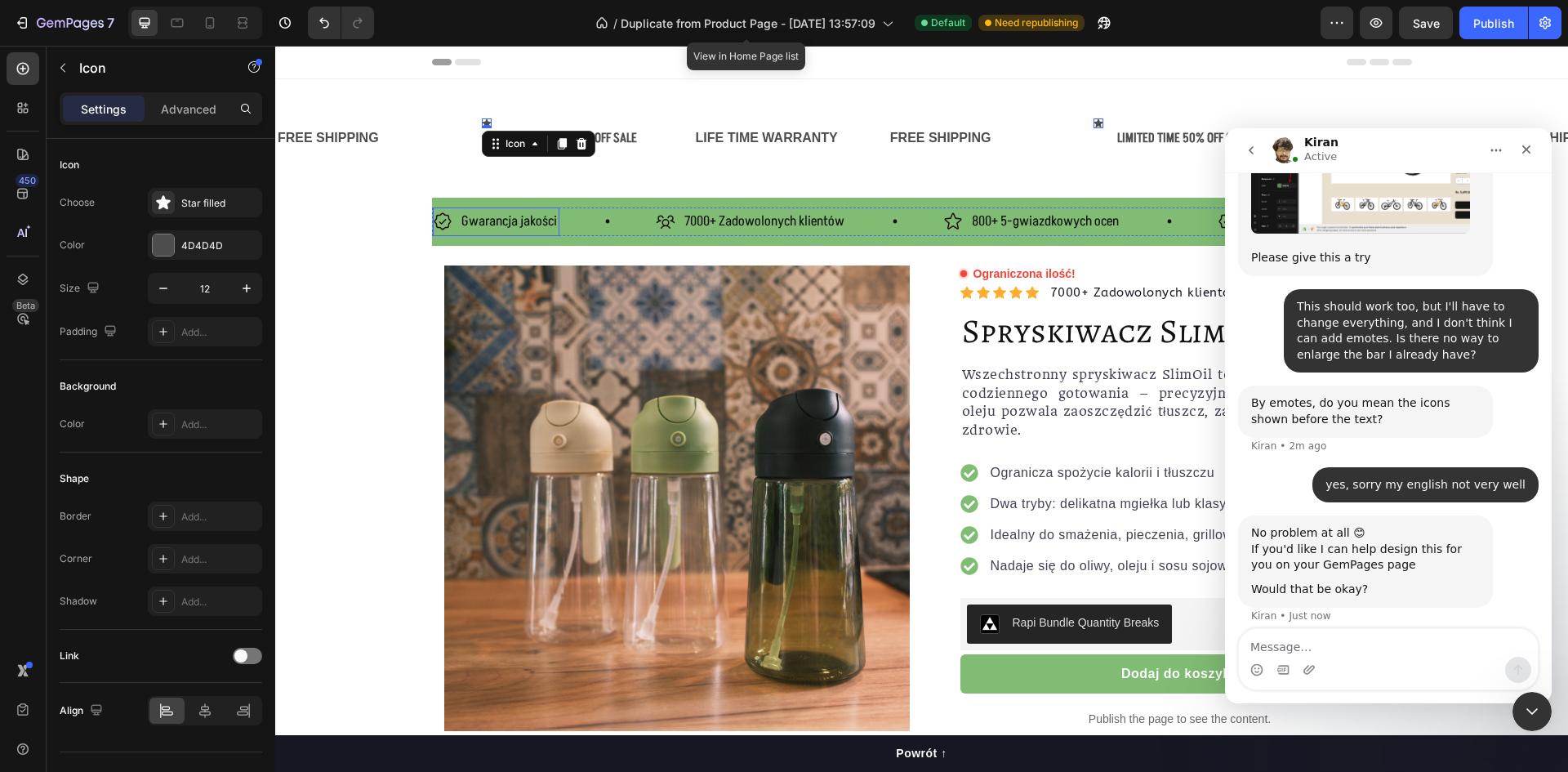
click at [436, 216] on icon at bounding box center [443, 222] width 20 height 20
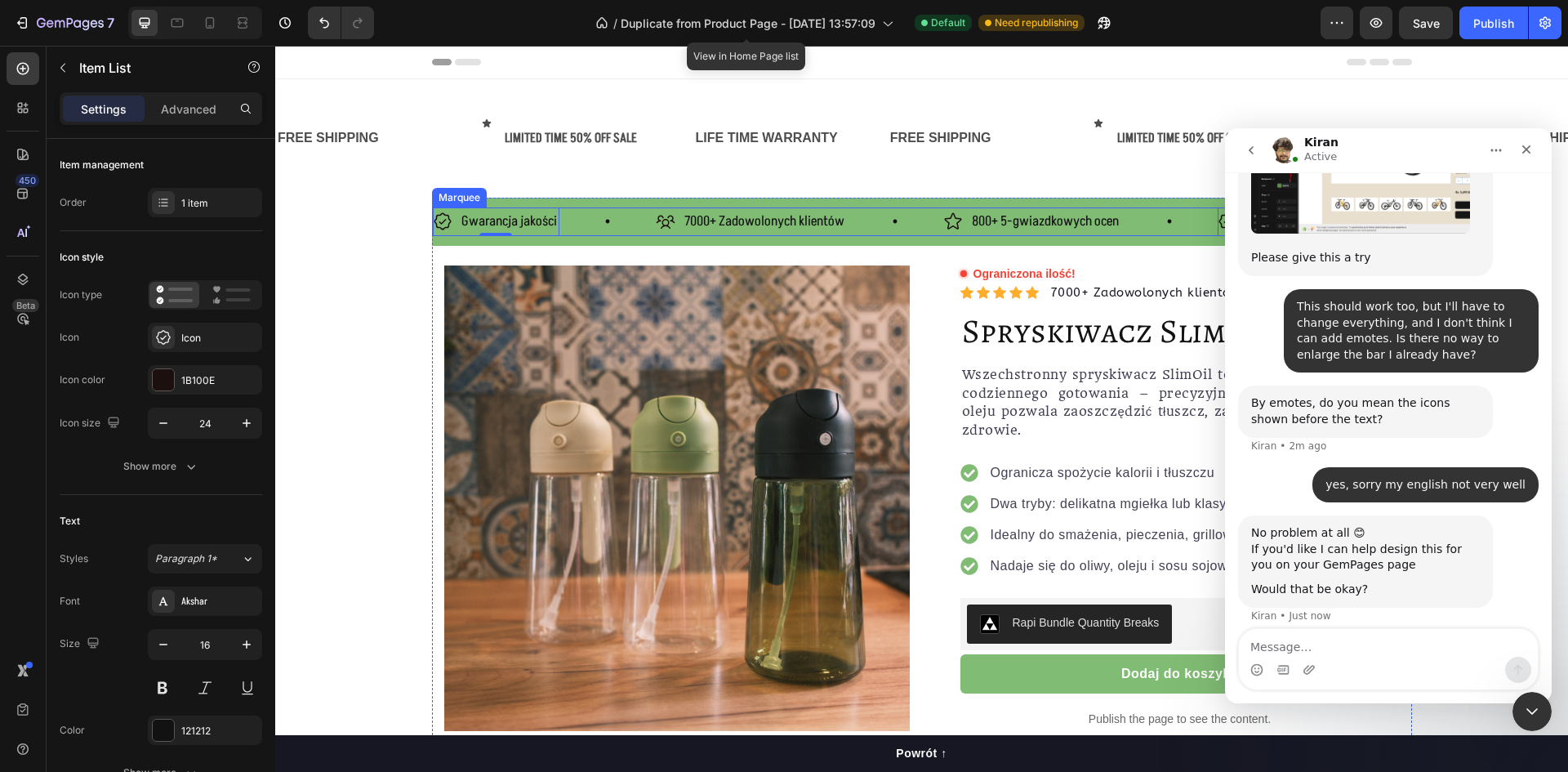
click at [587, 220] on div "Gwarancja jakości Item List 0" at bounding box center [545, 222] width 223 height 29
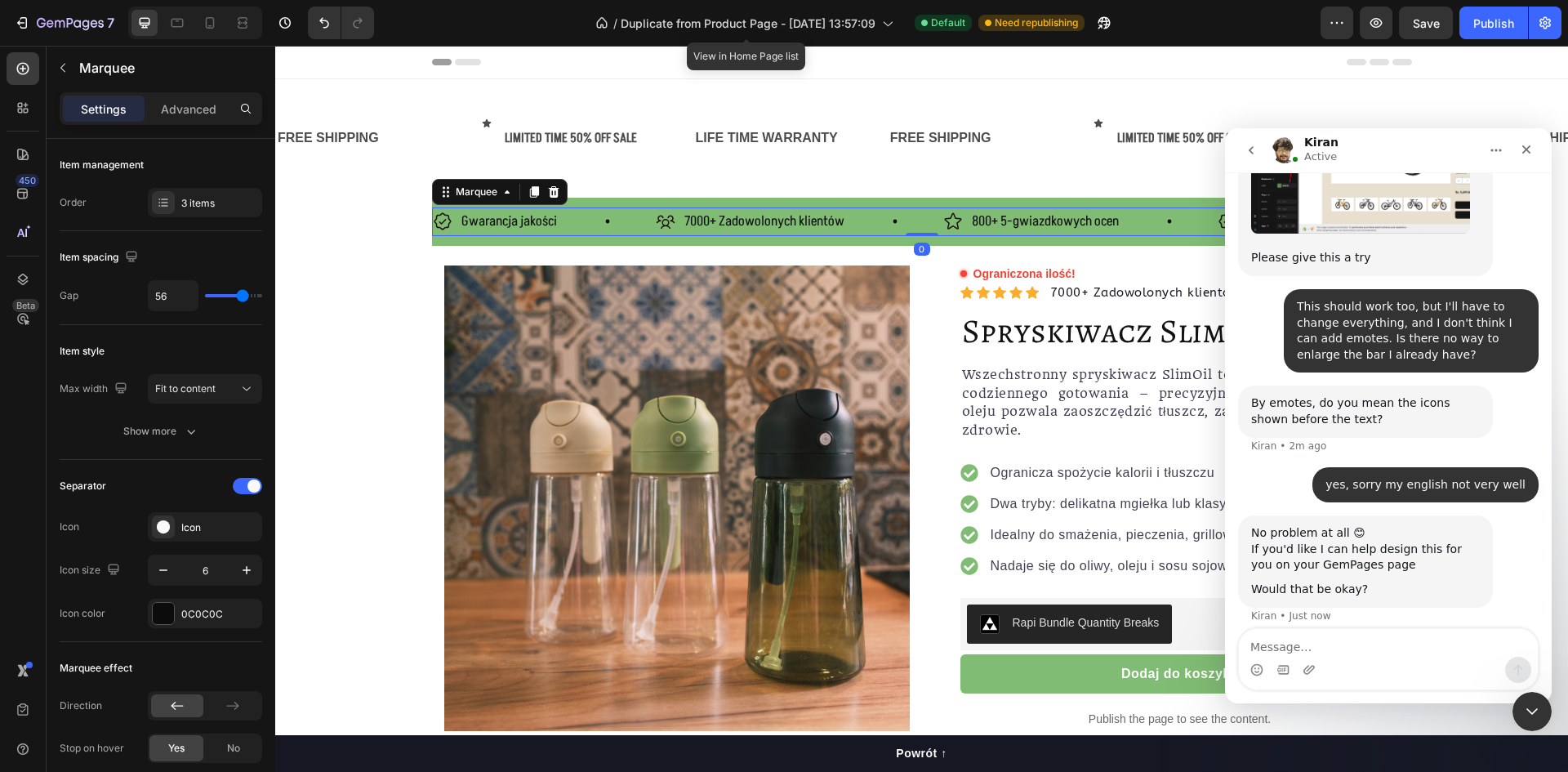
click at [697, 215] on span "7000+ Zadowolonych klientów" at bounding box center [764, 222] width 160 height 20
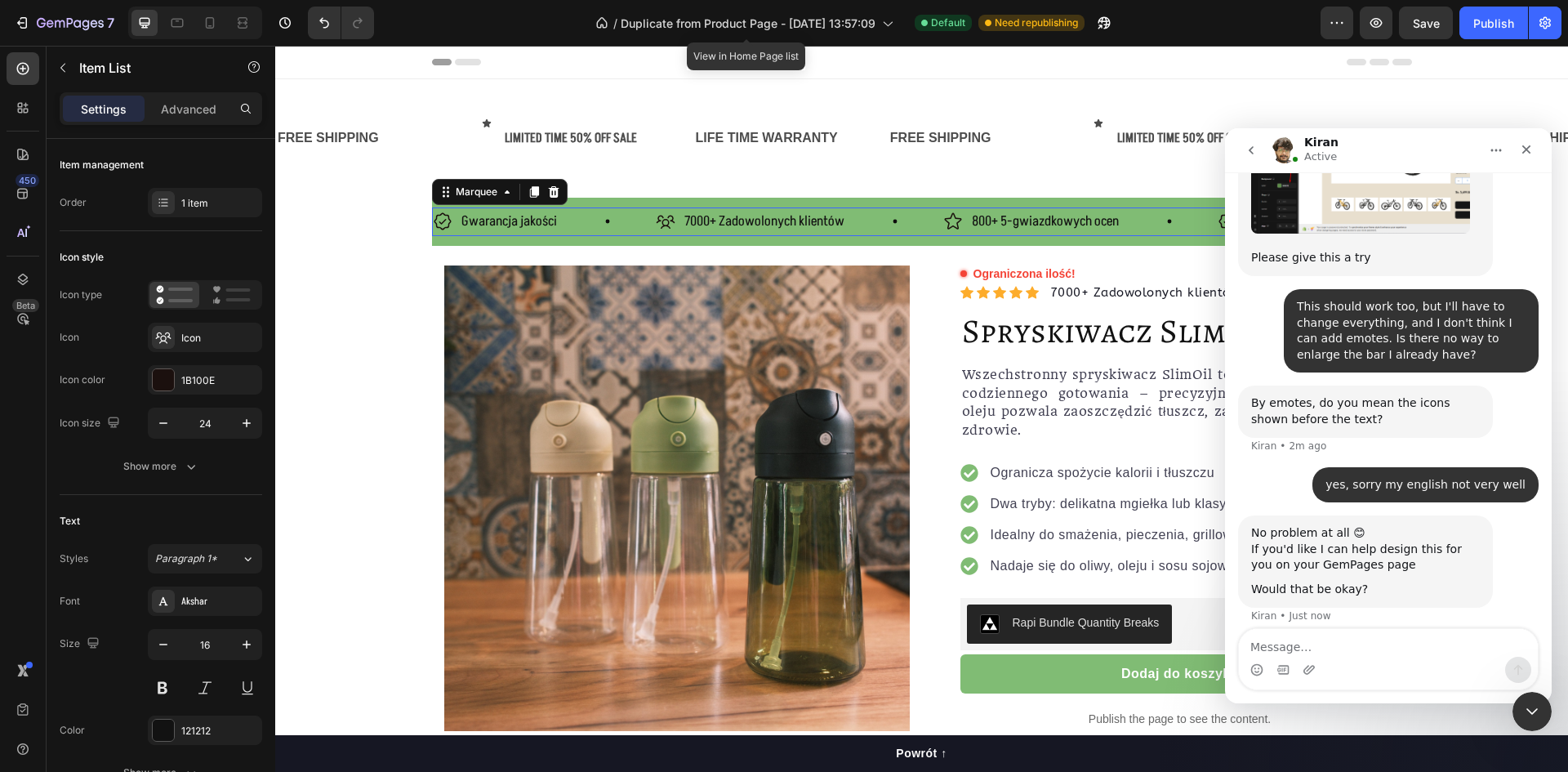
click at [608, 215] on div "Gwarancja jakości Item List" at bounding box center [545, 222] width 223 height 29
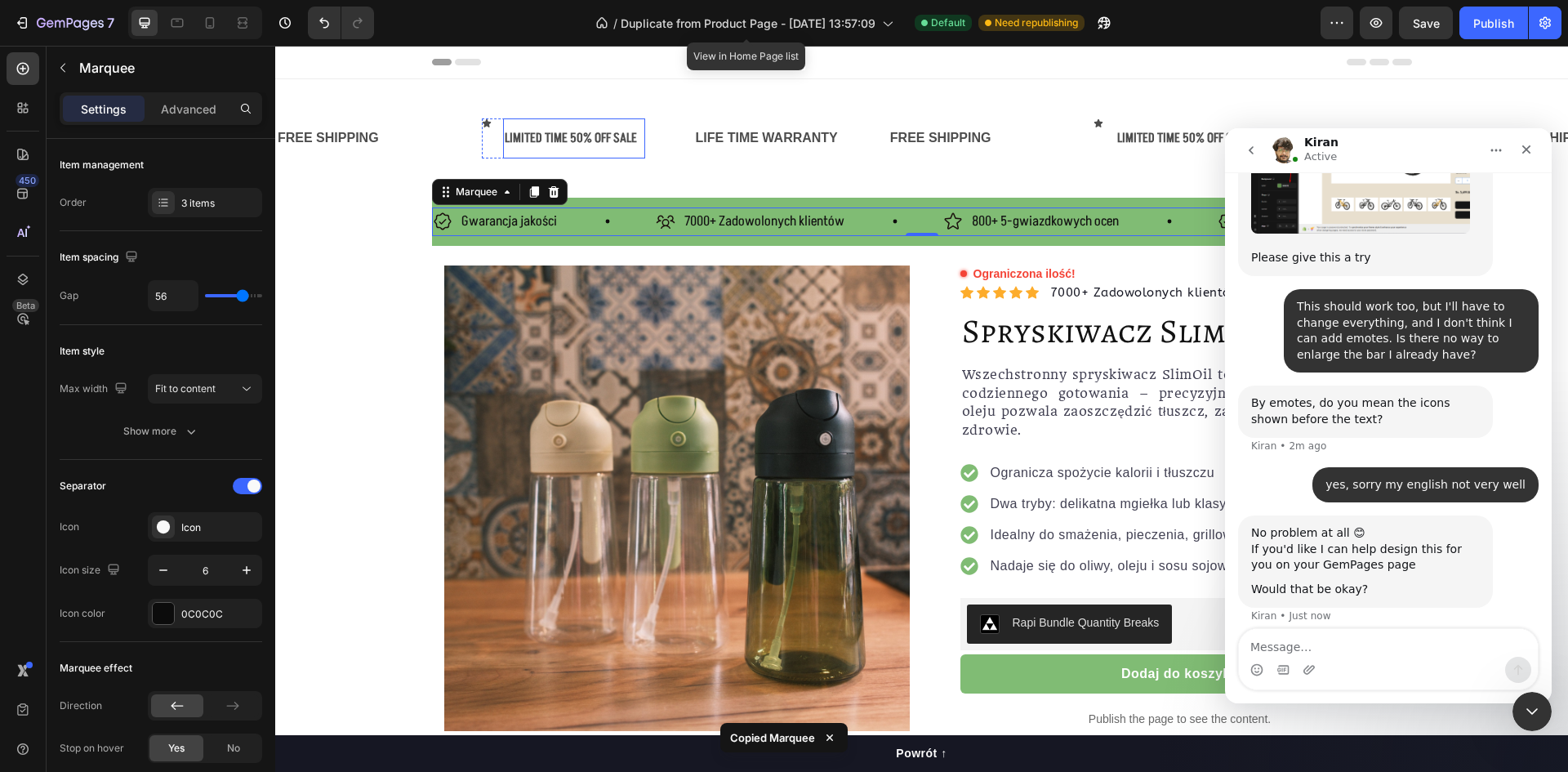
click at [554, 129] on div "LIMITED TIME 50% OFF SALE" at bounding box center [574, 138] width 141 height 27
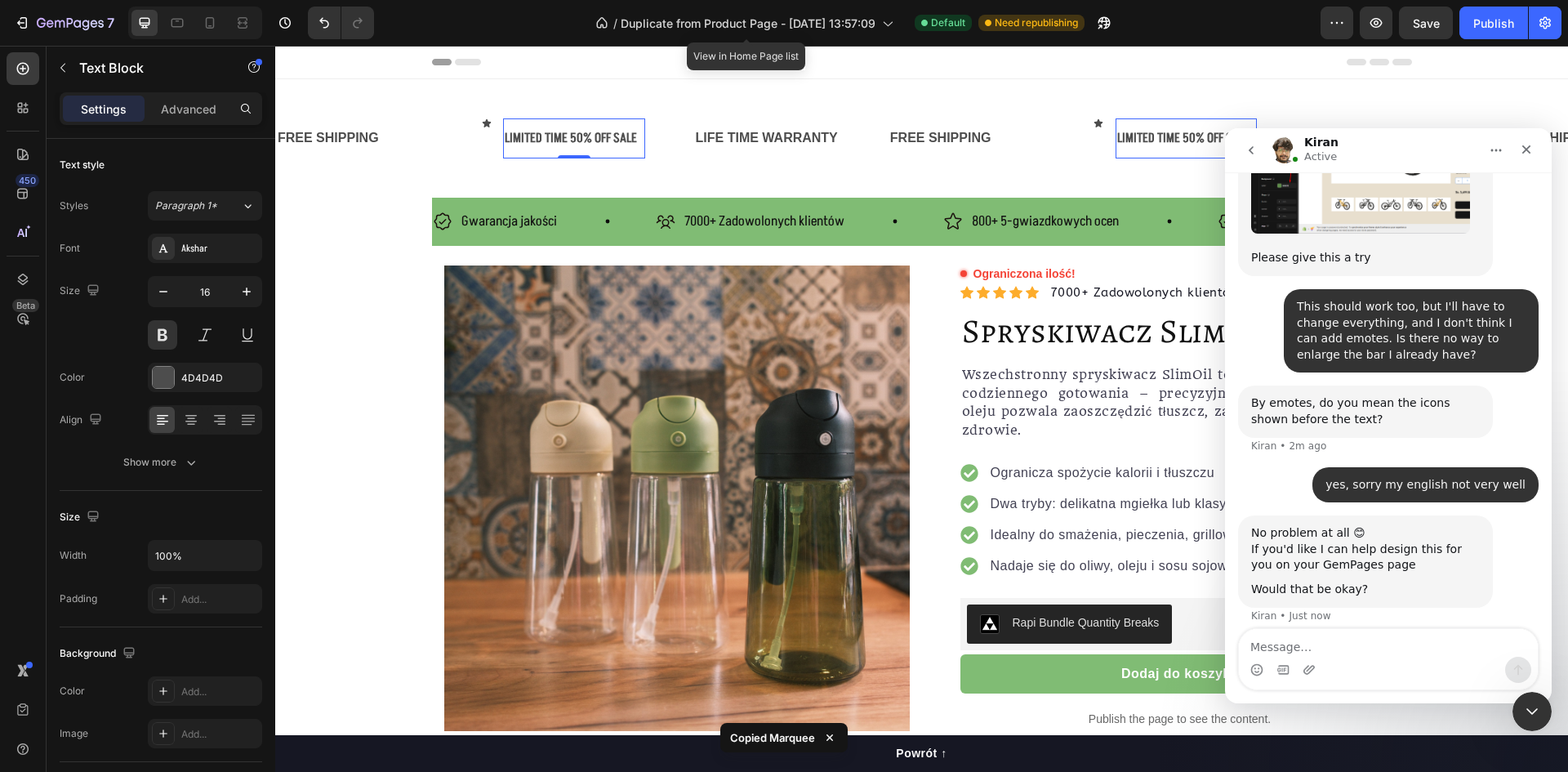
click at [552, 129] on div "LIMITED TIME 50% OFF SALE" at bounding box center [574, 138] width 141 height 27
click at [552, 129] on p "LIMITED TIME 50% OFF SALE" at bounding box center [574, 138] width 138 height 24
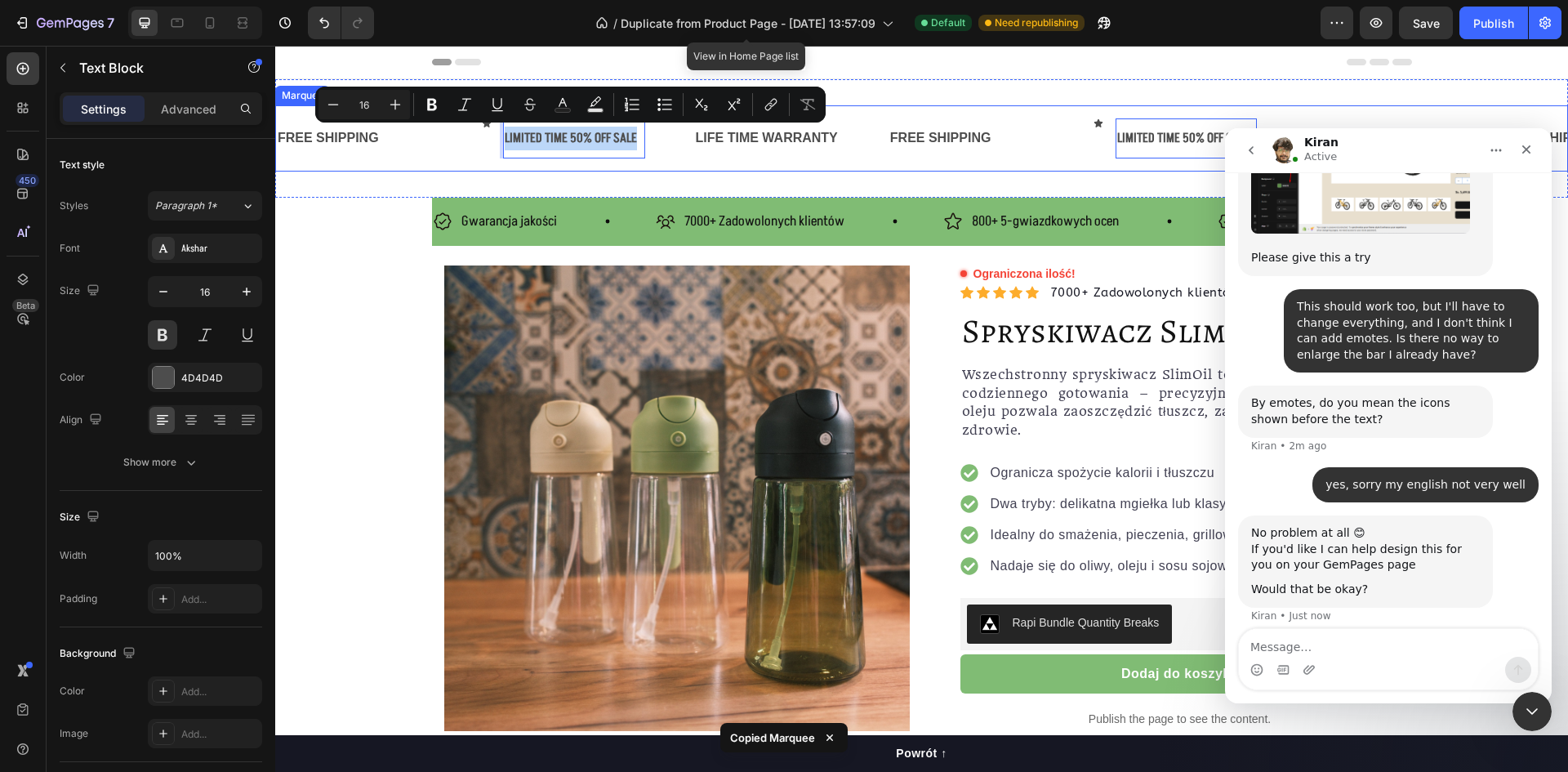
click at [663, 132] on div "Icon Row LIMITED TIME 50% OFF SALE Text Block 0 Row" at bounding box center [588, 138] width 213 height 40
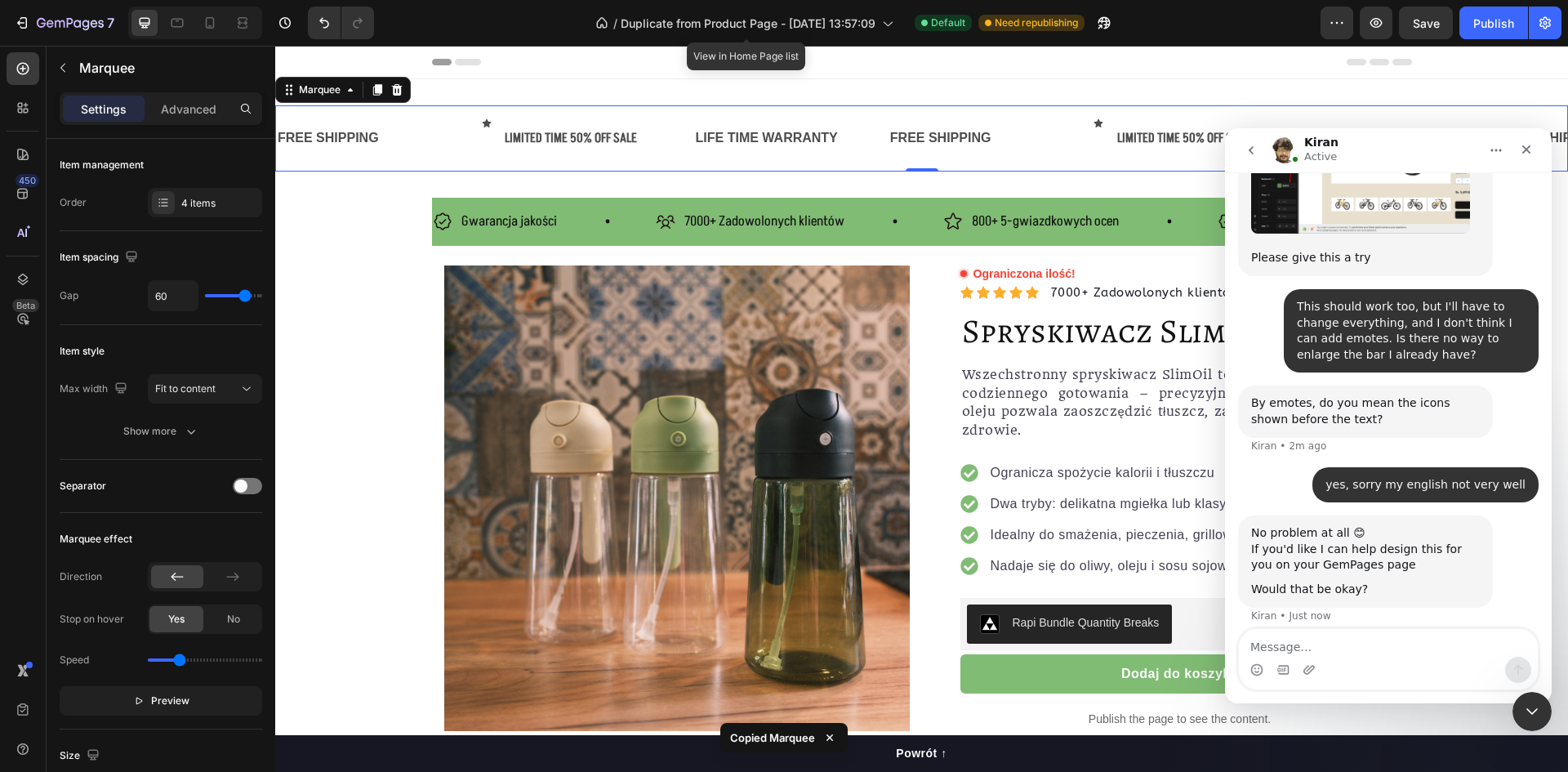
click at [657, 141] on div "Icon Row LIMITED TIME 50% OFF SALE Text Block Row" at bounding box center [588, 138] width 213 height 40
click at [107, 71] on p "Marquee" at bounding box center [167, 68] width 176 height 20
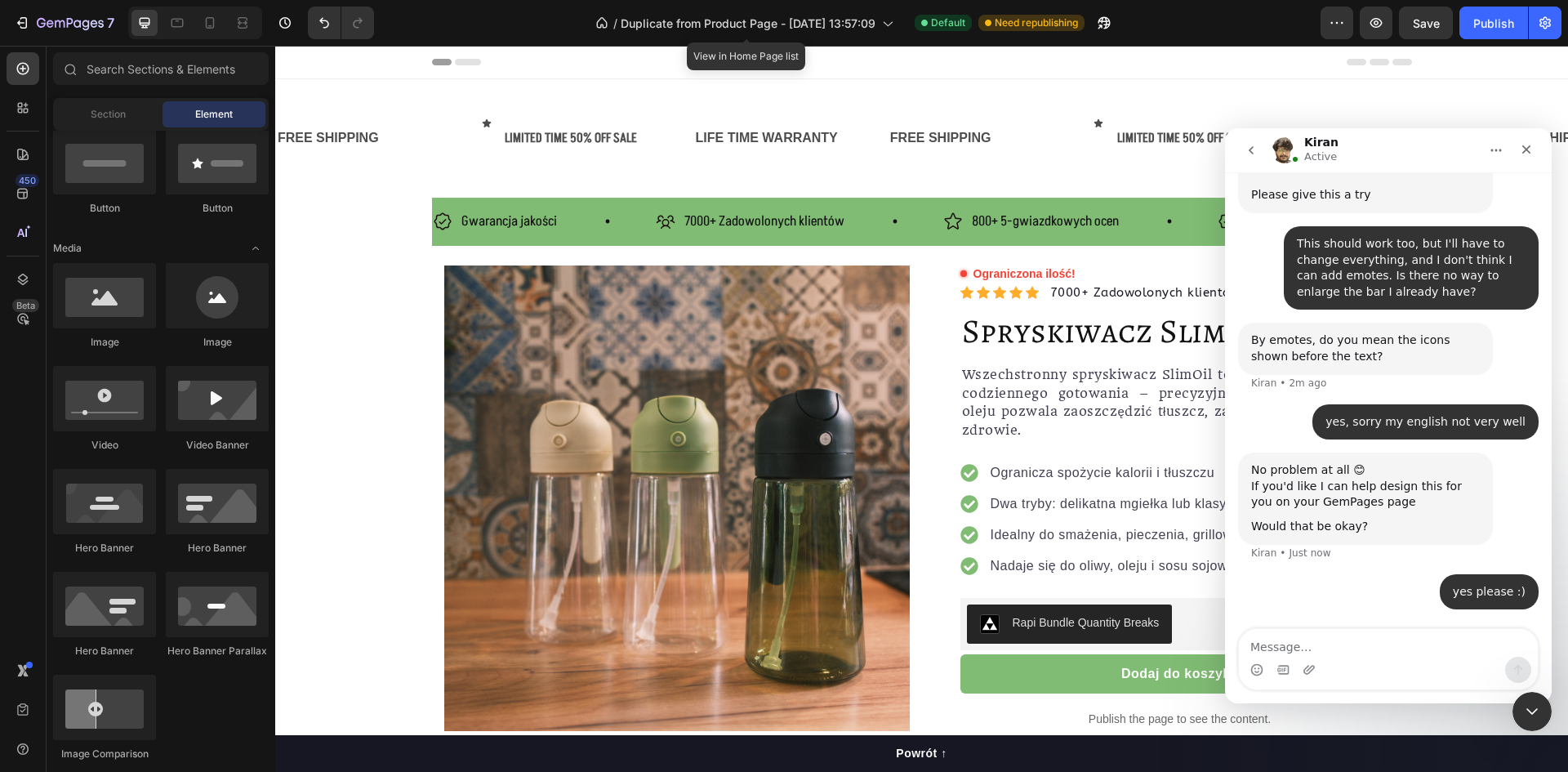
scroll to position [81, 0]
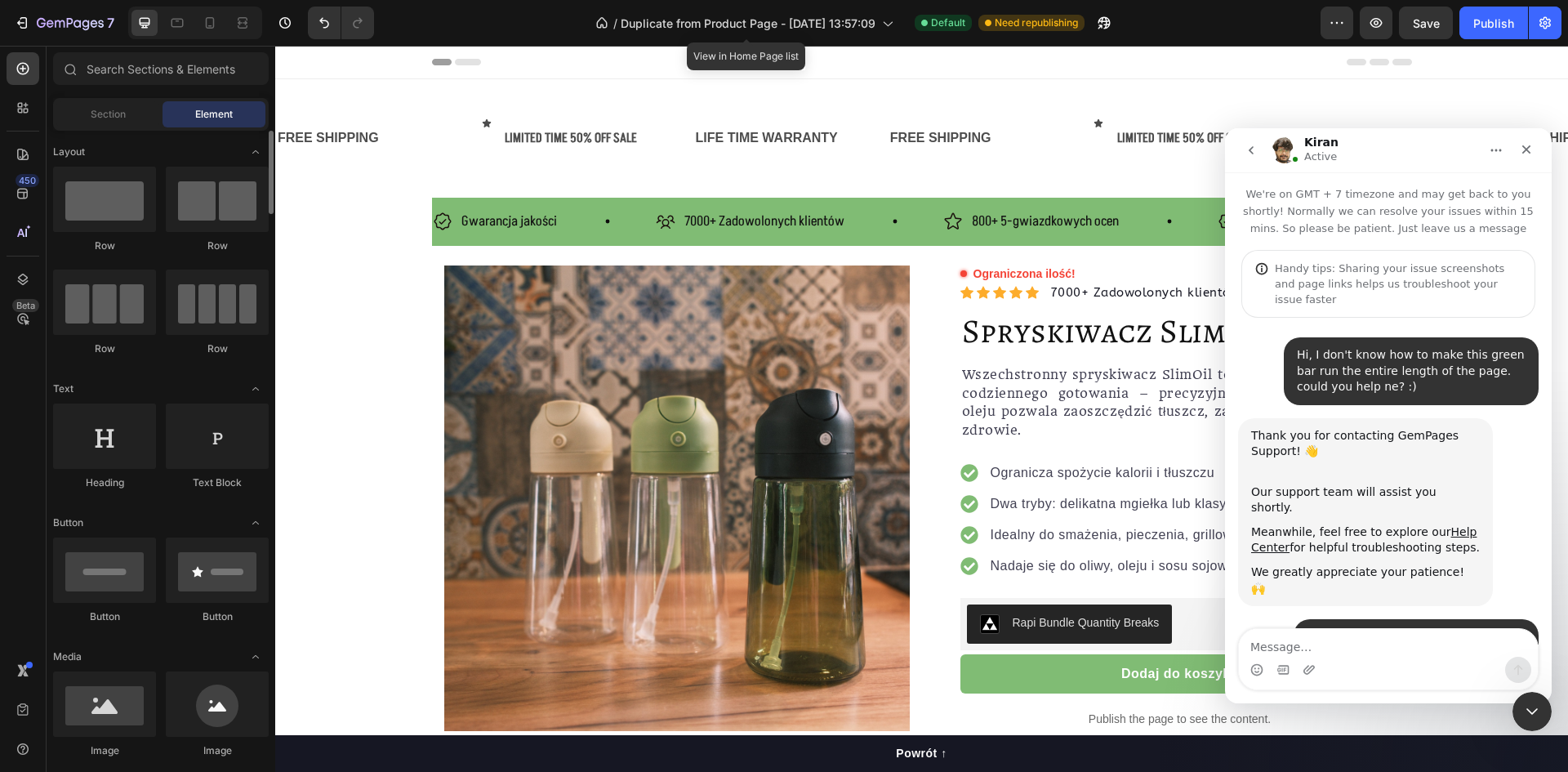
scroll to position [3, 0]
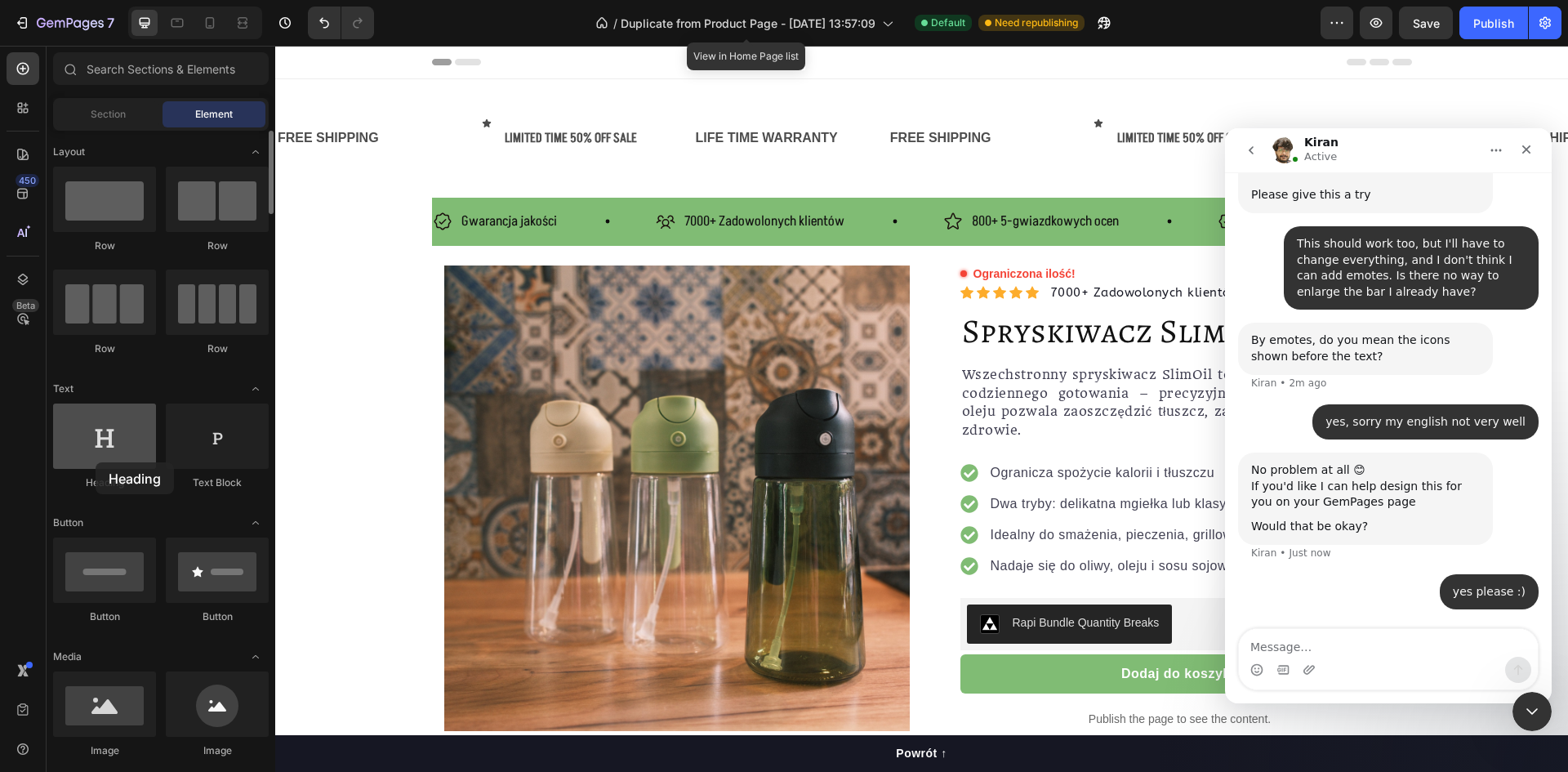
drag, startPoint x: 119, startPoint y: 433, endPoint x: 96, endPoint y: 462, distance: 37.0
click at [96, 462] on div at bounding box center [104, 436] width 103 height 65
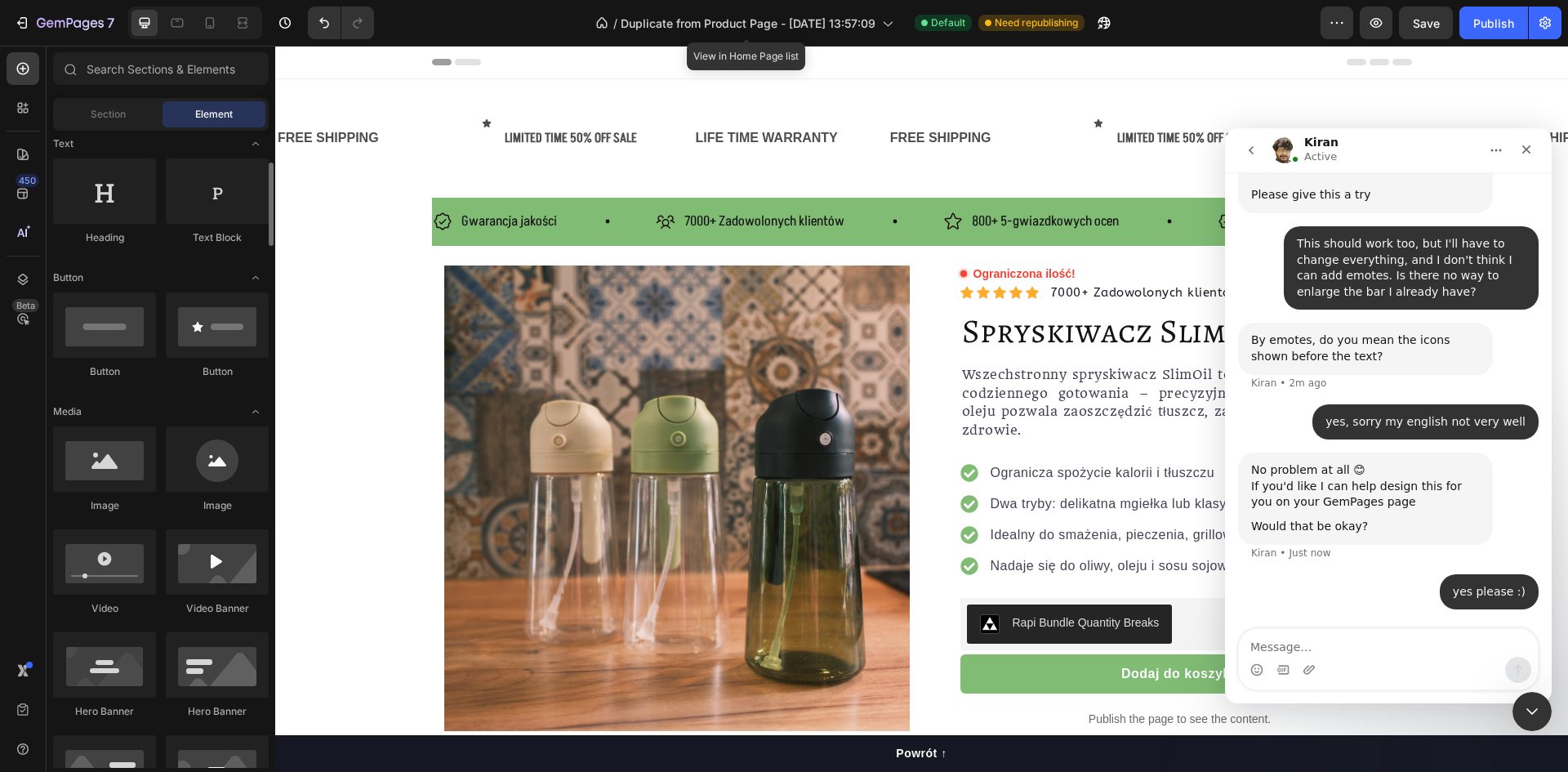
scroll to position [0, 0]
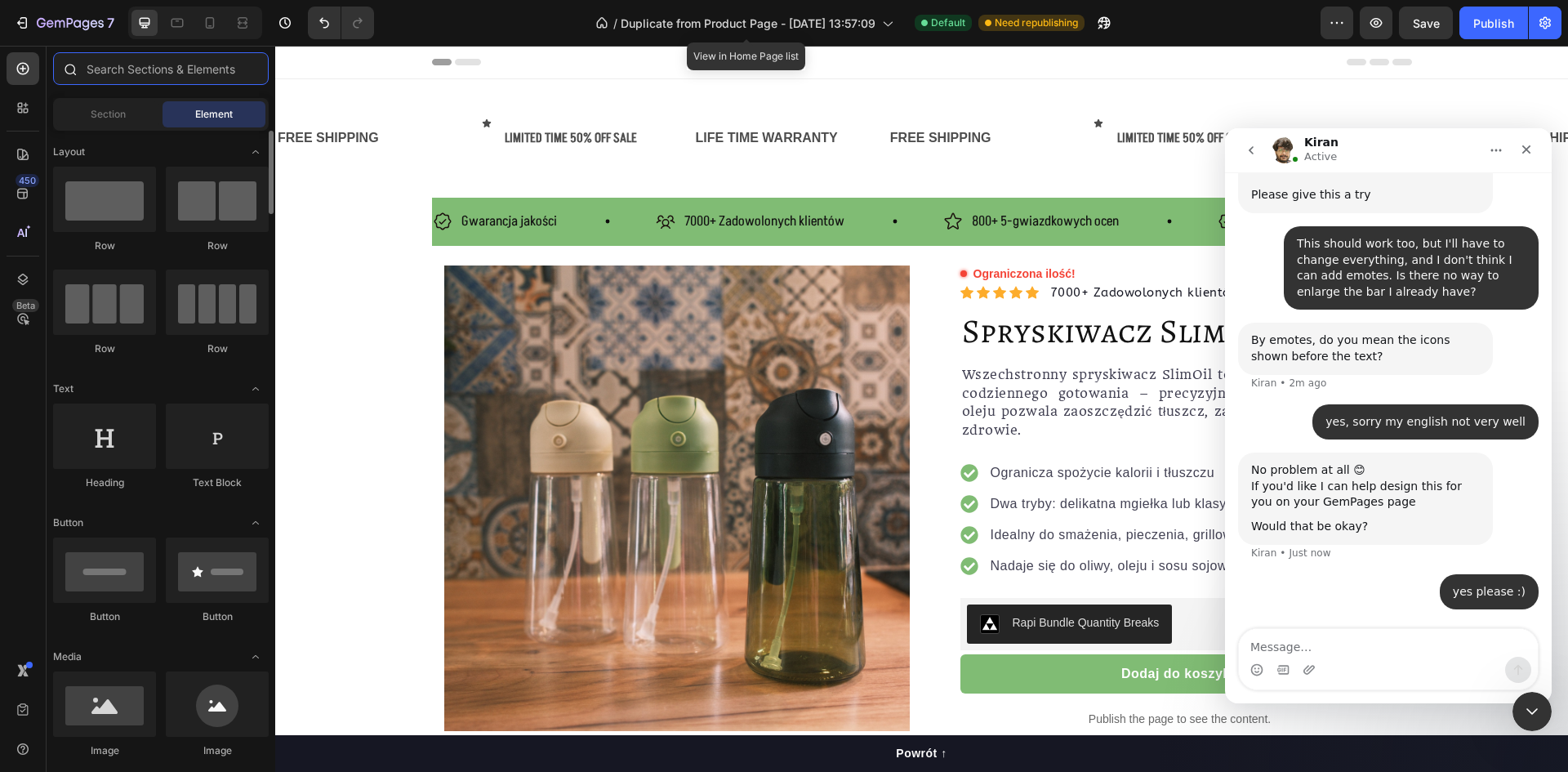
click at [173, 75] on input "text" at bounding box center [160, 69] width 215 height 33
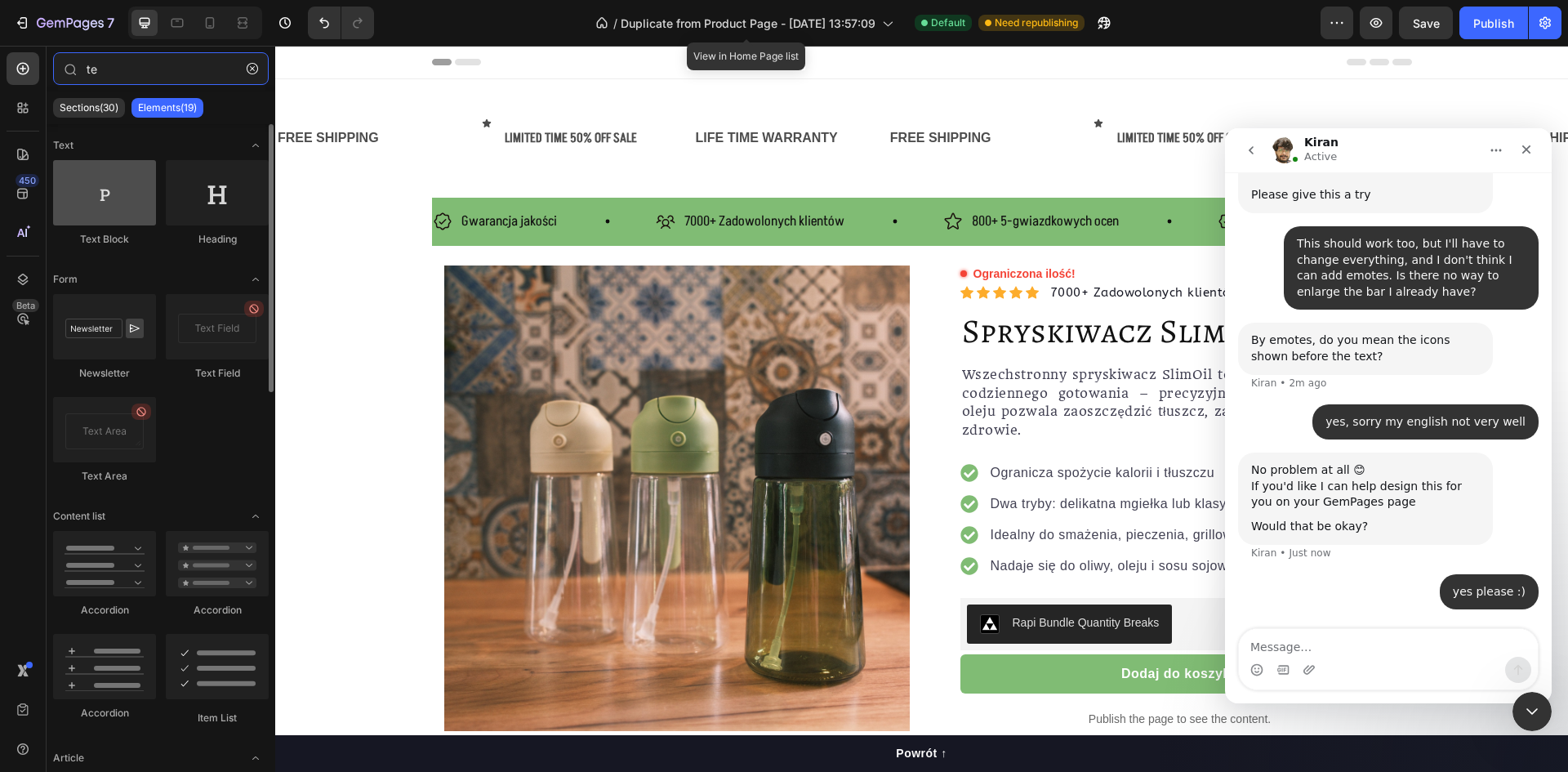
type input "te"
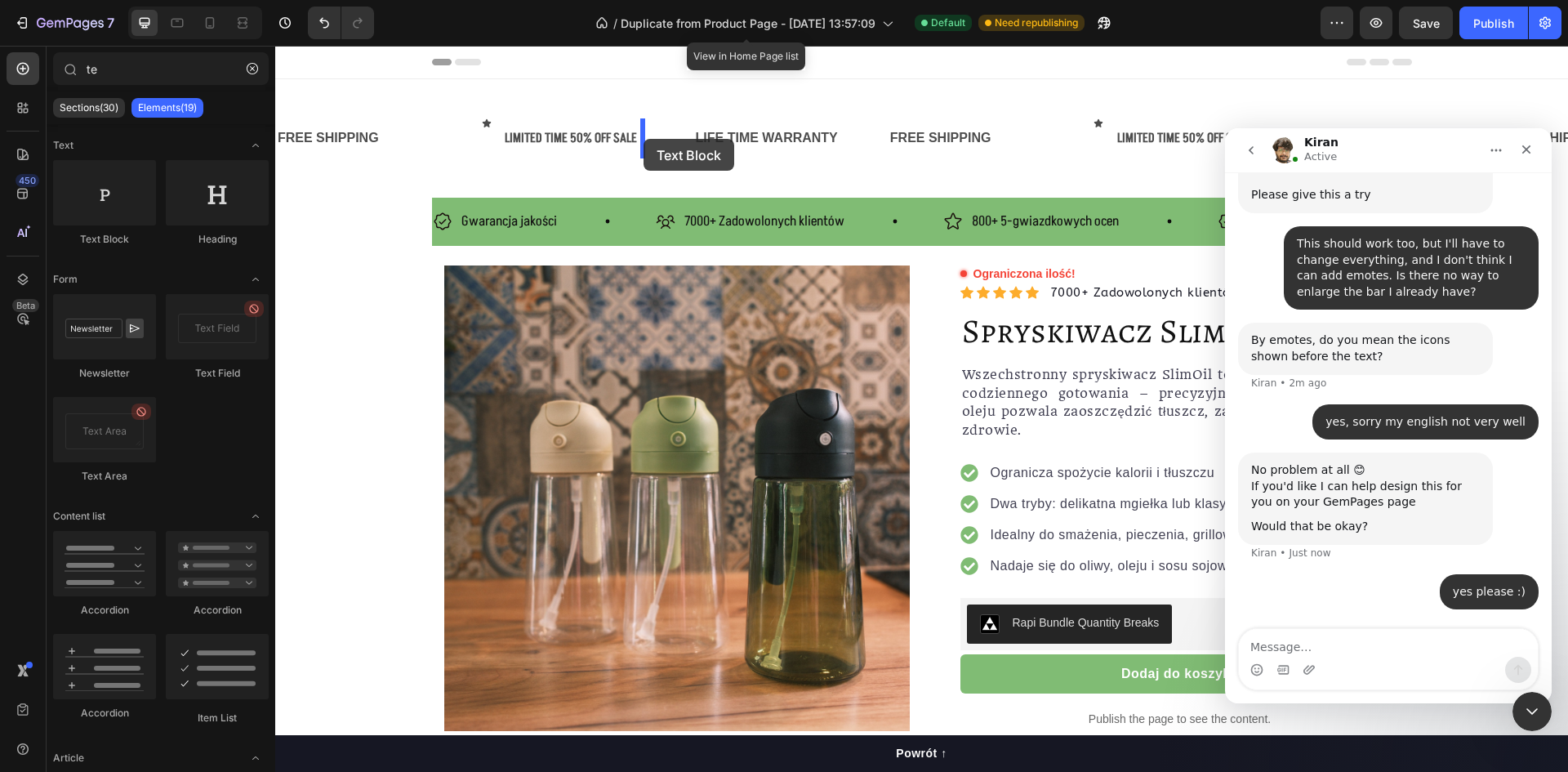
drag, startPoint x: 383, startPoint y: 263, endPoint x: 642, endPoint y: 138, distance: 287.6
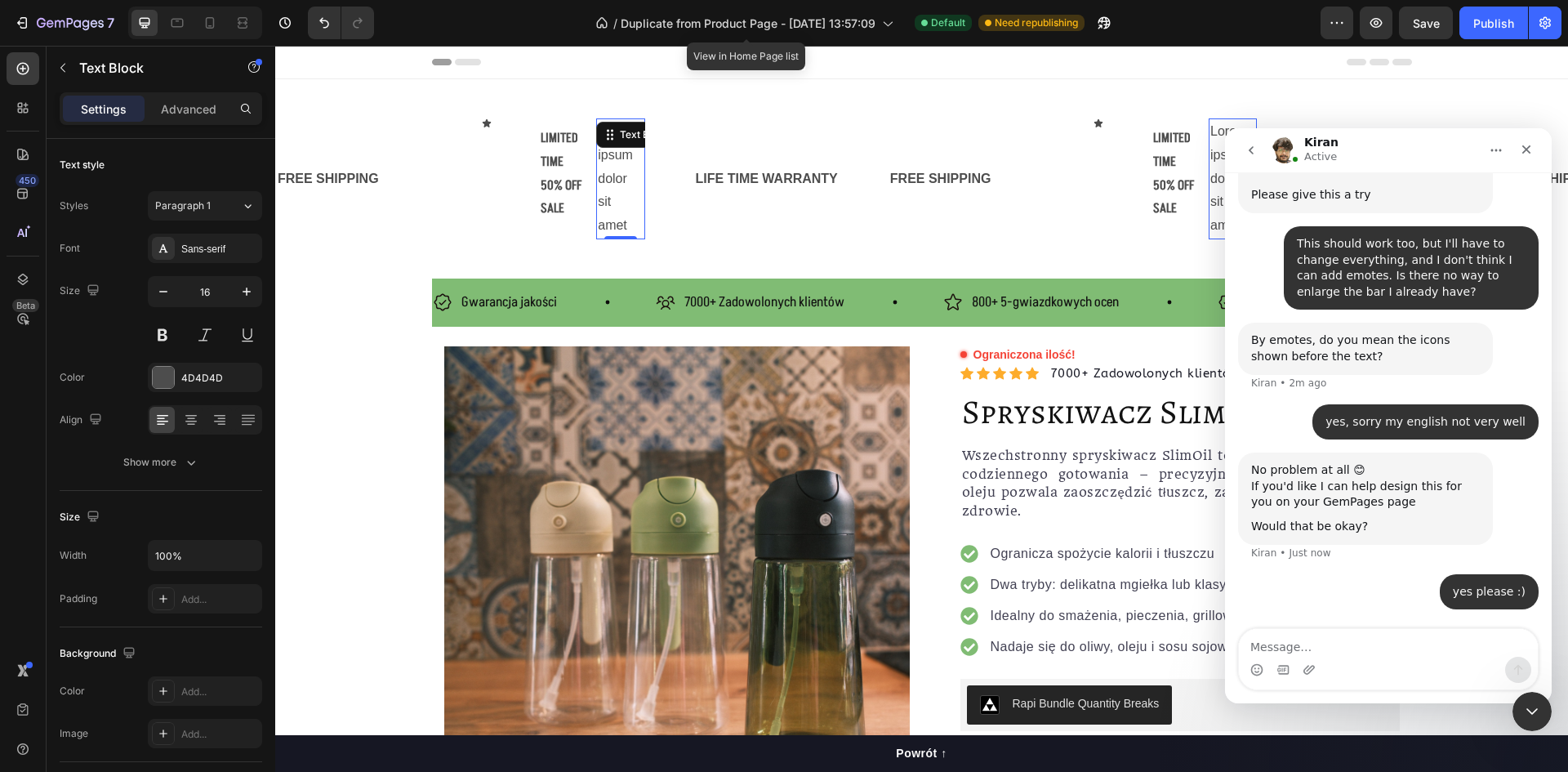
click at [615, 173] on div "Lorem ipsum dolor sit amet" at bounding box center [620, 179] width 48 height 121
click at [615, 173] on p "Lorem ipsum dolor sit amet" at bounding box center [620, 179] width 45 height 118
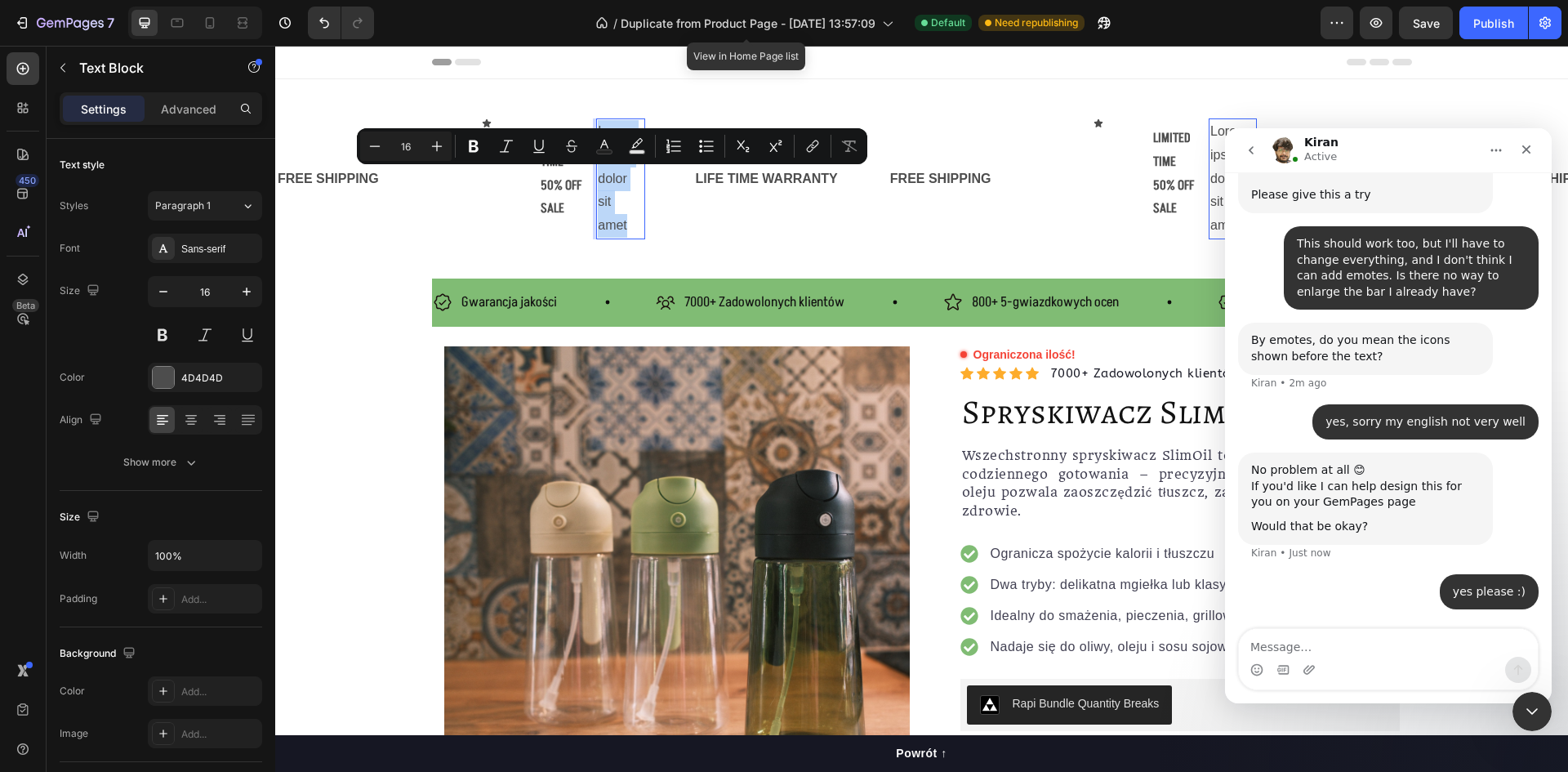
click at [615, 173] on p "Lorem ipsum dolor sit amet" at bounding box center [620, 179] width 45 height 118
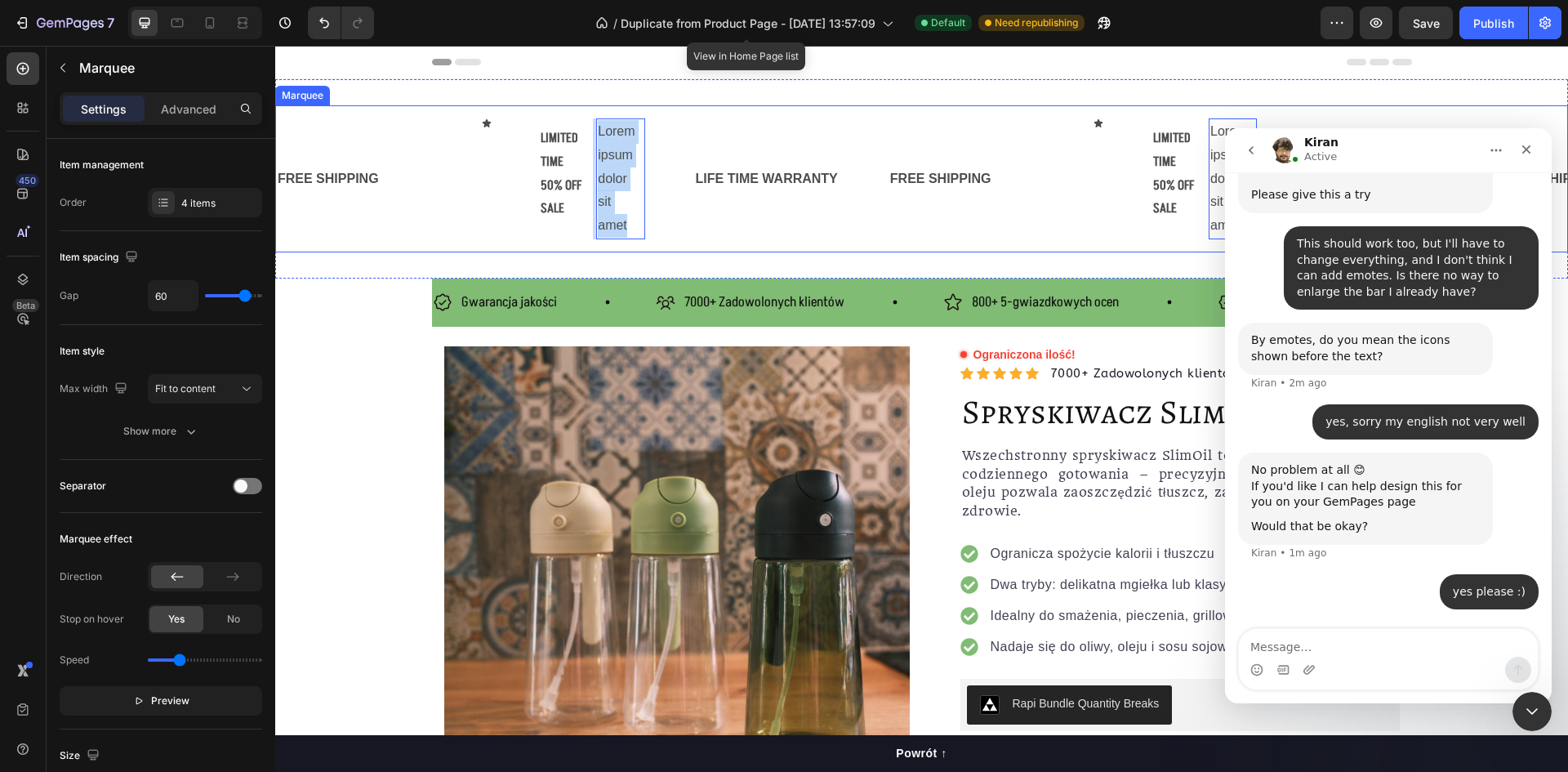
click at [469, 249] on div "FREE SHIPPING Text Block Text Block Icon Row LIMITED TIME 50% OFF SALE Text Blo…" at bounding box center [921, 179] width 1293 height 147
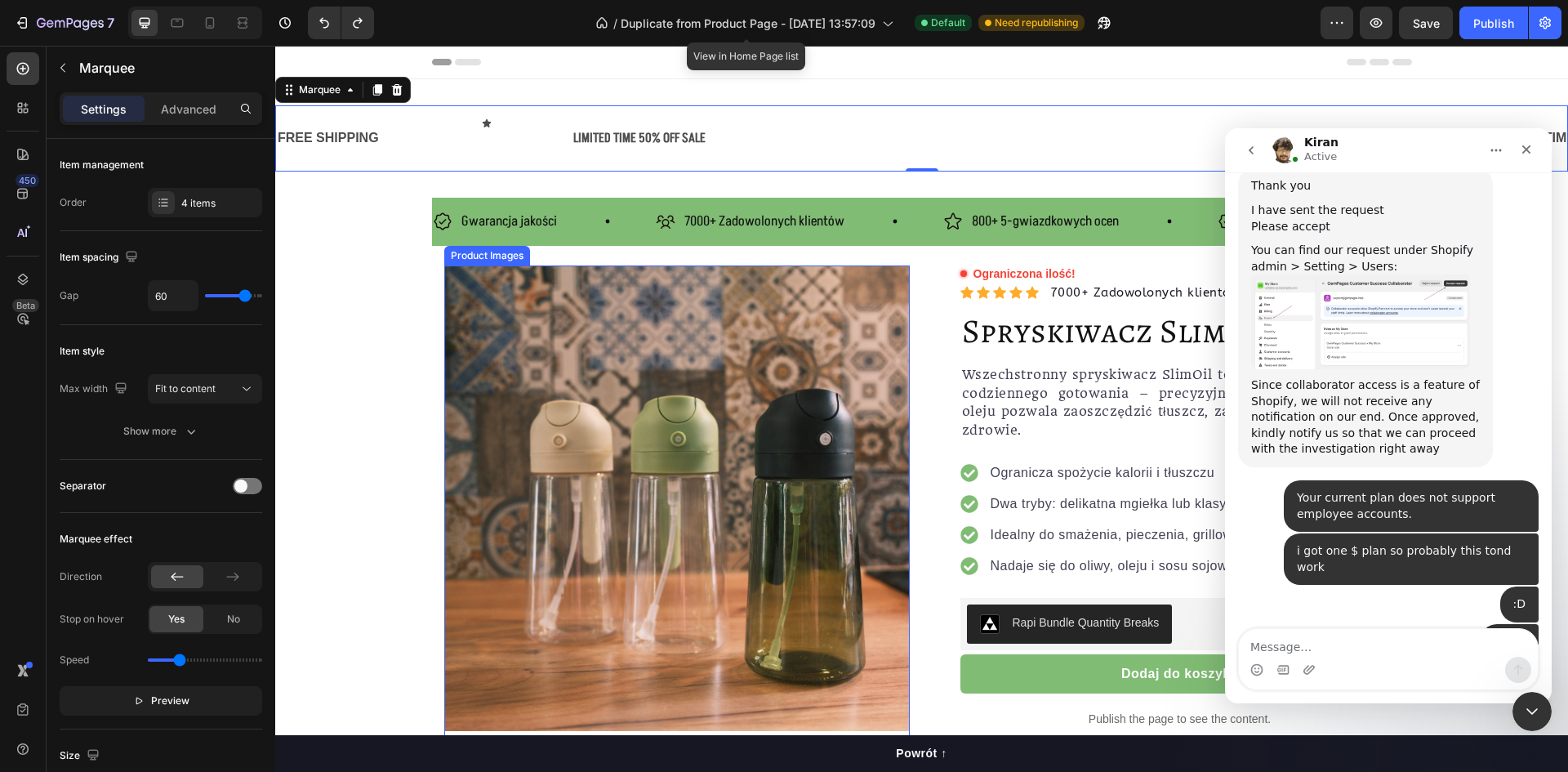
scroll to position [2412, 0]
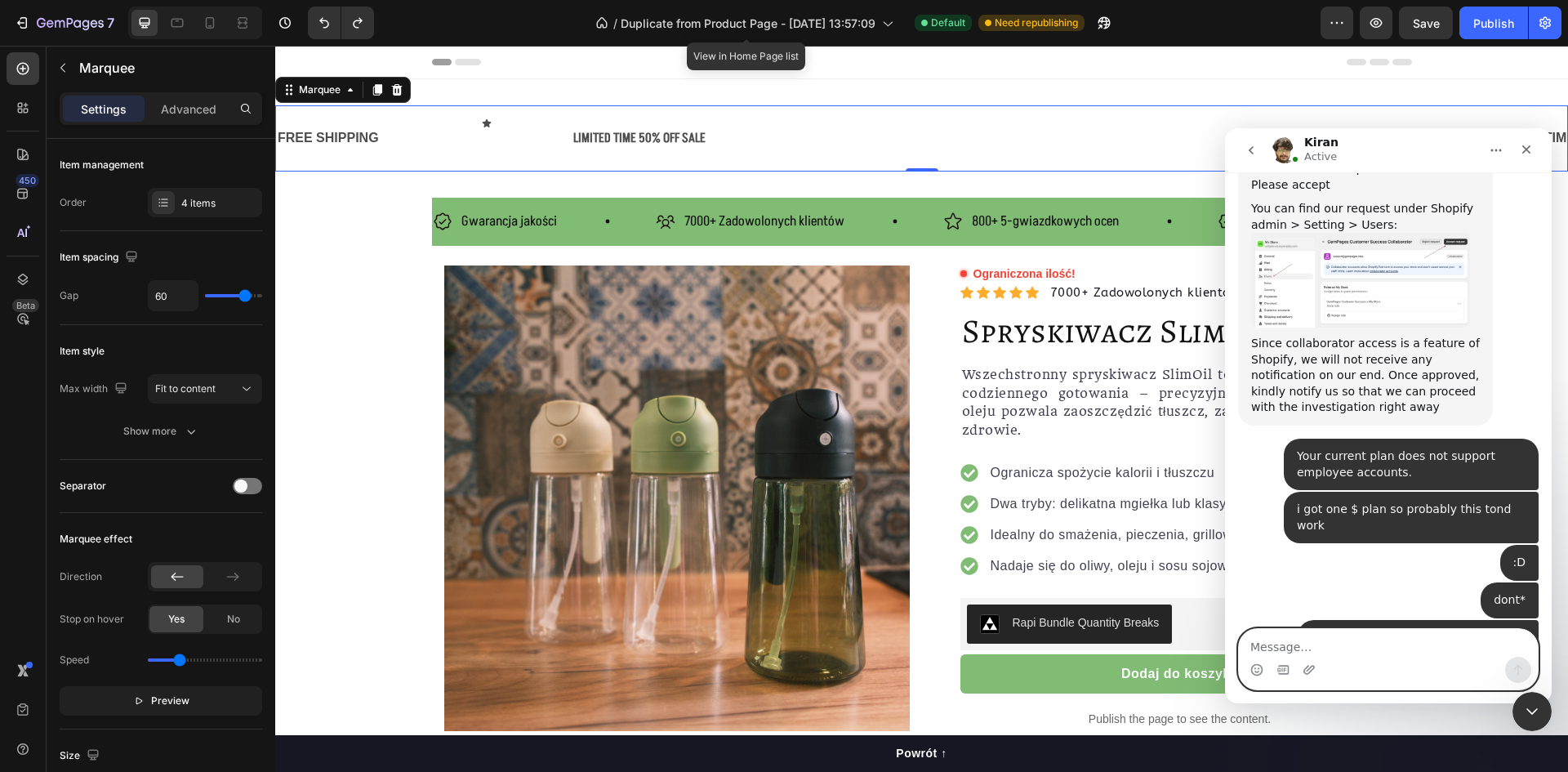
click at [1312, 645] on textarea "Message…" at bounding box center [1388, 642] width 299 height 28
type textarea "so what i should do now?"
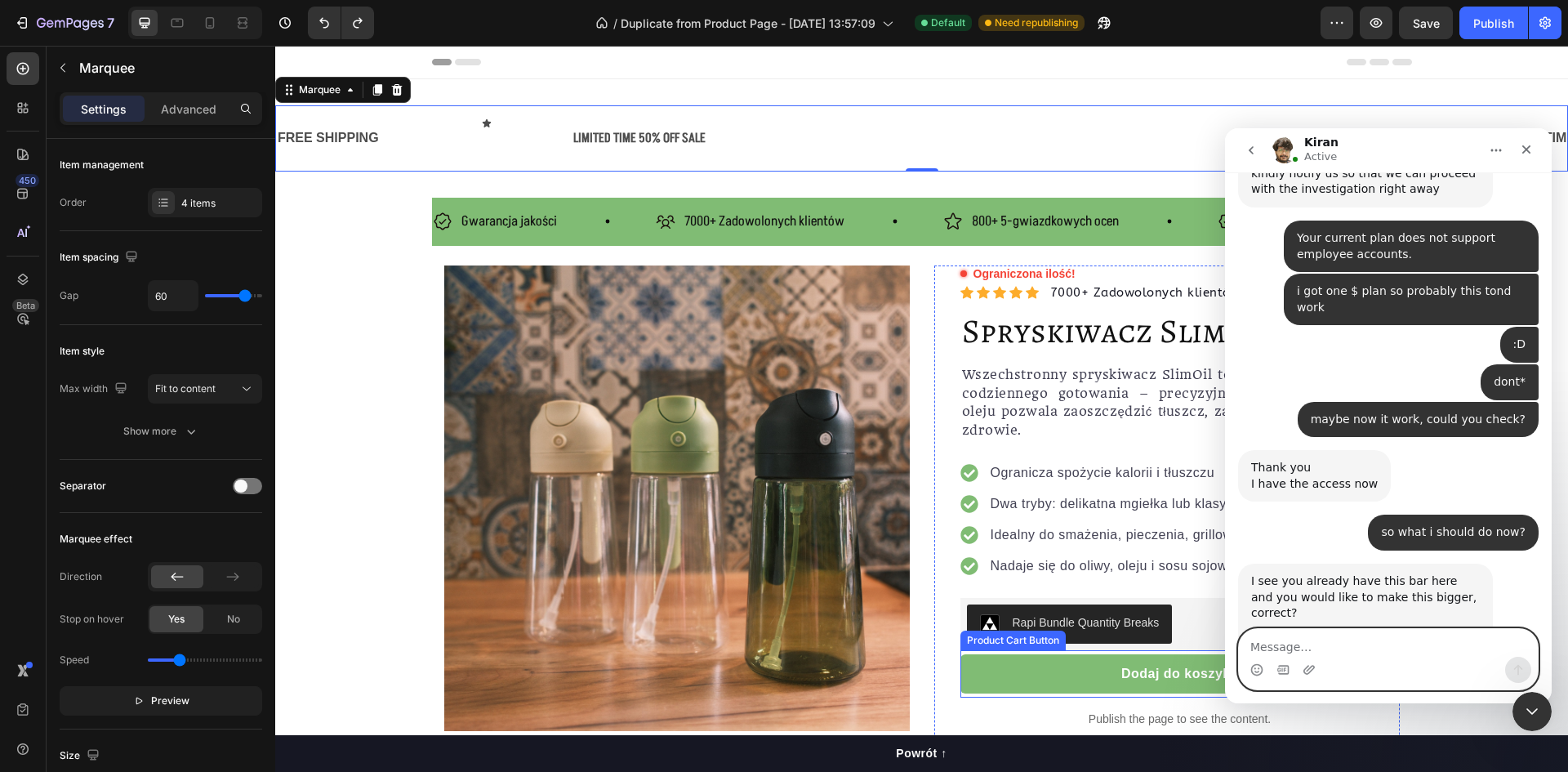
scroll to position [2631, 0]
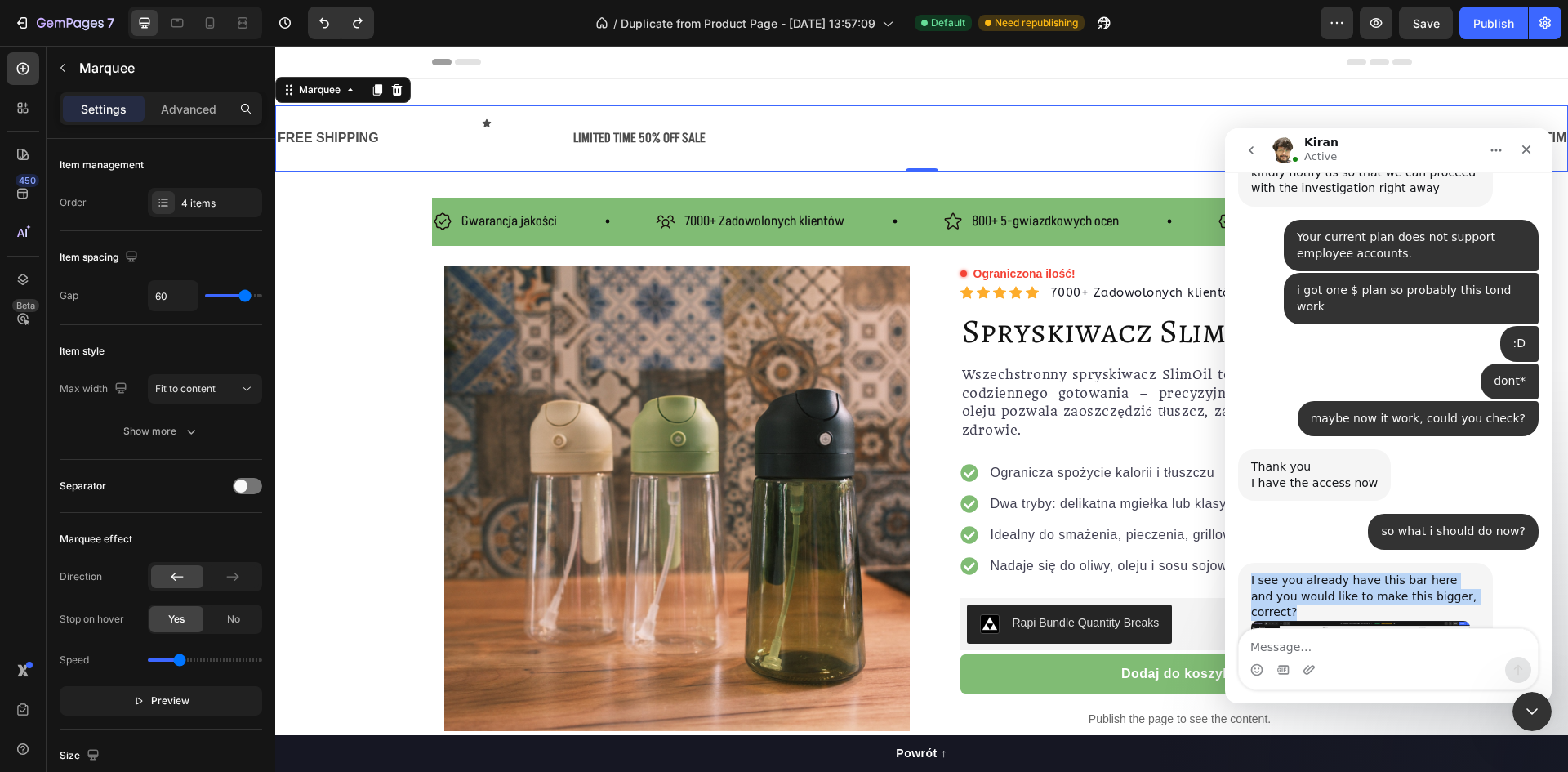
drag, startPoint x: 1454, startPoint y: 468, endPoint x: 1242, endPoint y: 447, distance: 213.0
click at [1242, 563] on div "I see you already have this bar here and you would like to make this bigger, co…" at bounding box center [1365, 650] width 255 height 173
copy div "I see you already have this bar here and you would like to make this bigger, co…"
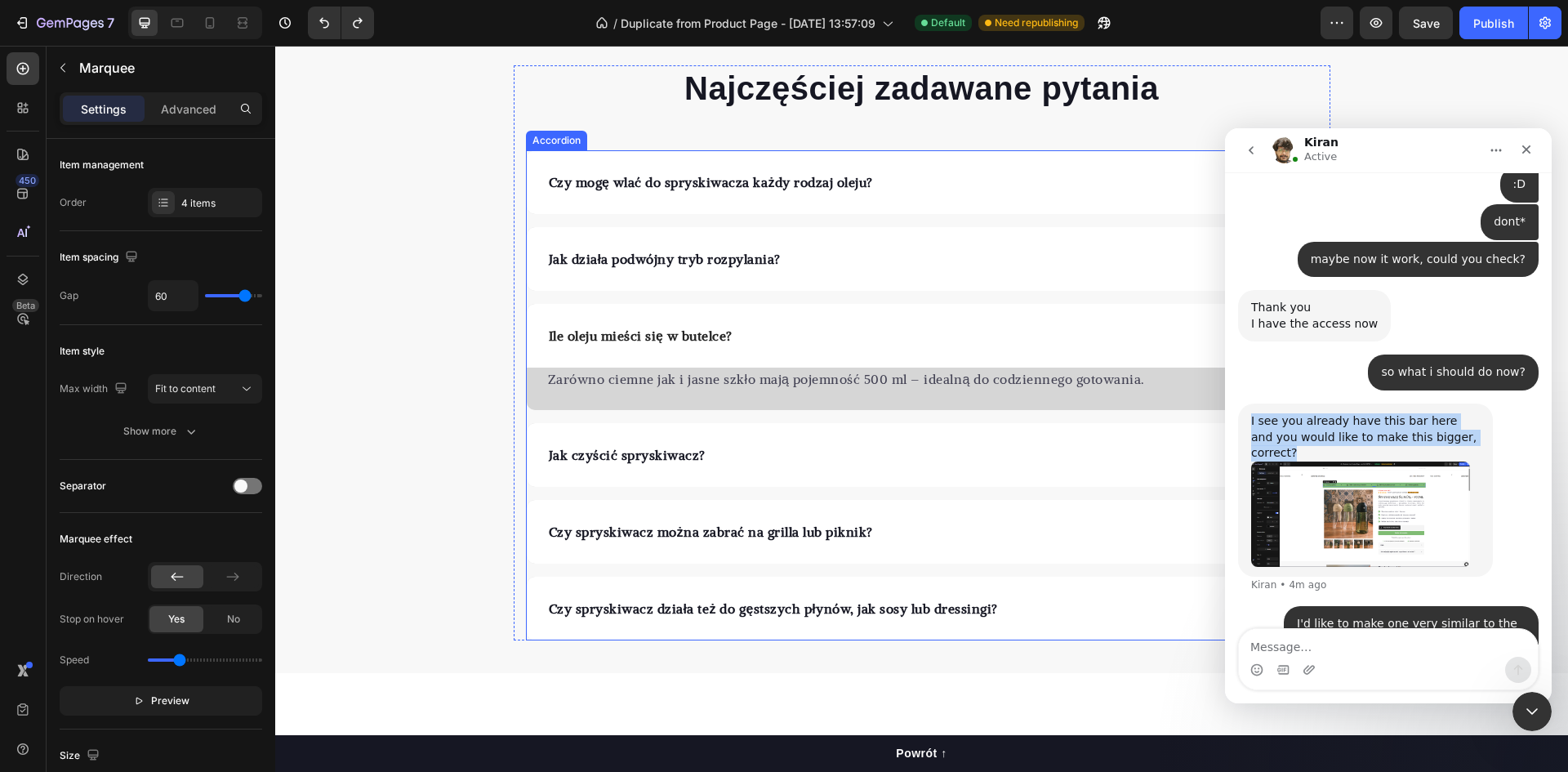
scroll to position [3349, 0]
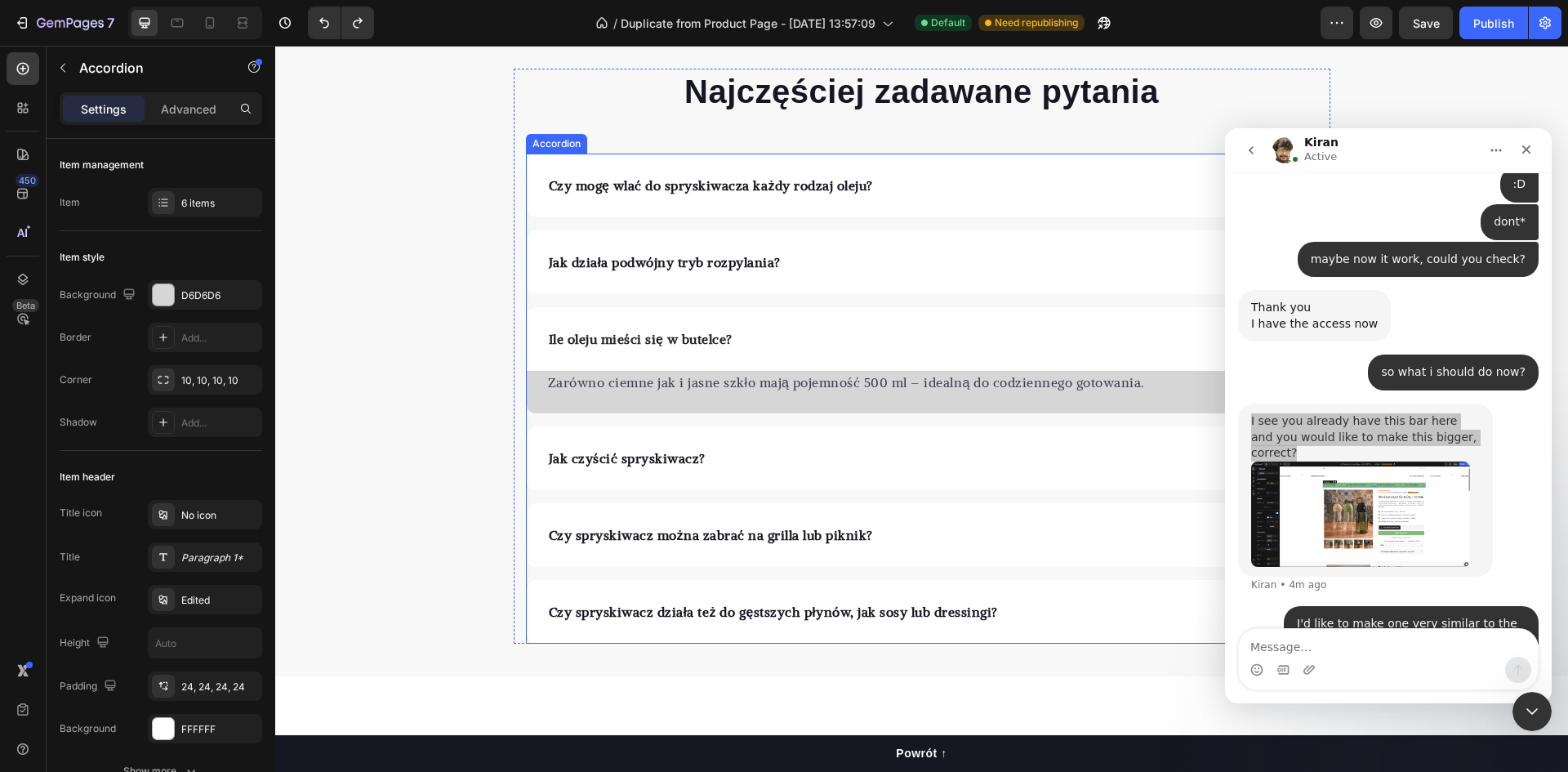
click at [826, 345] on div "Ile oleju mieści się w butelce?" at bounding box center [910, 339] width 726 height 24
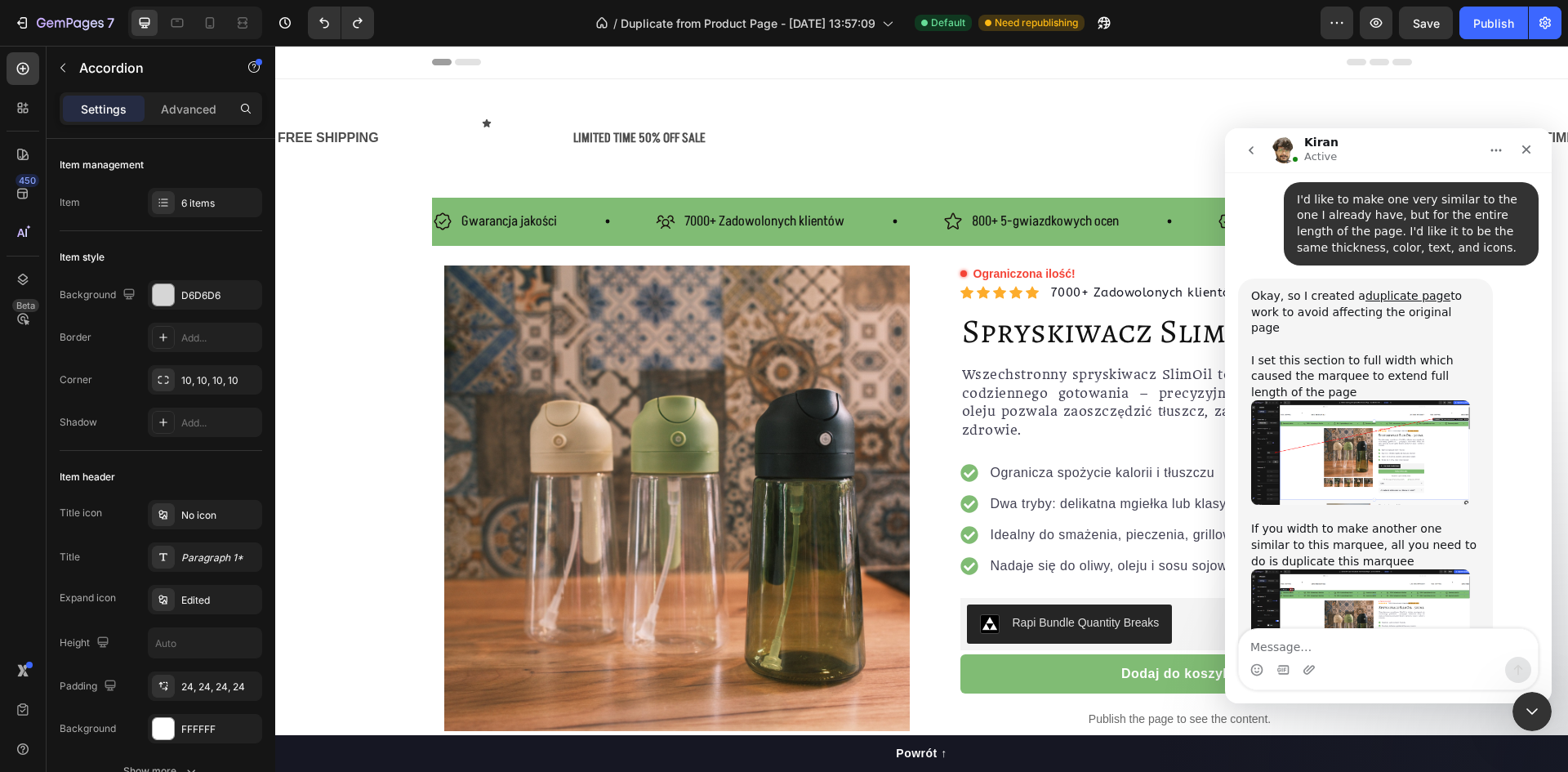
scroll to position [3201, 0]
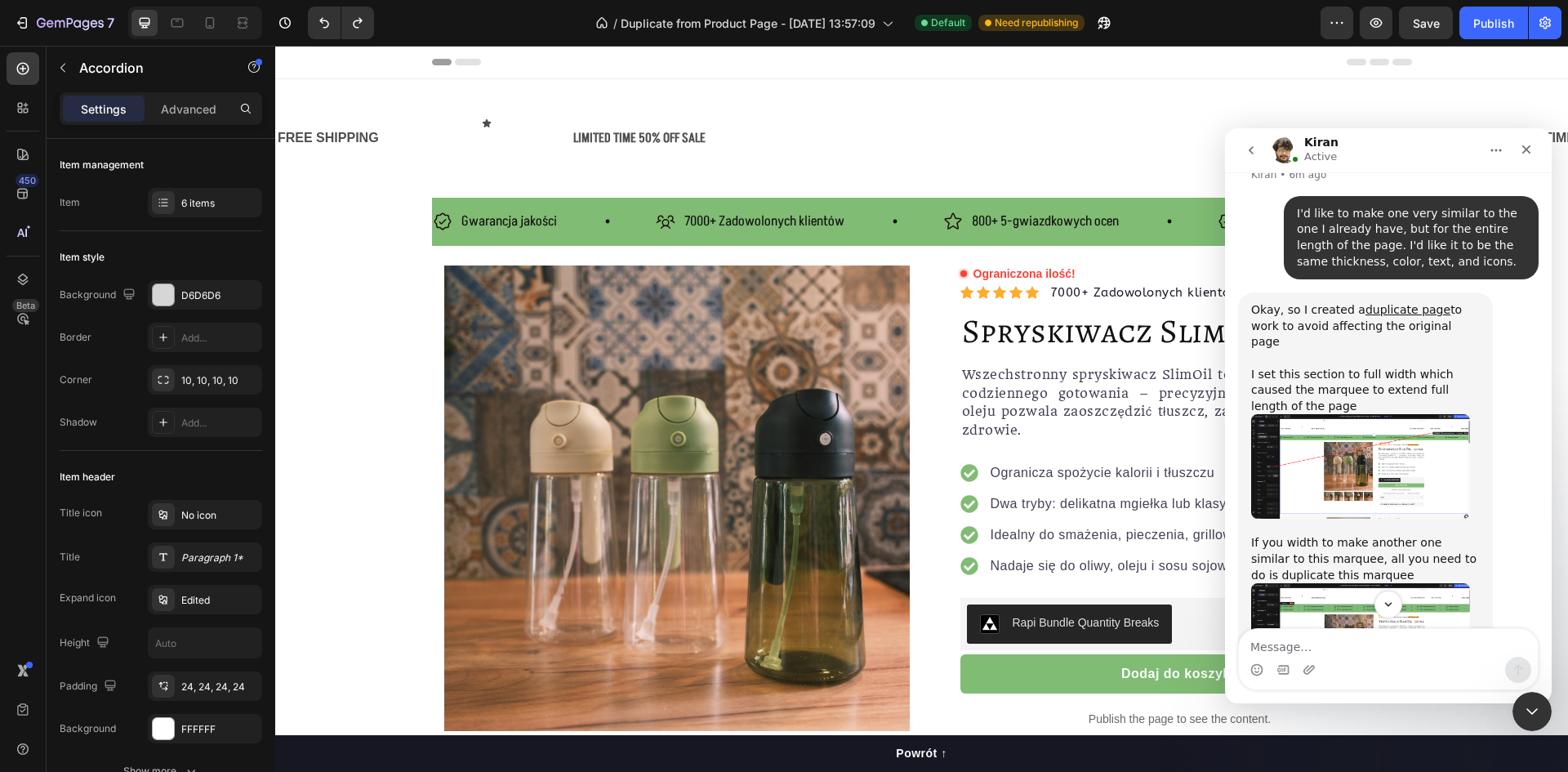
click at [1370, 414] on img "Kiran says…" at bounding box center [1361, 466] width 219 height 105
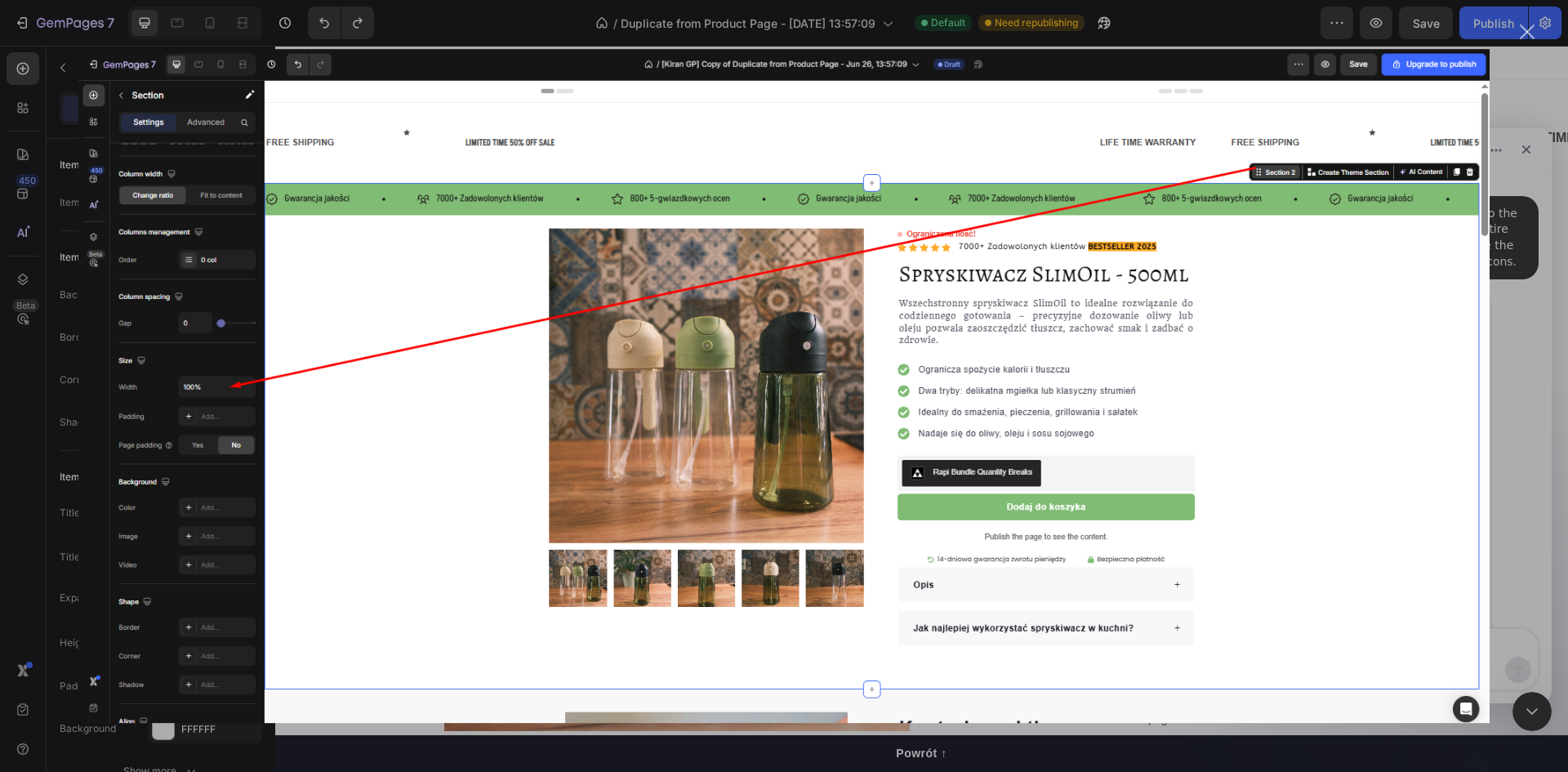
click at [1547, 248] on div "Intercom messenger" at bounding box center [784, 386] width 1568 height 772
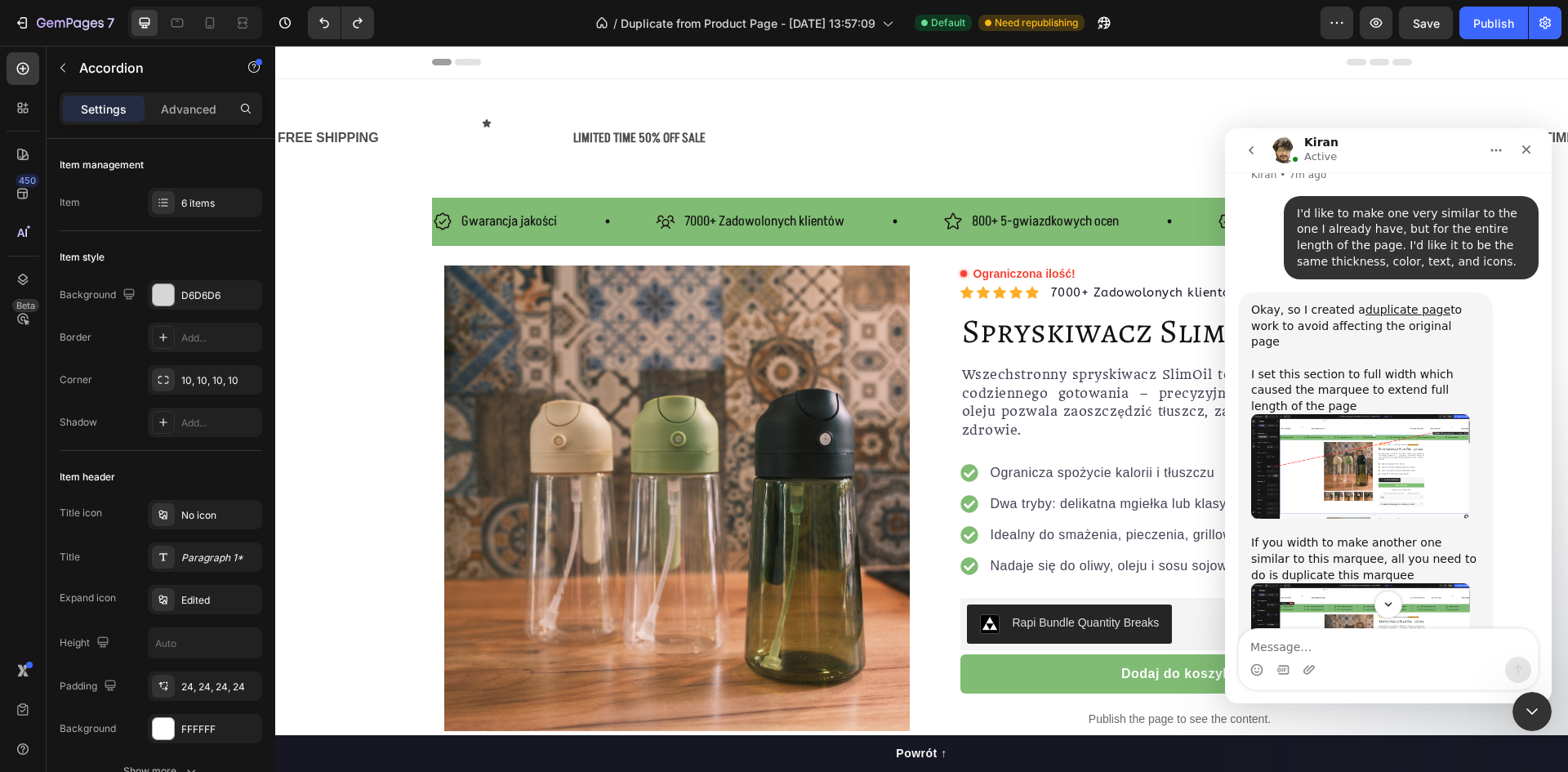
click at [1387, 583] on img "Kiran says…" at bounding box center [1361, 635] width 219 height 105
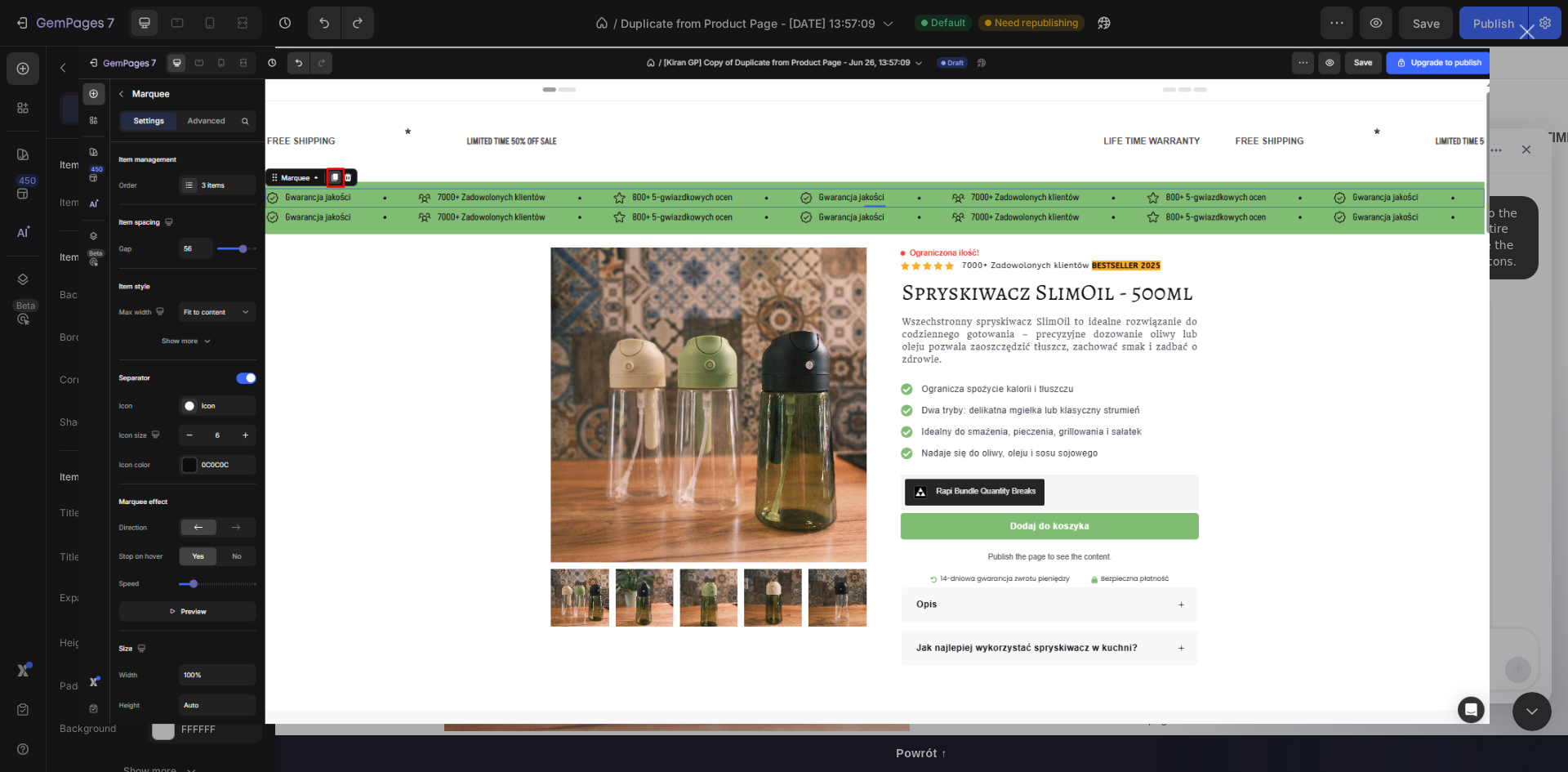
click at [1529, 261] on div "Intercom messenger" at bounding box center [784, 386] width 1568 height 772
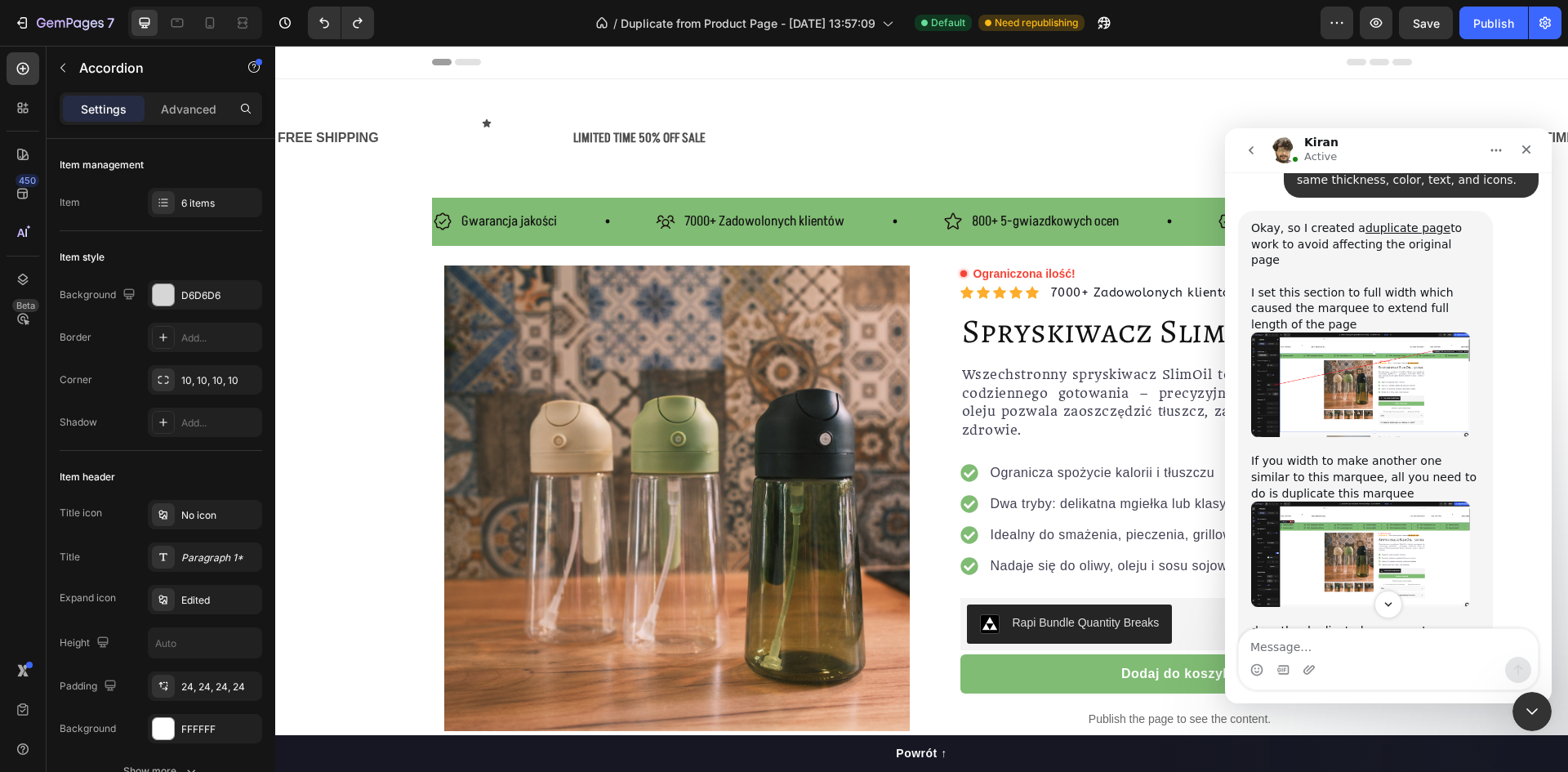
scroll to position [3364, 0]
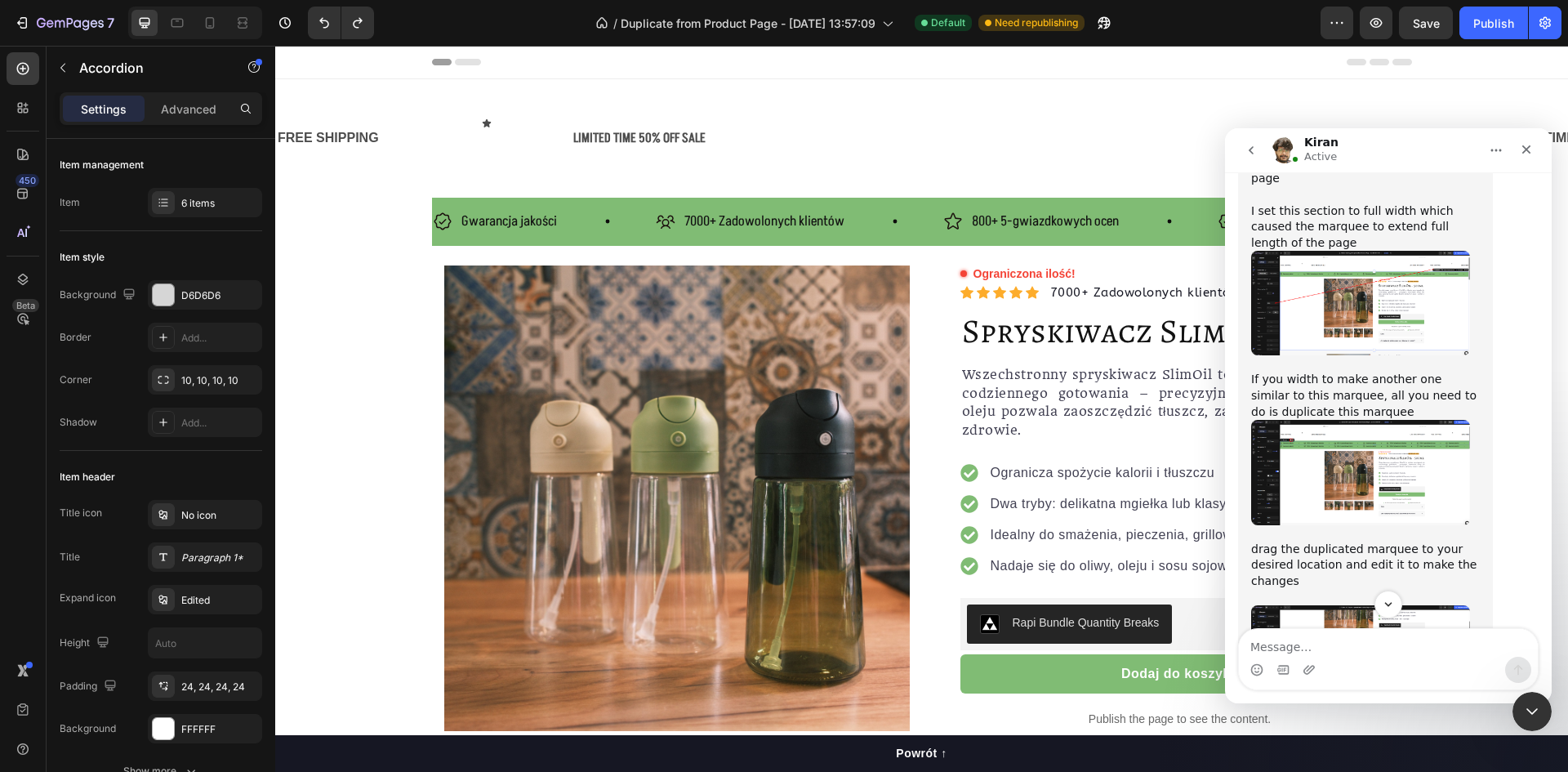
click at [1349, 605] on img "Kiran says…" at bounding box center [1361, 657] width 219 height 105
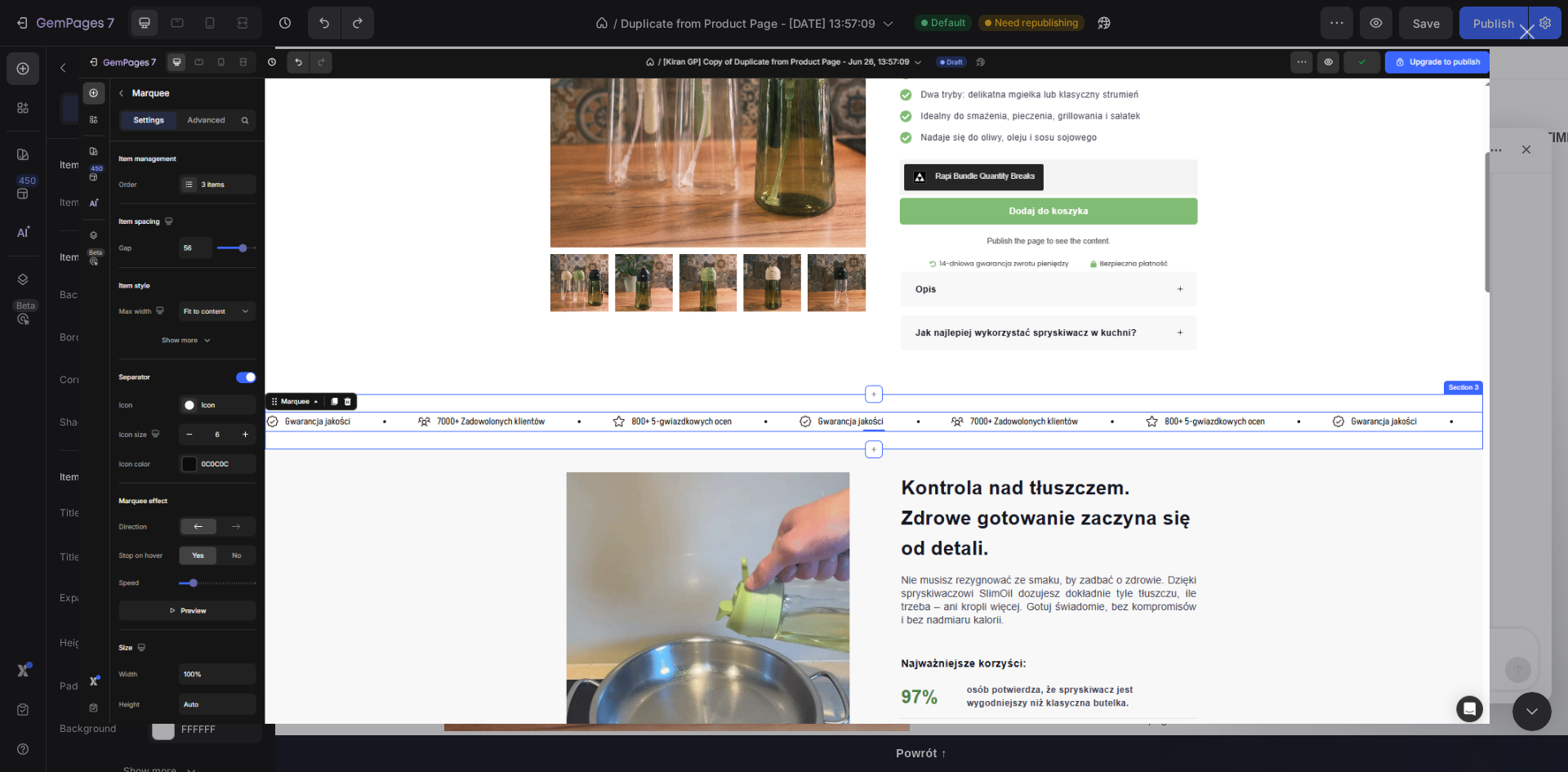
scroll to position [0, 0]
click at [1539, 412] on div "Intercom messenger" at bounding box center [784, 386] width 1568 height 772
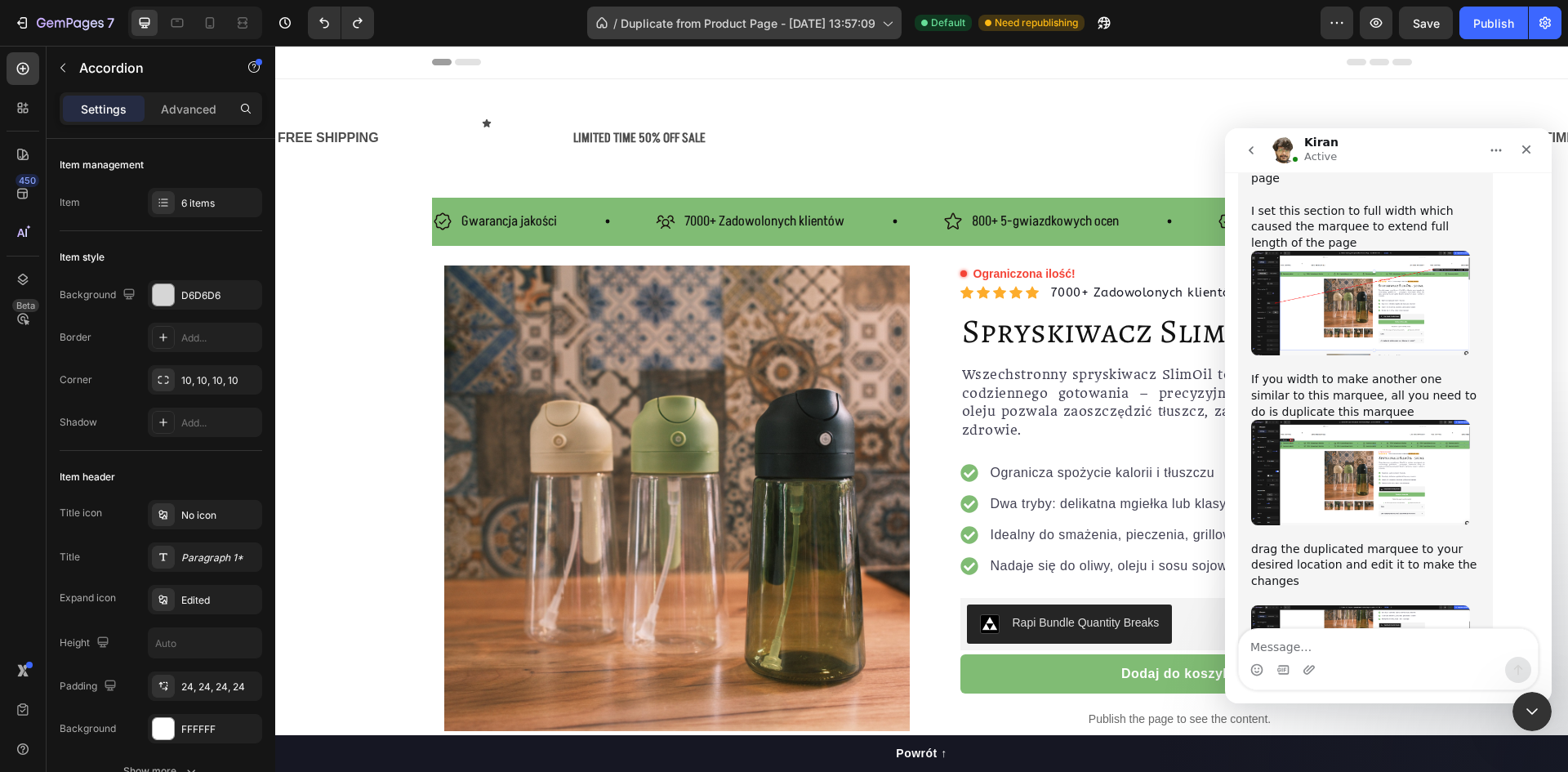
click at [865, 25] on span "Duplicate from Product Page - [DATE] 13:57:09" at bounding box center [748, 22] width 255 height 17
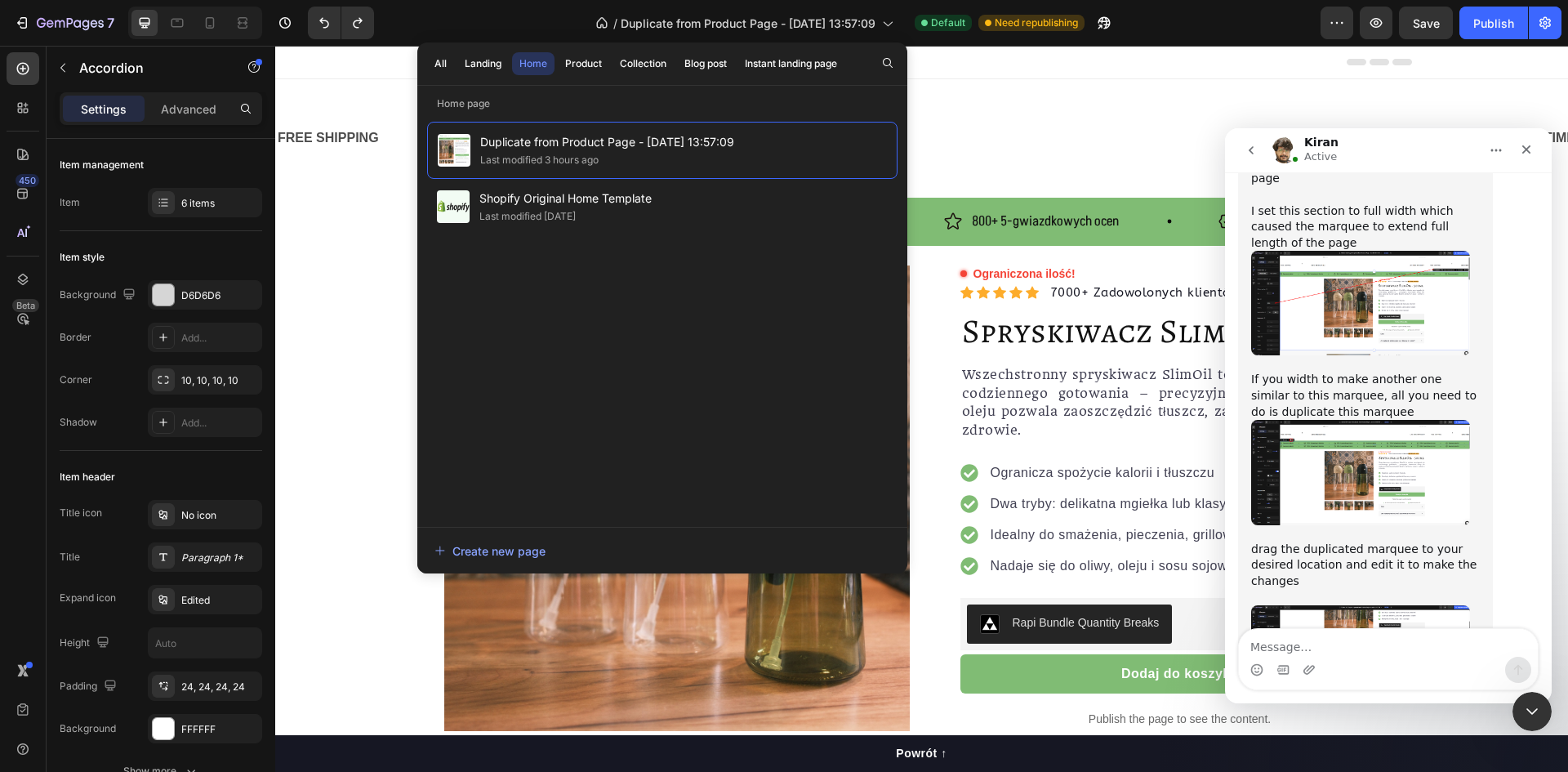
click at [1004, 70] on div "Header" at bounding box center [922, 62] width 980 height 33
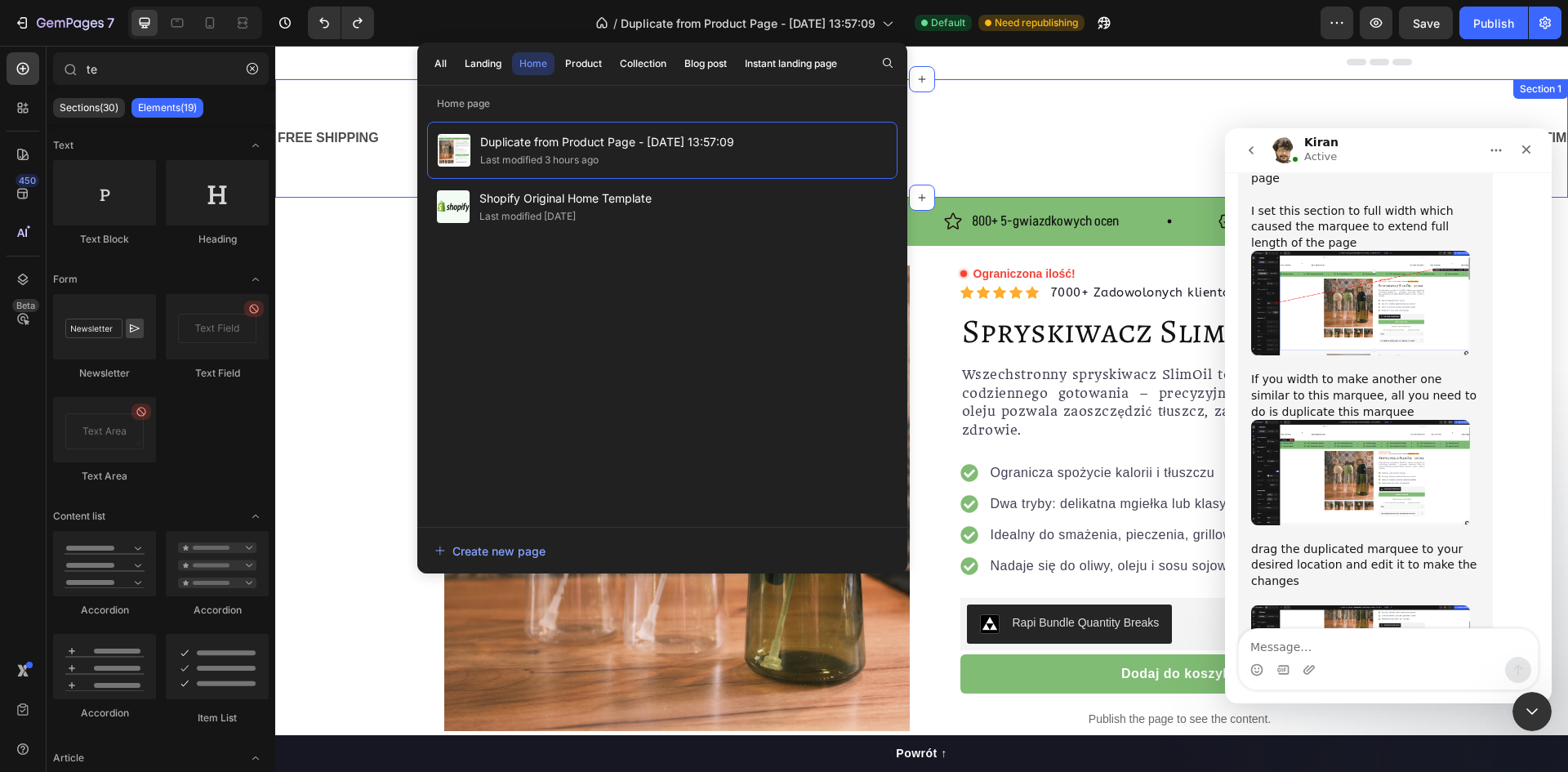
click at [1050, 180] on div "FREE SHIPPING Text Block Text Block Icon Row LIMITED TIME 50% OFF SALE Text Blo…" at bounding box center [921, 138] width 1293 height 119
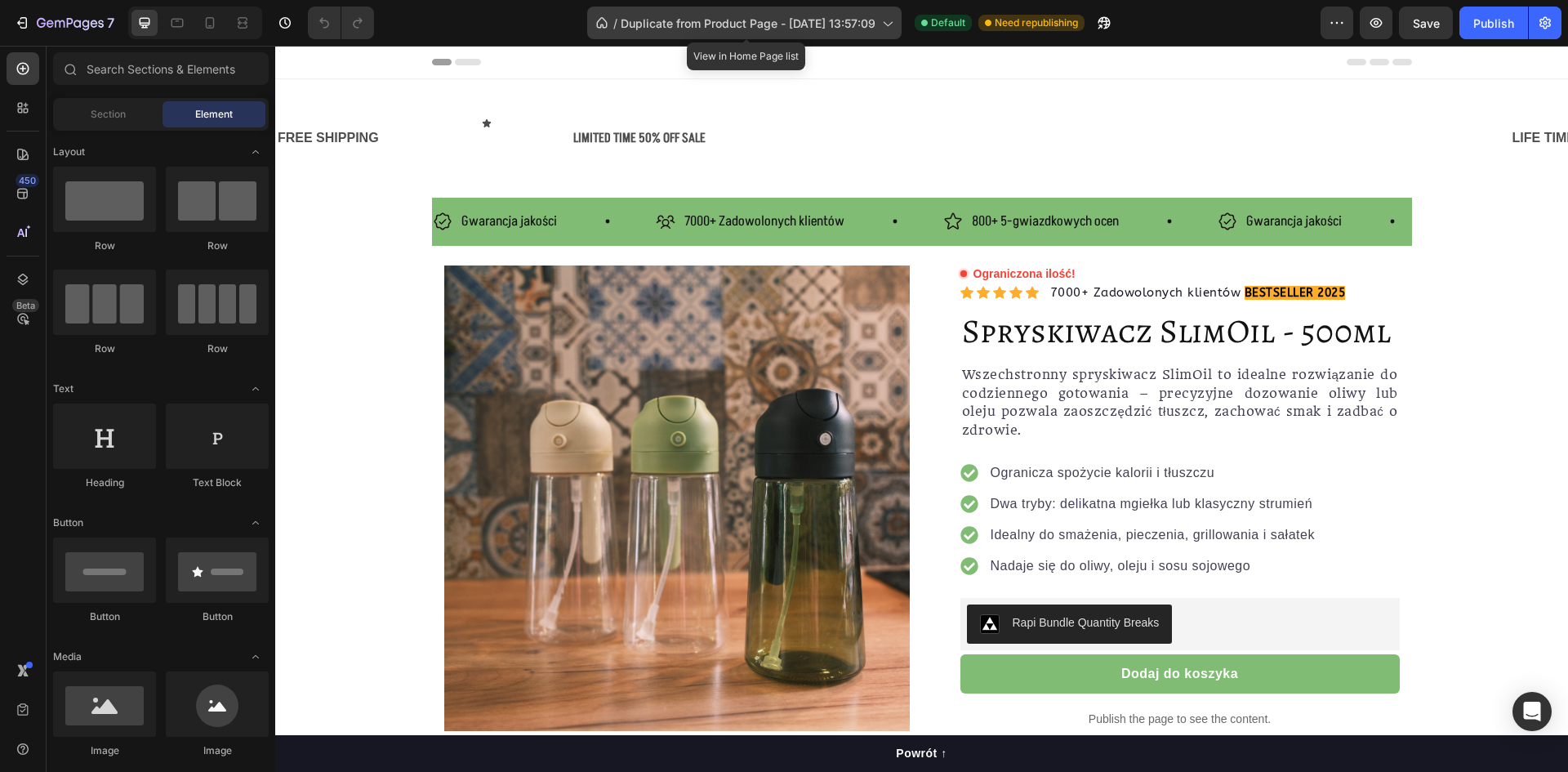
click at [643, 22] on span "Duplicate from Product Page - [DATE] 13:57:09" at bounding box center [748, 22] width 255 height 17
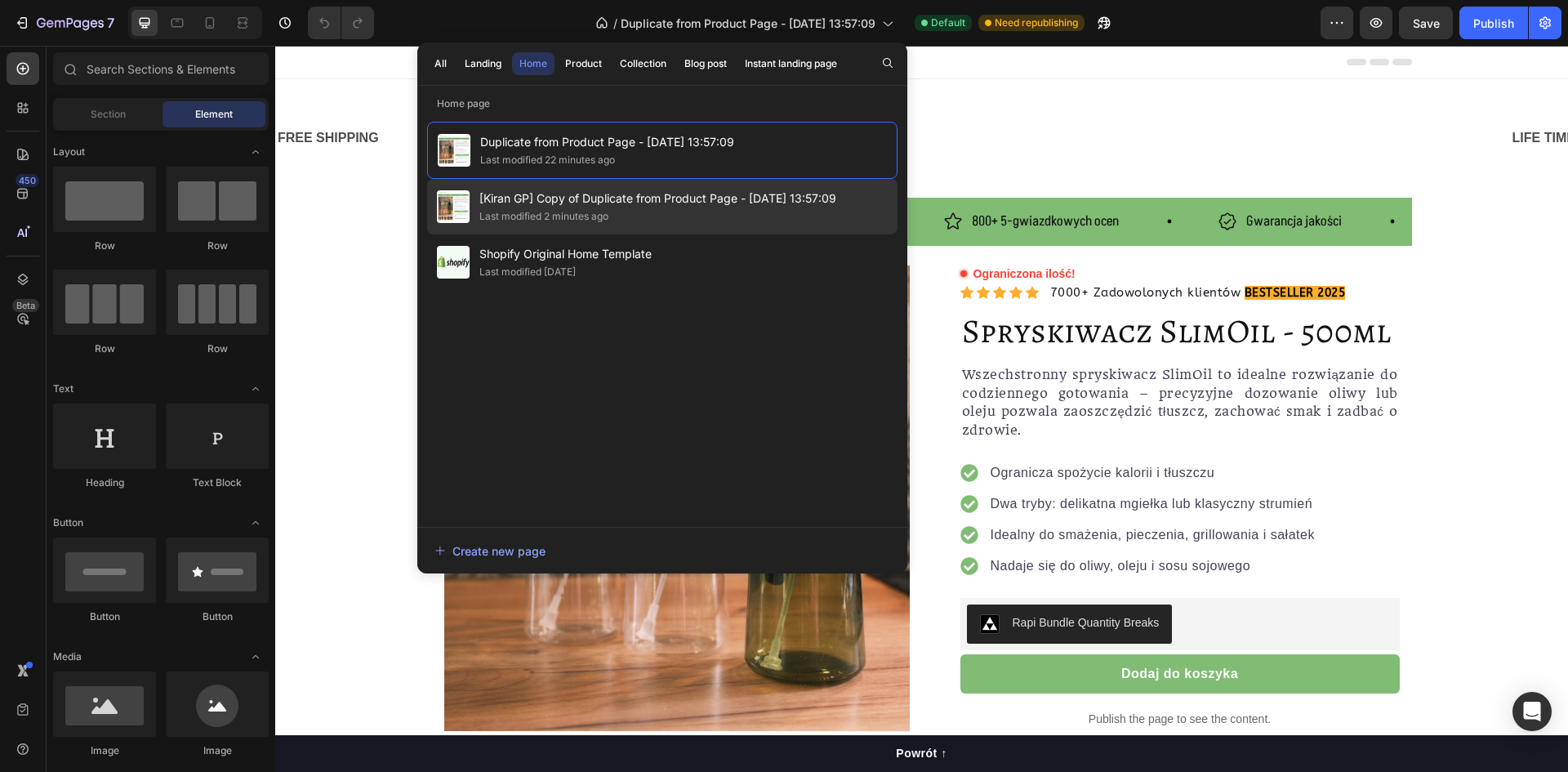
click at [653, 206] on span "[Kiran GP] Copy of Duplicate from Product Page - Jun 26, 13:57:09" at bounding box center [658, 198] width 356 height 20
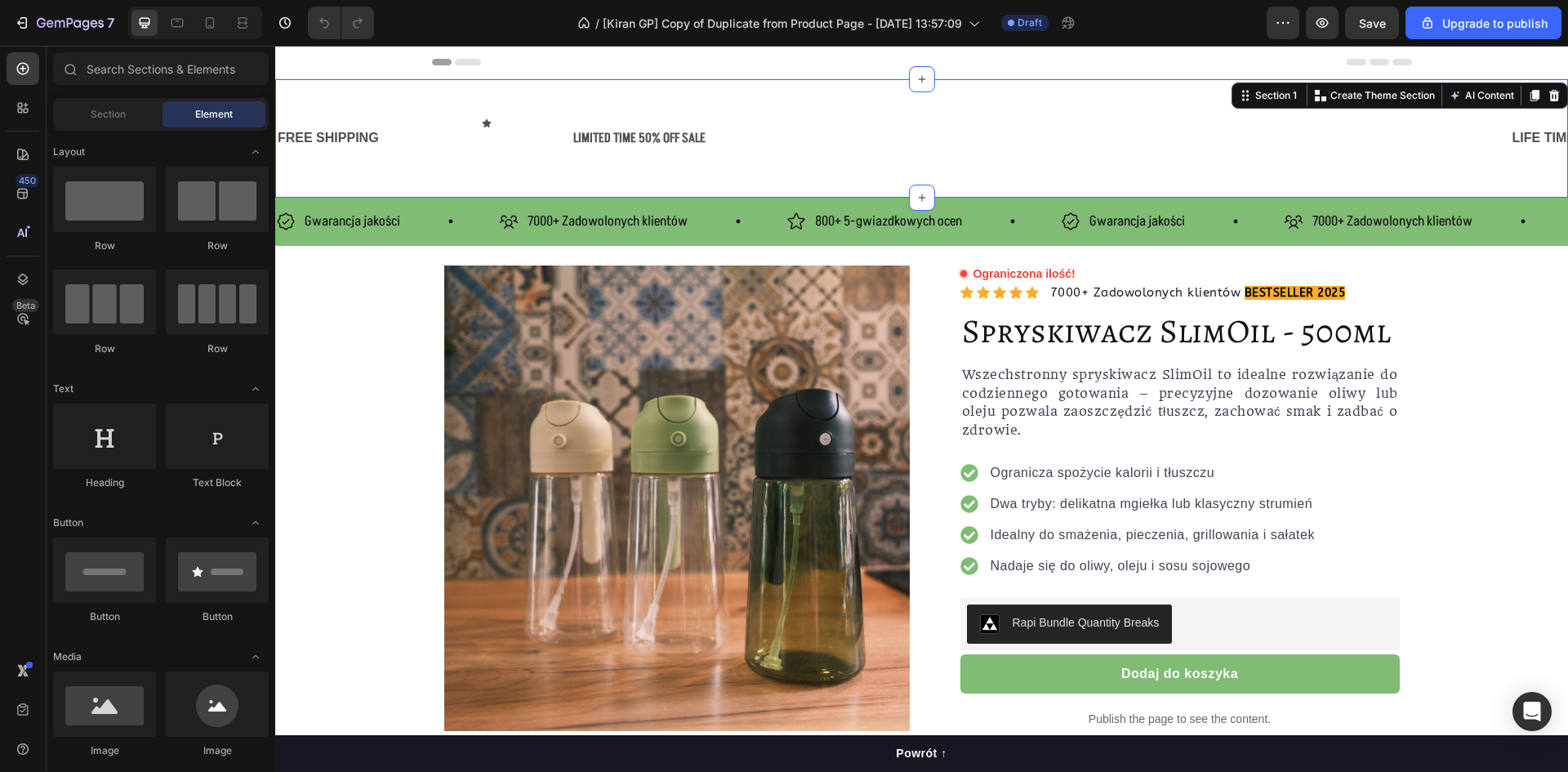
click at [783, 183] on div "FREE SHIPPING Text Block Text Block Icon Row LIMITED TIME 50% OFF SALE Text Blo…" at bounding box center [921, 138] width 1293 height 119
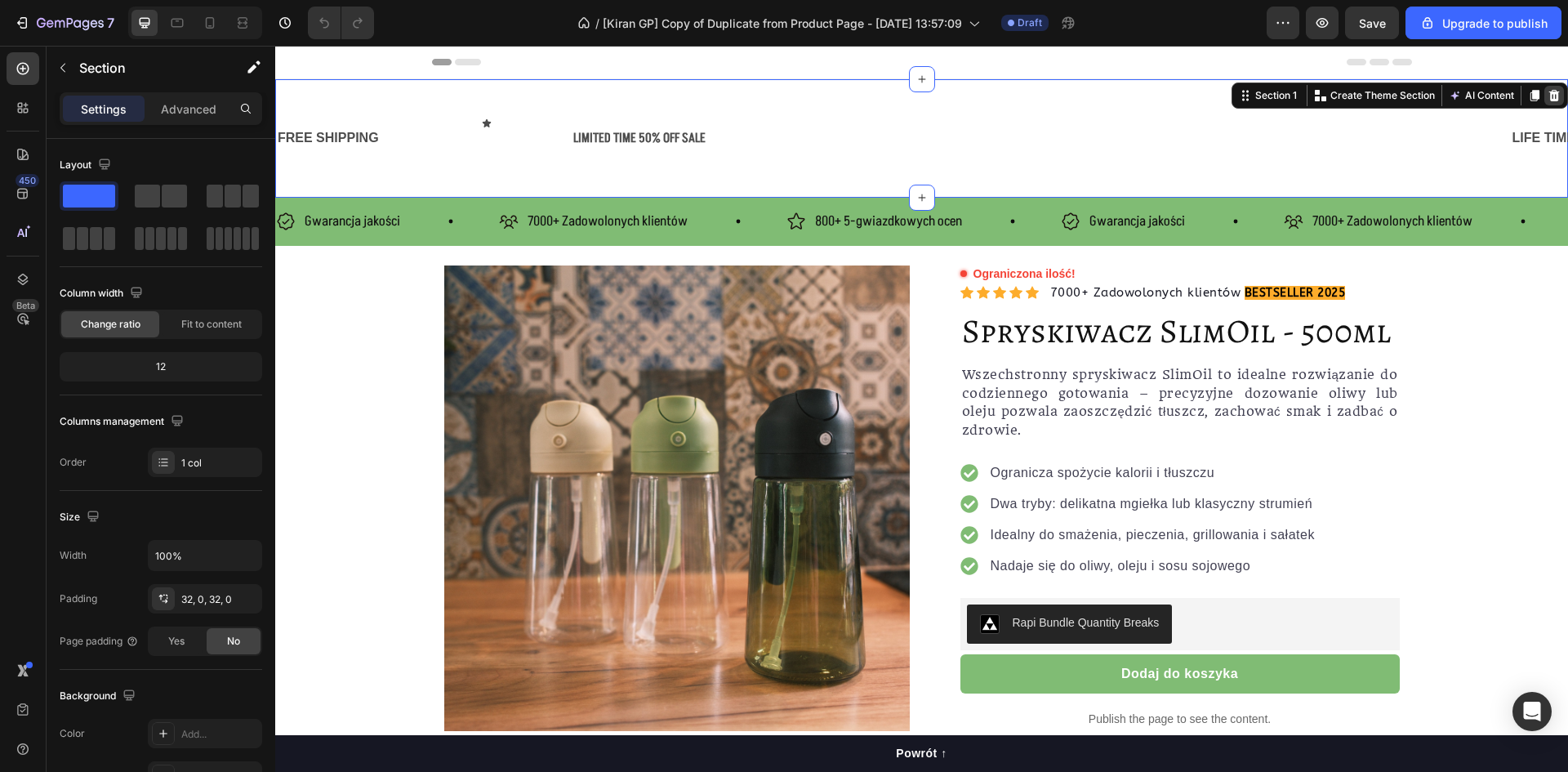
click at [1547, 96] on icon at bounding box center [1554, 96] width 13 height 13
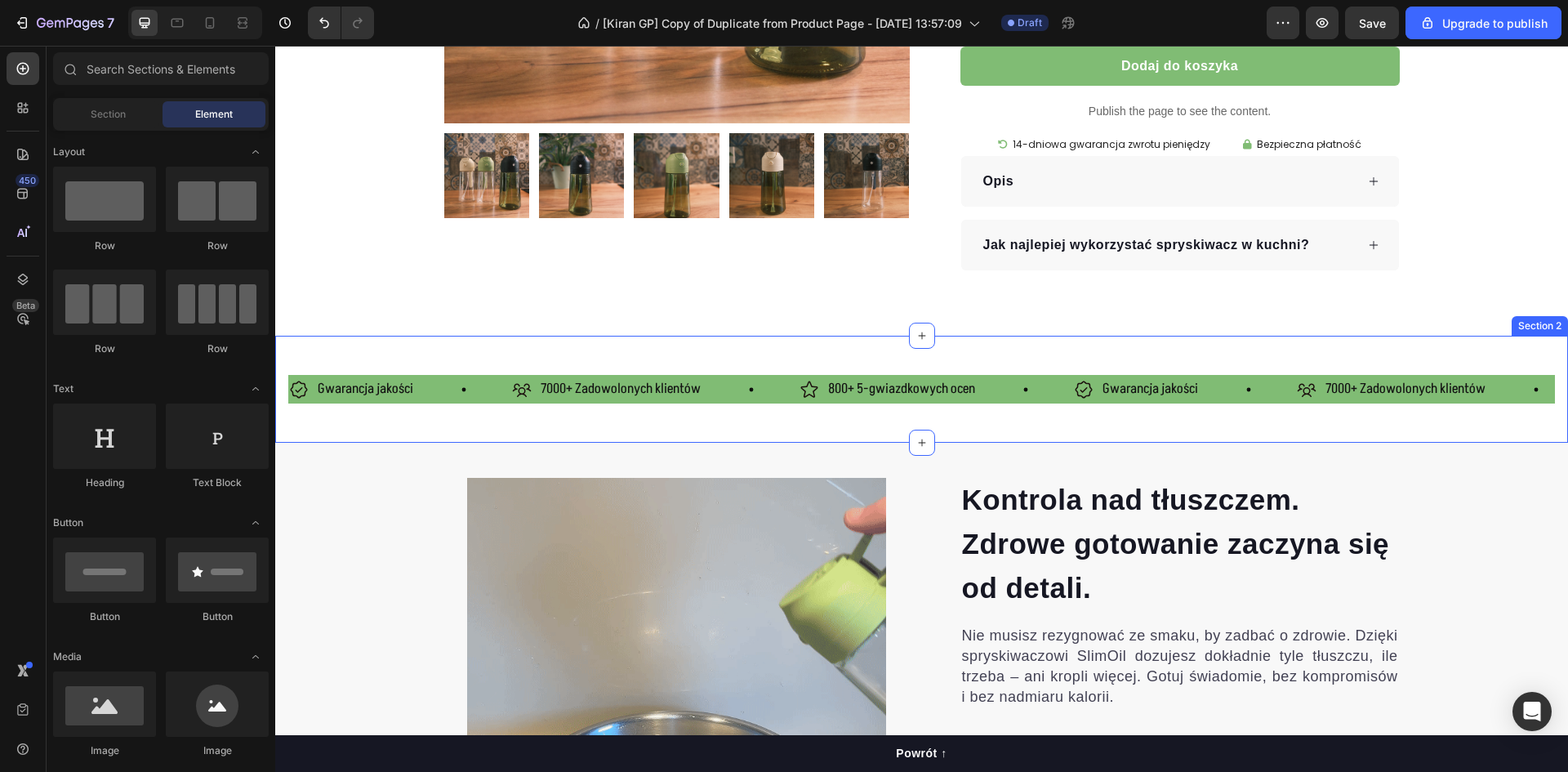
scroll to position [491, 0]
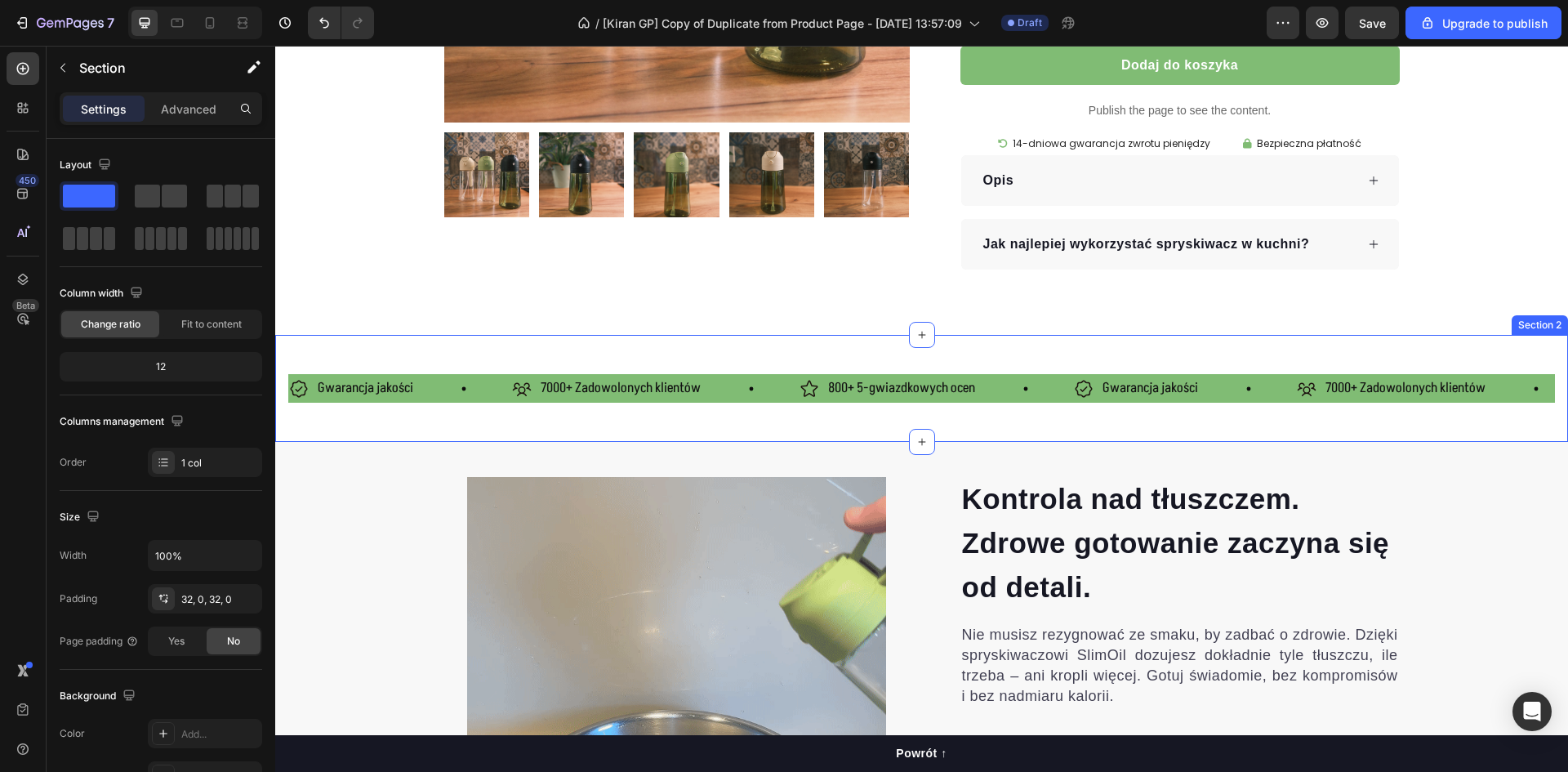
click at [1061, 355] on div "Gwarancja jakości Item List 7000+ Zadowolonych klientów Item List 800+ 5-gwiazd…" at bounding box center [921, 389] width 1293 height 107
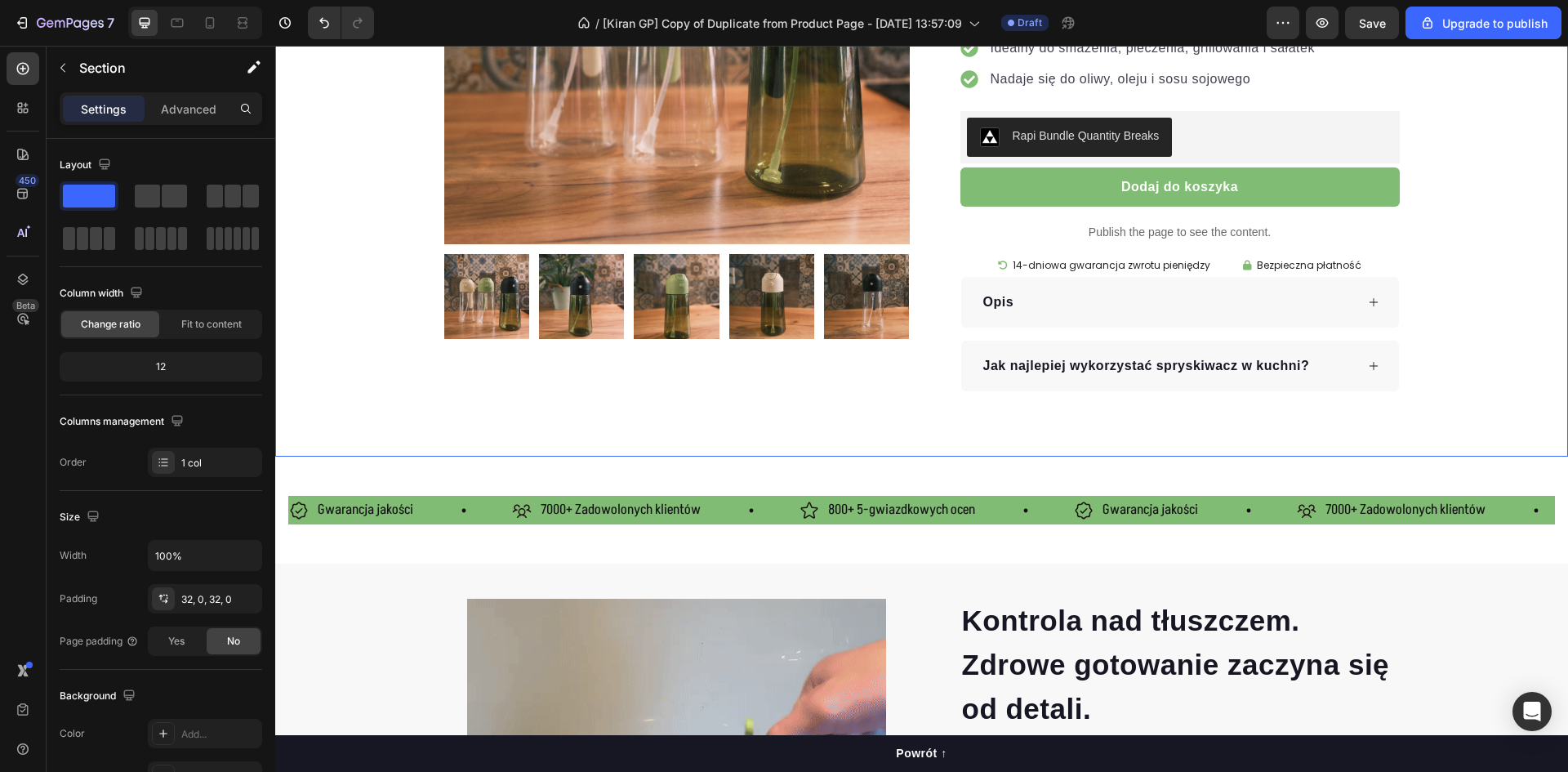
scroll to position [408, 0]
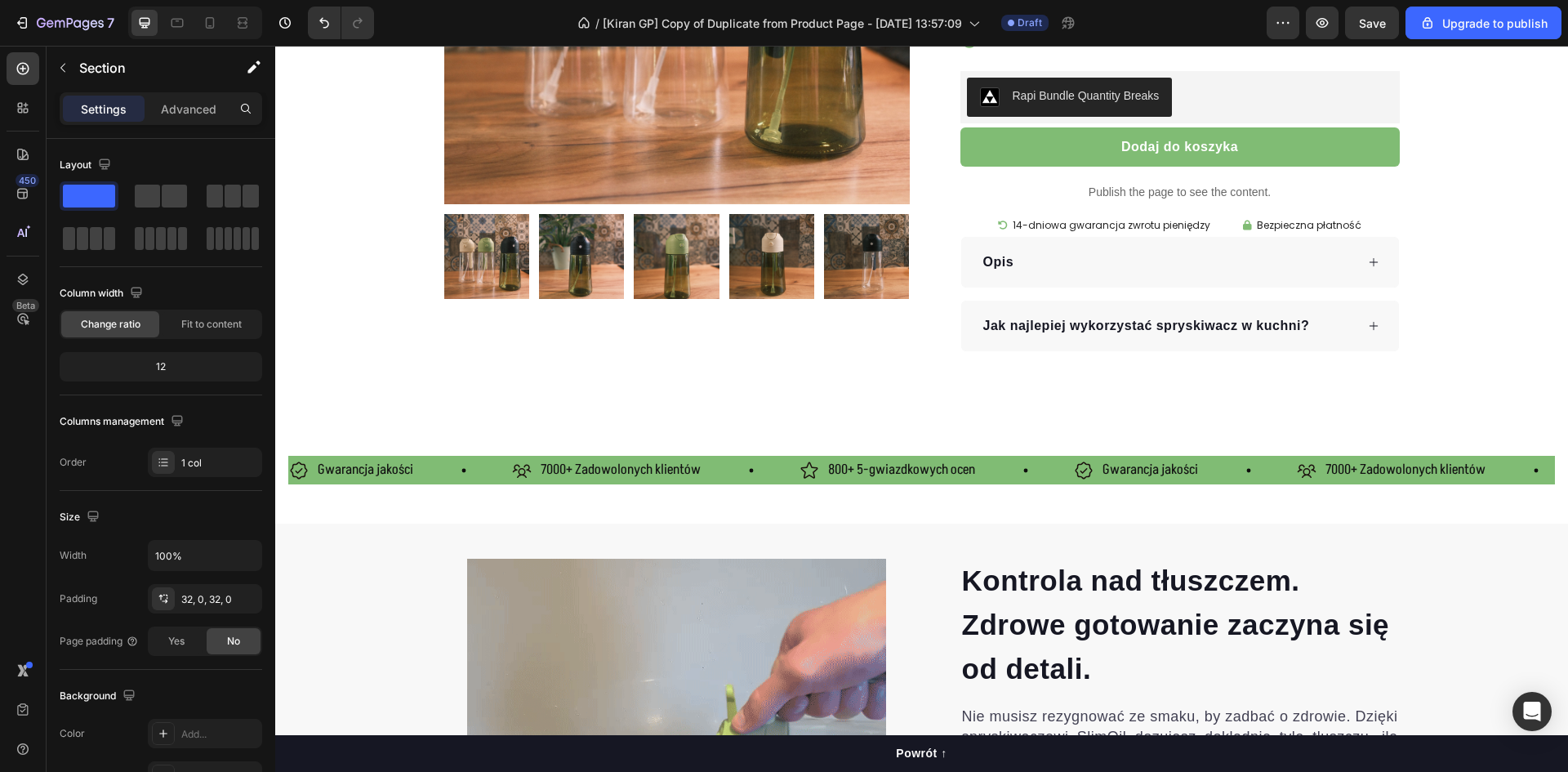
click at [1419, 432] on div "Gwarancja jakości Item List 7000+ Zadowolonych klientów Item List 800+ 5-gwiazd…" at bounding box center [921, 470] width 1293 height 107
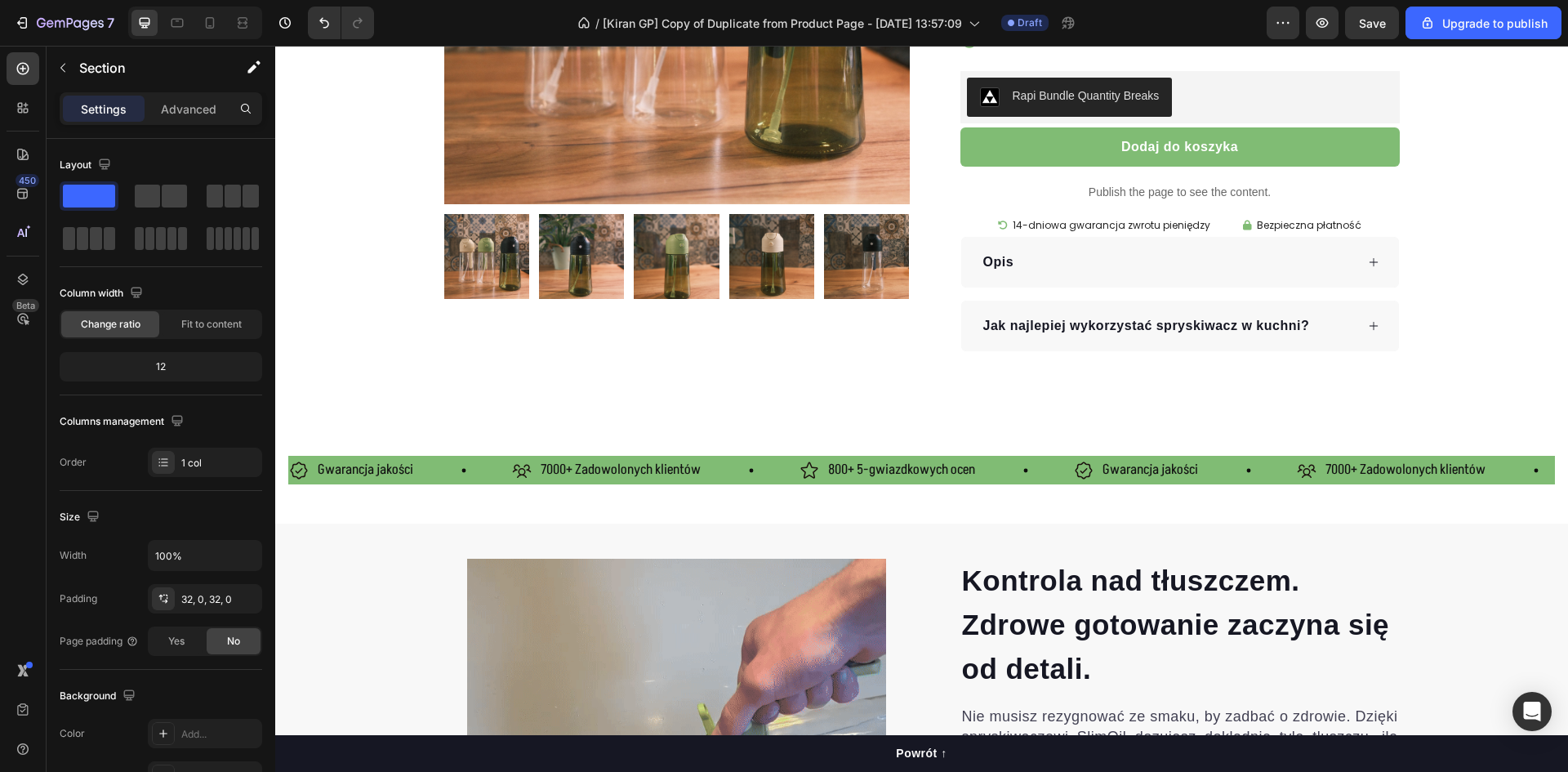
click at [1422, 447] on div "Gwarancja jakości Item List 7000+ Zadowolonych klientów Item List 800+ 5-gwiazd…" at bounding box center [921, 469] width 1293 height 55
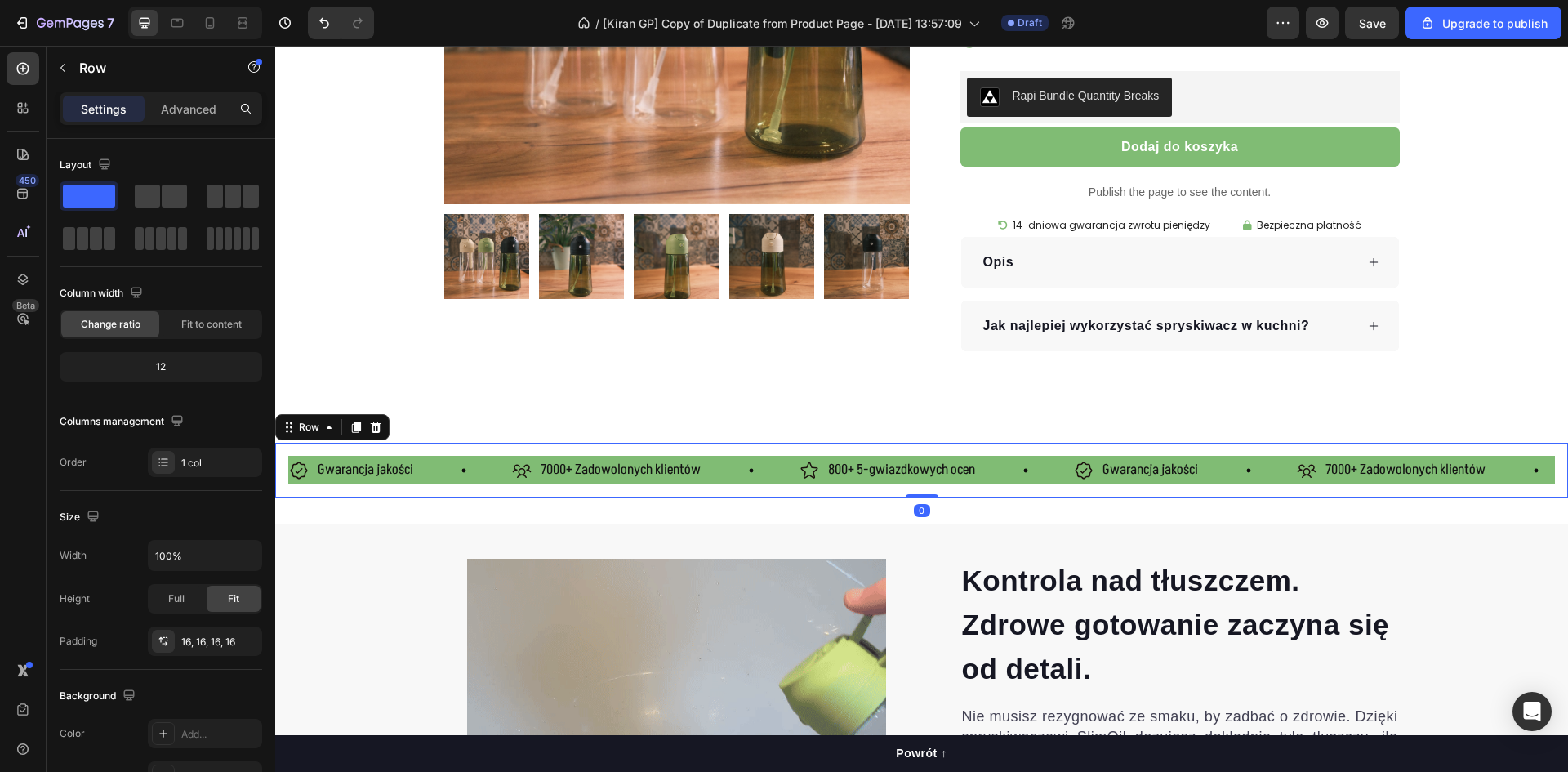
click at [1418, 448] on div "Gwarancja jakości Item List 7000+ Zadowolonych klientów Item List 800+ 5-gwiazd…" at bounding box center [921, 469] width 1293 height 55
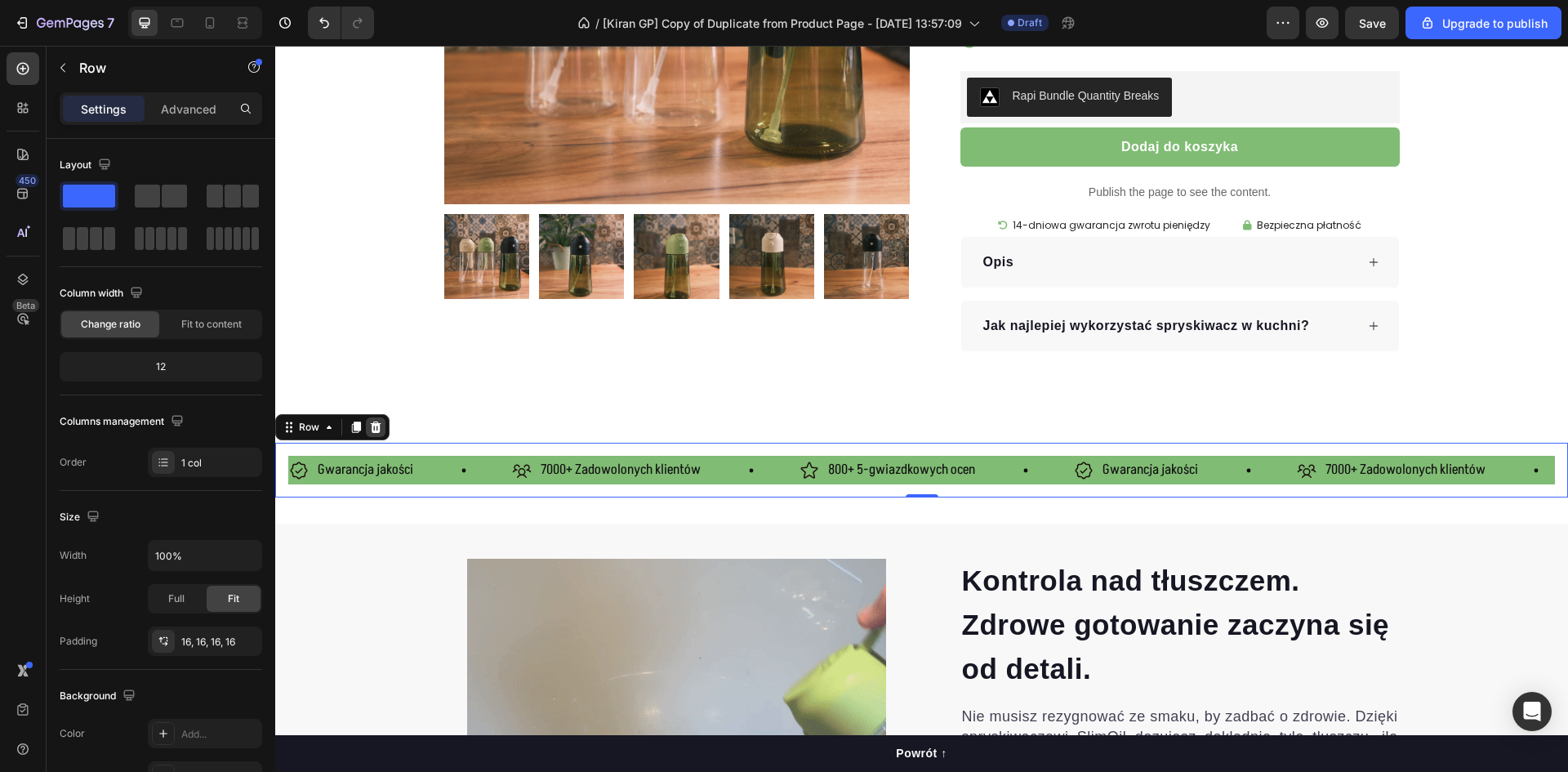
click at [376, 428] on icon at bounding box center [375, 427] width 13 height 13
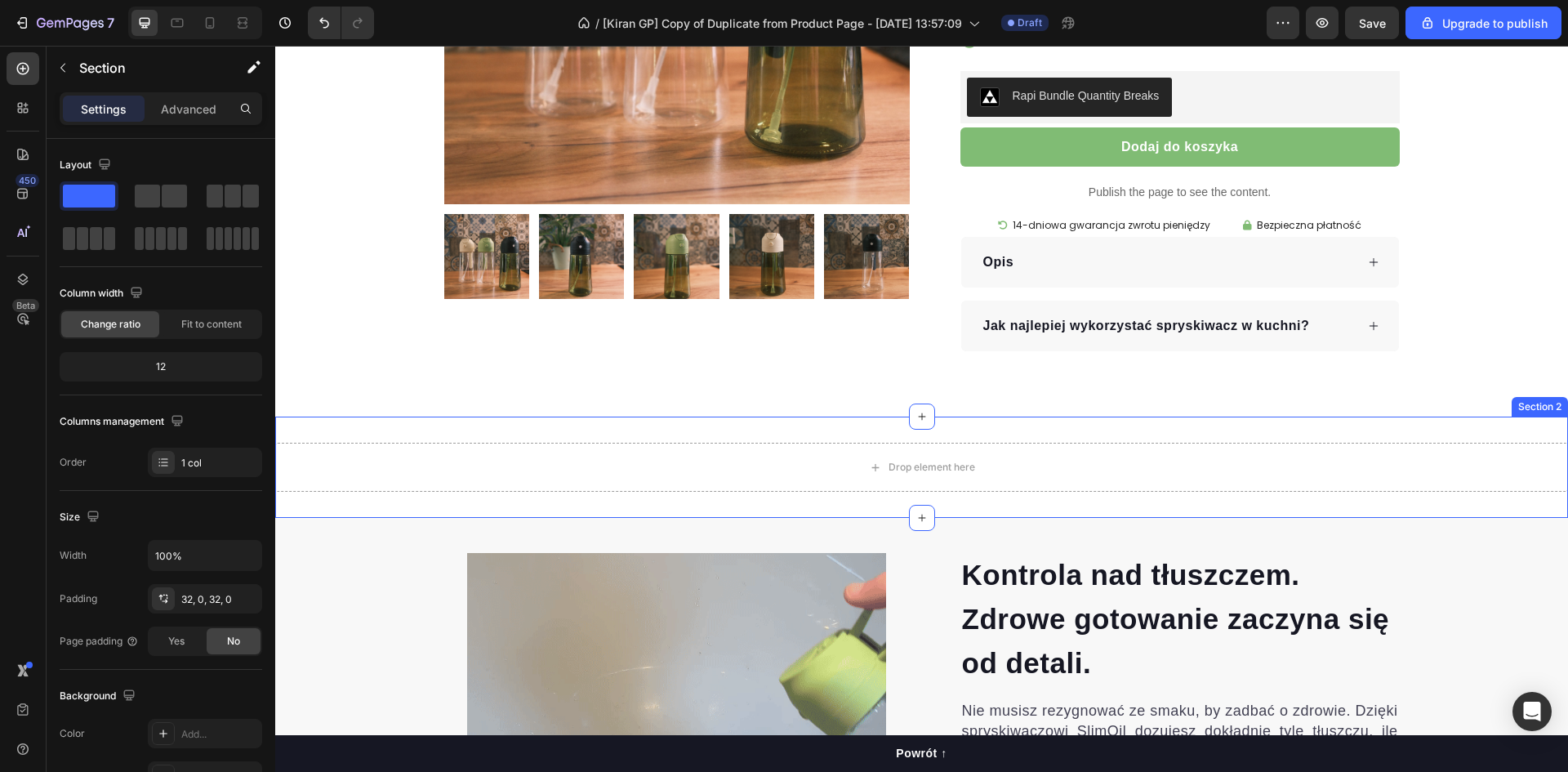
click at [696, 427] on div "Drop element here Section 2" at bounding box center [921, 466] width 1293 height 101
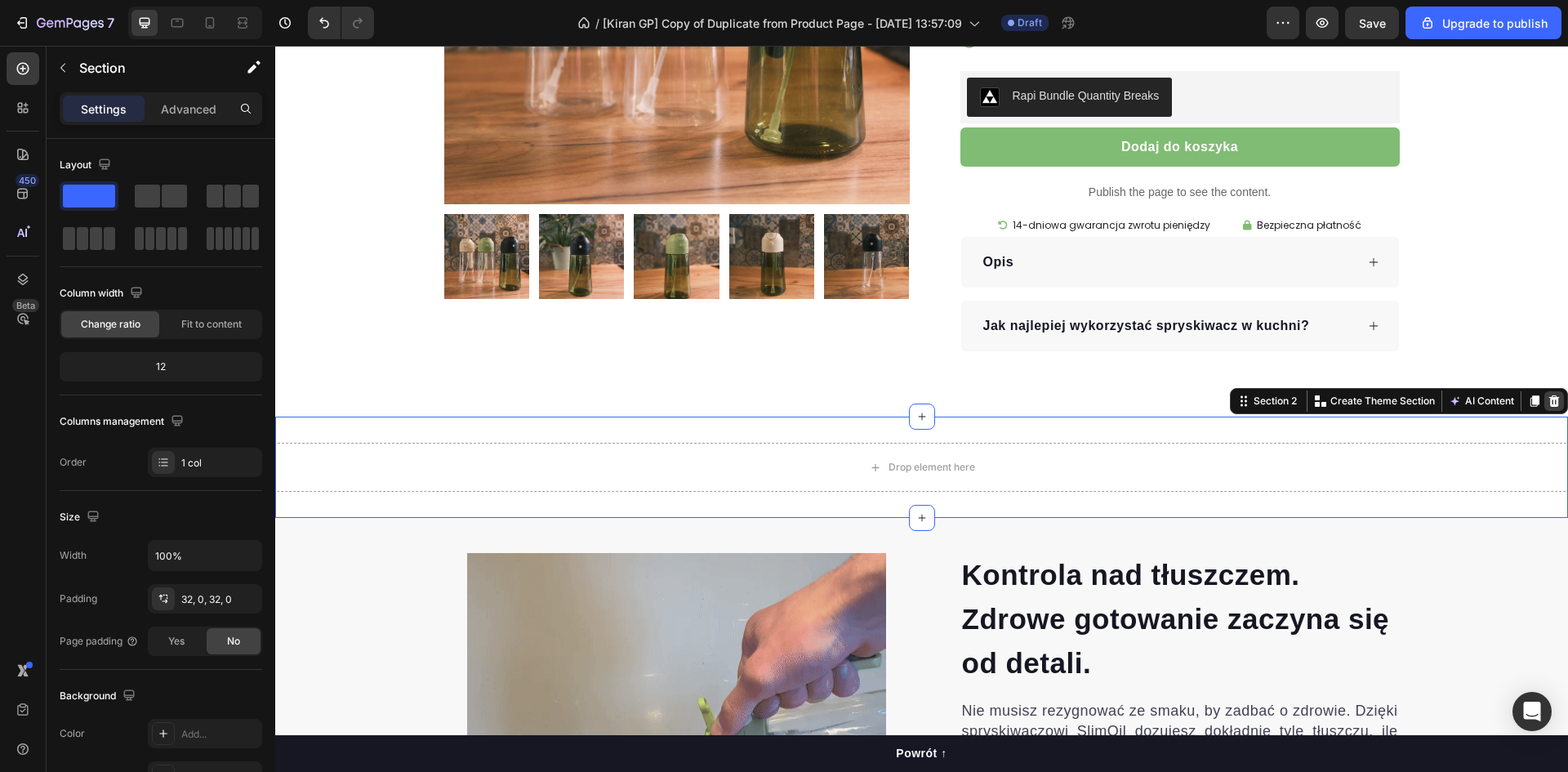
click at [1547, 404] on icon at bounding box center [1554, 401] width 13 height 13
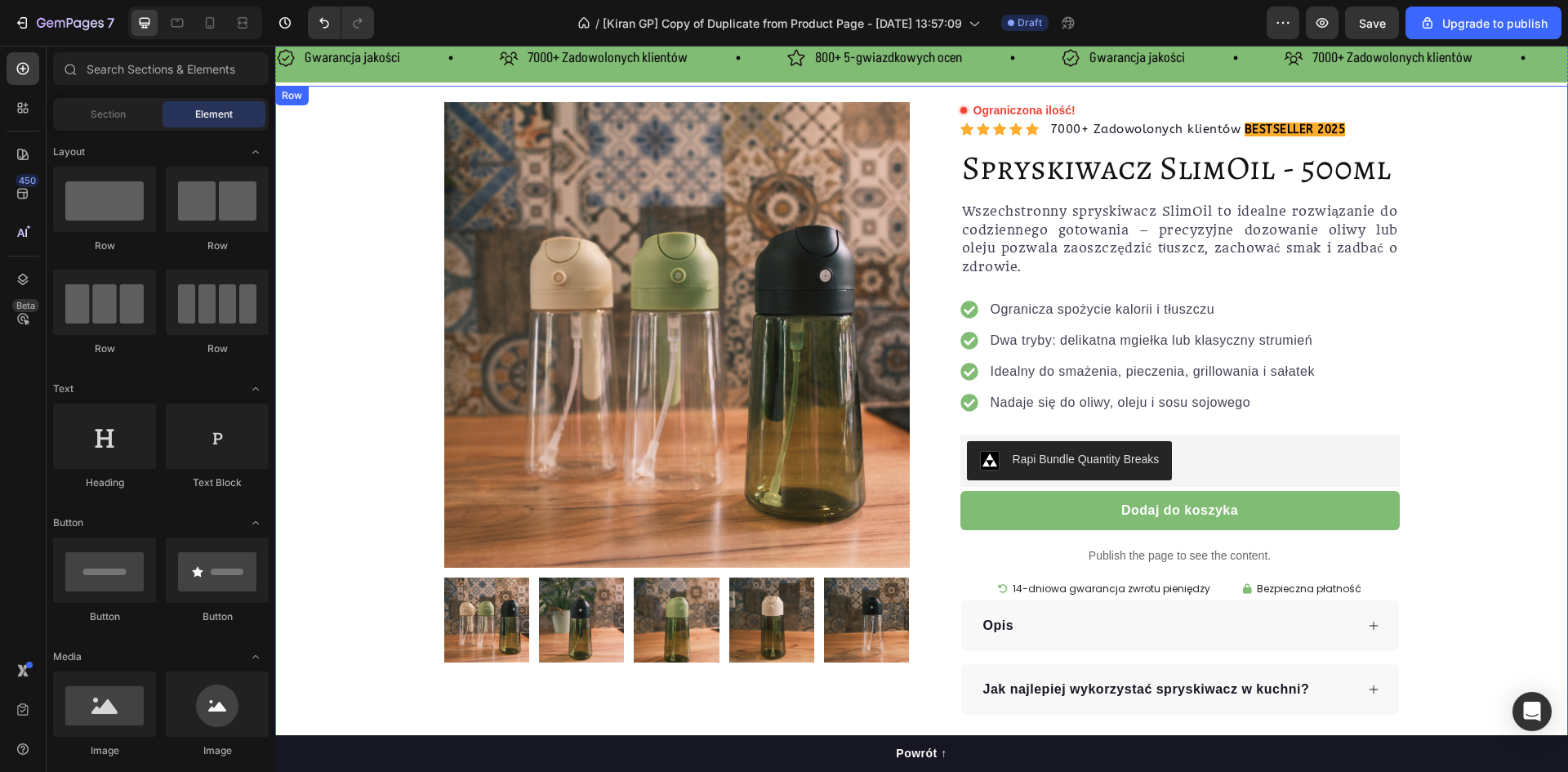
scroll to position [0, 0]
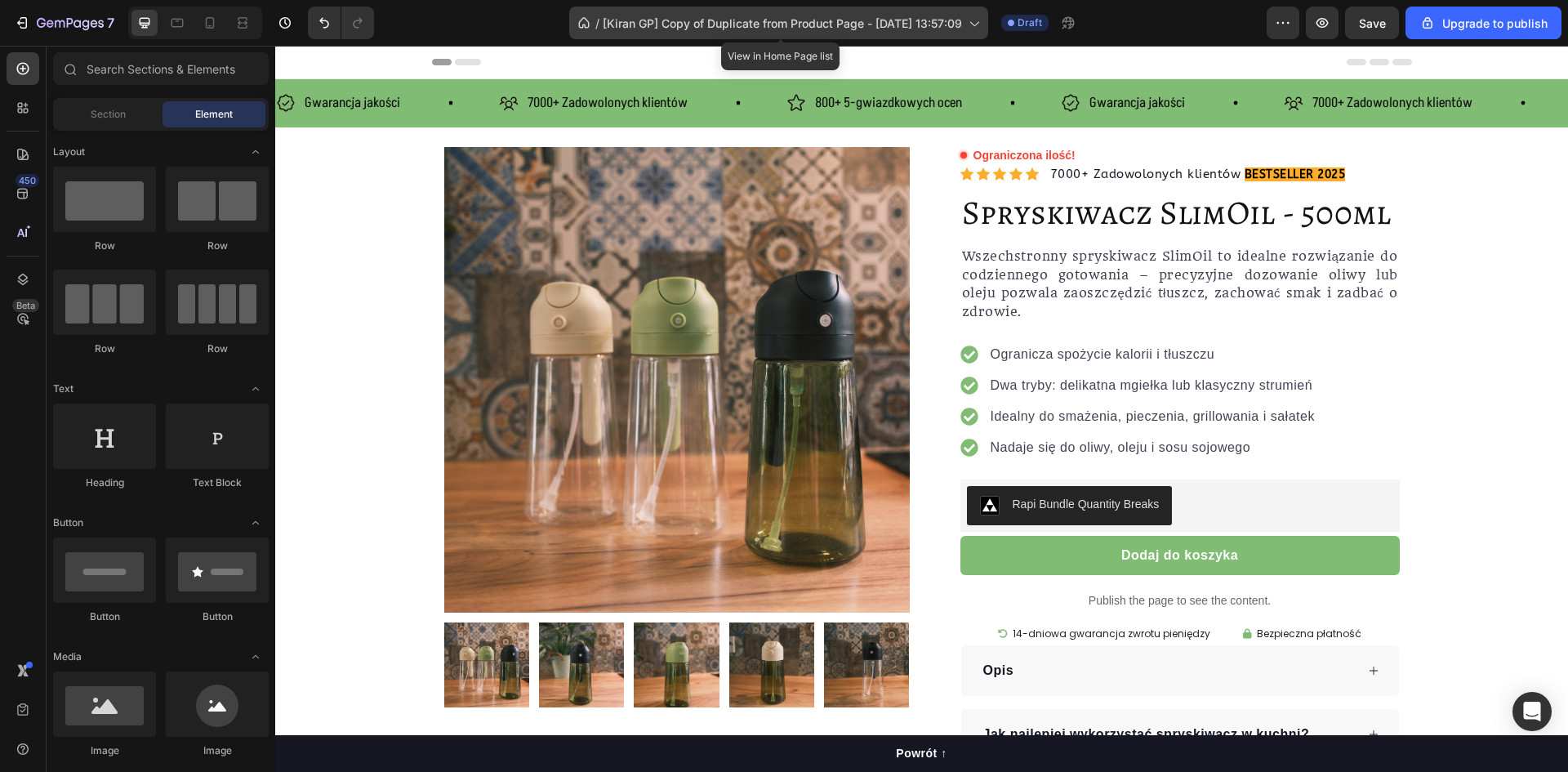
click at [945, 21] on span "[Kiran GP] Copy of Duplicate from Product Page - [DATE] 13:57:09" at bounding box center [783, 22] width 359 height 17
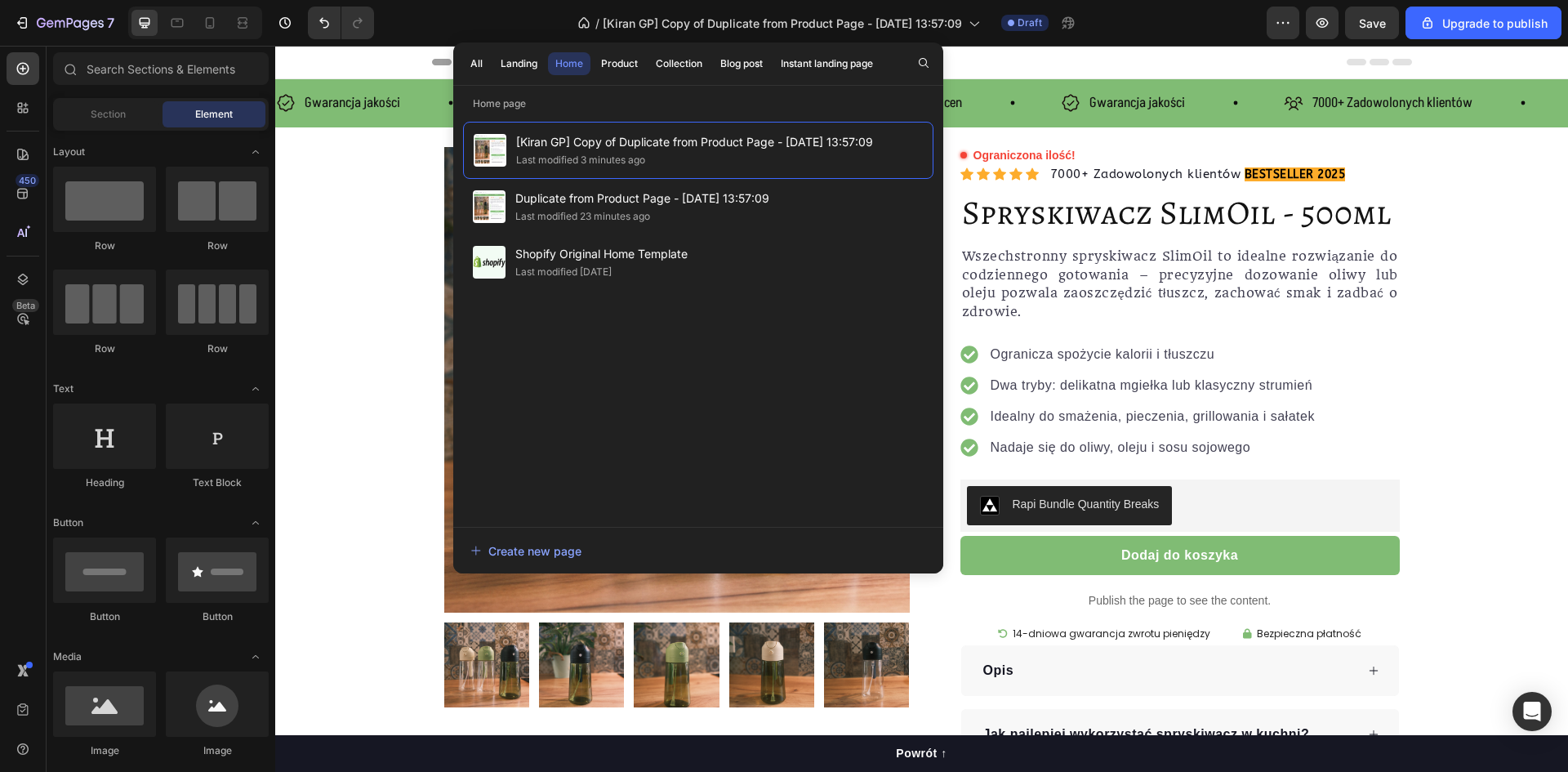
click at [1260, 61] on div "Header" at bounding box center [922, 62] width 980 height 33
click at [992, 58] on div "Header" at bounding box center [922, 62] width 980 height 33
click at [395, 389] on div "Product Images Row Ograniczona ilość! Custom Code Icon Icon Icon Icon Icon Icon…" at bounding box center [921, 454] width 1293 height 614
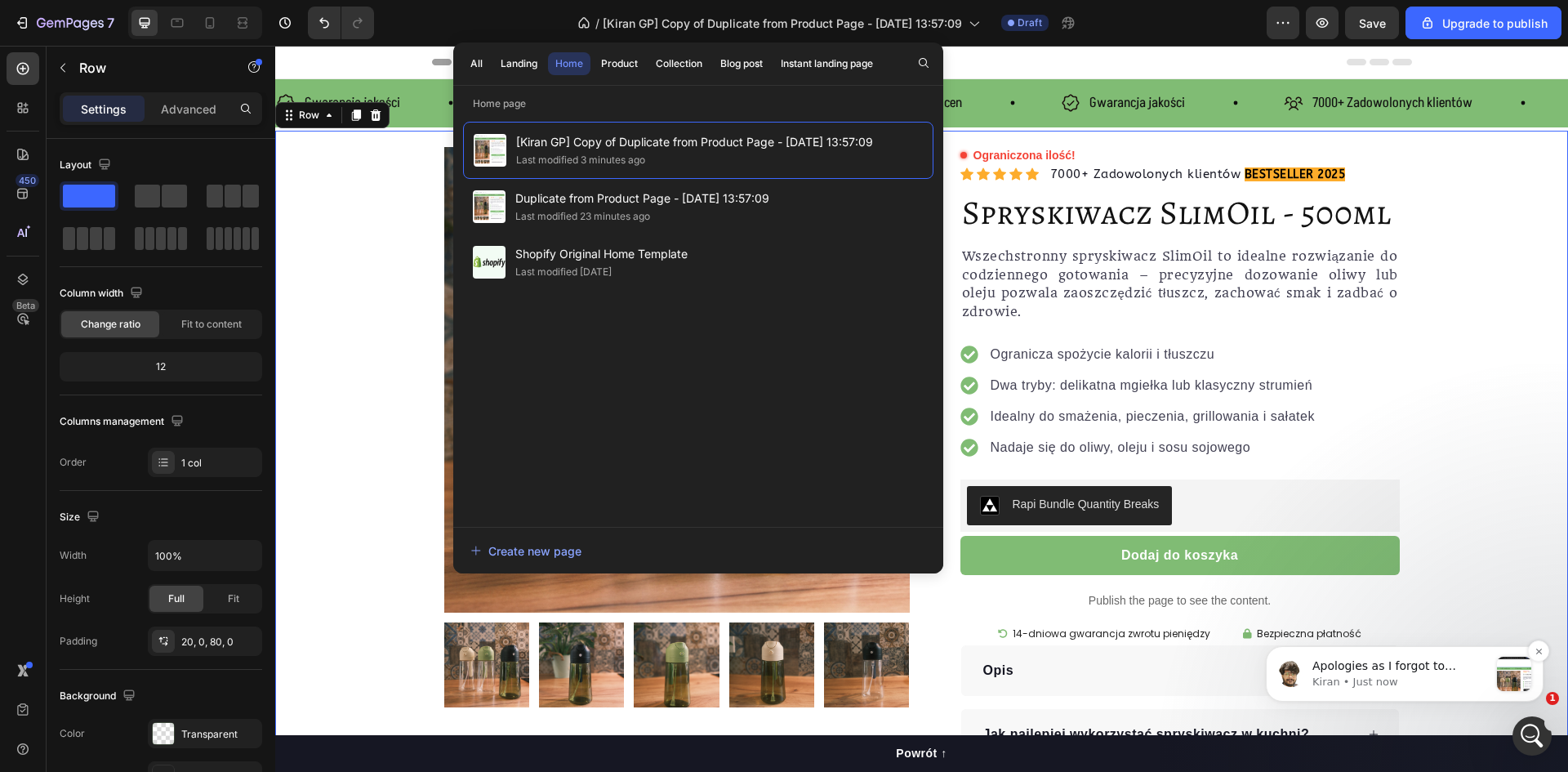
click at [1428, 684] on p "Kiran • Just now" at bounding box center [1400, 682] width 176 height 14
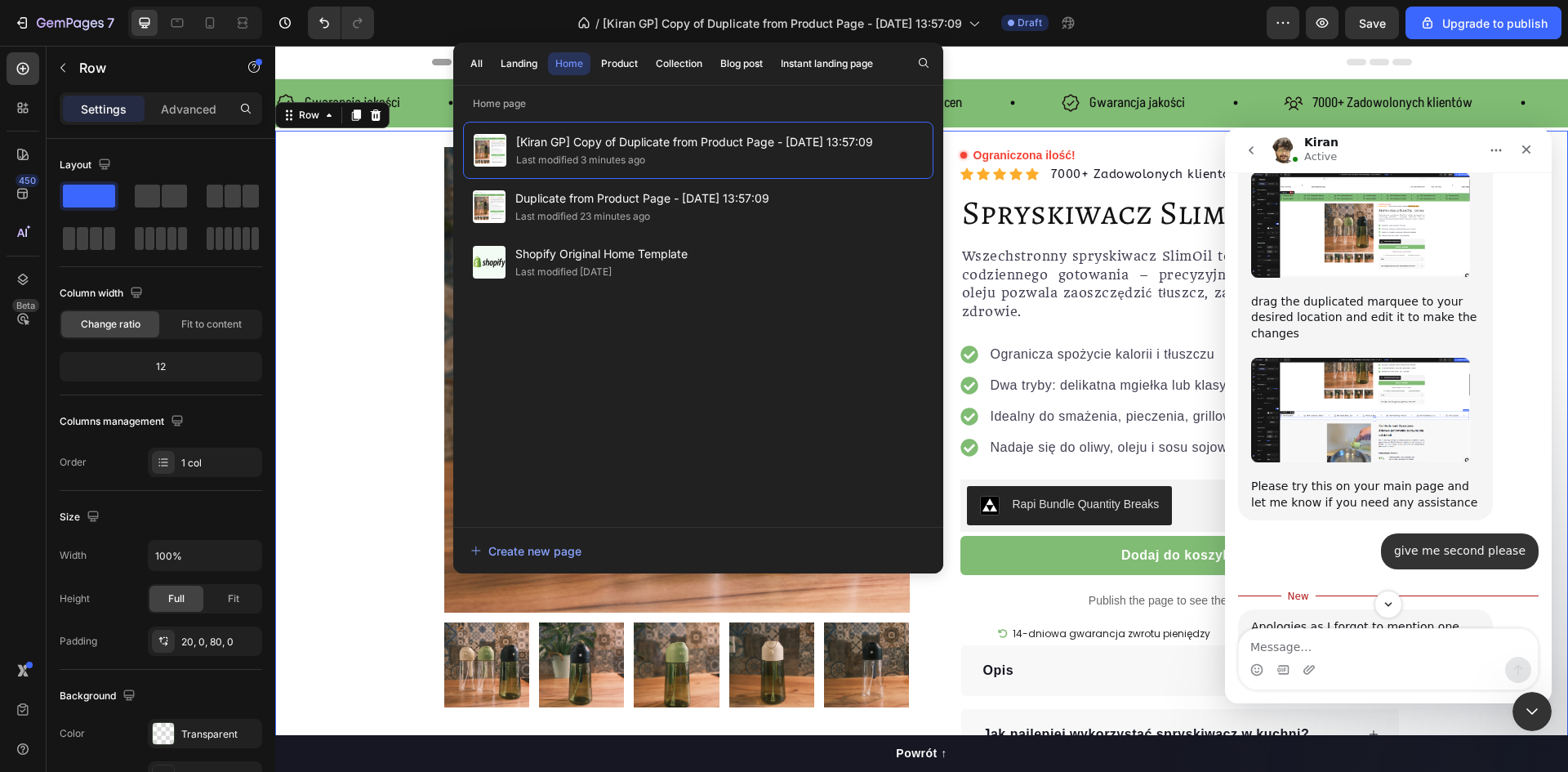
scroll to position [3579, 0]
drag, startPoint x: 1245, startPoint y: 445, endPoint x: 1424, endPoint y: 504, distance: 188.5
click at [1424, 608] on div "Apologies as I forgot to mention one more change Please set the Row which conta…" at bounding box center [1365, 688] width 255 height 159
copy div "Apologies as I forgot to mention one more change Please set the Row which conta…"
click at [1421, 690] on img "Kiran says…" at bounding box center [1361, 724] width 219 height 68
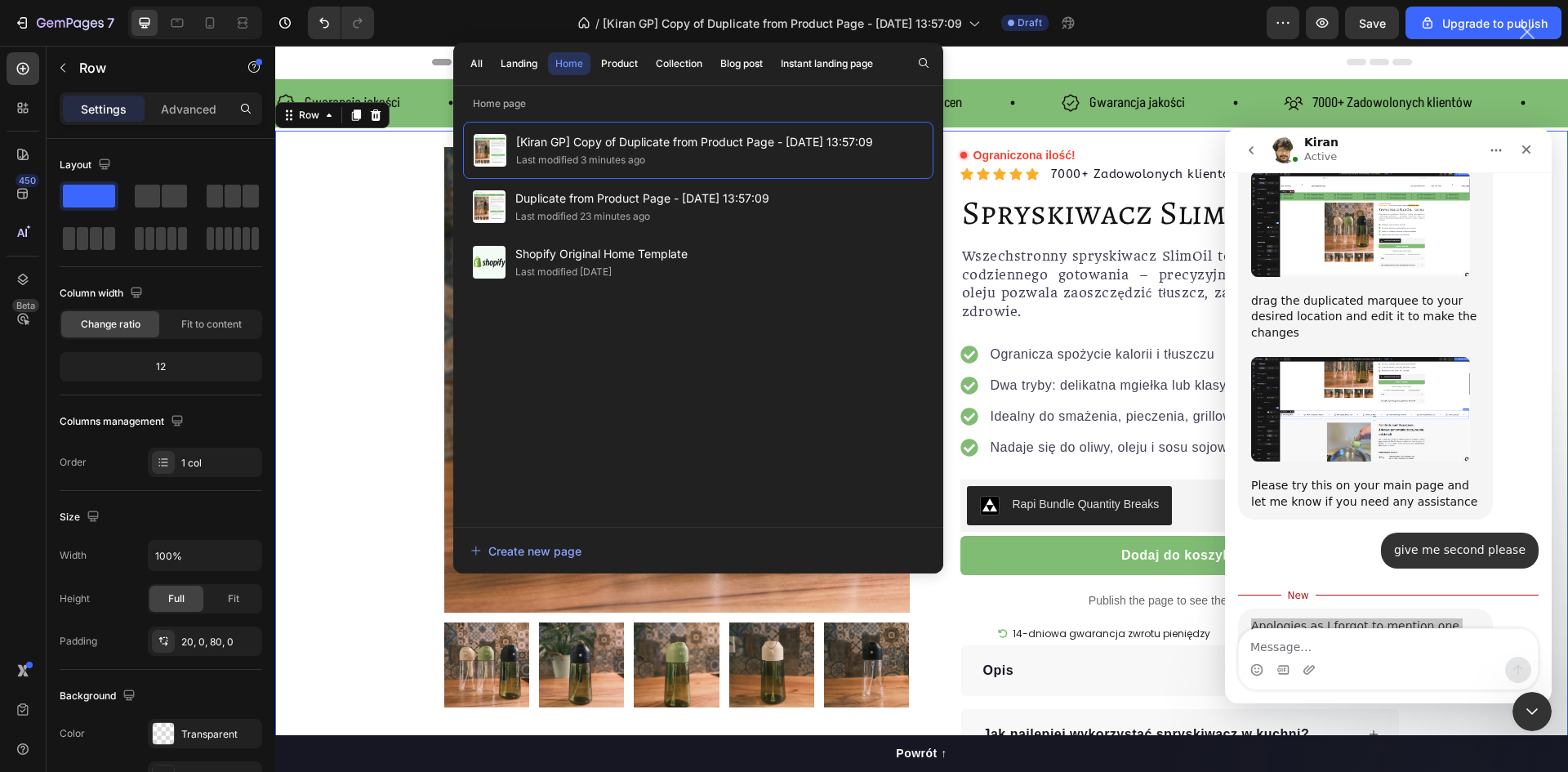
scroll to position [0, 0]
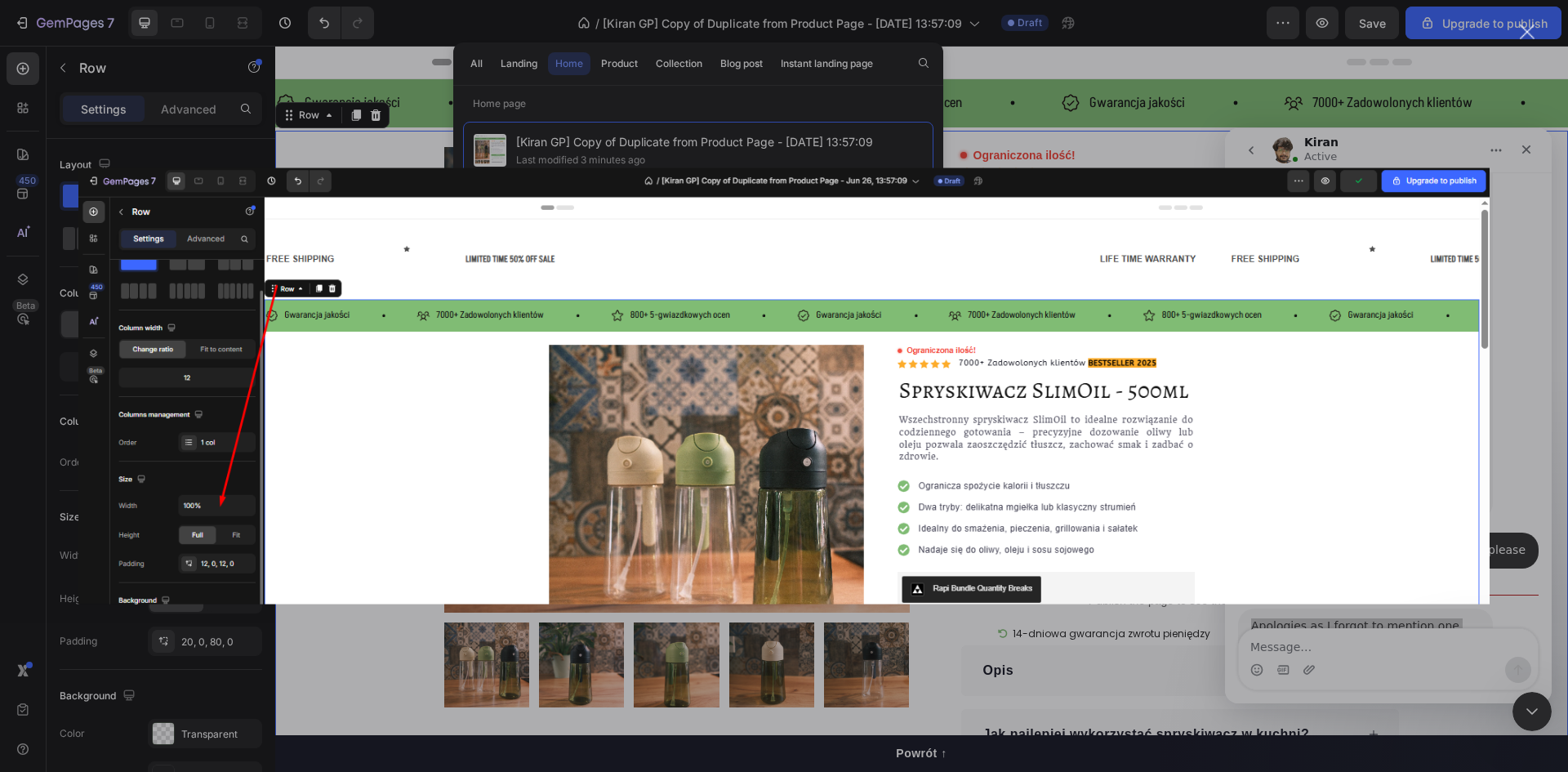
click at [1519, 370] on div "Intercom messenger" at bounding box center [784, 386] width 1568 height 772
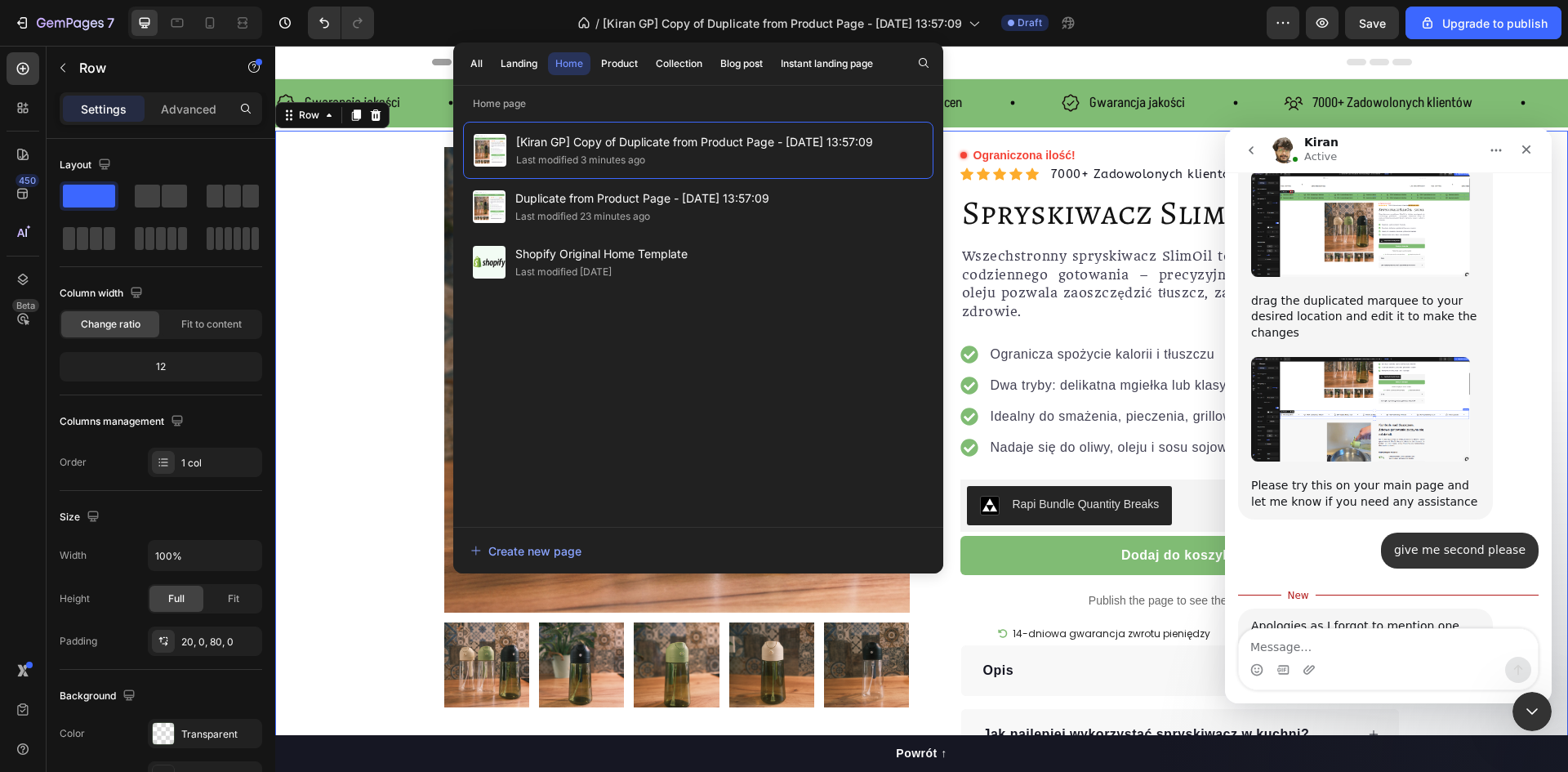
click at [1421, 621] on div "Apologies as I forgot to mention one more change Please set the Row which conta…" at bounding box center [1388, 706] width 300 height 195
click at [1331, 646] on textarea "Message…" at bounding box center [1388, 642] width 299 height 28
paste textarea "And if I set your website as the home page, will it be the same? Because with t…"
type textarea "And if I set your website as the home page, will it be the same? Because with t…"
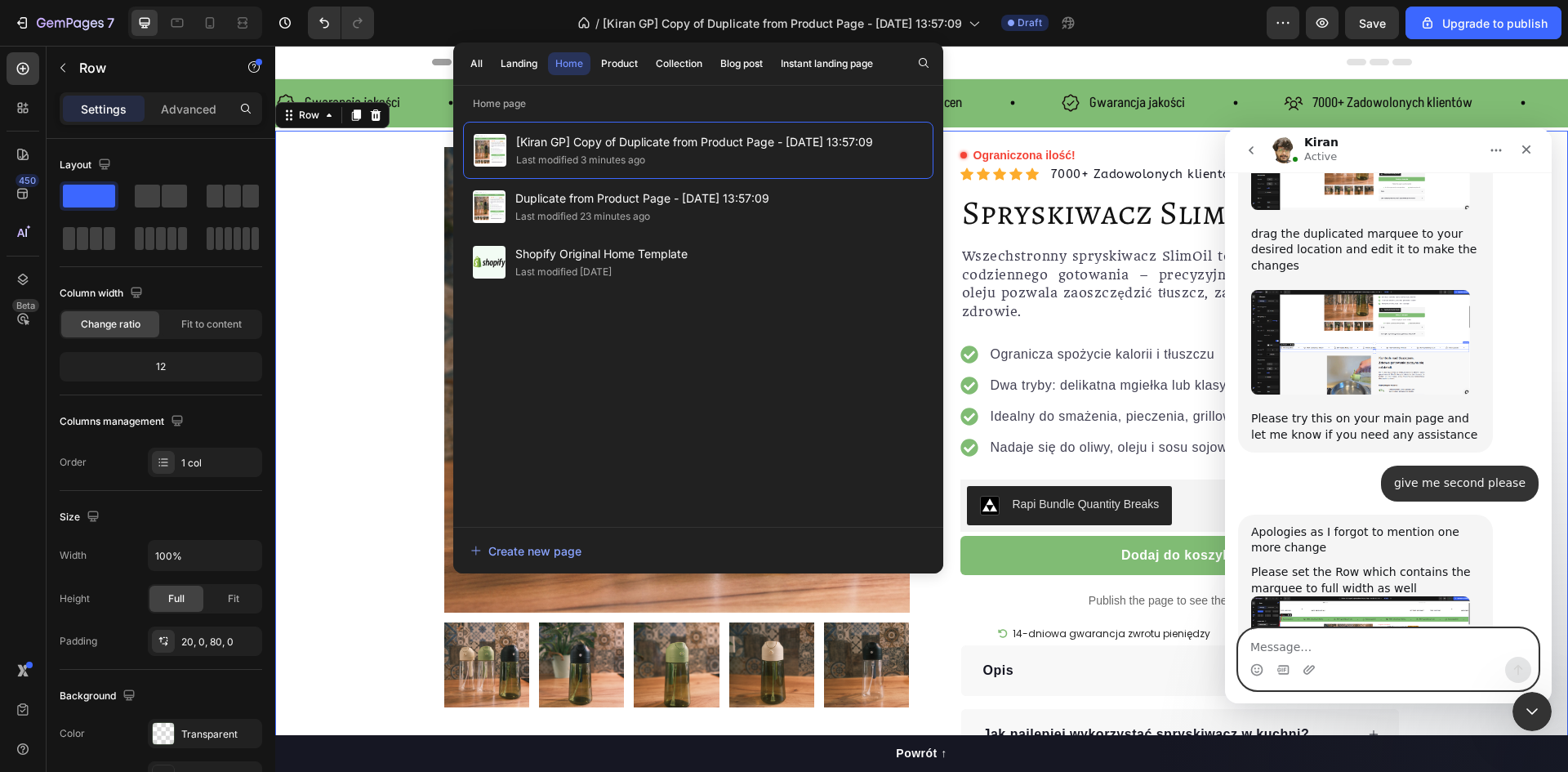
scroll to position [3650, 0]
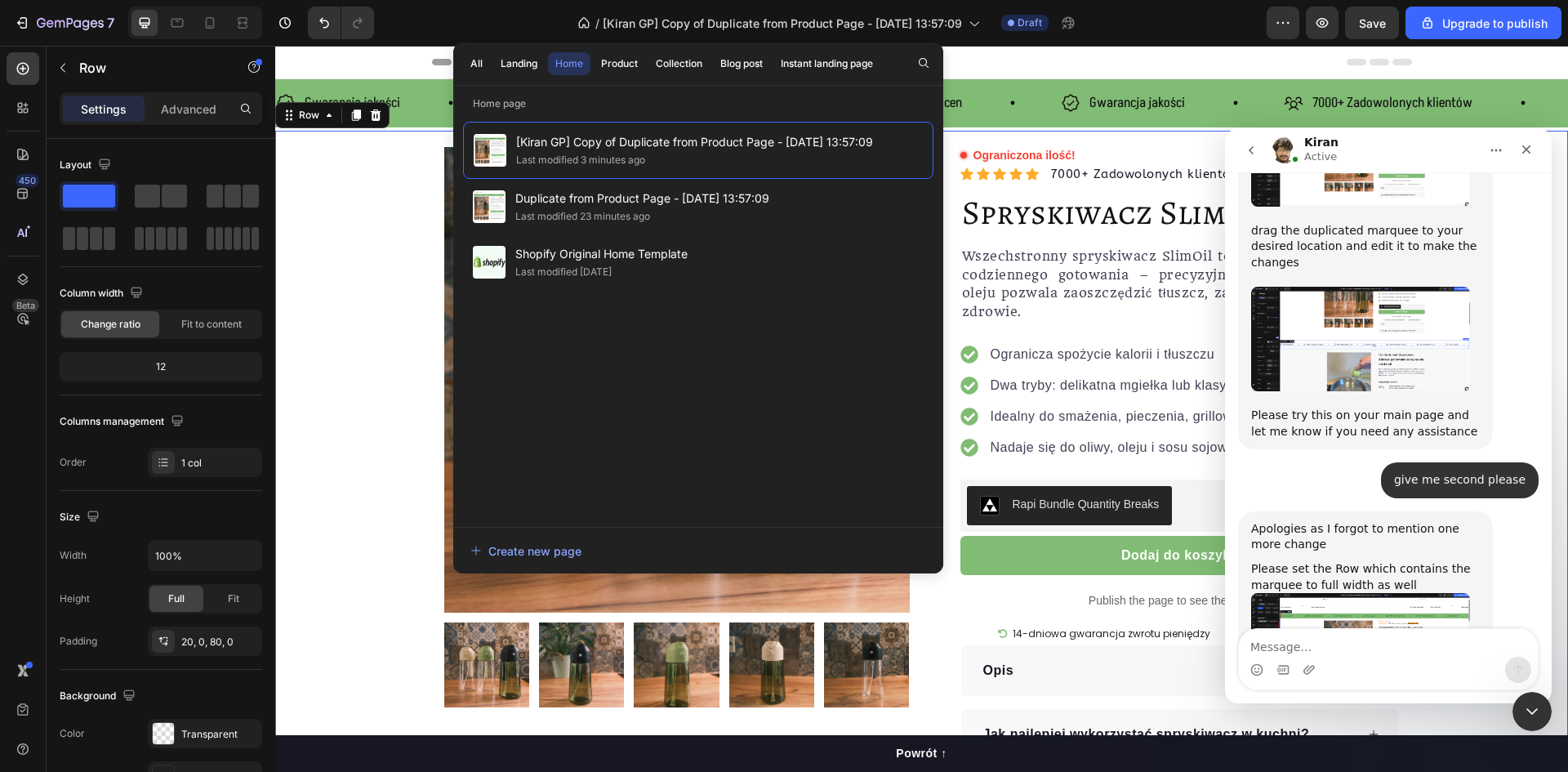
click at [361, 416] on div "Product Images Row Ograniczona ilość! Custom Code Icon Icon Icon Icon Icon Icon…" at bounding box center [921, 454] width 1293 height 614
drag, startPoint x: 1302, startPoint y: 541, endPoint x: 1373, endPoint y: 548, distance: 71.3
click at [1373, 709] on div "And if I set your website as the home page, will it be the same? Because with t…" at bounding box center [1412, 741] width 229 height 63
click at [1401, 709] on div "And if I set your website as the home page, will it be the same? Because with t…" at bounding box center [1412, 741] width 229 height 63
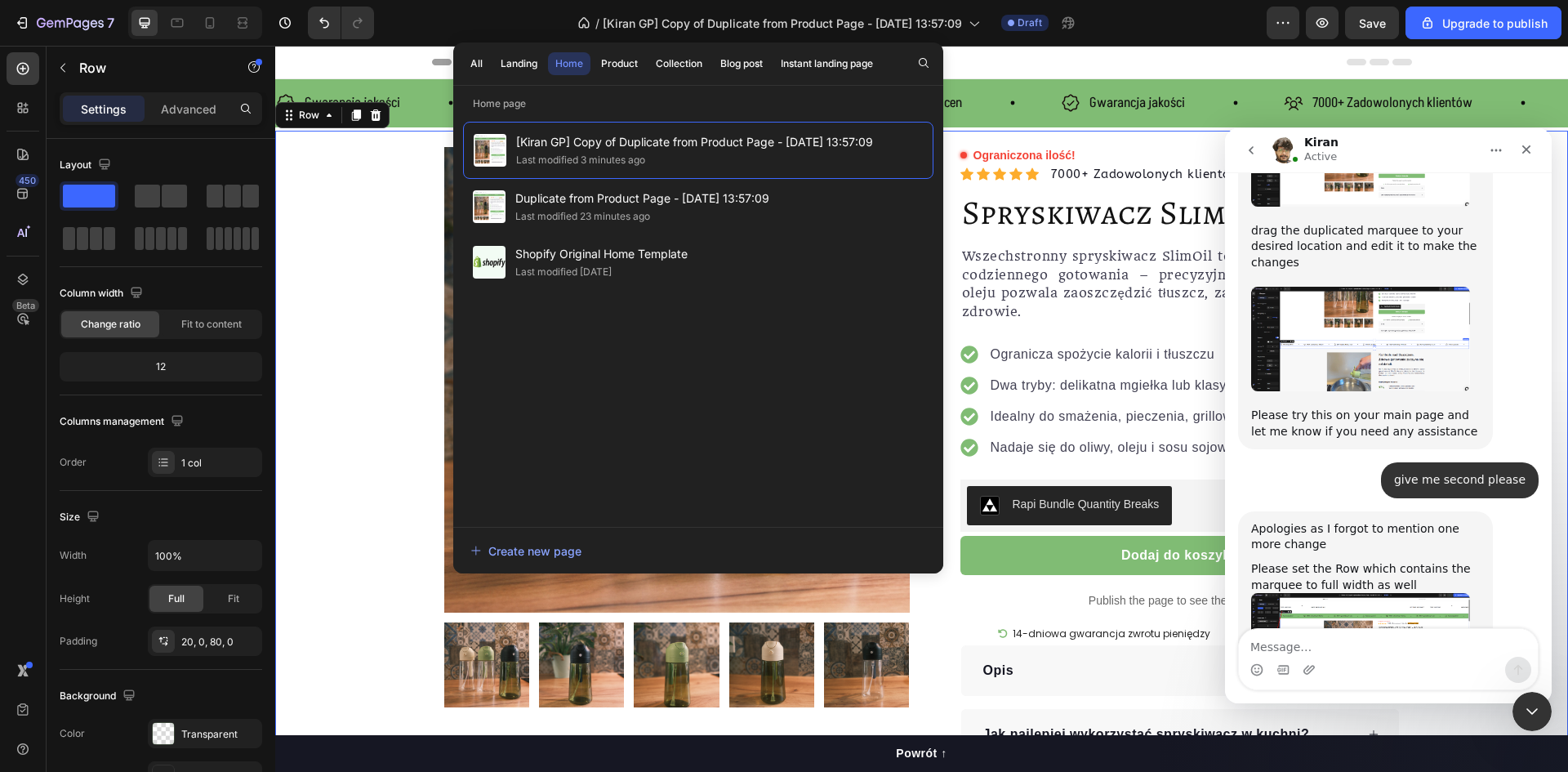
click at [419, 206] on div "Product Images Row Ograniczona ilość! Custom Code Icon Icon Icon Icon Icon Icon…" at bounding box center [921, 454] width 1293 height 614
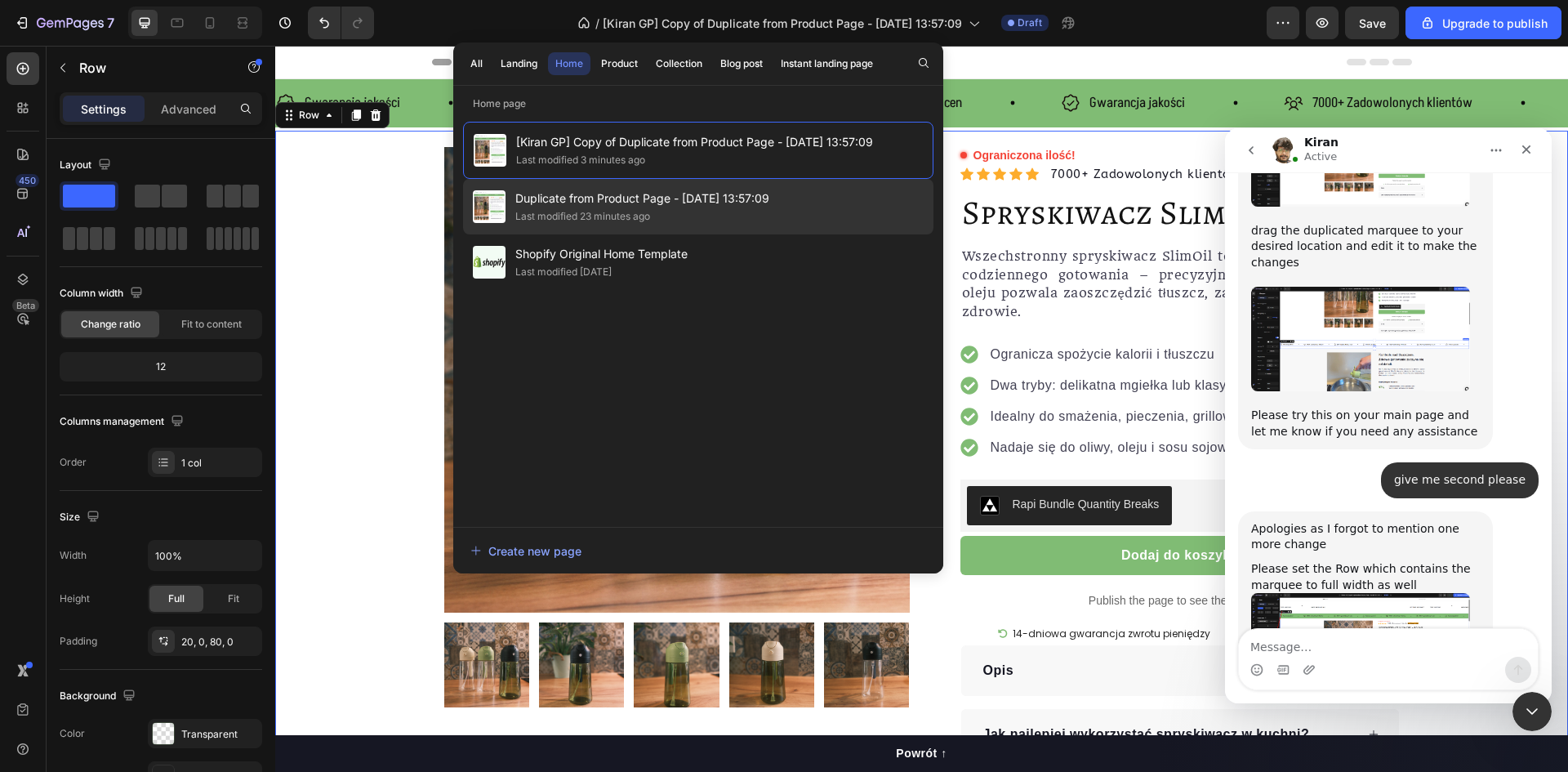
click at [672, 208] on div "Last modified 23 minutes ago" at bounding box center [642, 216] width 254 height 16
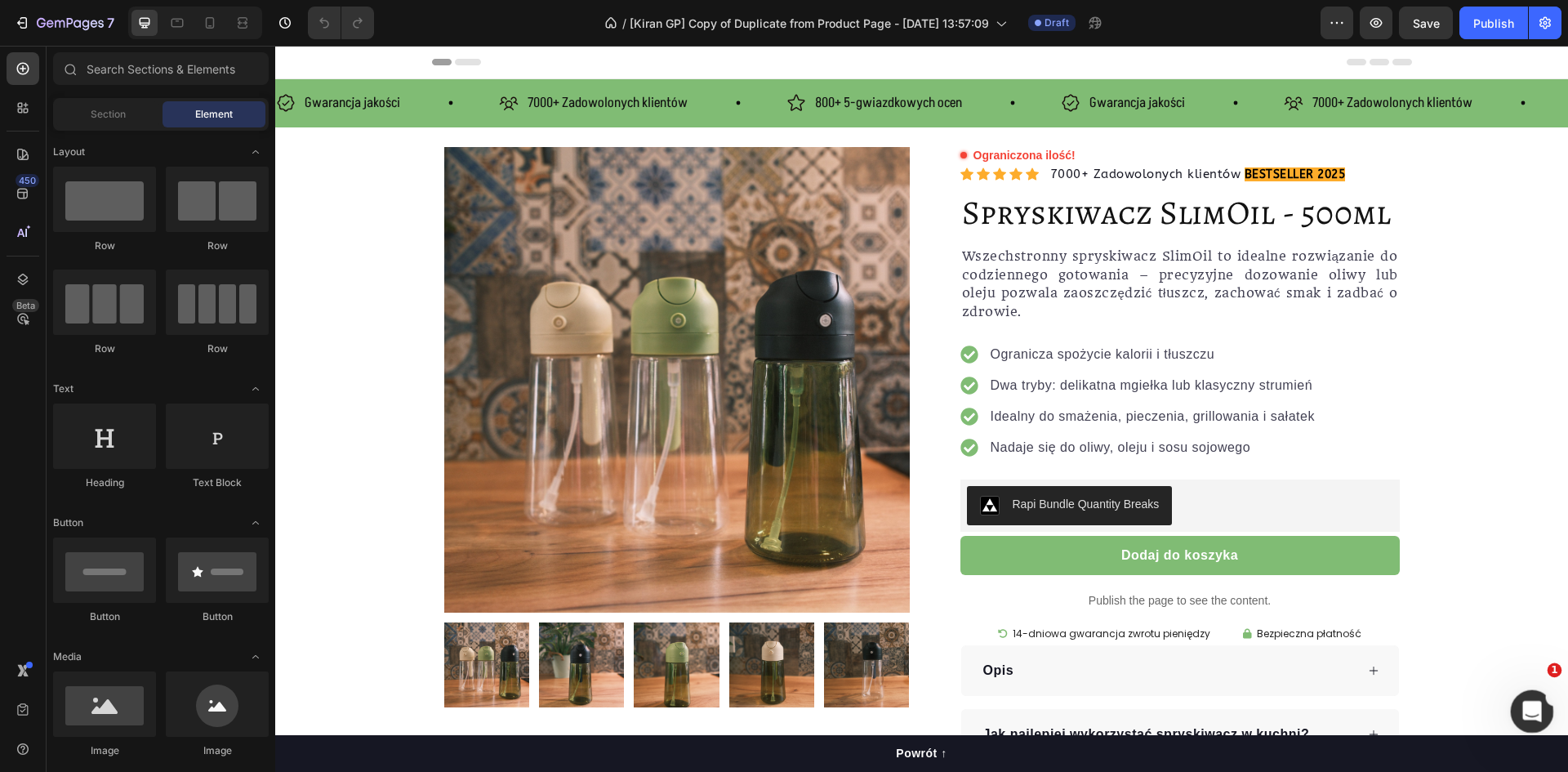
click at [1528, 704] on icon "Open Intercom Messenger" at bounding box center [1530, 709] width 27 height 27
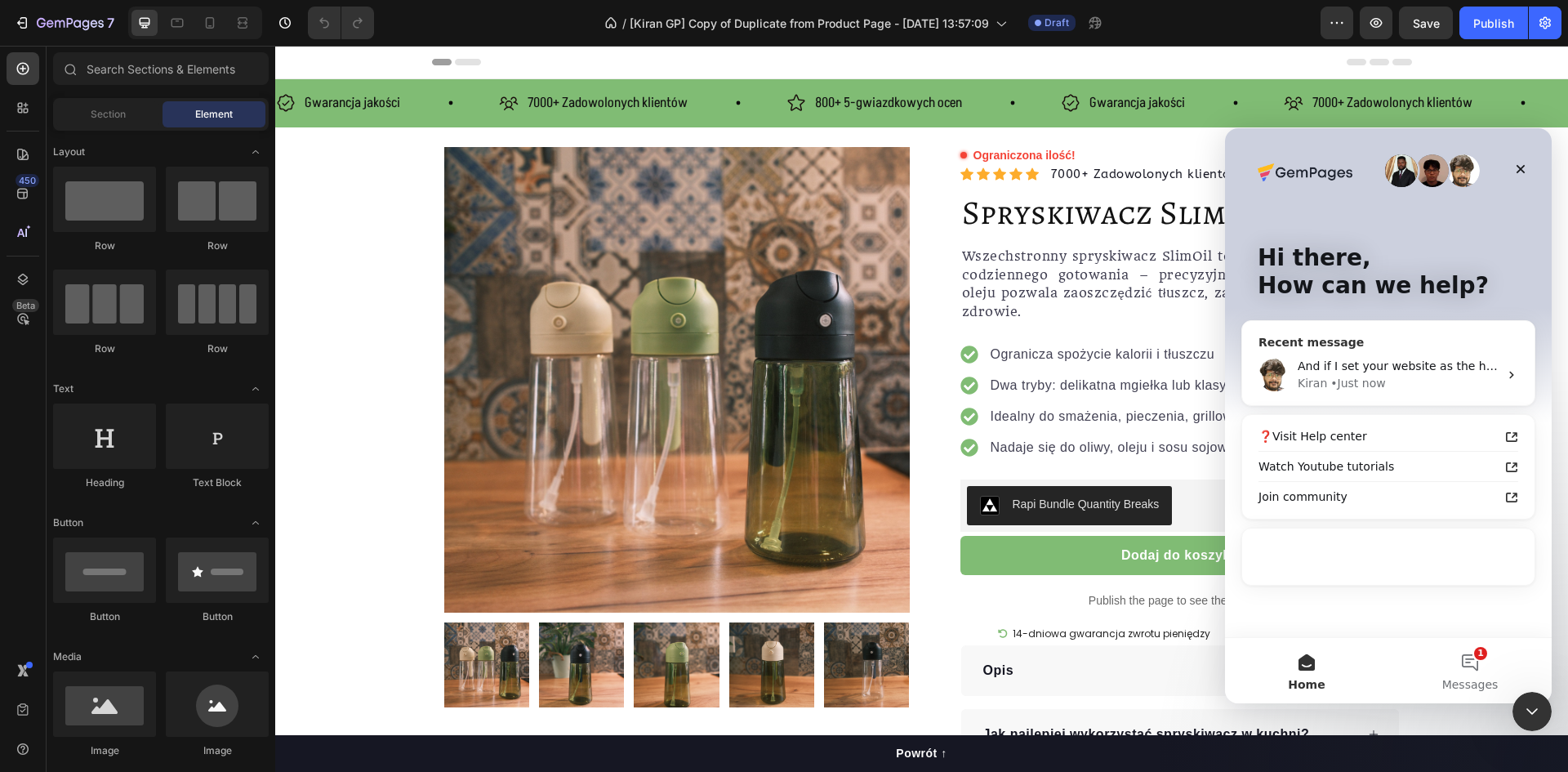
click at [1346, 382] on div "• Just now" at bounding box center [1357, 383] width 55 height 17
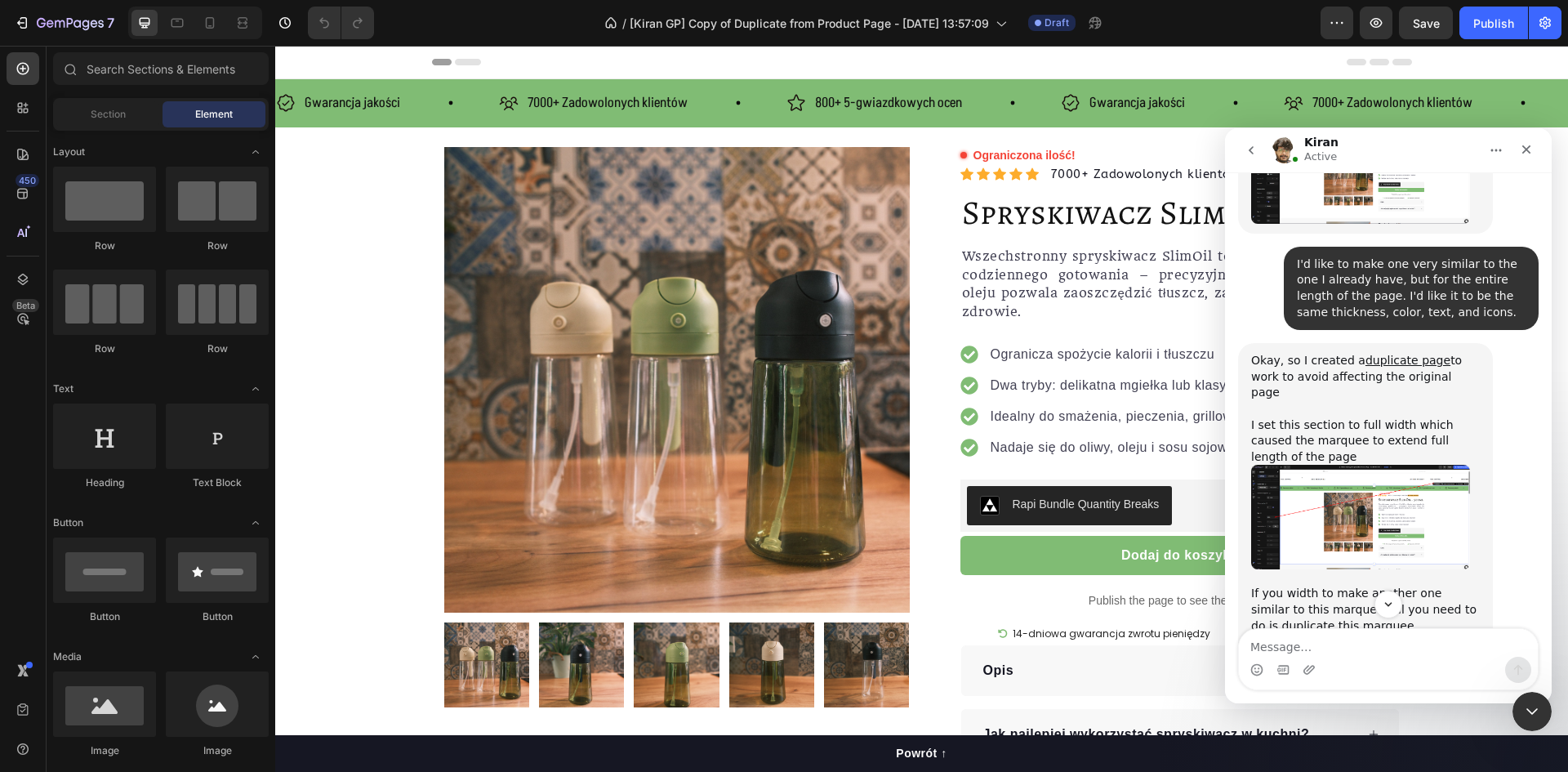
scroll to position [3159, 0]
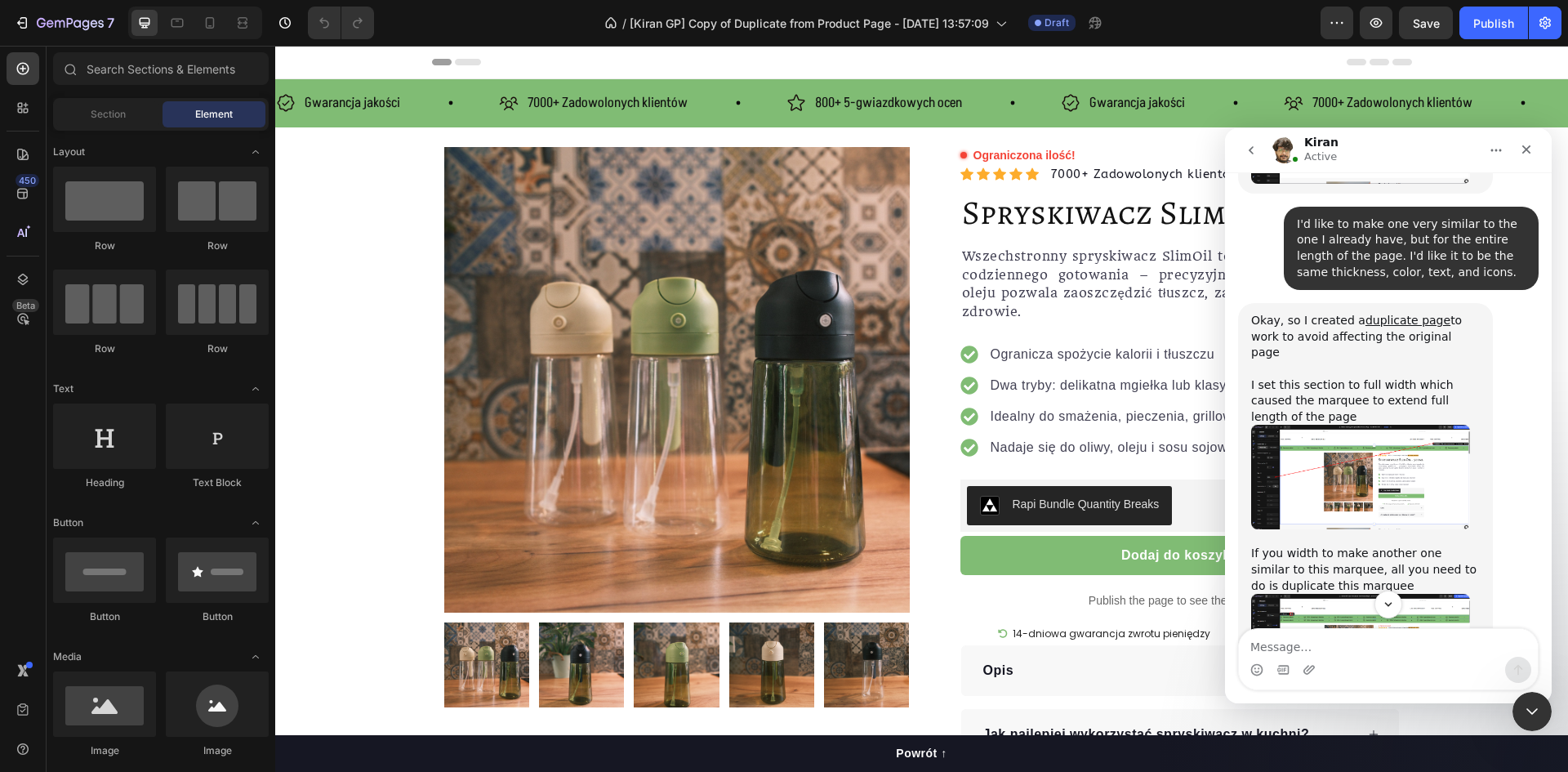
click at [1364, 594] on img "Kiran says…" at bounding box center [1361, 646] width 219 height 105
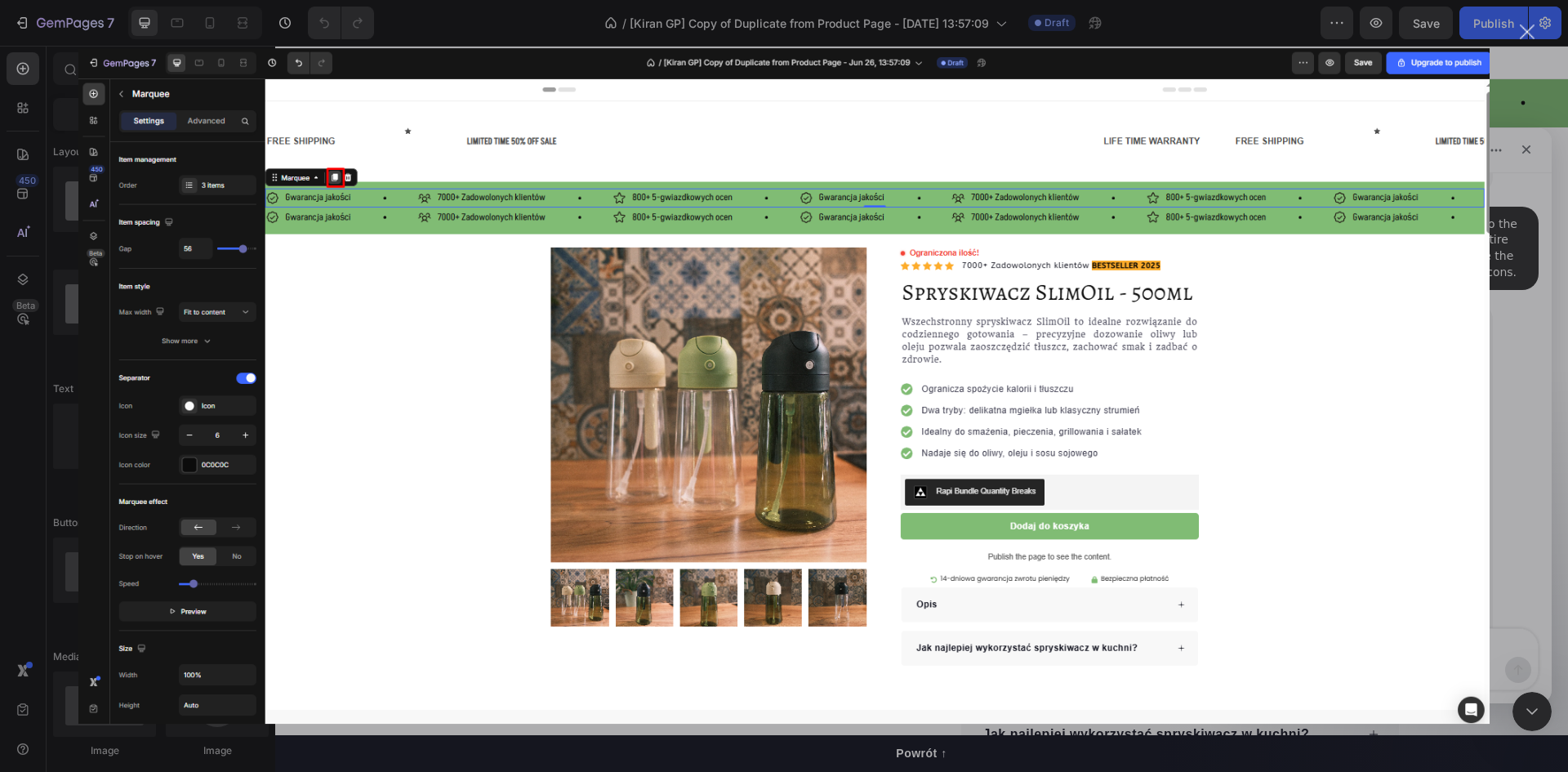
click at [1534, 272] on div "Intercom messenger" at bounding box center [784, 386] width 1568 height 772
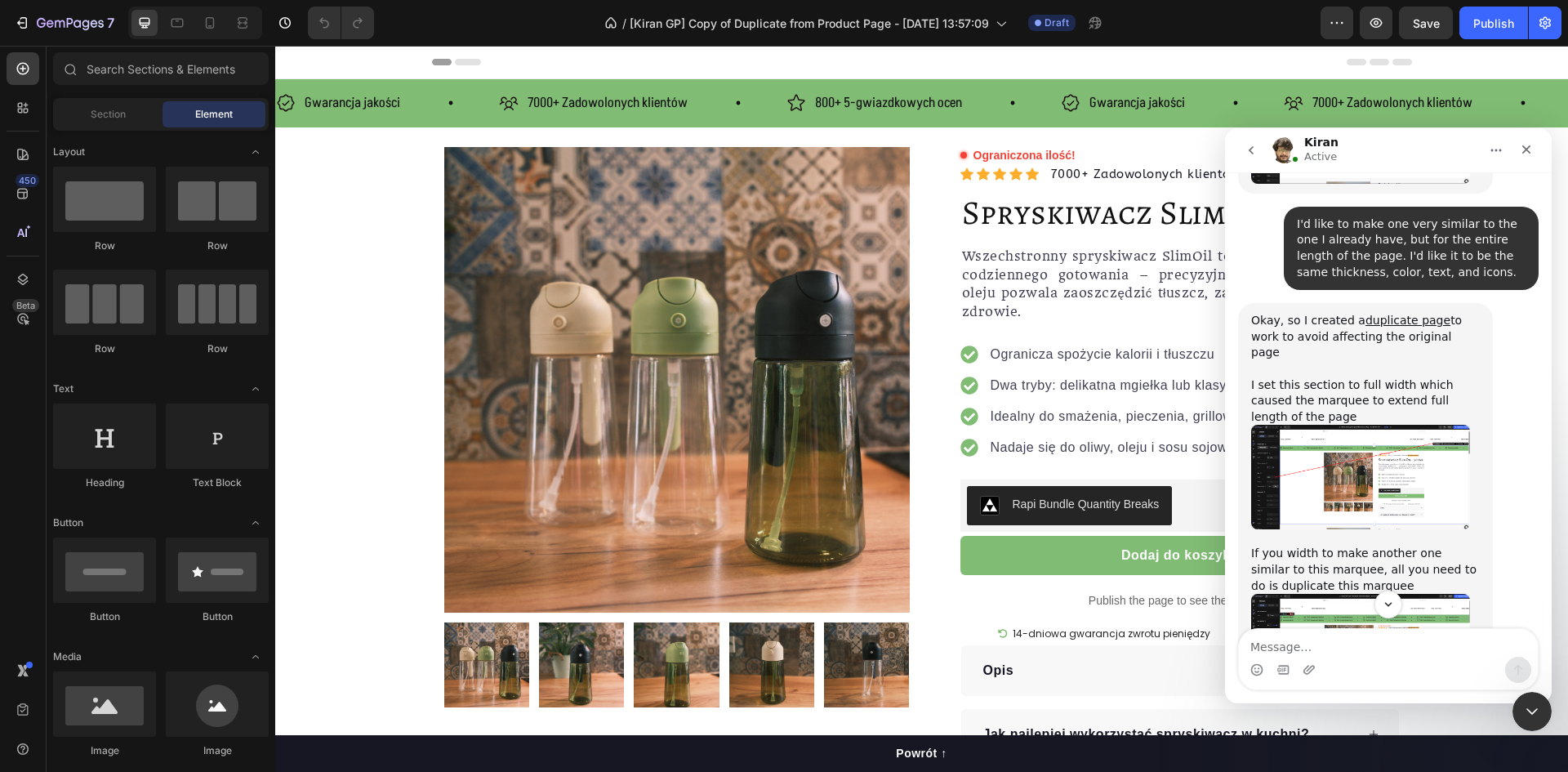
click at [1382, 424] on img "Kiran says…" at bounding box center [1361, 476] width 219 height 105
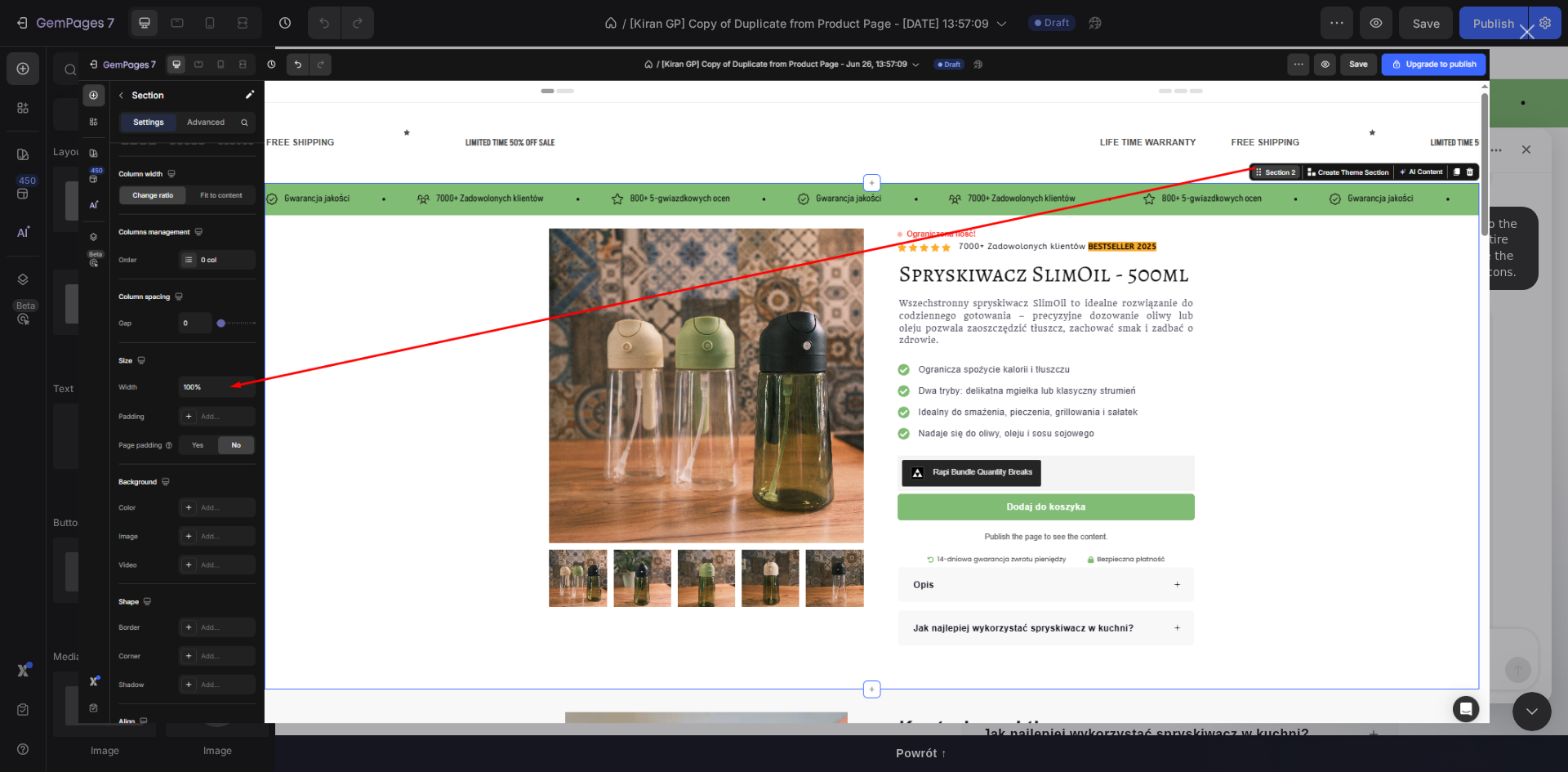
click at [1546, 329] on div "Intercom messenger" at bounding box center [784, 386] width 1568 height 772
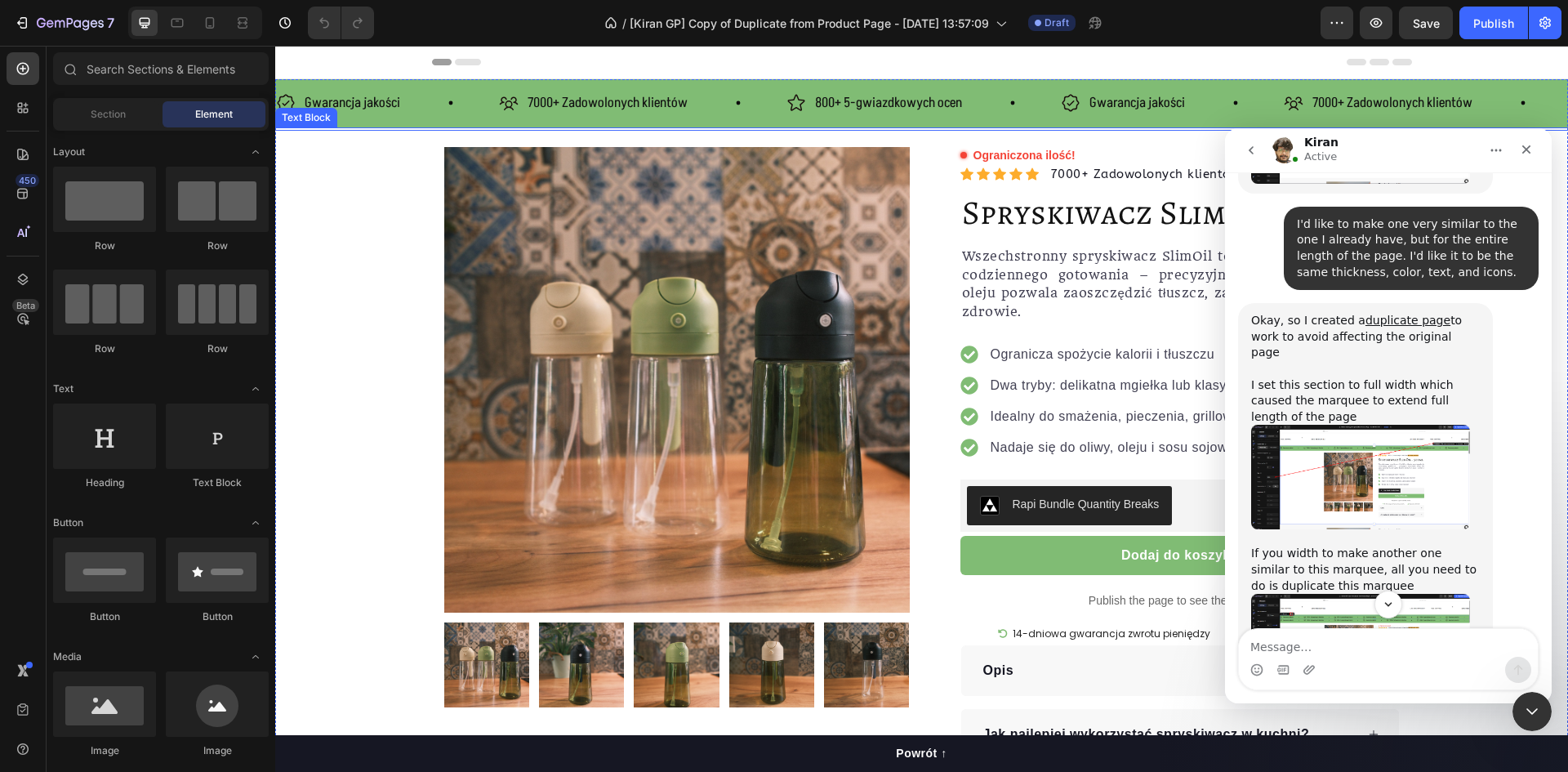
click at [419, 122] on div "Gwarancja jakości Item List 7000+ Zadowolonych klientów Item List 800+ 5-gwiazd…" at bounding box center [921, 104] width 1293 height 48
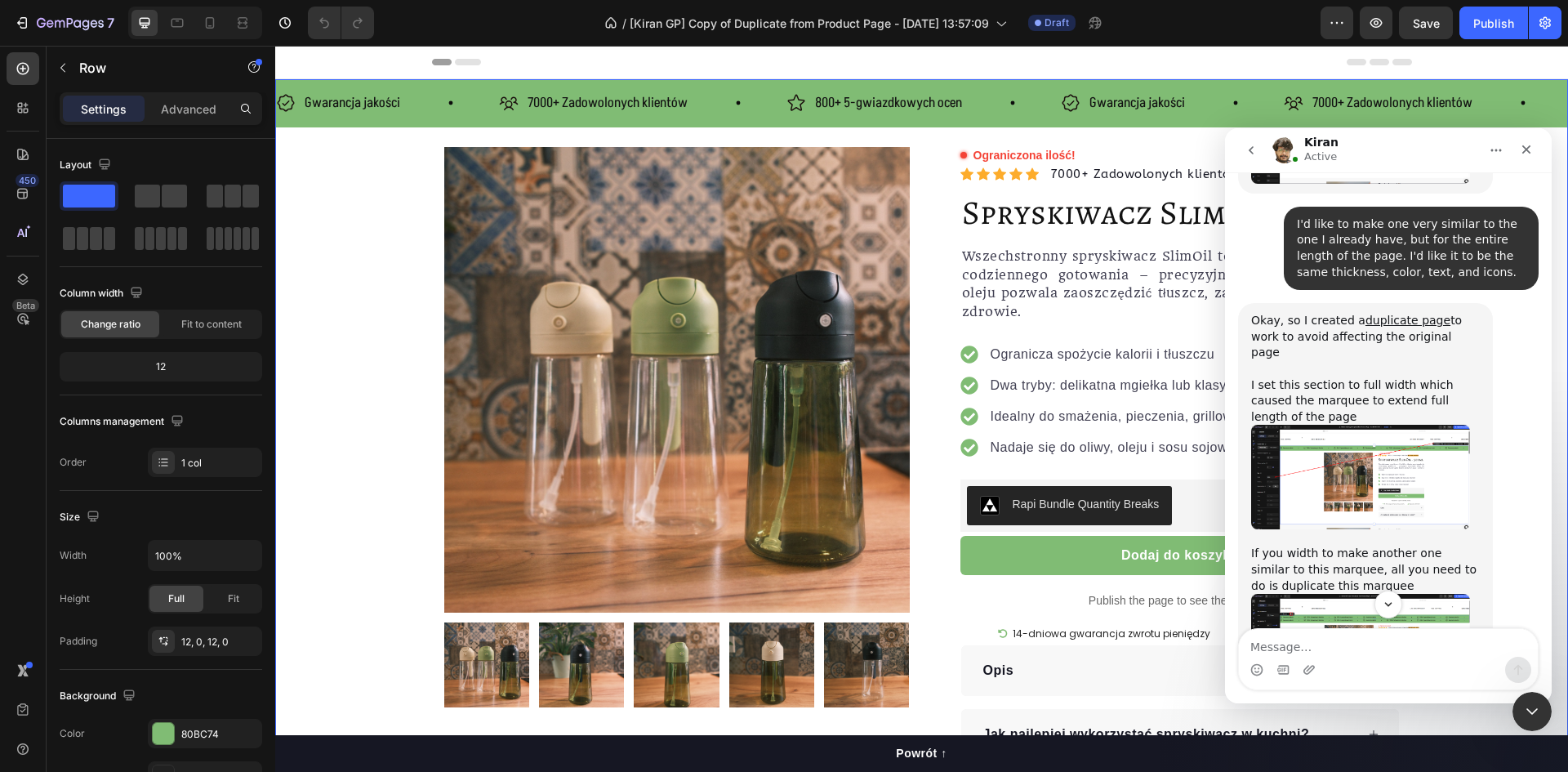
click at [1372, 594] on img "Kiran says…" at bounding box center [1361, 646] width 219 height 105
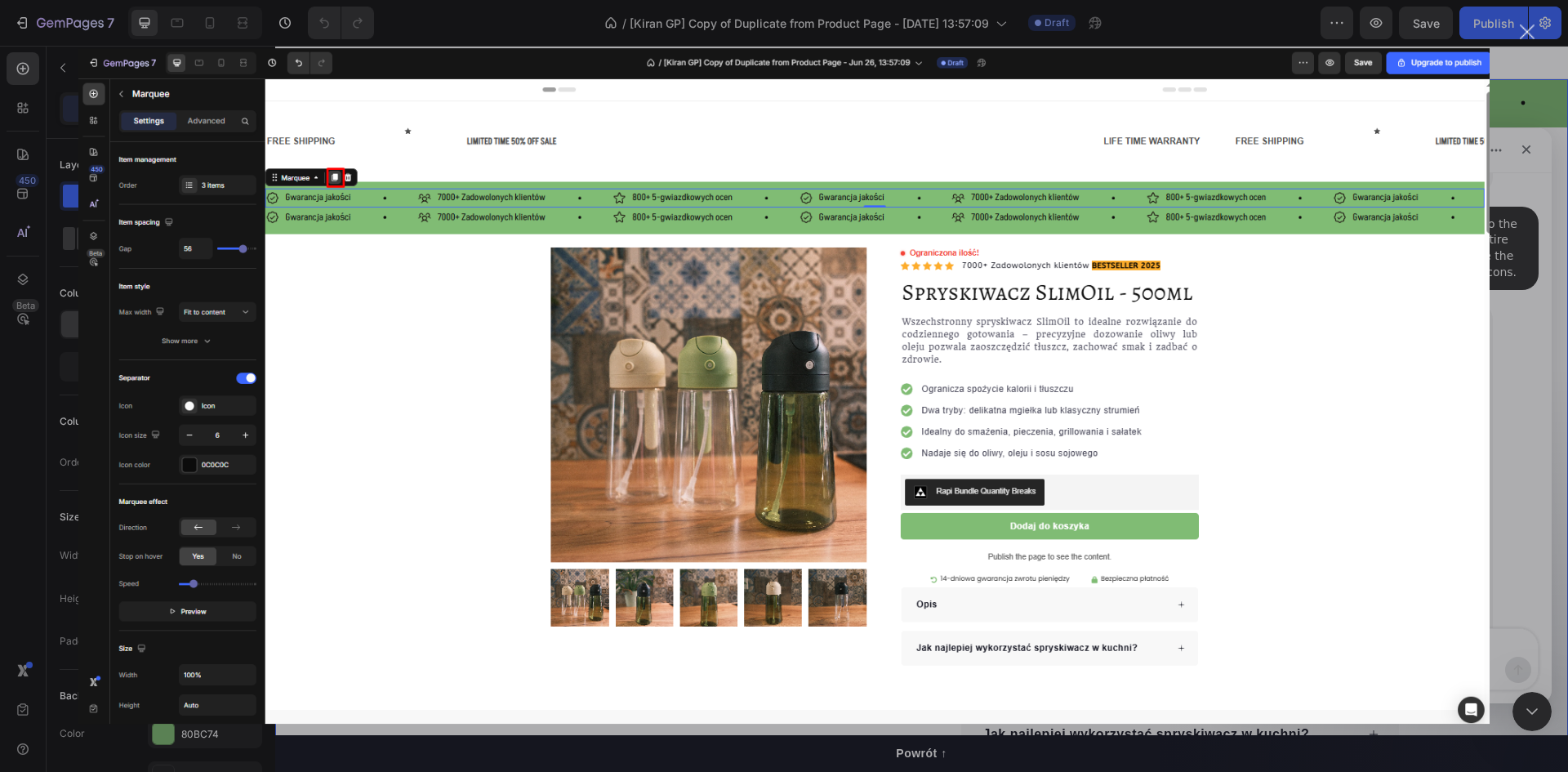
click at [1530, 331] on div "Intercom messenger" at bounding box center [784, 386] width 1568 height 772
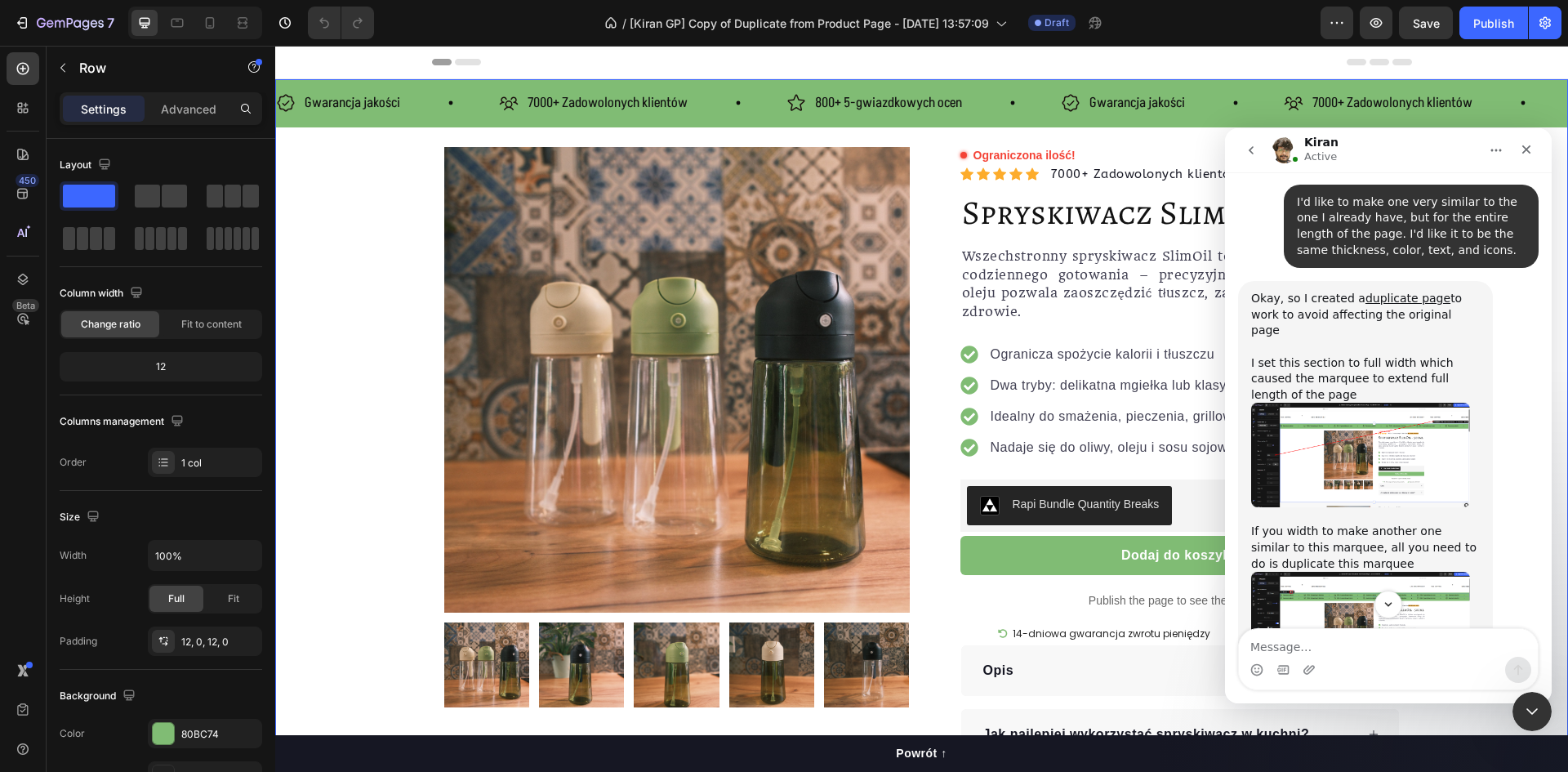
scroll to position [3241, 0]
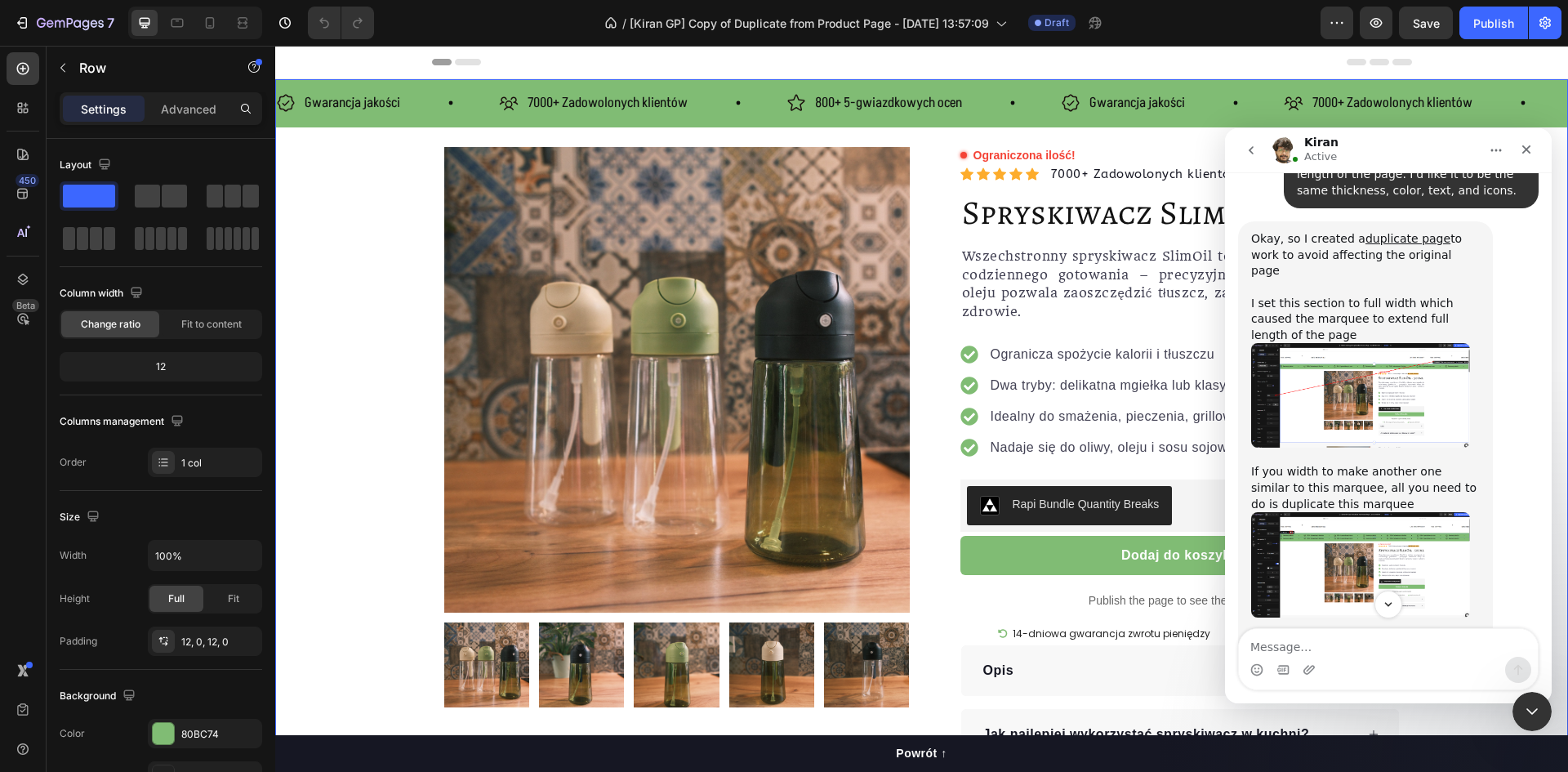
click at [1332, 698] on img "Kiran says…" at bounding box center [1361, 750] width 219 height 105
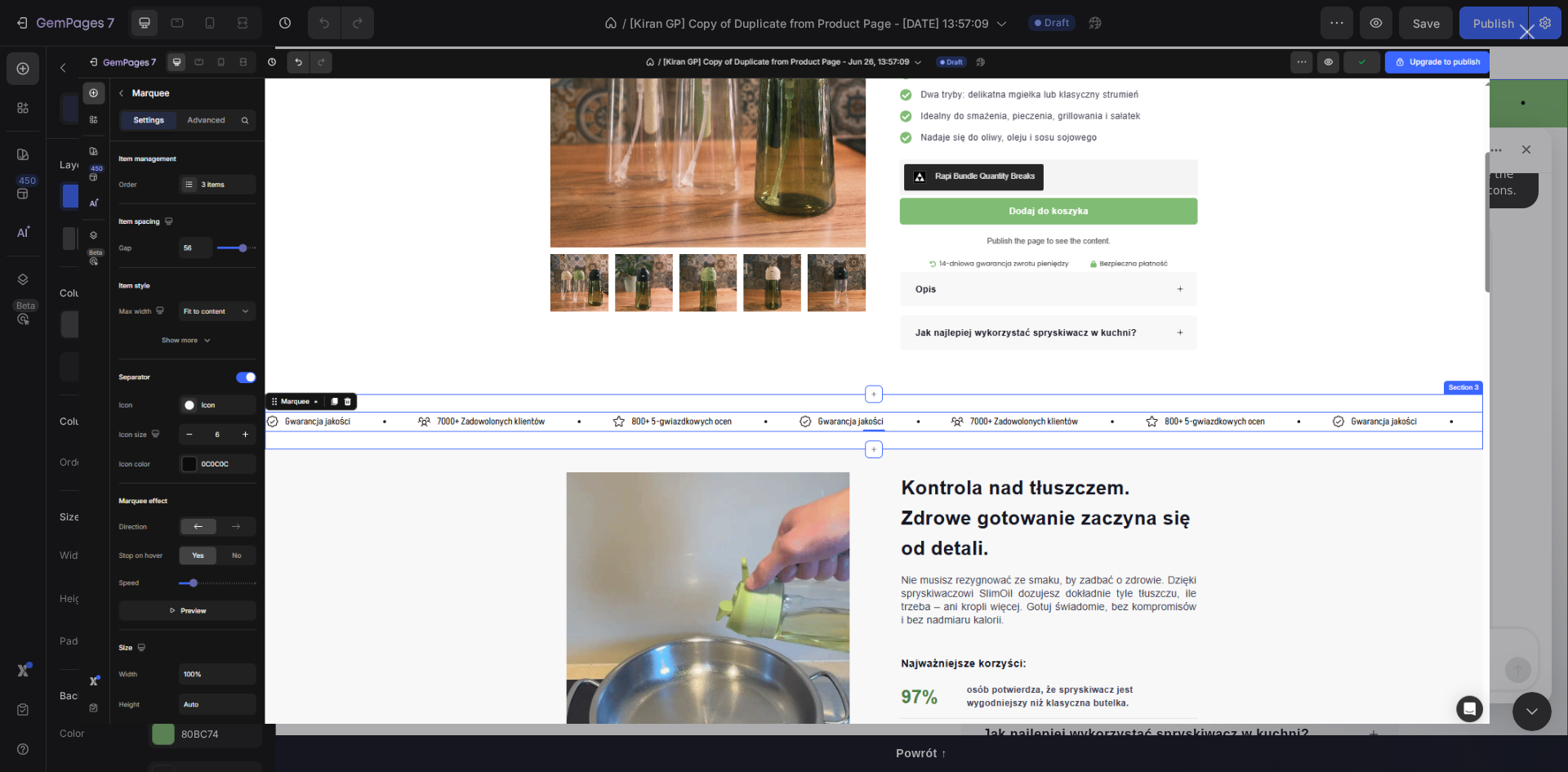
click at [1498, 397] on div "Intercom messenger" at bounding box center [784, 386] width 1568 height 772
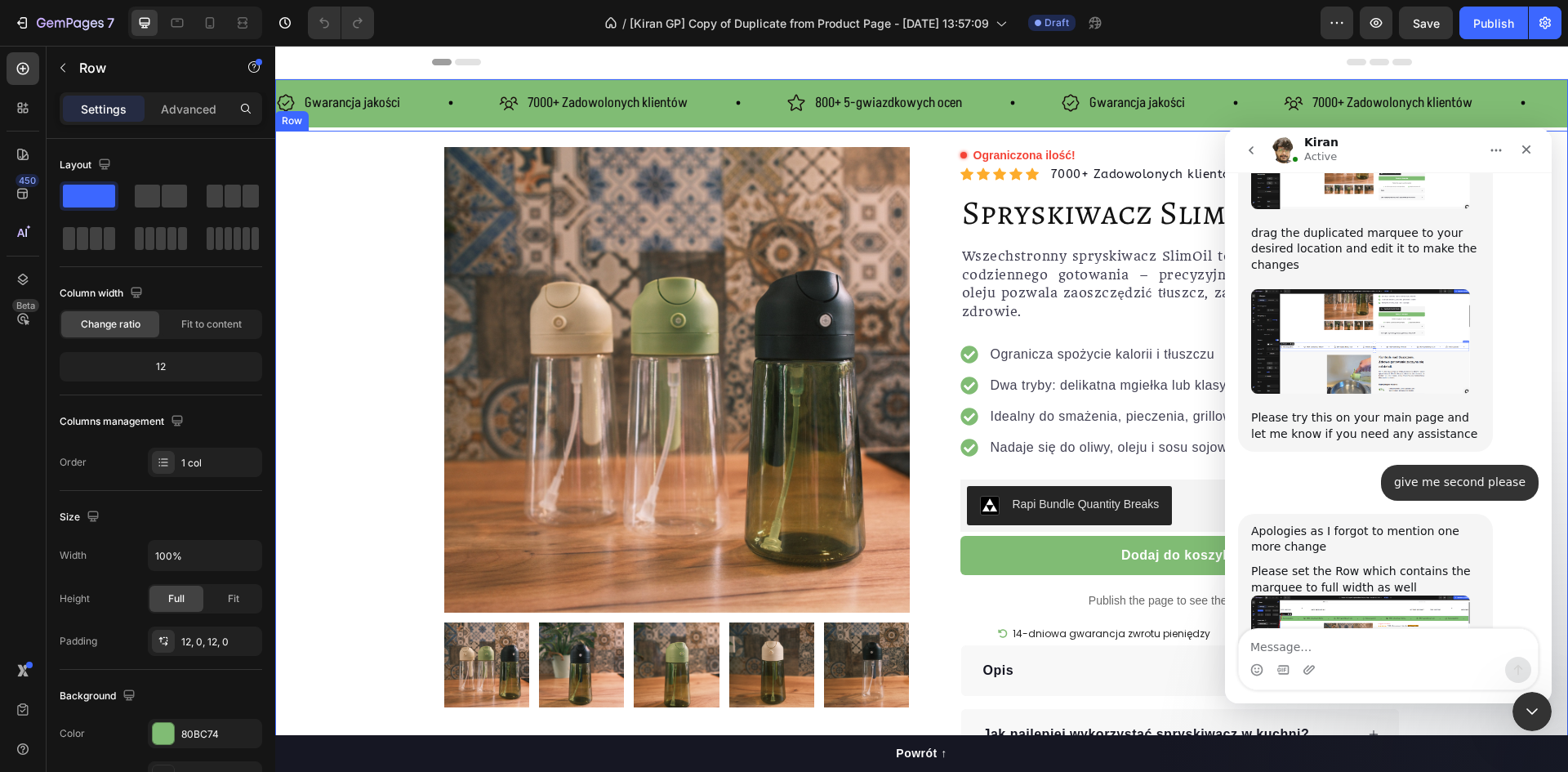
click at [348, 315] on div "Product Images Row Ograniczona ilość! Custom Code Icon Icon Icon Icon Icon Icon…" at bounding box center [921, 454] width 1293 height 614
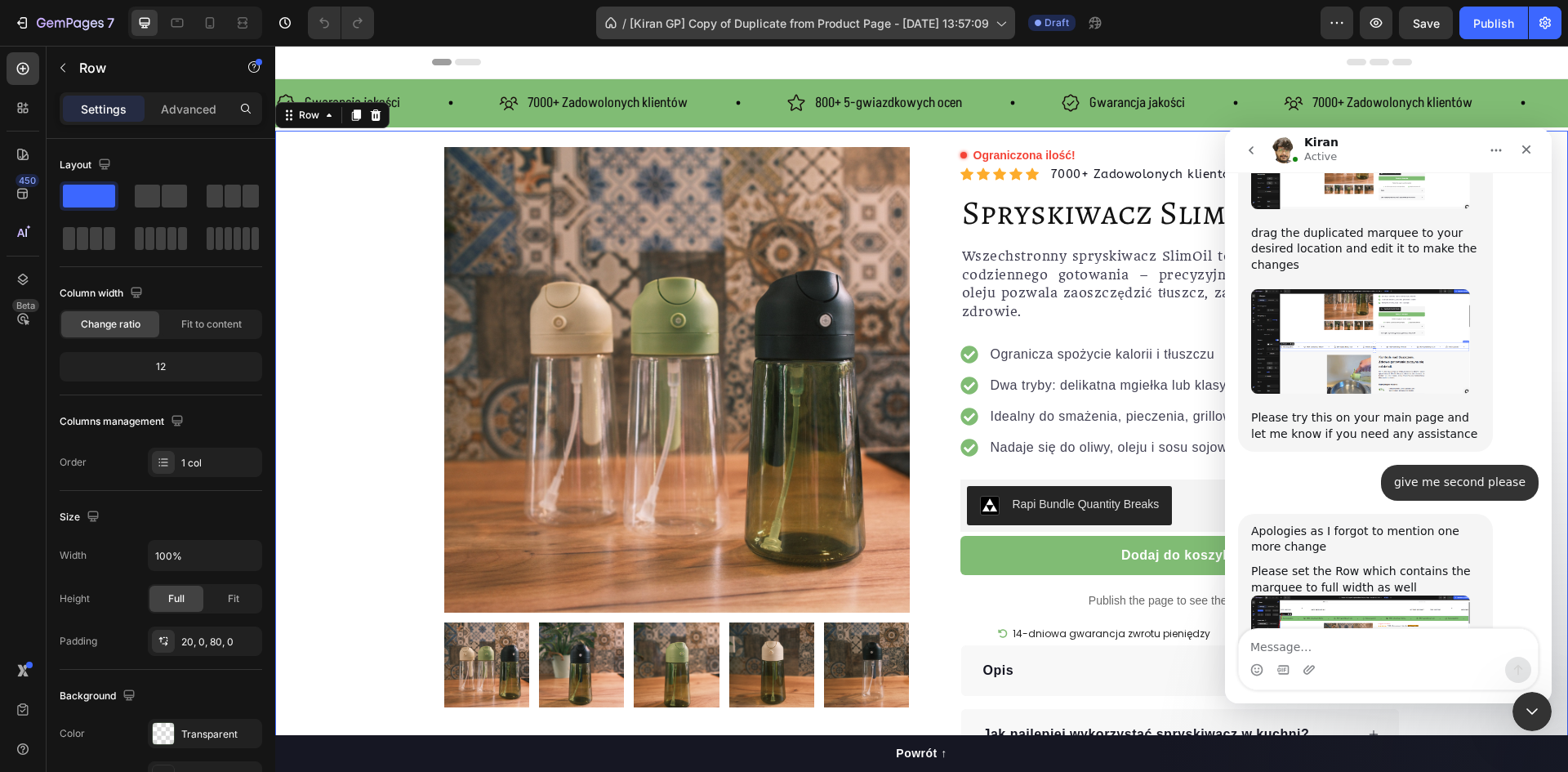
click at [658, 35] on div "/ [Kiran GP] Copy of Duplicate from Product Page - Jun 26, 13:57:09" at bounding box center [805, 22] width 419 height 33
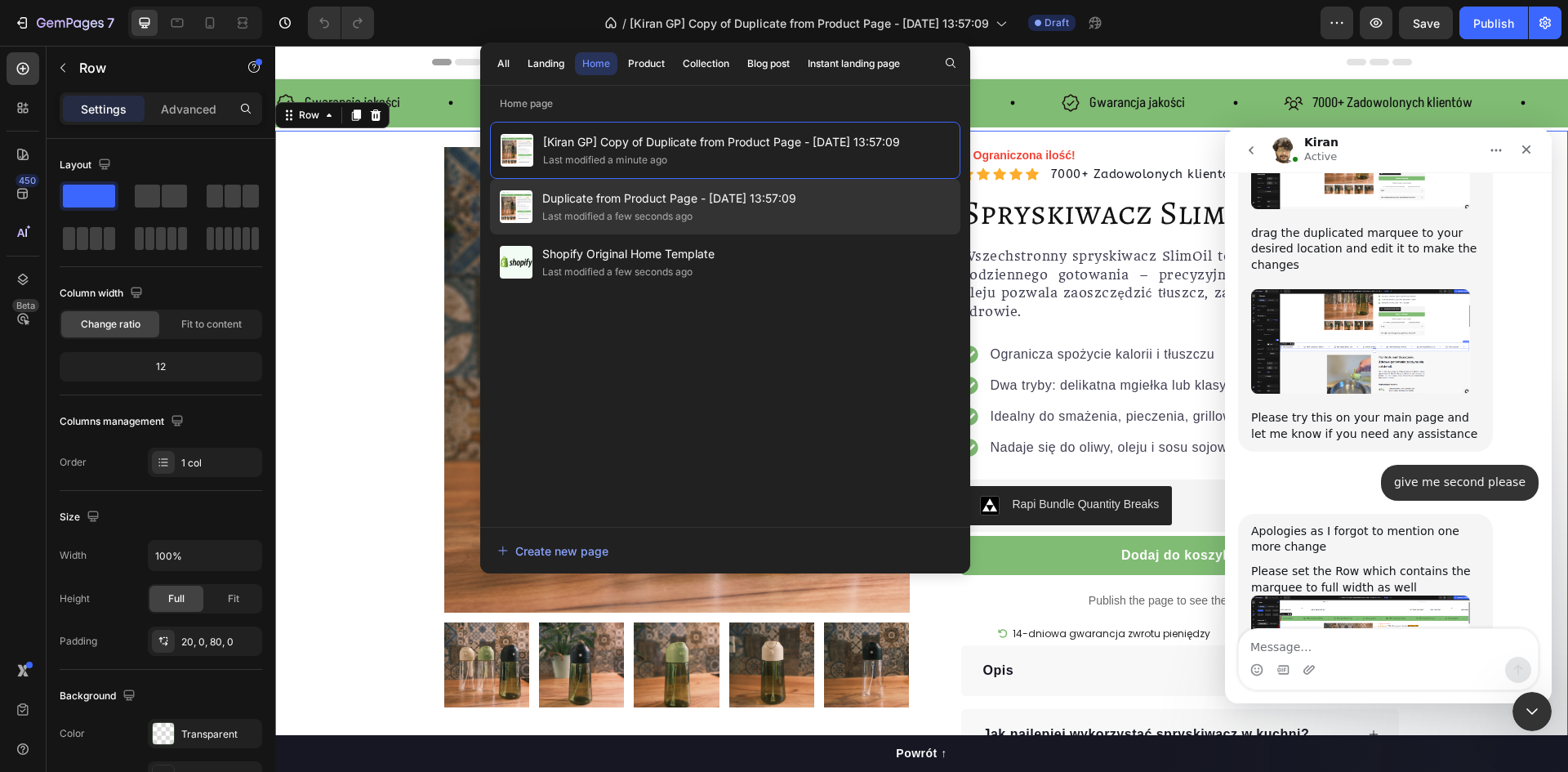
click at [633, 194] on span "Duplicate from Product Page - [DATE] 13:57:09" at bounding box center [669, 198] width 254 height 20
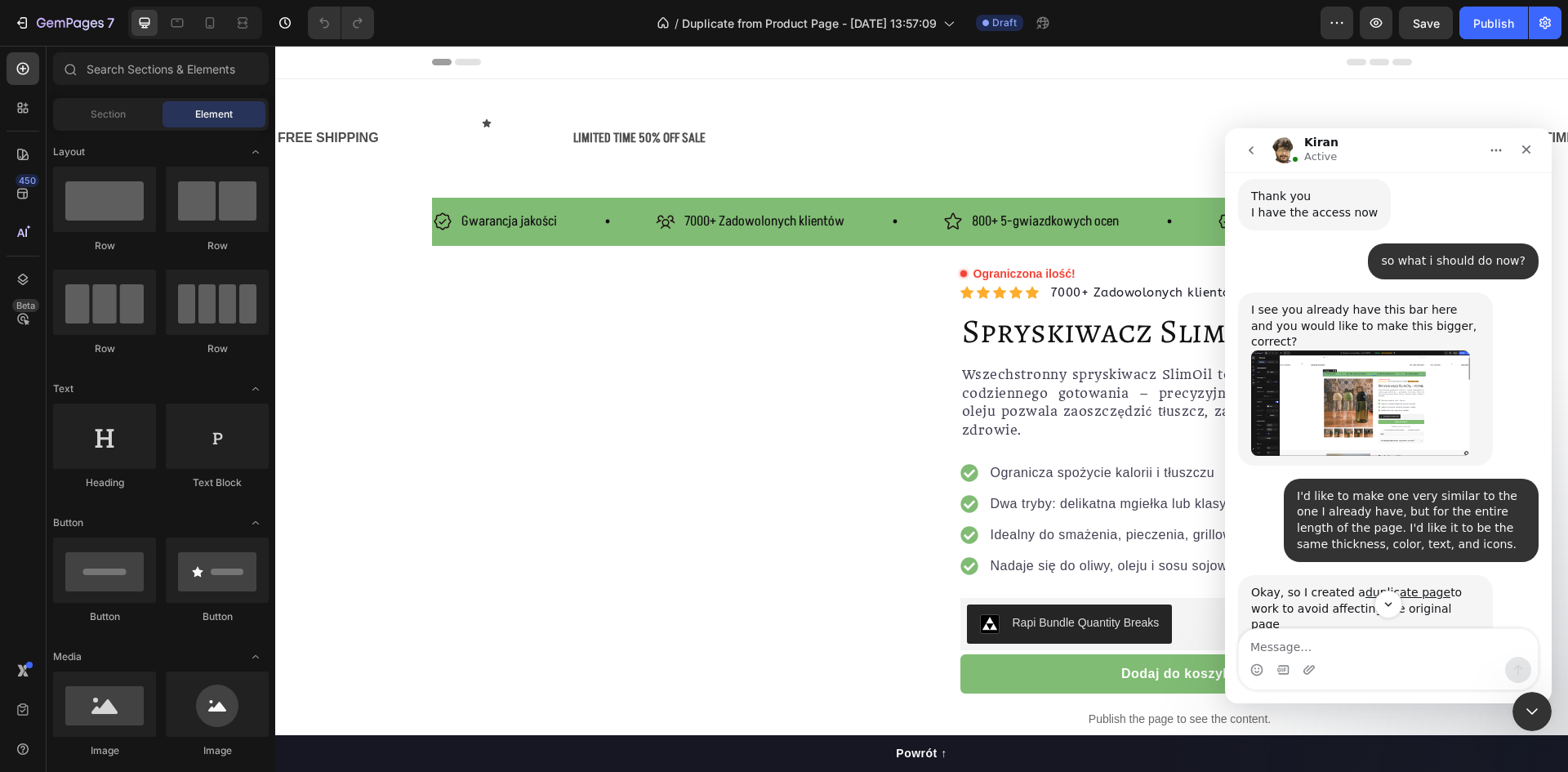
scroll to position [2915, 0]
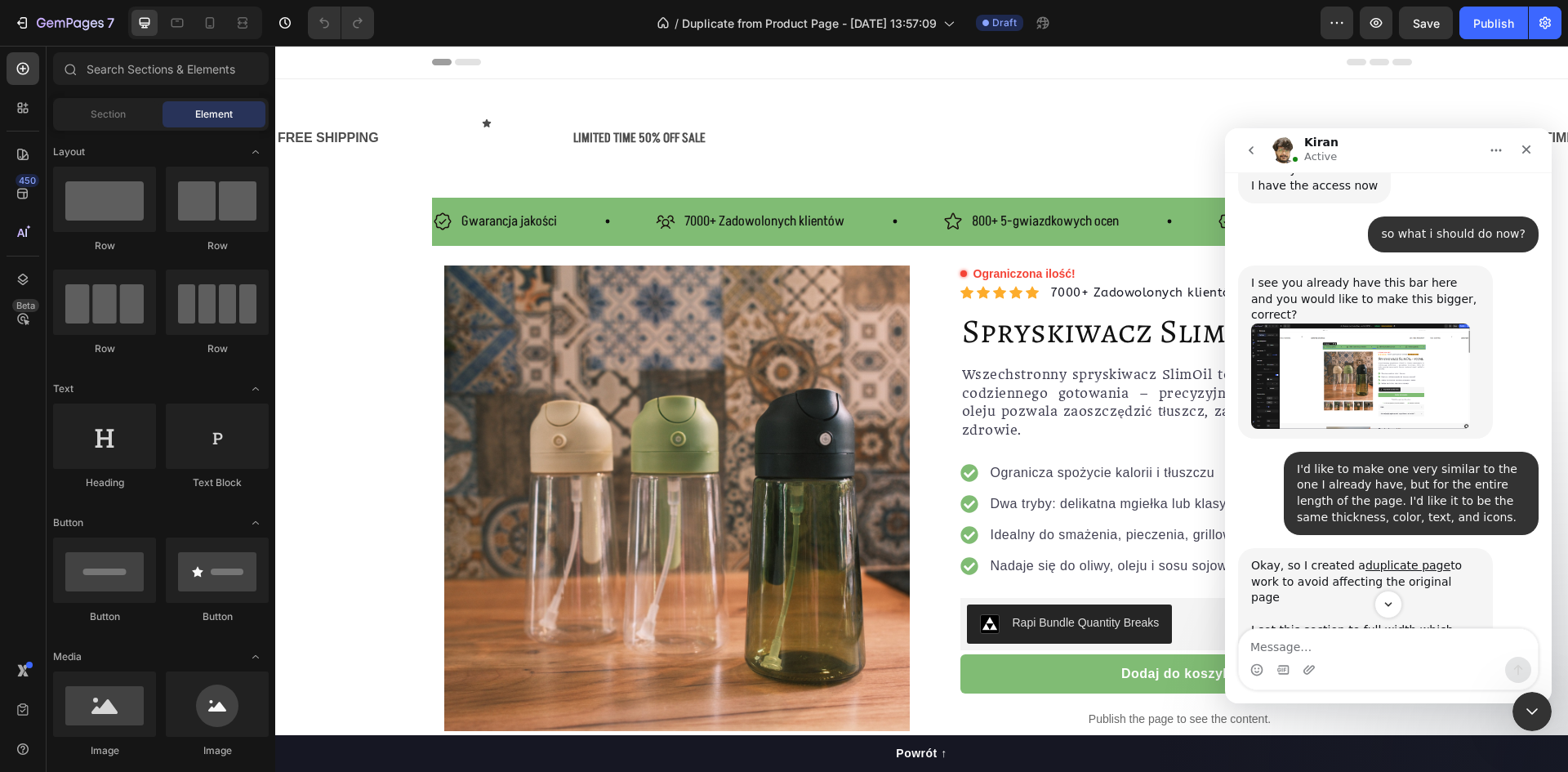
click at [1337, 323] on img "Kiran says…" at bounding box center [1361, 376] width 219 height 105
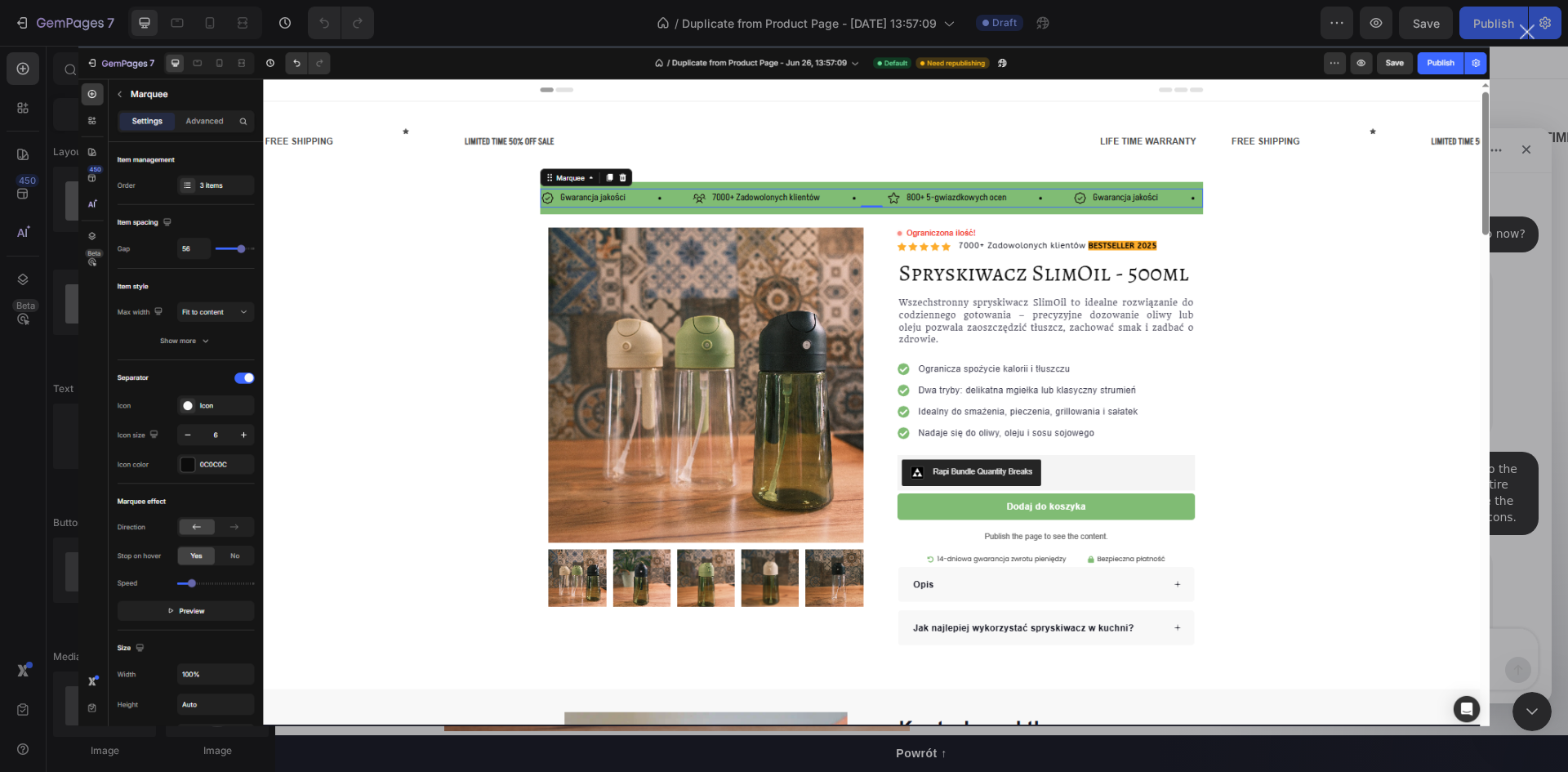
click at [1488, 264] on img "Close" at bounding box center [784, 385] width 1412 height 680
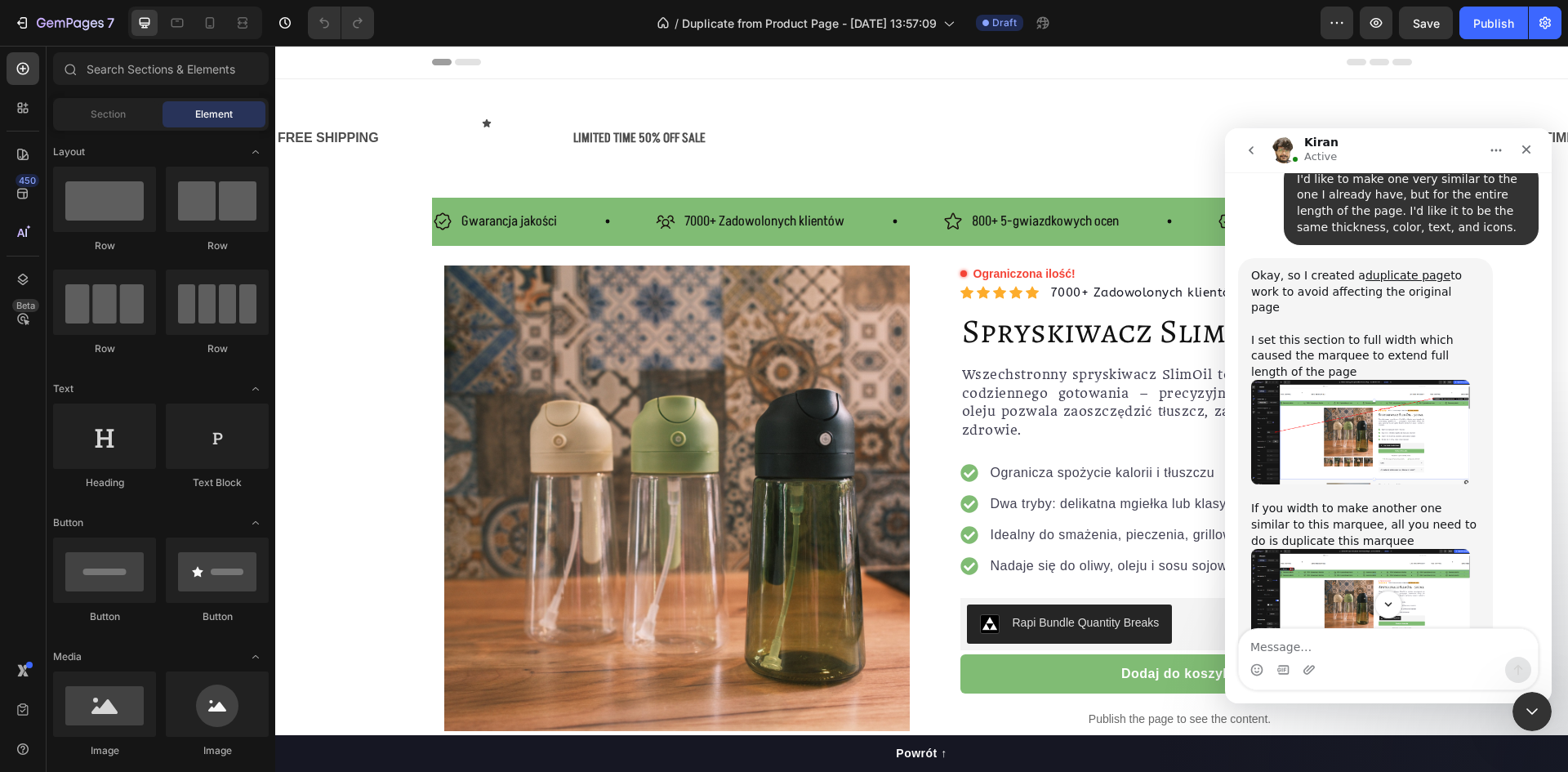
scroll to position [3159, 0]
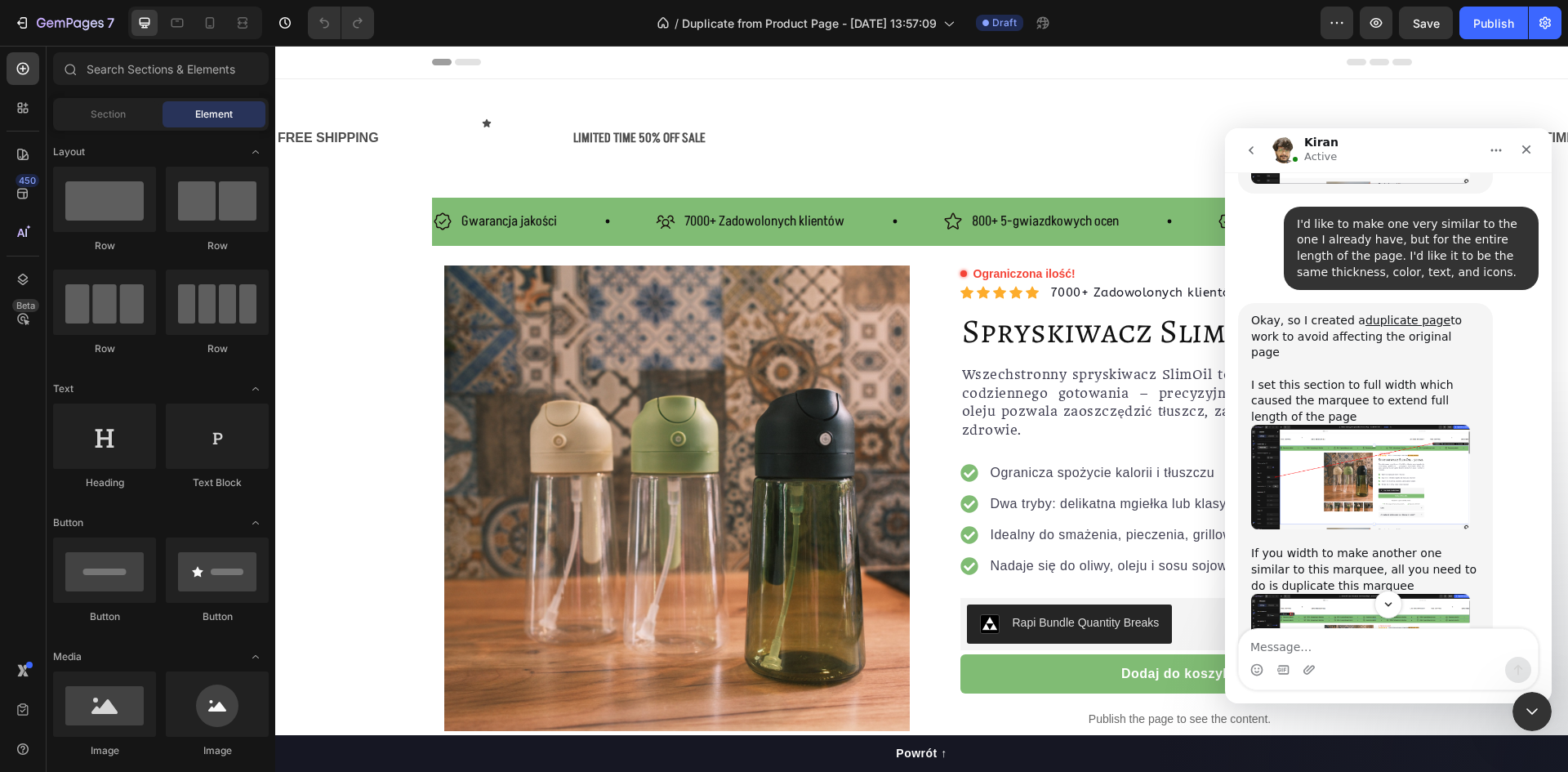
click at [1321, 424] on img "Kiran says…" at bounding box center [1361, 476] width 219 height 105
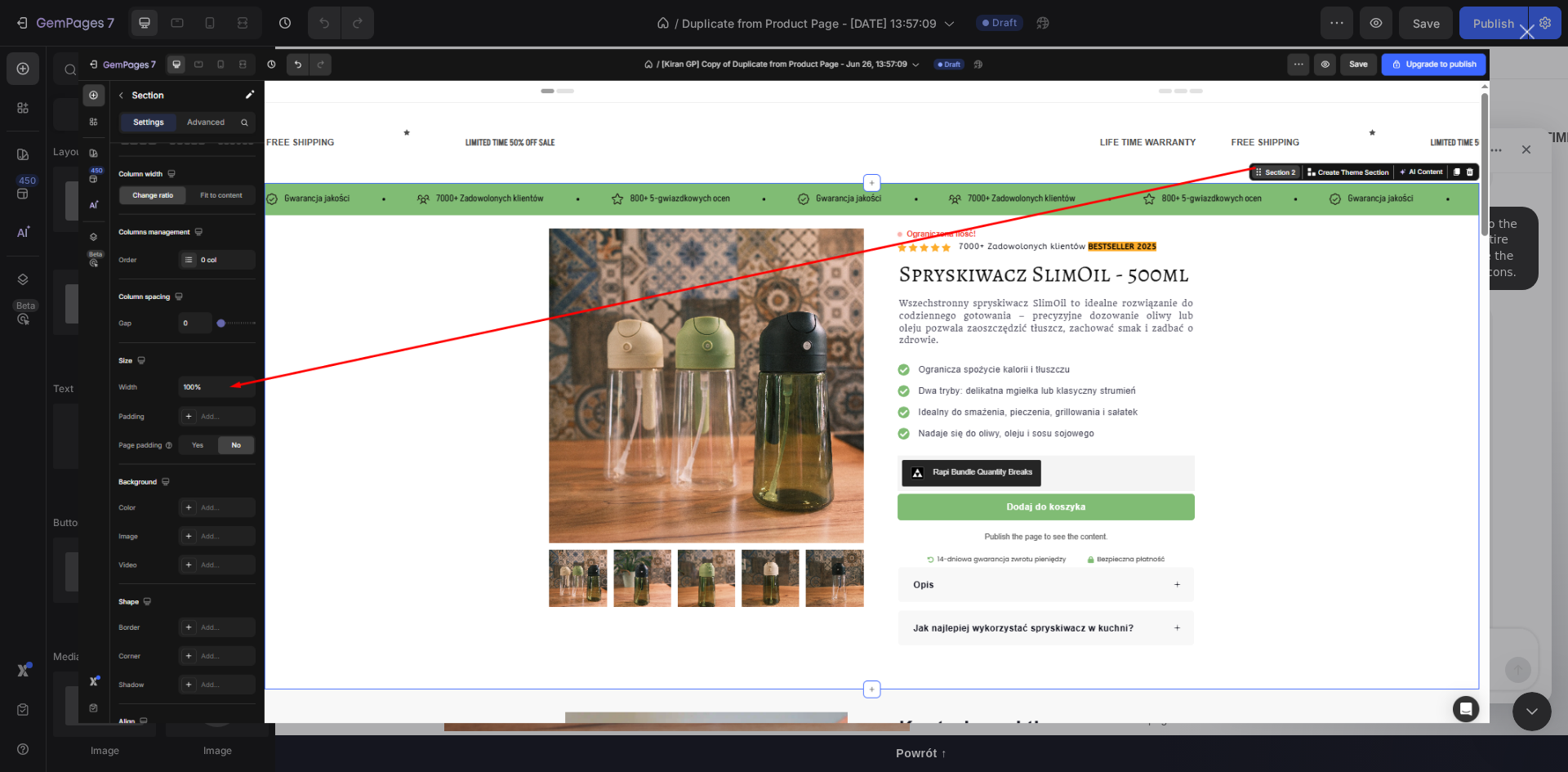
click at [1534, 289] on div "Intercom messenger" at bounding box center [784, 386] width 1568 height 772
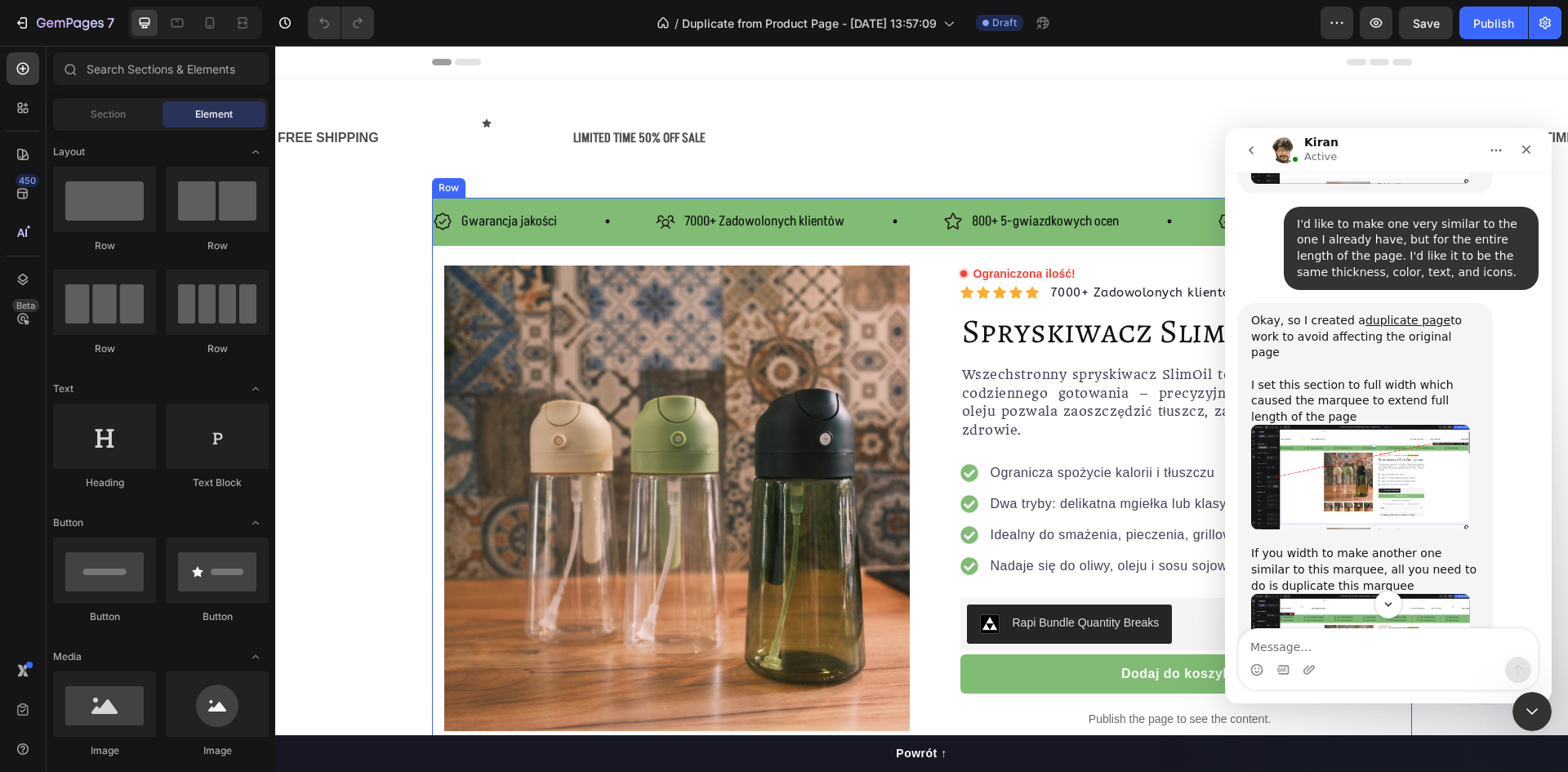
click at [855, 236] on div "Gwarancja jakości Item List 7000+ Zadowolonych klientów Item List 800+ 5-gwiazd…" at bounding box center [922, 222] width 980 height 48
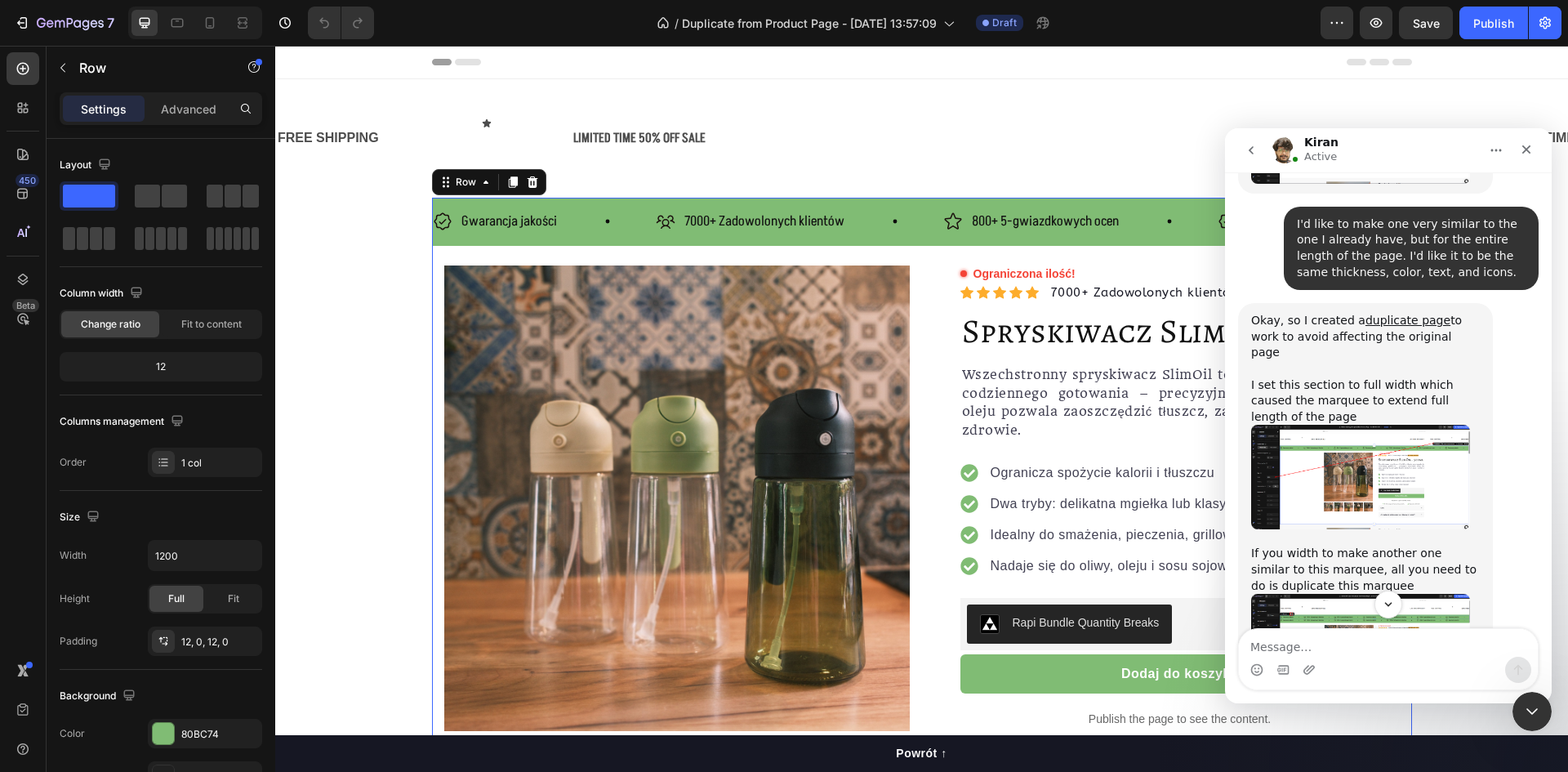
click at [879, 243] on div "Gwarancja jakości Item List 7000+ Zadowolonych klientów Item List 800+ 5-gwiazd…" at bounding box center [922, 222] width 980 height 48
click at [452, 186] on div "Row" at bounding box center [465, 182] width 27 height 14
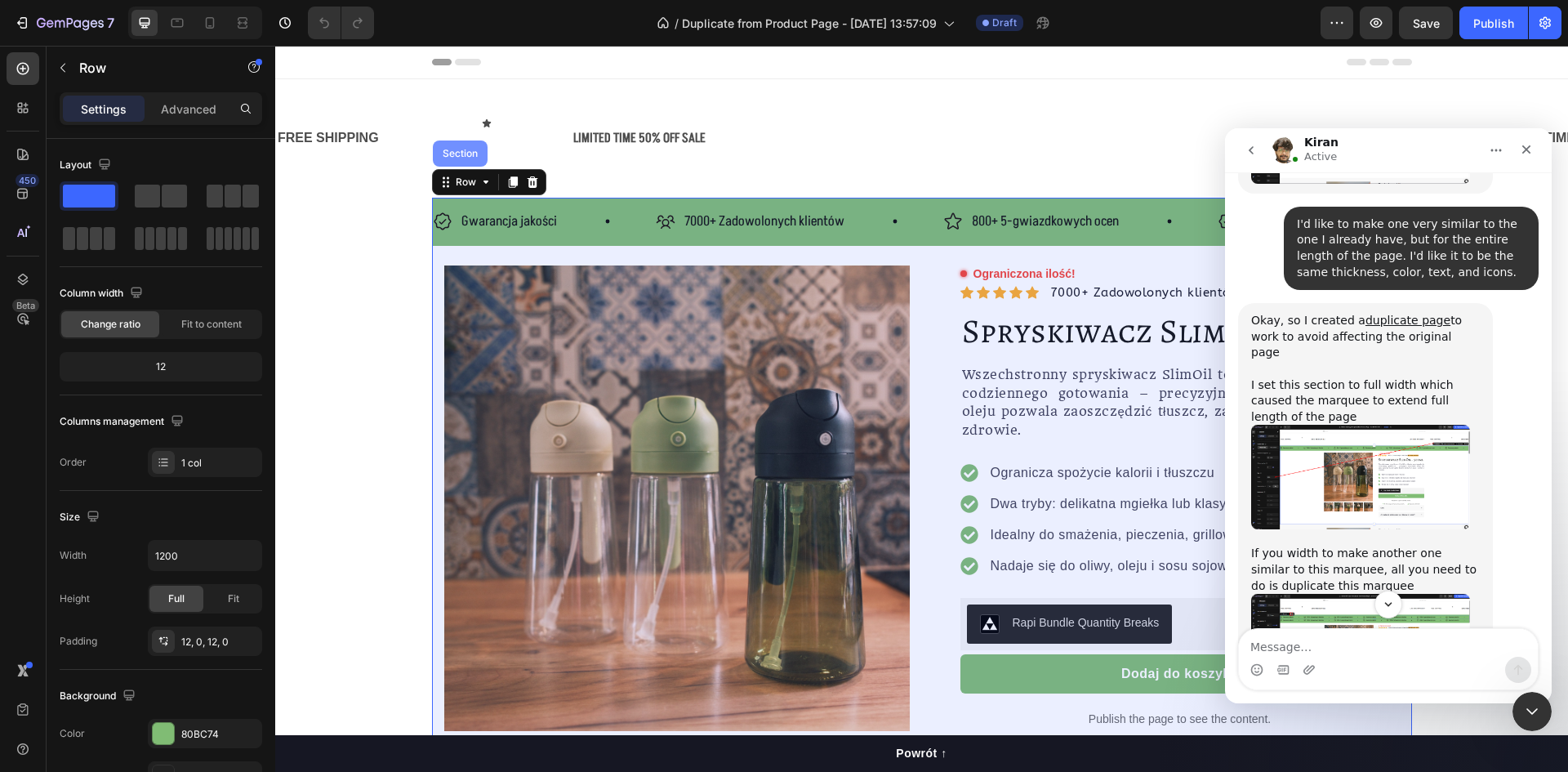
click at [460, 154] on div "Section" at bounding box center [460, 153] width 42 height 10
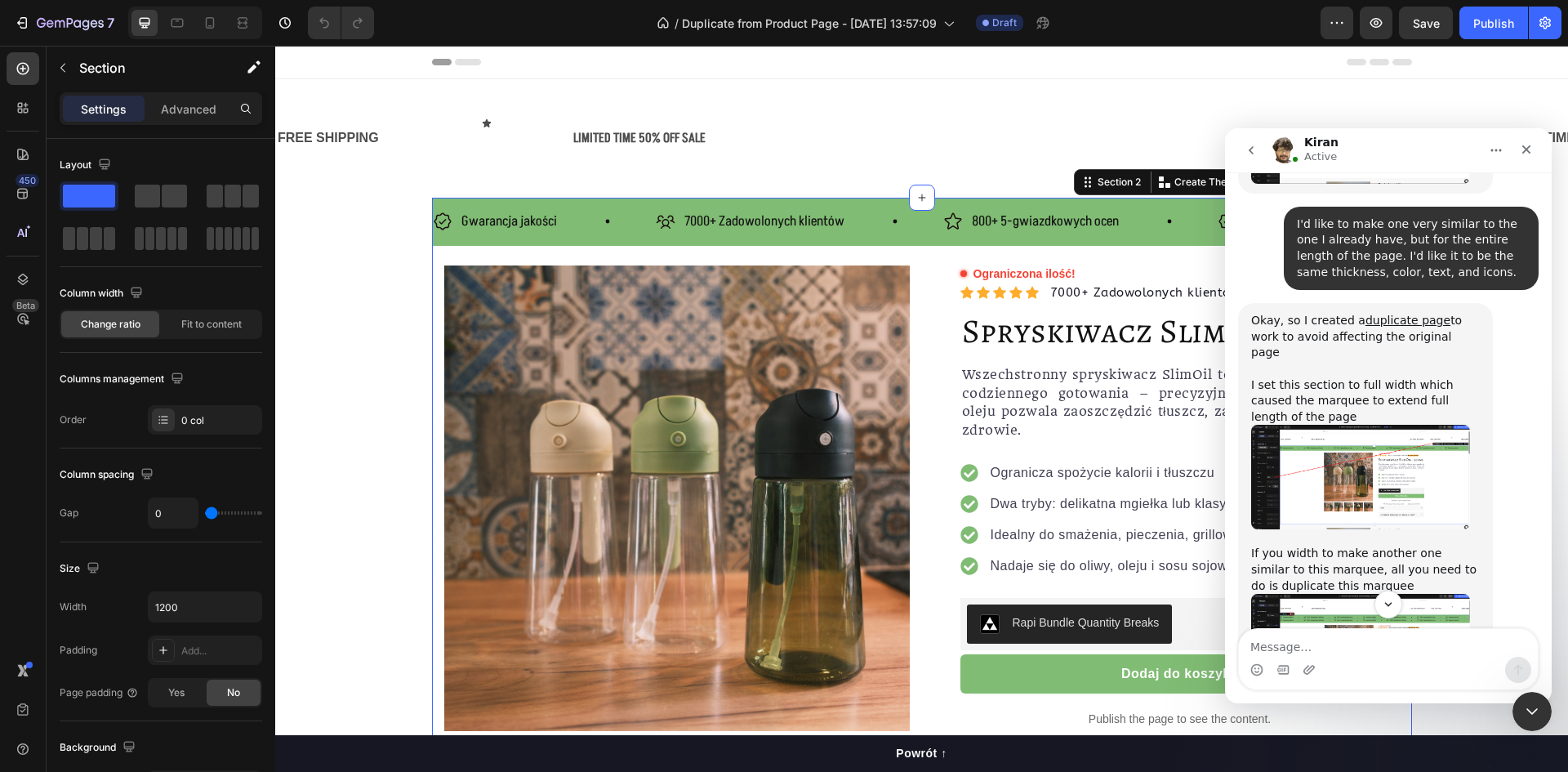
click at [1494, 147] on icon "Home" at bounding box center [1496, 150] width 13 height 13
click at [1313, 113] on div "FREE SHIPPING Text Block Text Block Icon Row LIMITED TIME 50% OFF SALE Text Blo…" at bounding box center [921, 138] width 1293 height 66
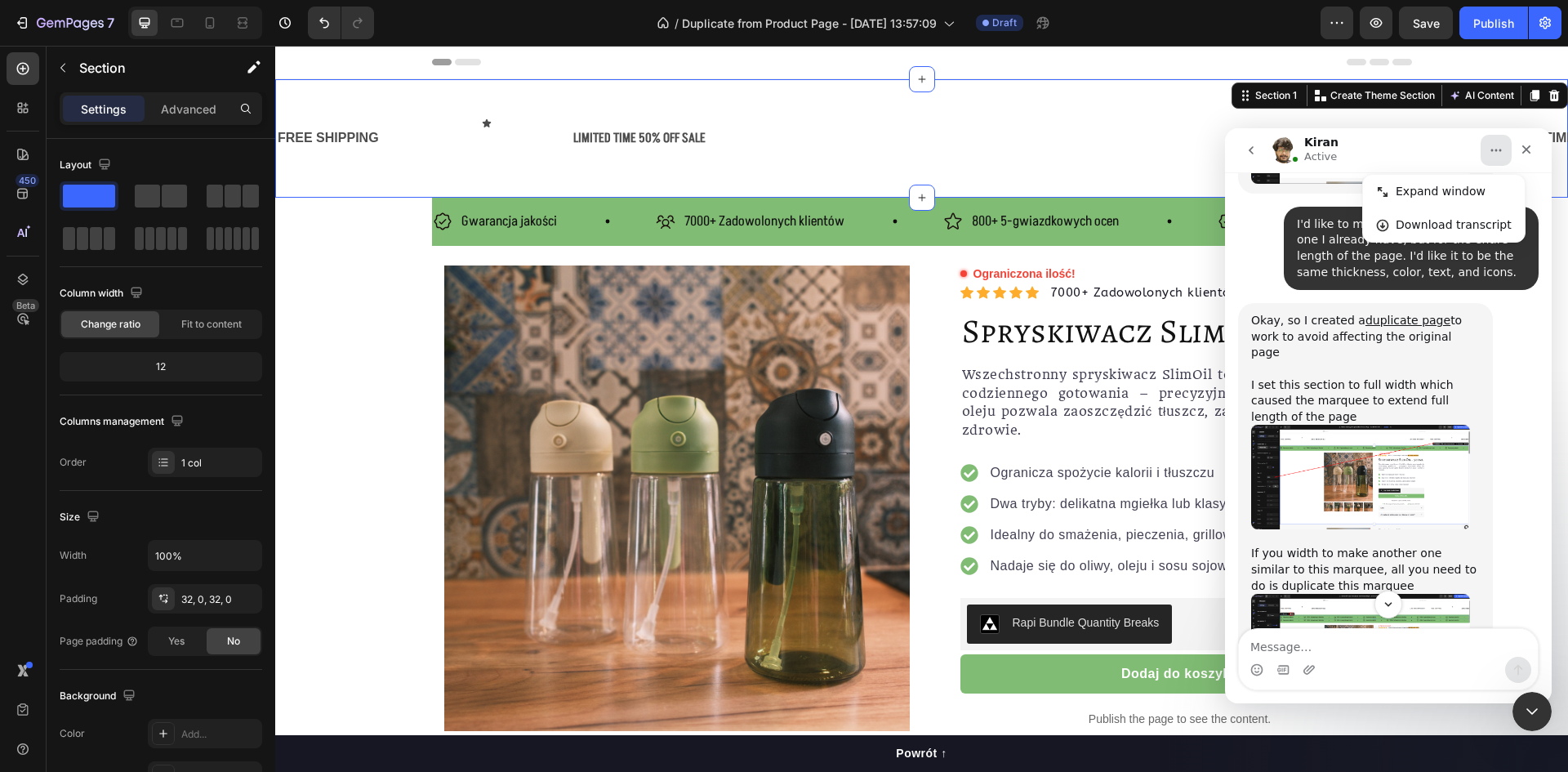
click at [1156, 190] on div "FREE SHIPPING Text Block Text Block Icon Row LIMITED TIME 50% OFF SALE Text Blo…" at bounding box center [921, 138] width 1293 height 119
click at [1056, 207] on div "800+ 5-gwiazdkowych ocen" at bounding box center [1045, 222] width 152 height 29
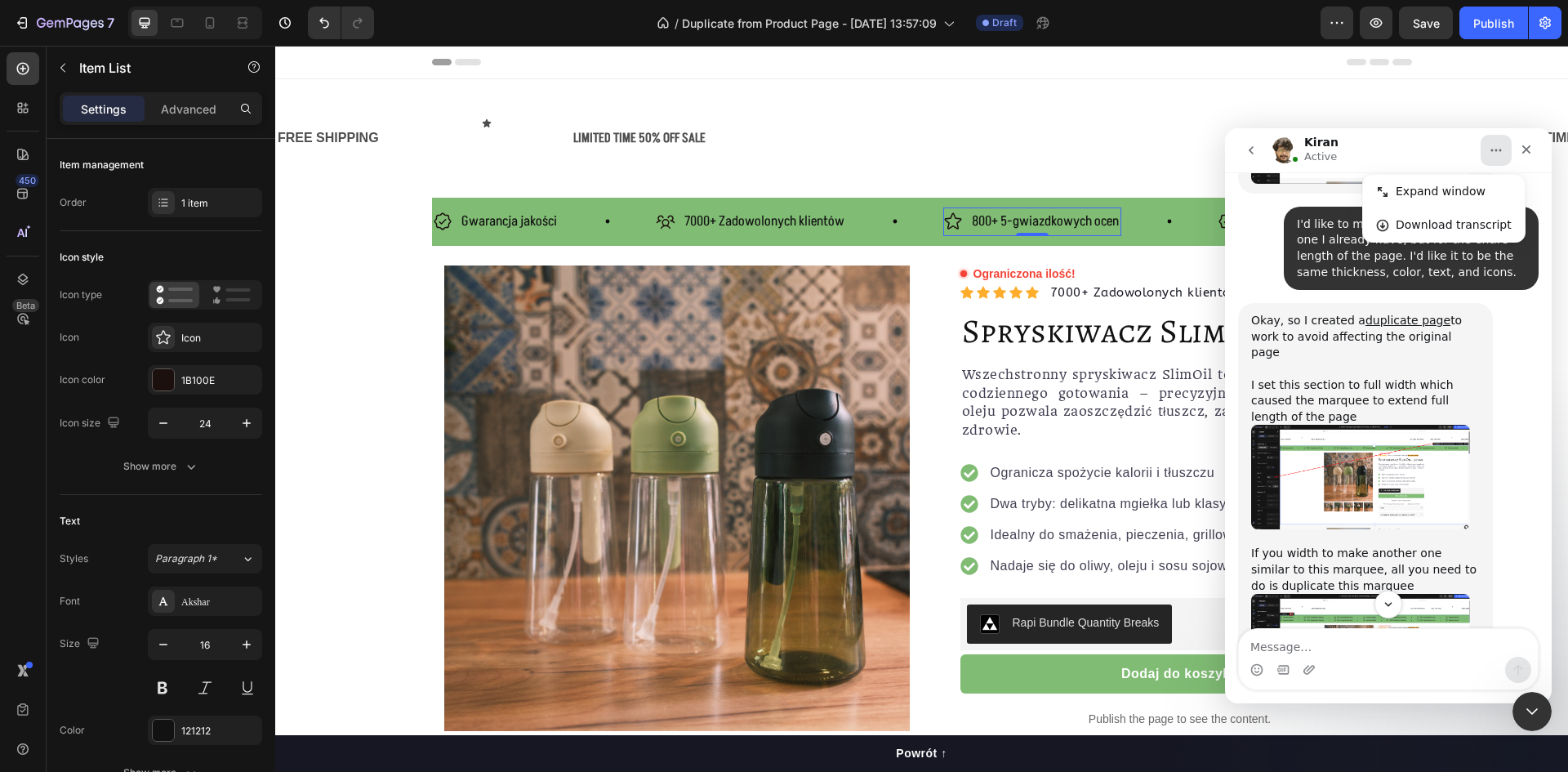
click at [1079, 198] on div "Gwarancja jakości Item List 7000+ Zadowolonych klientów Item List 800+ 5-gwiazd…" at bounding box center [922, 222] width 980 height 48
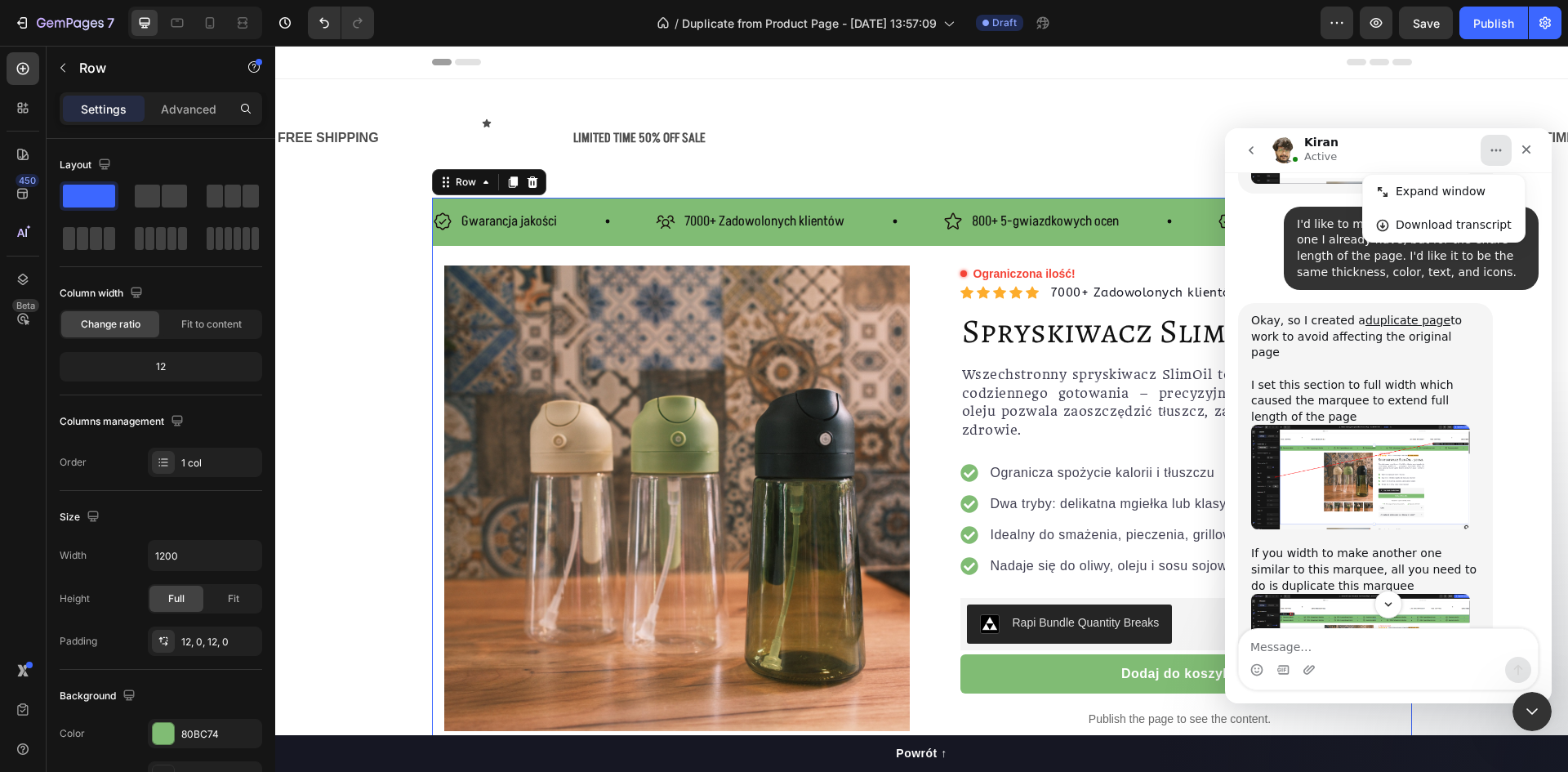
click at [1082, 201] on div "Gwarancja jakości Item List 7000+ Zadowolonych klientów Item List 800+ 5-gwiazd…" at bounding box center [922, 222] width 980 height 48
click at [465, 186] on div "Row" at bounding box center [465, 182] width 27 height 14
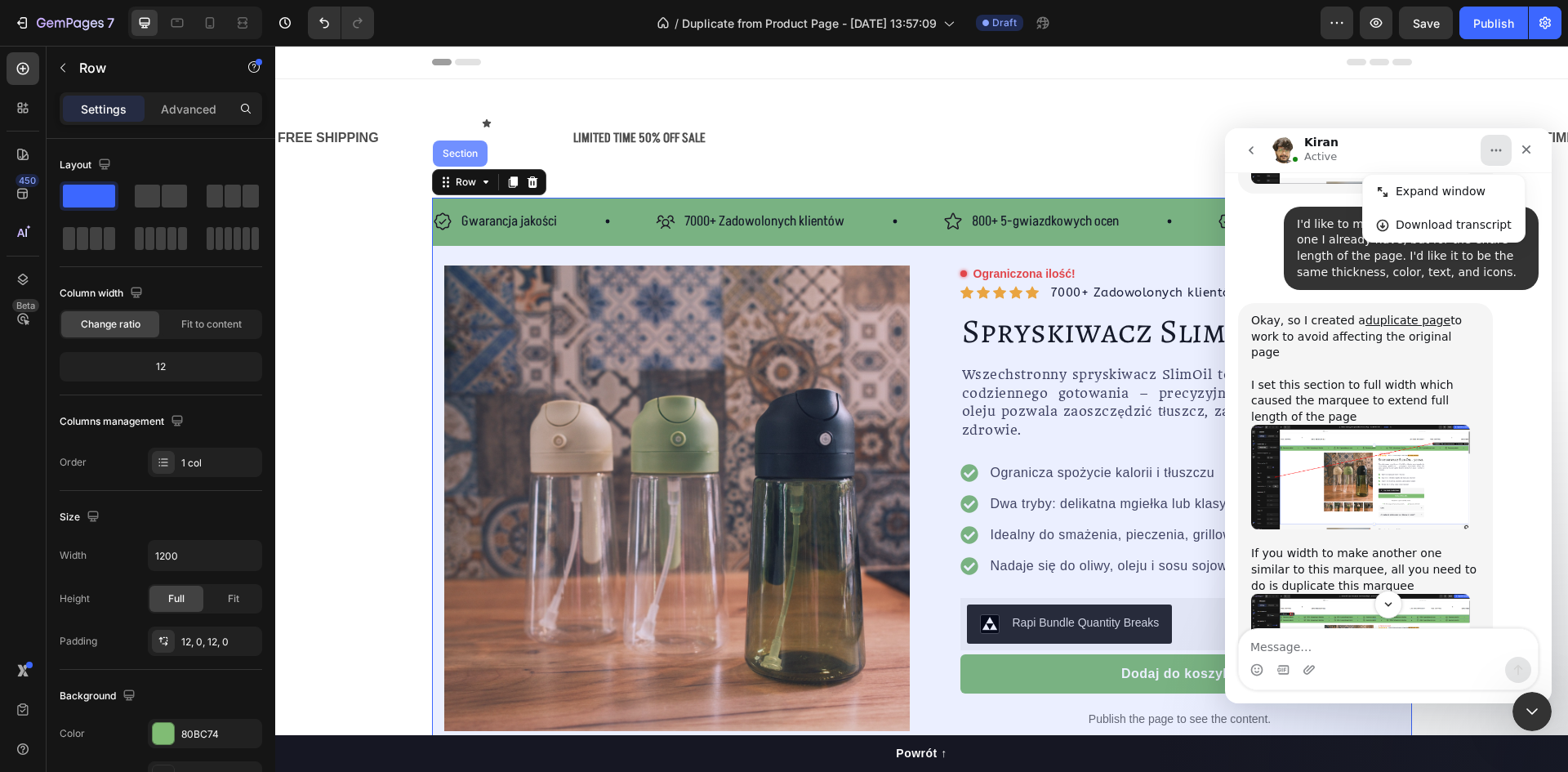
click at [463, 154] on div "Section" at bounding box center [460, 153] width 42 height 10
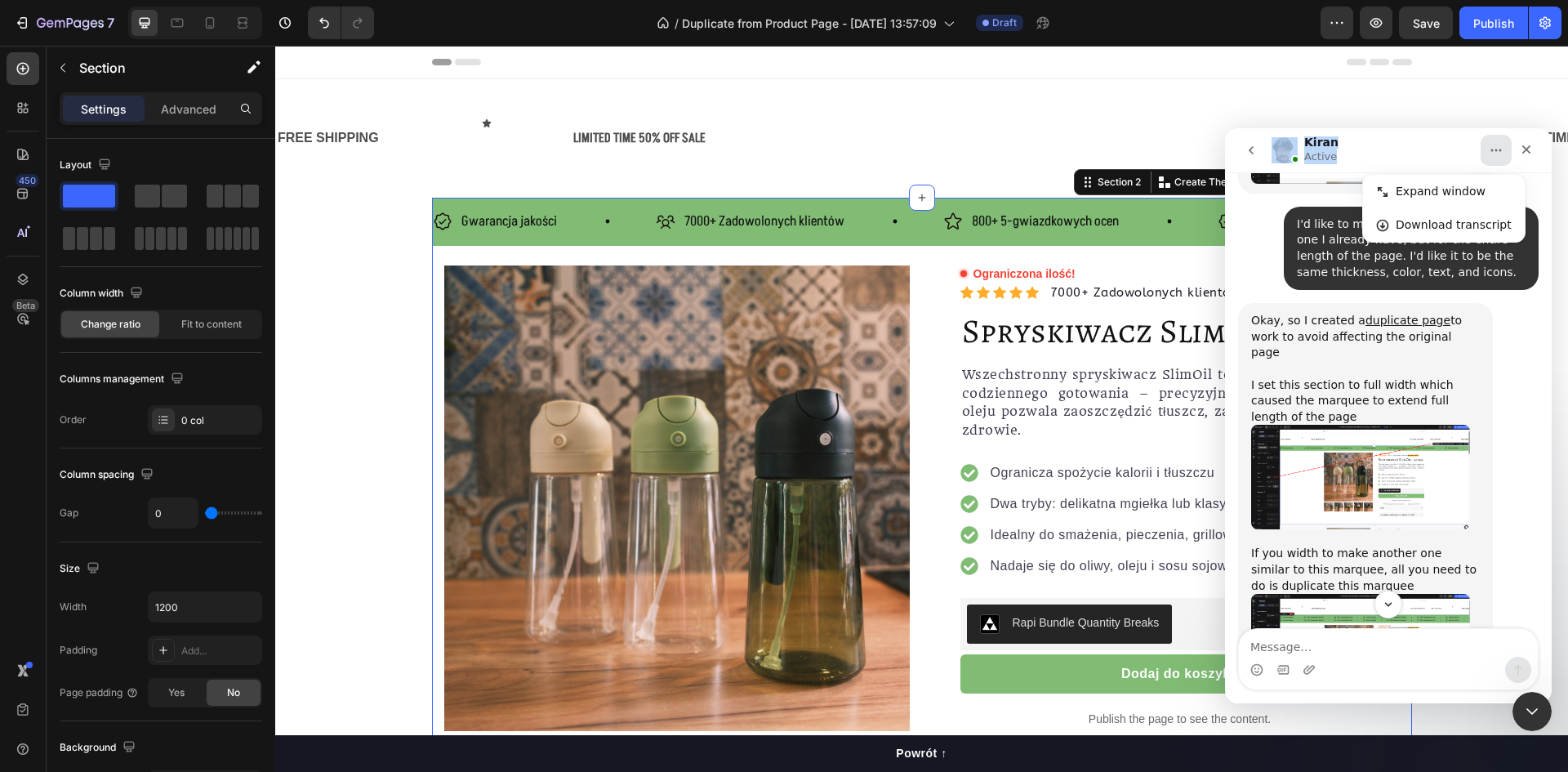
drag, startPoint x: 1377, startPoint y: 147, endPoint x: 1235, endPoint y: 166, distance: 143.3
click at [1235, 166] on nav "Kiran Active Expand window Download transcript" at bounding box center [1388, 150] width 327 height 44
click at [1530, 709] on icon "Close Intercom Messenger" at bounding box center [1530, 709] width 20 height 20
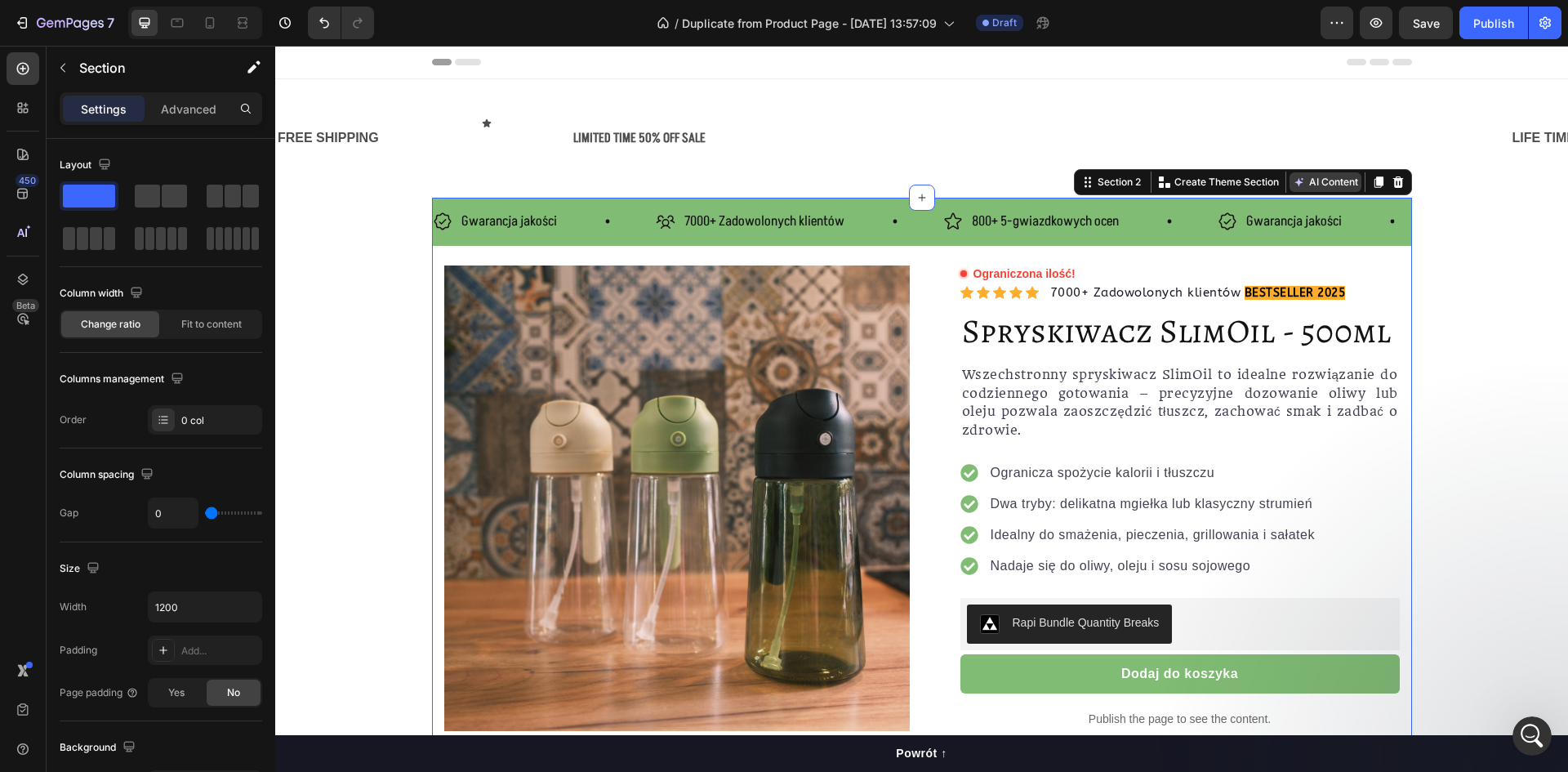
scroll to position [3713, 0]
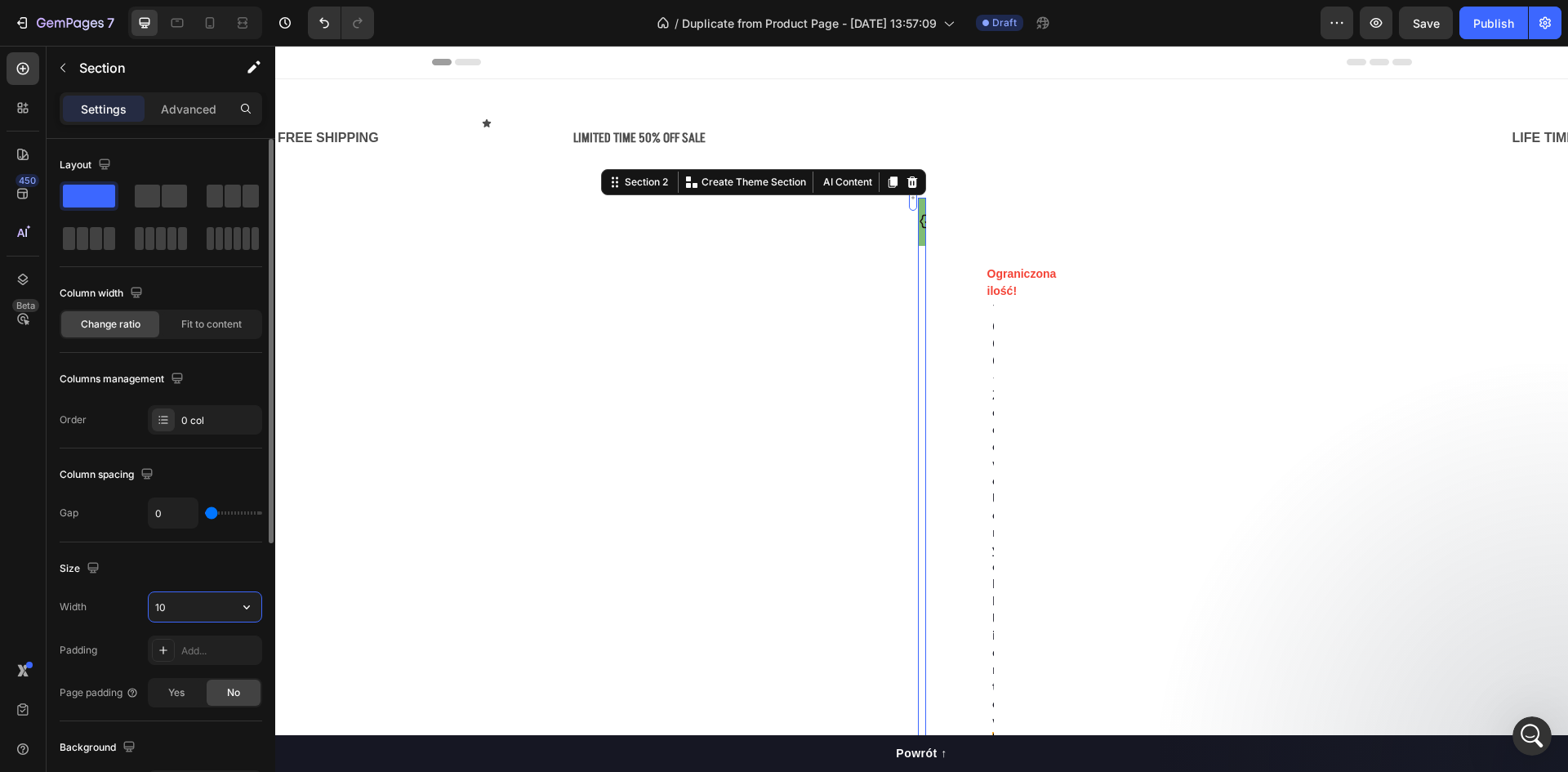
type input "1"
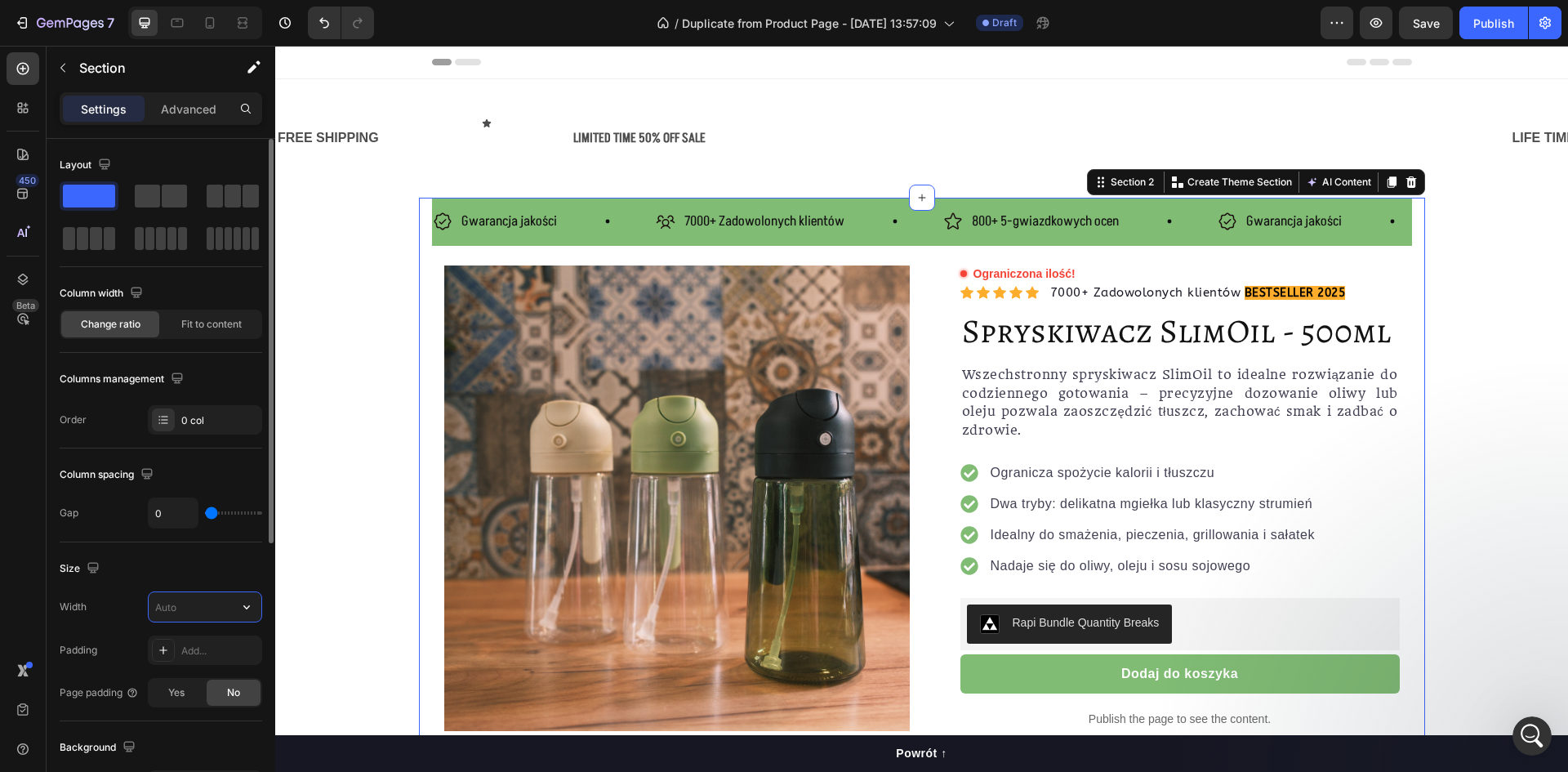
click at [231, 617] on input "text" at bounding box center [205, 607] width 113 height 29
click at [247, 612] on icon "button" at bounding box center [247, 607] width 16 height 16
click at [206, 650] on p "Full 100%" at bounding box center [201, 649] width 93 height 14
type input "100%"
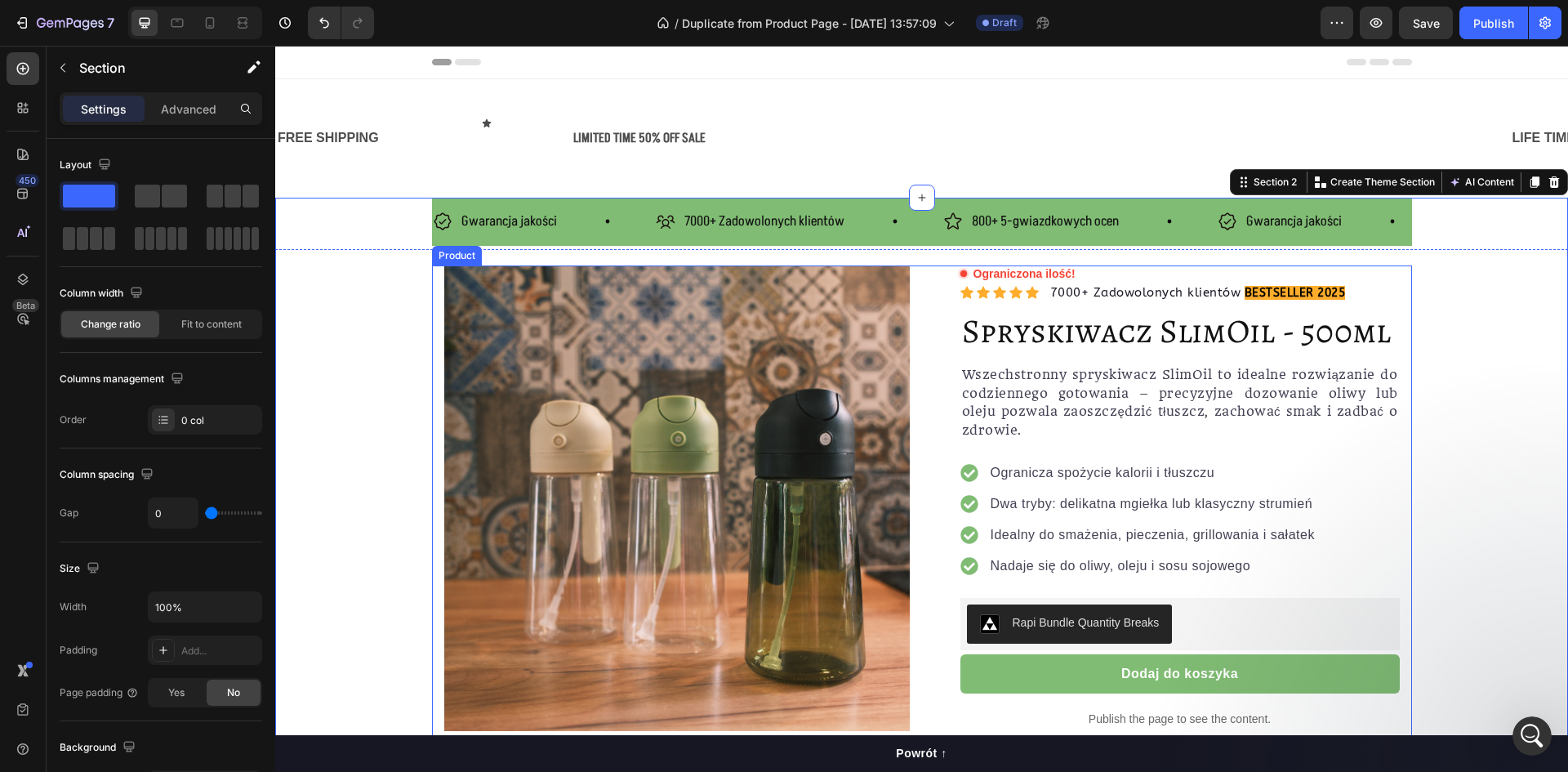
click at [337, 300] on div "Product Images Row Ograniczona ilość! Custom Code Icon Icon Icon Icon Icon Icon…" at bounding box center [921, 572] width 1293 height 614
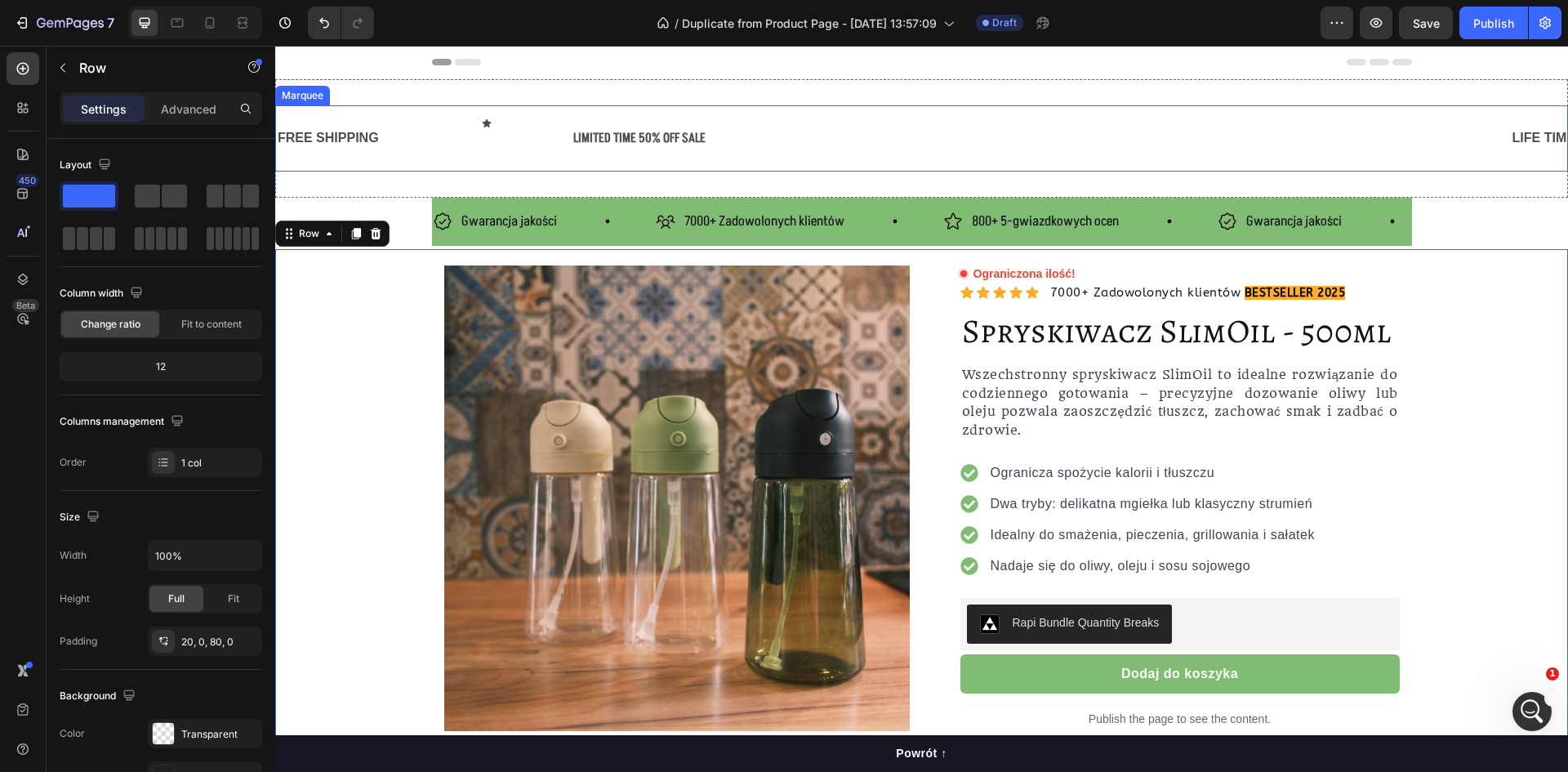
scroll to position [3983, 0]
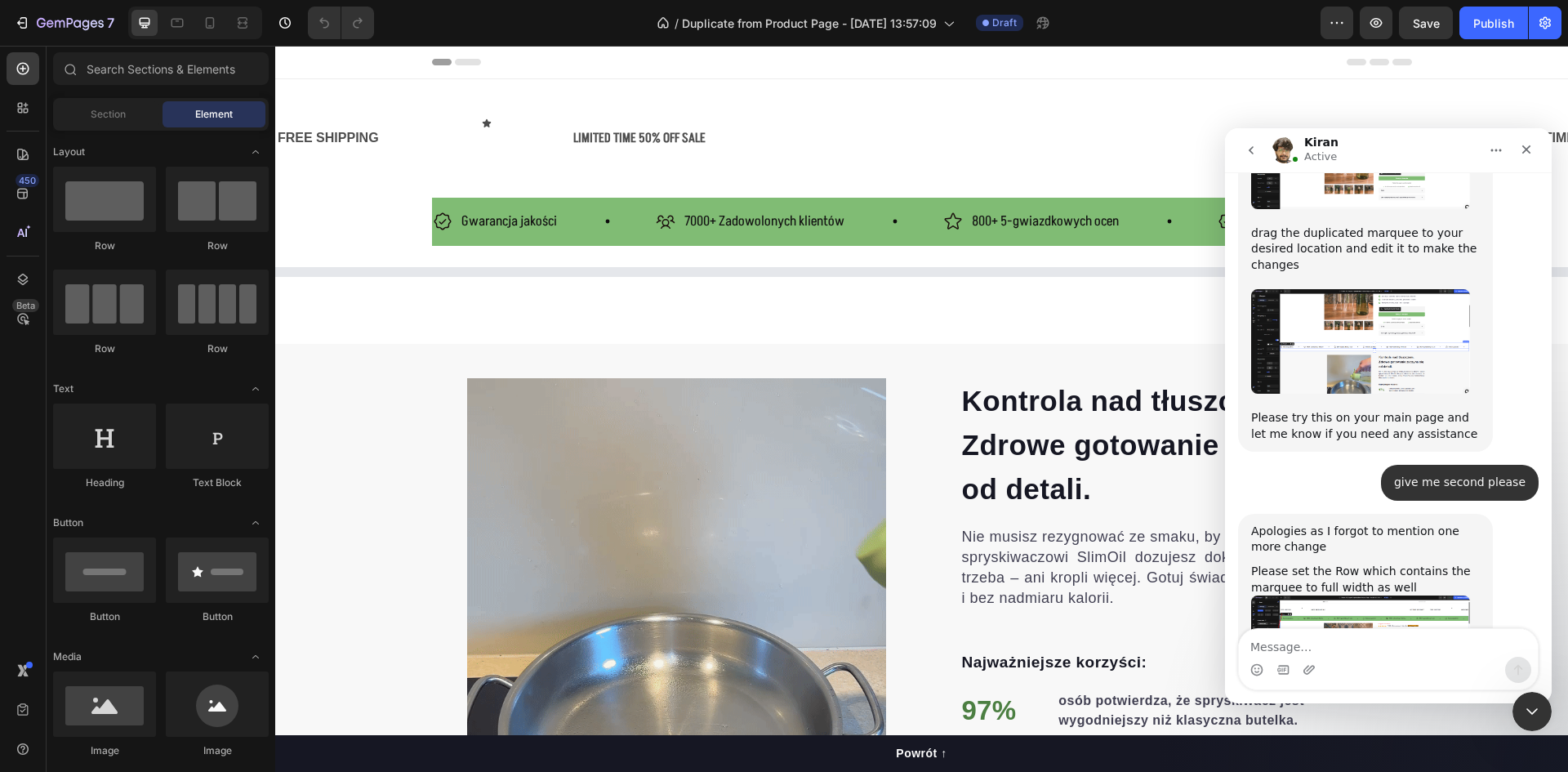
scroll to position [3404, 0]
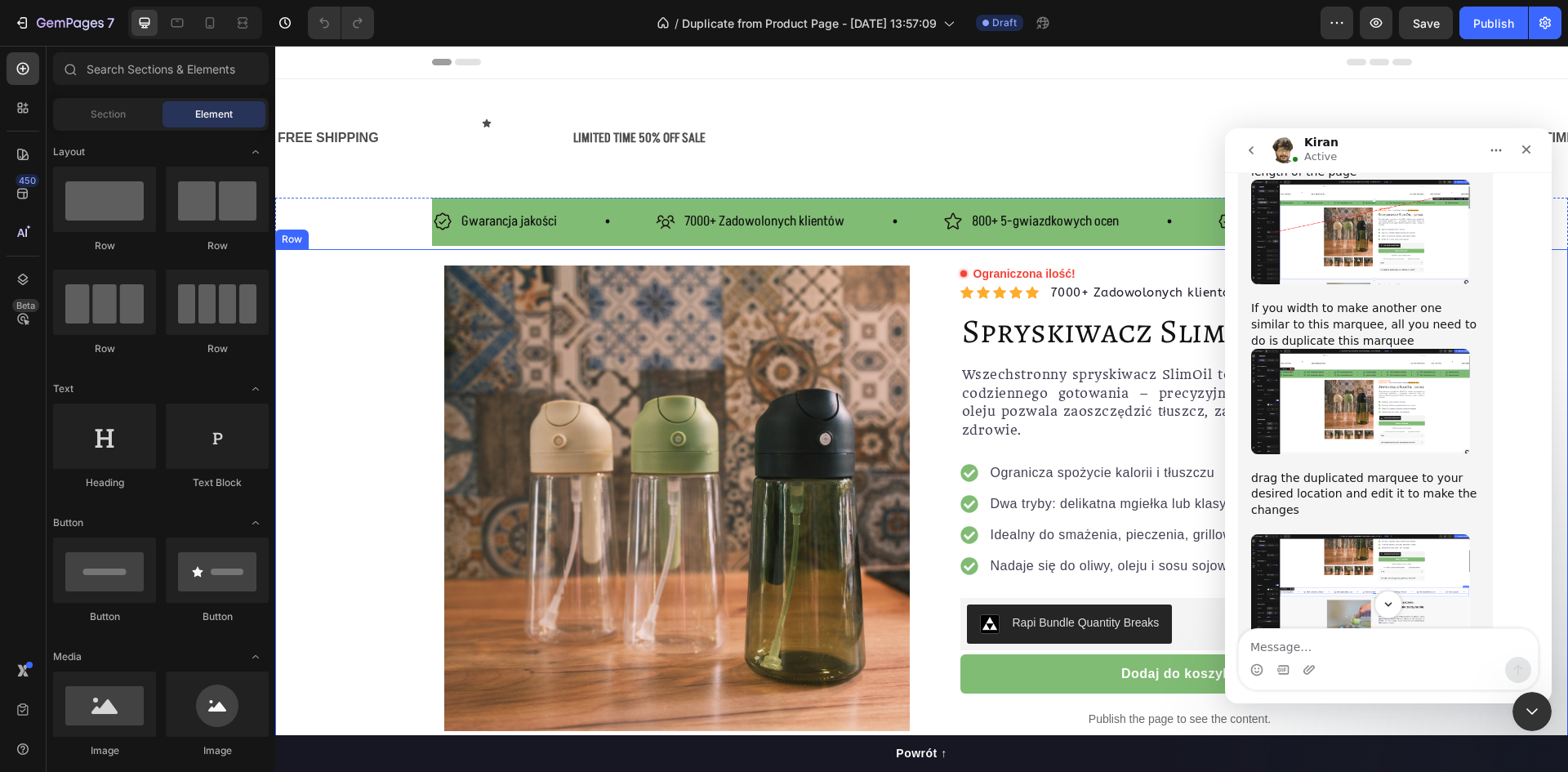
click at [373, 349] on div "Product Images Row Ograniczona ilość! Custom Code Icon Icon Icon Icon Icon Icon…" at bounding box center [921, 572] width 1293 height 614
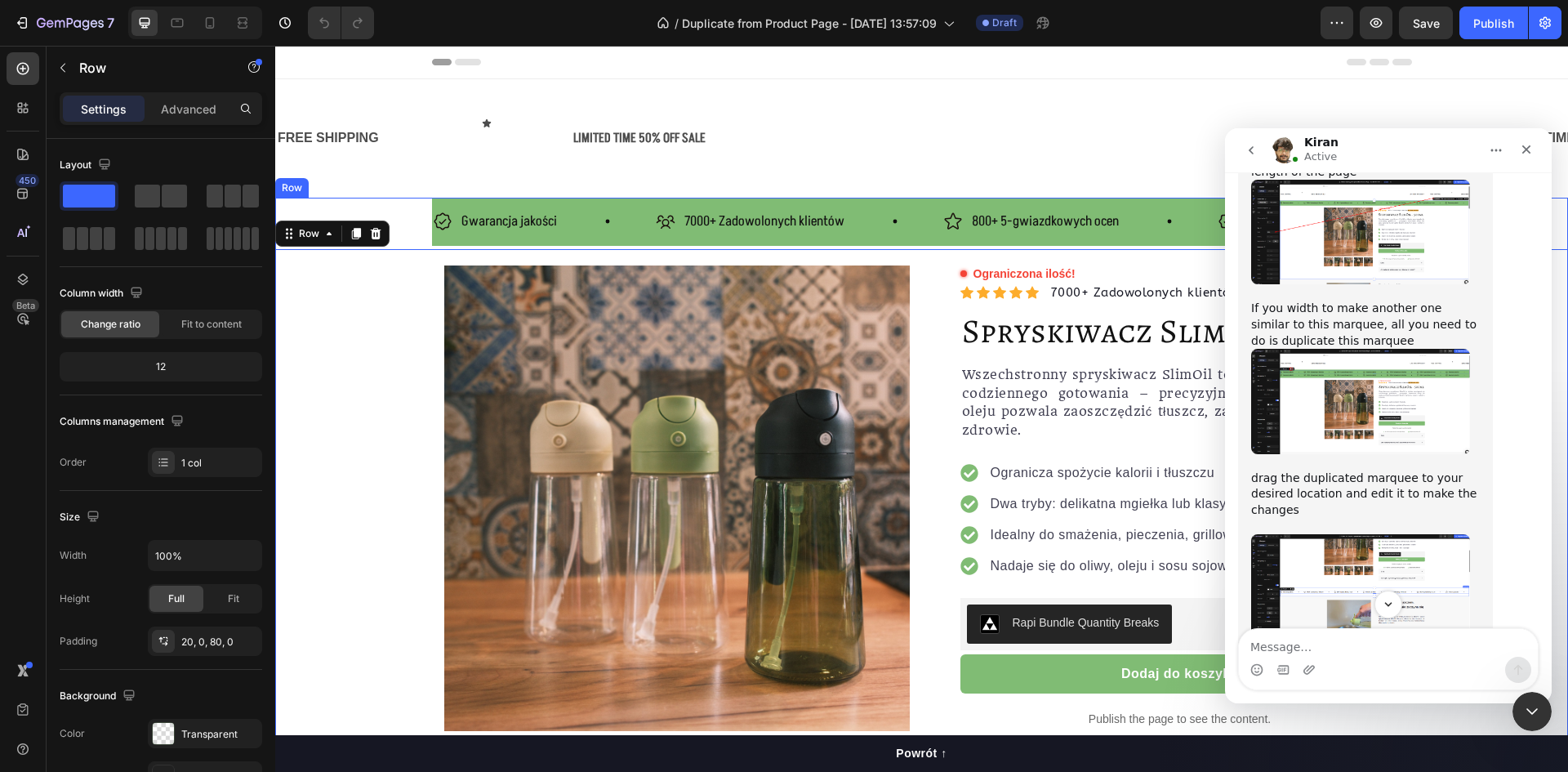
click at [482, 238] on div "Gwarancja jakości Item List 7000+ Zadowolonych klientów Item List 800+ 5-gwiazd…" at bounding box center [922, 222] width 980 height 48
click at [316, 176] on div "Row" at bounding box center [309, 182] width 27 height 14
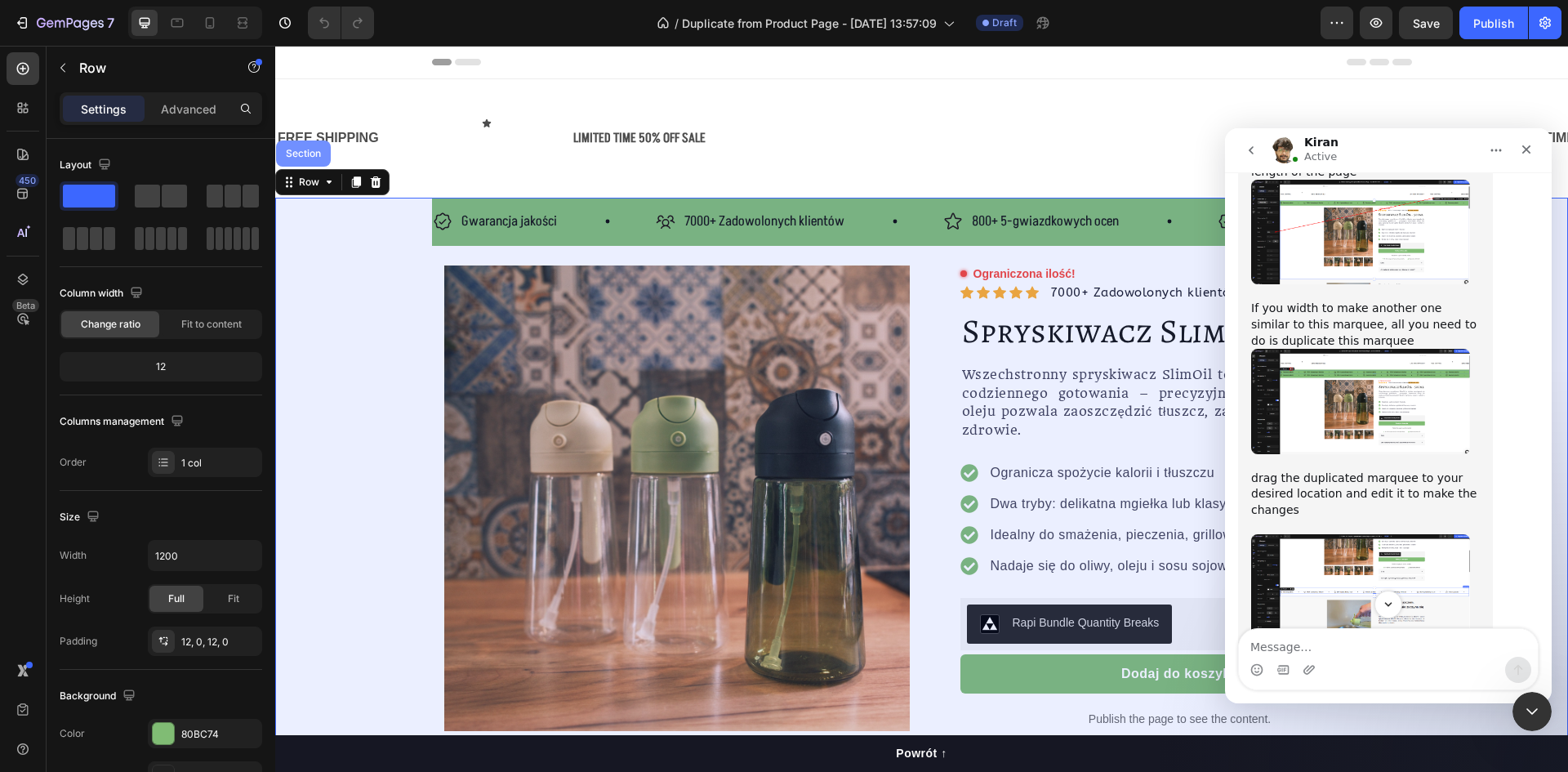
click at [310, 157] on div "Section" at bounding box center [303, 153] width 42 height 10
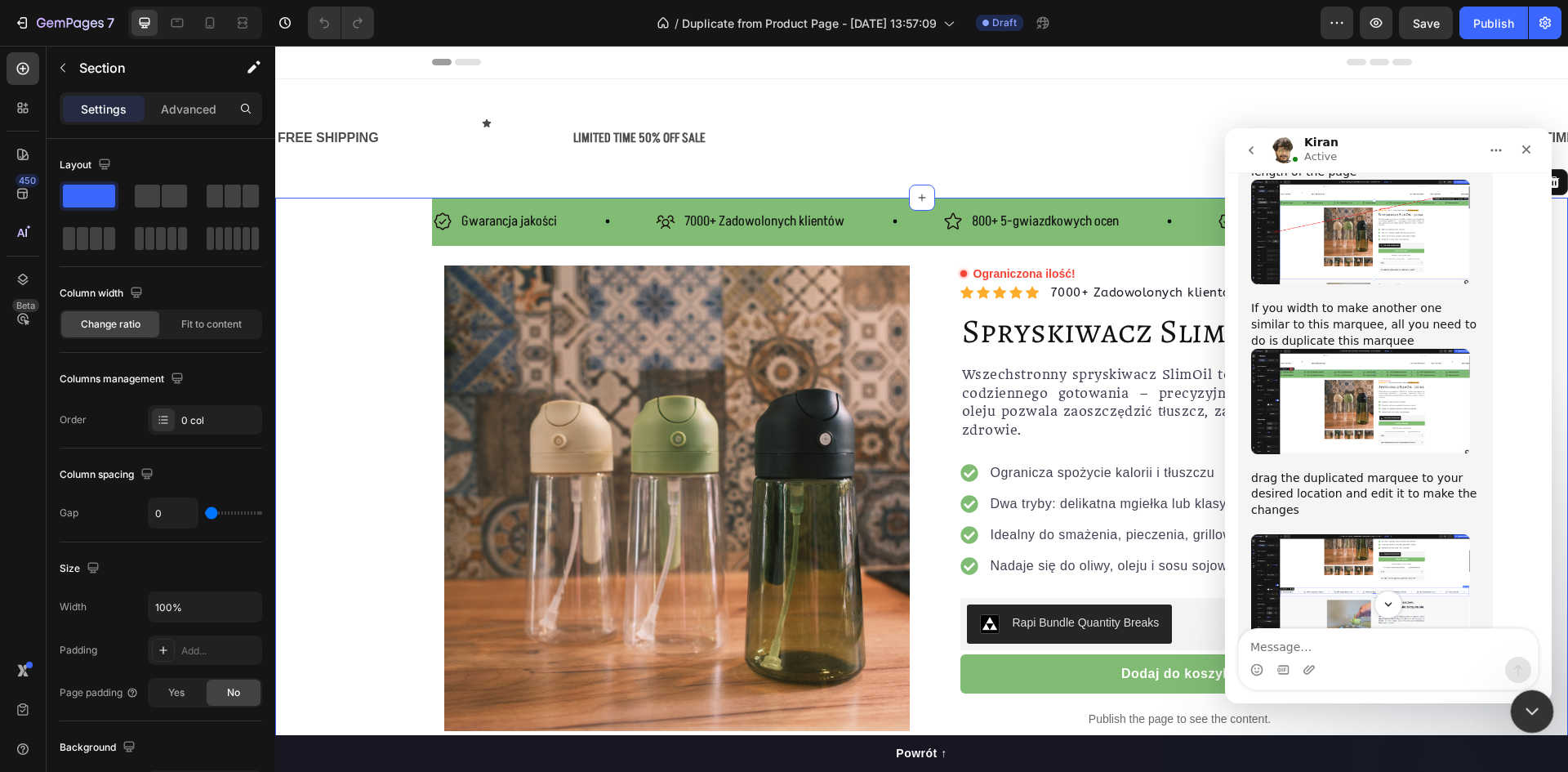
click at [1522, 702] on icon "Close Intercom Messenger" at bounding box center [1530, 709] width 20 height 20
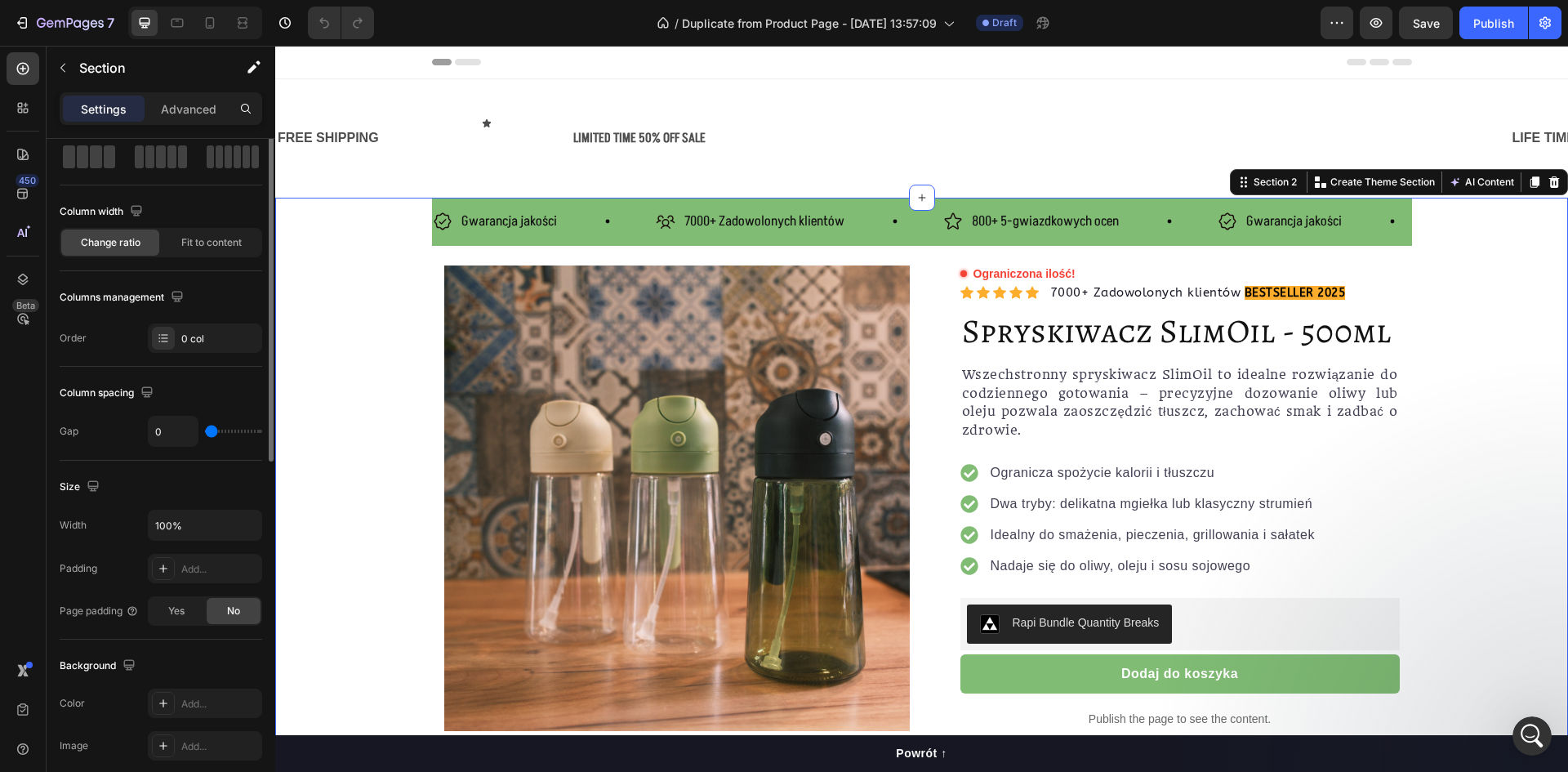
scroll to position [0, 0]
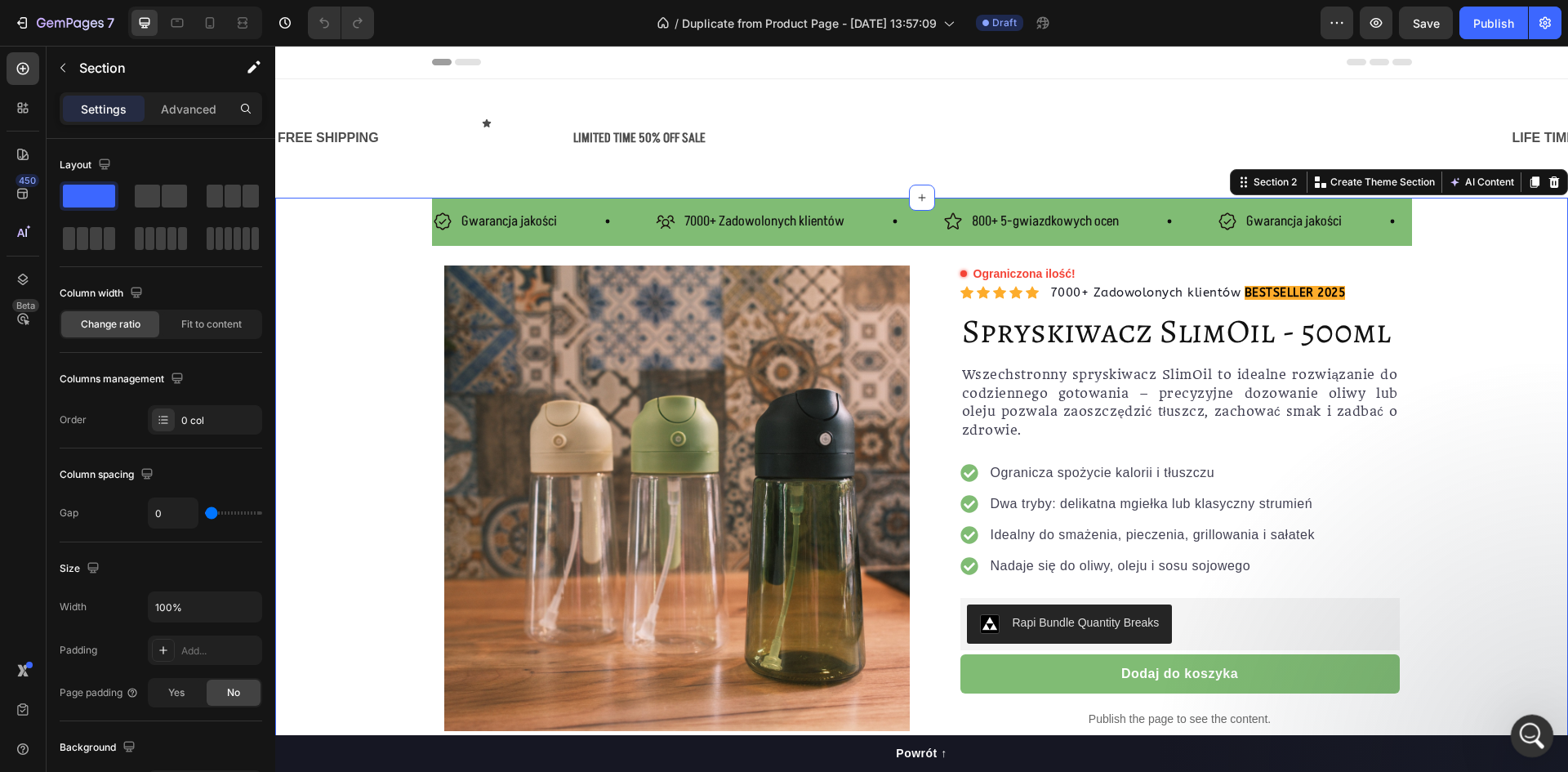
click at [1530, 732] on icon "Open Intercom Messenger" at bounding box center [1530, 734] width 27 height 27
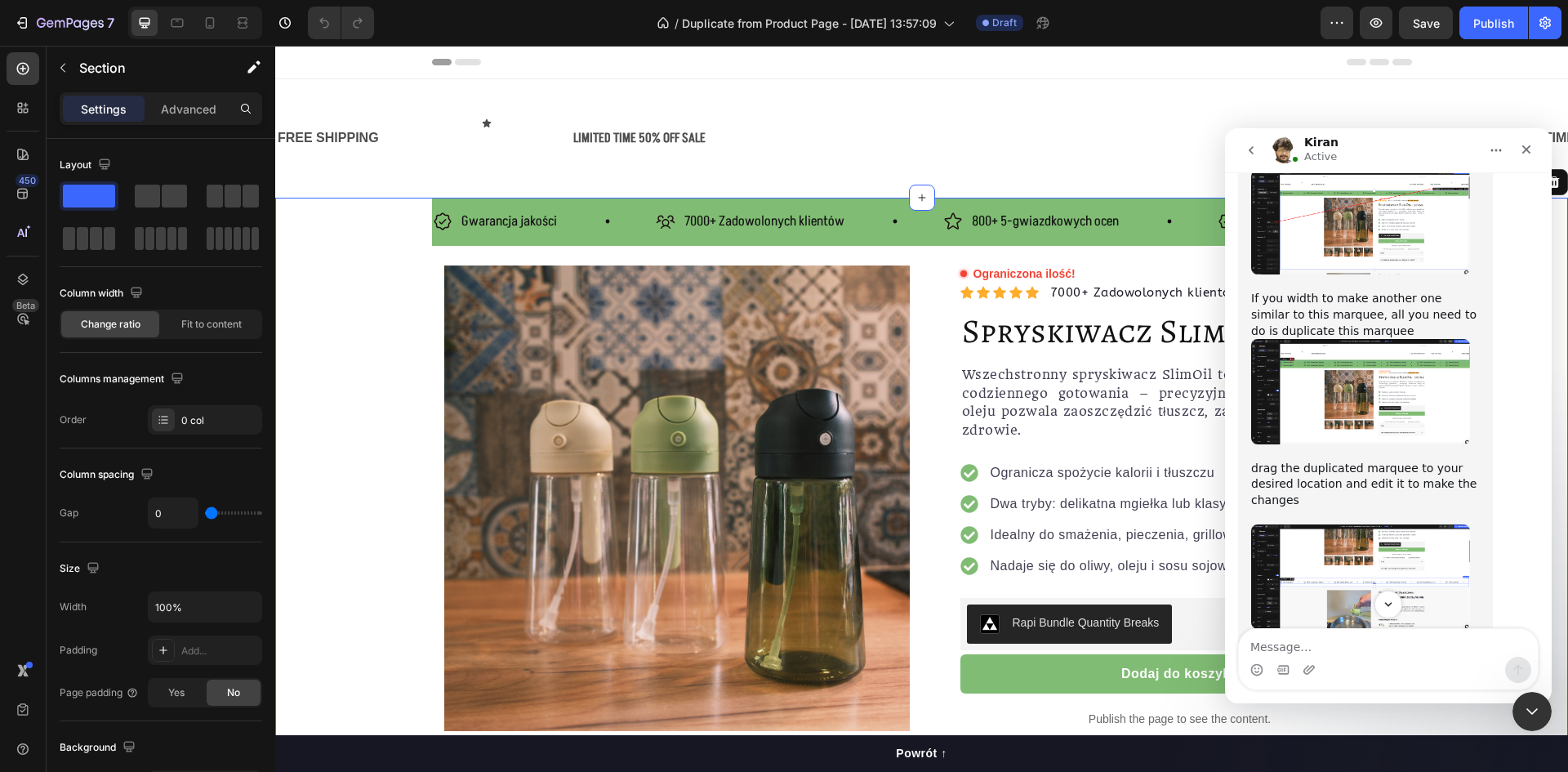
scroll to position [3404, 0]
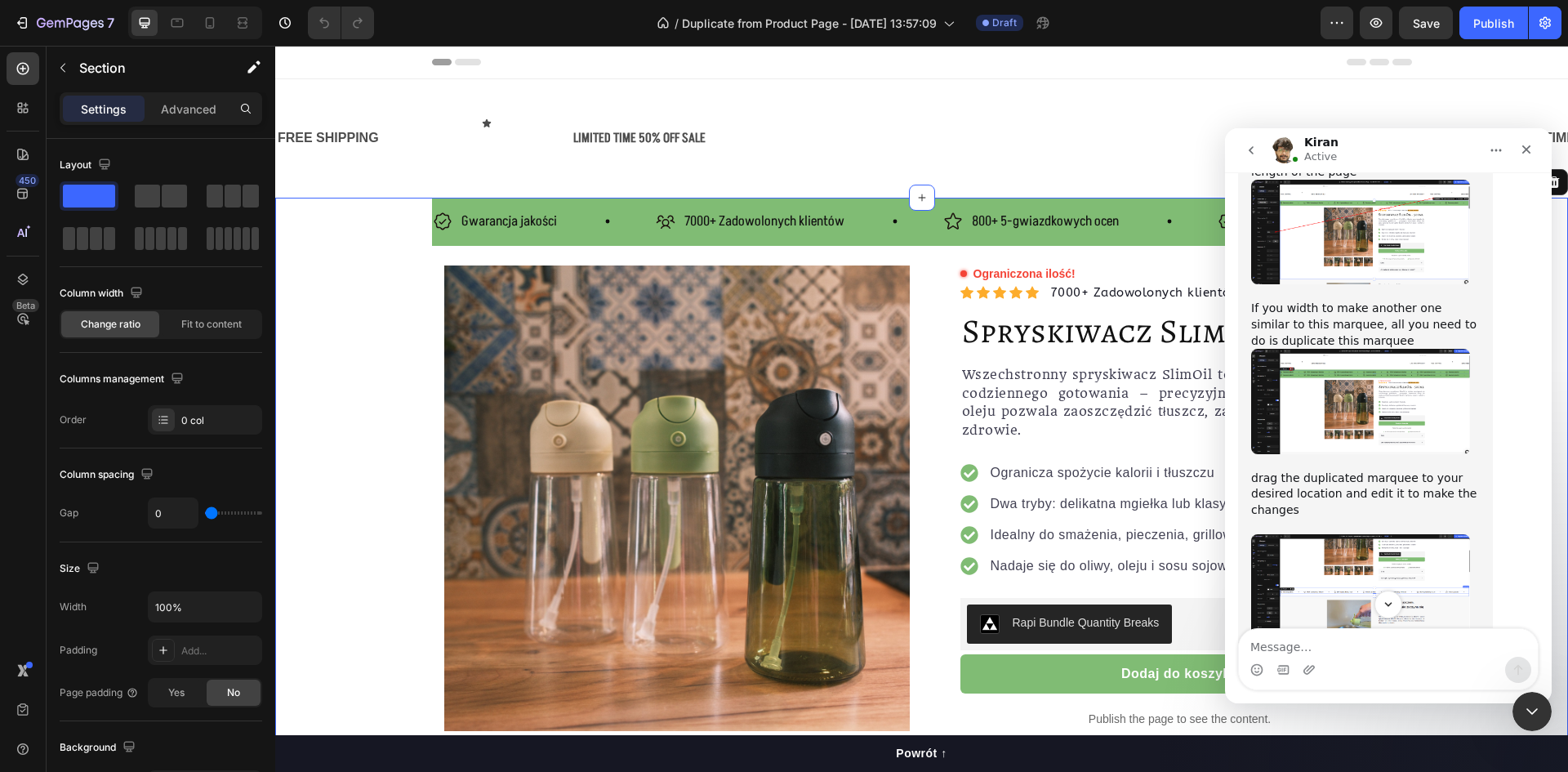
click at [1355, 348] on img "Kiran says…" at bounding box center [1361, 400] width 219 height 105
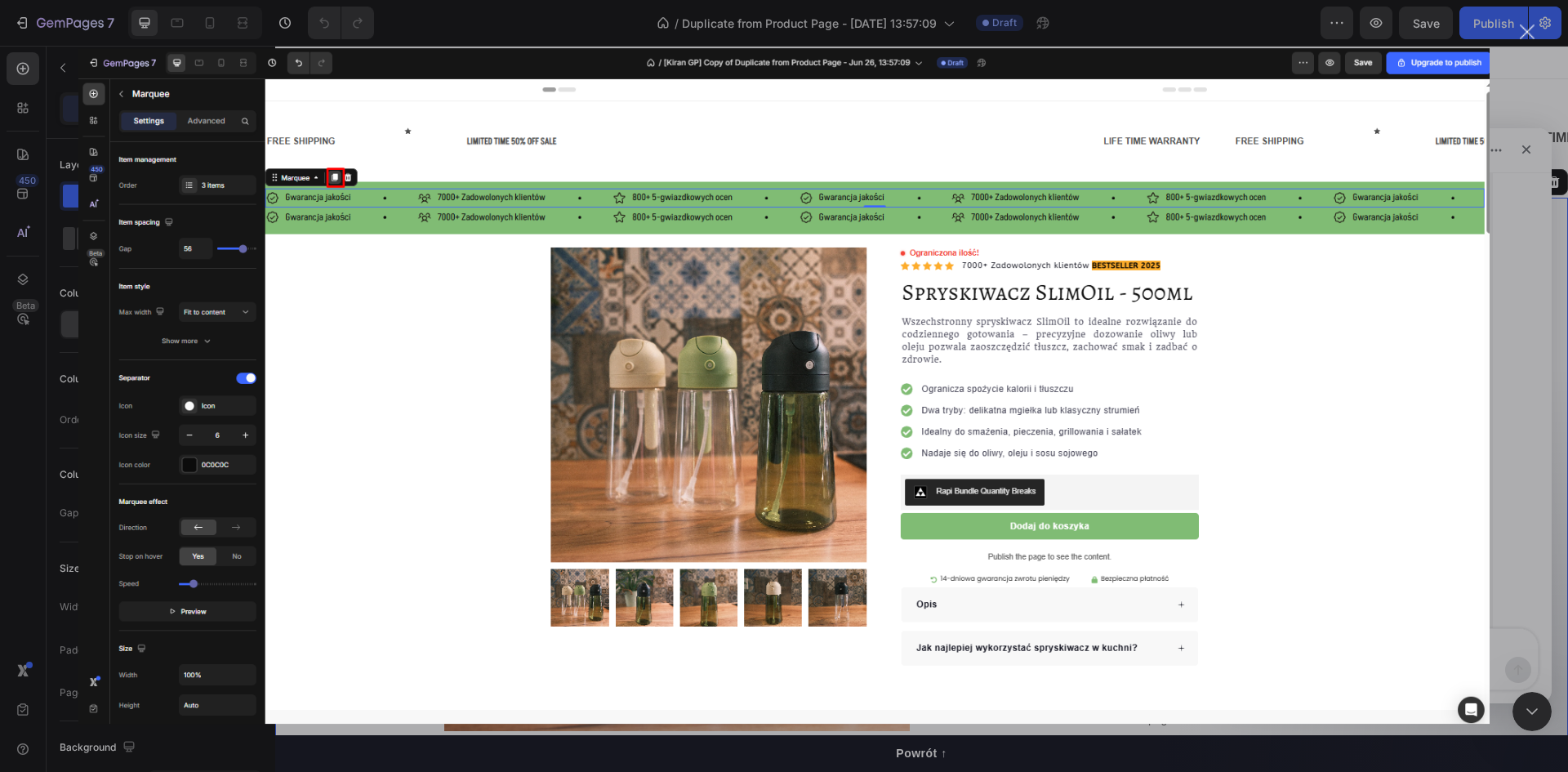
click at [1506, 343] on div "Intercom messenger" at bounding box center [784, 386] width 1568 height 772
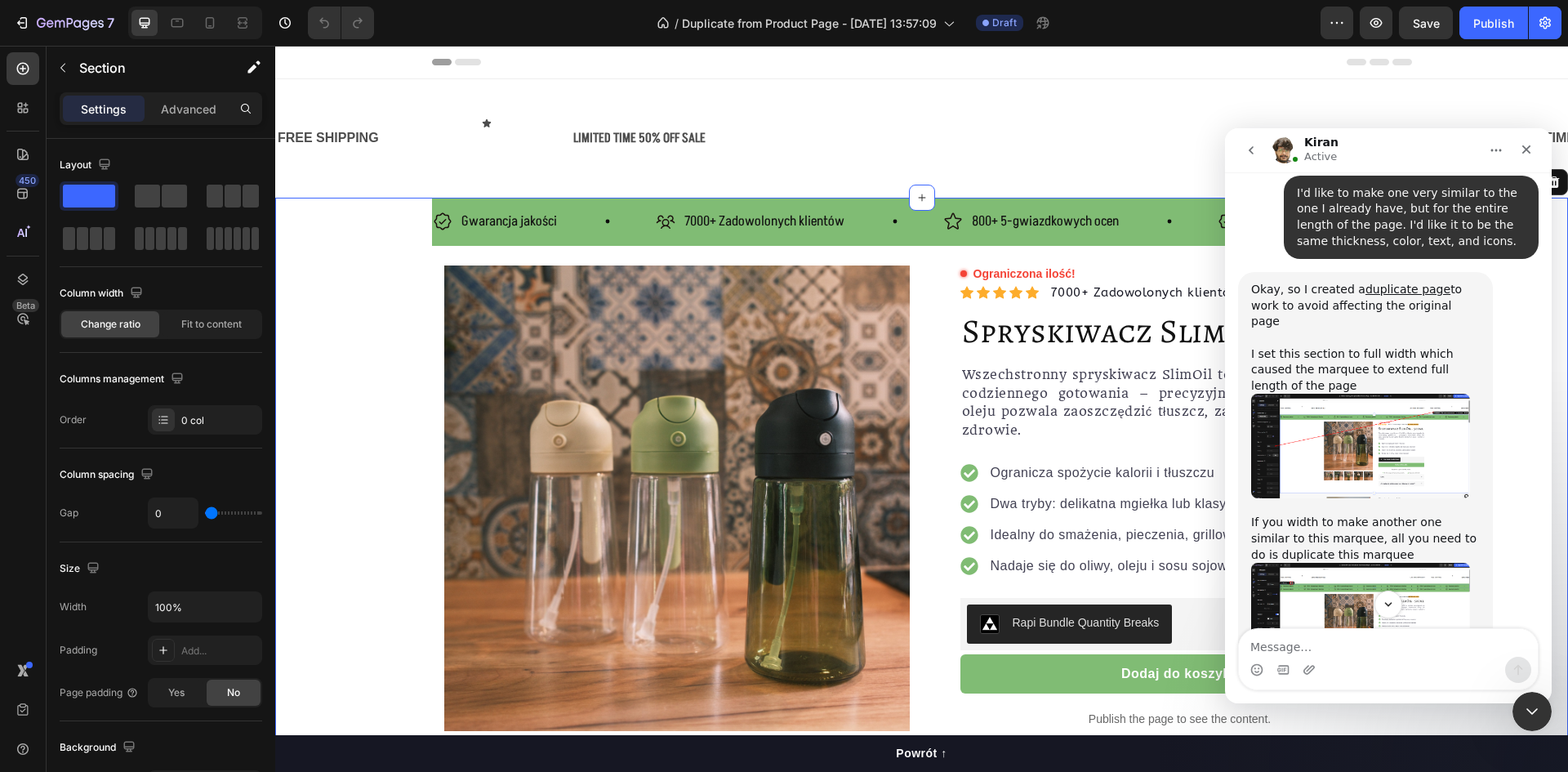
scroll to position [3078, 0]
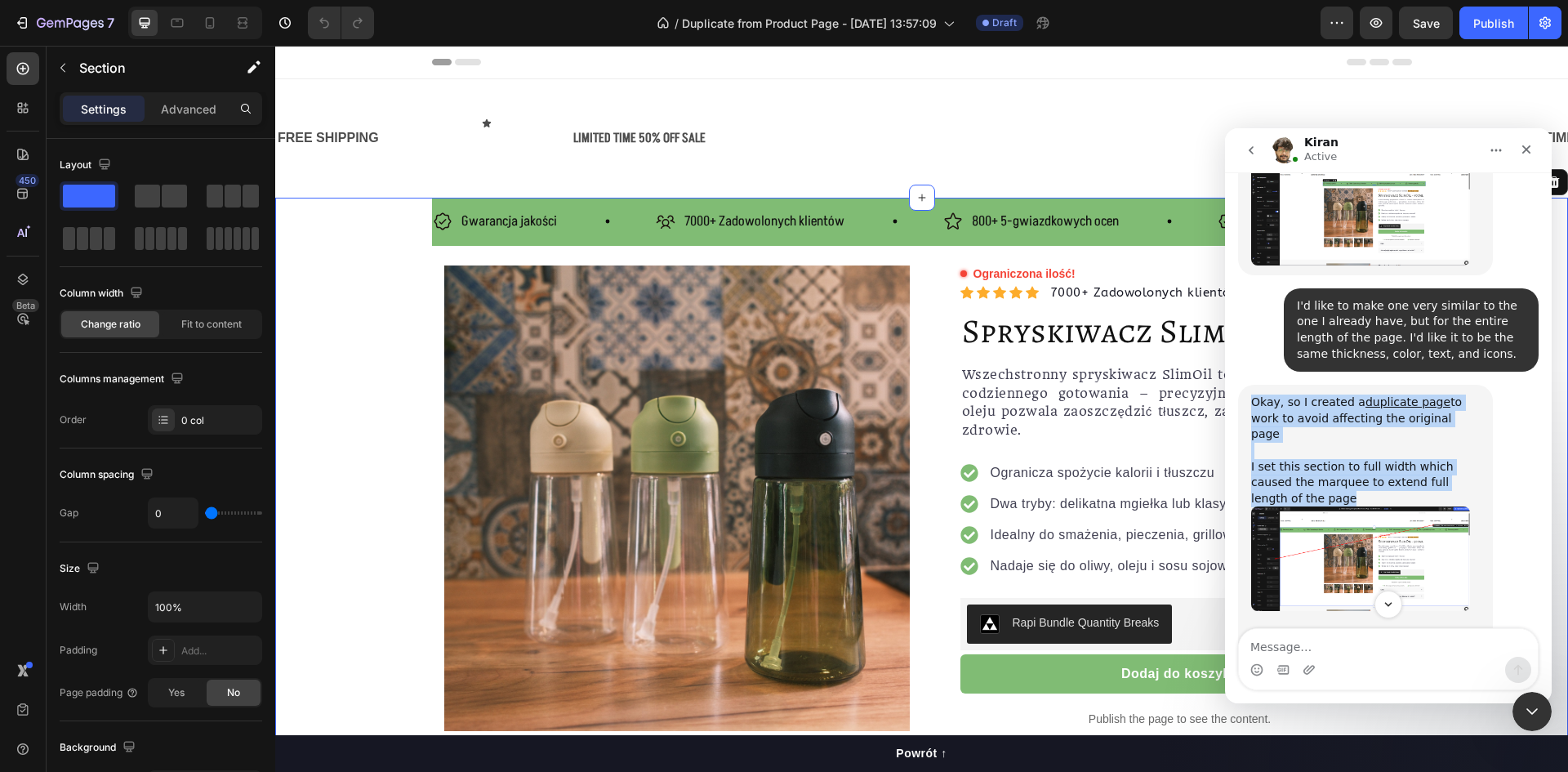
drag, startPoint x: 1252, startPoint y: 257, endPoint x: 1319, endPoint y: 338, distance: 105.1
click at [1319, 395] on div "Okay, so I created a duplicate page to work to avoid affecting the original pag…" at bounding box center [1366, 450] width 229 height 112
copy div "Okay, so I created a duplicate page to work to avoid affecting the original pag…"
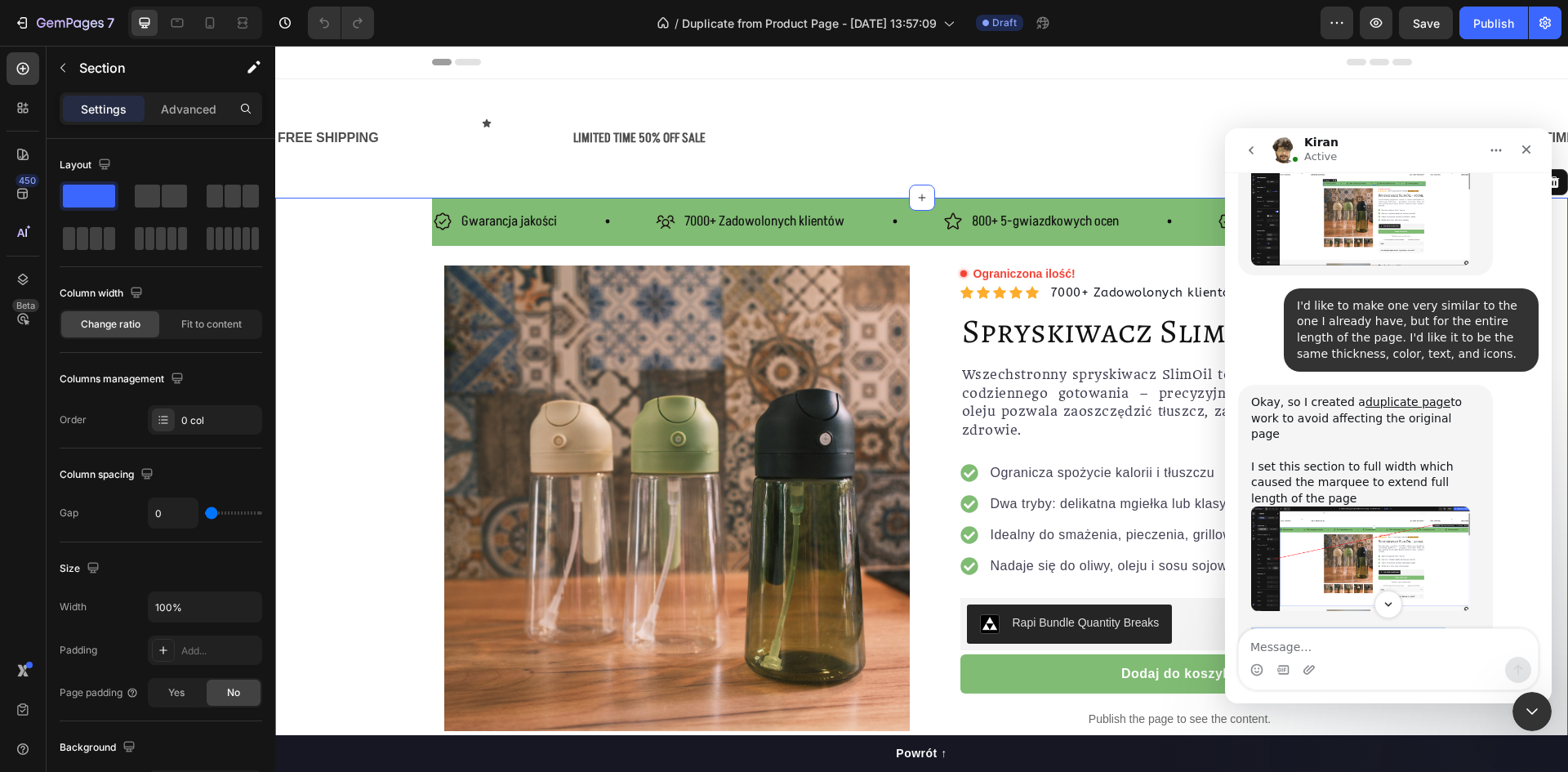
drag, startPoint x: 1331, startPoint y: 509, endPoint x: 1250, endPoint y: 472, distance: 89.1
click at [1250, 472] on div "Okay, so I created a duplicate page to work to avoid affecting the original pag…" at bounding box center [1365, 704] width 255 height 639
copy div "If you width to make another one similar to this marquee, all you need to do is…"
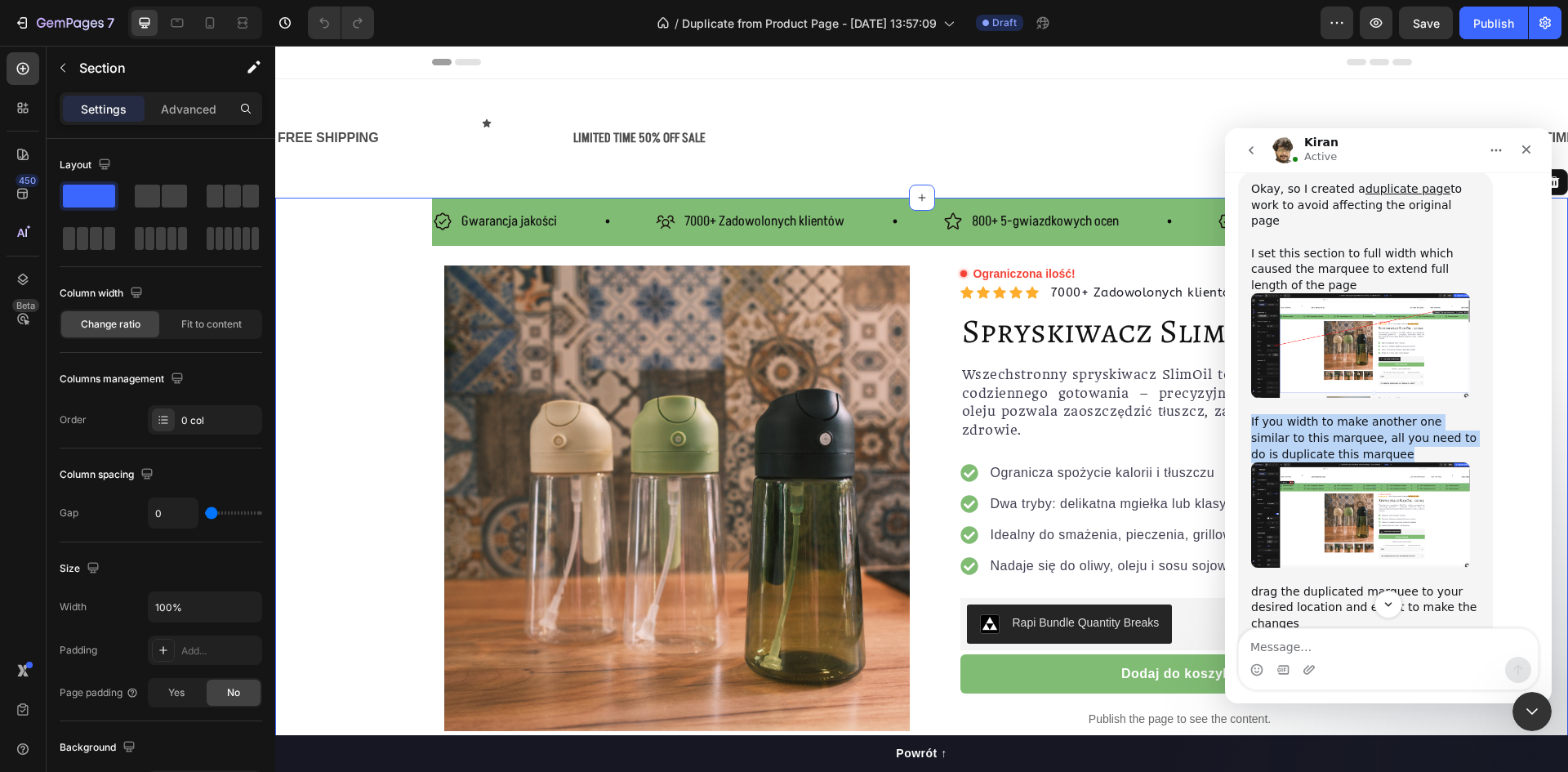
scroll to position [3323, 0]
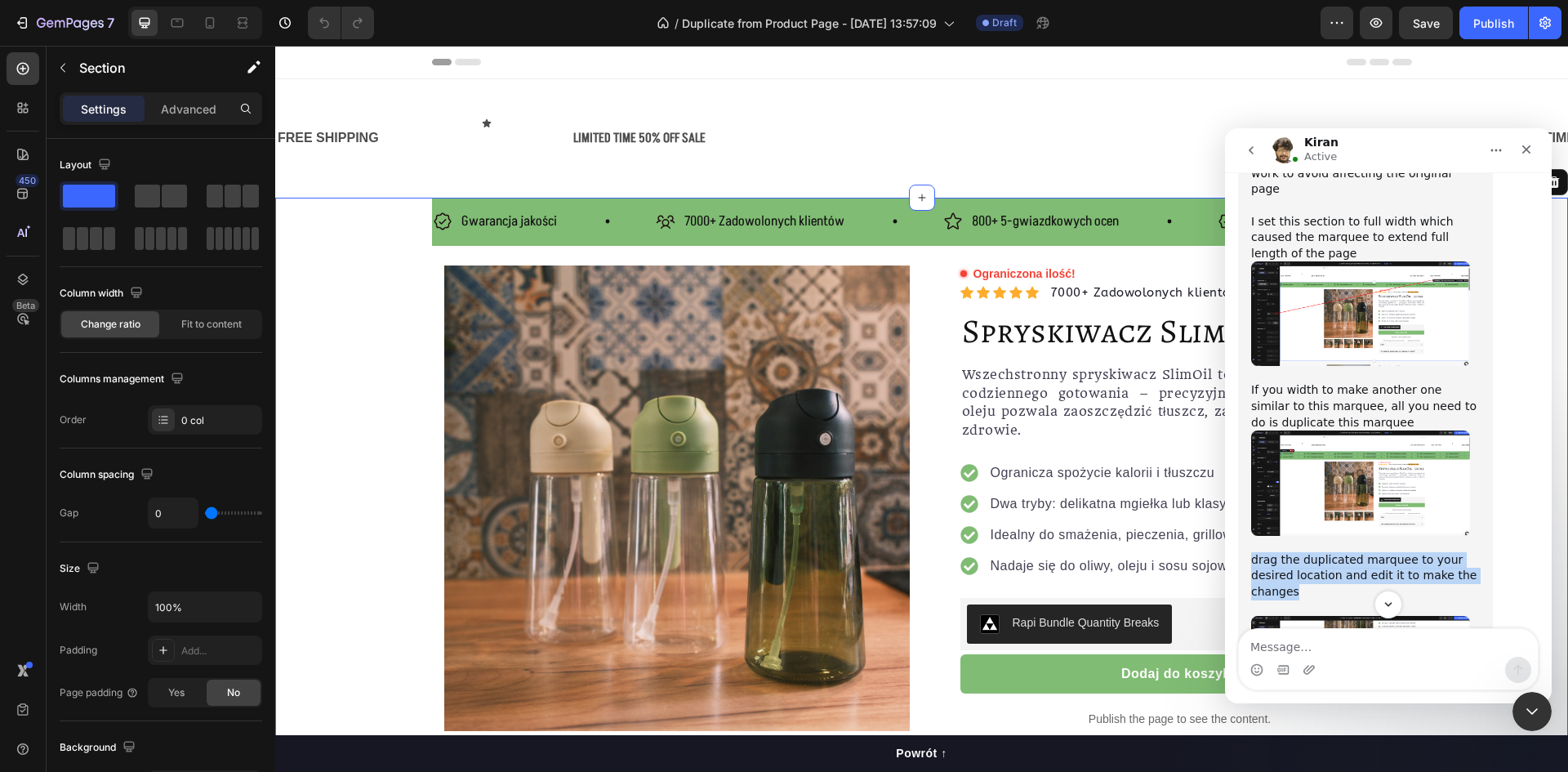
drag, startPoint x: 1463, startPoint y: 418, endPoint x: 1252, endPoint y: 399, distance: 211.9
click at [1252, 552] on div "drag the duplicated marquee to your desired location and edit it to make the ch…" at bounding box center [1366, 583] width 229 height 63
copy div "drag the duplicated marquee to your desired location and edit it to make the ch…"
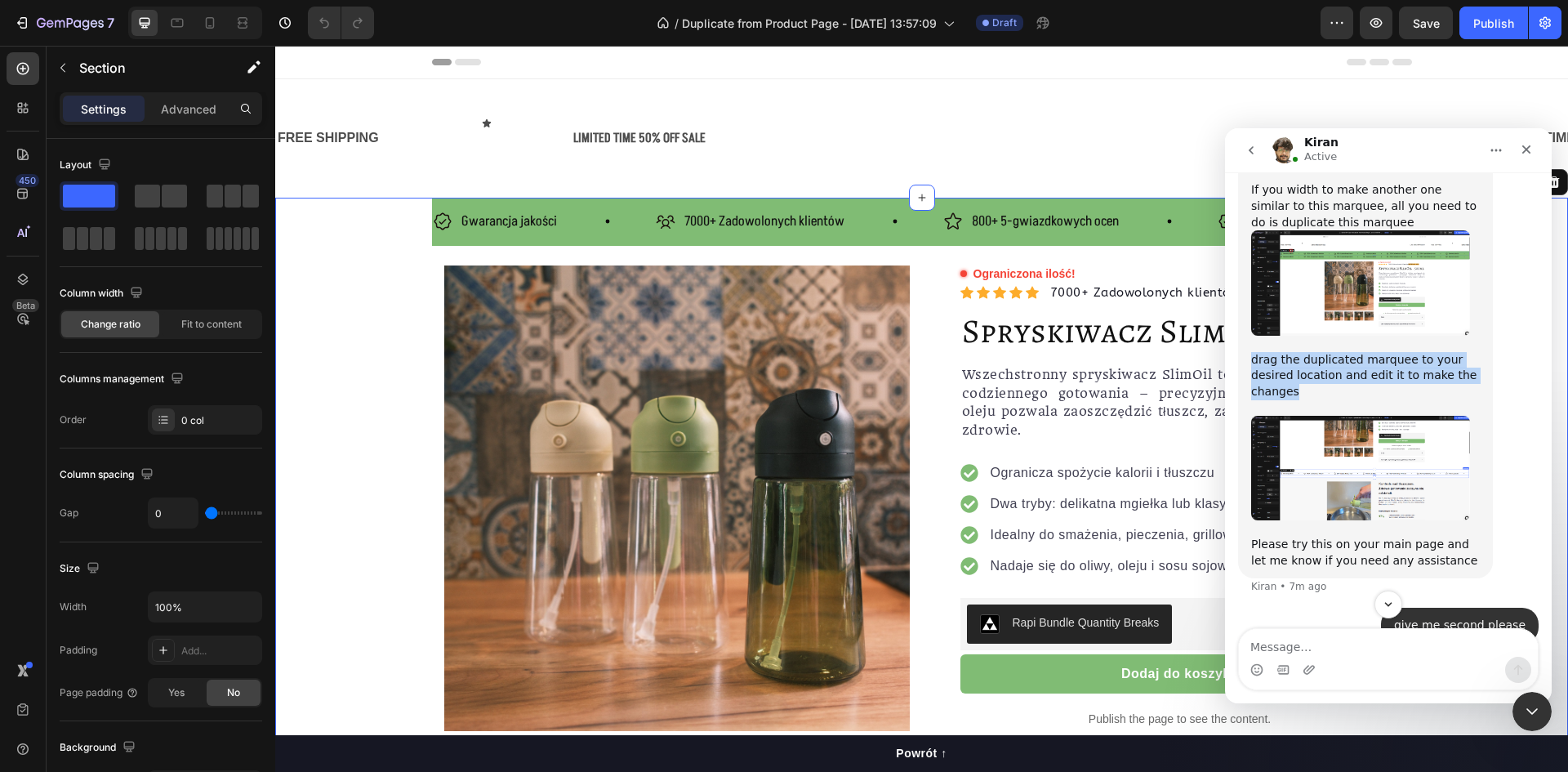
scroll to position [3404, 0]
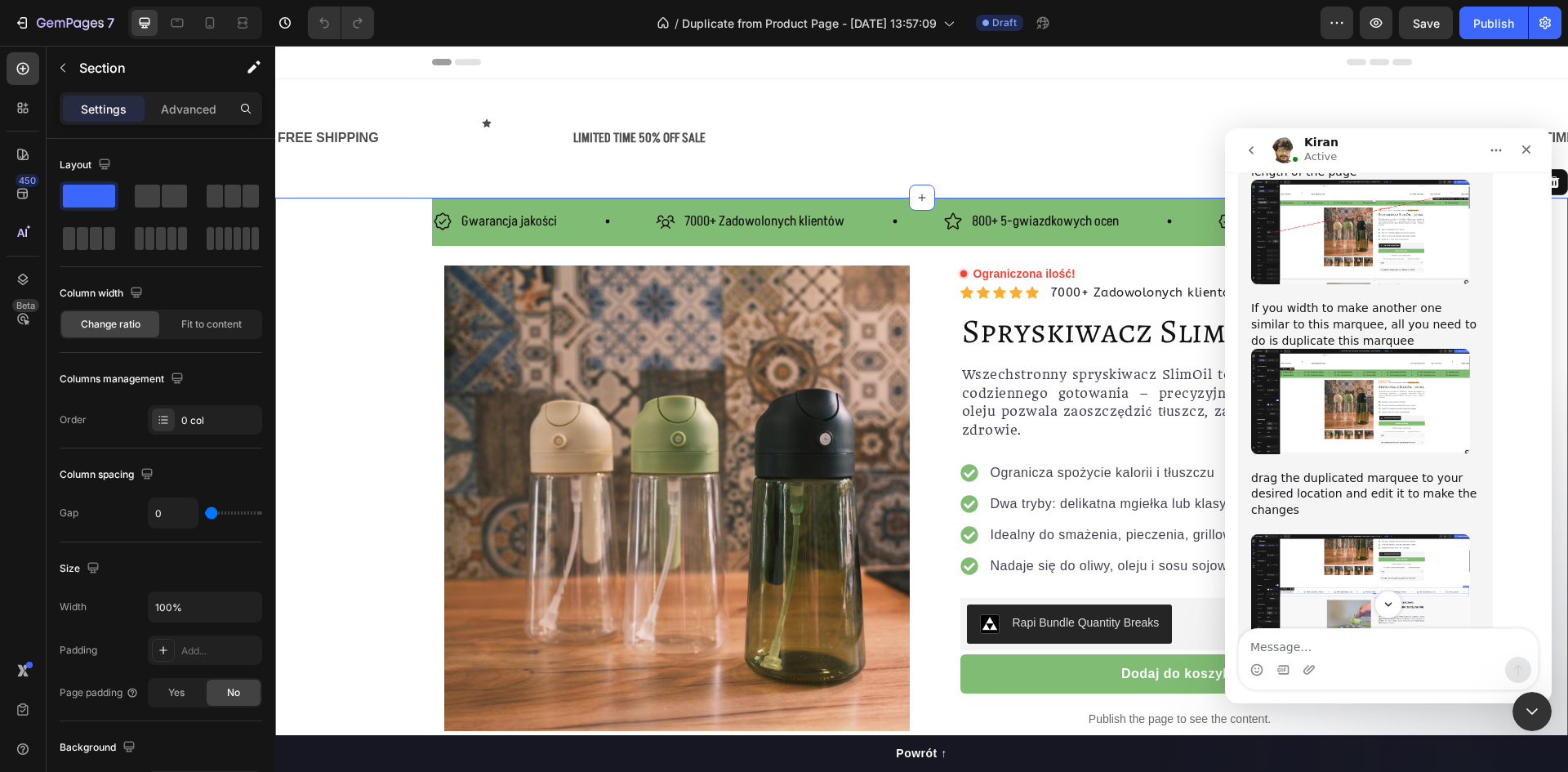
drag, startPoint x: 1423, startPoint y: 501, endPoint x: 1253, endPoint y: 486, distance: 170.7
click at [1253, 655] on div "Please try this on your main page and let me know if you need any assistance" at bounding box center [1366, 671] width 229 height 32
copy div "Please try this on your main page and let me know if you need any assistance"
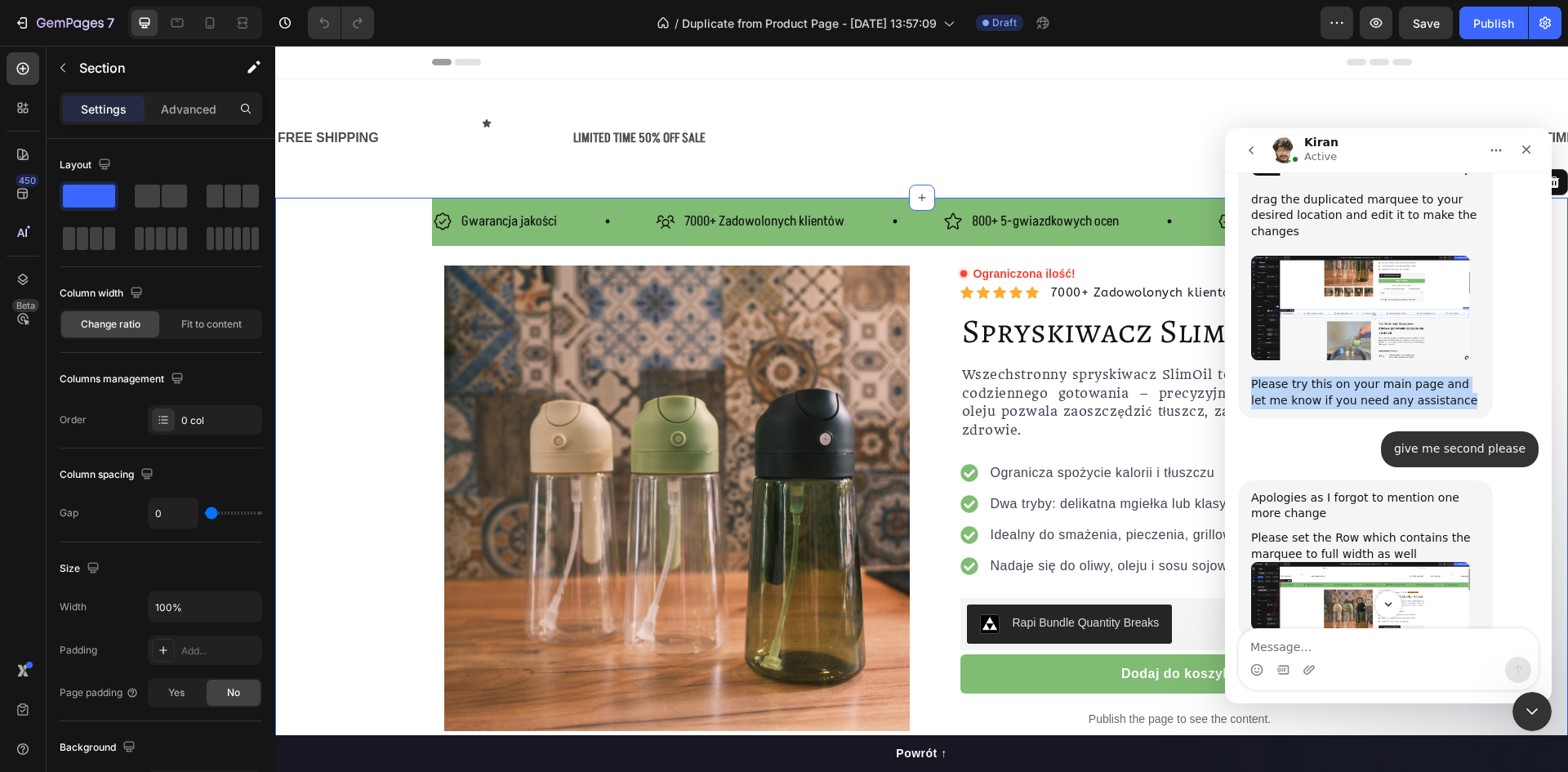
scroll to position [3713, 0]
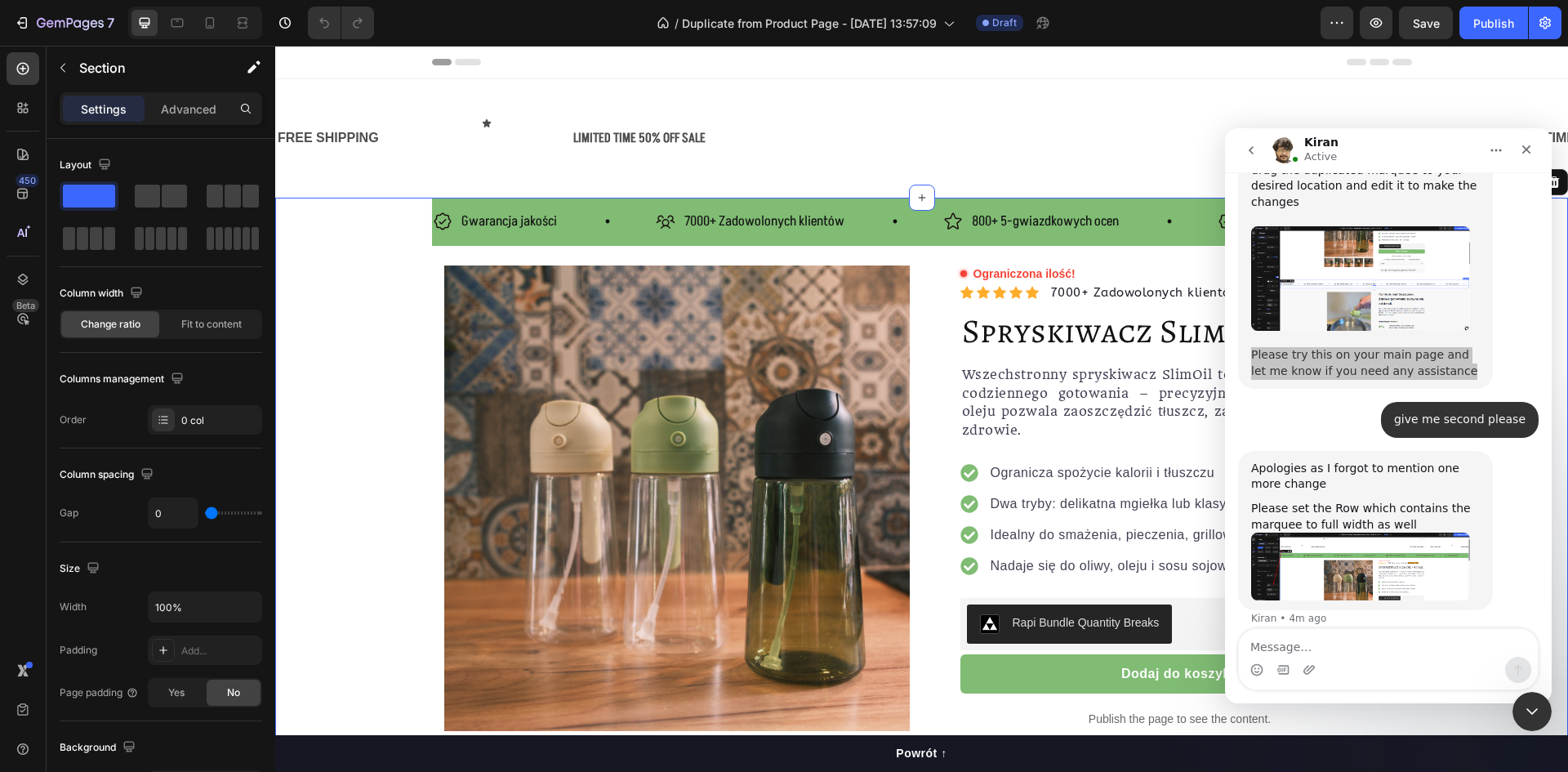
click at [399, 235] on div "Gwarancja jakości Item List 7000+ Zadowolonych klientów Item List 800+ 5-gwiazd…" at bounding box center [921, 570] width 1293 height 746
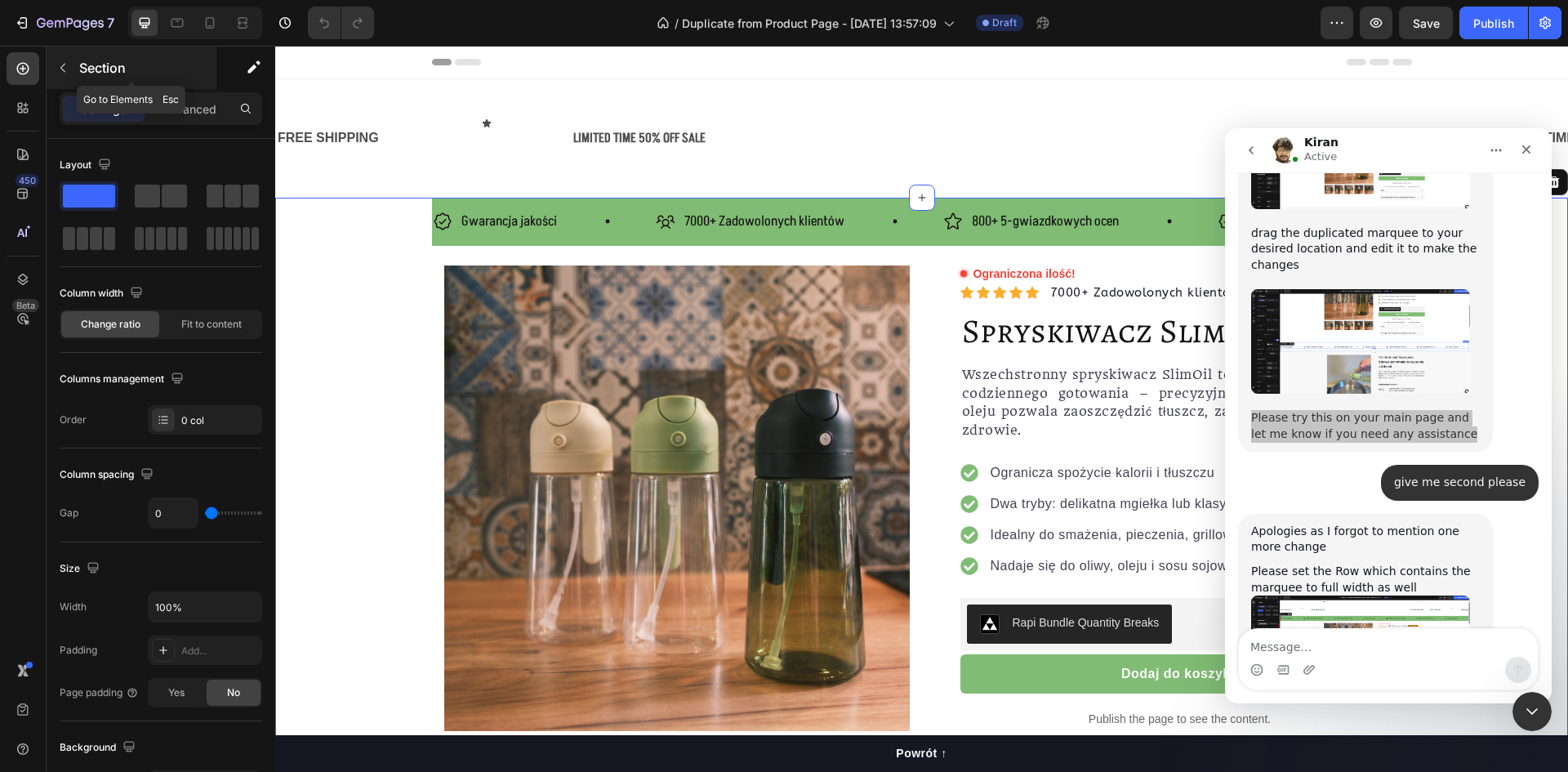
click at [93, 66] on p "Section" at bounding box center [147, 68] width 134 height 20
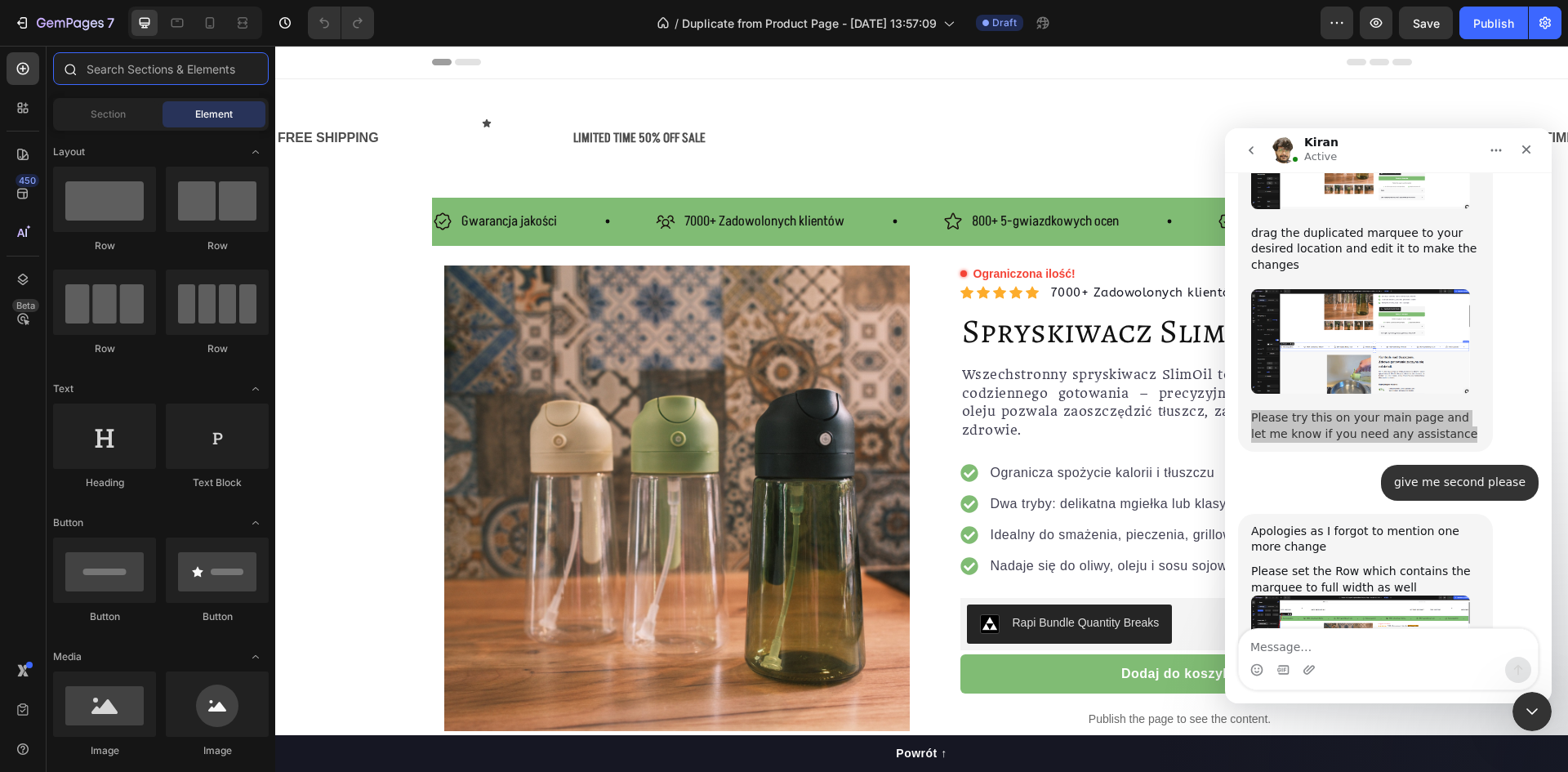
click at [131, 71] on input "text" at bounding box center [160, 69] width 215 height 33
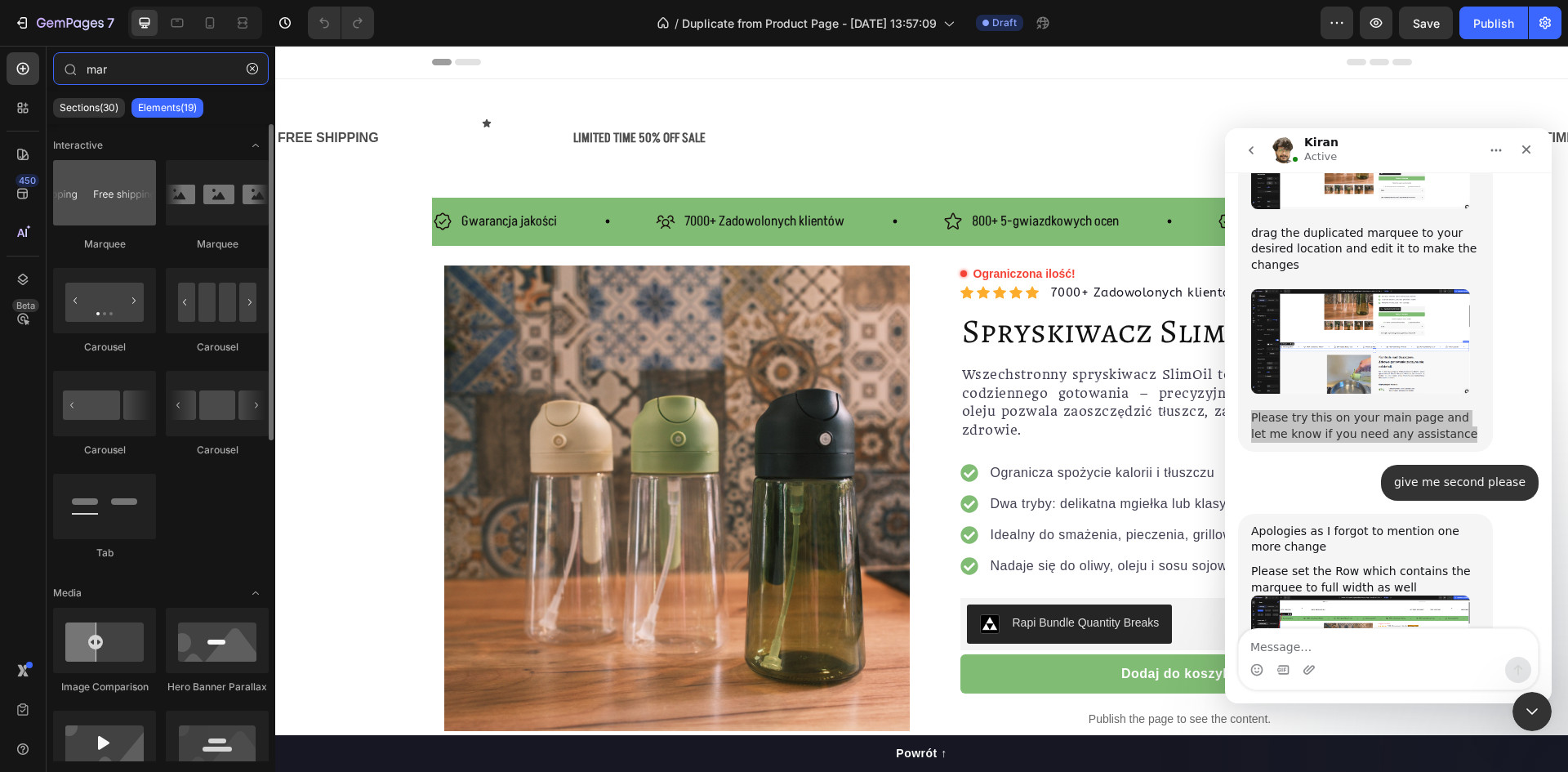
type input "mar"
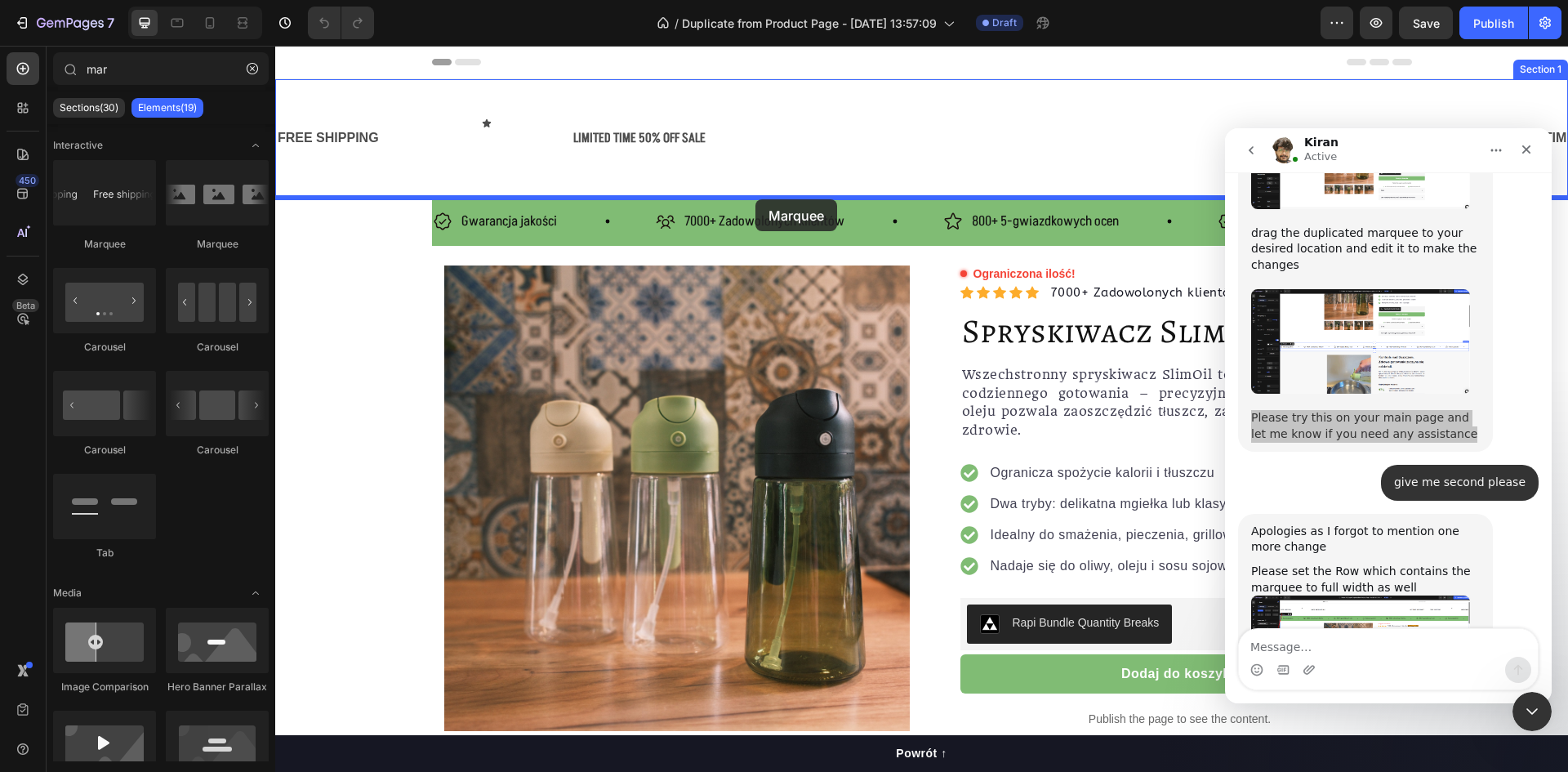
drag, startPoint x: 382, startPoint y: 250, endPoint x: 756, endPoint y: 199, distance: 377.5
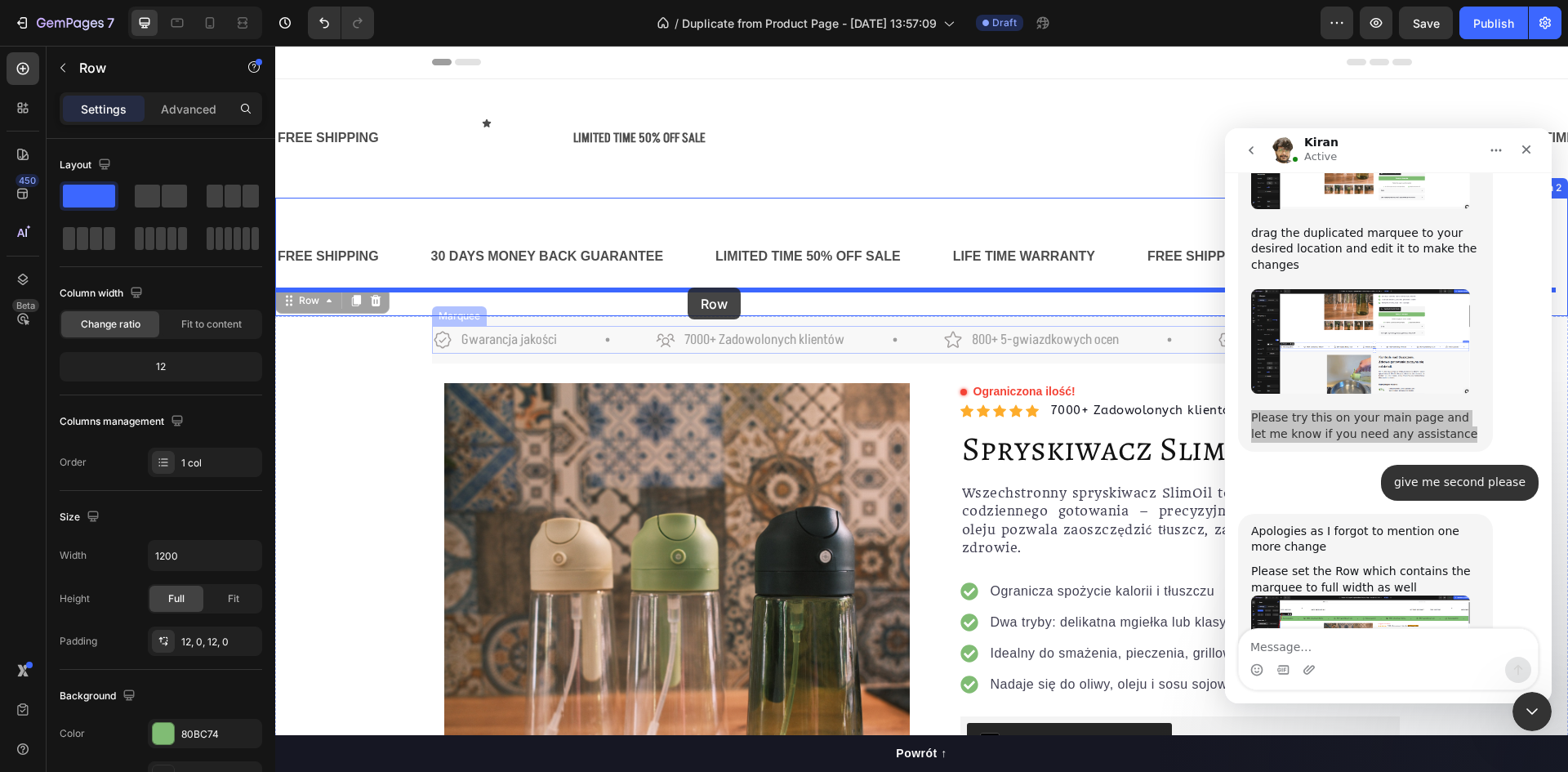
drag, startPoint x: 584, startPoint y: 356, endPoint x: 688, endPoint y: 288, distance: 124.3
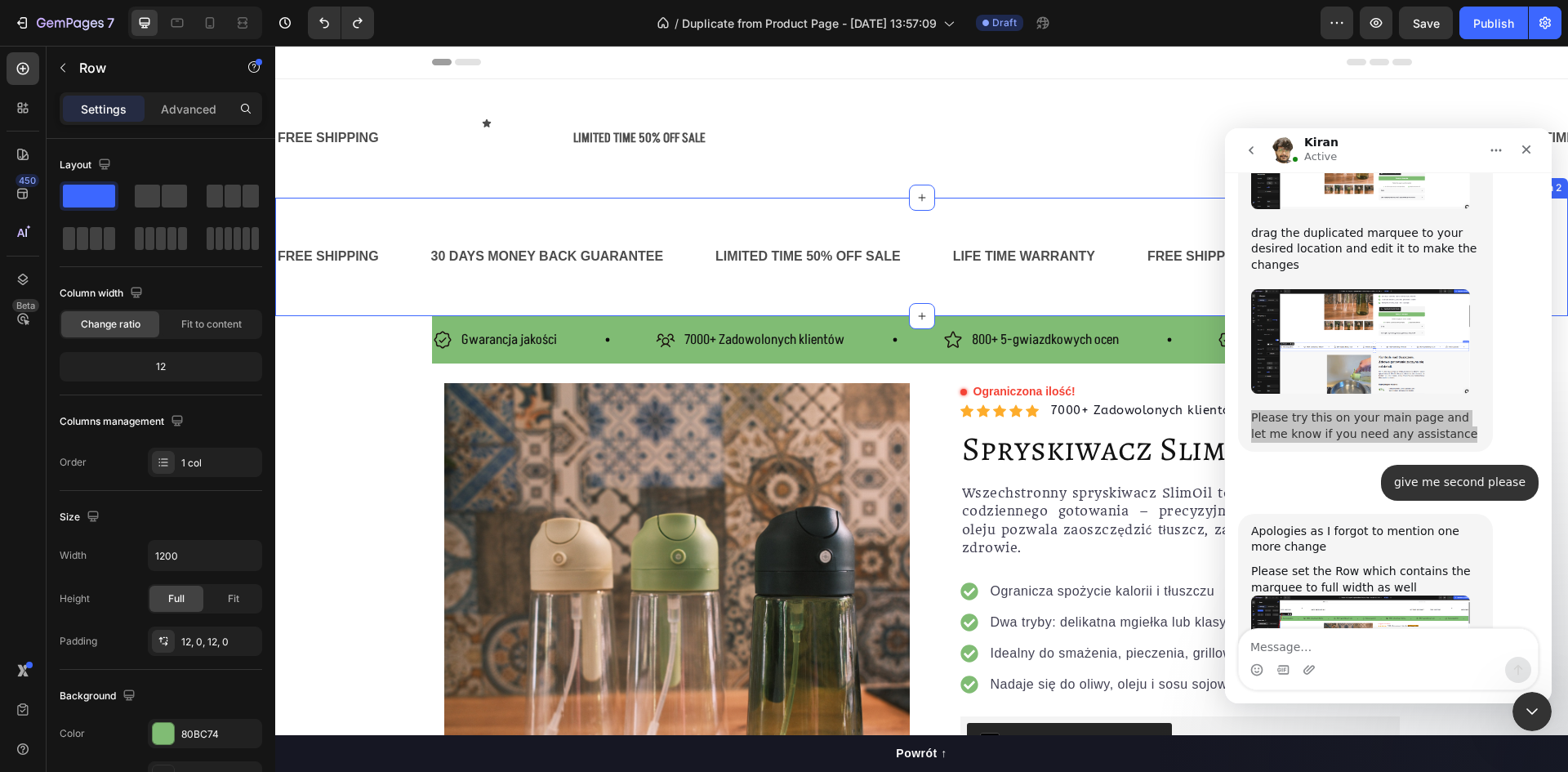
click at [681, 297] on div "FREE SHIPPING Text Block 30 DAYS MONEY BACK GUARANTEE Text Block LIMITED TIME 5…" at bounding box center [921, 256] width 1293 height 119
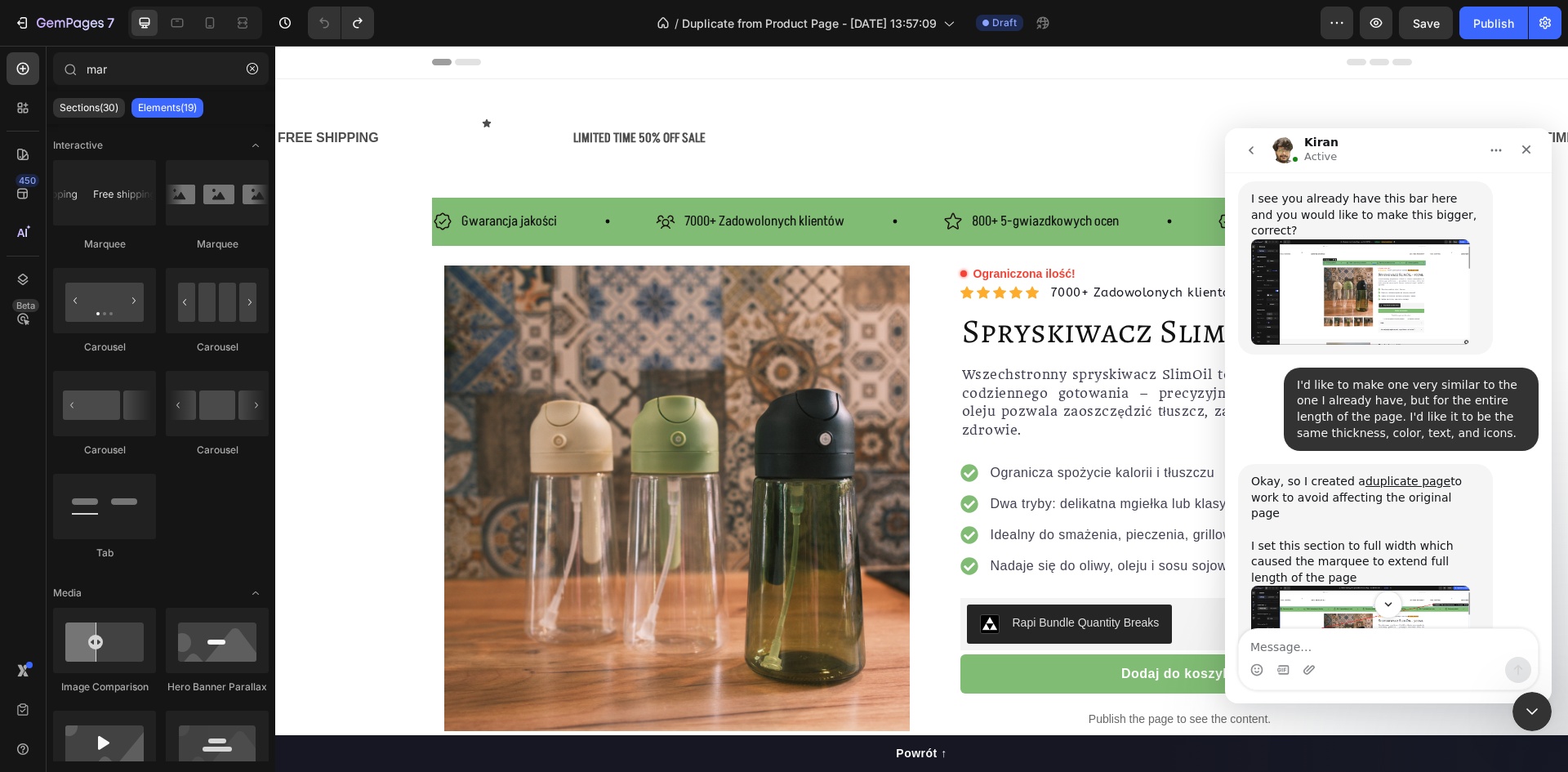
scroll to position [2996, 0]
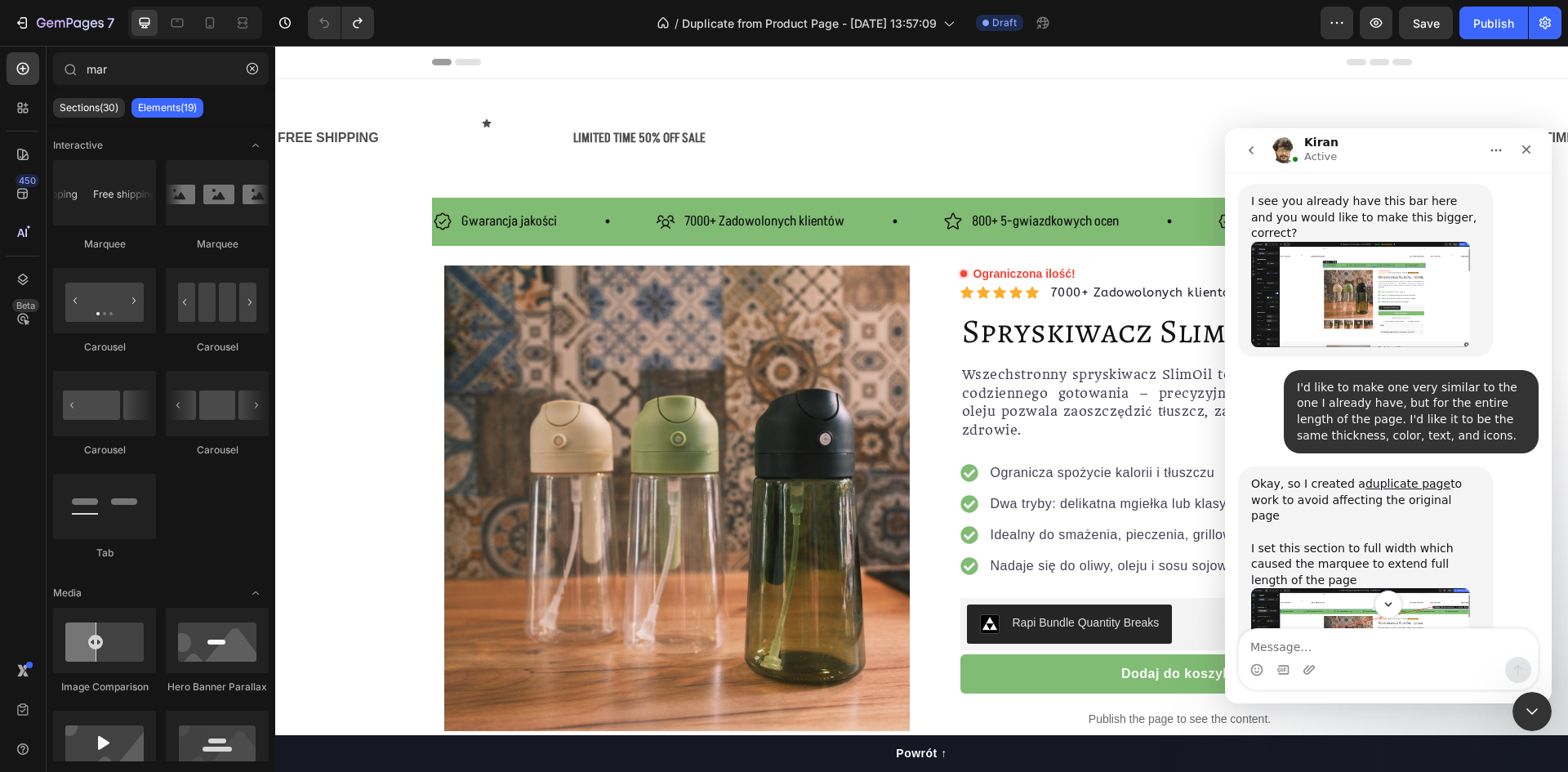
click at [1388, 588] on img "Kiran says…" at bounding box center [1361, 640] width 219 height 105
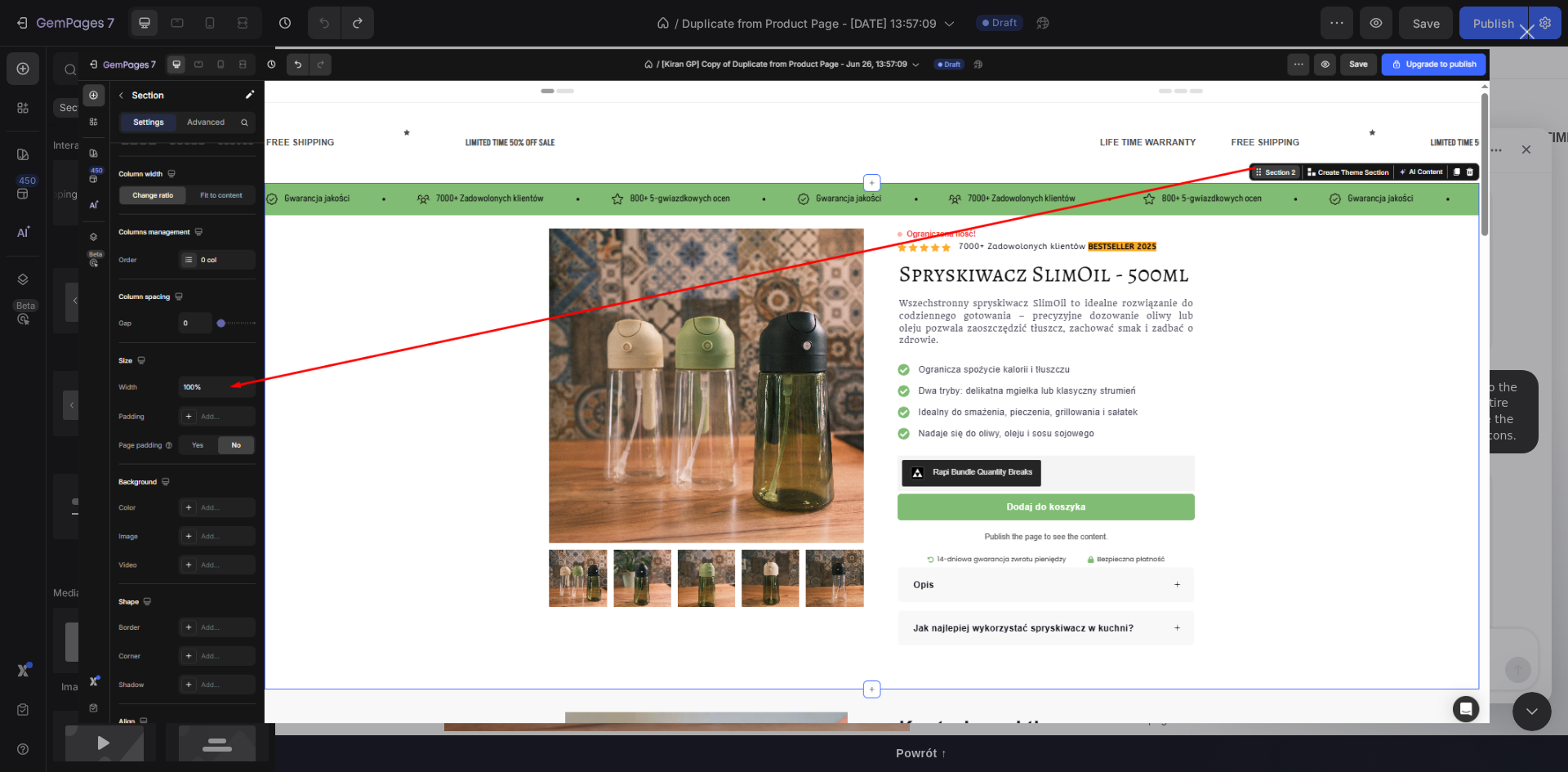
click at [1527, 281] on div "Intercom messenger" at bounding box center [784, 386] width 1568 height 772
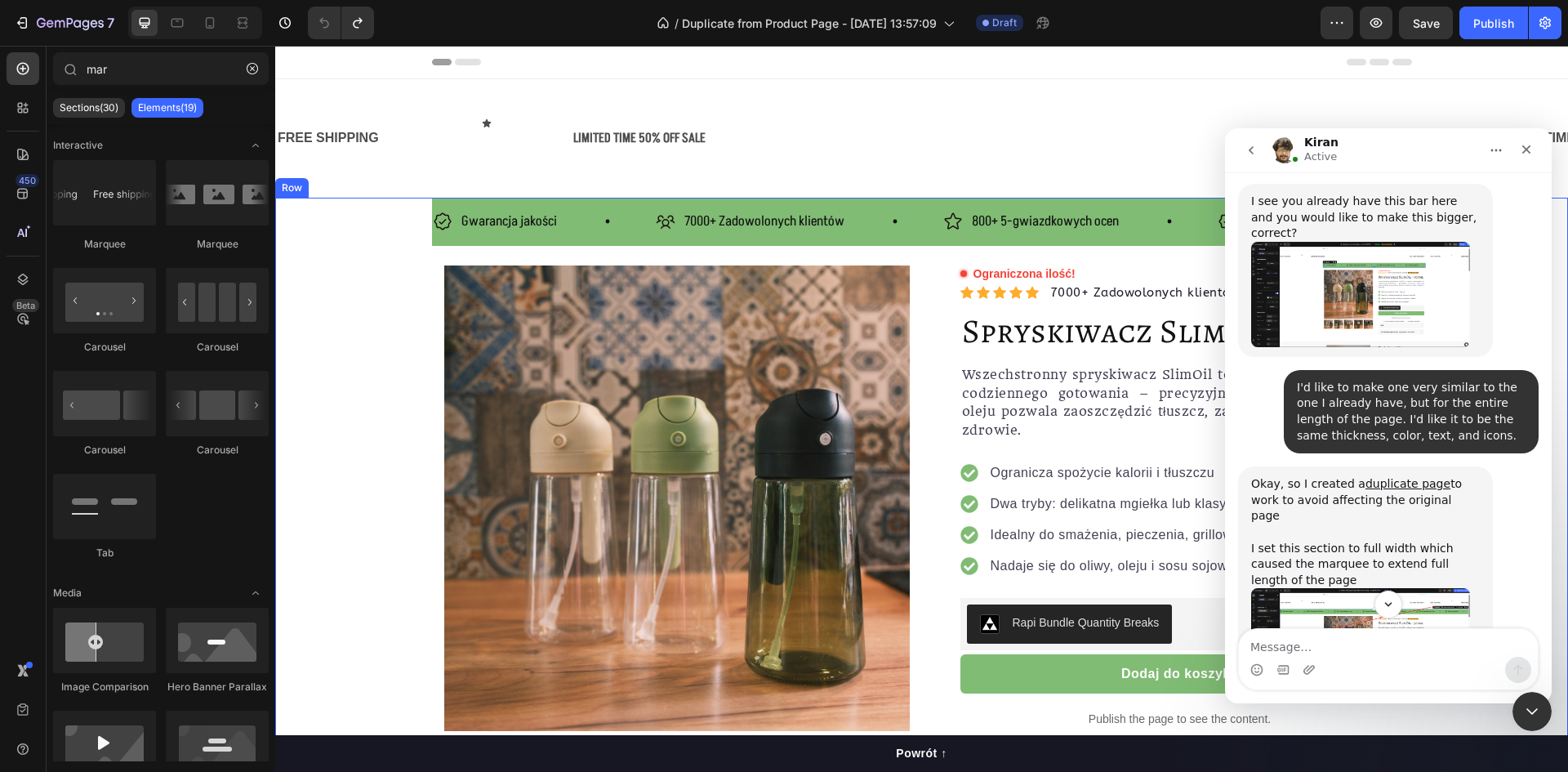
click at [556, 238] on div "Gwarancja jakości Item List 7000+ Zadowolonych klientów Item List 800+ 5-gwiazd…" at bounding box center [922, 222] width 980 height 48
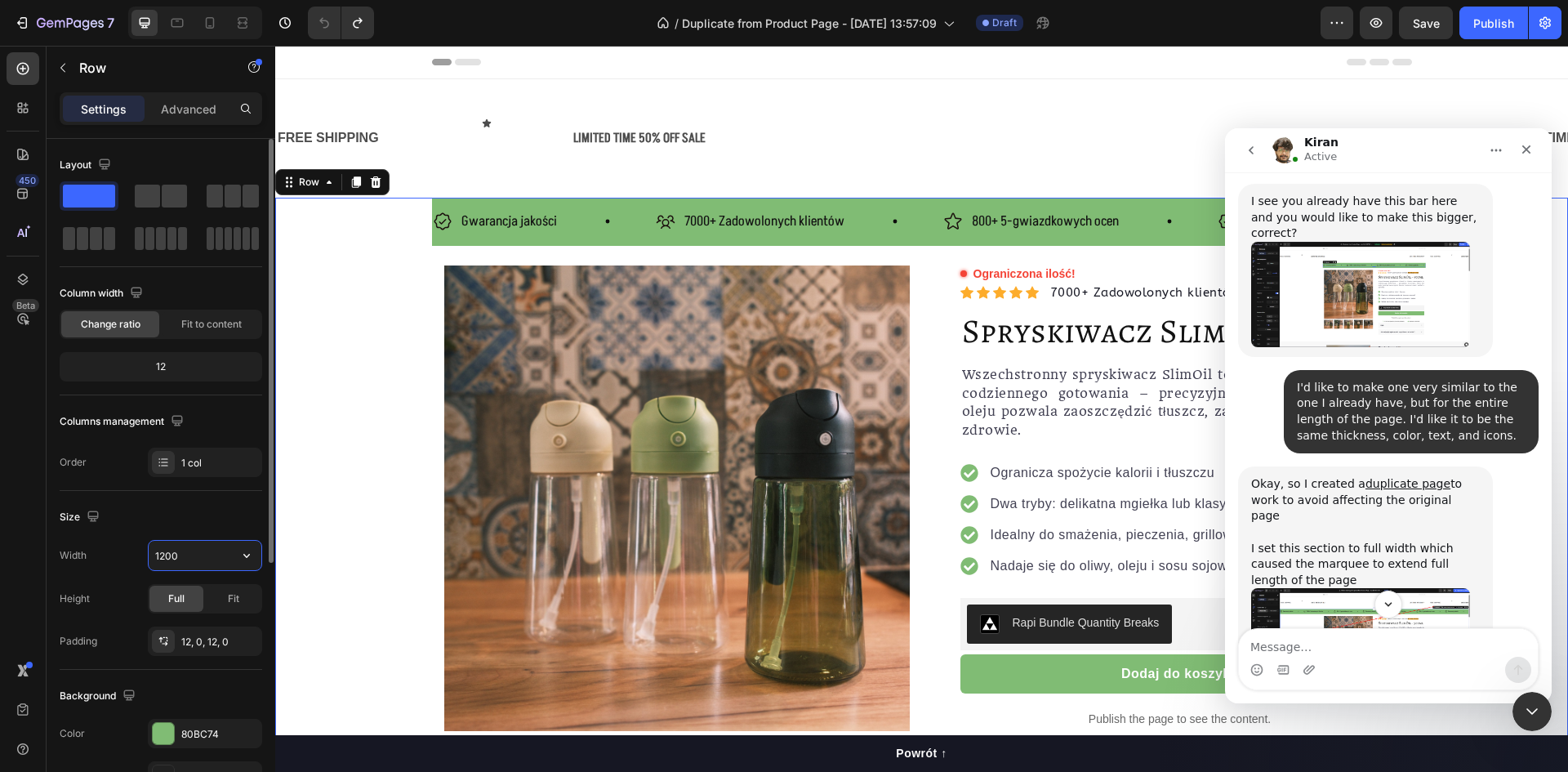
click at [187, 558] on input "1200" at bounding box center [205, 555] width 113 height 29
click at [238, 553] on button "button" at bounding box center [247, 555] width 29 height 29
click at [210, 625] on p "Full 100%" at bounding box center [201, 628] width 93 height 14
type input "100%"
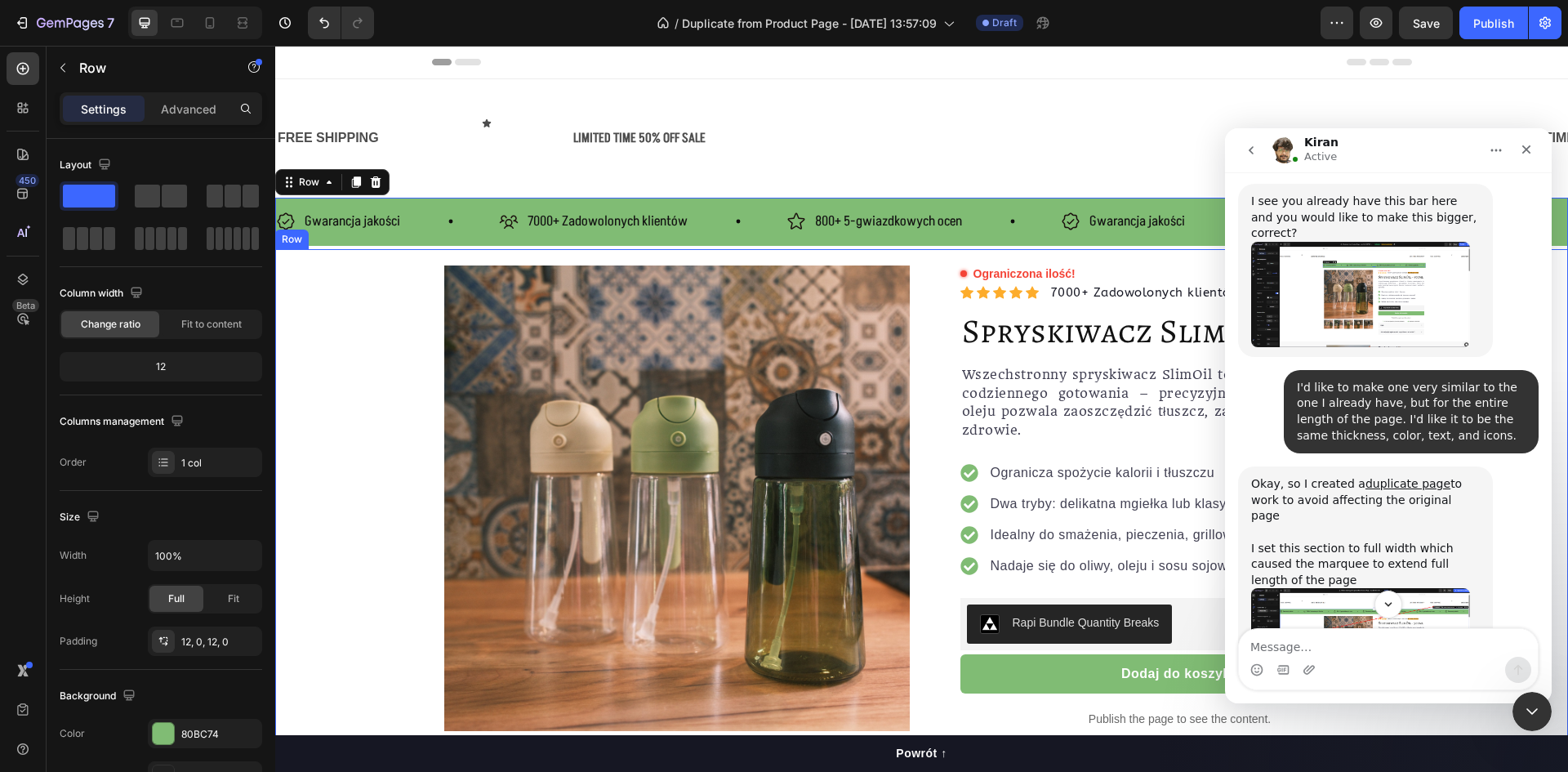
click at [347, 448] on div "Product Images Row Ograniczona ilość! Custom Code Icon Icon Icon Icon Icon Icon…" at bounding box center [921, 572] width 1293 height 614
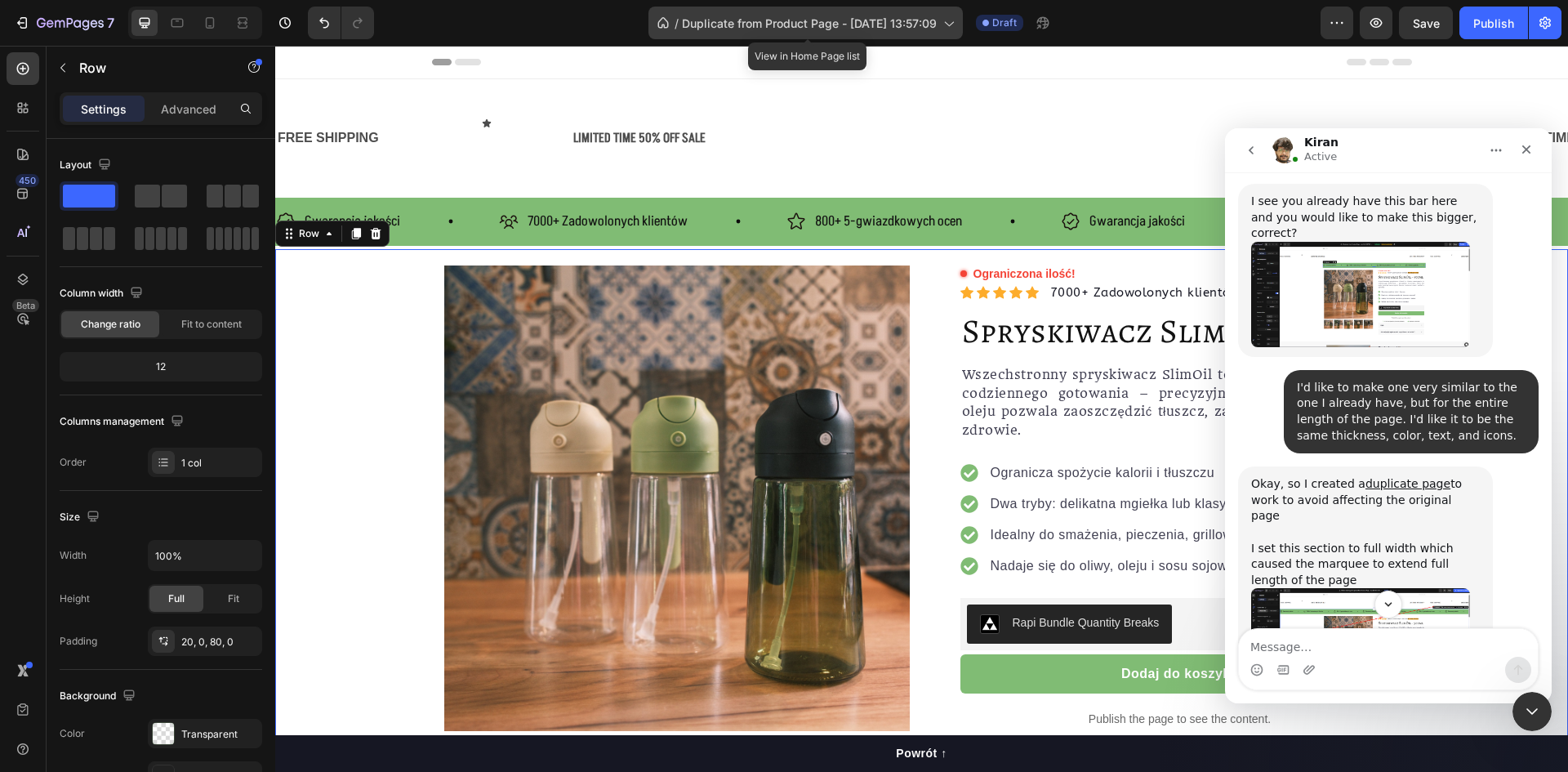
click at [792, 25] on span "Duplicate from Product Page - [DATE] 13:57:09" at bounding box center [809, 22] width 255 height 17
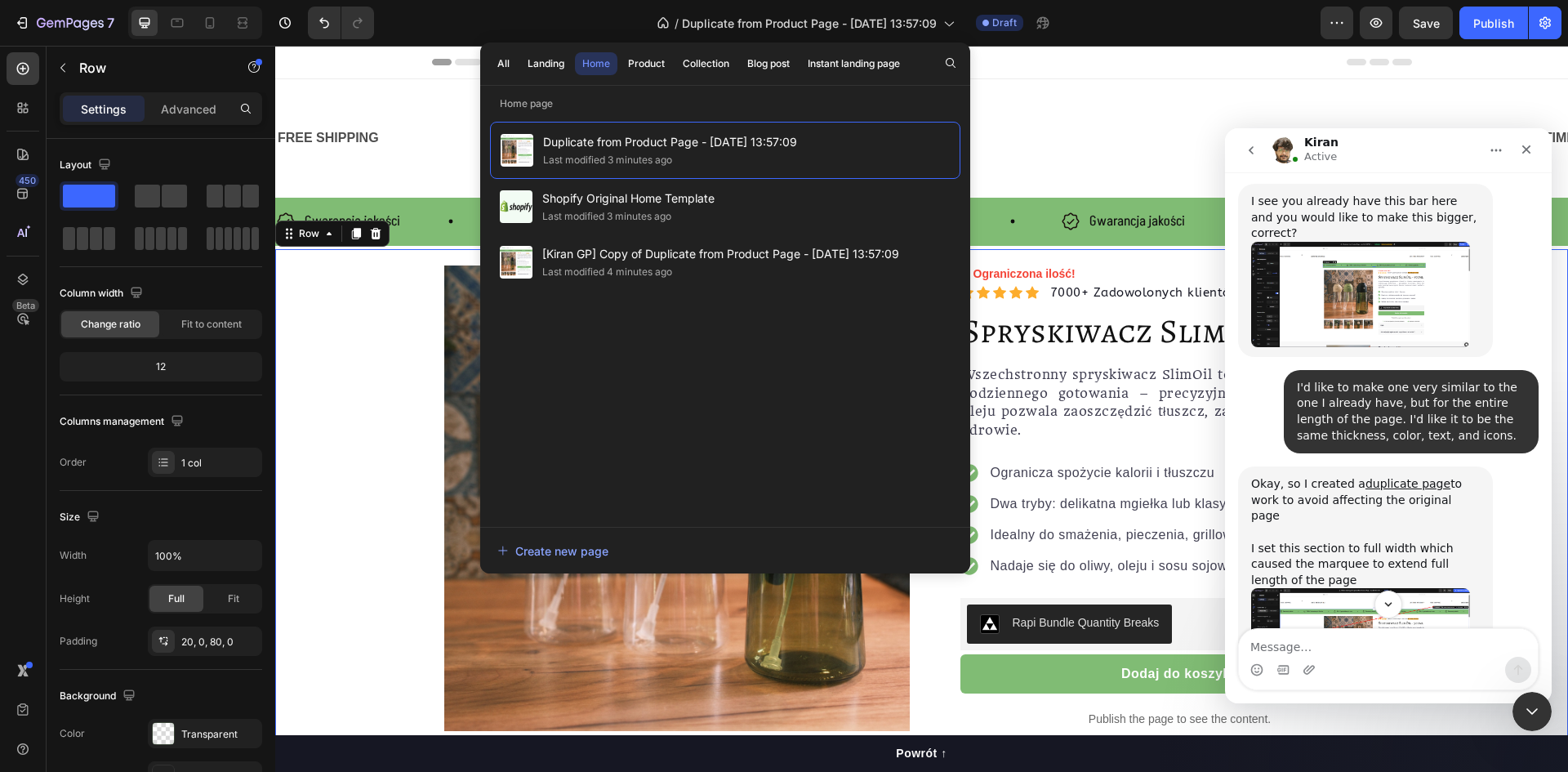
click at [385, 377] on div "Product Images Row Ograniczona ilość! Custom Code Icon Icon Icon Icon Icon Icon…" at bounding box center [921, 572] width 1293 height 614
drag, startPoint x: 372, startPoint y: 385, endPoint x: 759, endPoint y: 379, distance: 387.0
click at [372, 385] on div "Product Images Row Ograniczona ilość! Custom Code Icon Icon Icon Icon Icon Icon…" at bounding box center [921, 572] width 1293 height 614
click at [901, 19] on span "Duplicate from Product Page - [DATE] 13:57:09" at bounding box center [809, 22] width 255 height 17
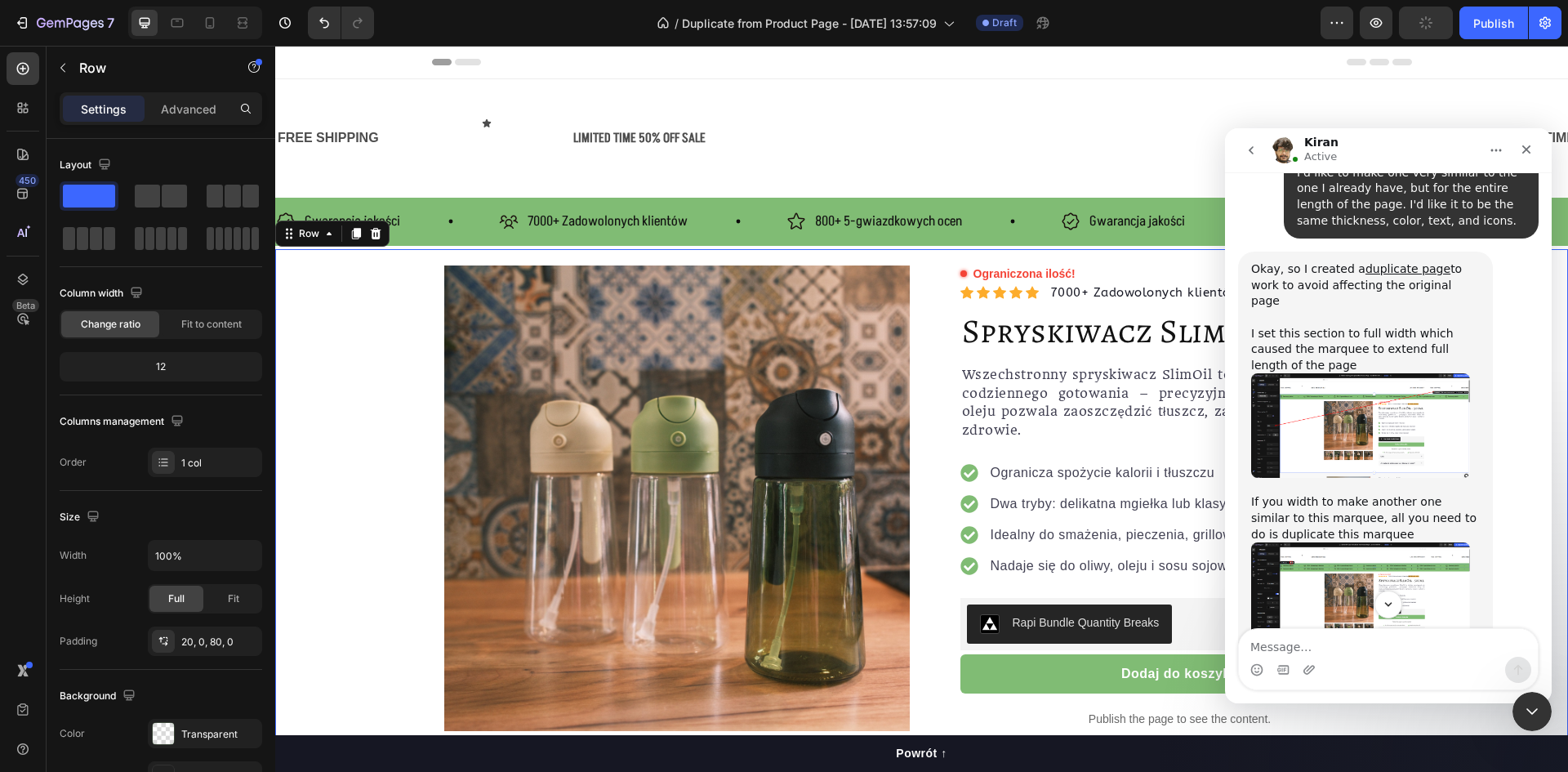
scroll to position [3323, 0]
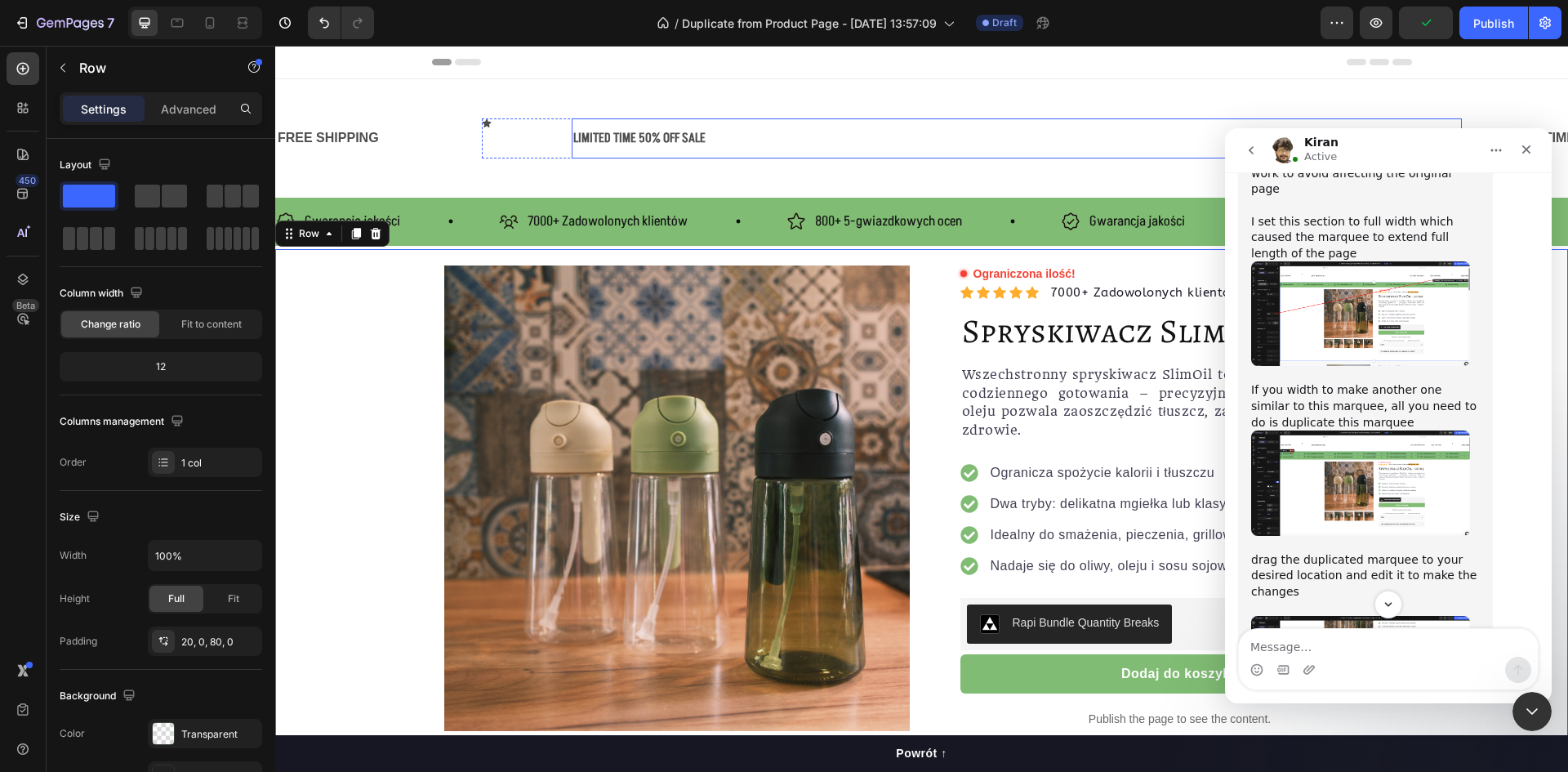
click at [999, 129] on div "LIMITED TIME 50% OFF SALE" at bounding box center [1017, 138] width 890 height 27
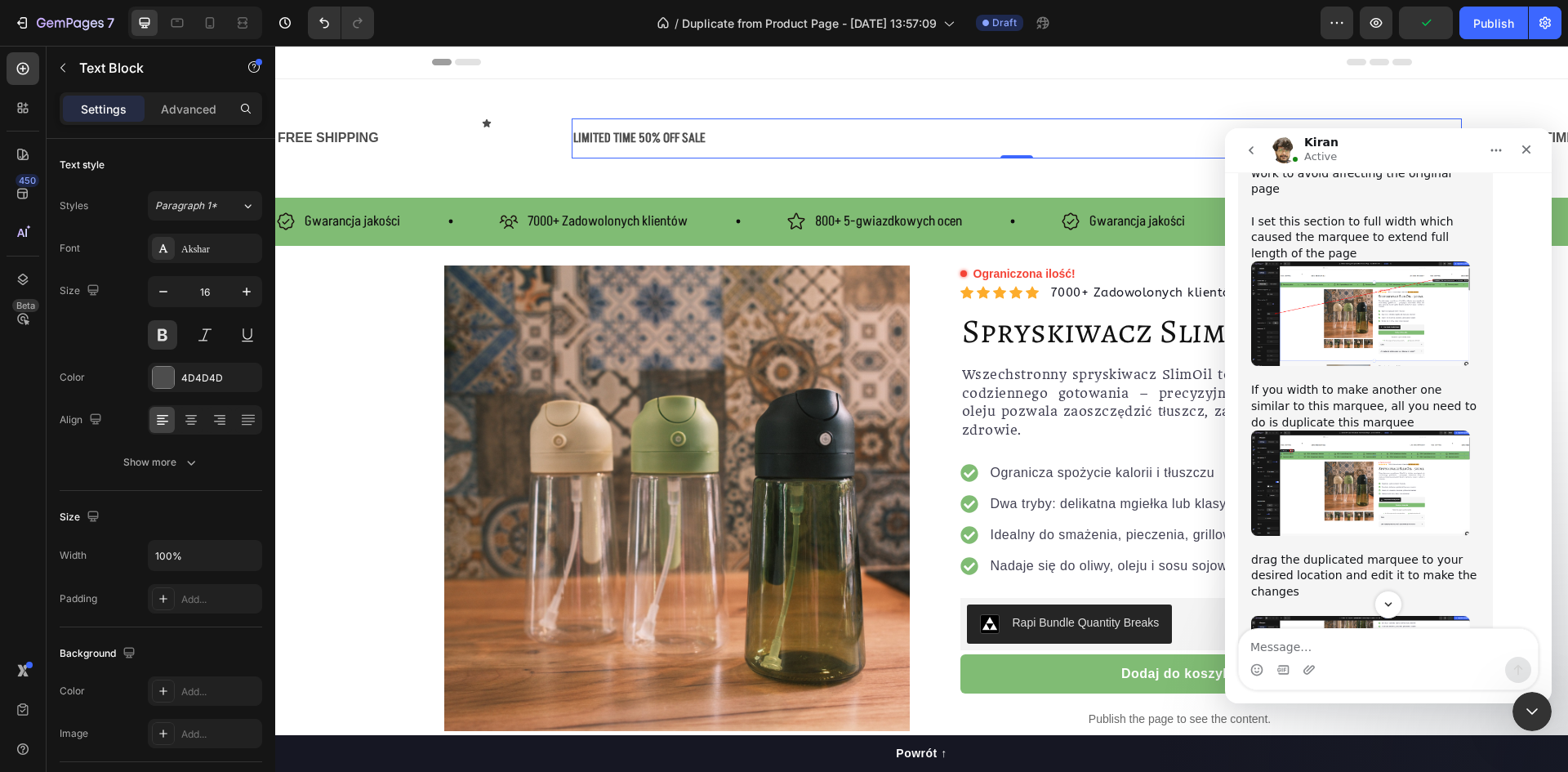
click at [978, 90] on div "FREE SHIPPING Text Block Text Block Icon Row LIMITED TIME 50% OFF SALE Text Blo…" at bounding box center [921, 138] width 1293 height 119
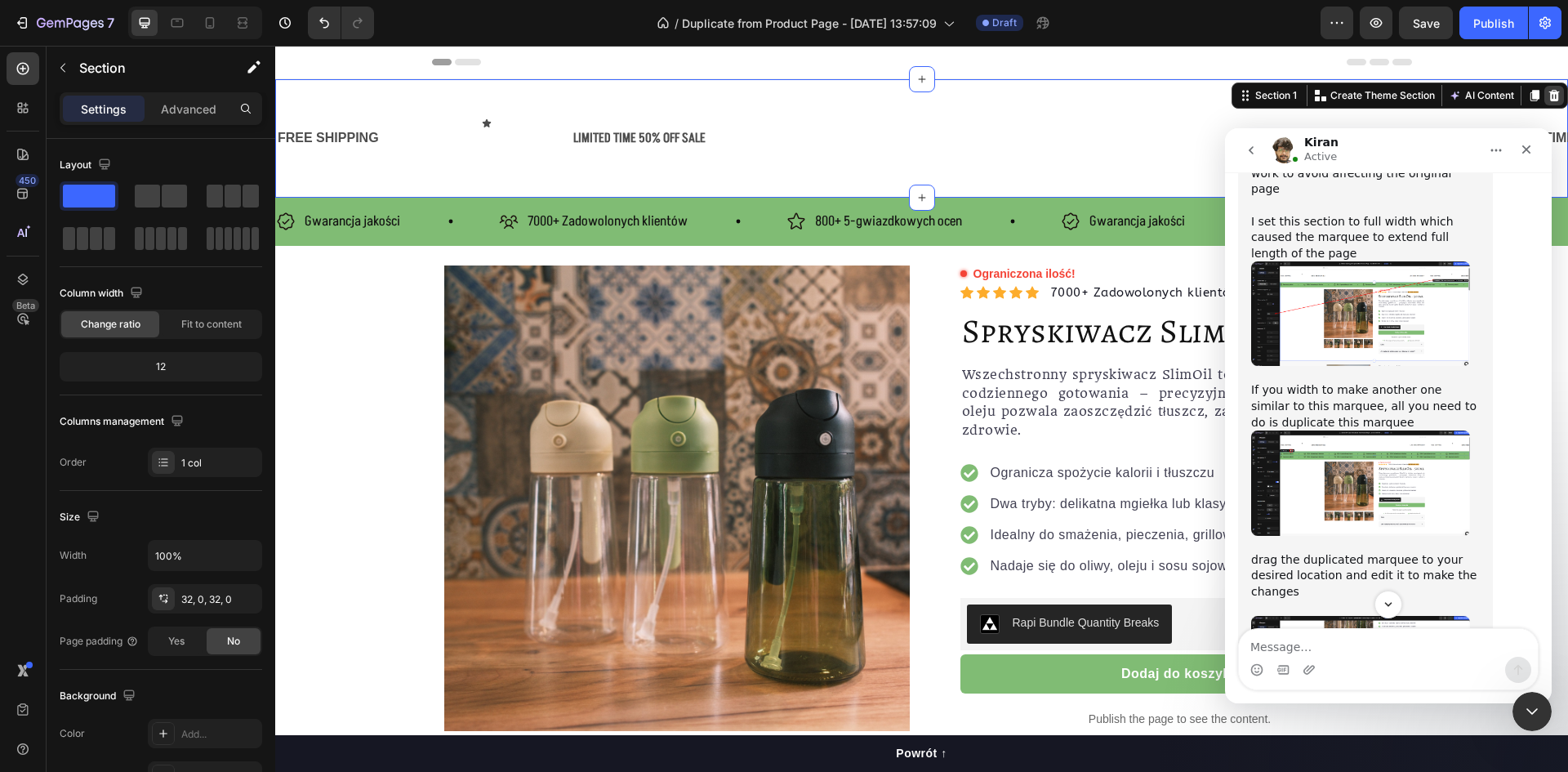
click at [1545, 86] on div at bounding box center [1555, 96] width 20 height 20
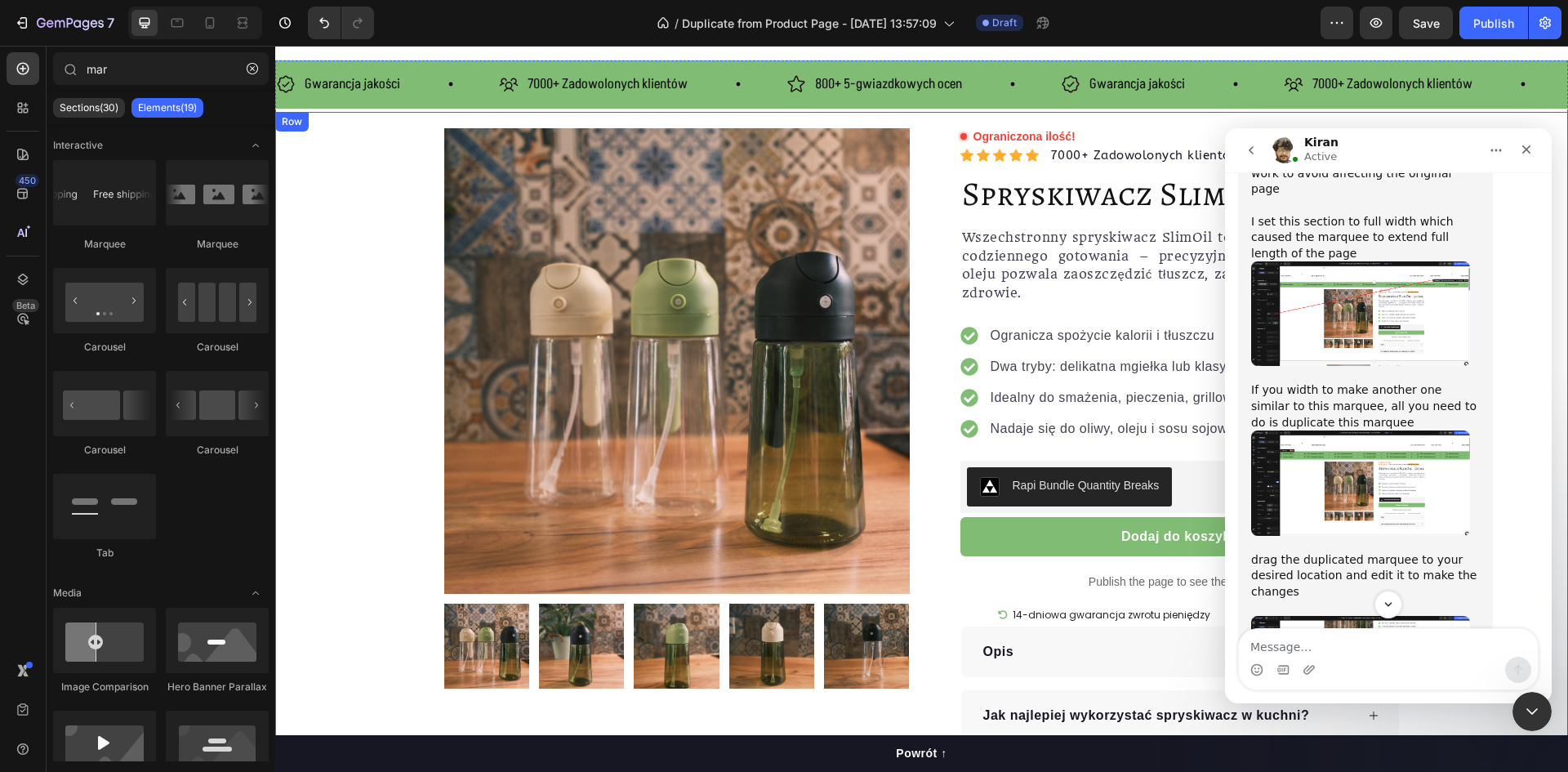
scroll to position [0, 0]
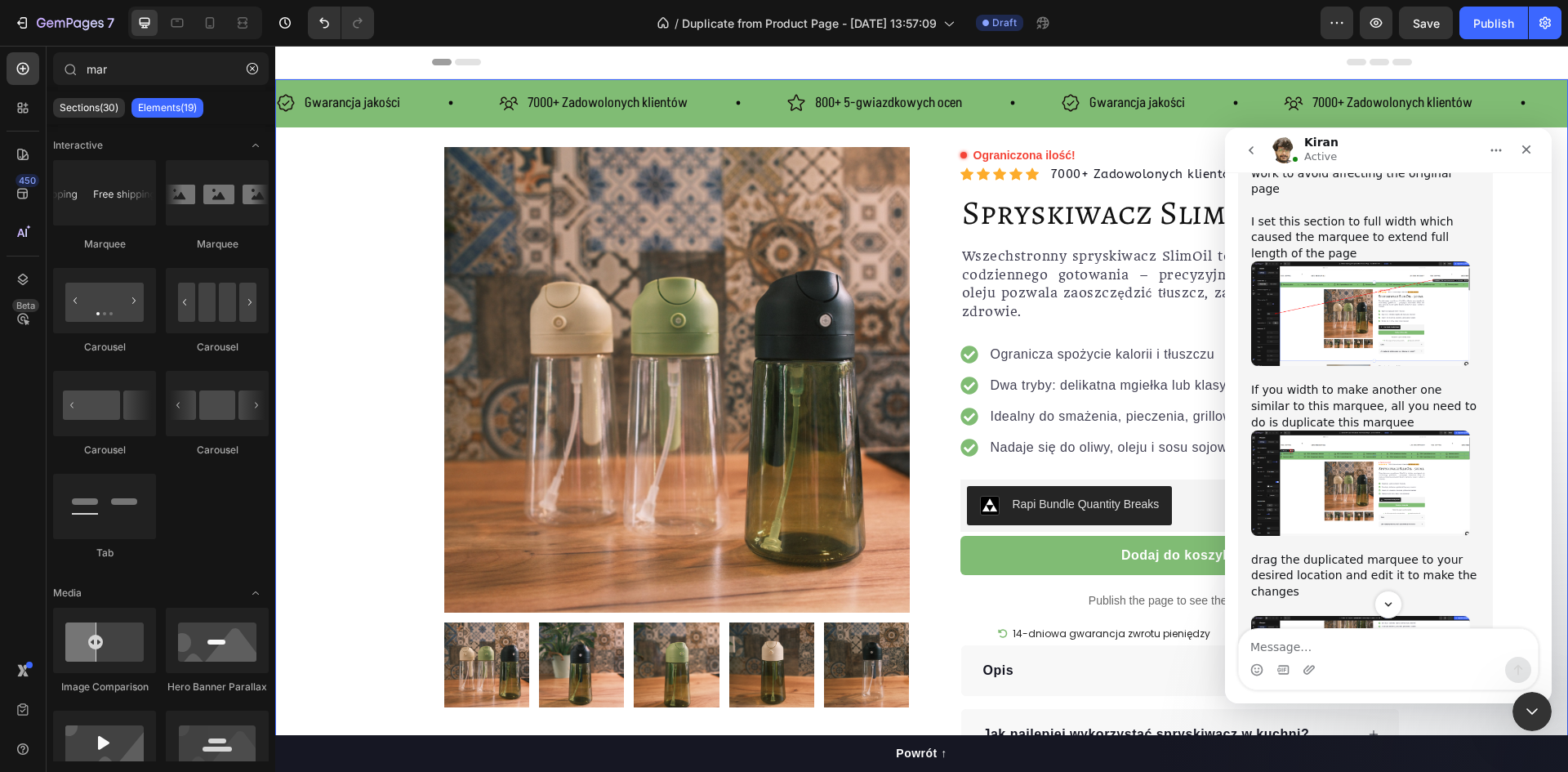
click at [429, 122] on div "Gwarancja jakości Item List 7000+ Zadowolonych klientów Item List 800+ 5-gwiazd…" at bounding box center [921, 104] width 1293 height 48
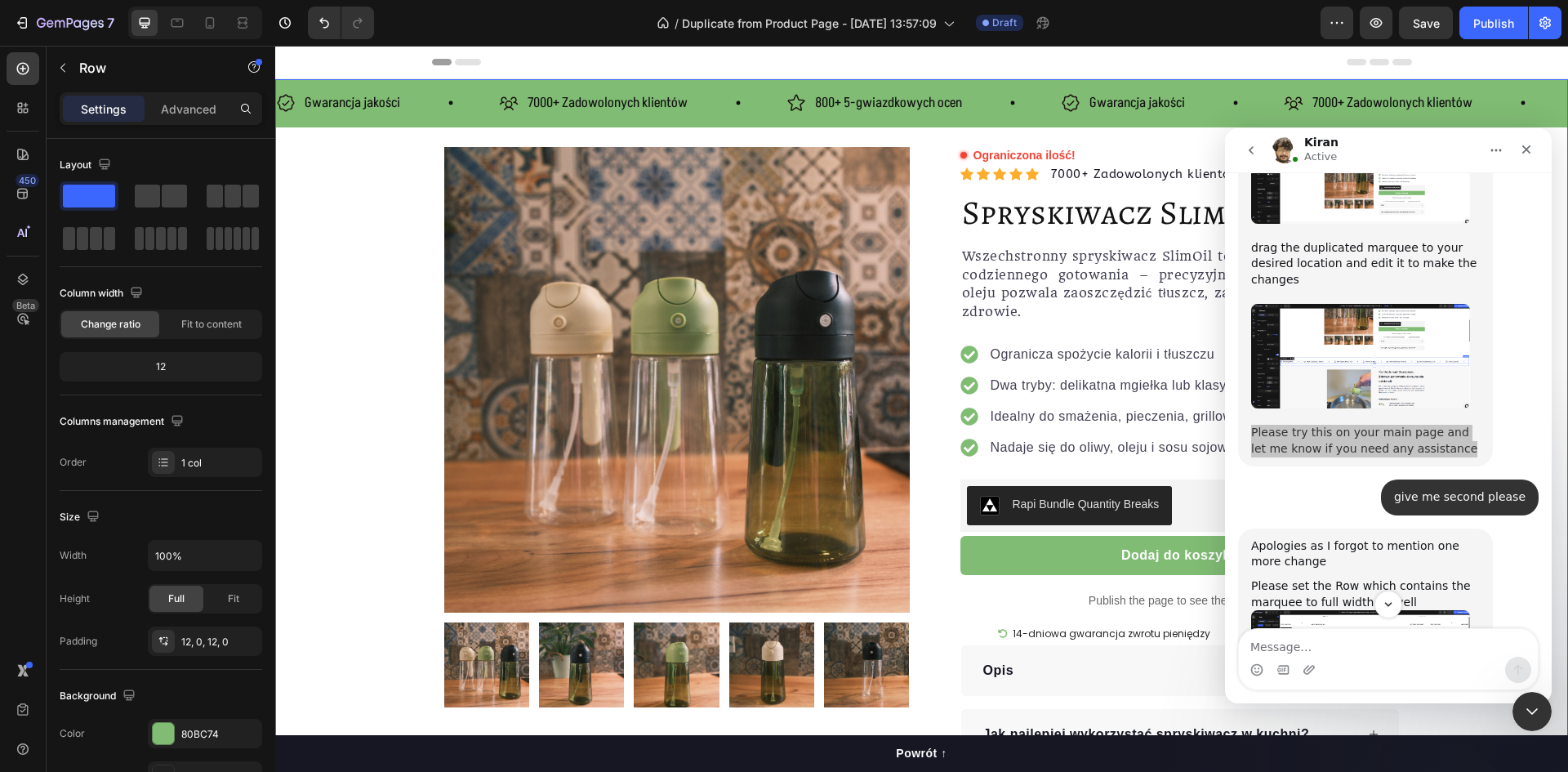
scroll to position [3650, 0]
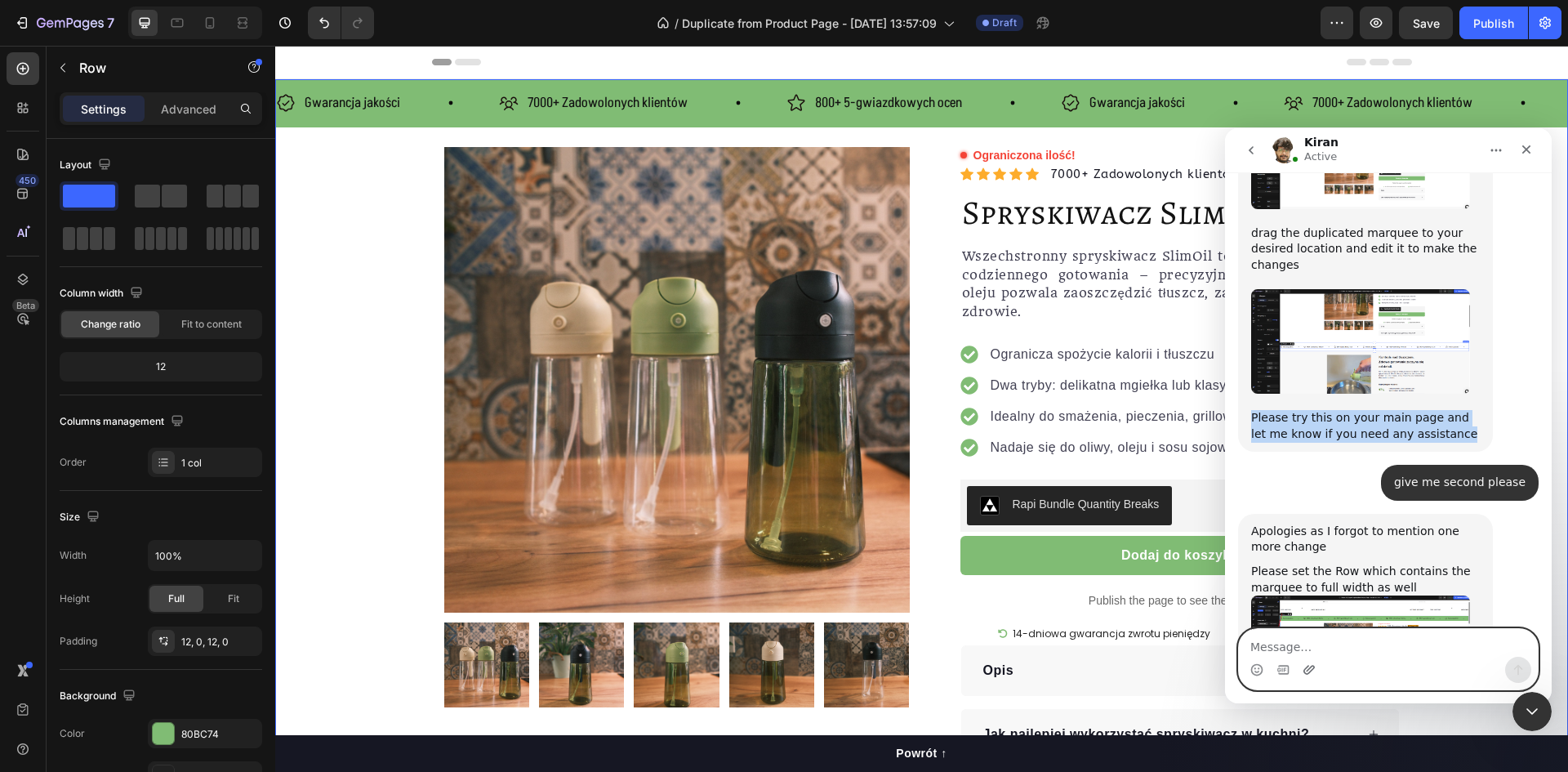
click at [1308, 671] on icon "Upload attachment" at bounding box center [1309, 669] width 12 height 9
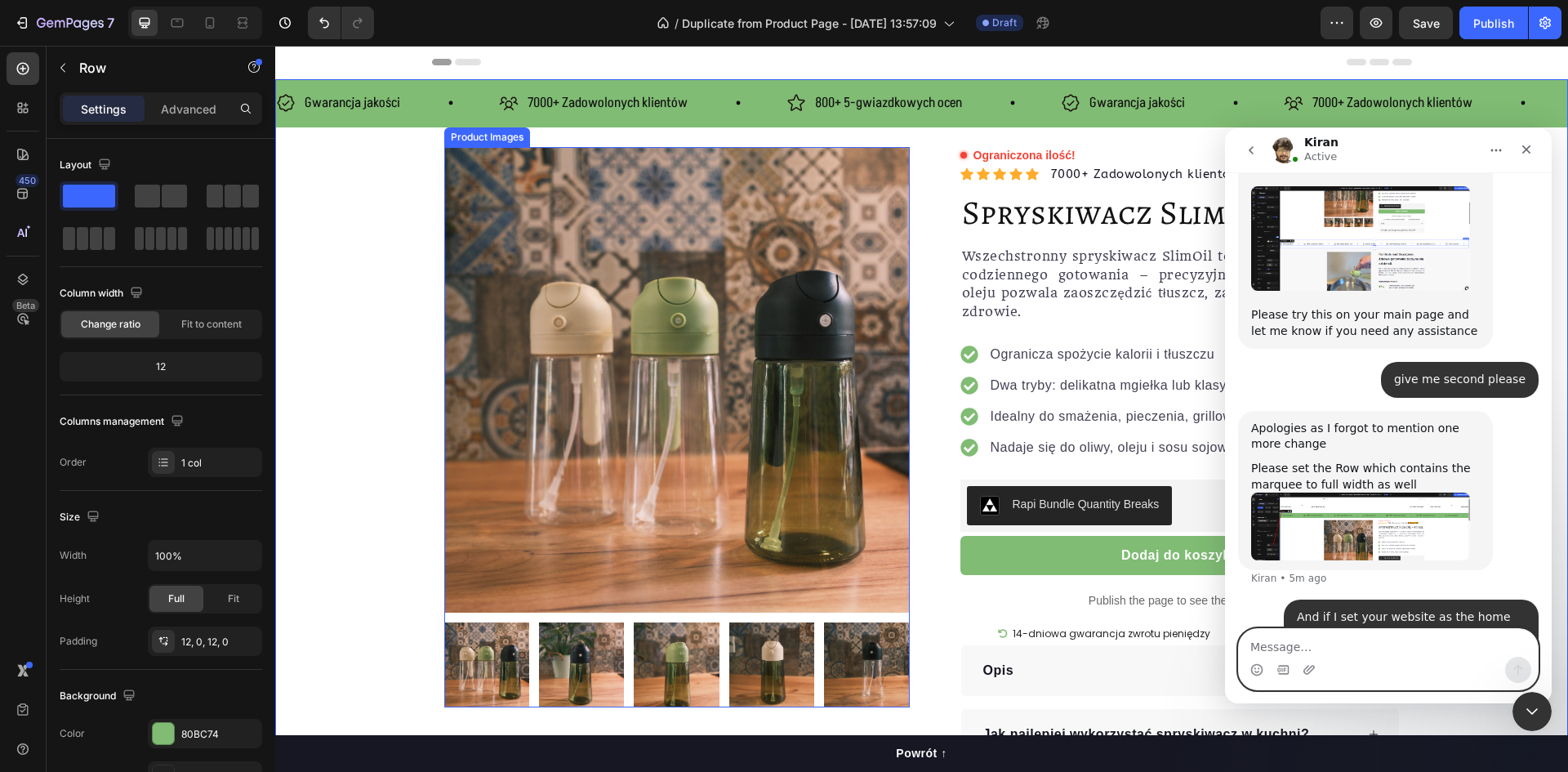
scroll to position [3755, 0]
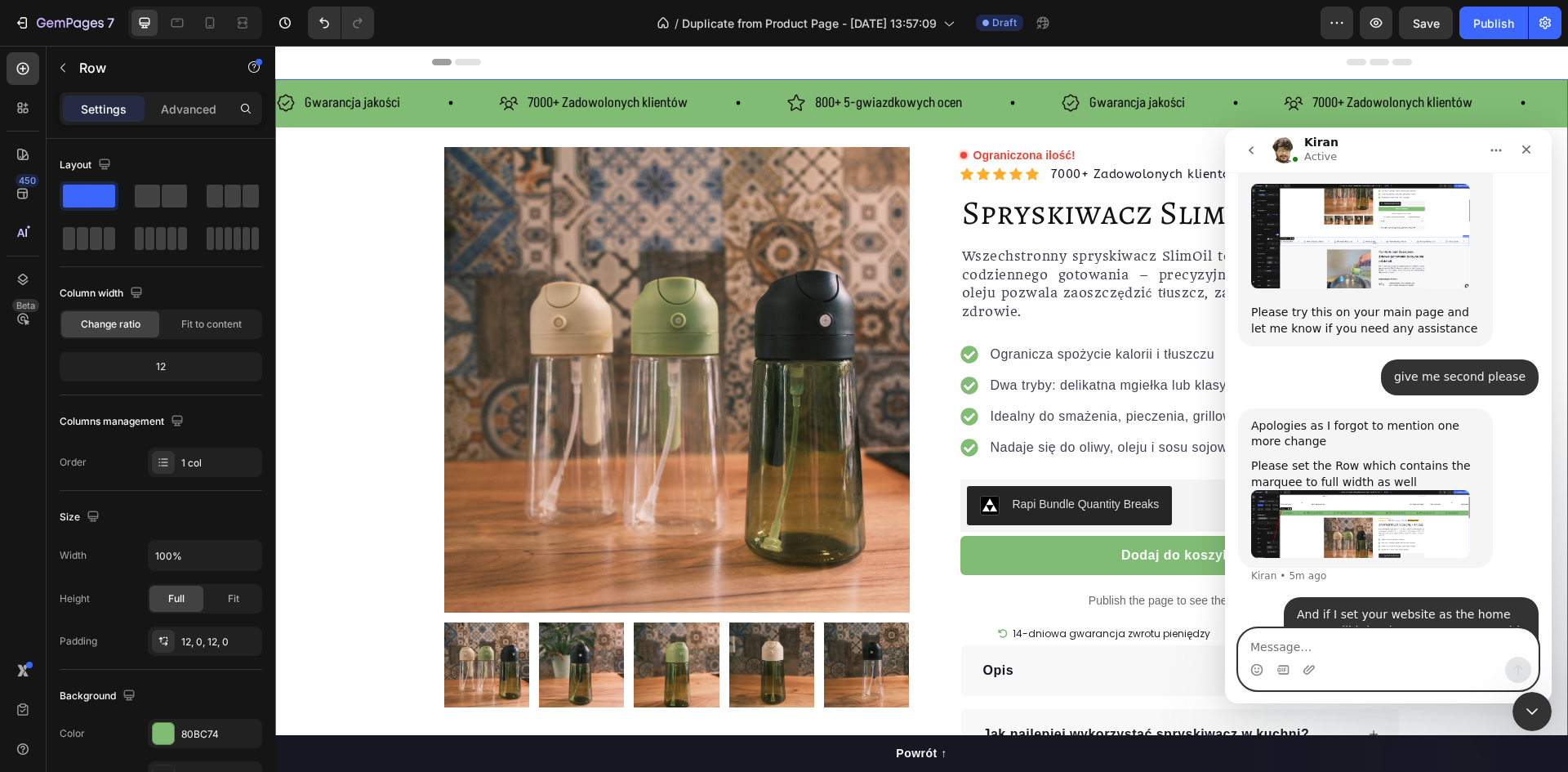
click at [1328, 638] on textarea "Message…" at bounding box center [1388, 642] width 299 height 28
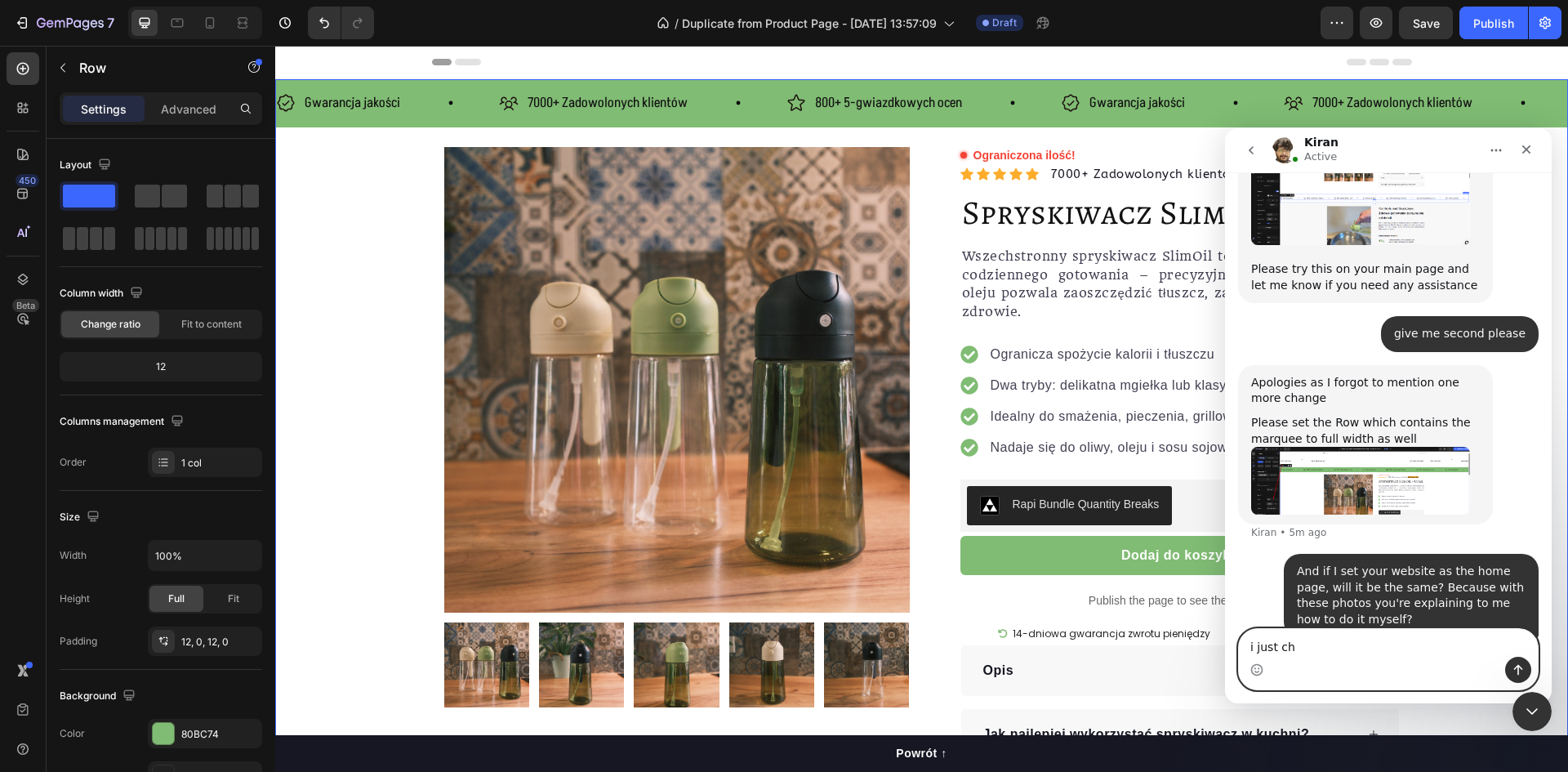
scroll to position [3818, 0]
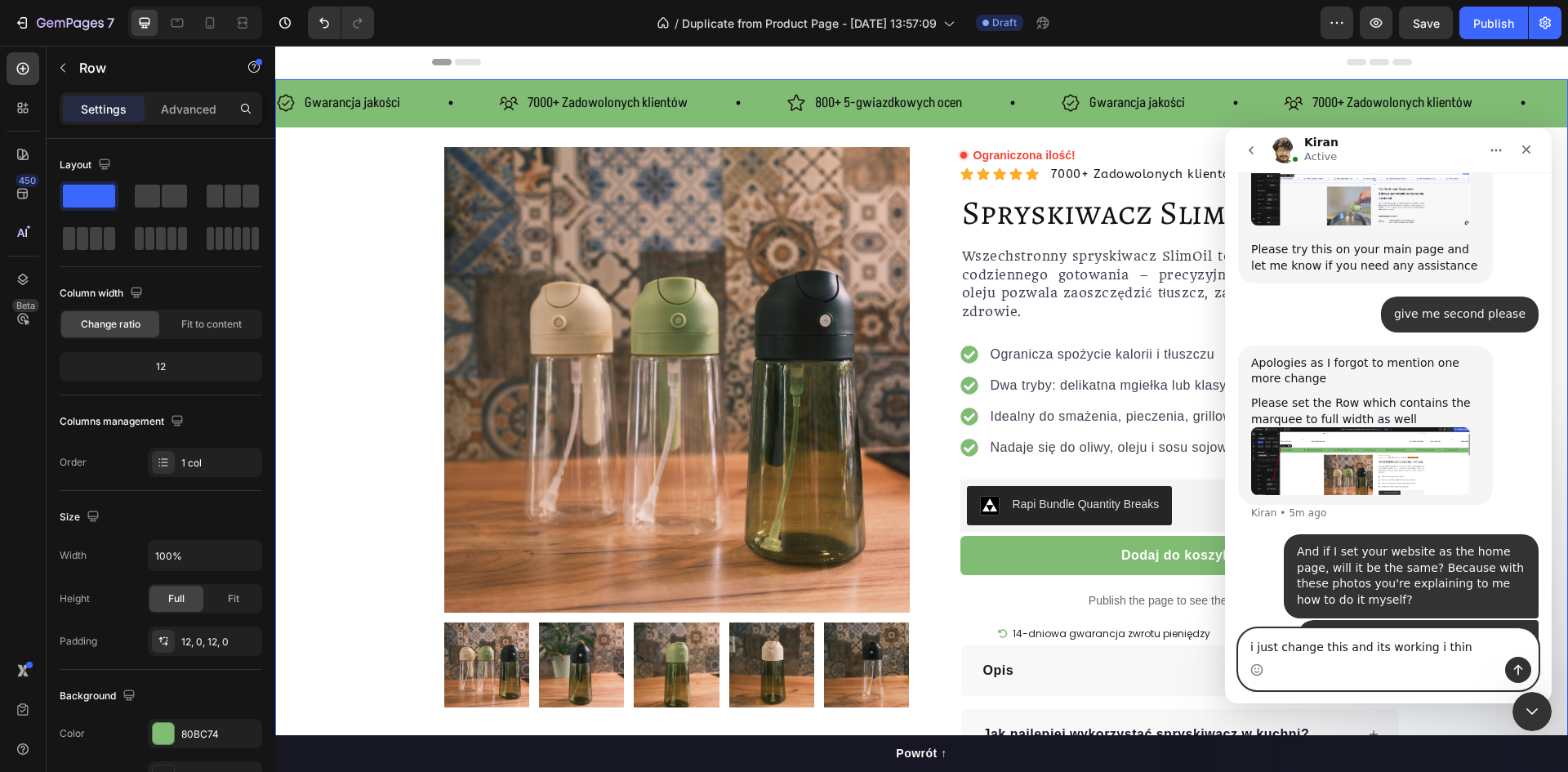
type textarea "i just change this and its working i thinl"
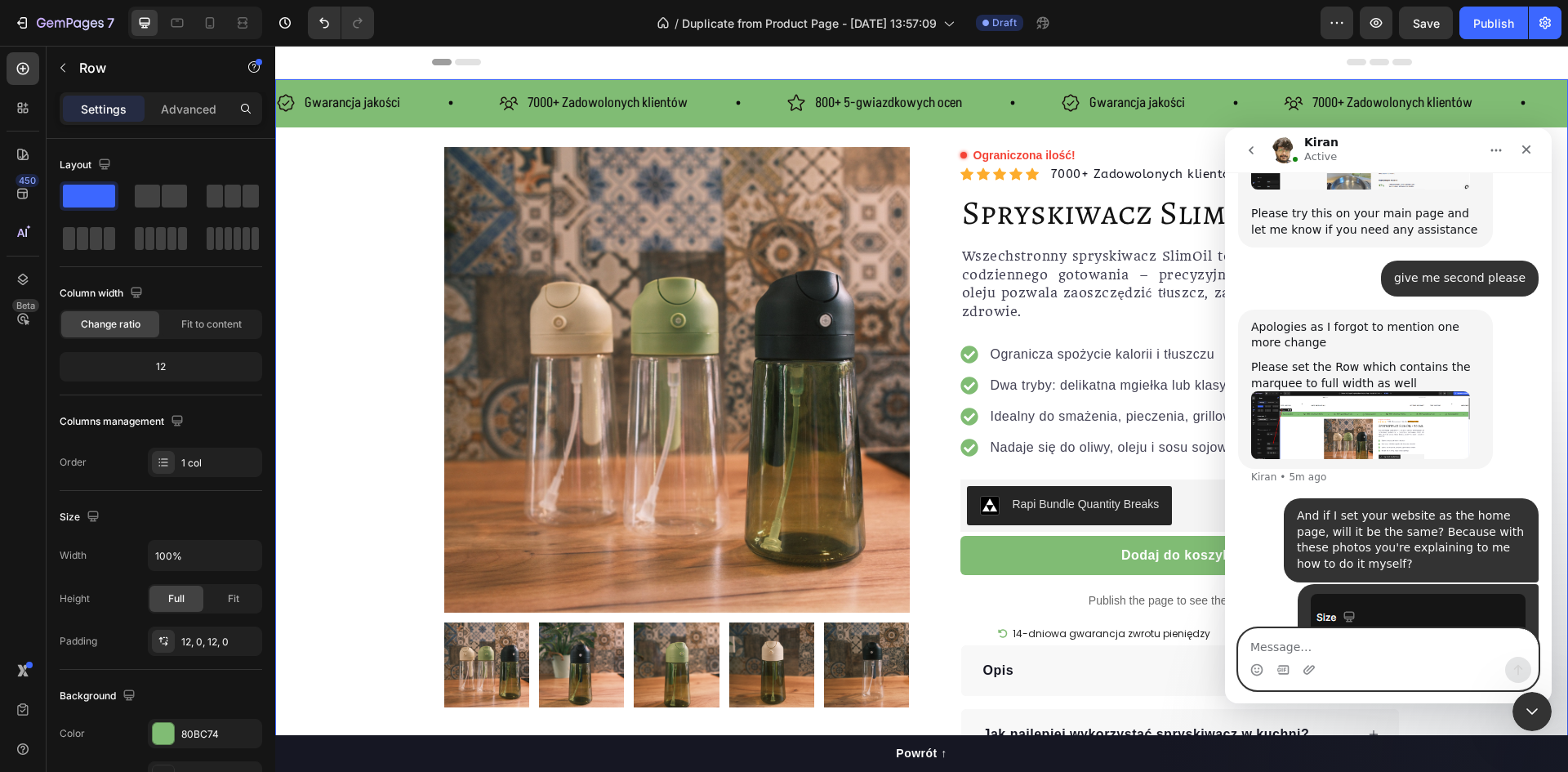
scroll to position [3855, 0]
type textarea "r"
type textarea "think"
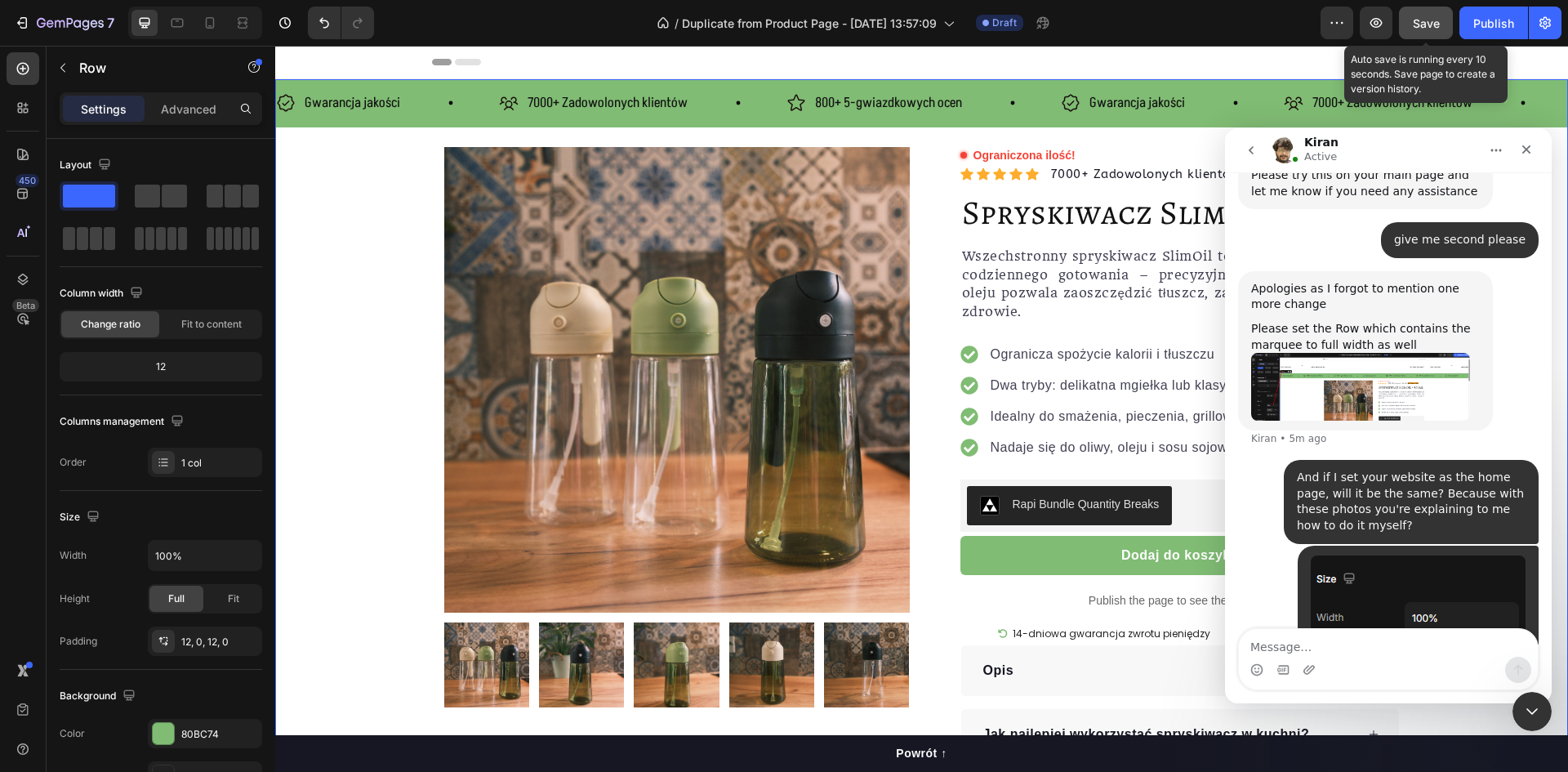
click at [1444, 21] on button "Save" at bounding box center [1426, 22] width 54 height 33
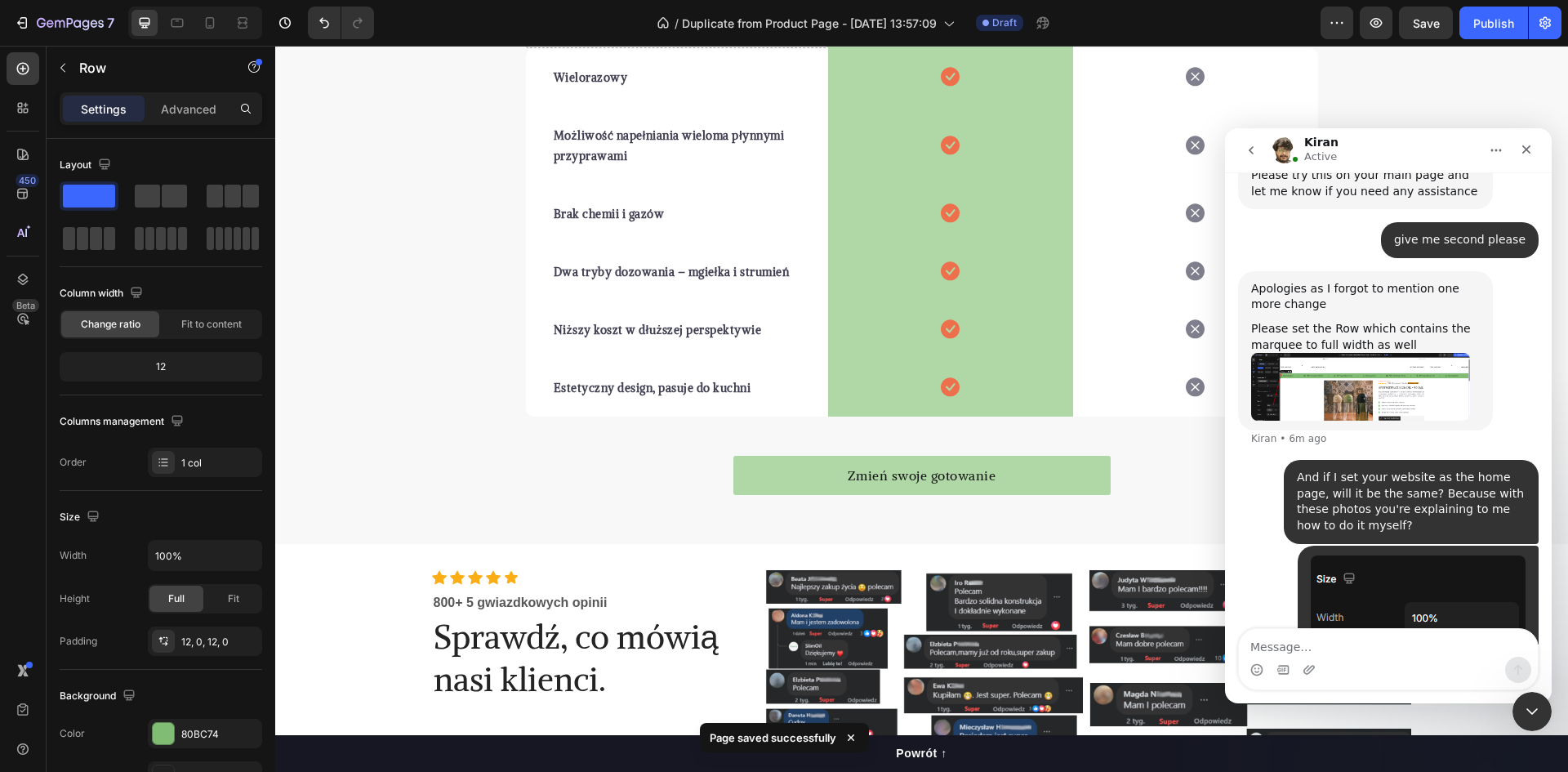
scroll to position [2532, 0]
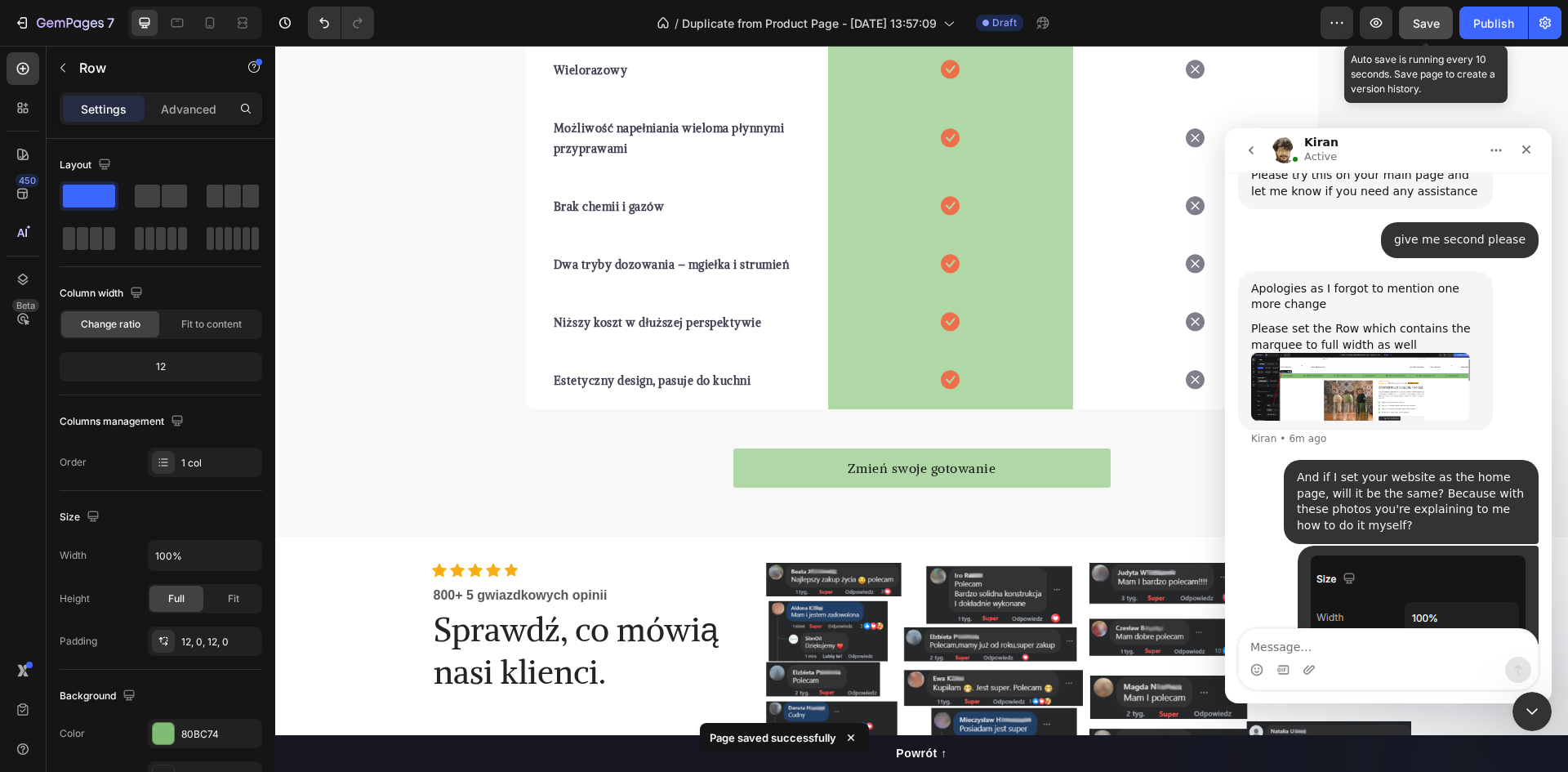
click at [1449, 24] on button "Save" at bounding box center [1426, 22] width 54 height 33
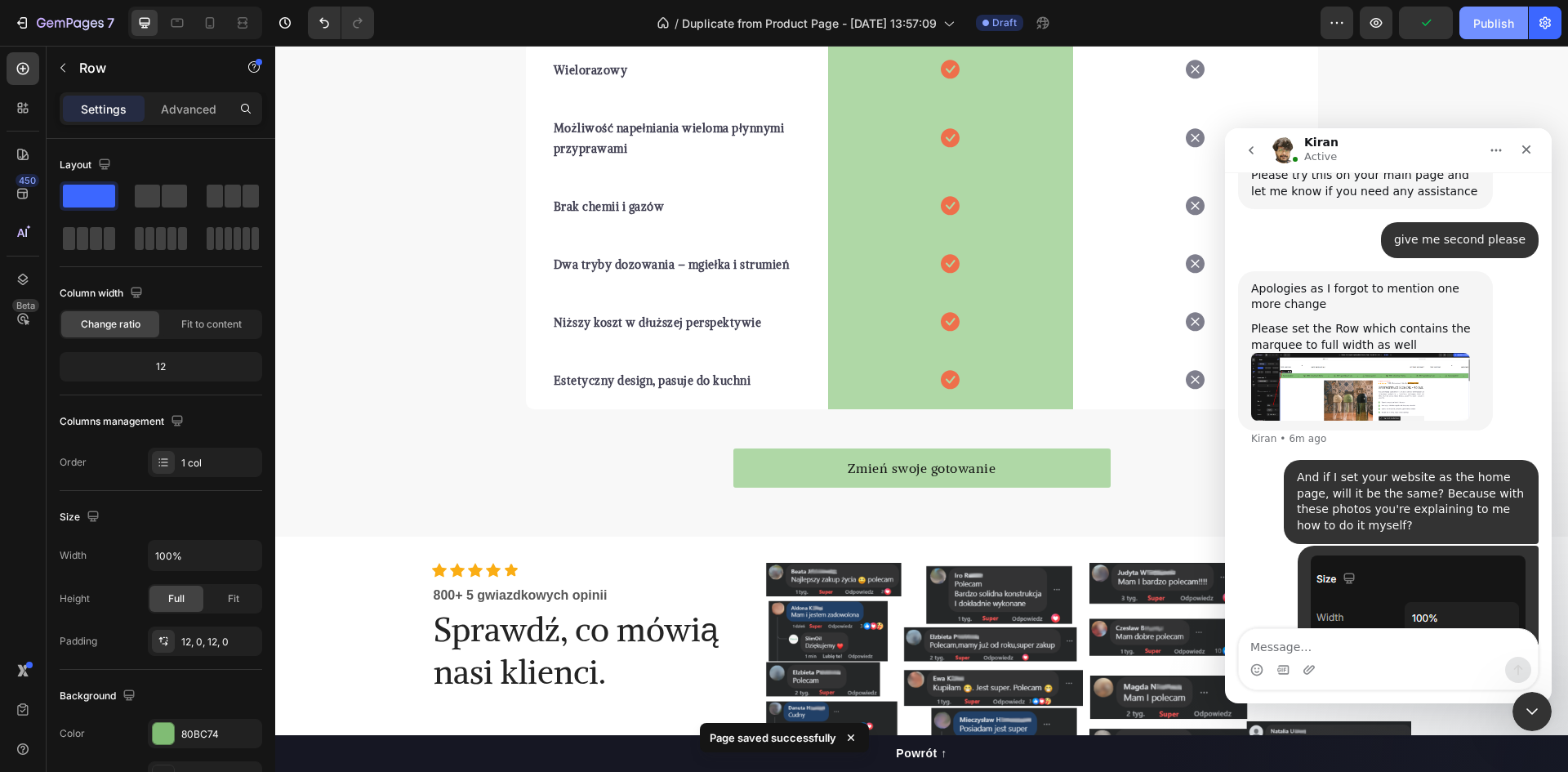
click at [1517, 17] on button "Publish" at bounding box center [1494, 22] width 69 height 33
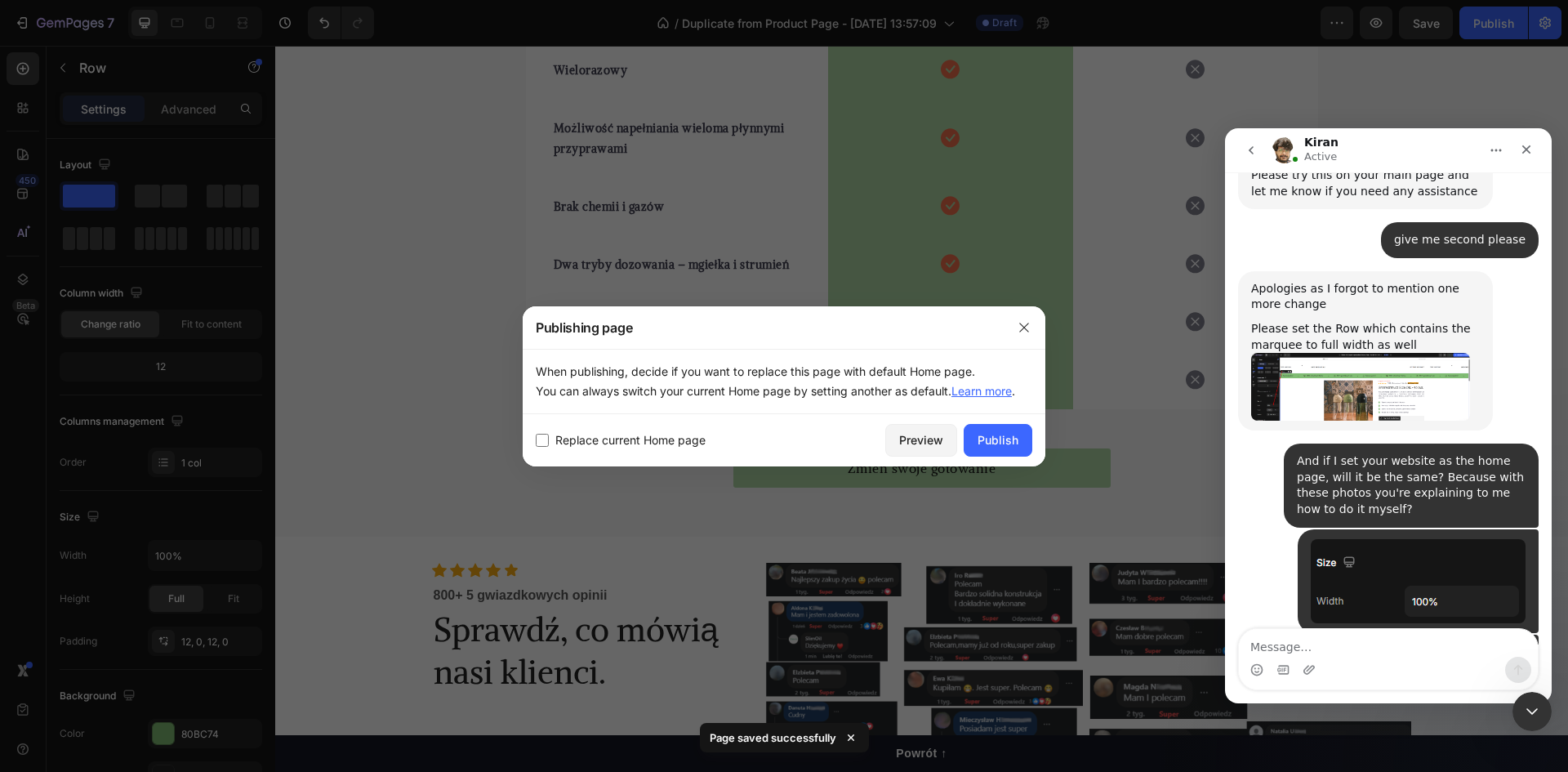
scroll to position [3983, 0]
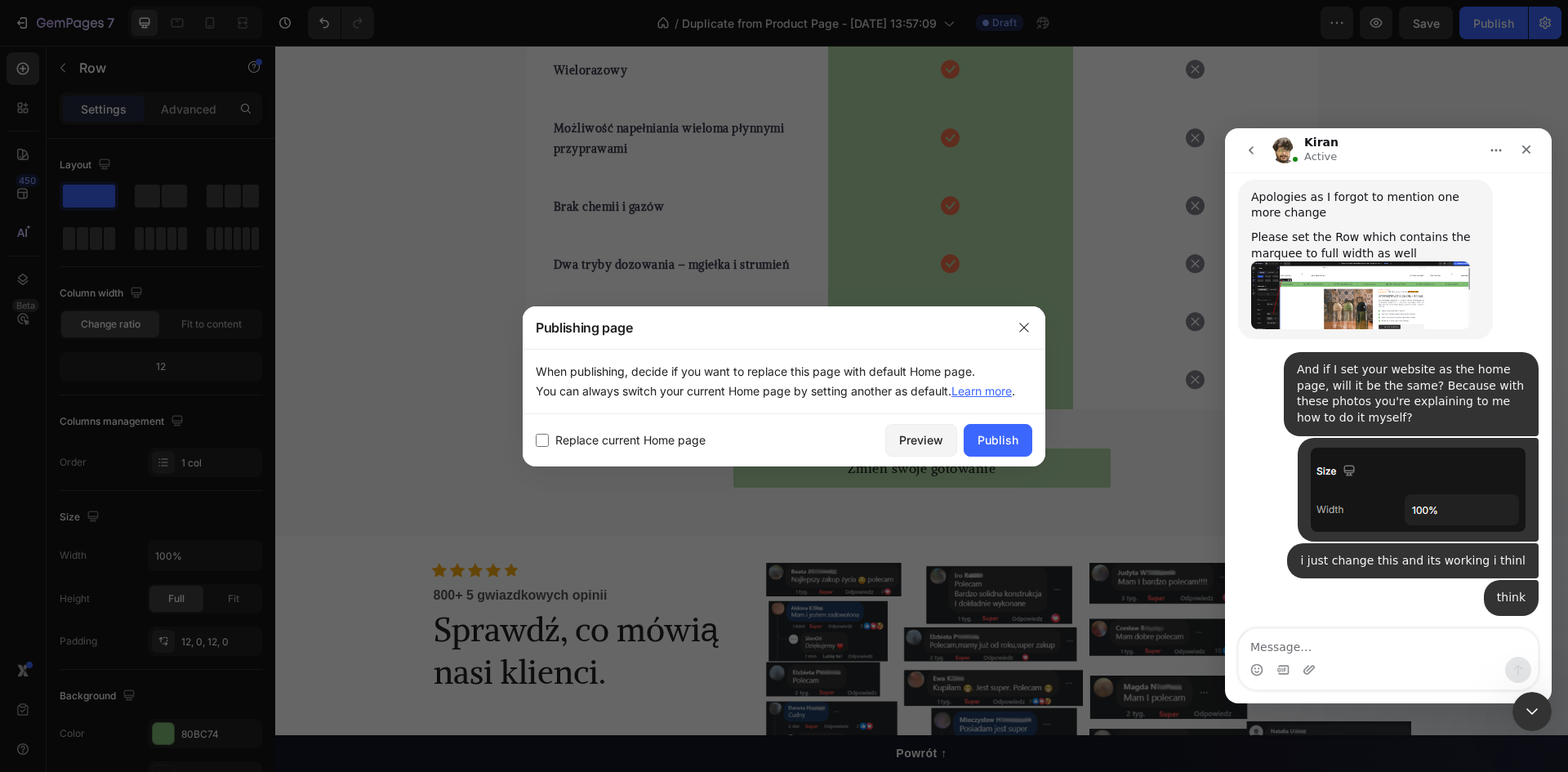
click at [595, 437] on span "Replace current Home page" at bounding box center [631, 441] width 150 height 20
checkbox input "true"
click at [1019, 434] on button "Publish" at bounding box center [998, 440] width 69 height 33
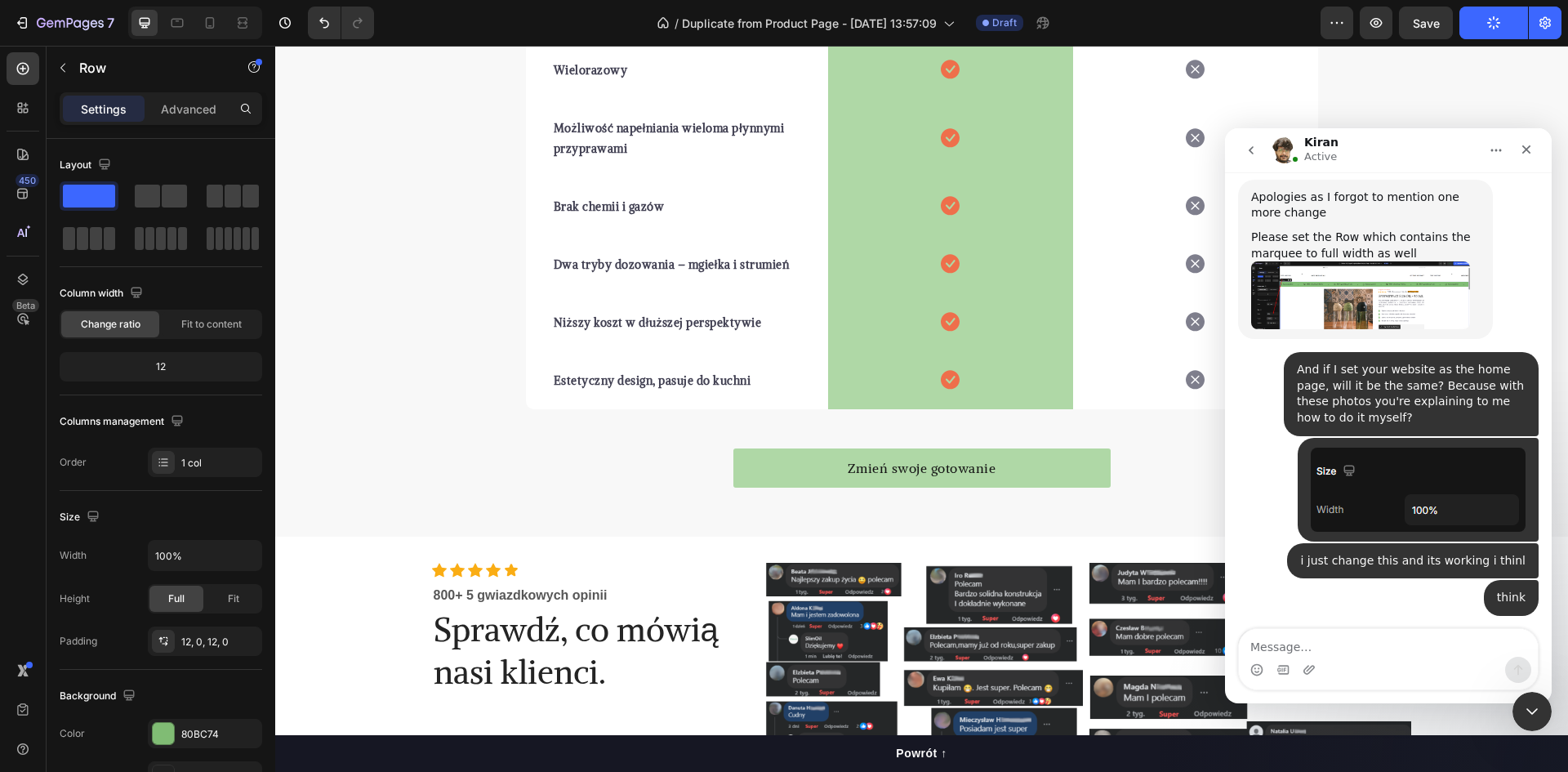
drag, startPoint x: 1245, startPoint y: 466, endPoint x: 1438, endPoint y: 547, distance: 209.3
click at [1438, 629] on div "Yes you can set the duplicate page as your Homepage as well So first you will n…" at bounding box center [1365, 700] width 255 height 141
copy div "Yes you can set the duplicate page as your Homepage as well So first you will n…"
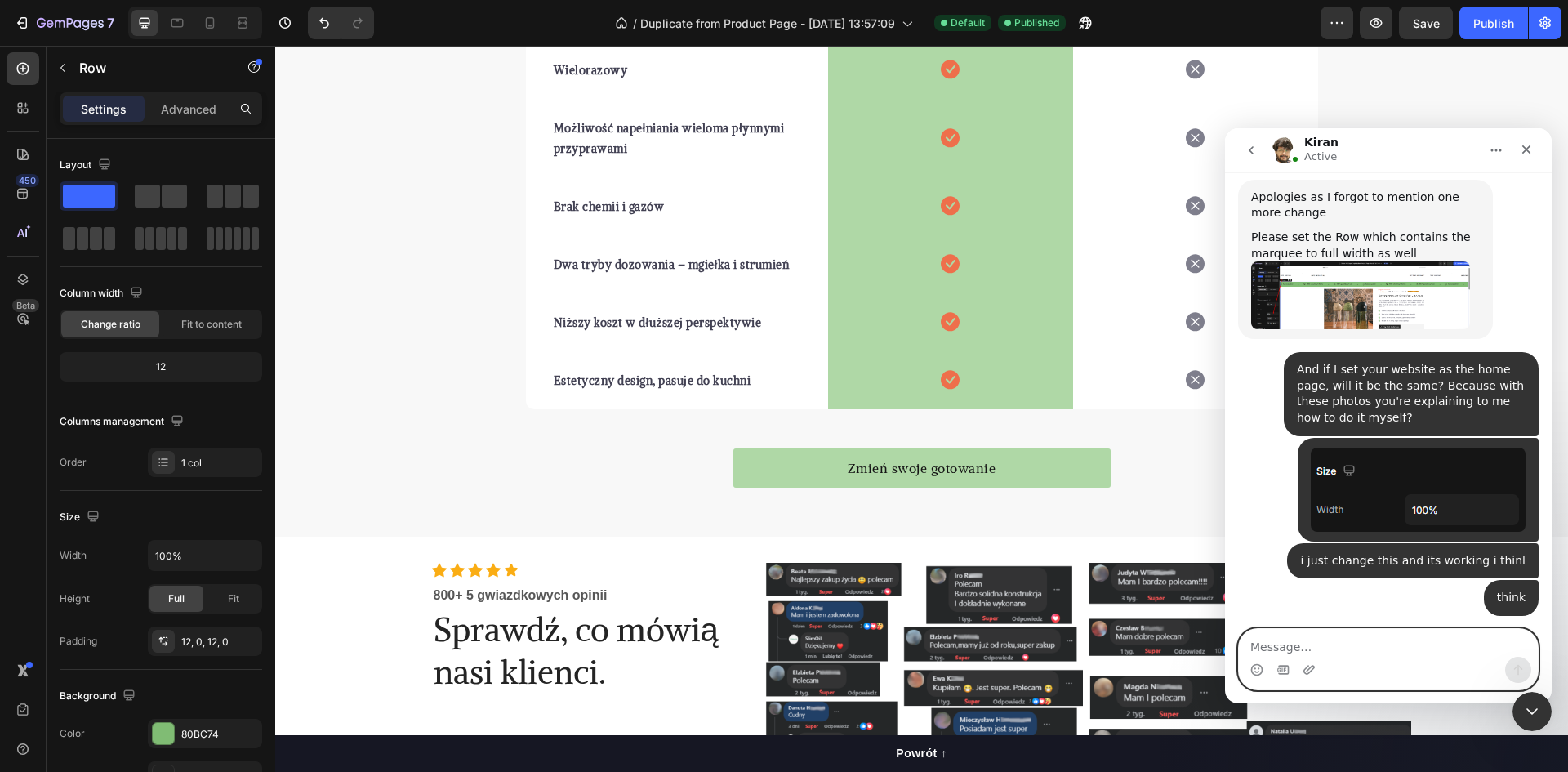
click at [1370, 636] on textarea "Message…" at bounding box center [1388, 642] width 299 height 28
type textarea "yea it working"
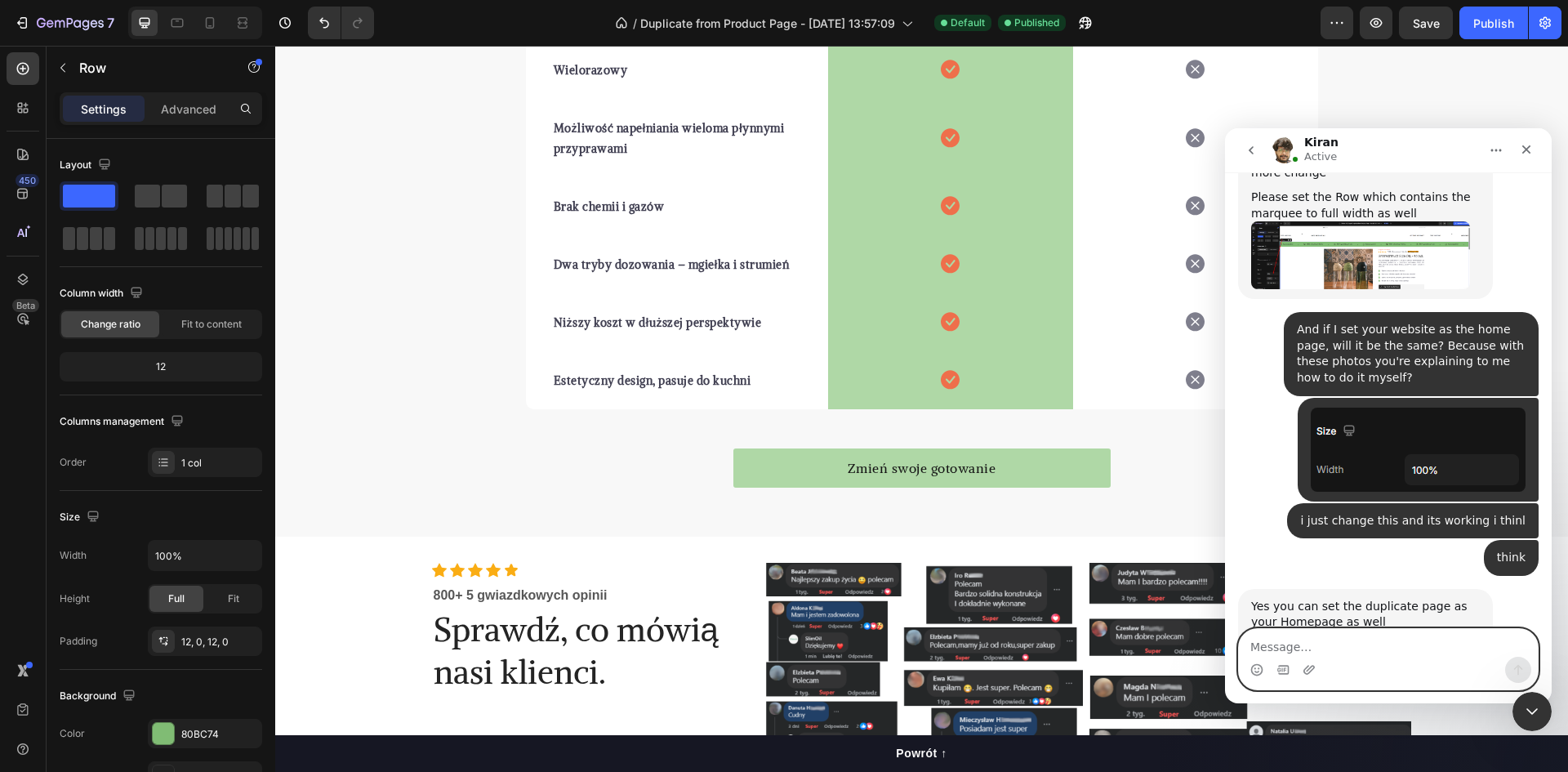
scroll to position [4032, 0]
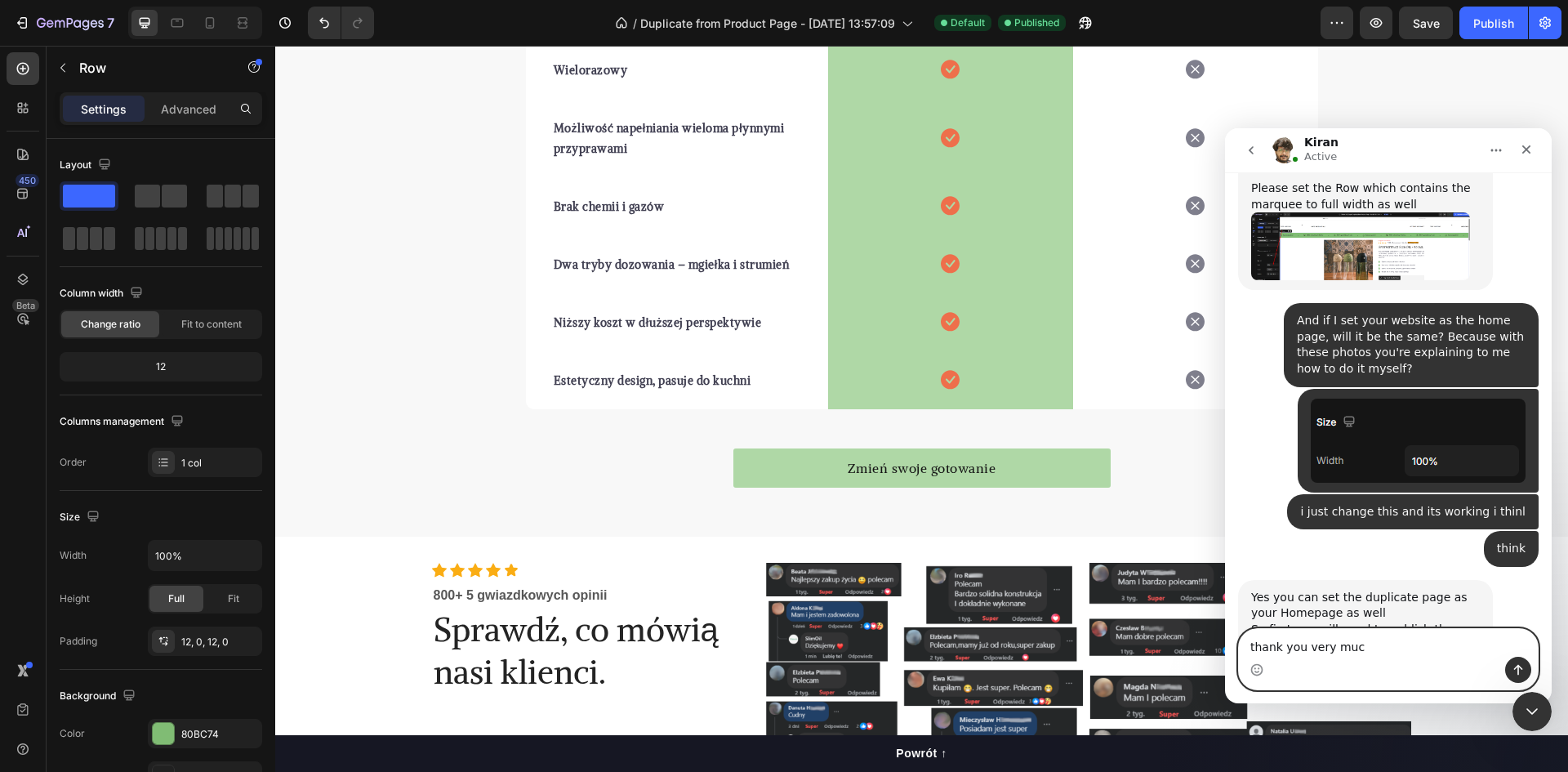
type textarea "thank you very much"
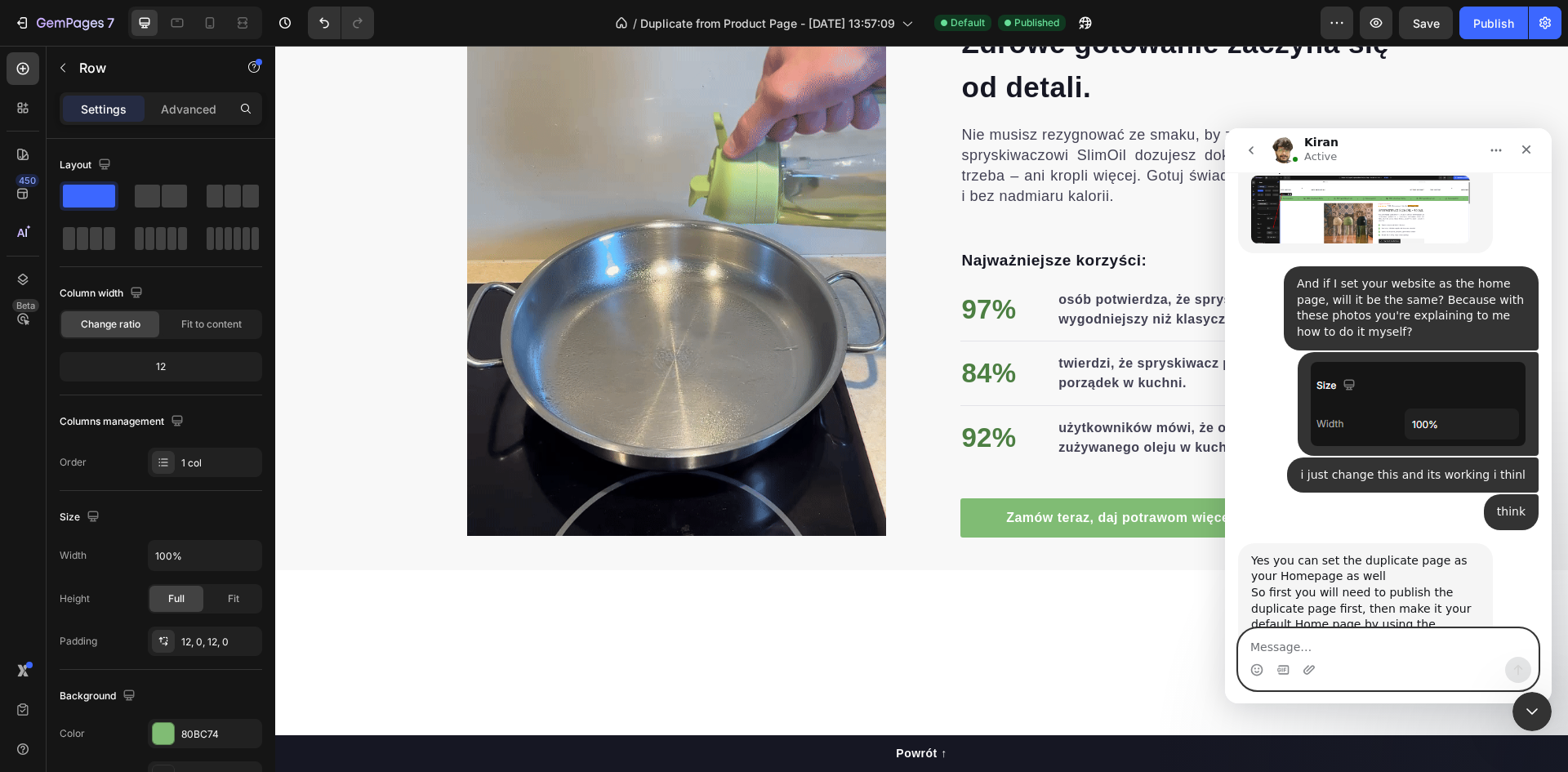
scroll to position [0, 0]
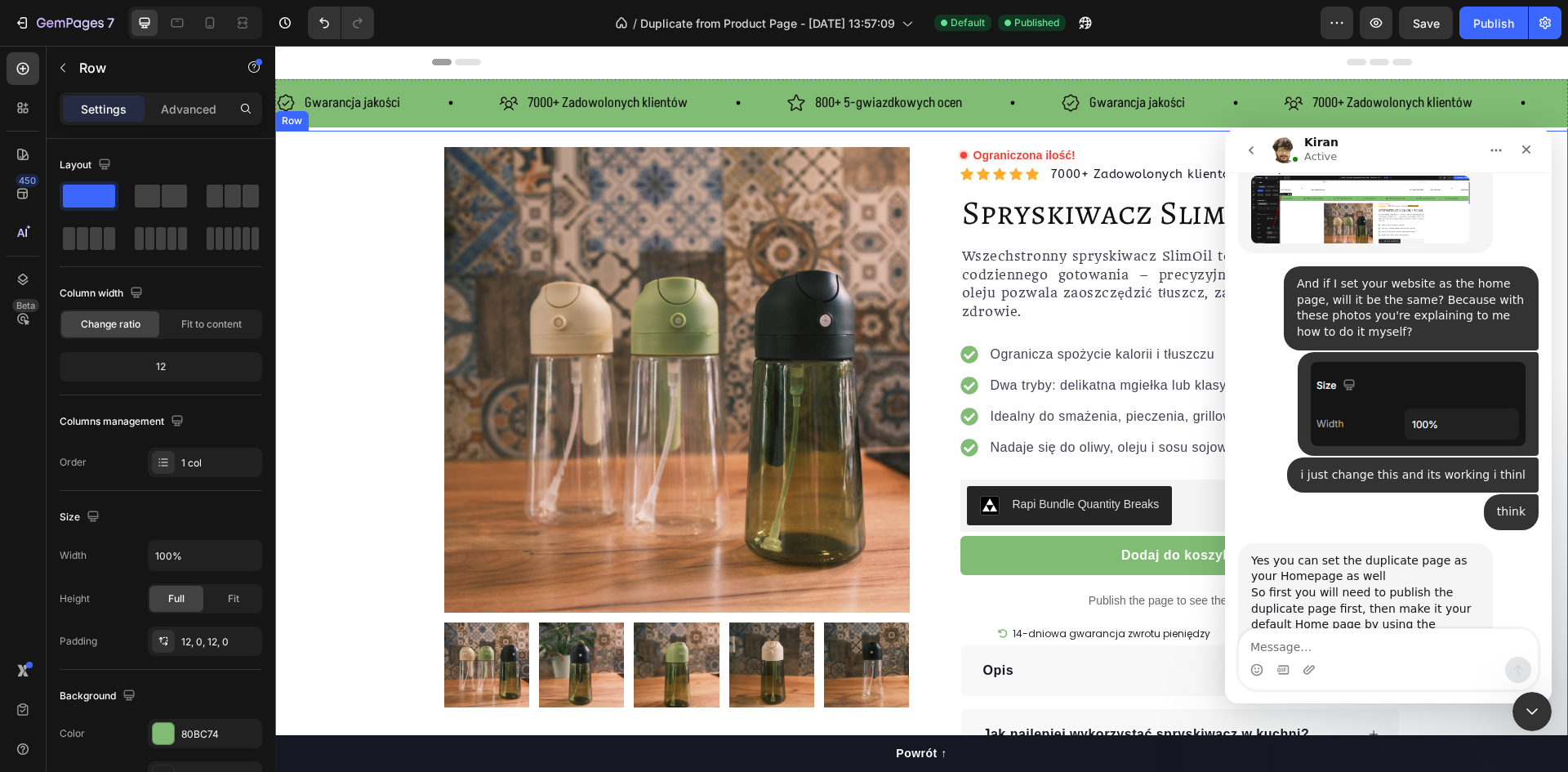
click at [399, 292] on div "Product Images Row Ograniczona ilość! Custom Code Icon Icon Icon Icon Icon Icon…" at bounding box center [921, 454] width 1293 height 614
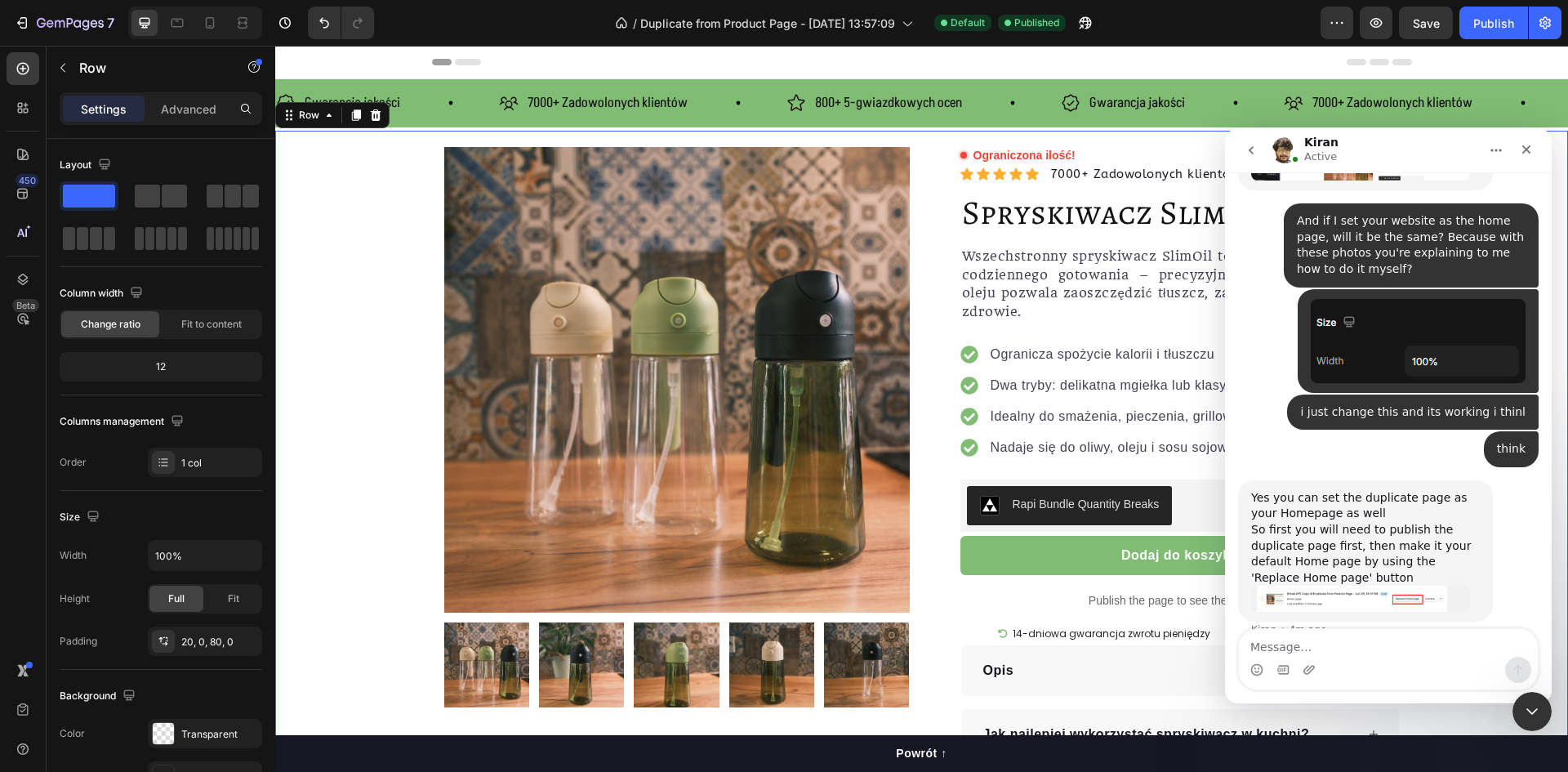
scroll to position [4150, 0]
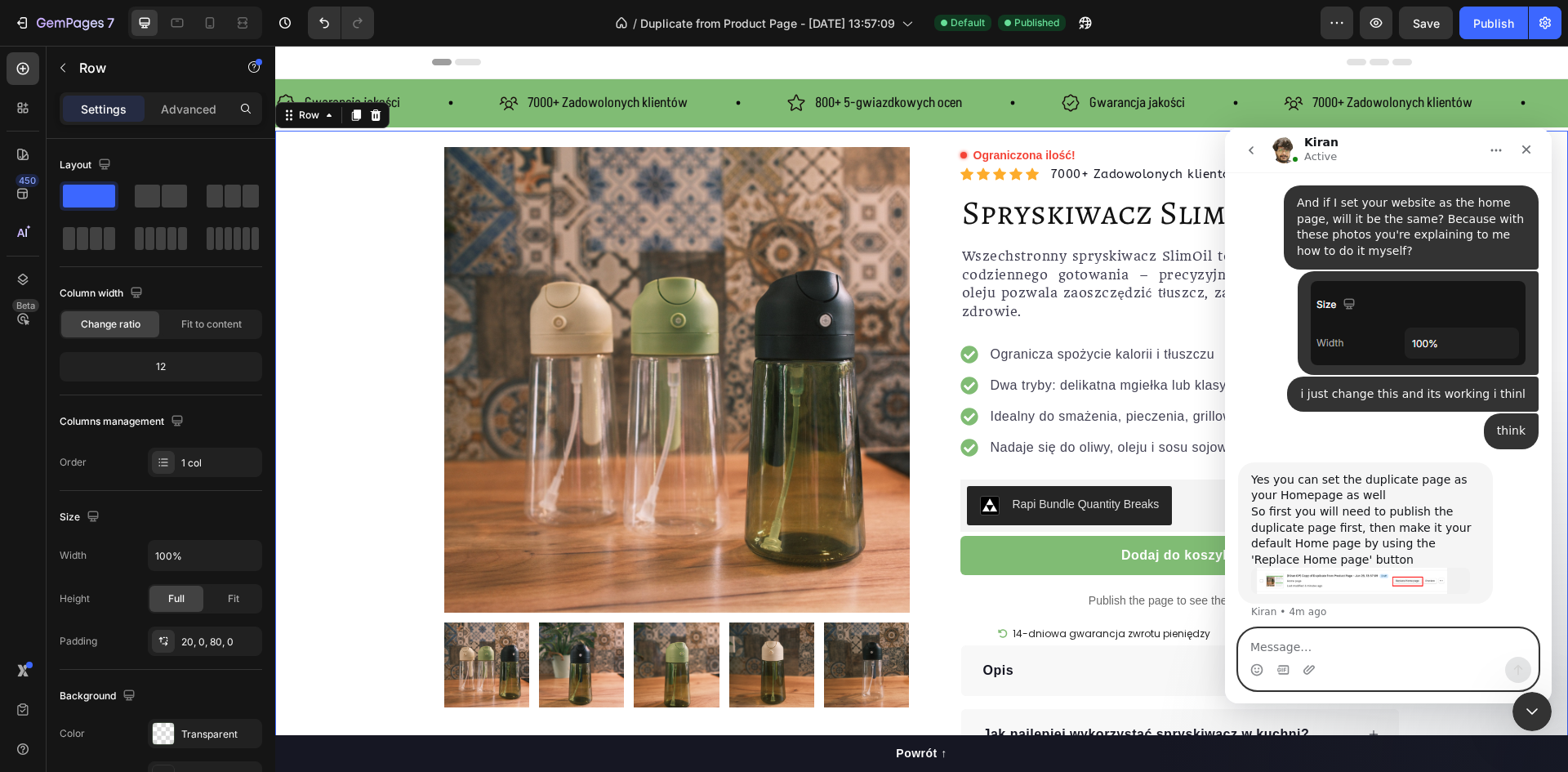
click at [1343, 647] on textarea "Message…" at bounding box center [1388, 642] width 299 height 28
type textarea "i think thats all"
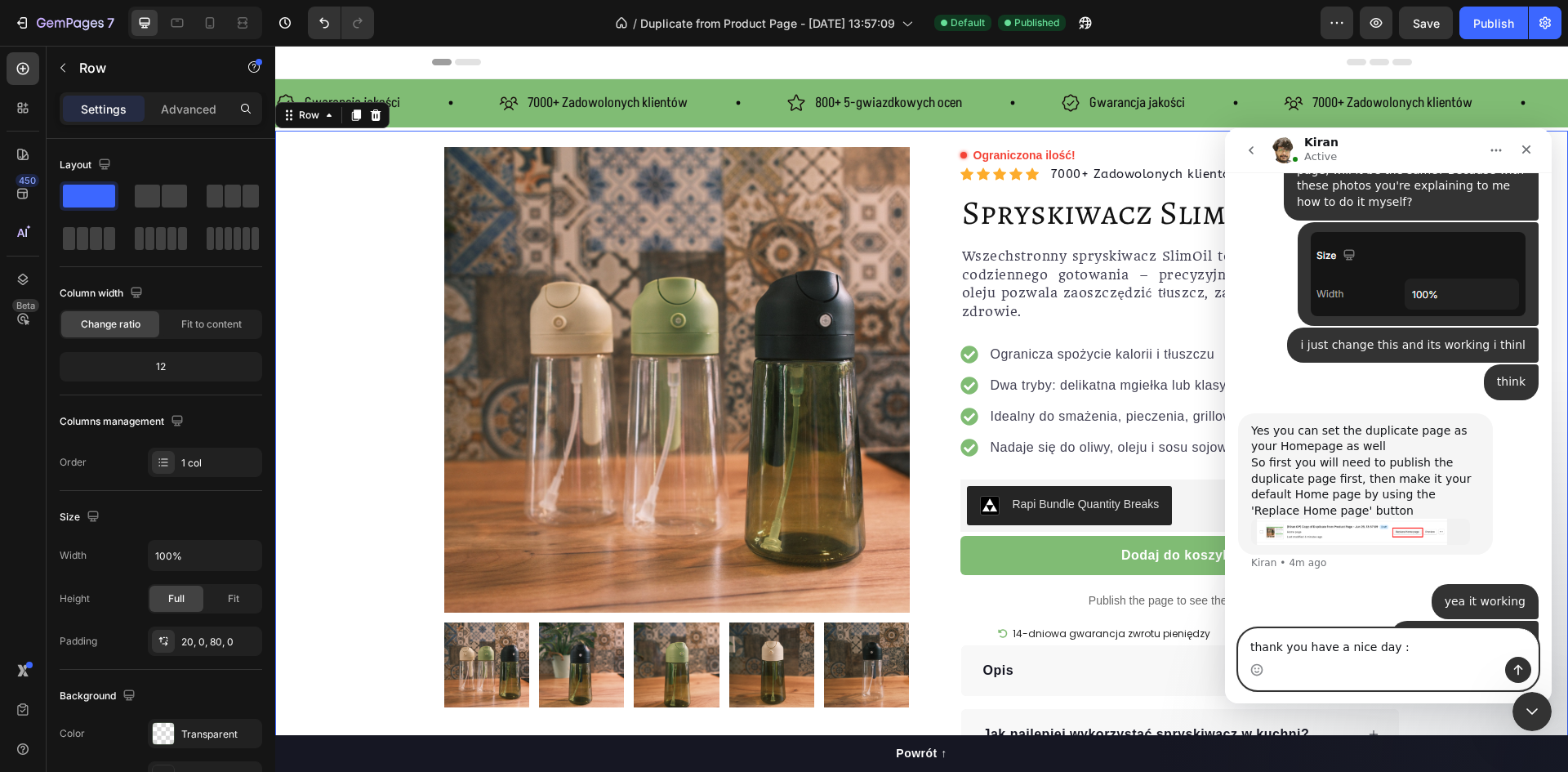
type textarea "thank you have a nice day :)"
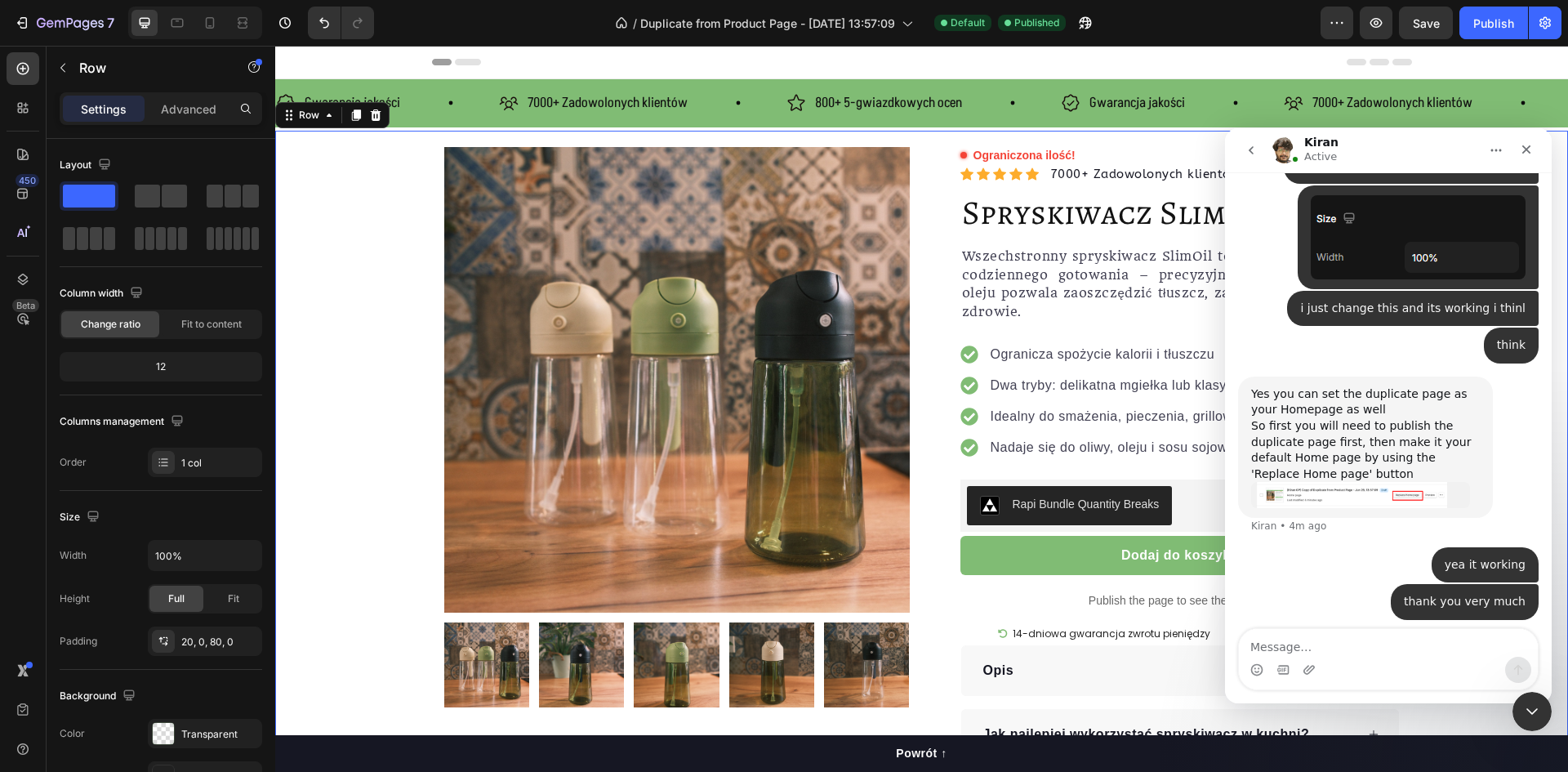
click at [387, 338] on div "Product Images Row Ograniczona ilość! Custom Code Icon Icon Icon Icon Icon Icon…" at bounding box center [921, 454] width 1293 height 614
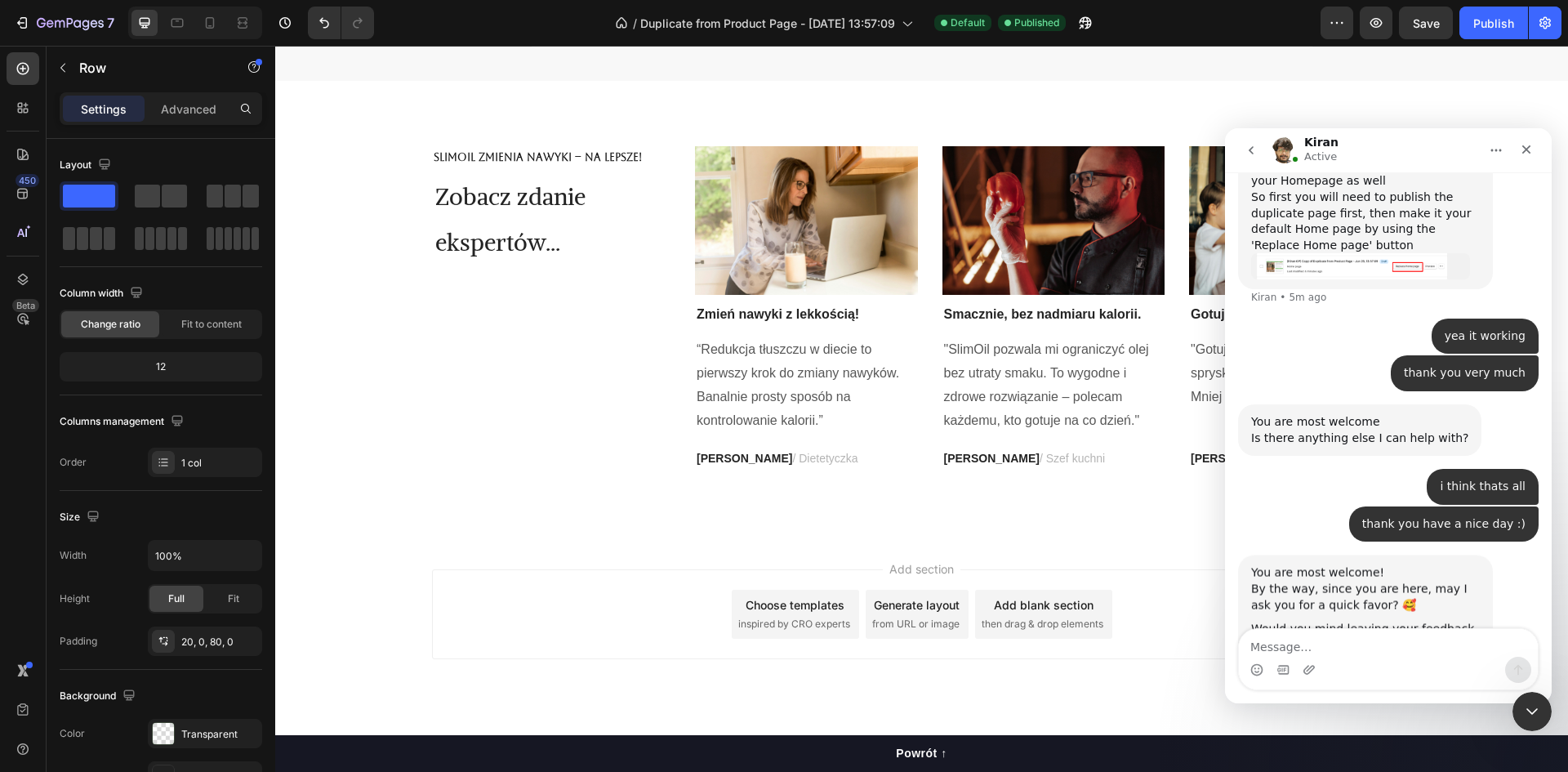
scroll to position [4518, 0]
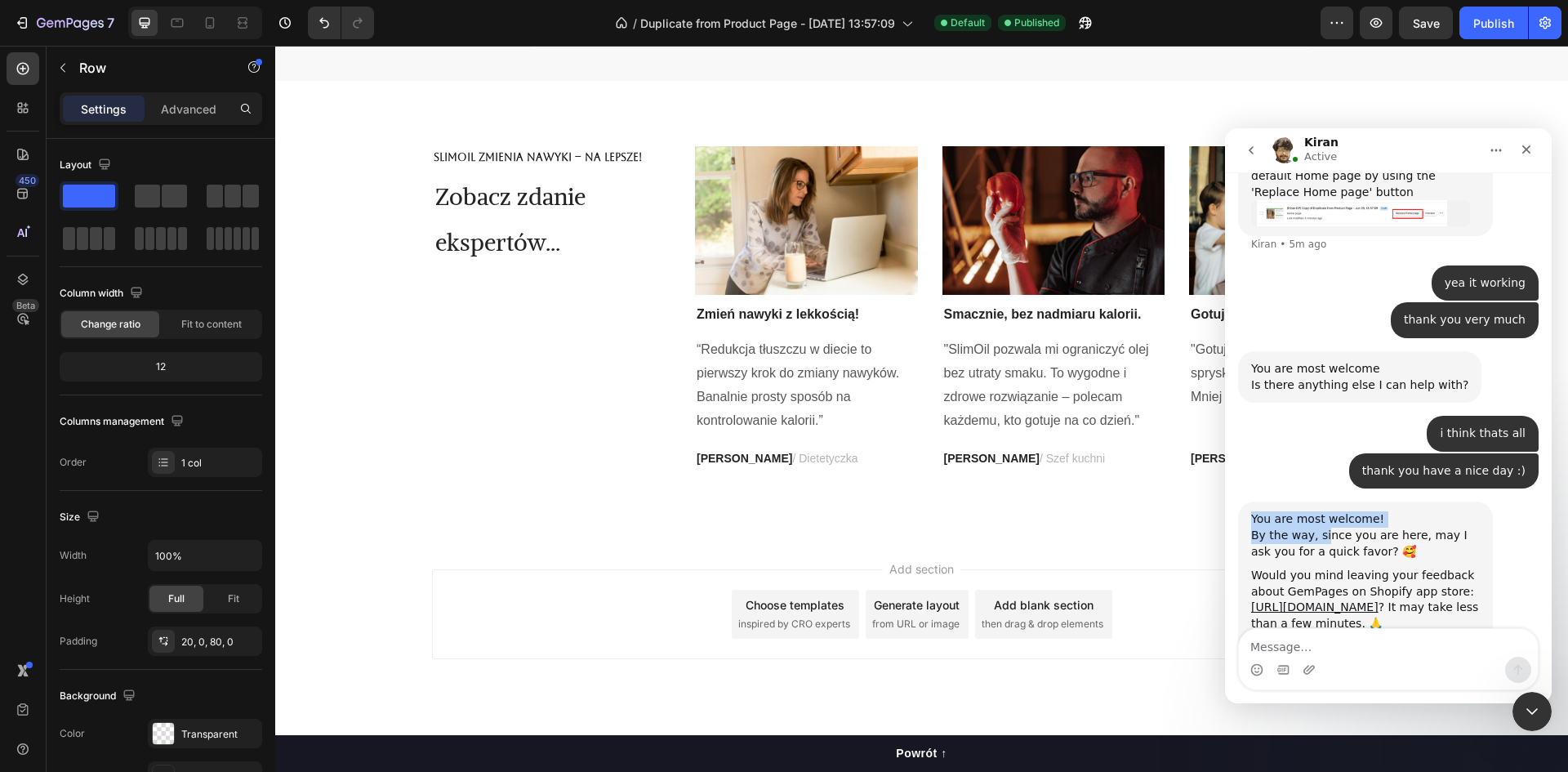
drag, startPoint x: 1243, startPoint y: 341, endPoint x: 1319, endPoint y: 358, distance: 77.9
click at [1319, 501] on div "You are most welcome! By the way, since you are here, may I ask you for a quick…" at bounding box center [1365, 627] width 255 height 252
click at [1319, 528] on div "By the way, since you are here, may I ask you for a quick favor? 🥰" at bounding box center [1366, 544] width 229 height 32
drag, startPoint x: 1362, startPoint y: 371, endPoint x: 1321, endPoint y: 368, distance: 41.1
click at [1321, 528] on div "By the way, since you are here, may I ask you for a quick favor? 🥰" at bounding box center [1366, 544] width 229 height 32
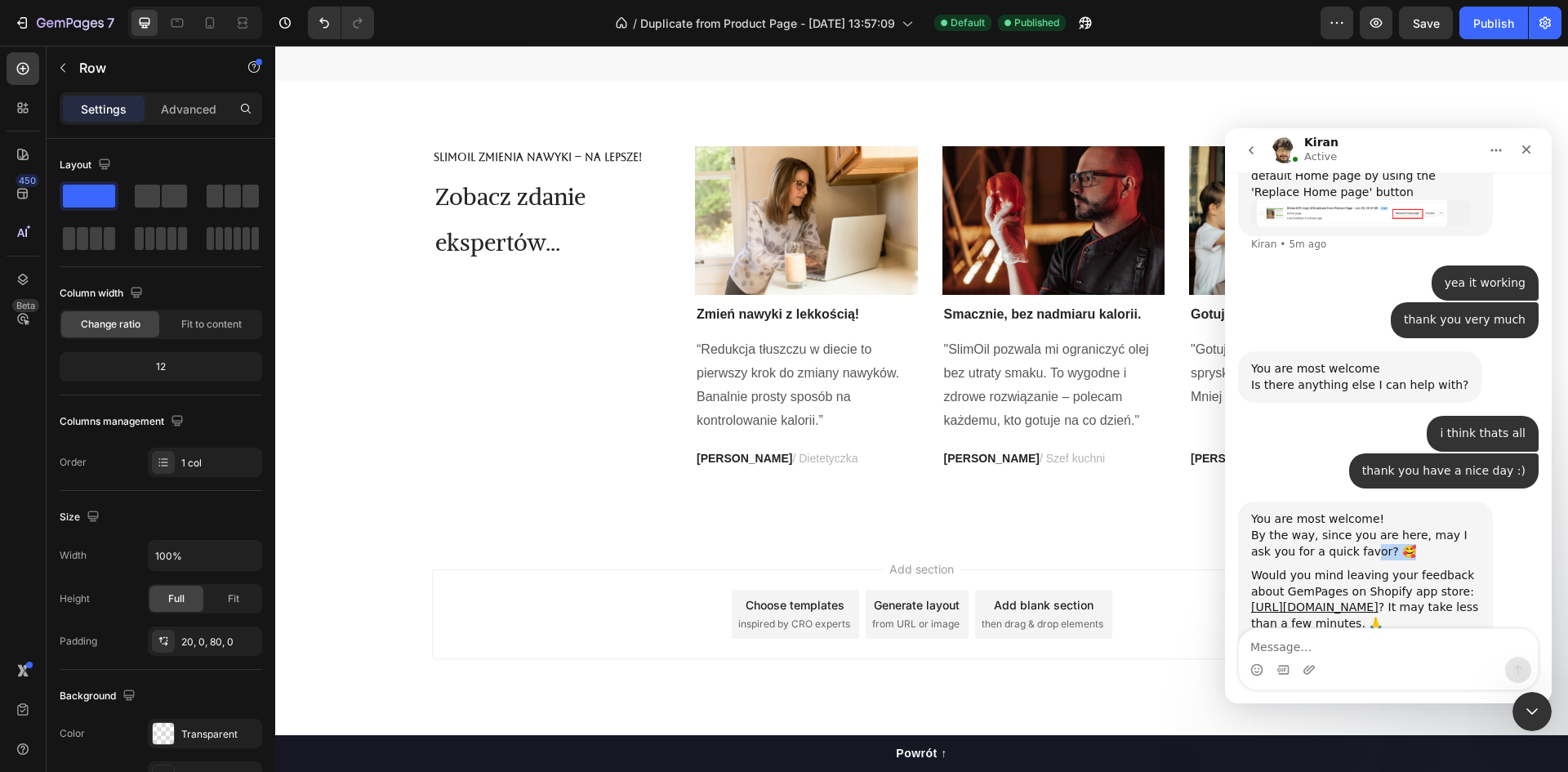
click at [1341, 528] on div "By the way, since you are here, may I ask you for a quick favor? 🥰" at bounding box center [1366, 544] width 229 height 32
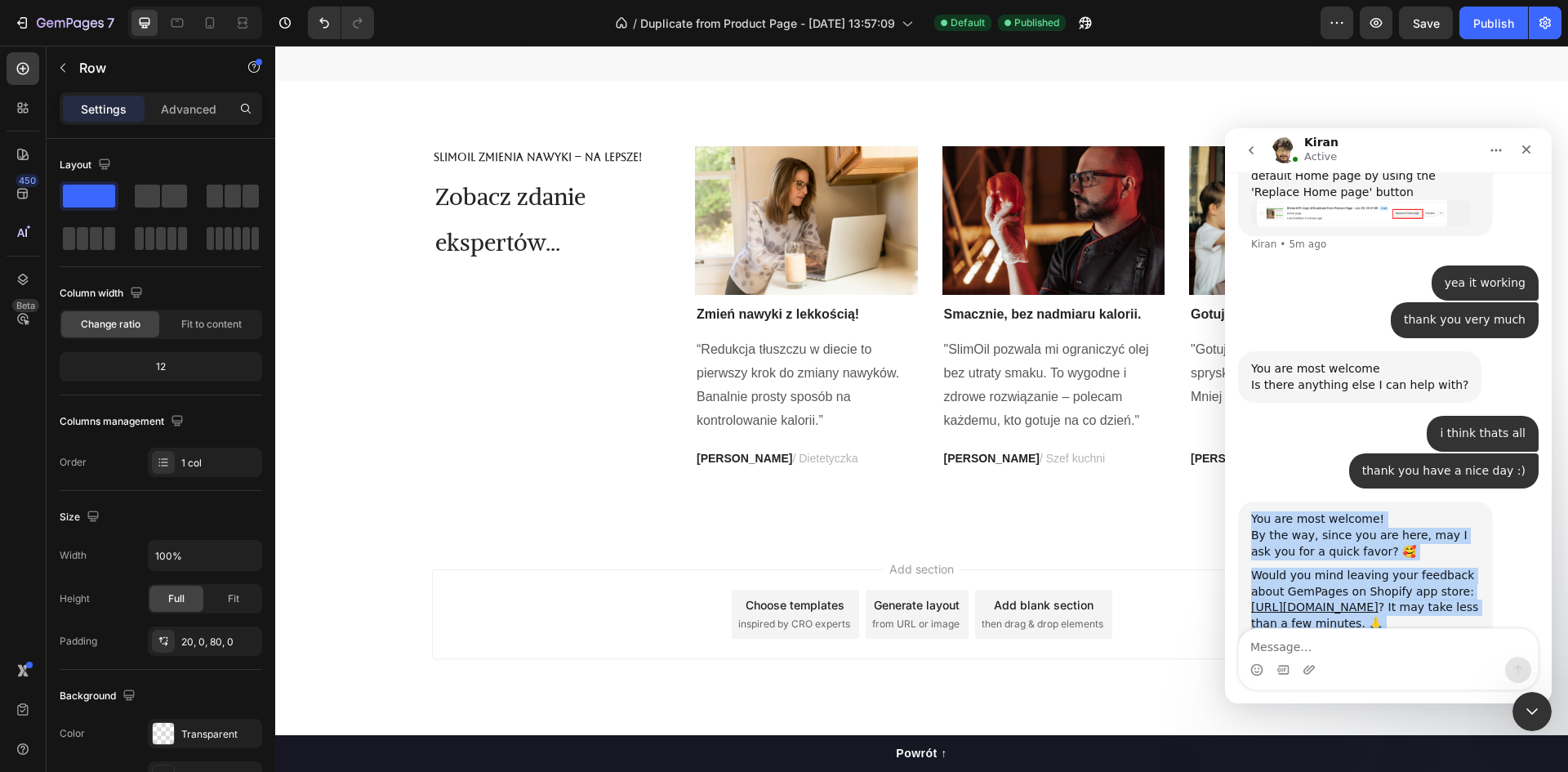
drag, startPoint x: 1249, startPoint y: 342, endPoint x: 1356, endPoint y: 538, distance: 223.3
click at [1407, 580] on div "You are most welcome! By the way, since you are here, may I ask you for a quick…" at bounding box center [1365, 627] width 255 height 252
drag, startPoint x: 1348, startPoint y: 531, endPoint x: 1309, endPoint y: 523, distance: 39.8
copy div "You are most welcome! By the way, since you are here, may I ask you for a quick…"
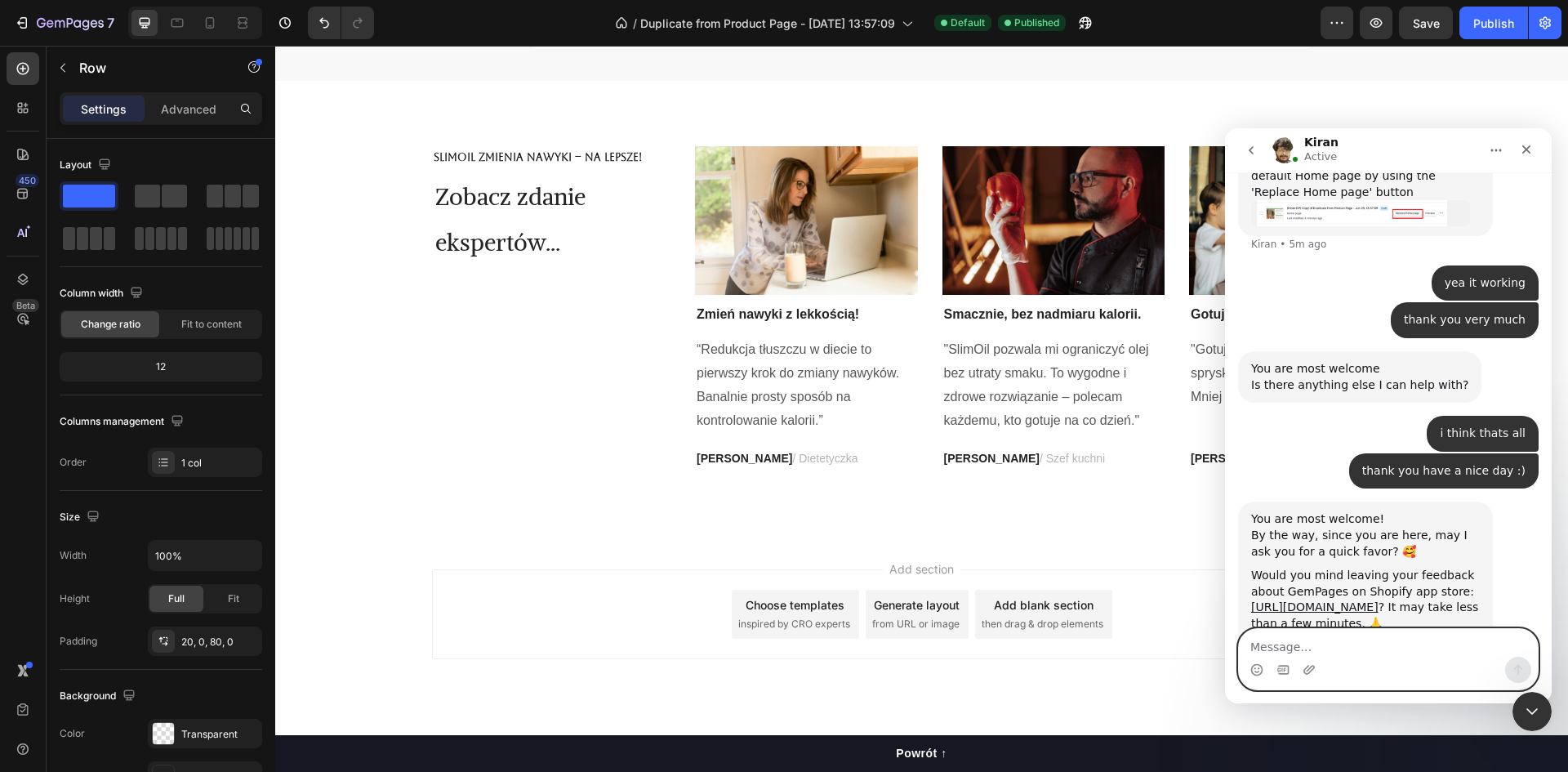
click at [1351, 642] on textarea "Message…" at bounding box center [1388, 642] width 299 height 28
type textarea "yea, sure"
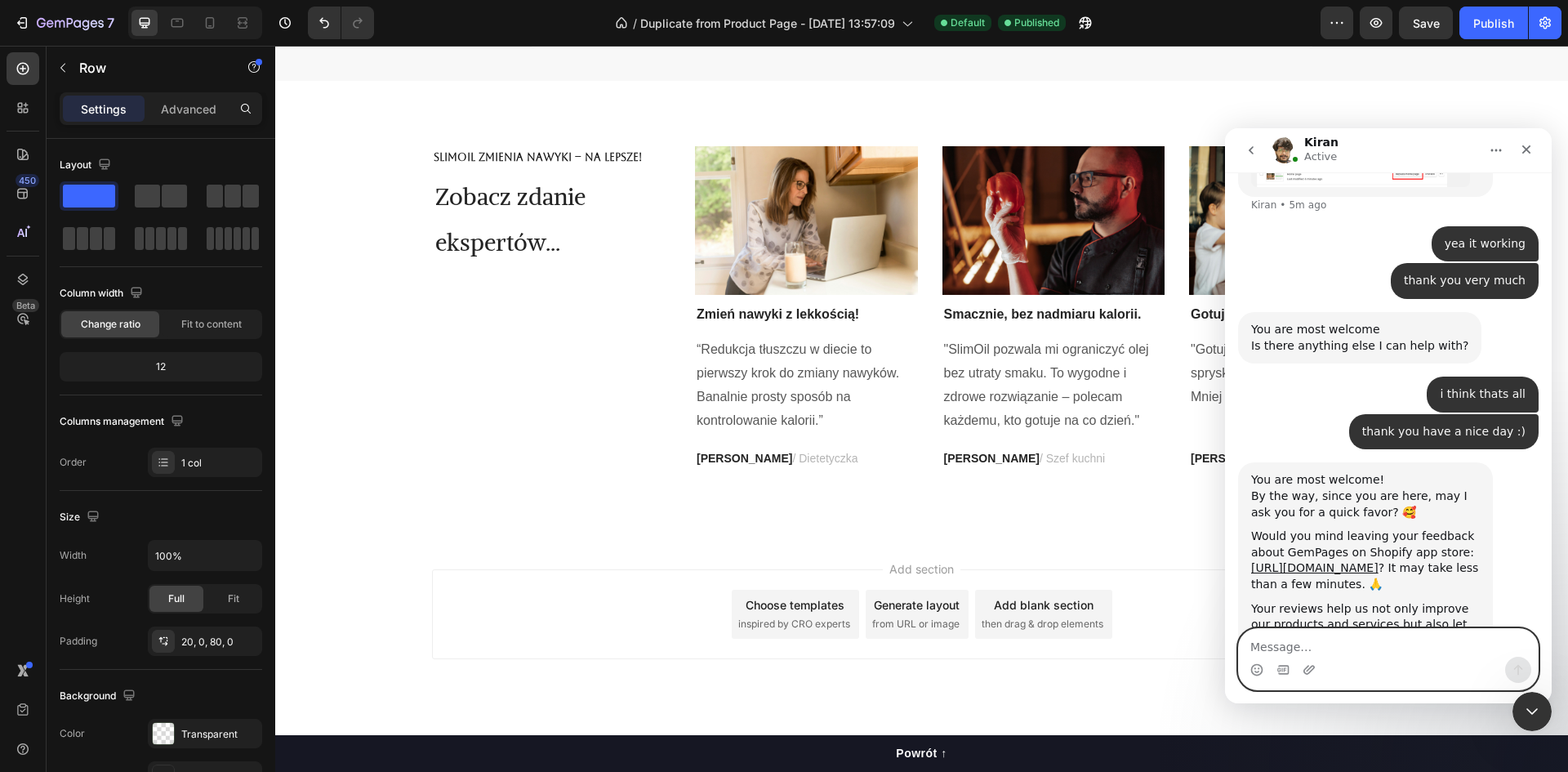
scroll to position [4566, 0]
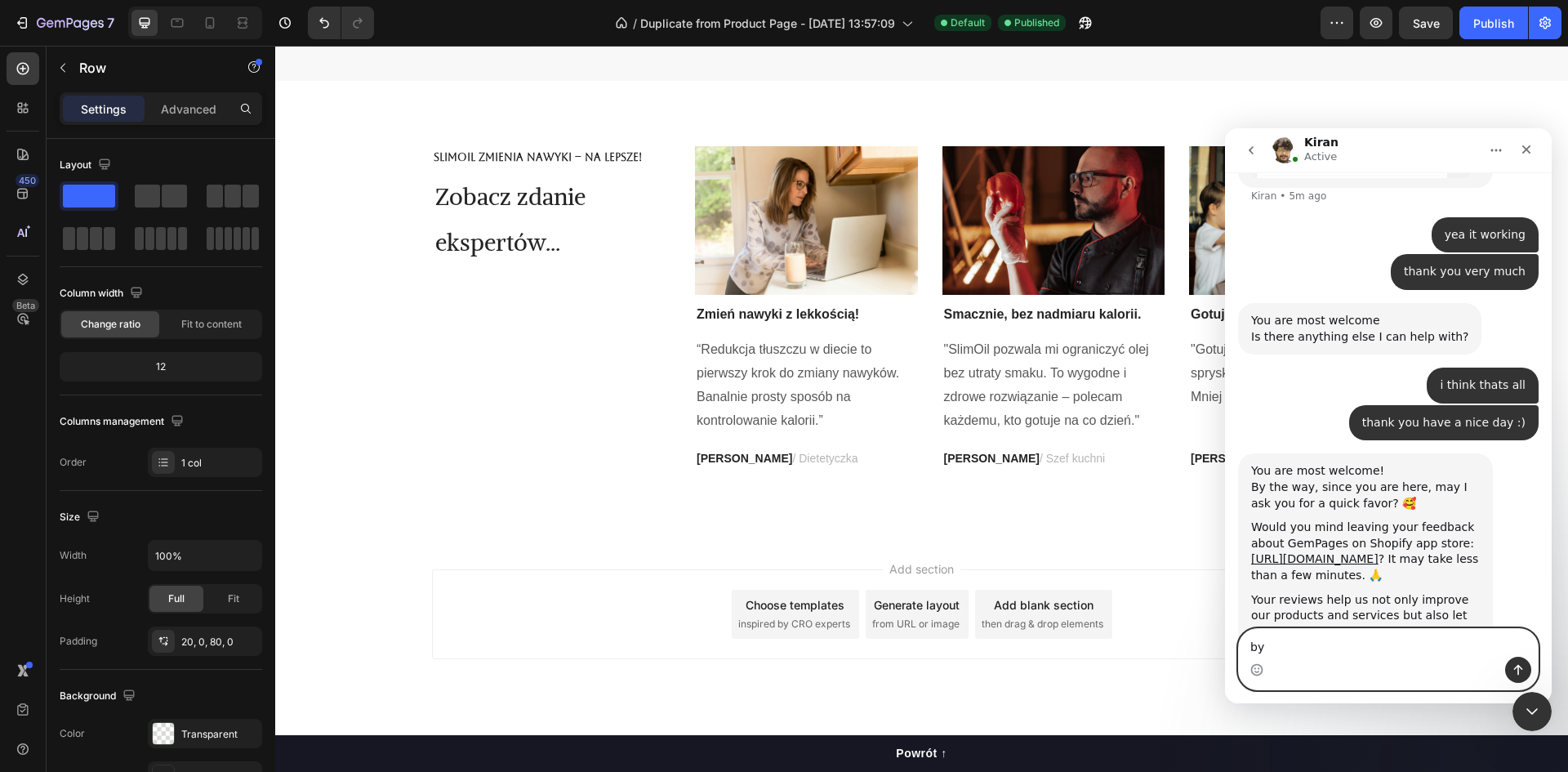
type textarea "b"
type textarea "i will do that"
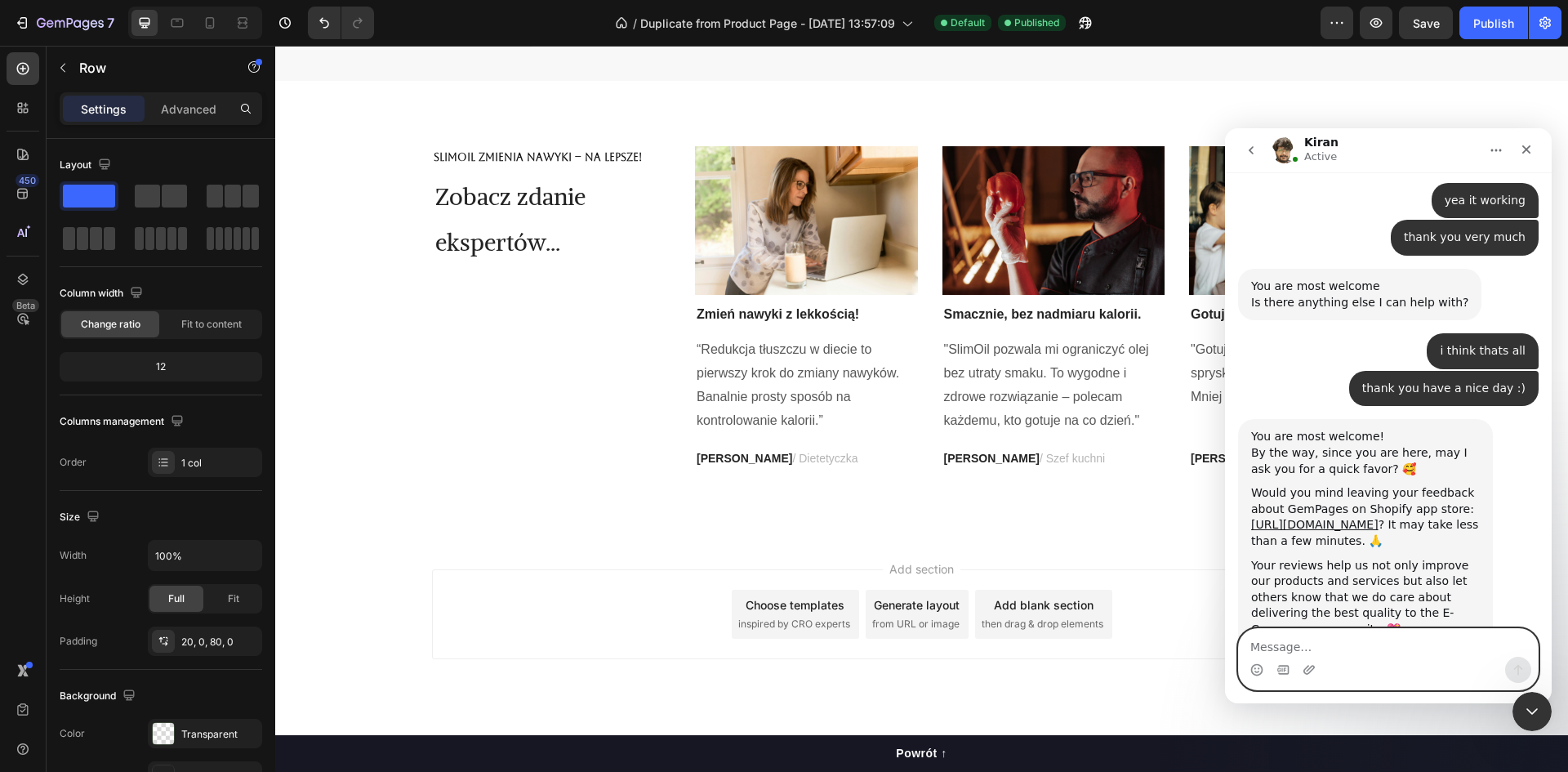
scroll to position [4603, 0]
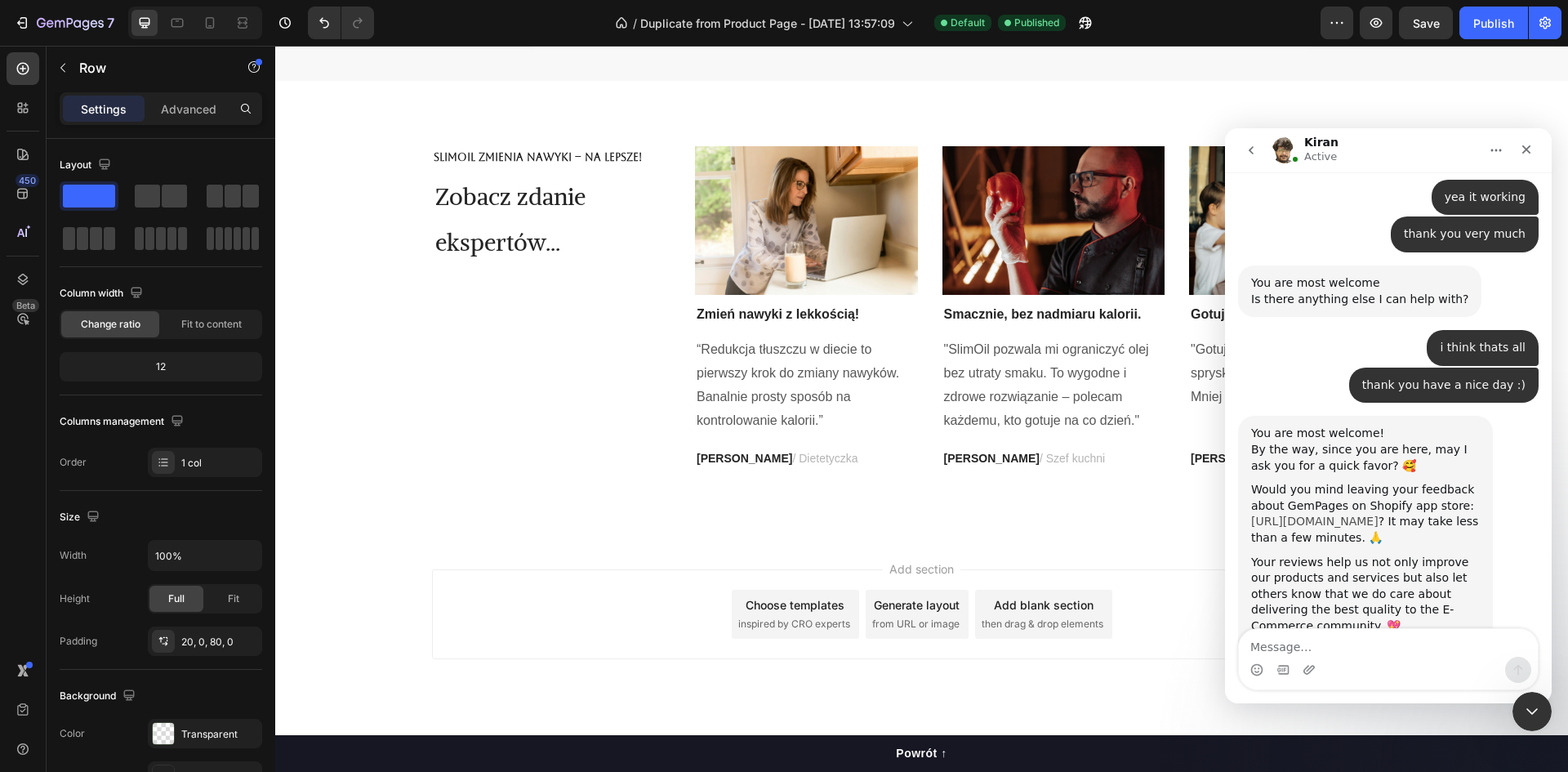
click at [1309, 515] on link "[URL][DOMAIN_NAME]" at bounding box center [1315, 521] width 128 height 13
click at [1329, 640] on textarea "Message…" at bounding box center [1388, 642] width 299 height 28
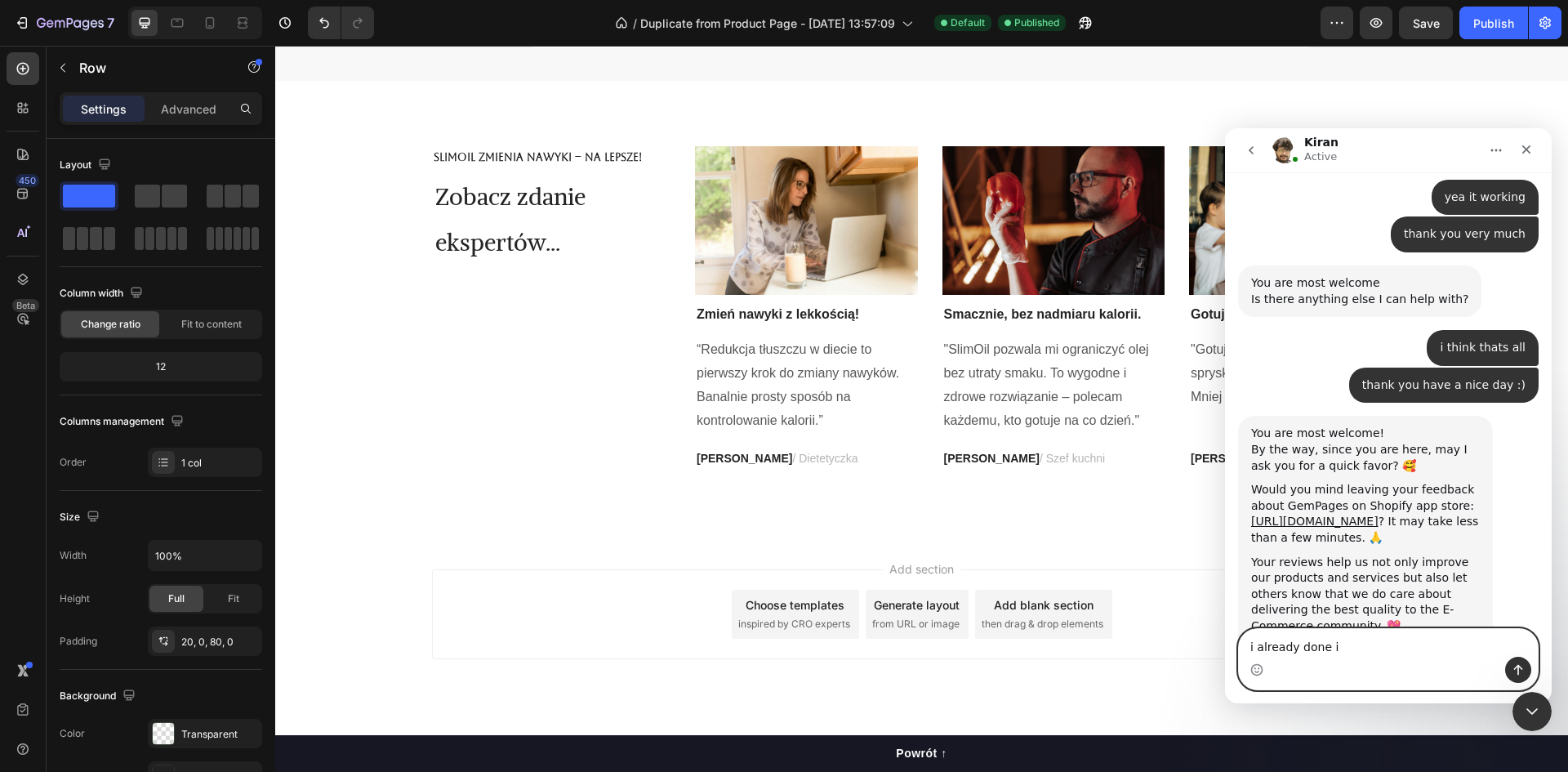
type textarea "i already done it"
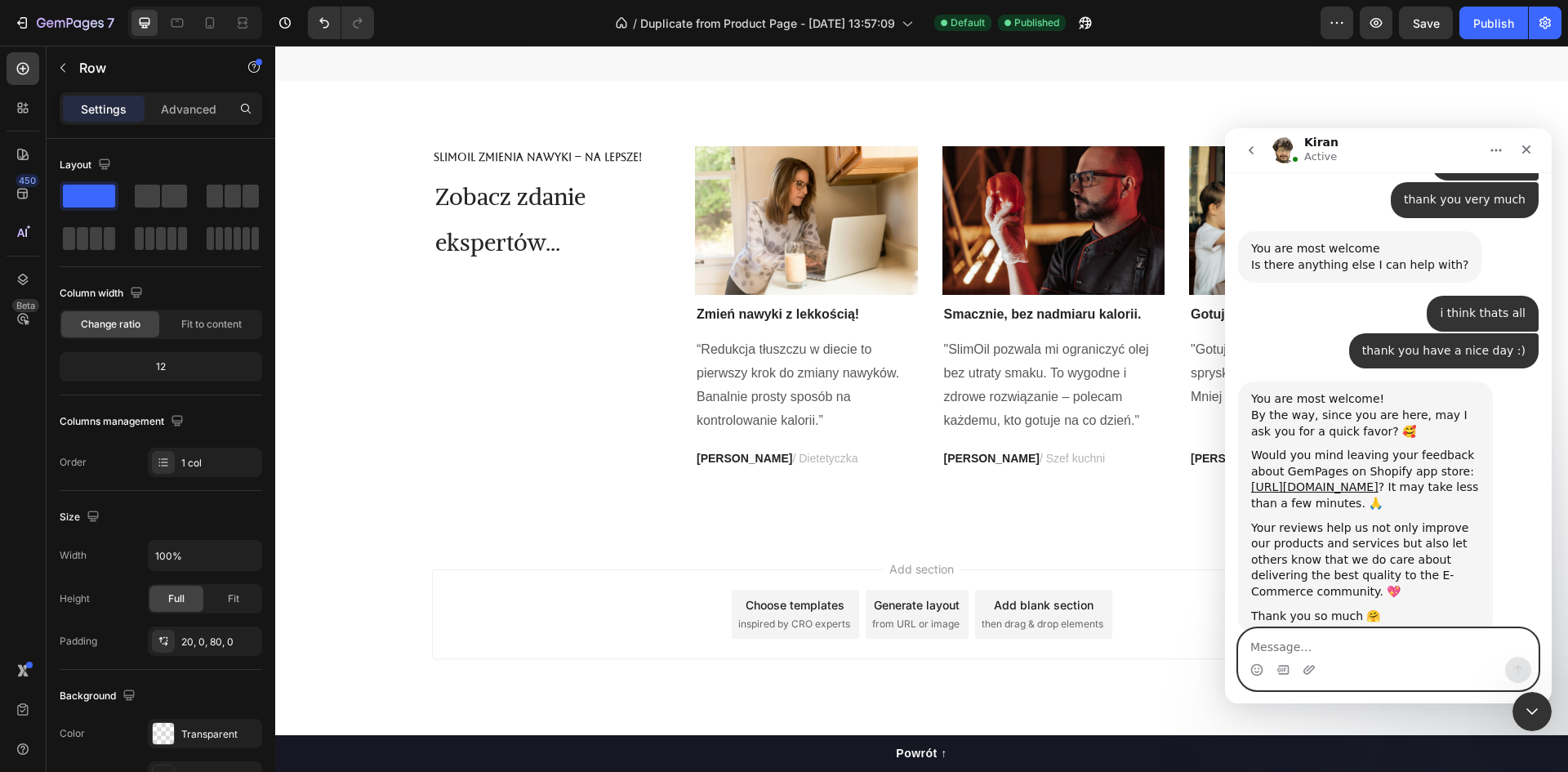
scroll to position [4641, 0]
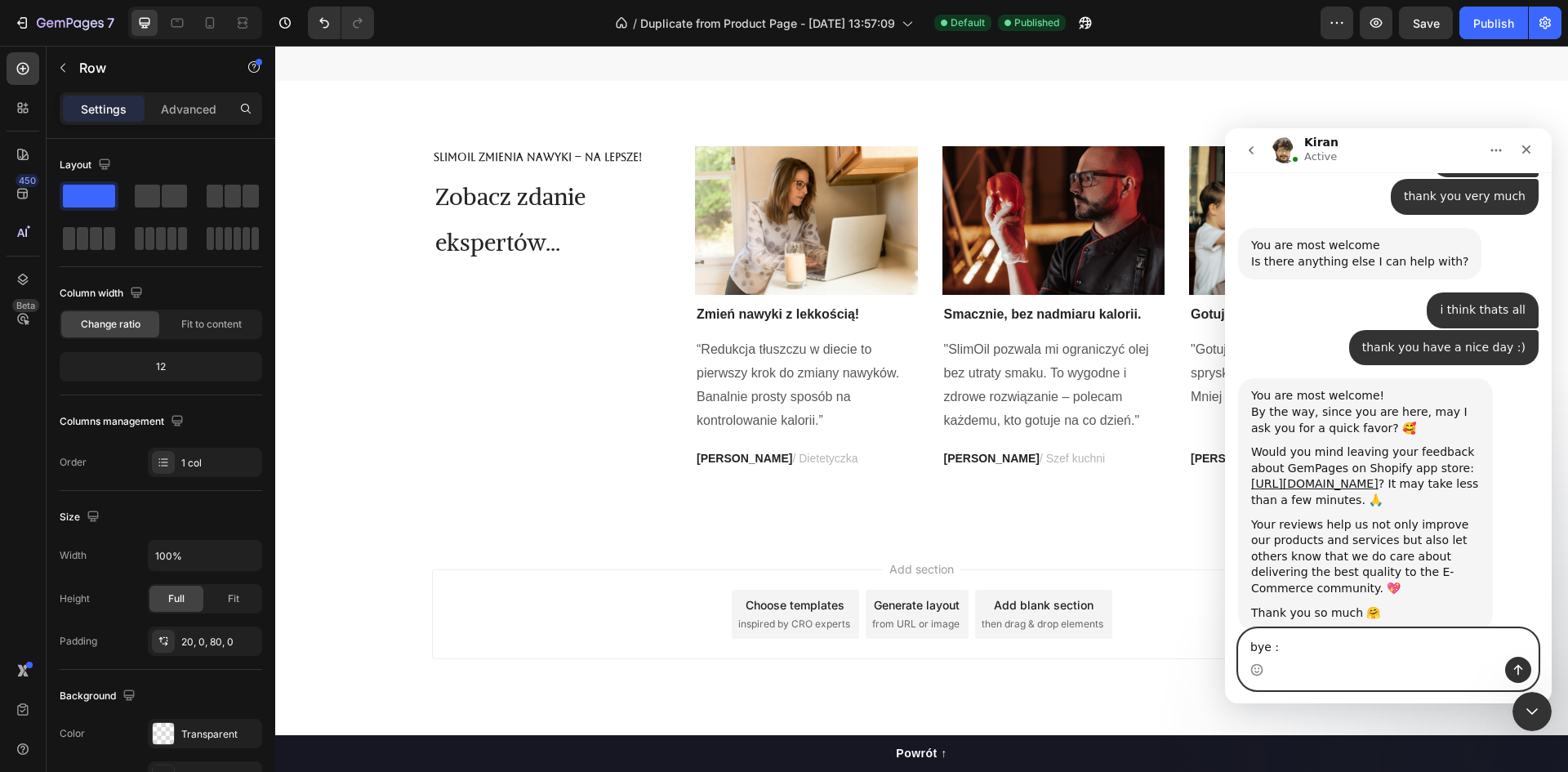
type textarea "bye :)"
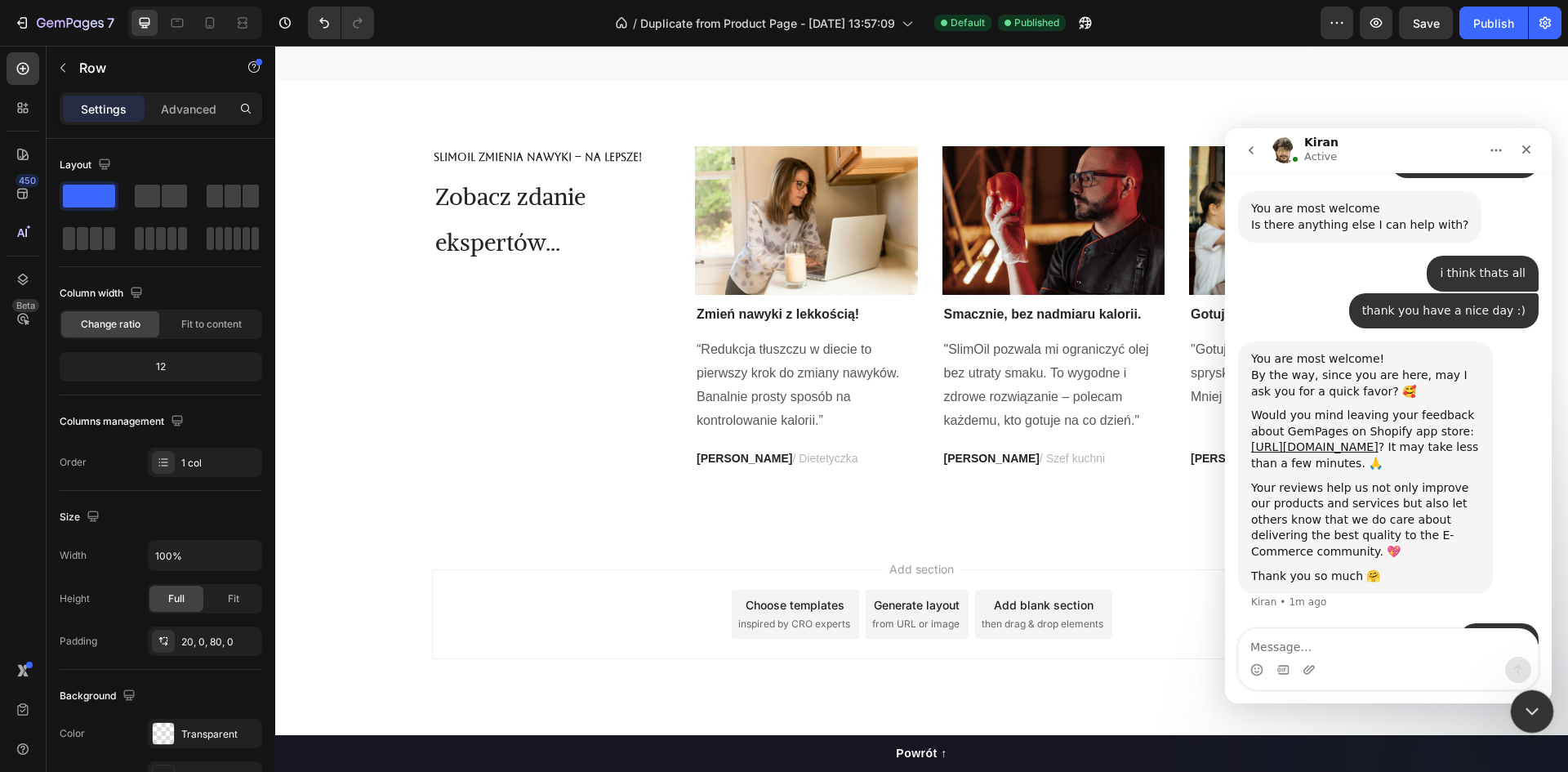
click at [1530, 704] on icon "Close Intercom Messenger" at bounding box center [1530, 709] width 20 height 20
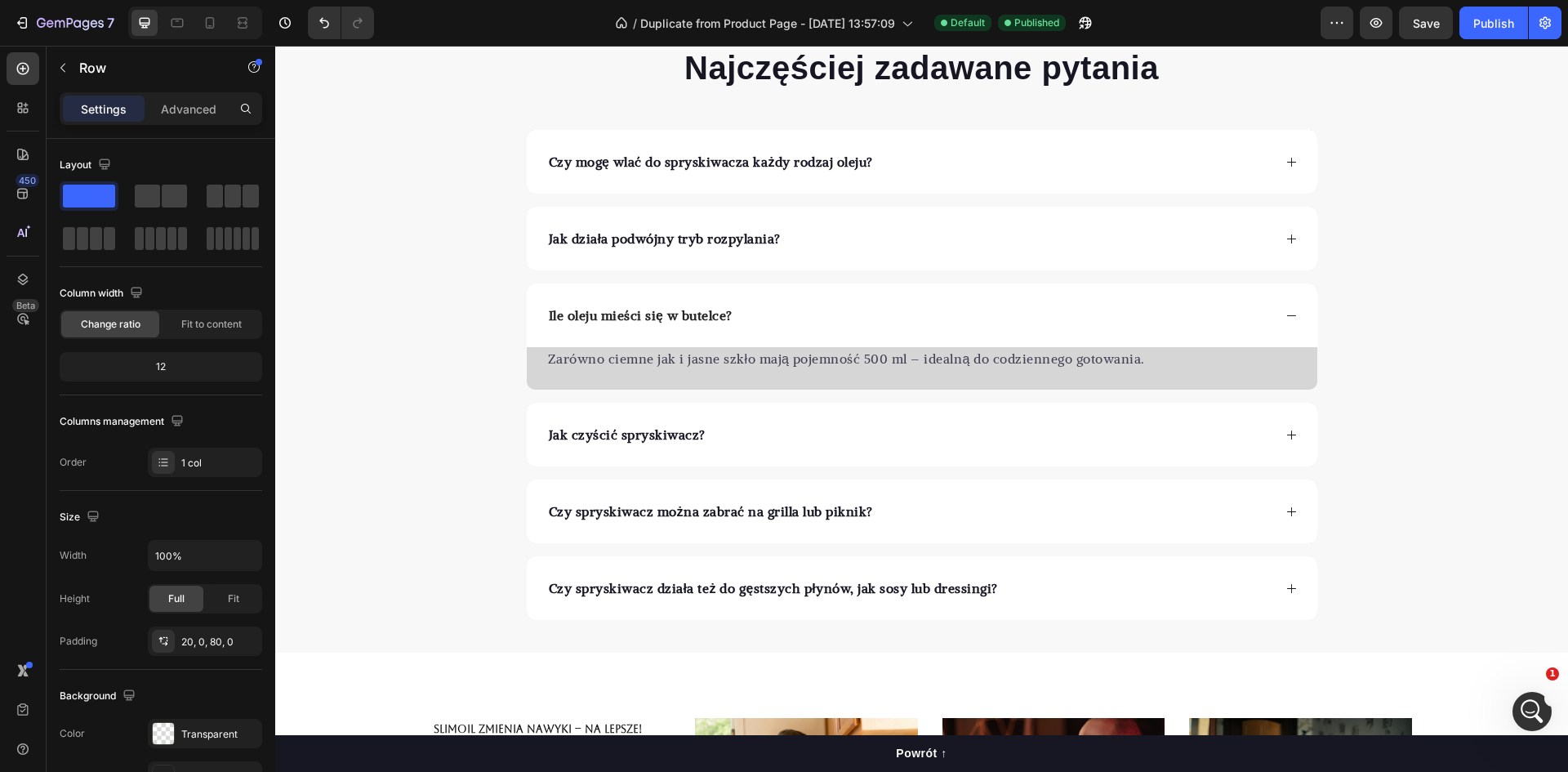
scroll to position [4741, 0]
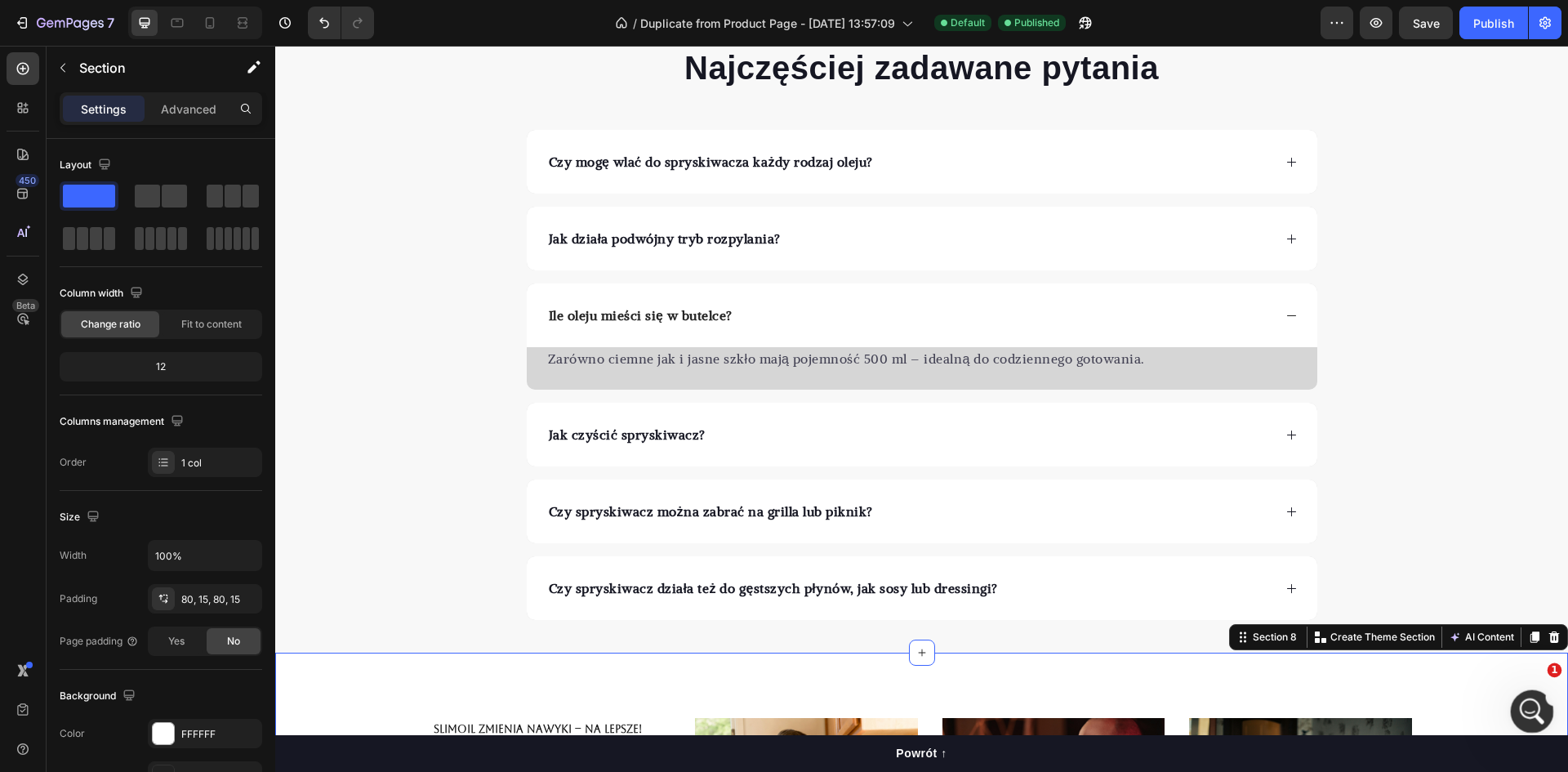
click at [1541, 713] on div "Open Intercom Messenger" at bounding box center [1530, 709] width 54 height 54
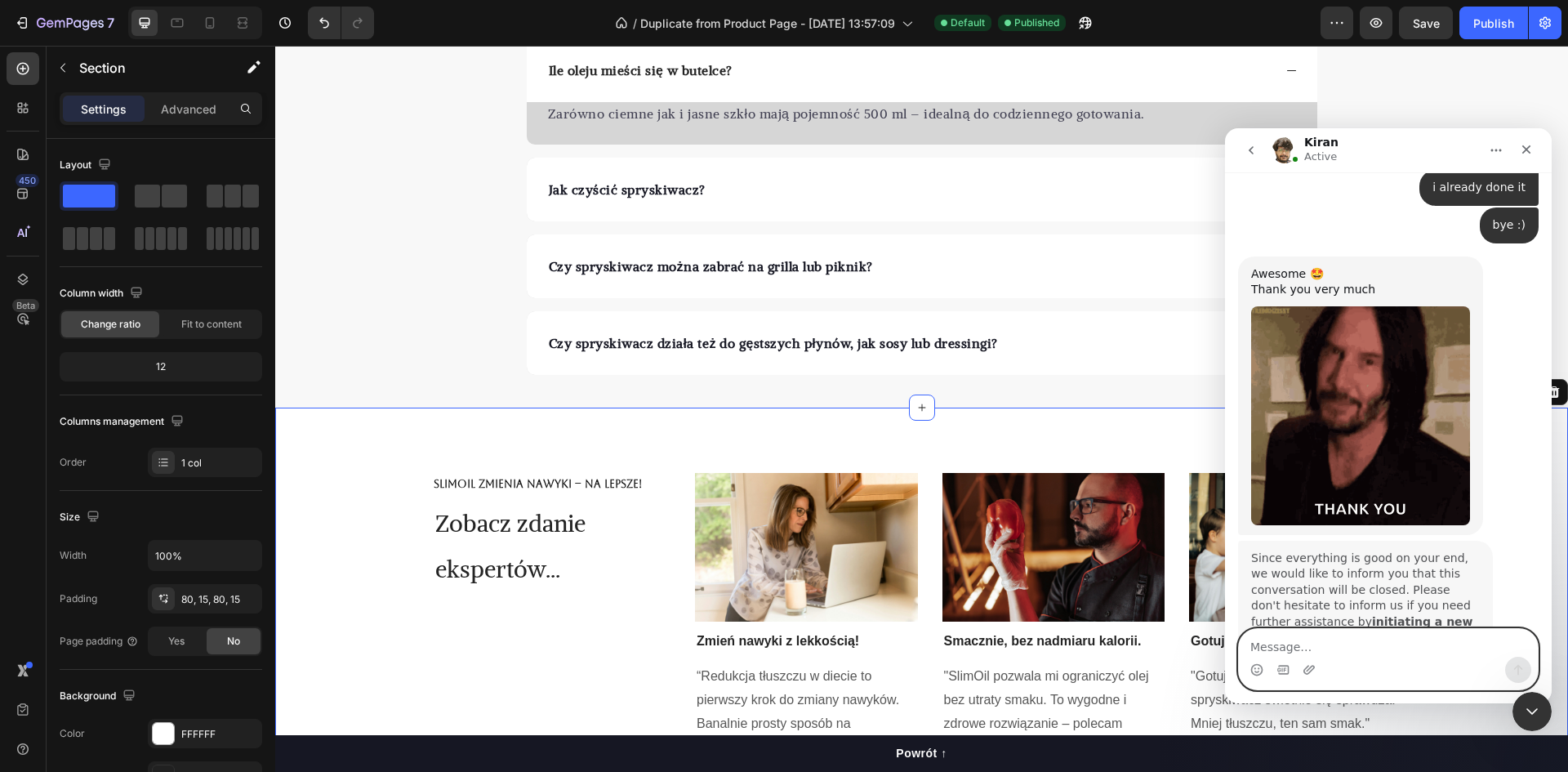
scroll to position [5207, 0]
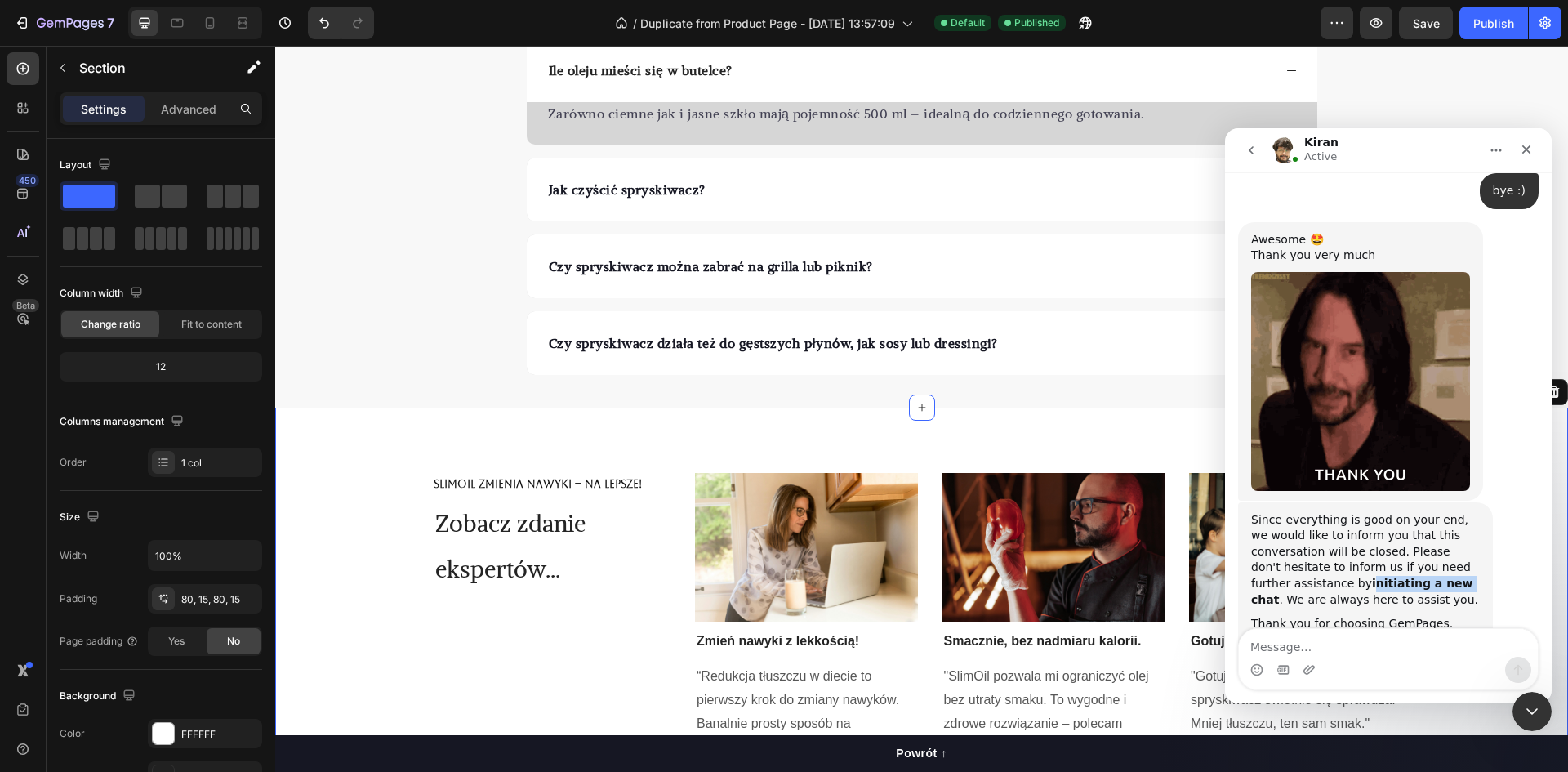
drag, startPoint x: 1327, startPoint y: 422, endPoint x: 1404, endPoint y: 428, distance: 77.2
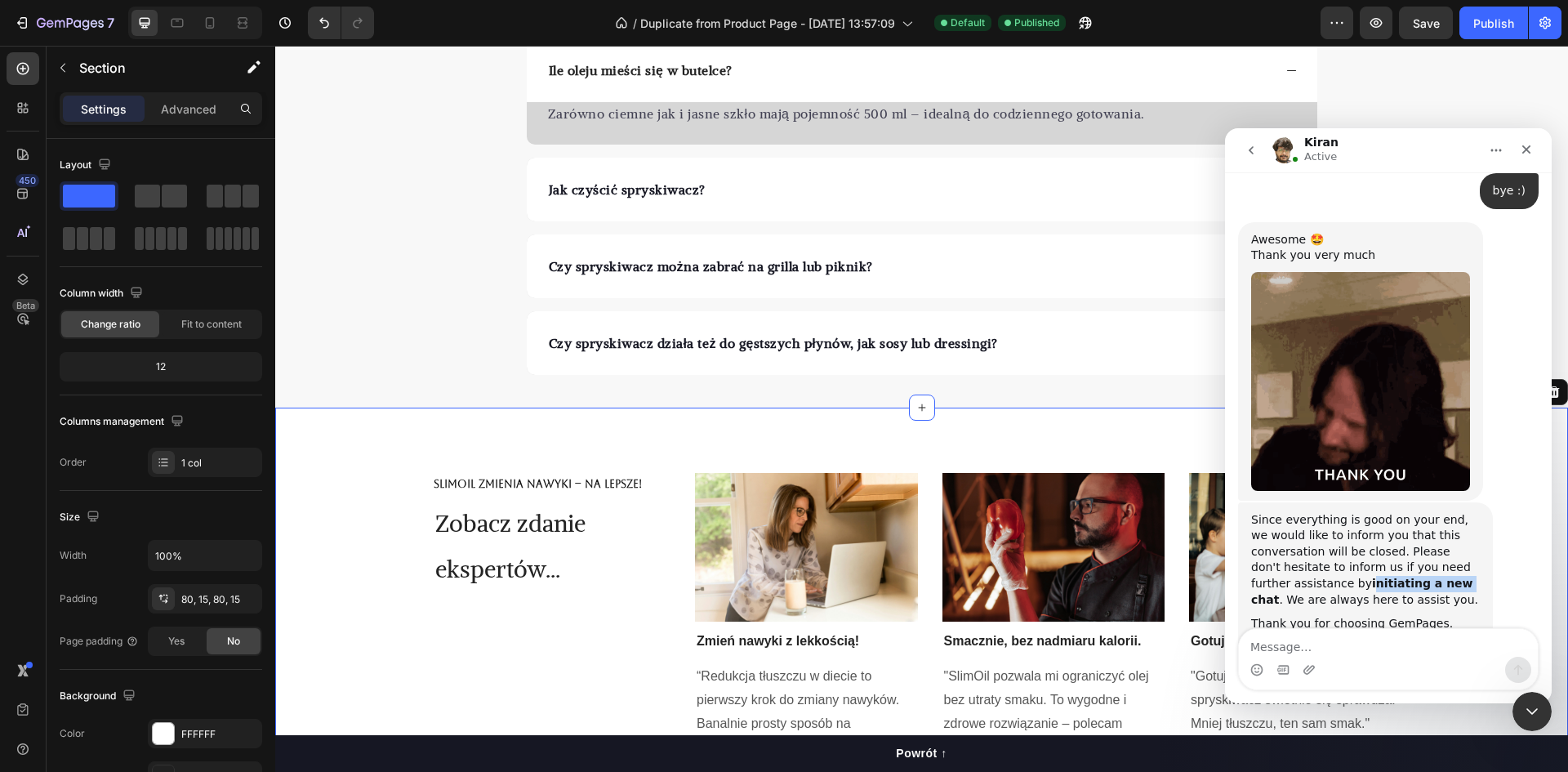
click at [1404, 576] on b "initiating a new chat" at bounding box center [1363, 591] width 222 height 29
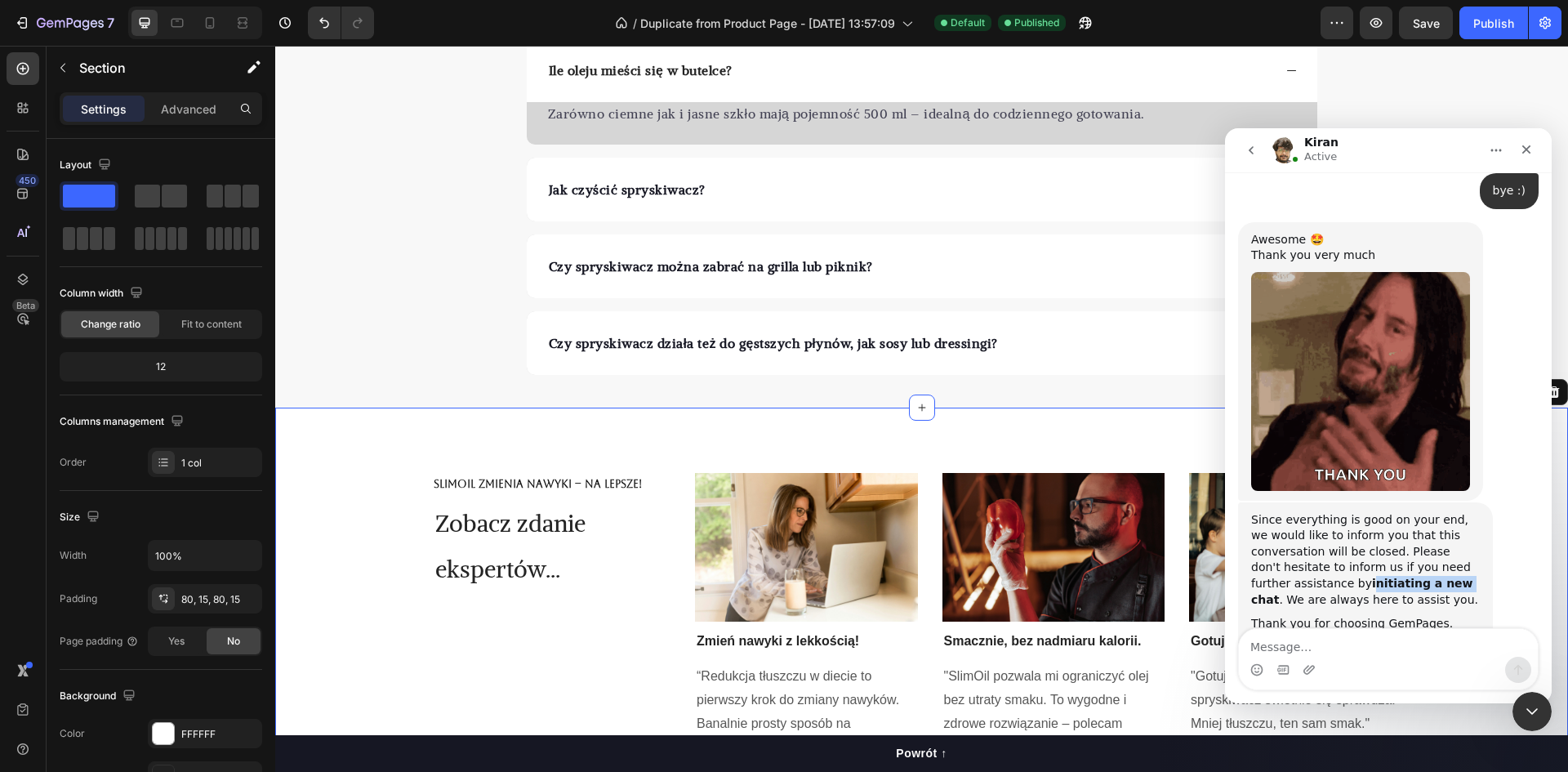
click at [1404, 576] on b "initiating a new chat" at bounding box center [1363, 591] width 222 height 29
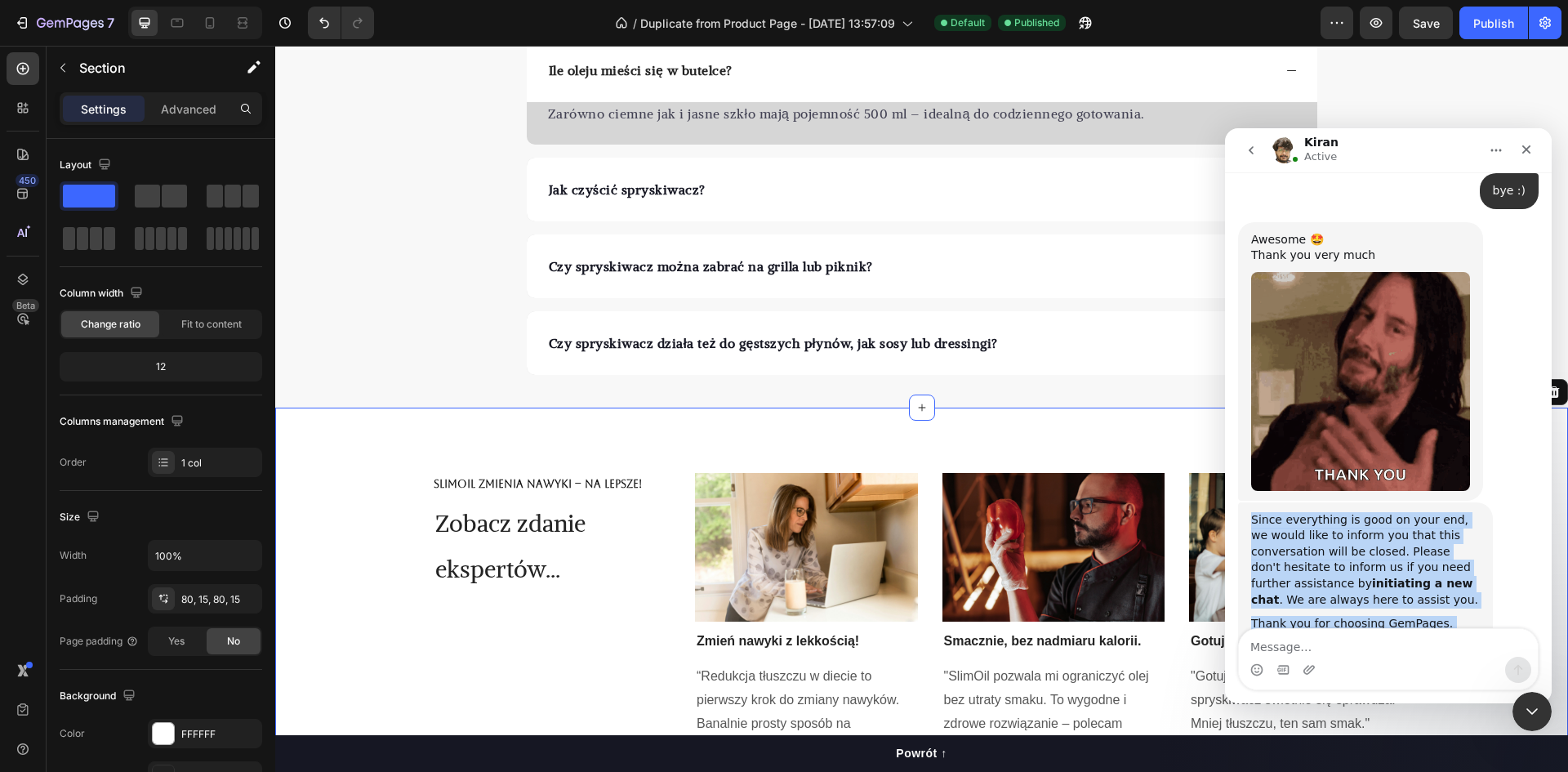
drag, startPoint x: 1359, startPoint y: 577, endPoint x: 1256, endPoint y: 365, distance: 235.7
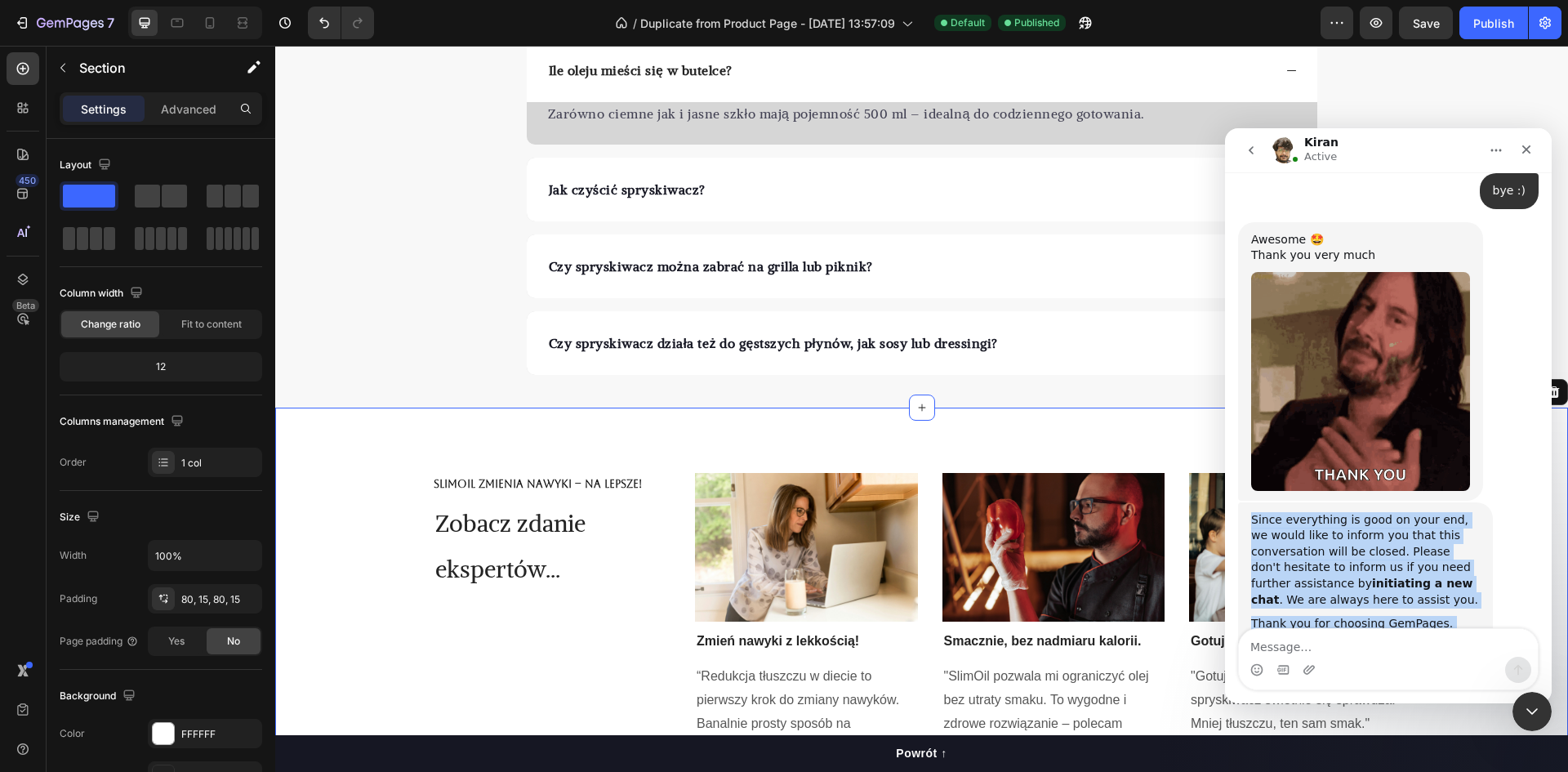
click at [1251, 502] on div "Since everything is good on your end, we would like to inform you that this con…" at bounding box center [1365, 636] width 255 height 268
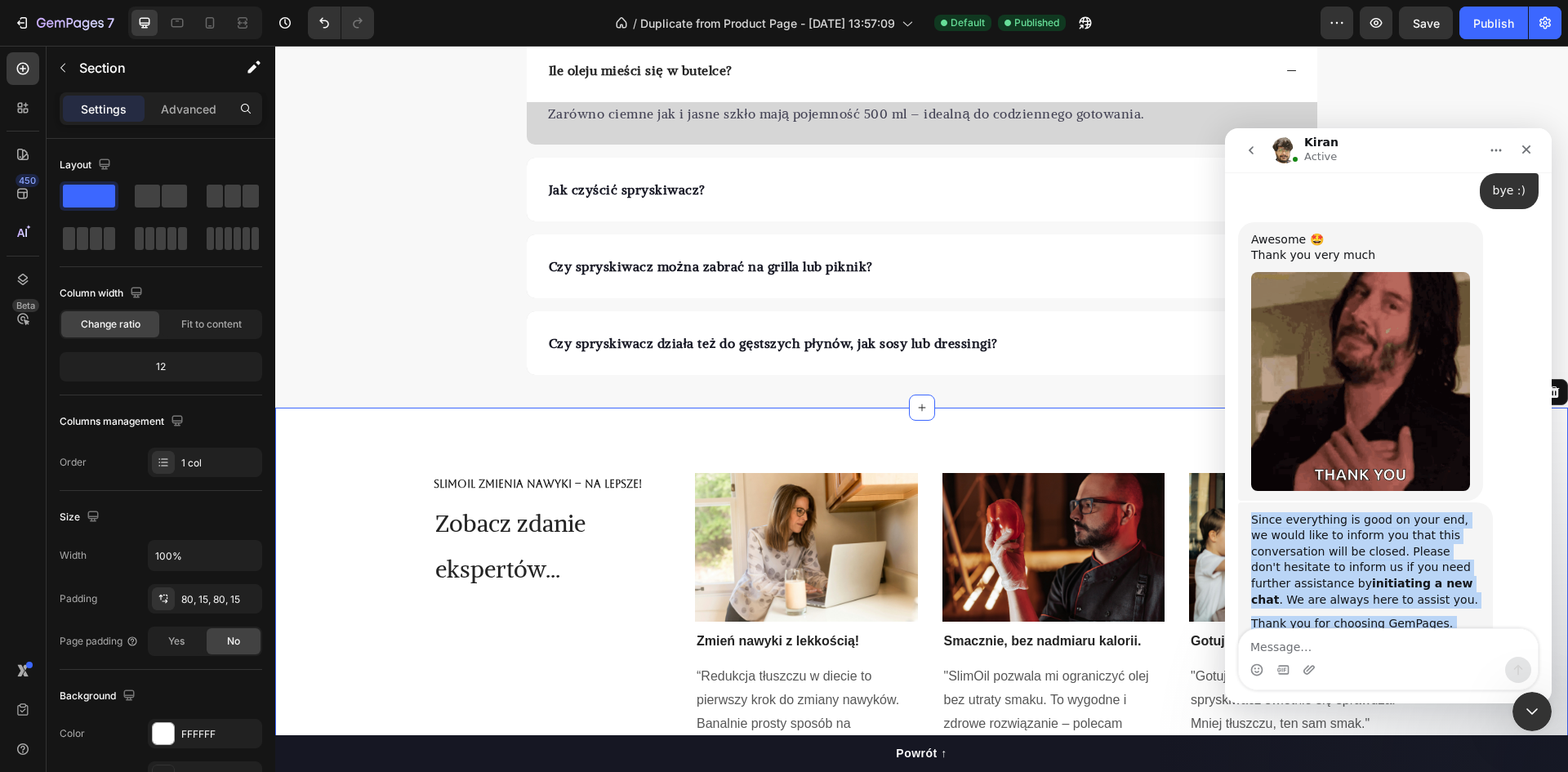
copy div "Since everything is good on your end, we would like to inform you that this con…"
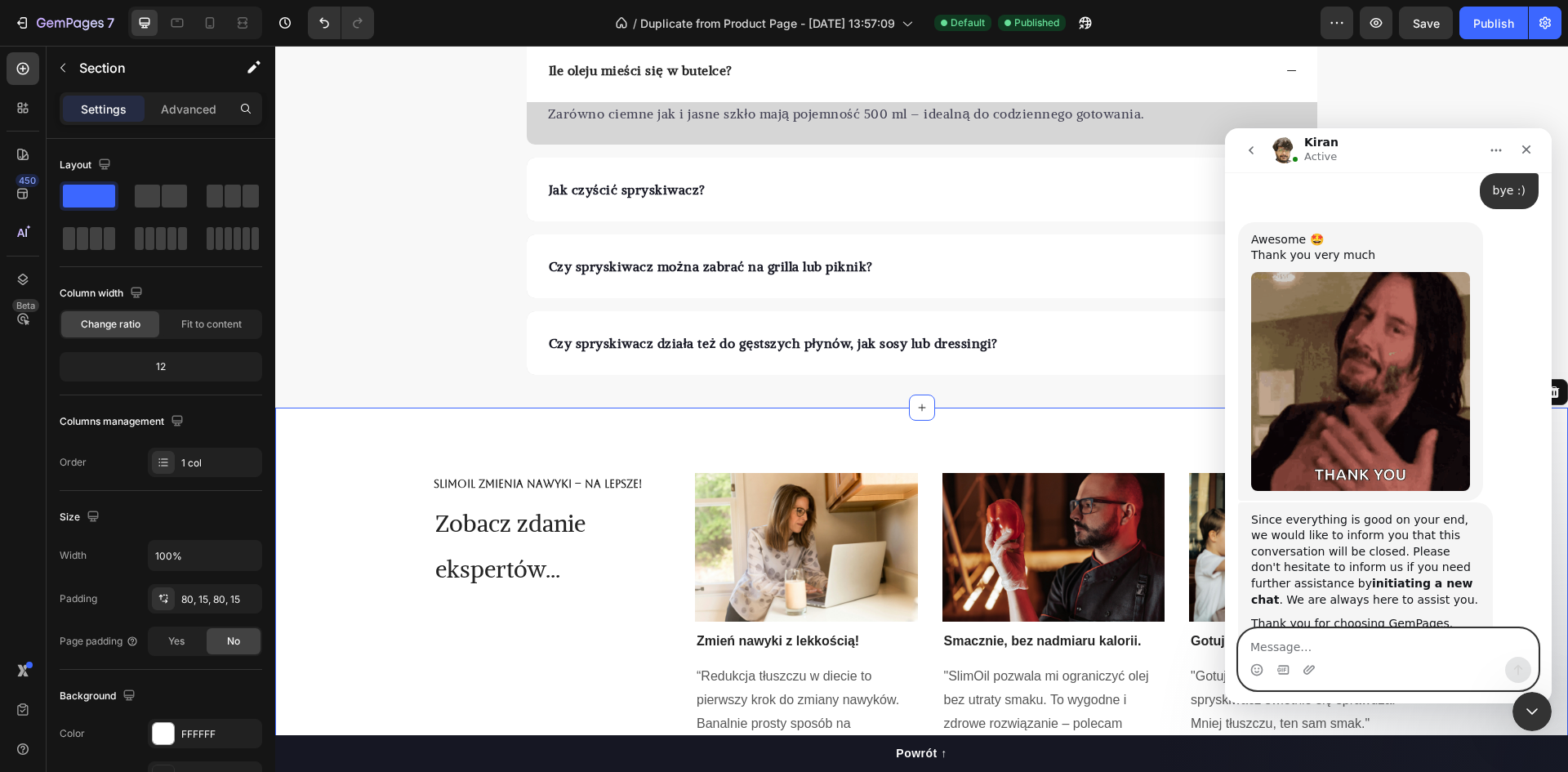
click at [1363, 644] on textarea "Message…" at bounding box center [1388, 642] width 299 height 28
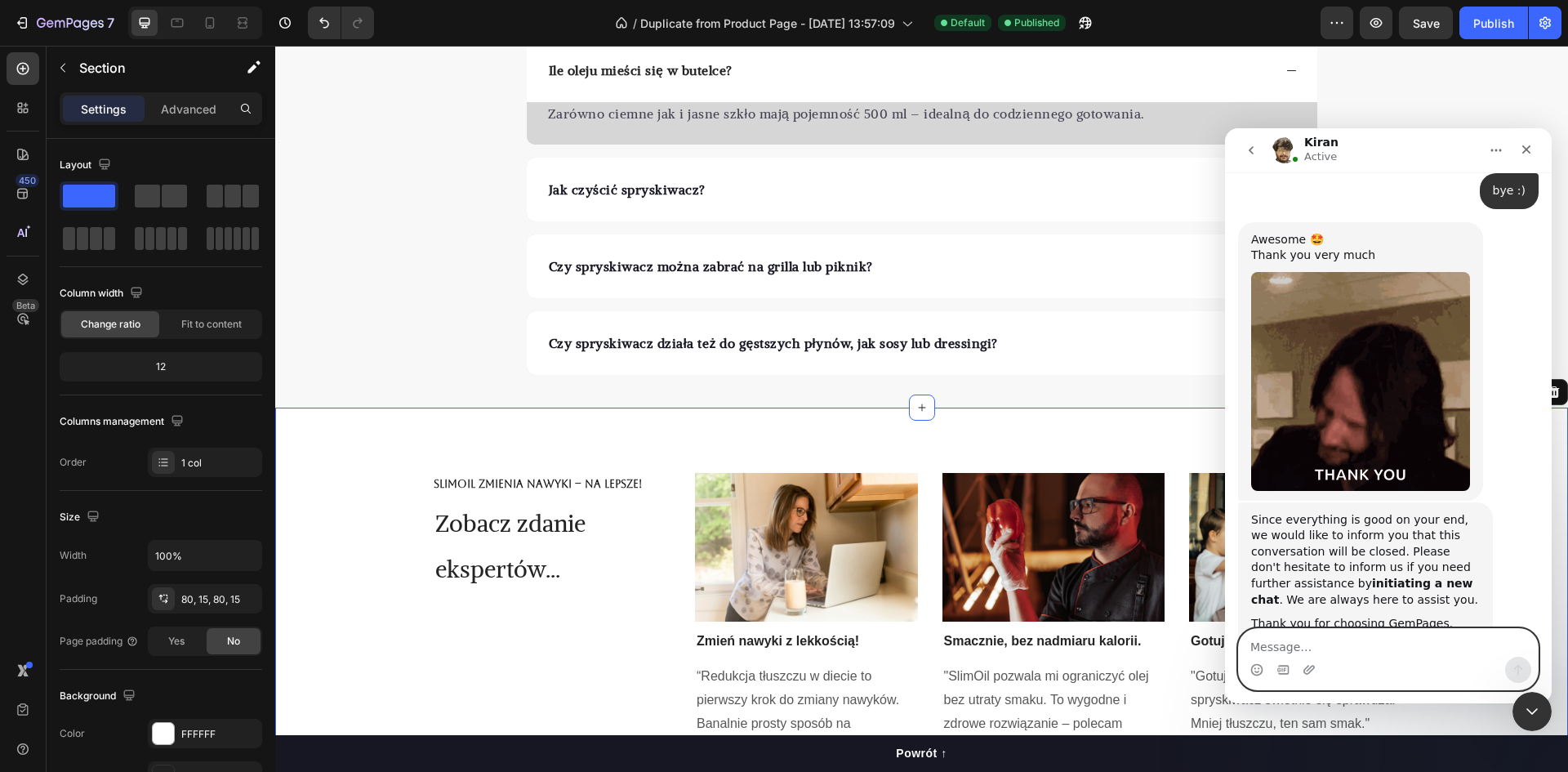
click at [1363, 644] on textarea "Message…" at bounding box center [1388, 642] width 299 height 28
drag, startPoint x: 1360, startPoint y: 652, endPoint x: 2155, endPoint y: 717, distance: 797.7
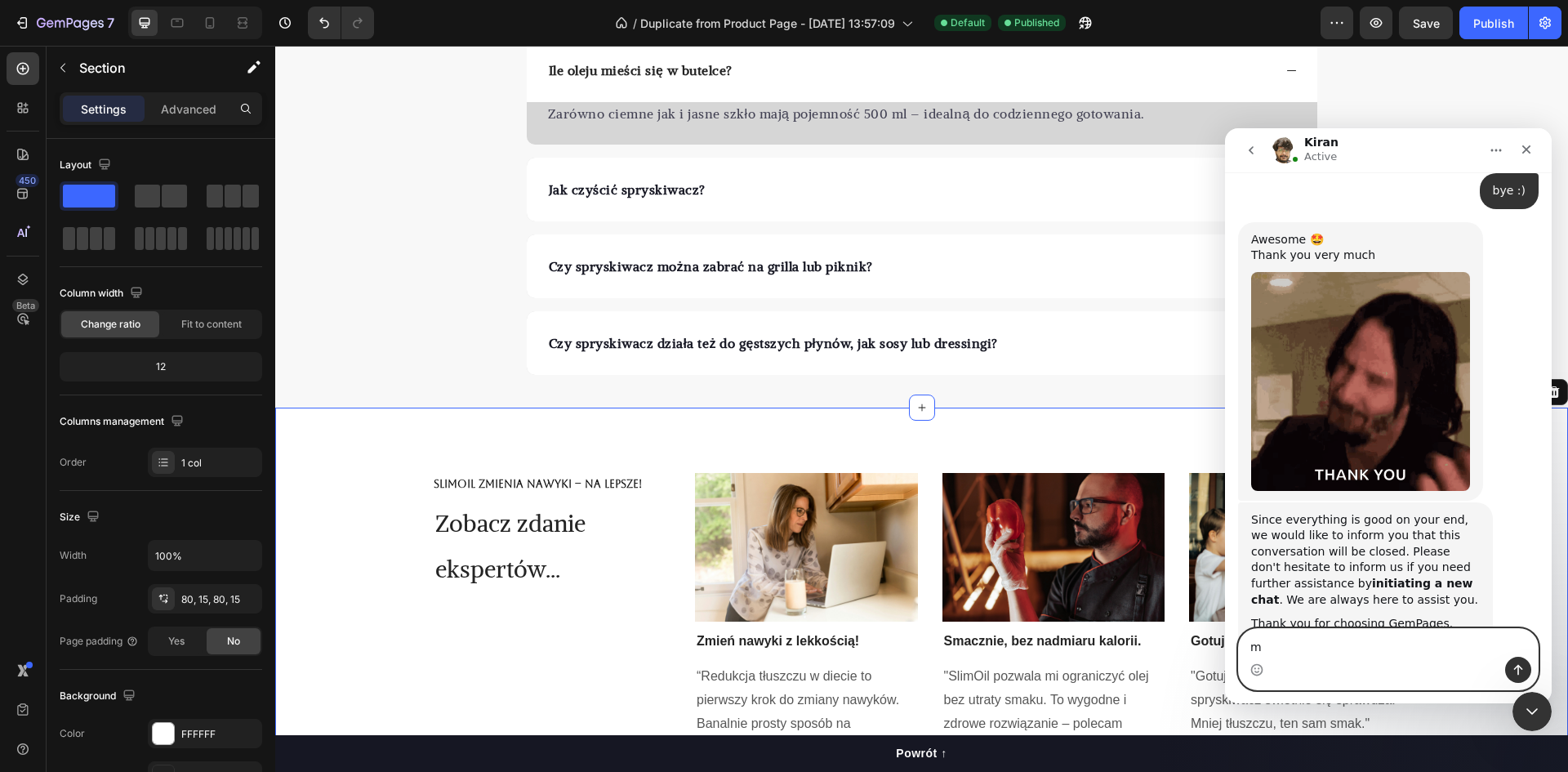
click html "Kiran Active We're on GMT + 7 timezone and may get back to you shortly! Normall…"
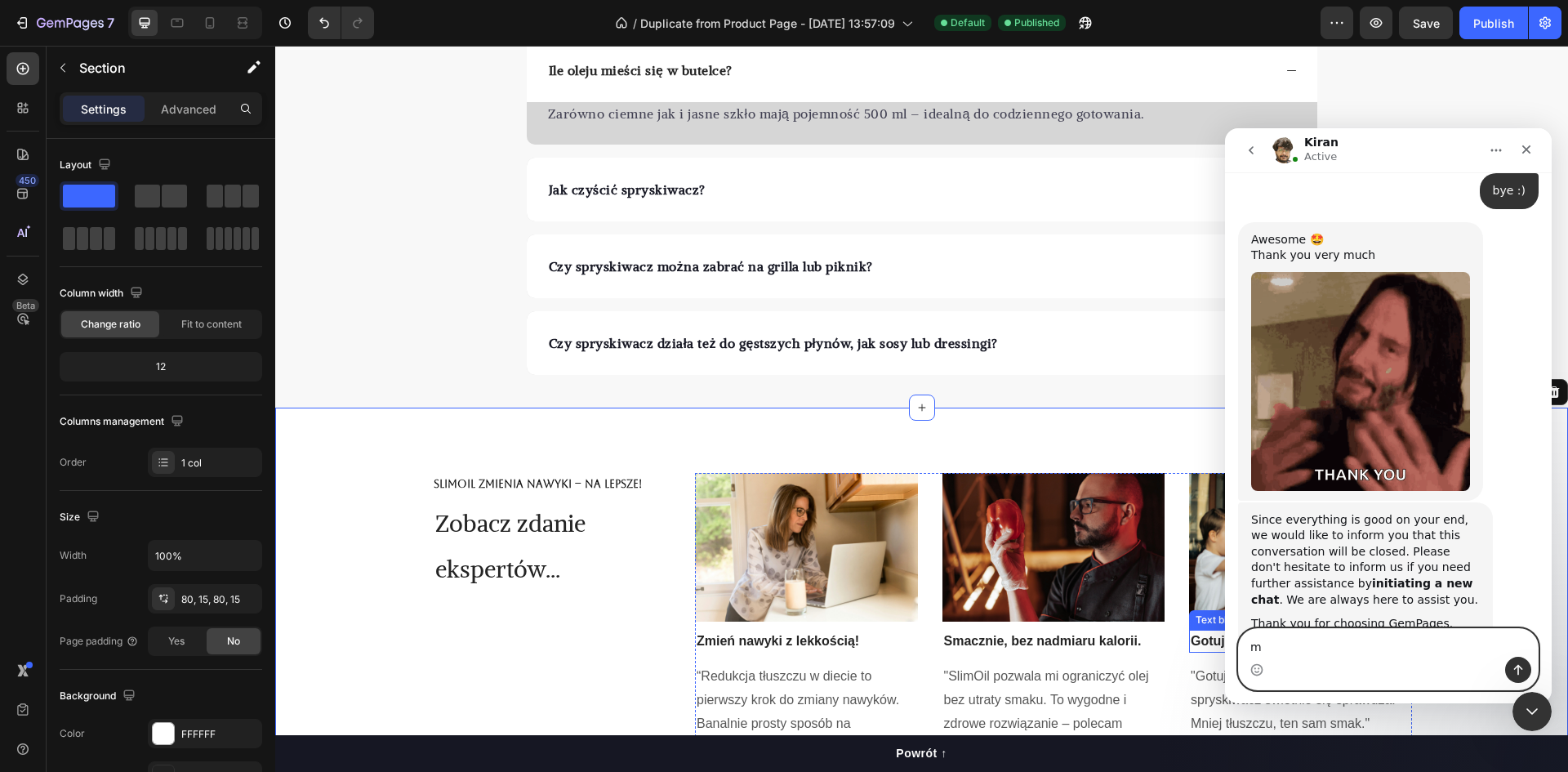
paste textarea "Maybe one more question. How do I remove this access? :D"
type textarea "Maybe one more question. How do I remove this access? :D"
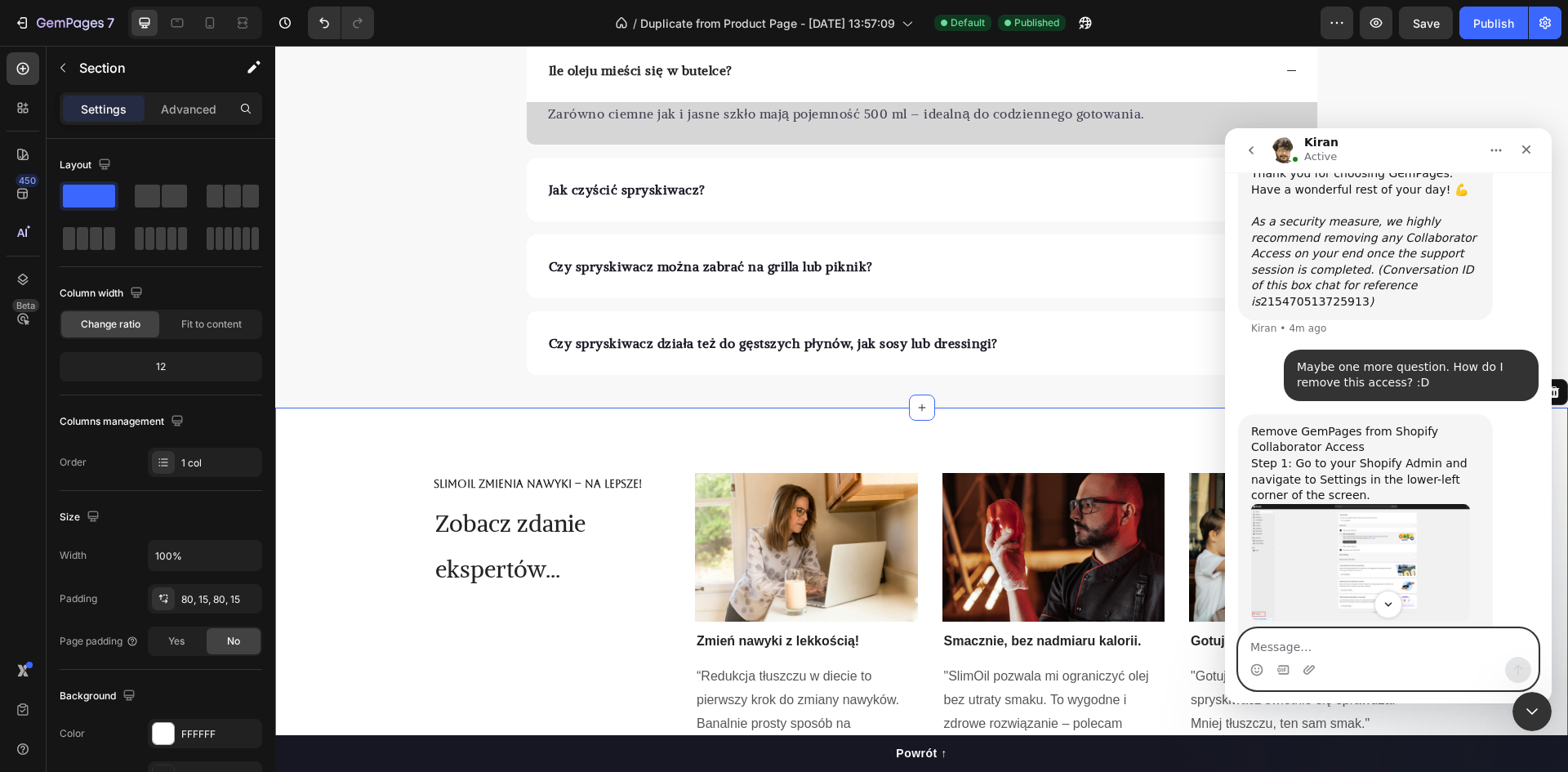
scroll to position [5656, 0]
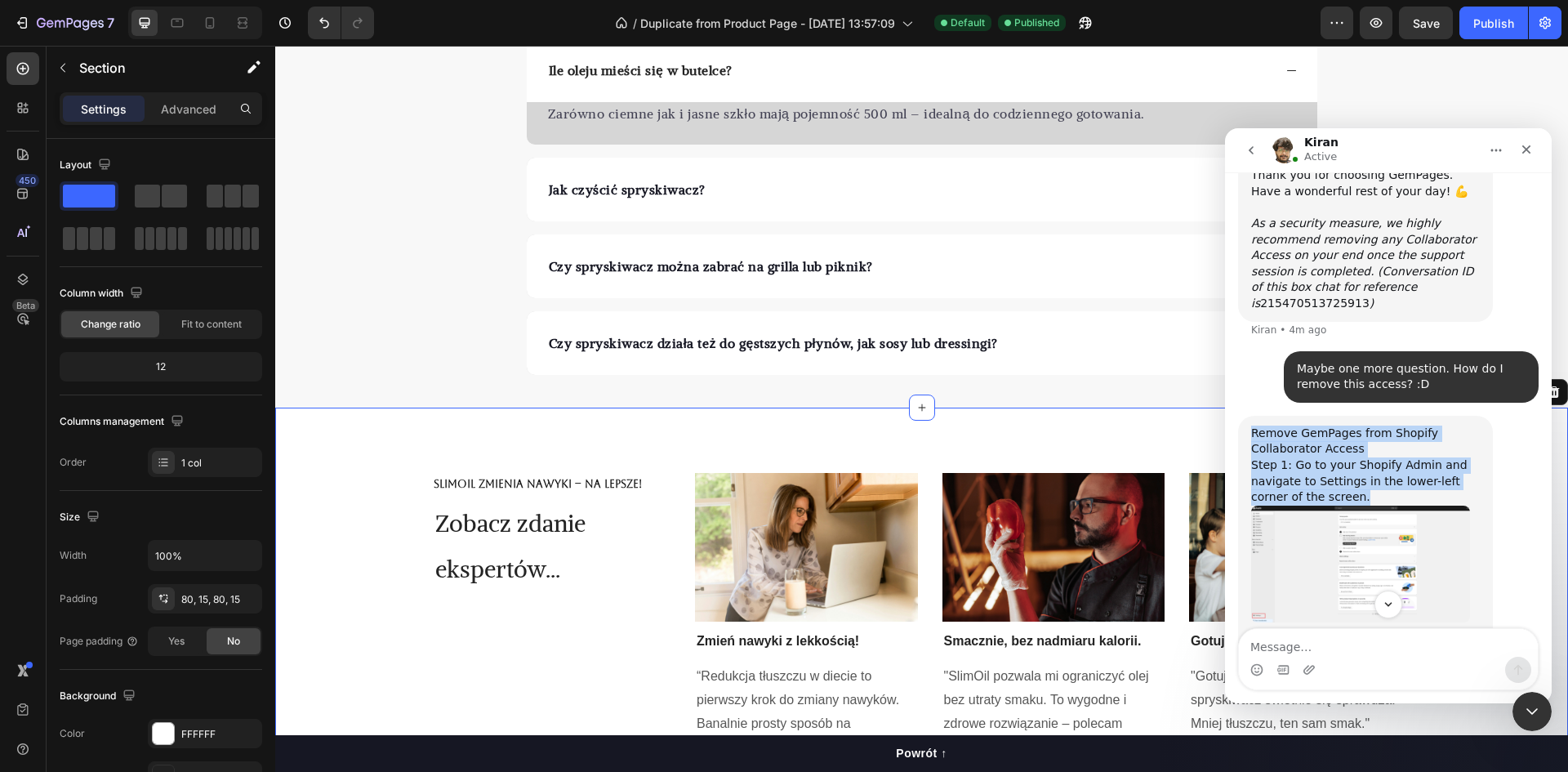
drag, startPoint x: 1252, startPoint y: 256, endPoint x: 1329, endPoint y: 321, distance: 100.8
click at [1329, 425] on div "Remove GemPages from Shopify Collaborator Access Step 1: Go to your Shopify Adm…" at bounding box center [1366, 723] width 229 height 596
copy div "Remove GemPages from Shopify Collaborator Access Step 1: Go to your Shopify Adm…"
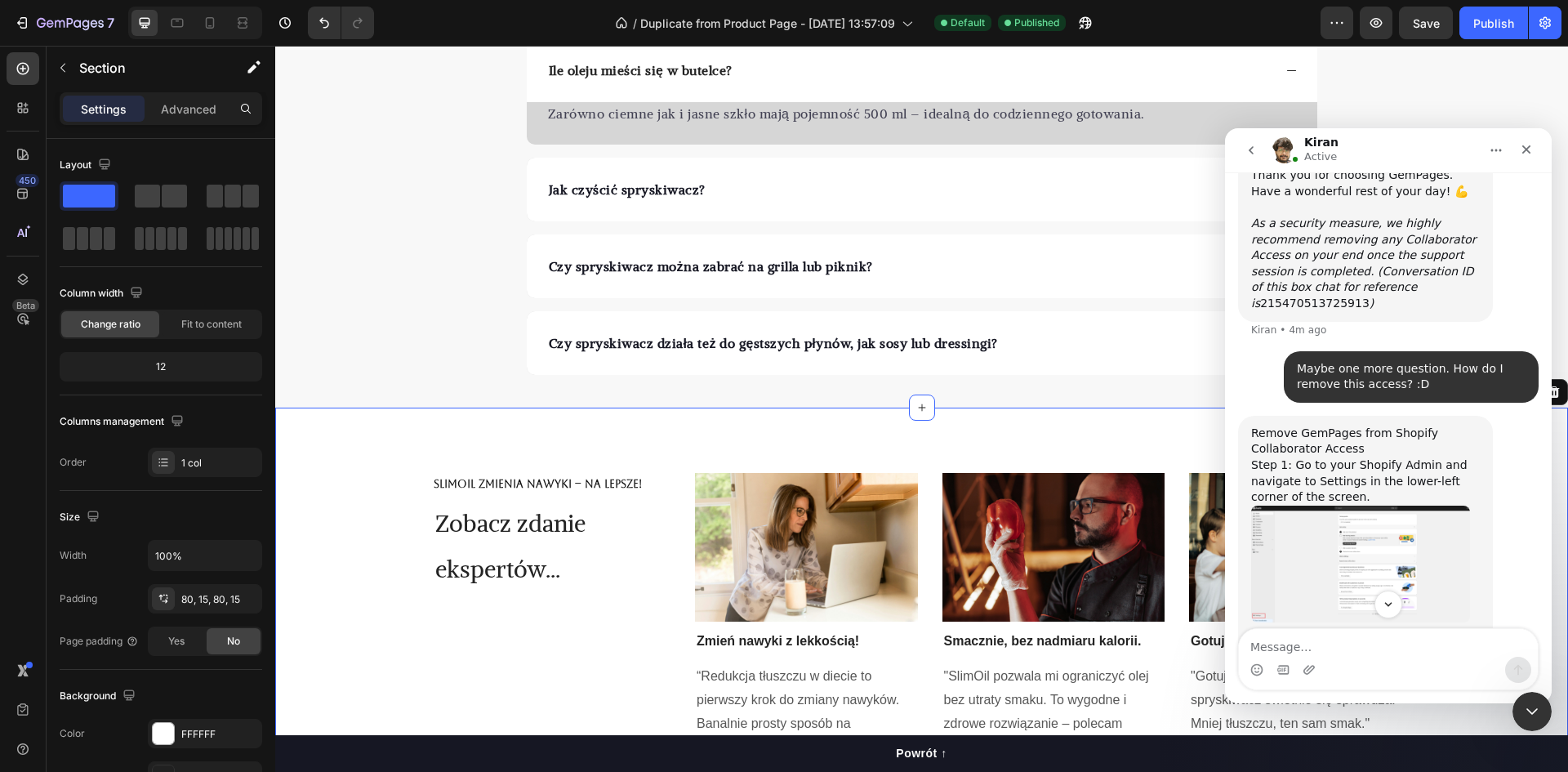
drag, startPoint x: 1253, startPoint y: 481, endPoint x: 1479, endPoint y: 517, distance: 228.8
click at [1479, 647] on div "Step 2: Access the Users and Permissions settings and click on the GemPages col…" at bounding box center [1366, 678] width 229 height 63
copy div "Step 2: Access the Users and Permissions settings and click on the GemPages col…"
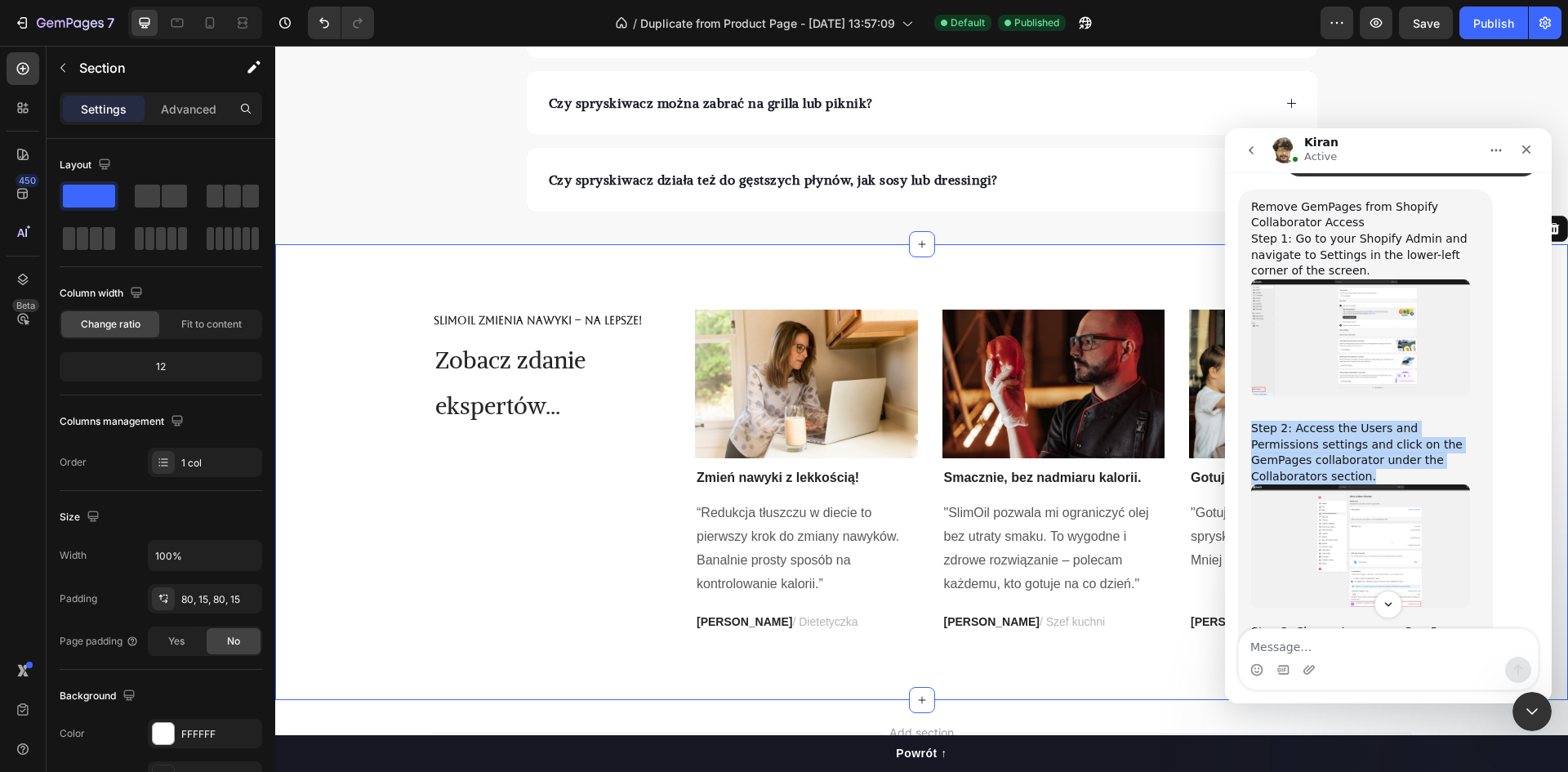
scroll to position [5901, 0]
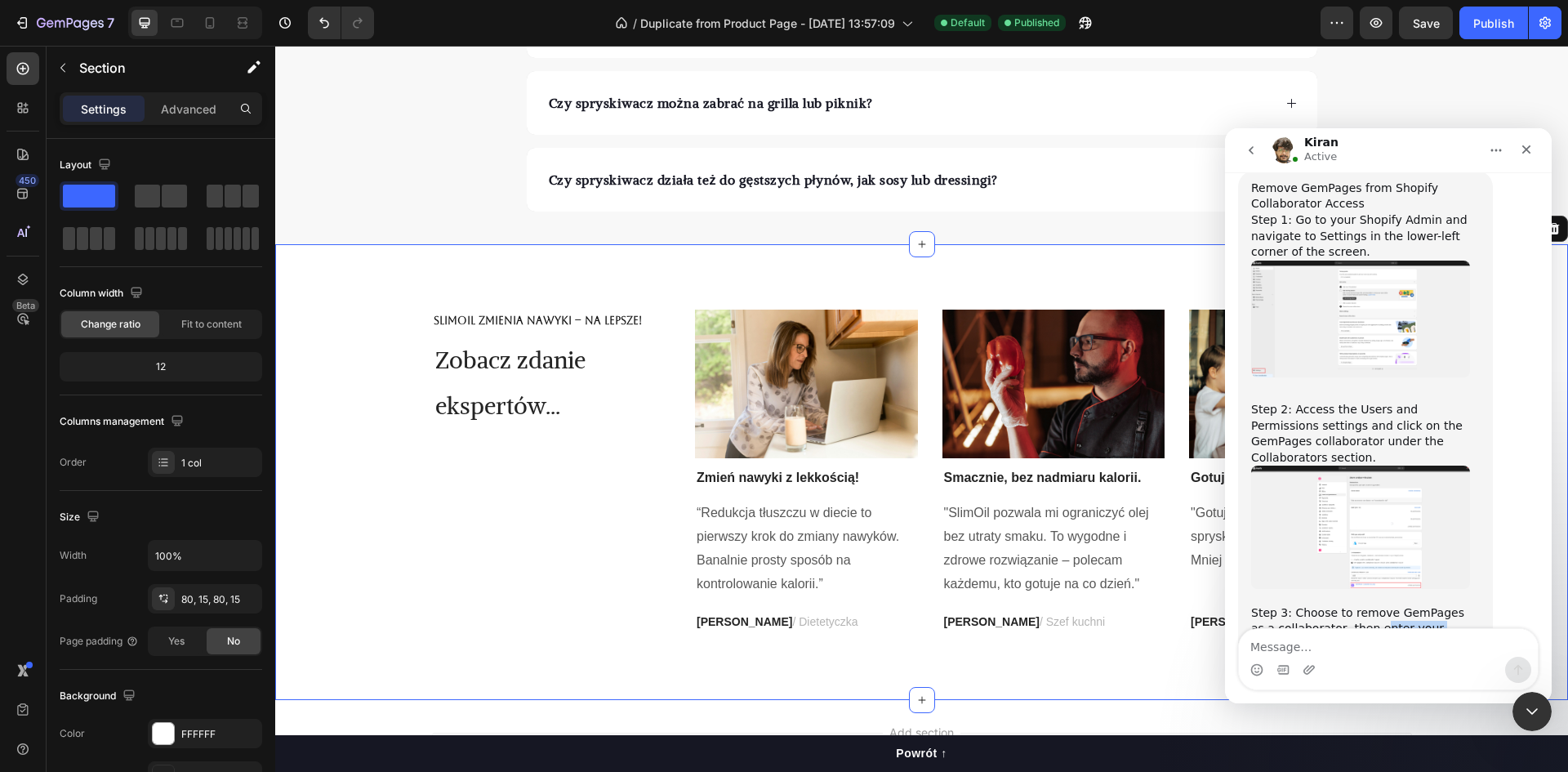
drag, startPoint x: 1343, startPoint y: 443, endPoint x: 1270, endPoint y: 446, distance: 73.1
click at [1270, 605] on div "Step 3: Choose to remove GemPages as a collaborator, then enter your password t…" at bounding box center [1366, 629] width 229 height 48
click at [1301, 605] on div "Step 3: Choose to remove GemPages as a collaborator, then enter your password t…" at bounding box center [1366, 629] width 229 height 48
drag, startPoint x: 1287, startPoint y: 451, endPoint x: 1254, endPoint y: 424, distance: 42.6
click at [1254, 605] on div "Step 3: Choose to remove GemPages as a collaborator, then enter your password t…" at bounding box center [1366, 629] width 229 height 48
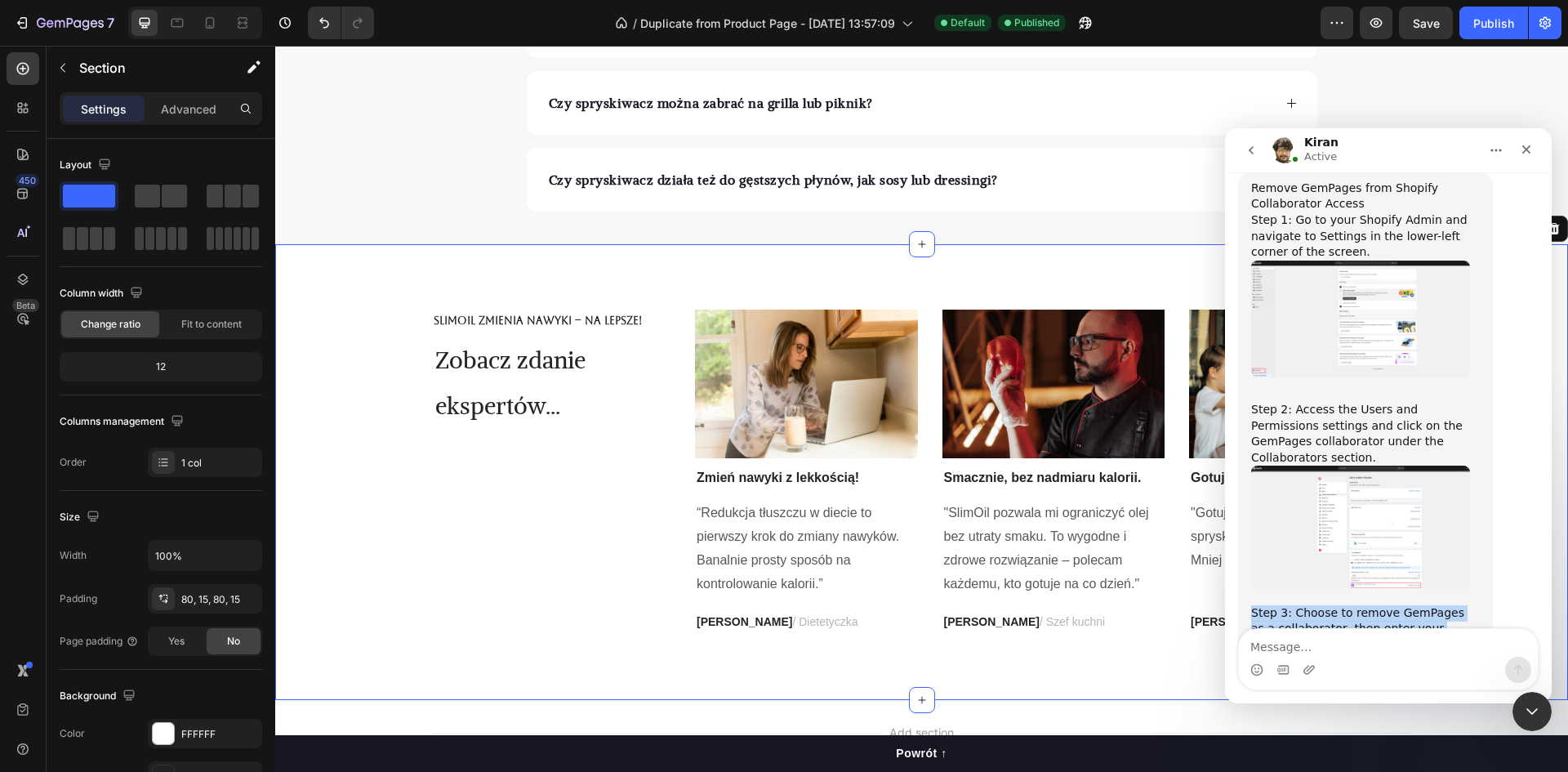
copy div "Step 3: Choose to remove GemPages as a collaborator, then enter your password t…"
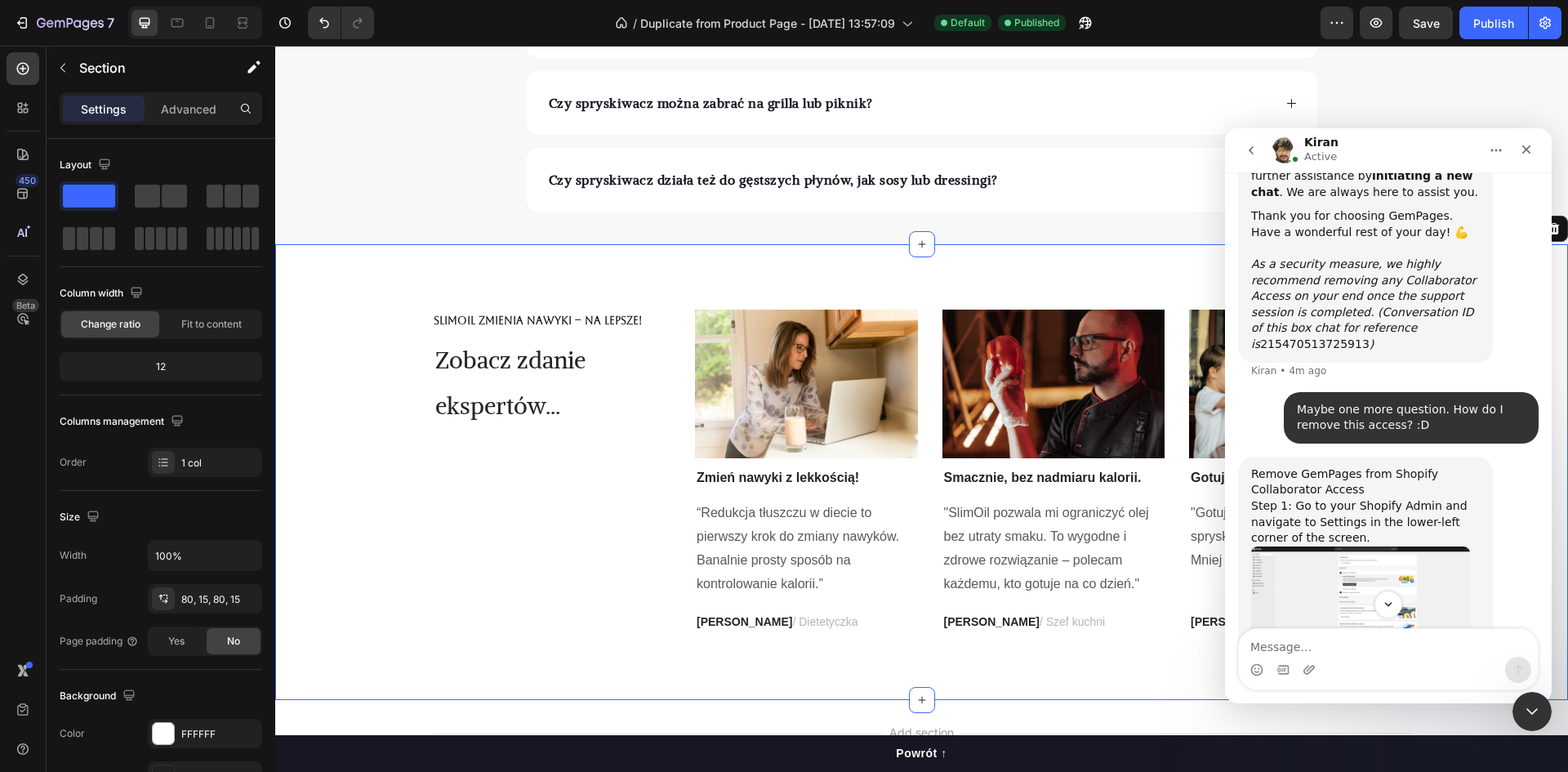
scroll to position [5574, 0]
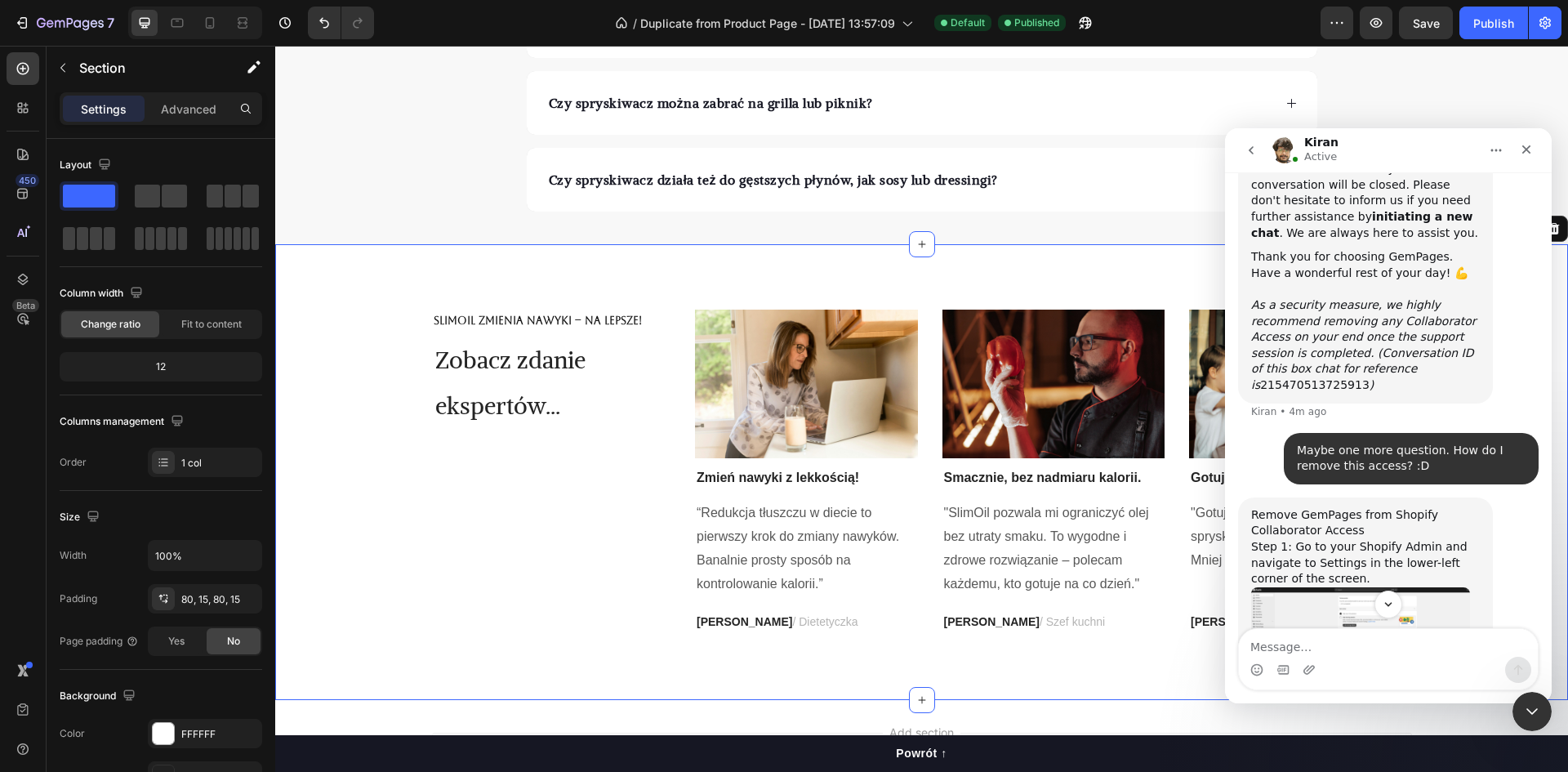
click at [1365, 587] on img "Kiran says…" at bounding box center [1361, 645] width 219 height 117
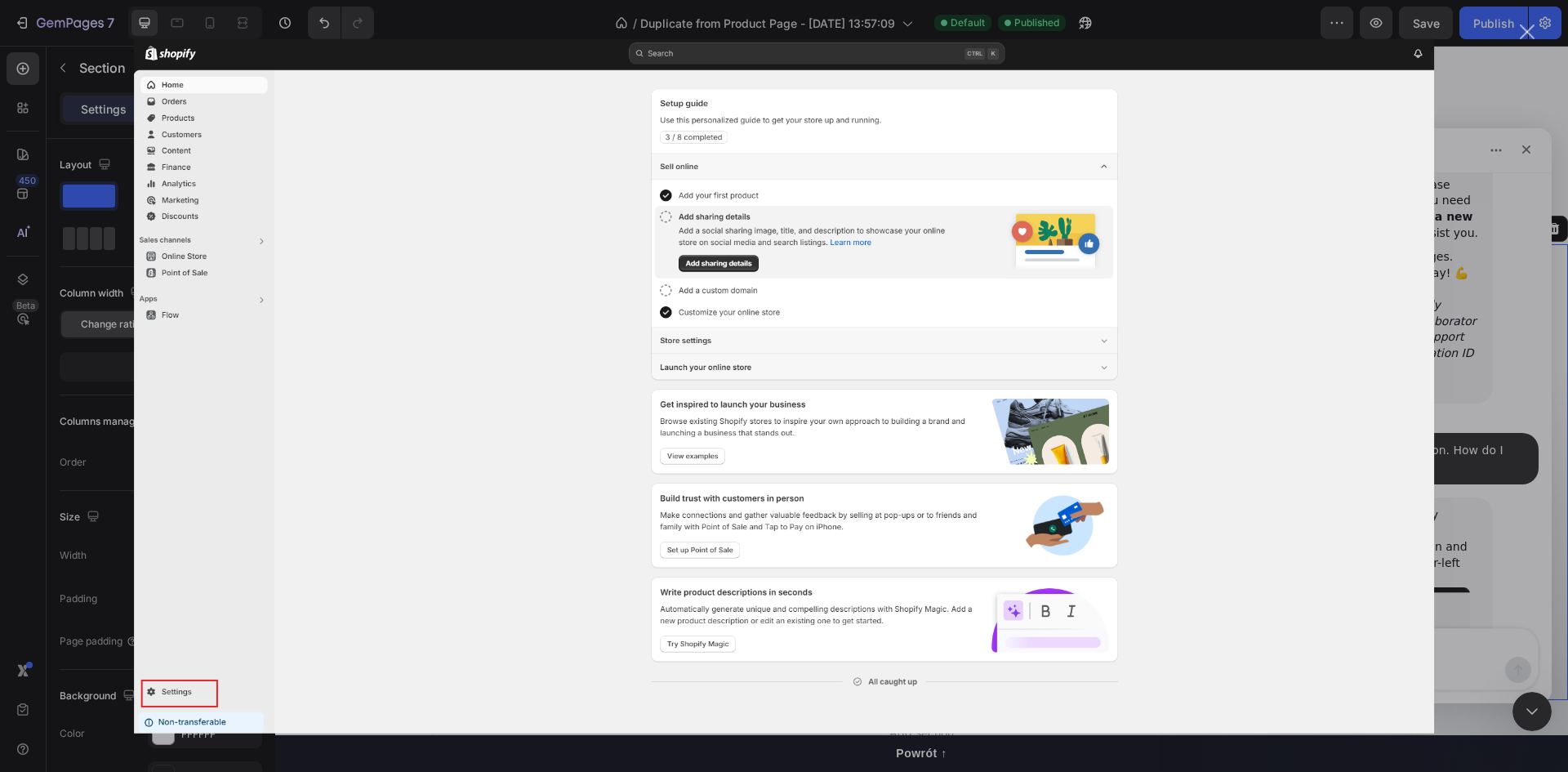
scroll to position [0, 0]
click at [1474, 213] on div "Intercom messenger" at bounding box center [784, 386] width 1568 height 772
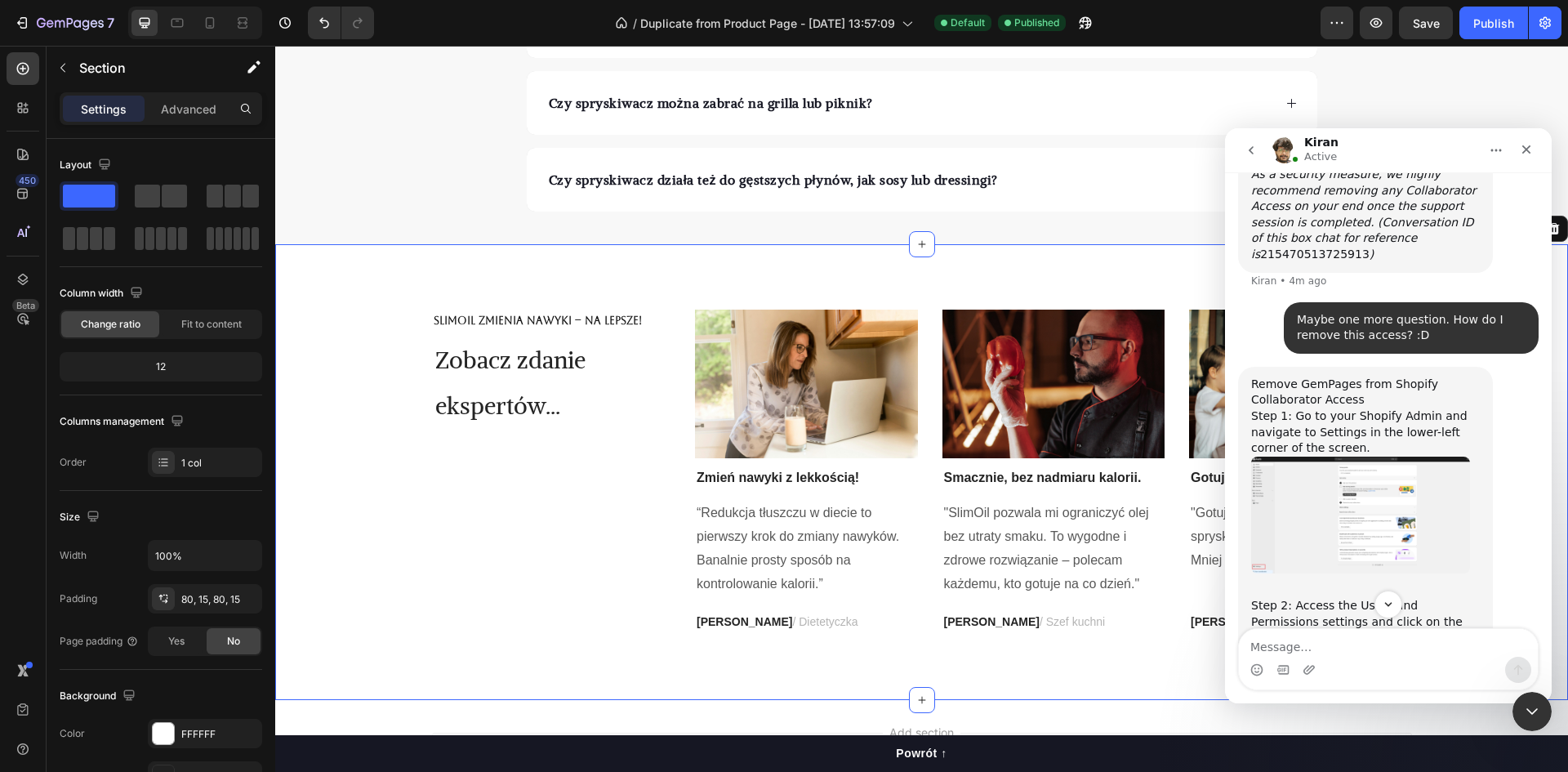
scroll to position [5737, 0]
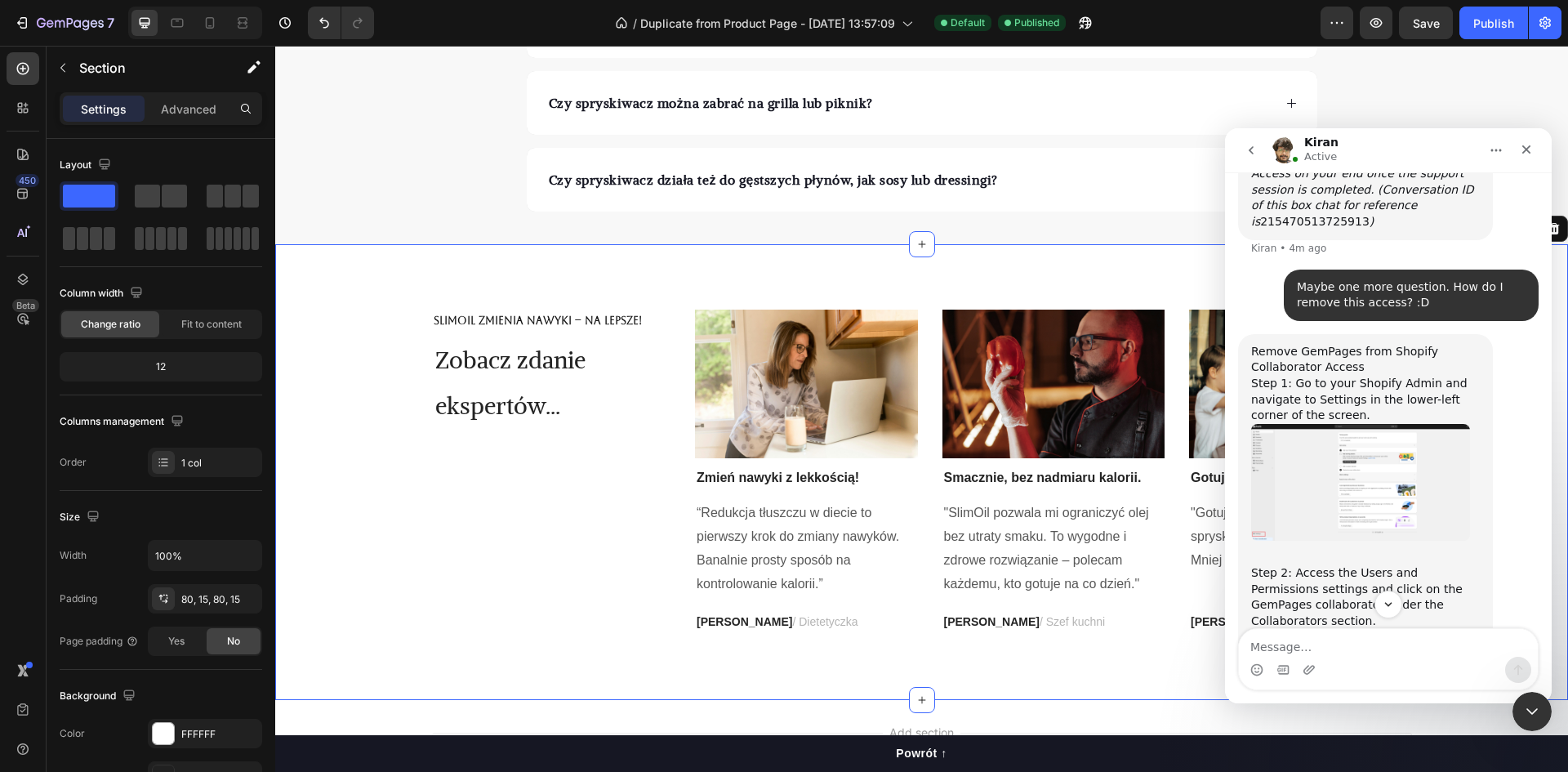
click at [1391, 629] on img "Kiran says…" at bounding box center [1361, 690] width 219 height 122
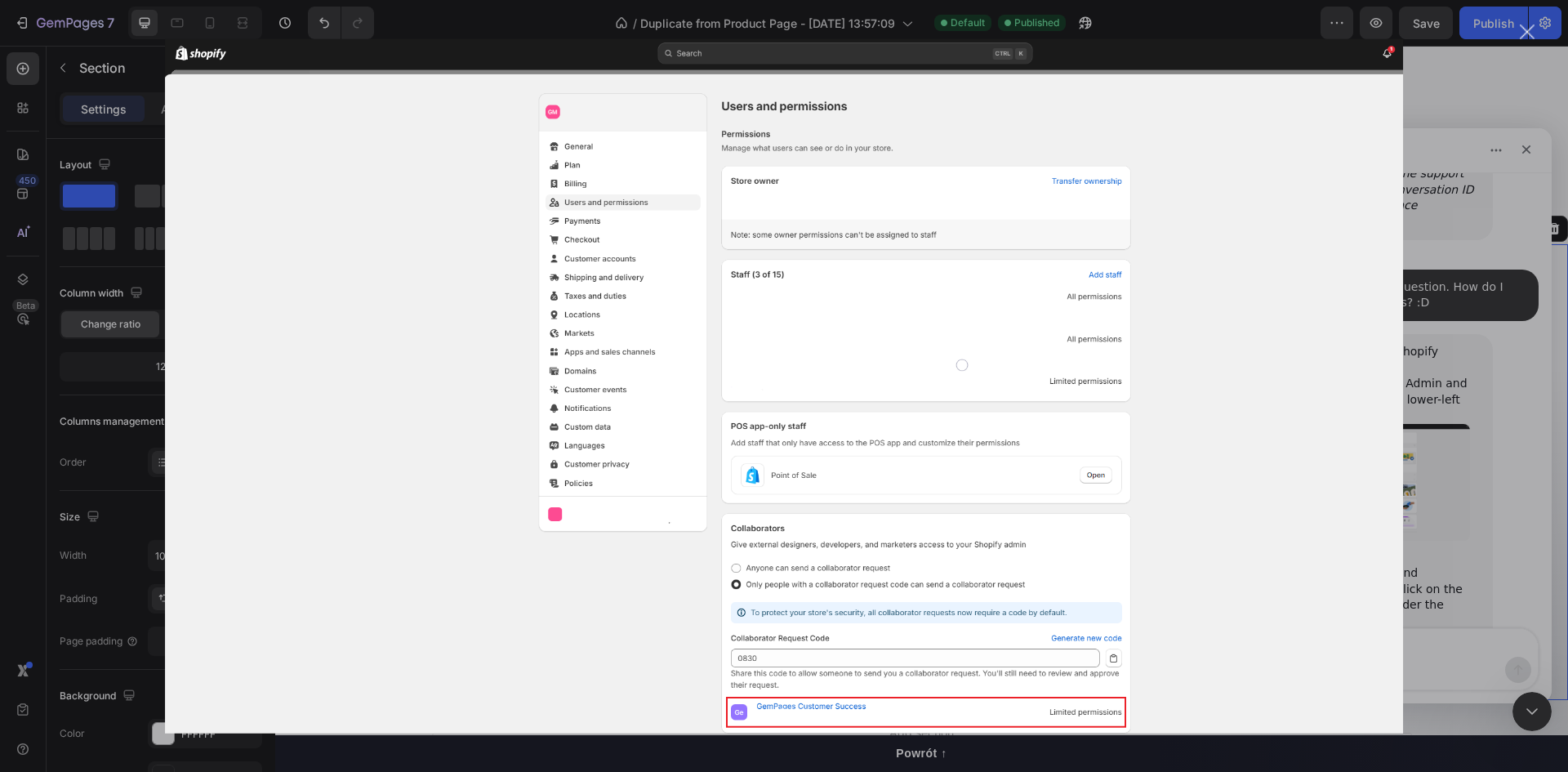
scroll to position [0, 0]
click at [1438, 385] on div "Intercom messenger" at bounding box center [784, 386] width 1568 height 772
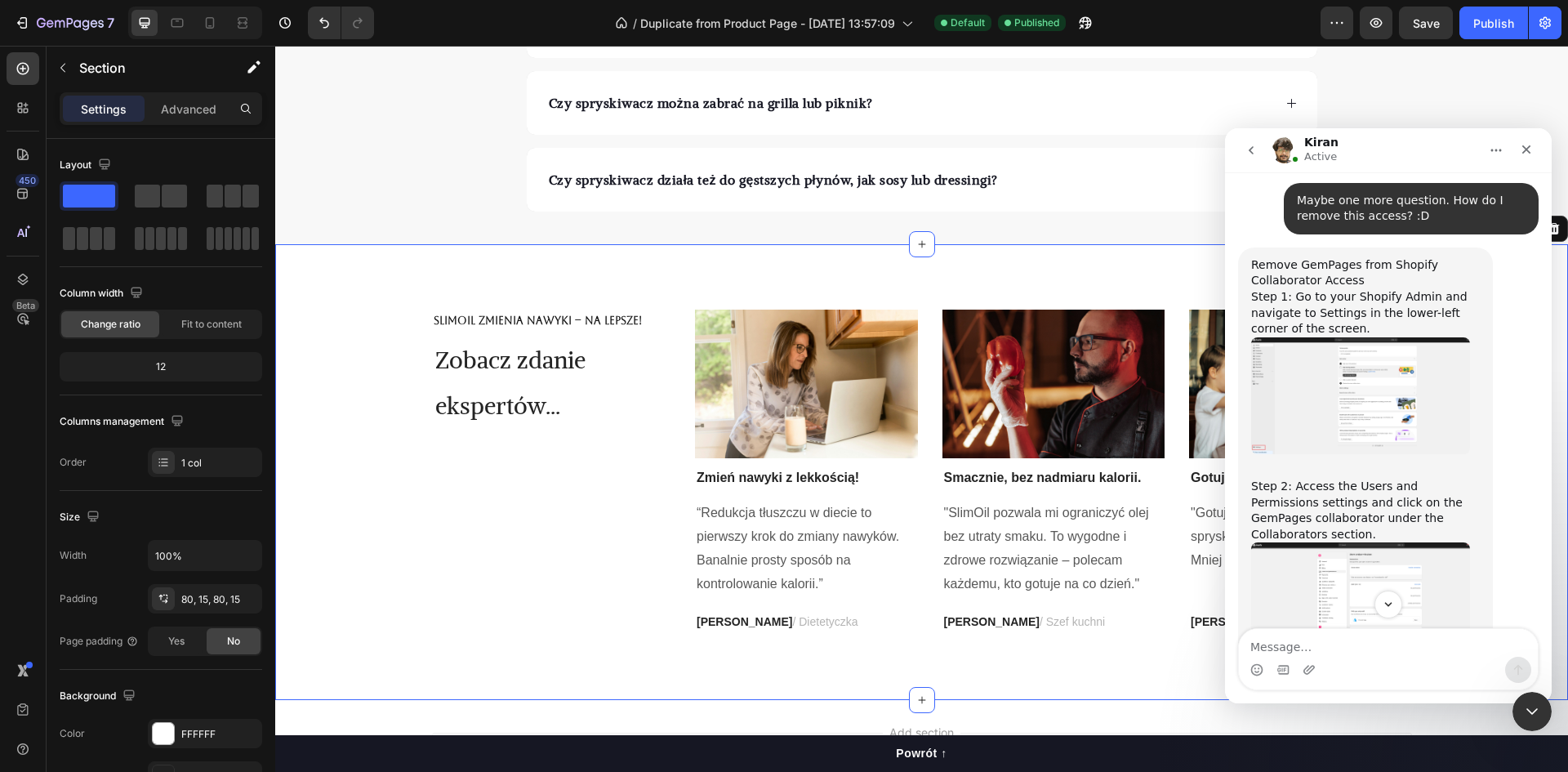
scroll to position [5901, 0]
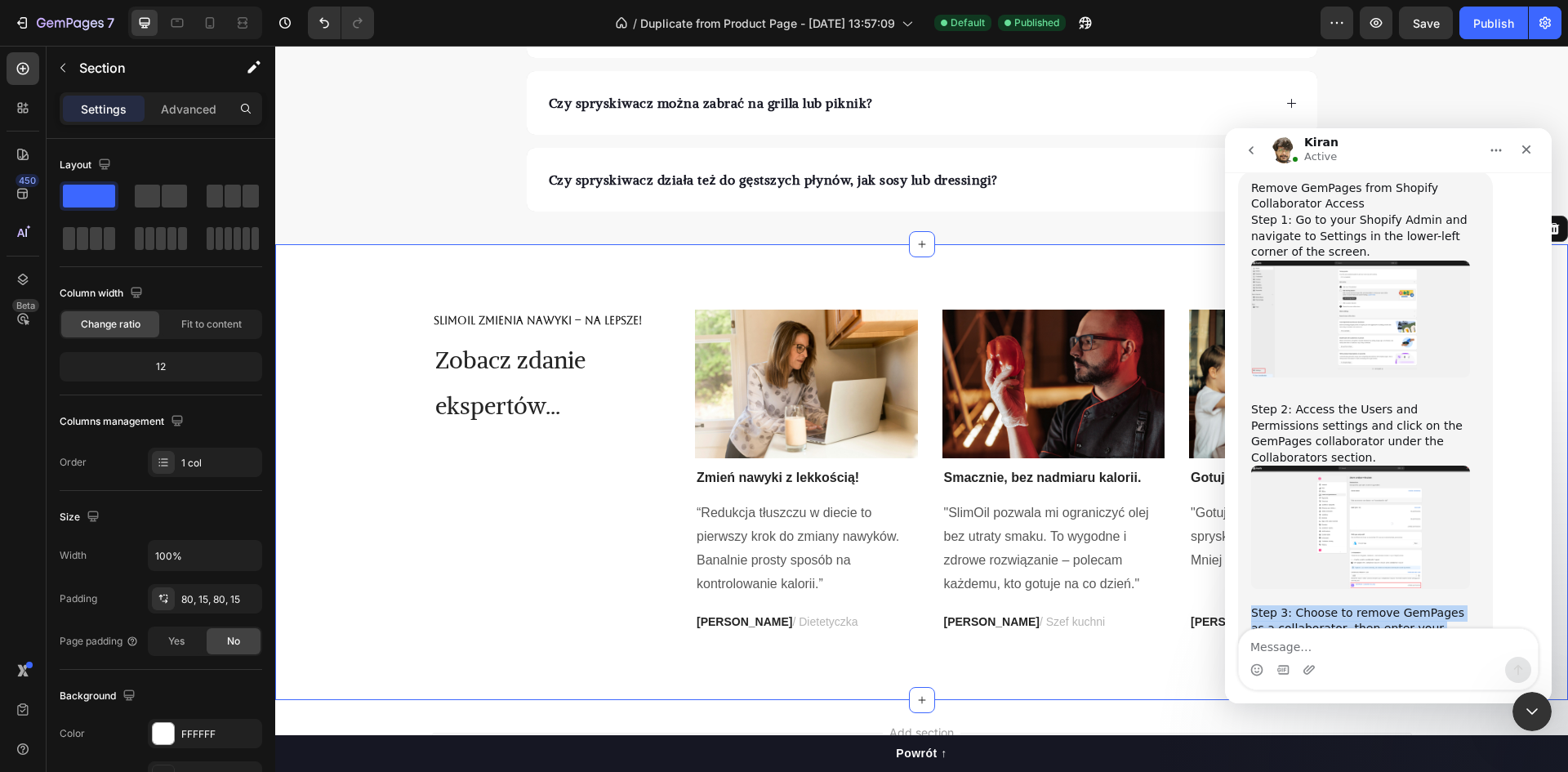
click at [1374, 652] on img "Kiran says…" at bounding box center [1361, 714] width 219 height 123
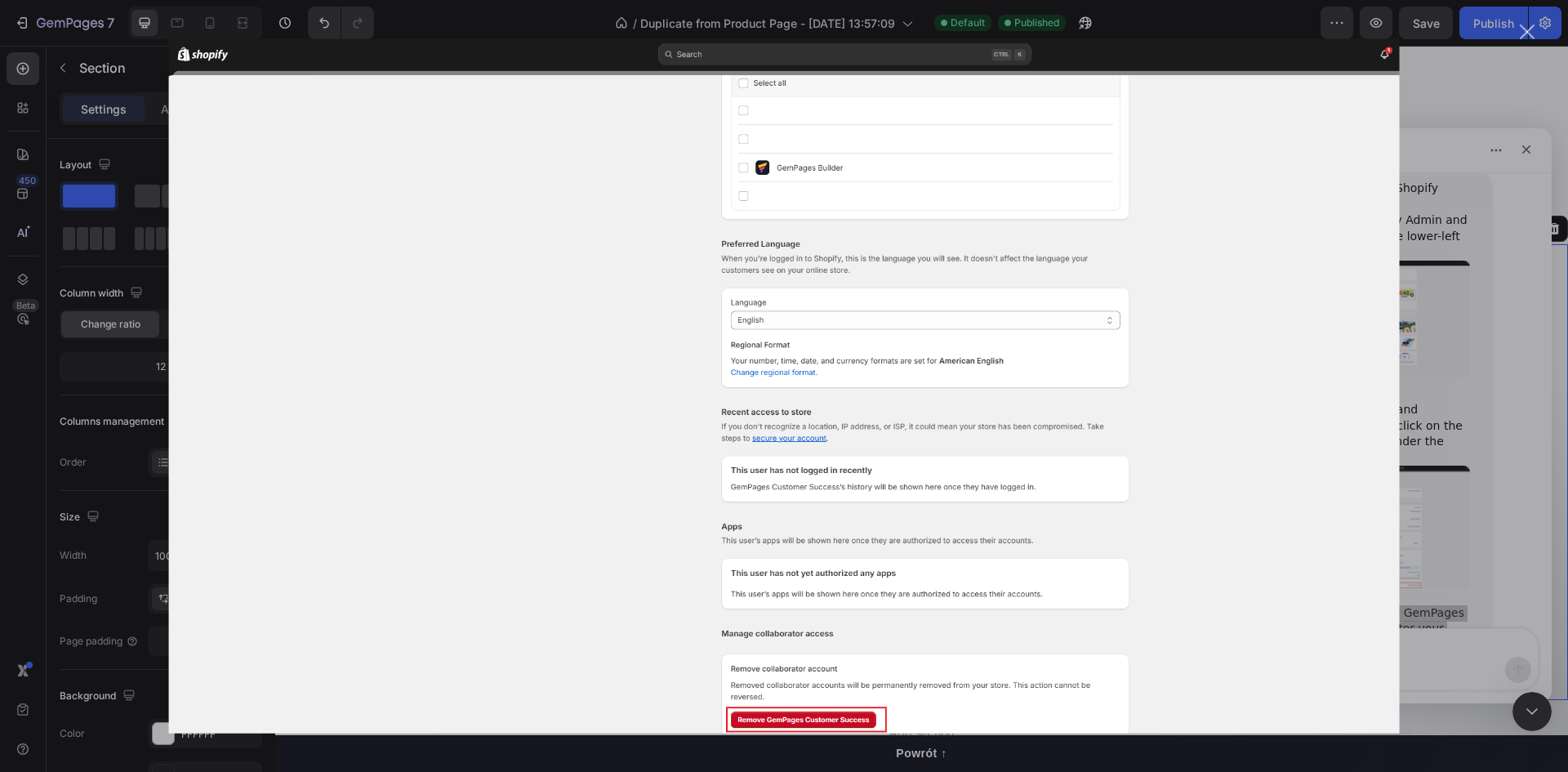
click at [1478, 391] on div "Intercom messenger" at bounding box center [784, 386] width 1568 height 772
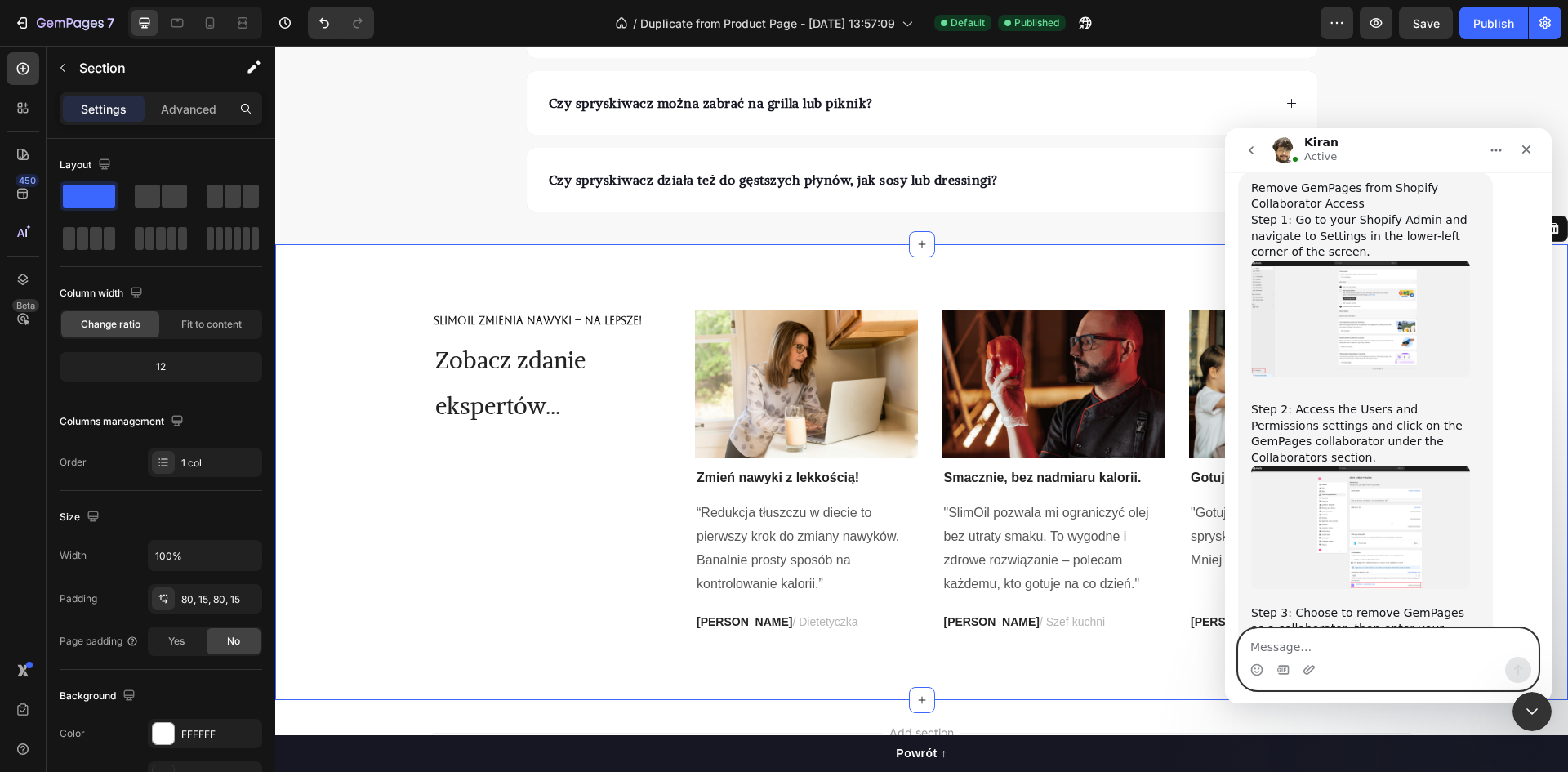
click at [1376, 639] on textarea "Message…" at bounding box center [1388, 642] width 299 height 28
drag, startPoint x: 1360, startPoint y: 652, endPoint x: 1261, endPoint y: 653, distance: 99.0
click at [1261, 653] on textarea "somethin" at bounding box center [1388, 642] width 299 height 28
click at [1333, 655] on textarea "somethin" at bounding box center [1388, 642] width 299 height 28
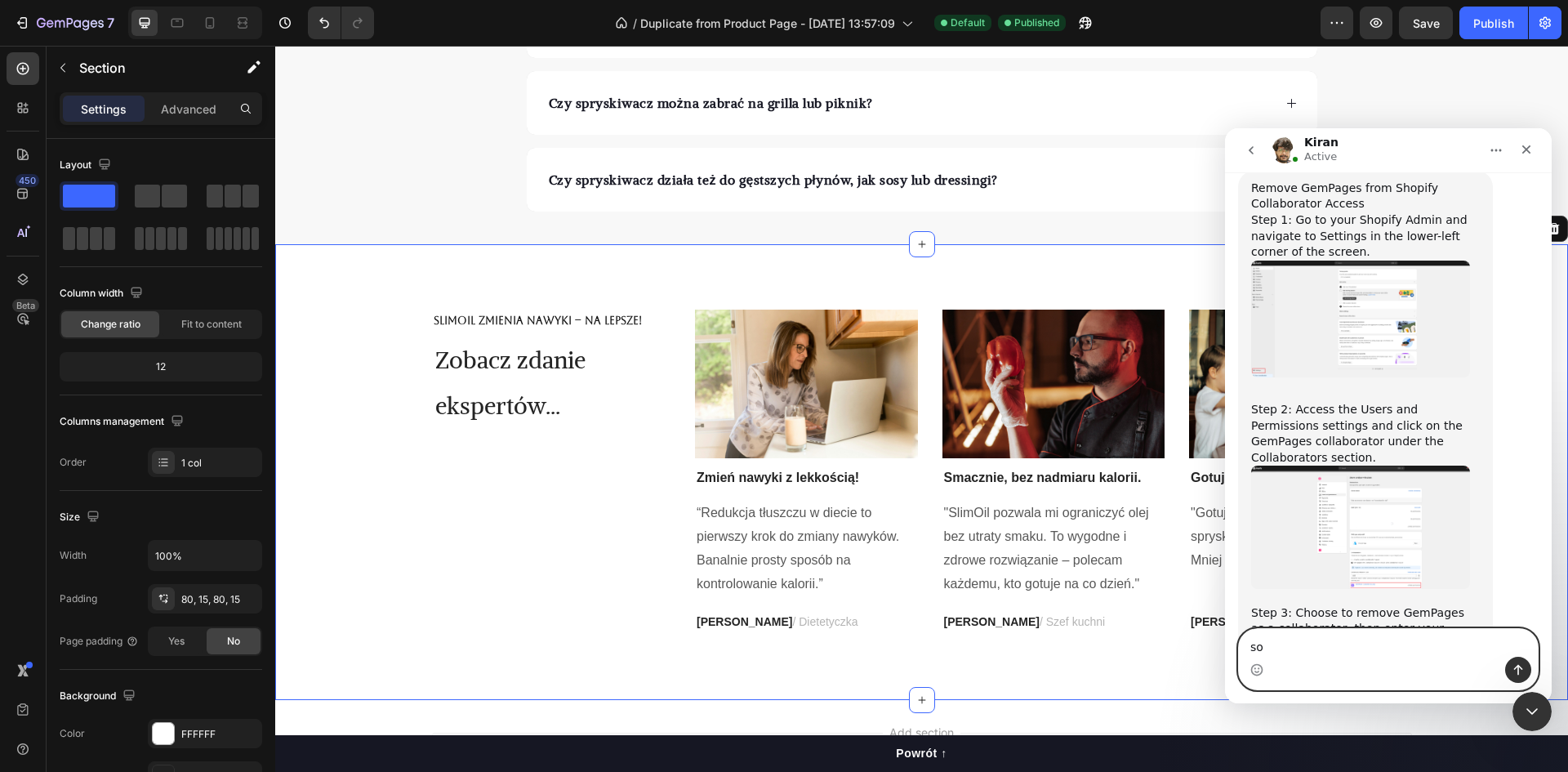
paste textarea "bo nie działa i nie mogę użyć, jestes w stanie zrobić?"
type textarea "s"
click at [1288, 645] on textarea "Message…" at bounding box center [1388, 642] width 299 height 28
paste textarea "something isn't working and I can't delete it, can you do it?"
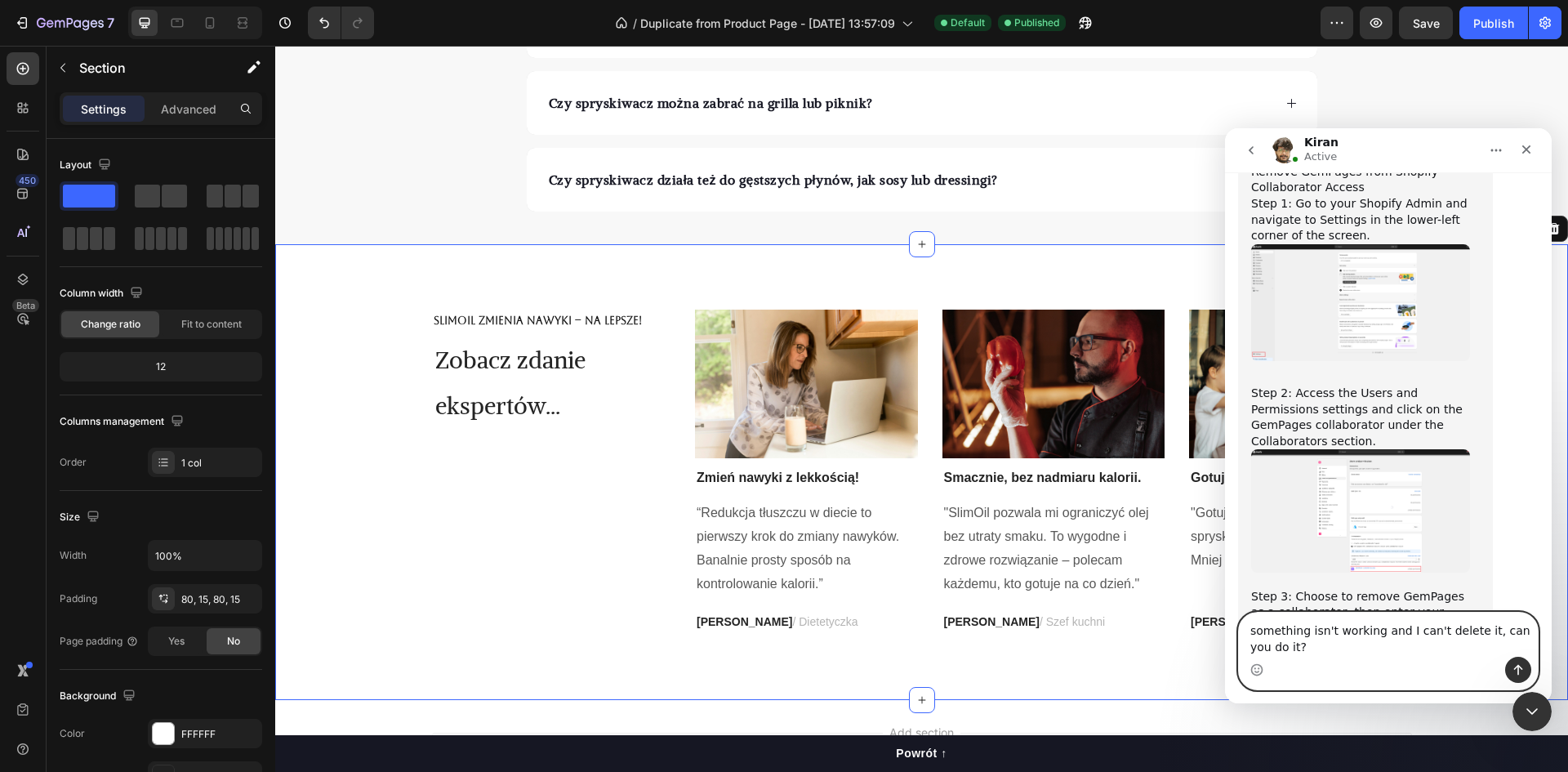
type textarea "something isn't working and I can't delete it, can you do it?"
click at [1513, 661] on button "Send a message…" at bounding box center [1518, 669] width 26 height 26
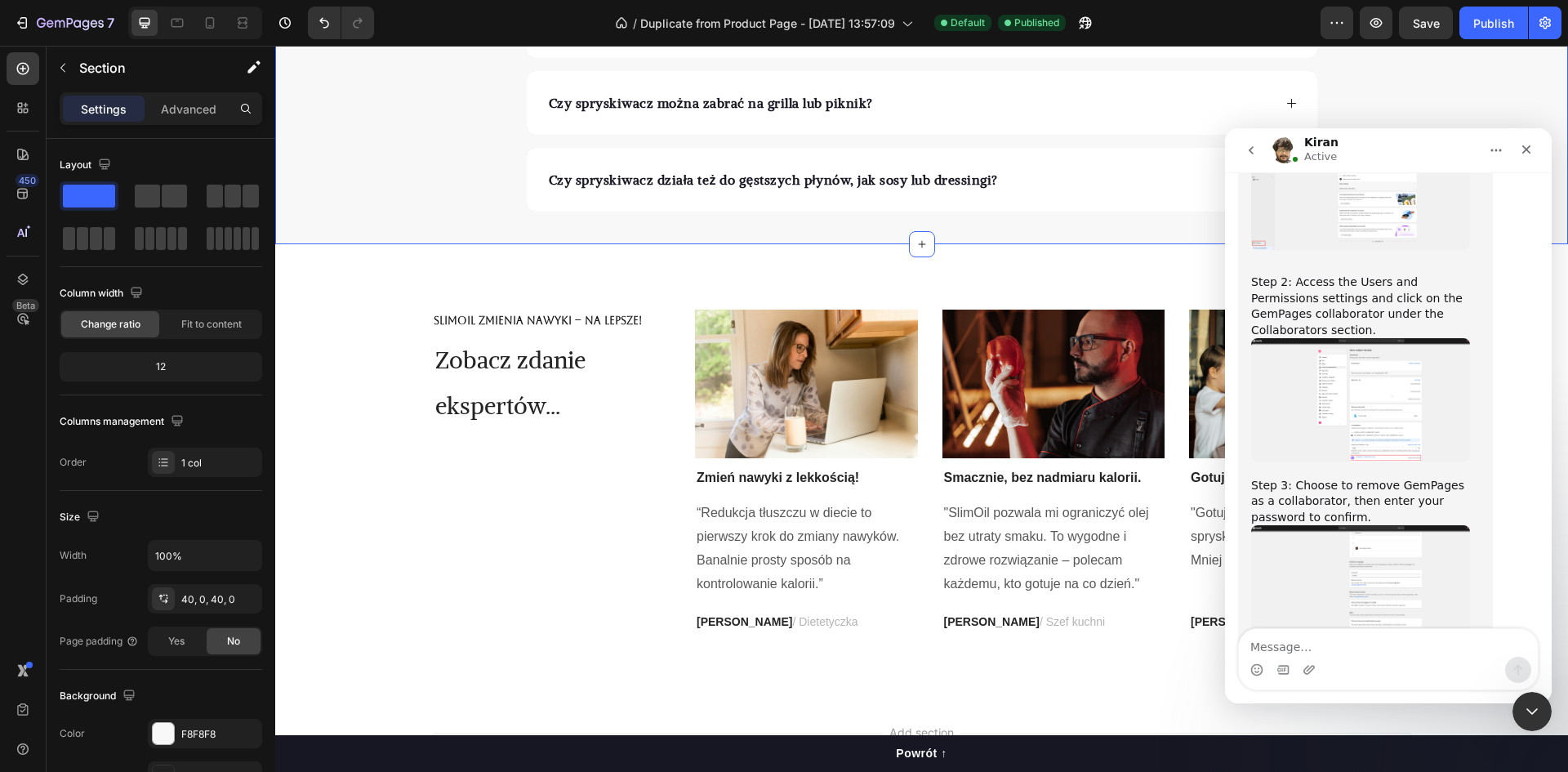
scroll to position [6047, 0]
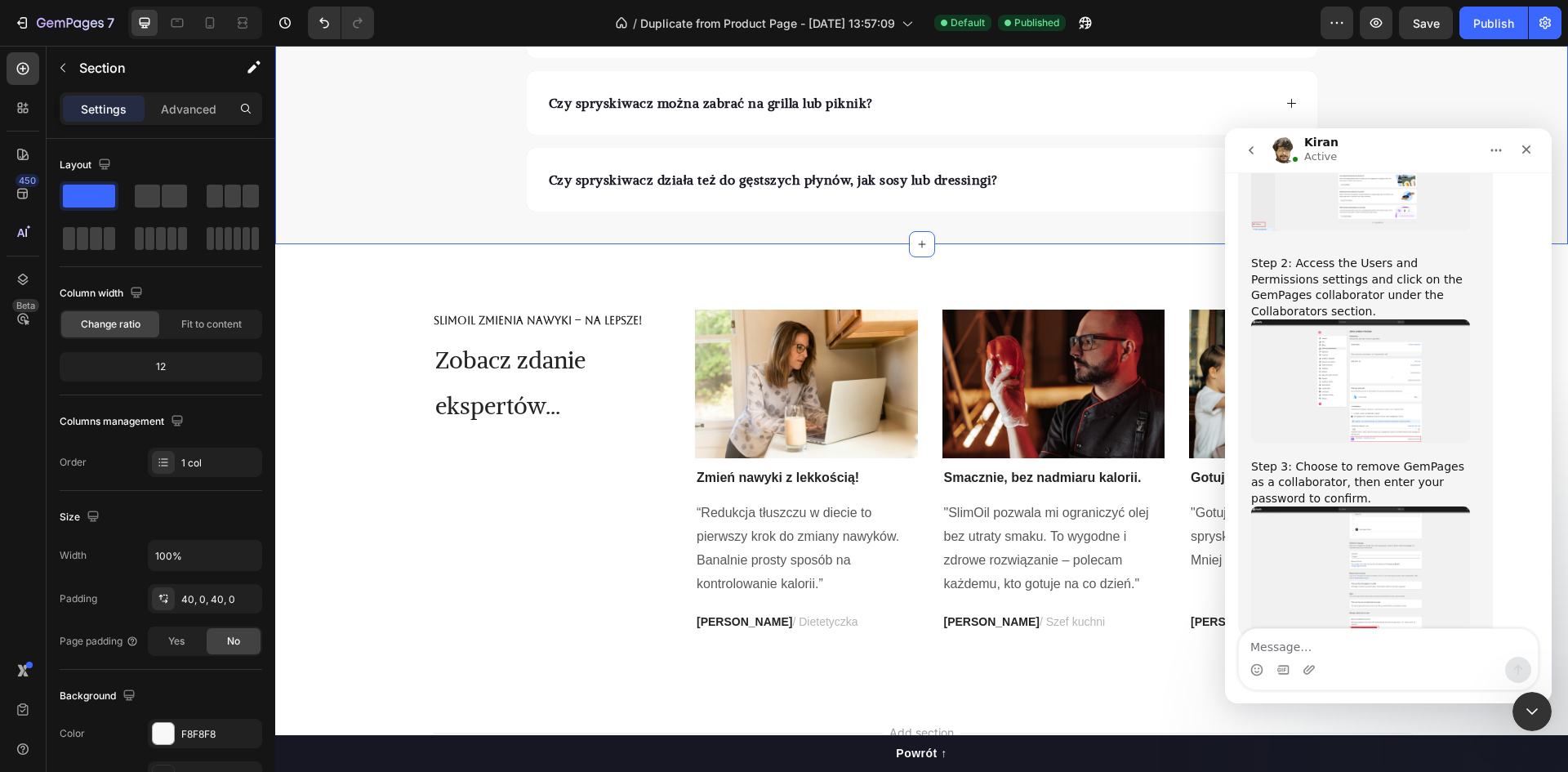
drag, startPoint x: 1254, startPoint y: 575, endPoint x: 1249, endPoint y: 565, distance: 11.2
click at [1249, 734] on div "Okay, I shall remove the access from my end then Kiran • Just now" at bounding box center [1365, 760] width 255 height 52
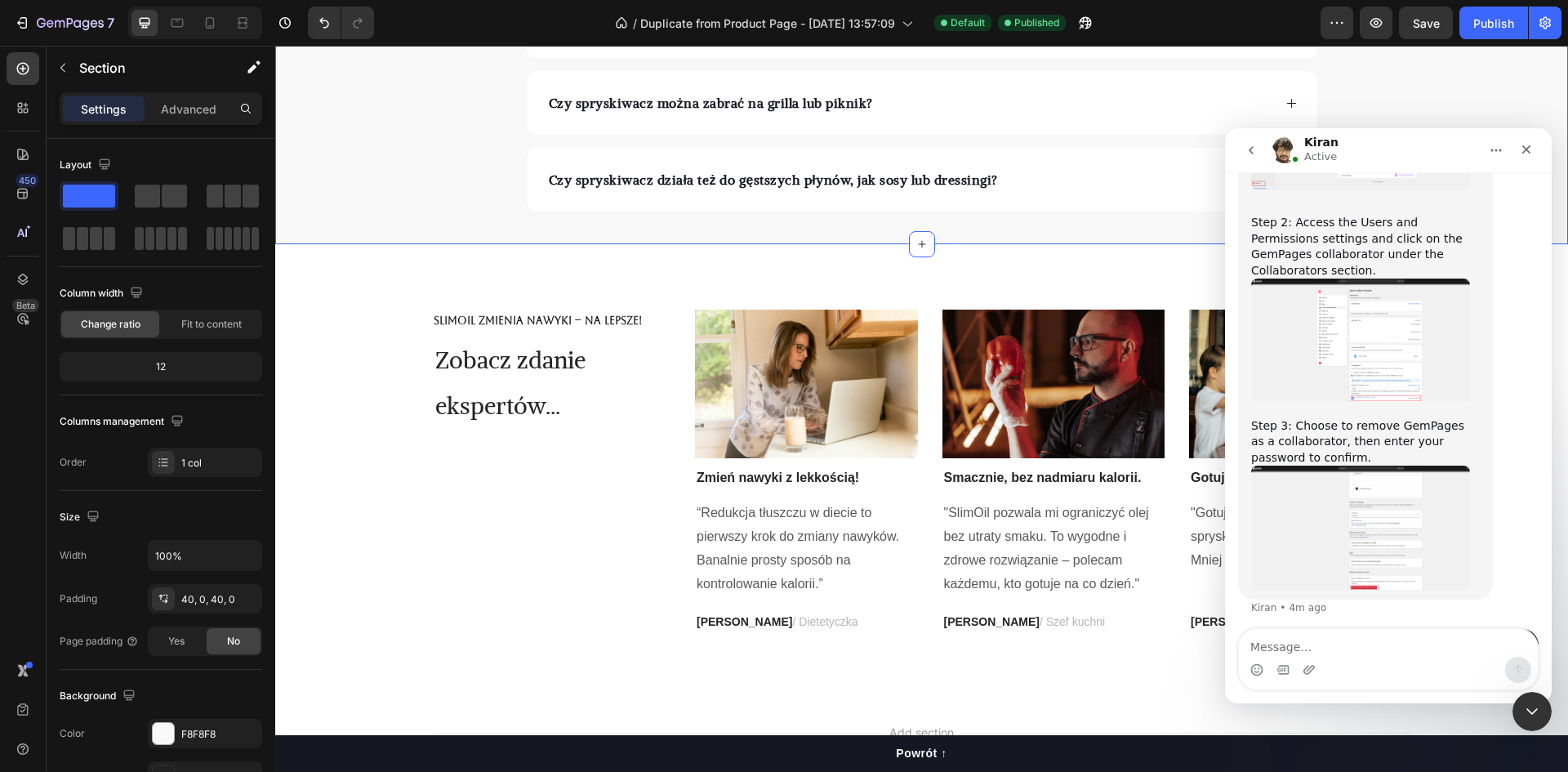
scroll to position [6100, 0]
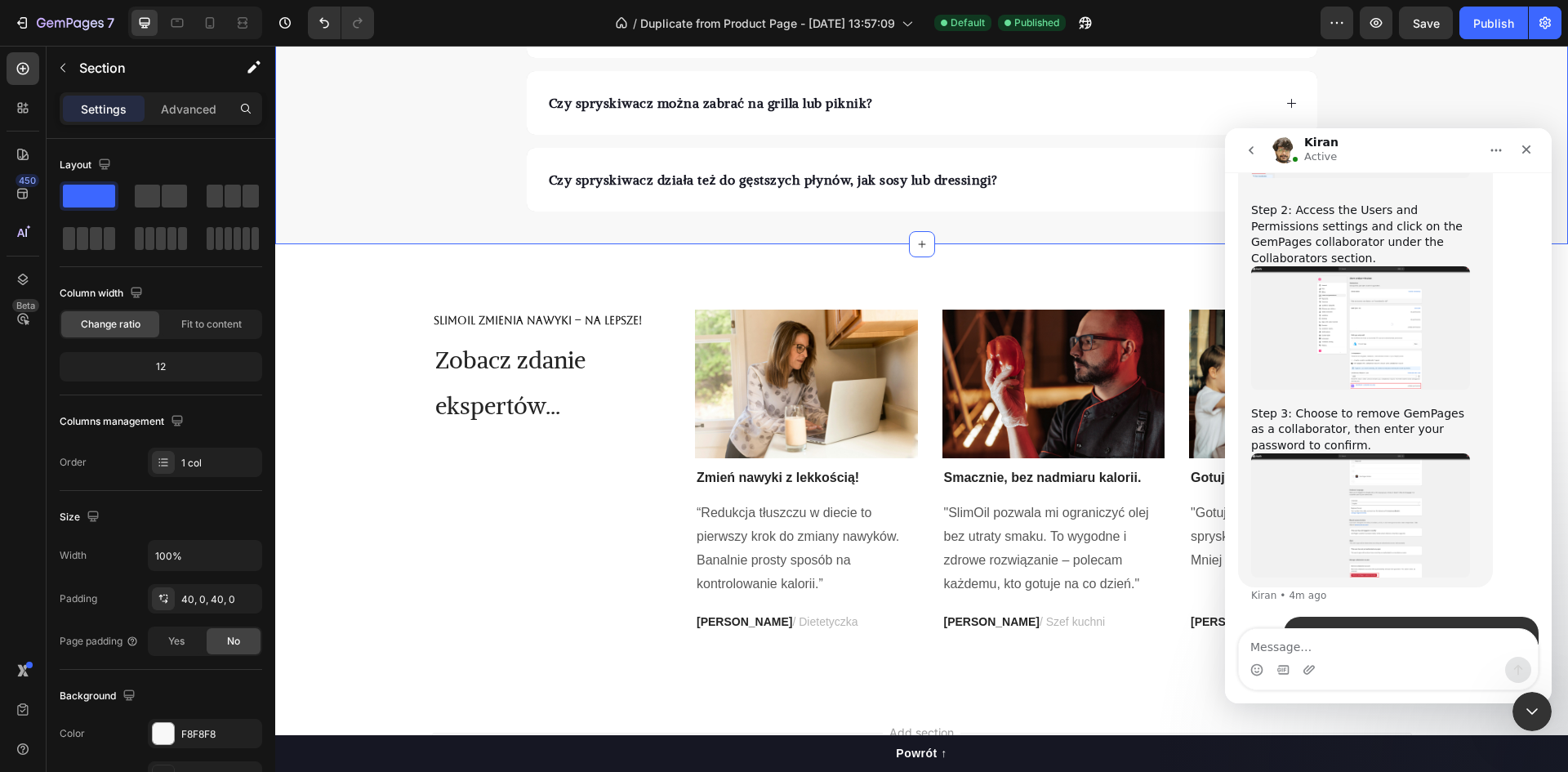
click at [1337, 652] on textarea "Message…" at bounding box center [1388, 642] width 299 height 28
paste textarea "Thank you so much for your help. I won't take up any more of your time. Take ca…"
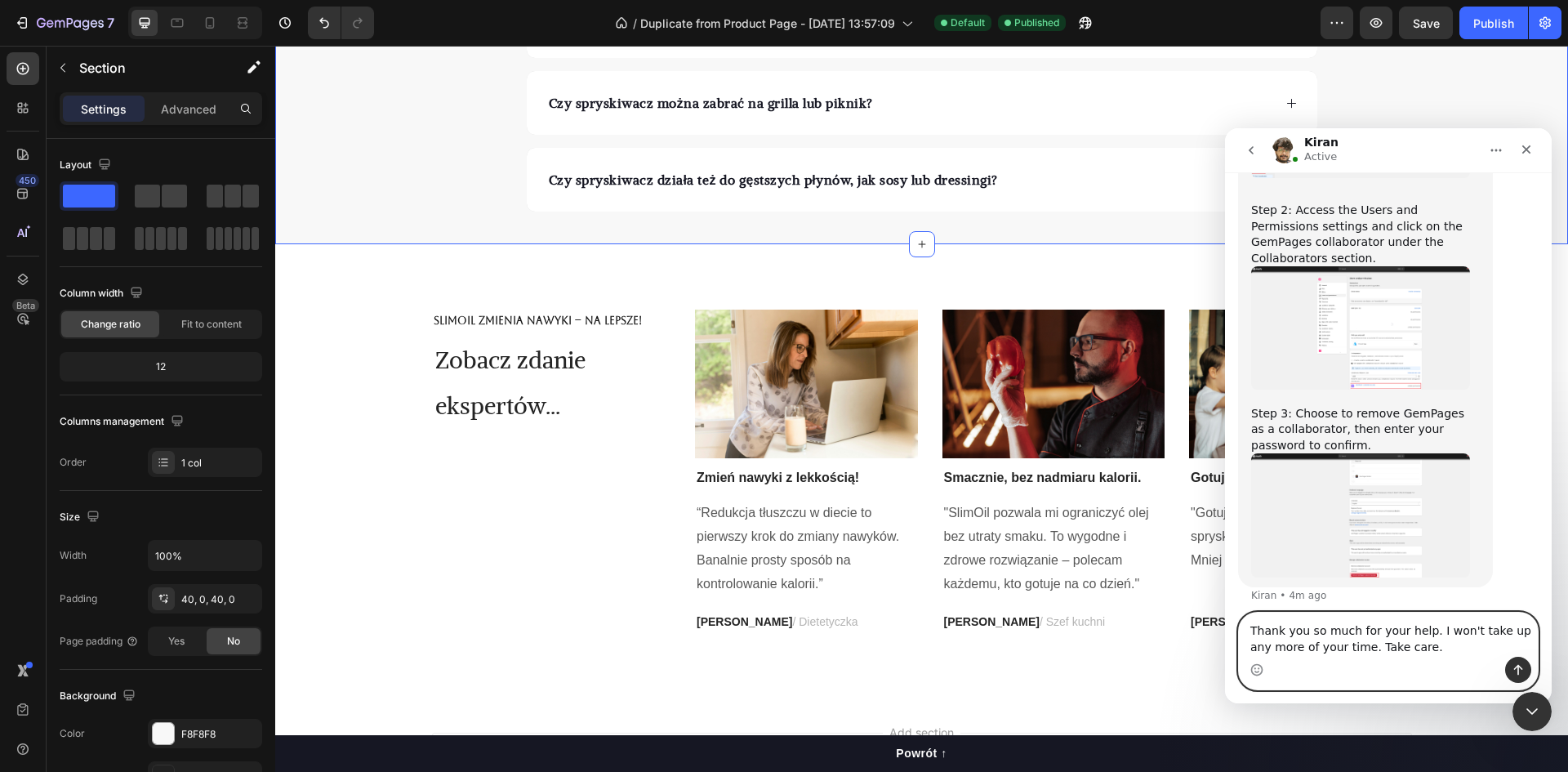
scroll to position [6116, 0]
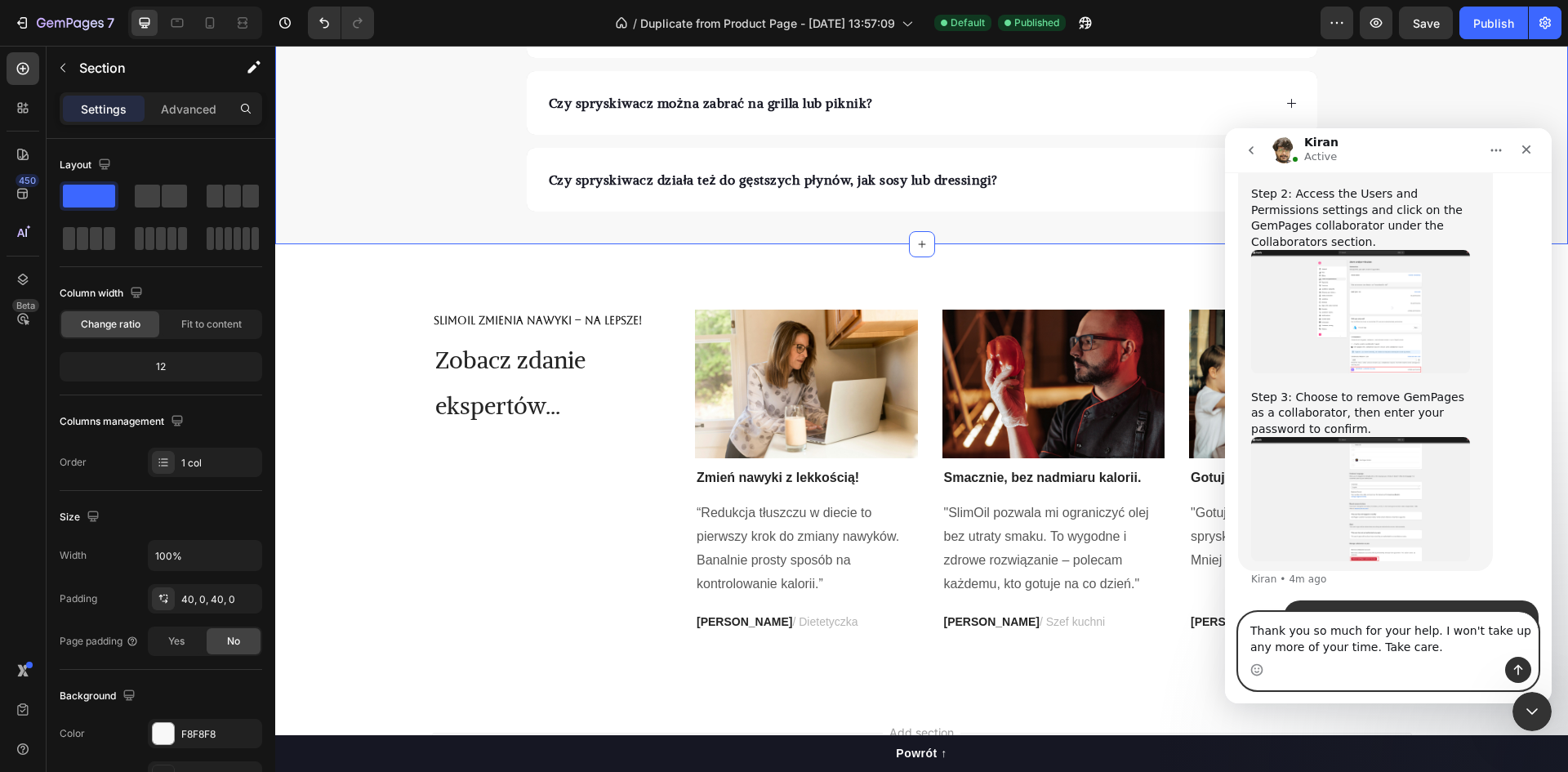
type textarea "Thank you so much for your help. I won't take up any more of your time. Take ca…"
click at [1516, 664] on icon "Send a message…" at bounding box center [1518, 669] width 13 height 13
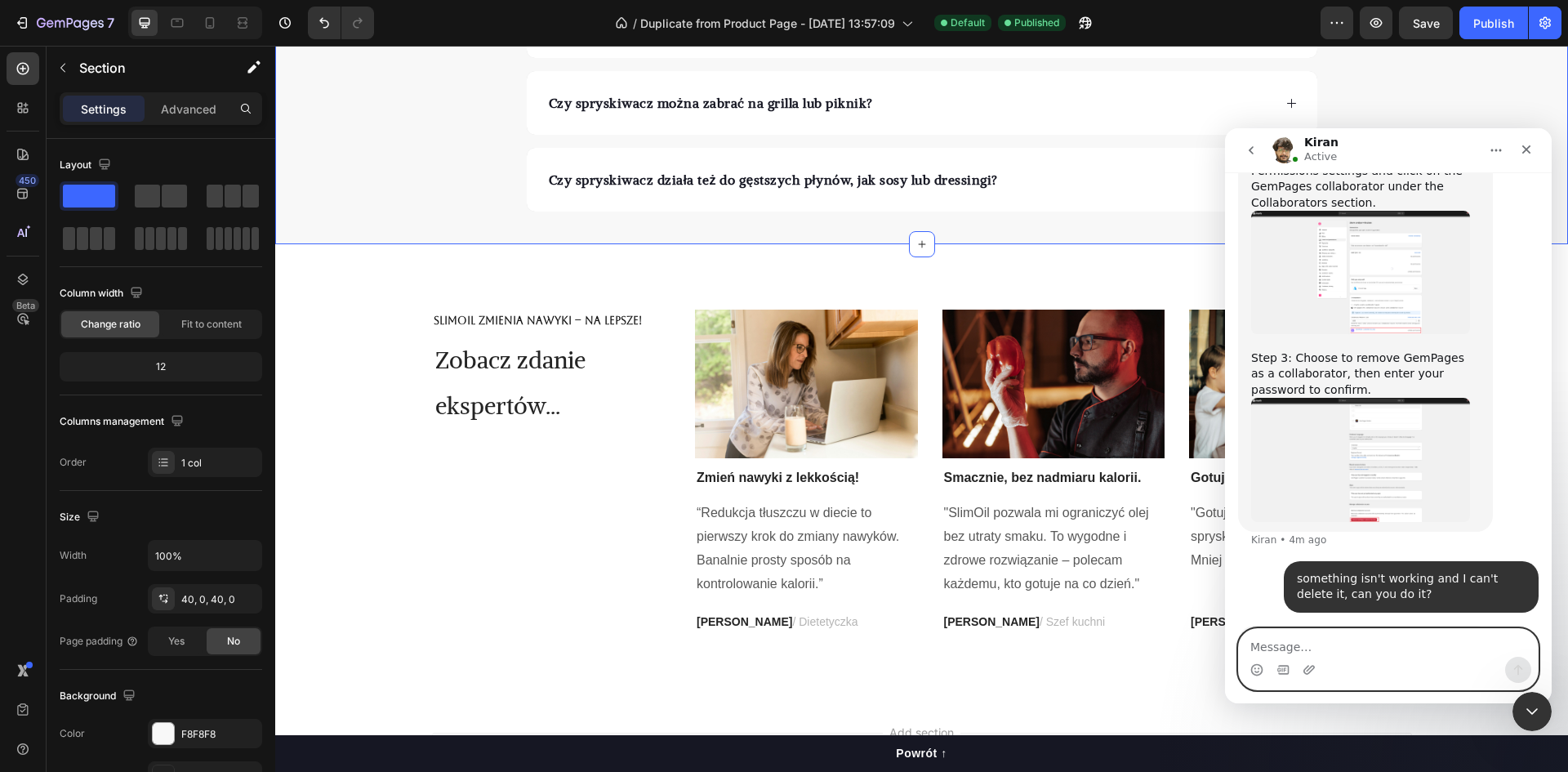
scroll to position [6164, 0]
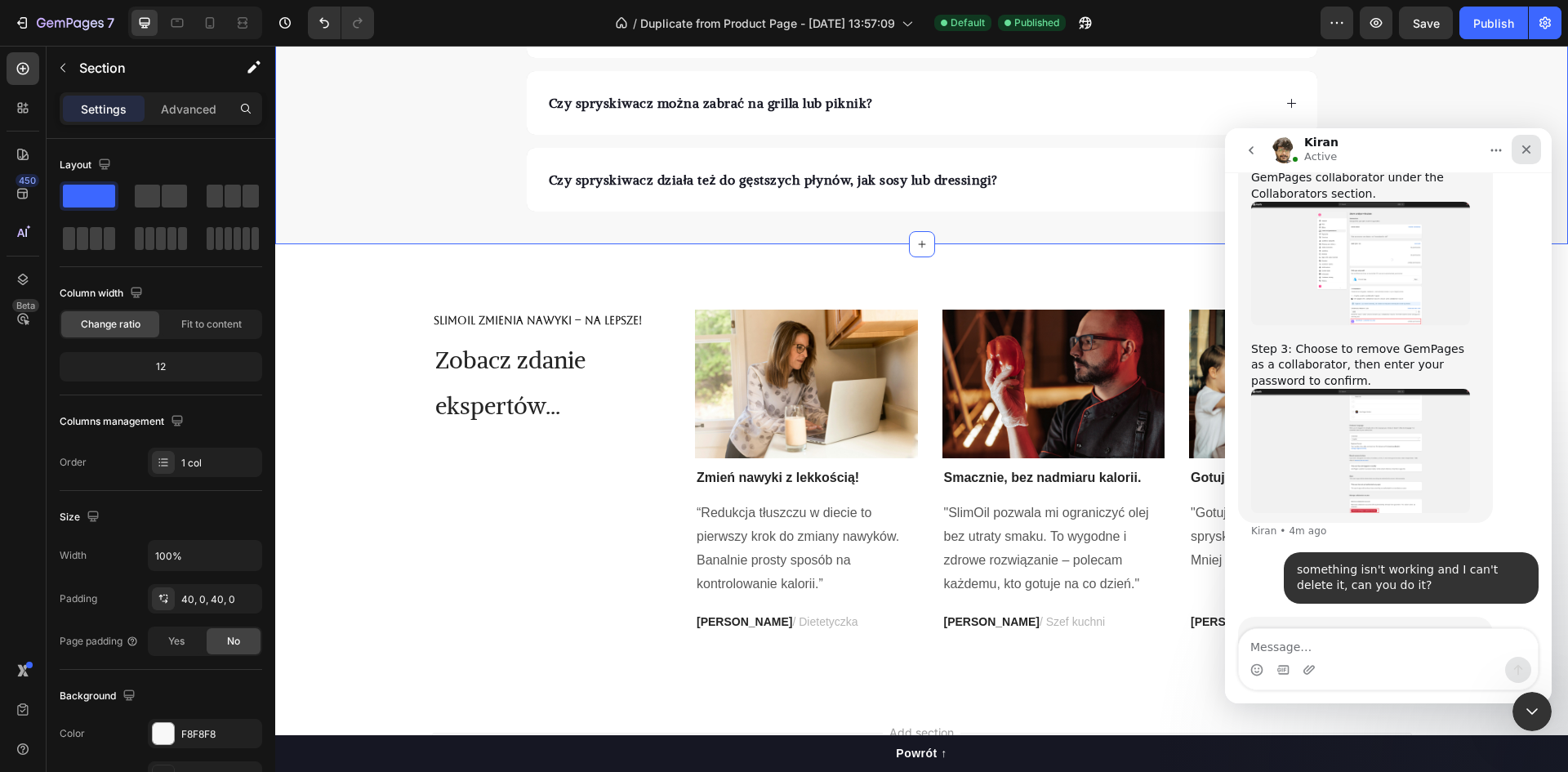
click at [1528, 147] on icon "Close" at bounding box center [1527, 150] width 9 height 9
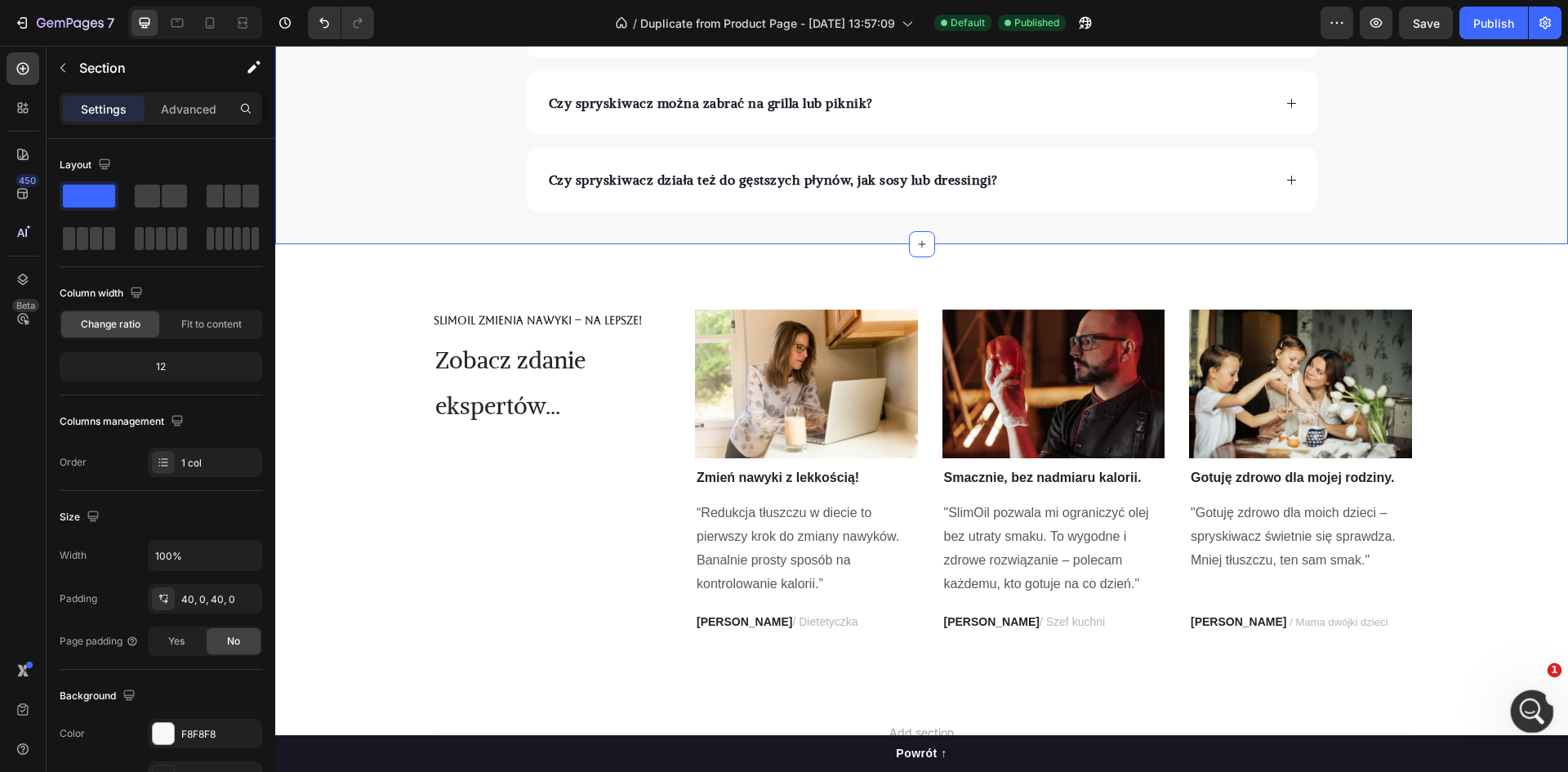
click at [1539, 692] on div "Open Intercom Messenger" at bounding box center [1530, 709] width 54 height 54
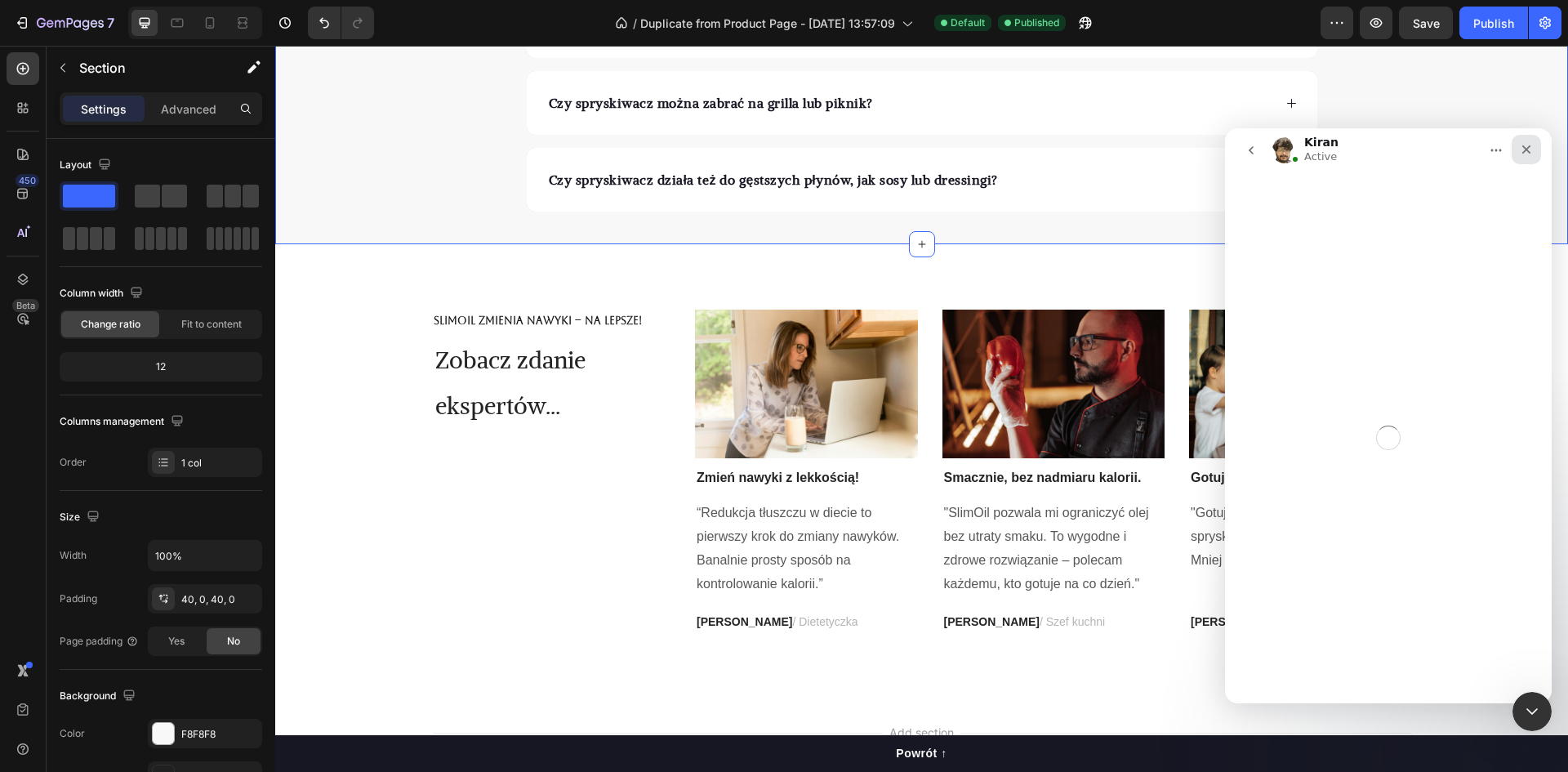
click at [1532, 142] on div "Close" at bounding box center [1526, 149] width 29 height 29
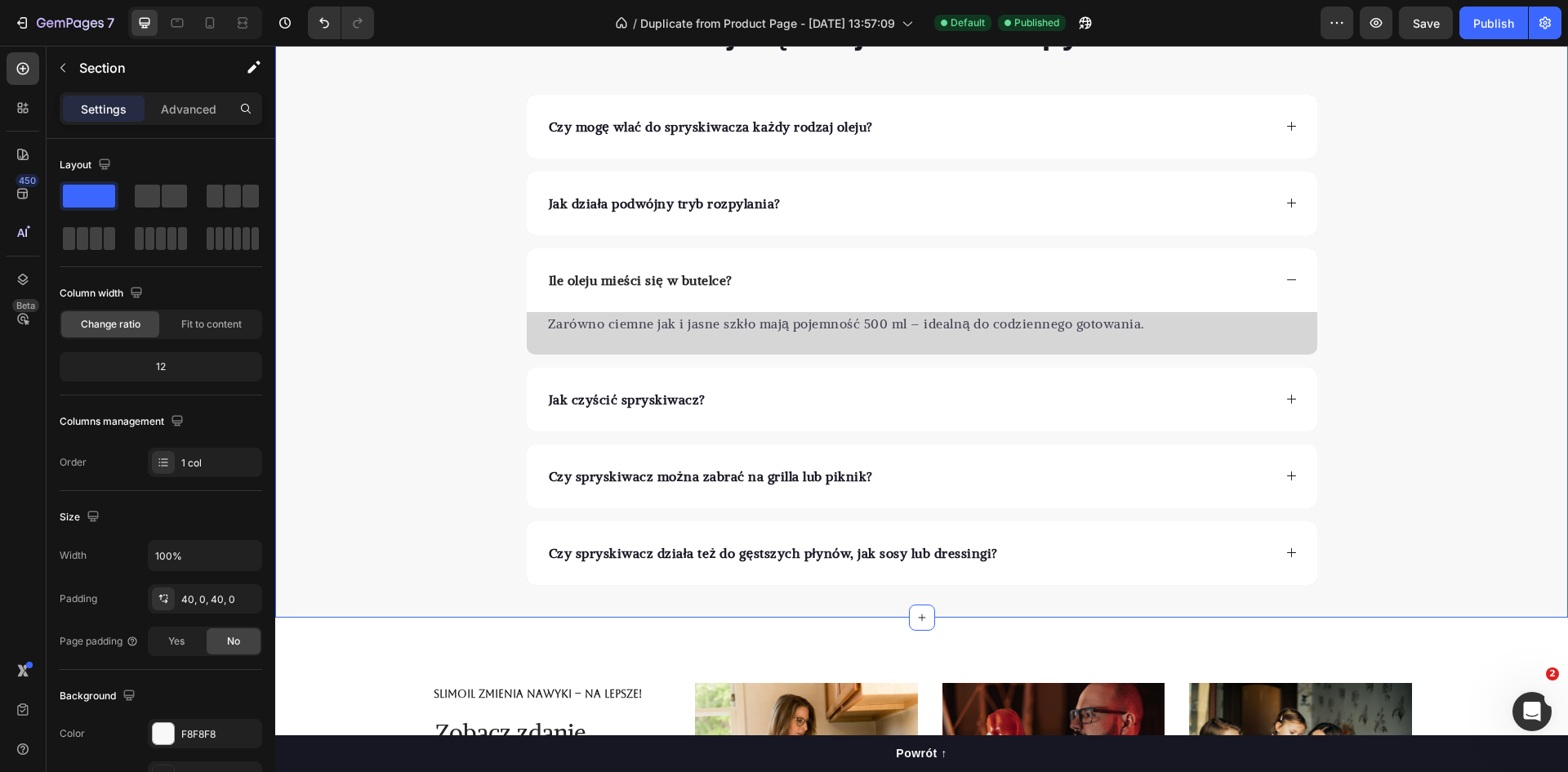
scroll to position [3199, 0]
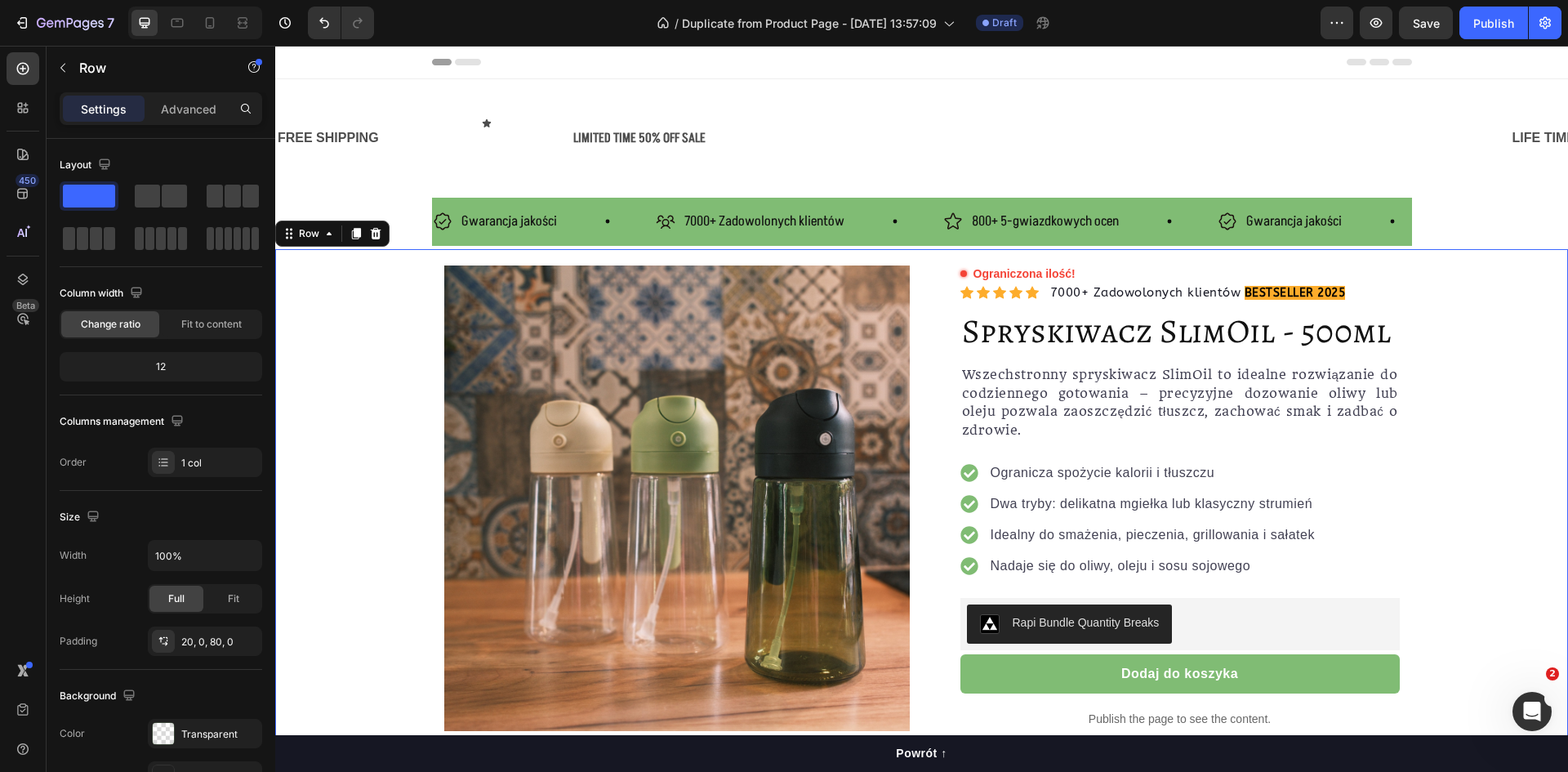
scroll to position [6610, 0]
